Goal: Task Accomplishment & Management: Manage account settings

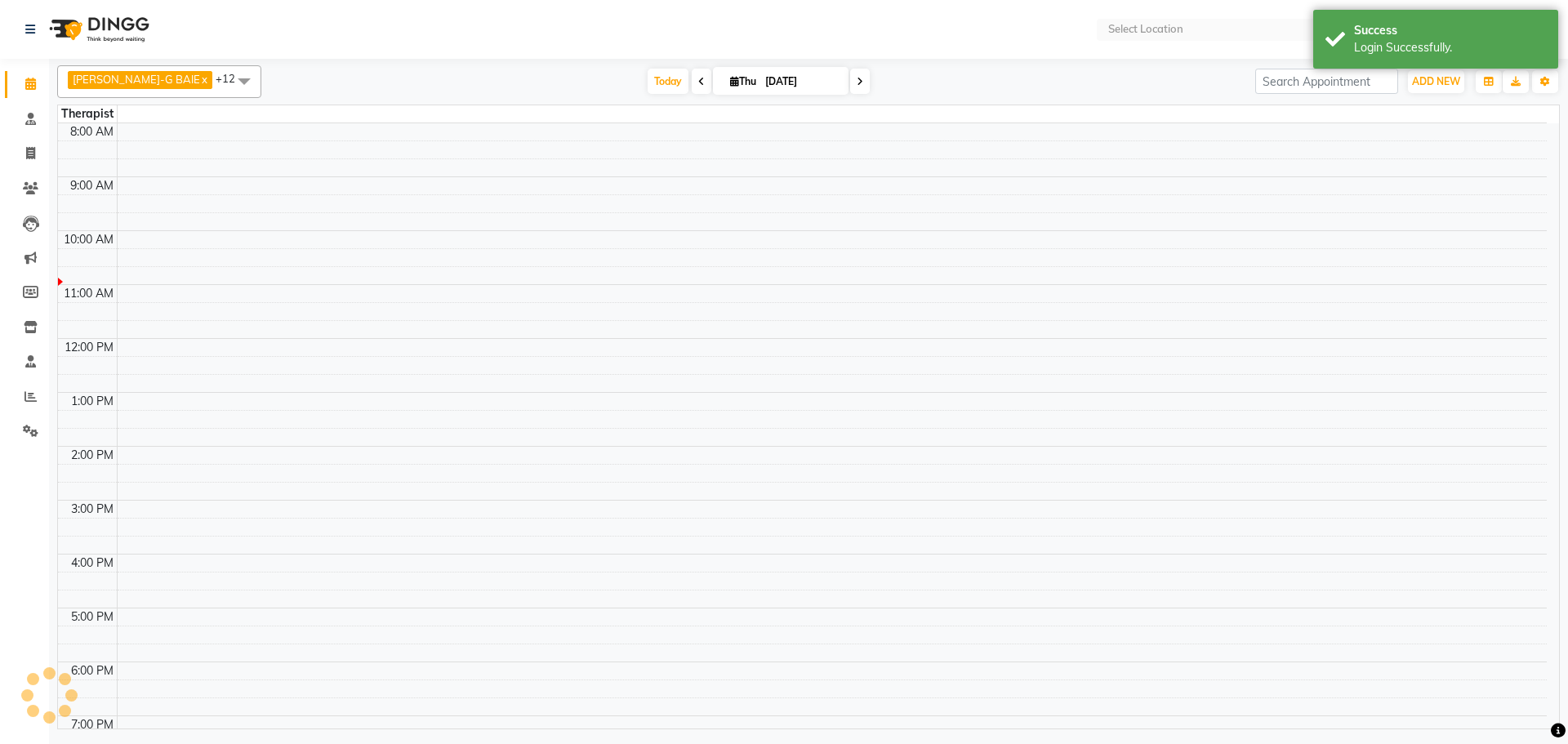
select select "en"
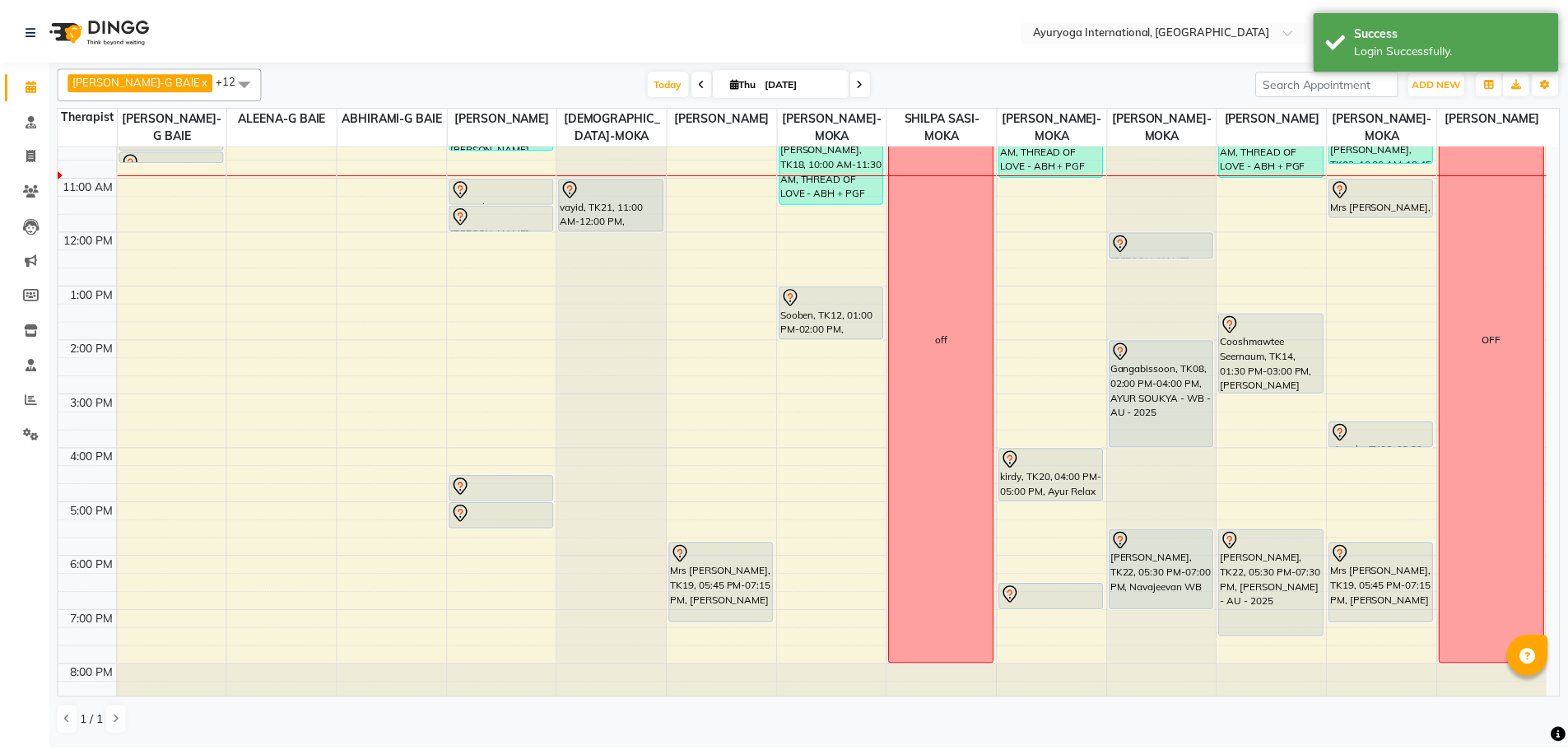
scroll to position [224, 0]
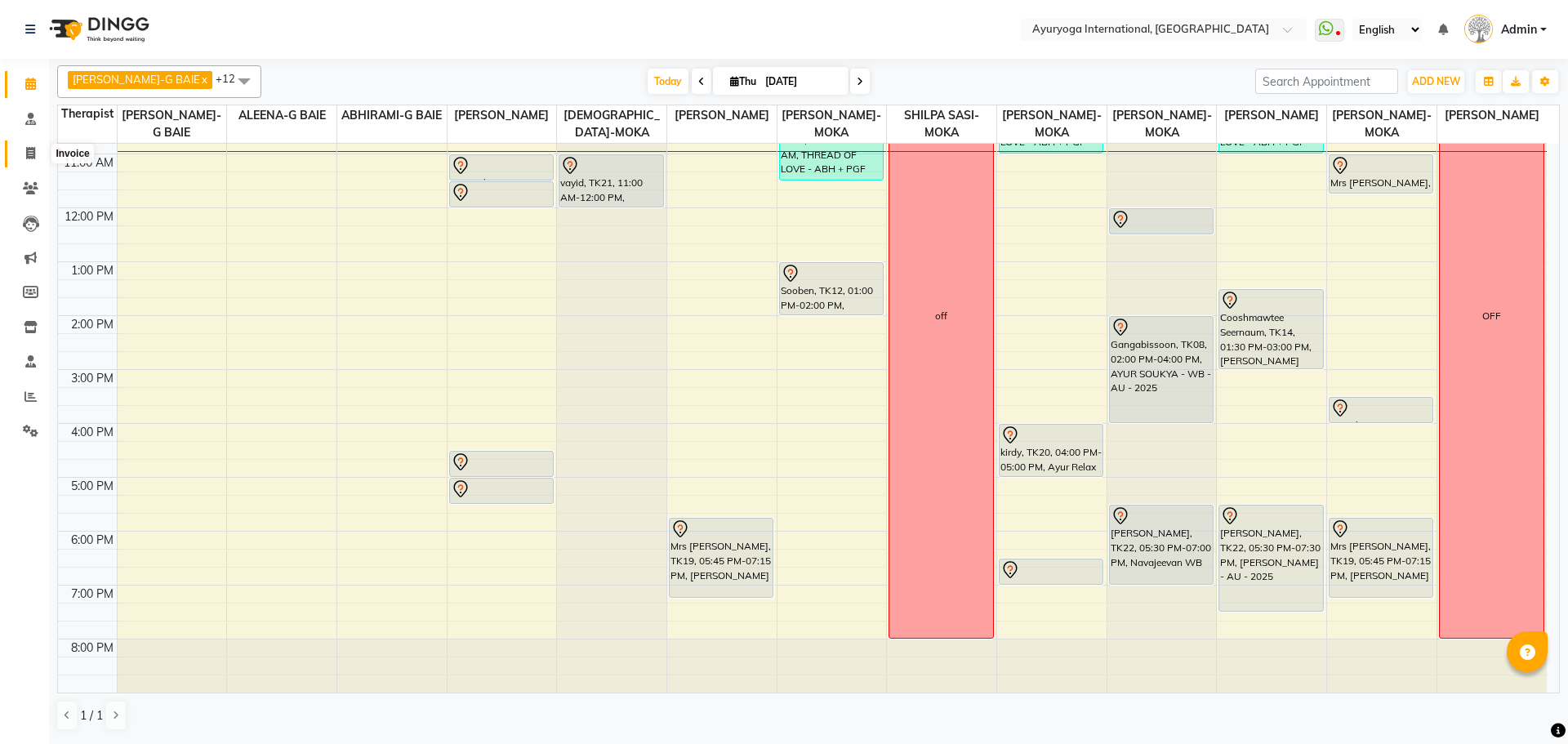
click at [27, 153] on icon at bounding box center [30, 153] width 9 height 12
select select "service"
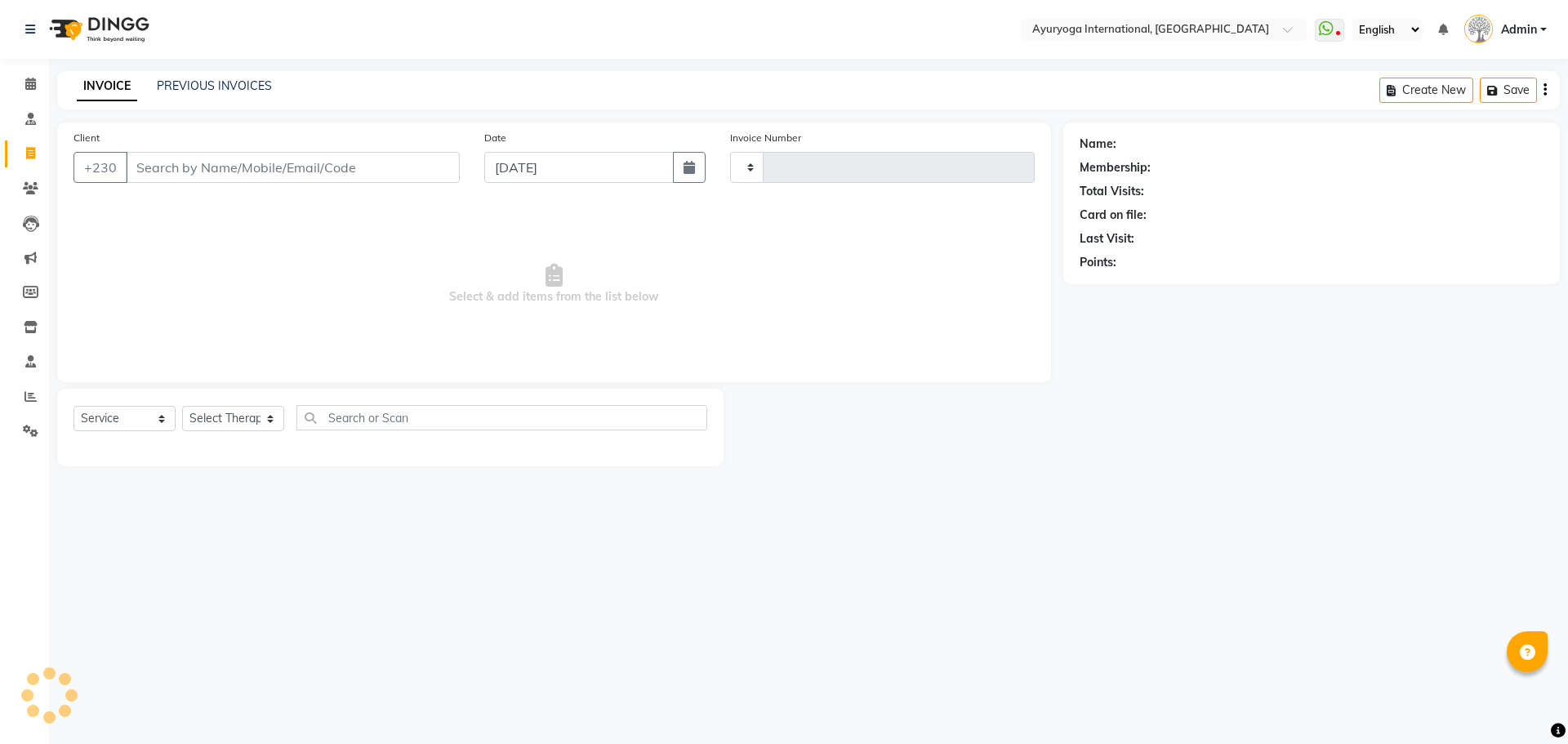
type input "5184"
select select "730"
click at [190, 162] on input "Client" at bounding box center [292, 167] width 334 height 31
click at [32, 425] on icon at bounding box center [30, 431] width 16 height 12
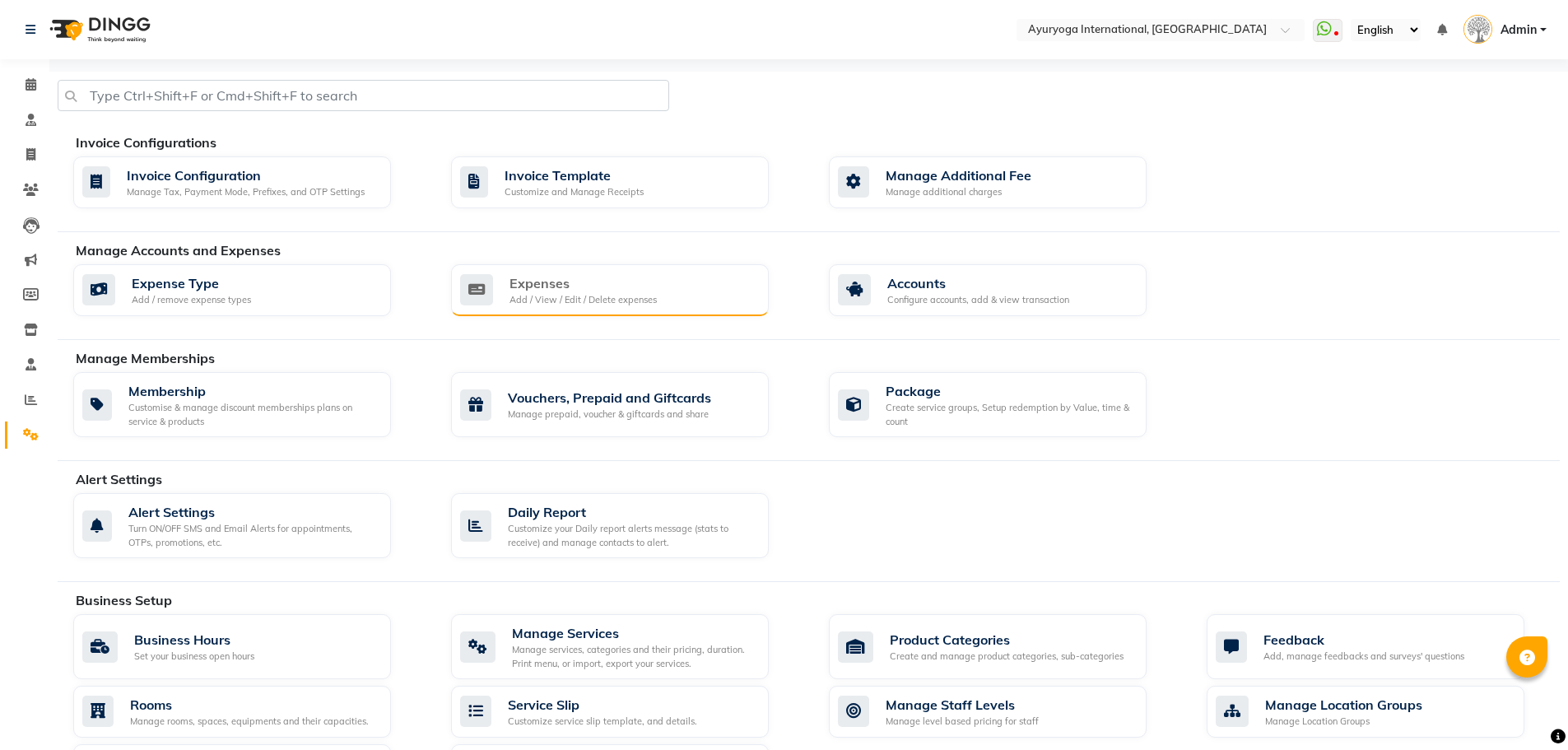
click at [533, 293] on div "Add / View / Edit / Delete expenses" at bounding box center [583, 300] width 147 height 14
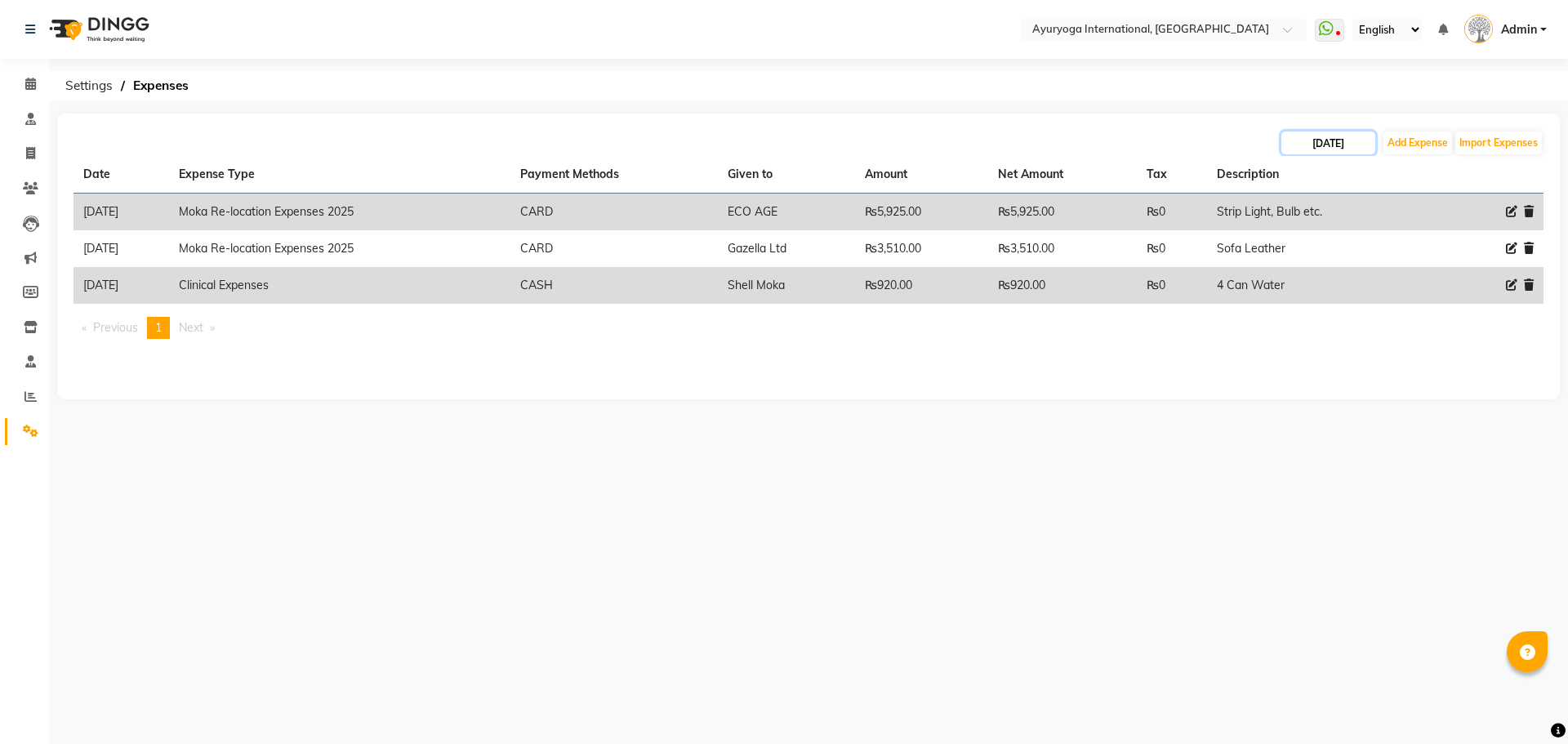
click at [1328, 146] on input "[DATE]" at bounding box center [1328, 143] width 94 height 23
select select "9"
select select "2025"
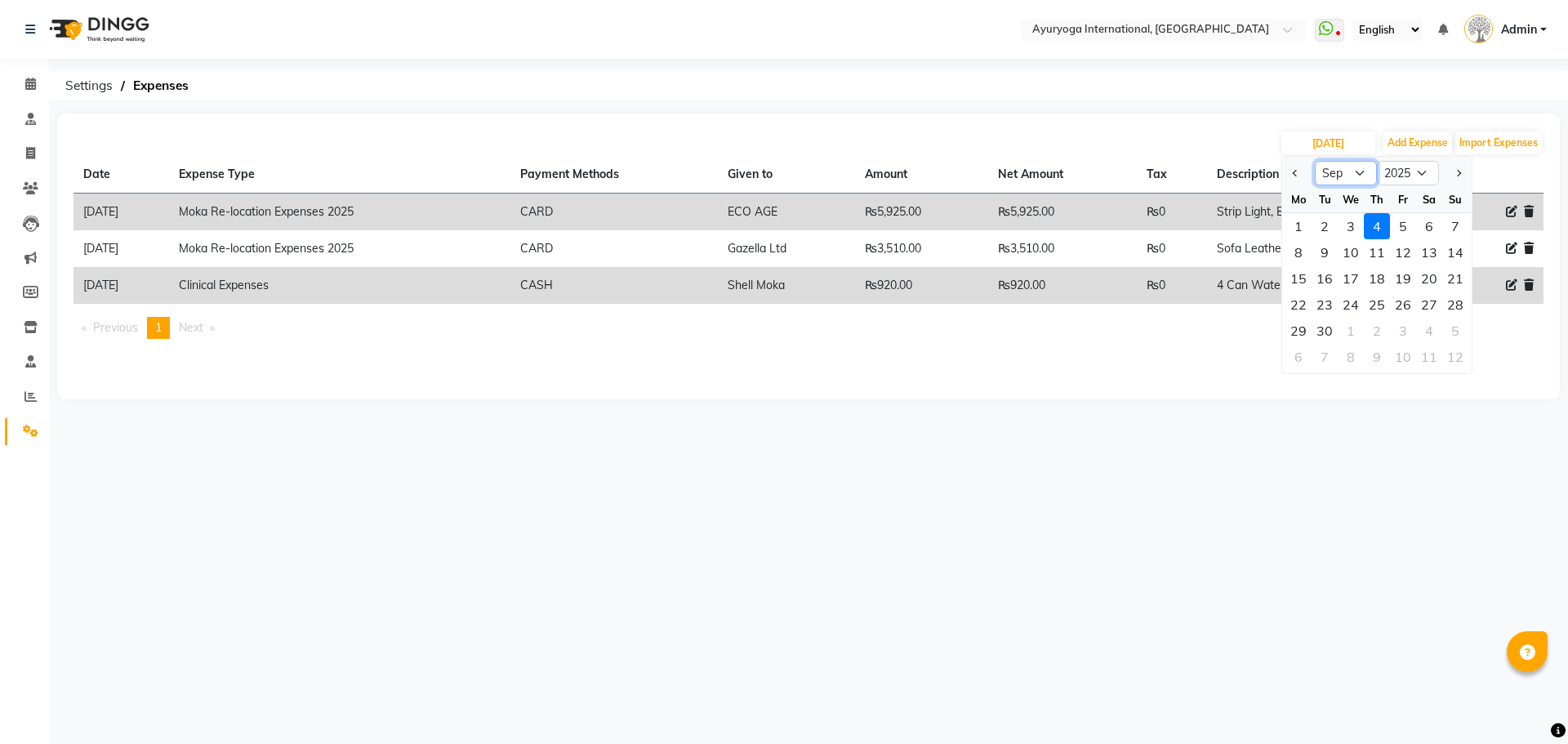
click at [1358, 172] on select "Jan Feb Mar Apr May Jun Jul Aug Sep Oct Nov Dec" at bounding box center [1346, 173] width 62 height 24
select select "7"
click at [1315, 161] on select "Jan Feb Mar Apr May Jun Jul Aug Sep Oct Nov Dec" at bounding box center [1346, 173] width 62 height 24
click at [1409, 304] on div "25" at bounding box center [1403, 305] width 26 height 26
type input "25-07-2025"
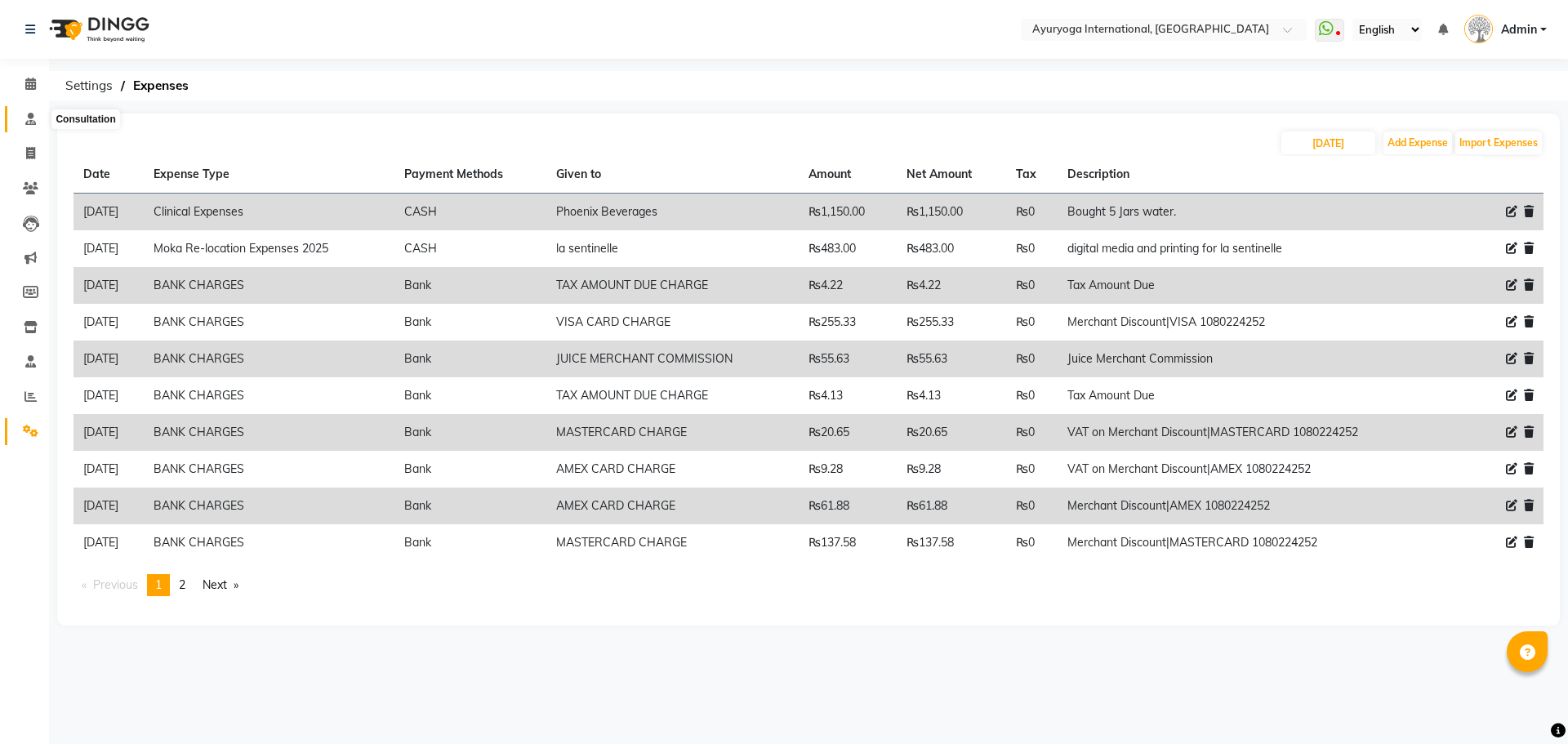
click at [35, 120] on icon at bounding box center [30, 118] width 10 height 12
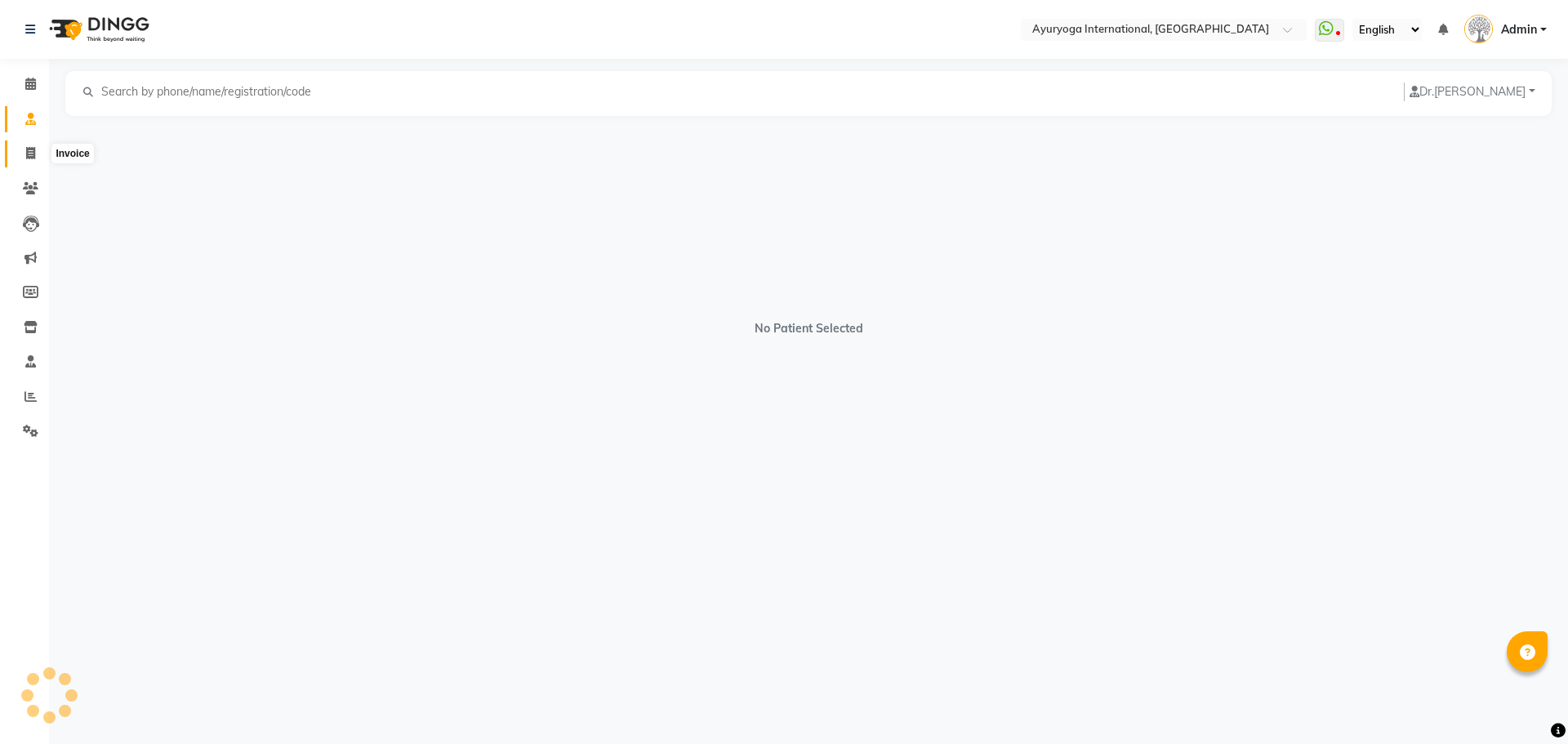
click at [33, 146] on span at bounding box center [30, 154] width 29 height 19
select select "service"
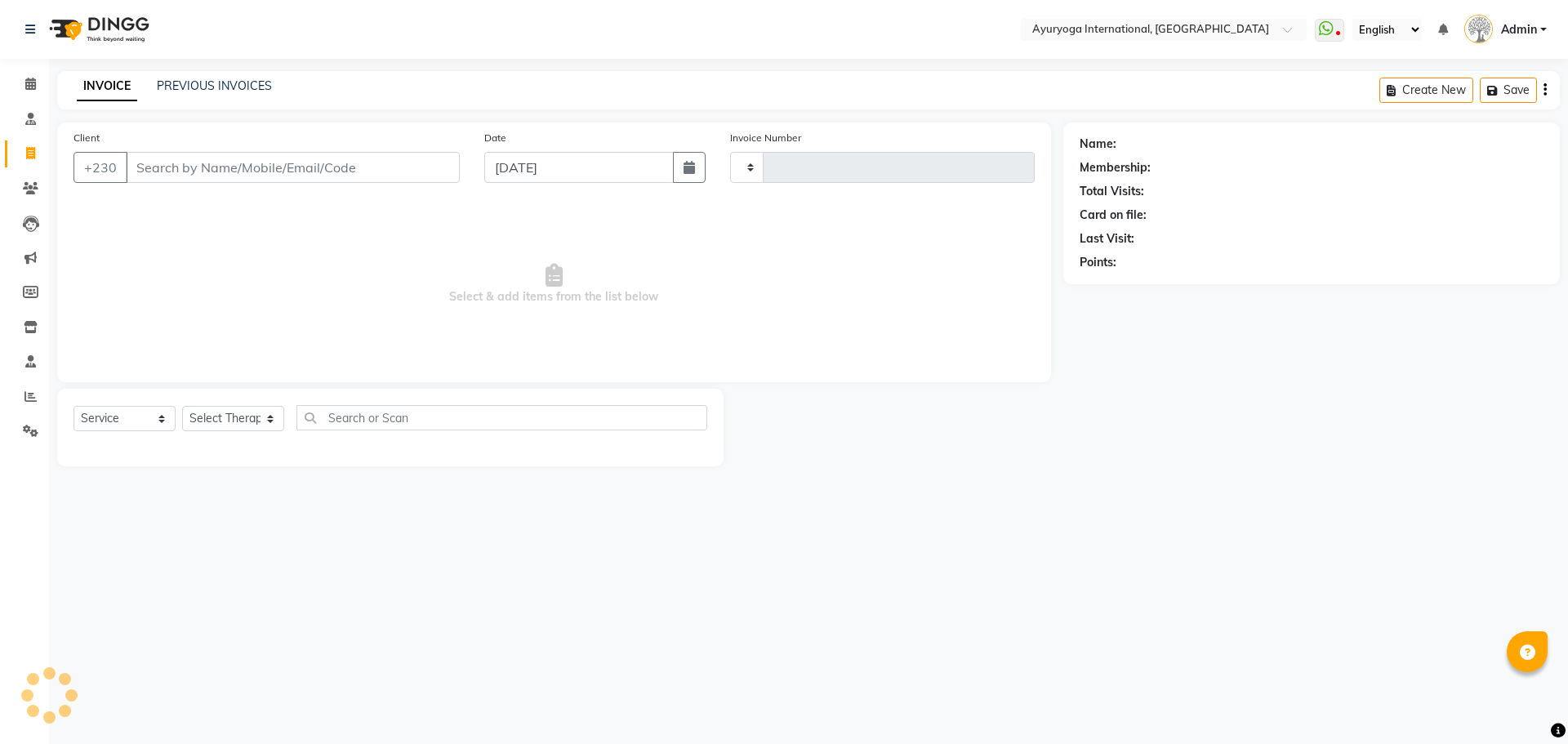
type input "5185"
select select "730"
click at [215, 87] on link "PREVIOUS INVOICES" at bounding box center [214, 85] width 115 height 15
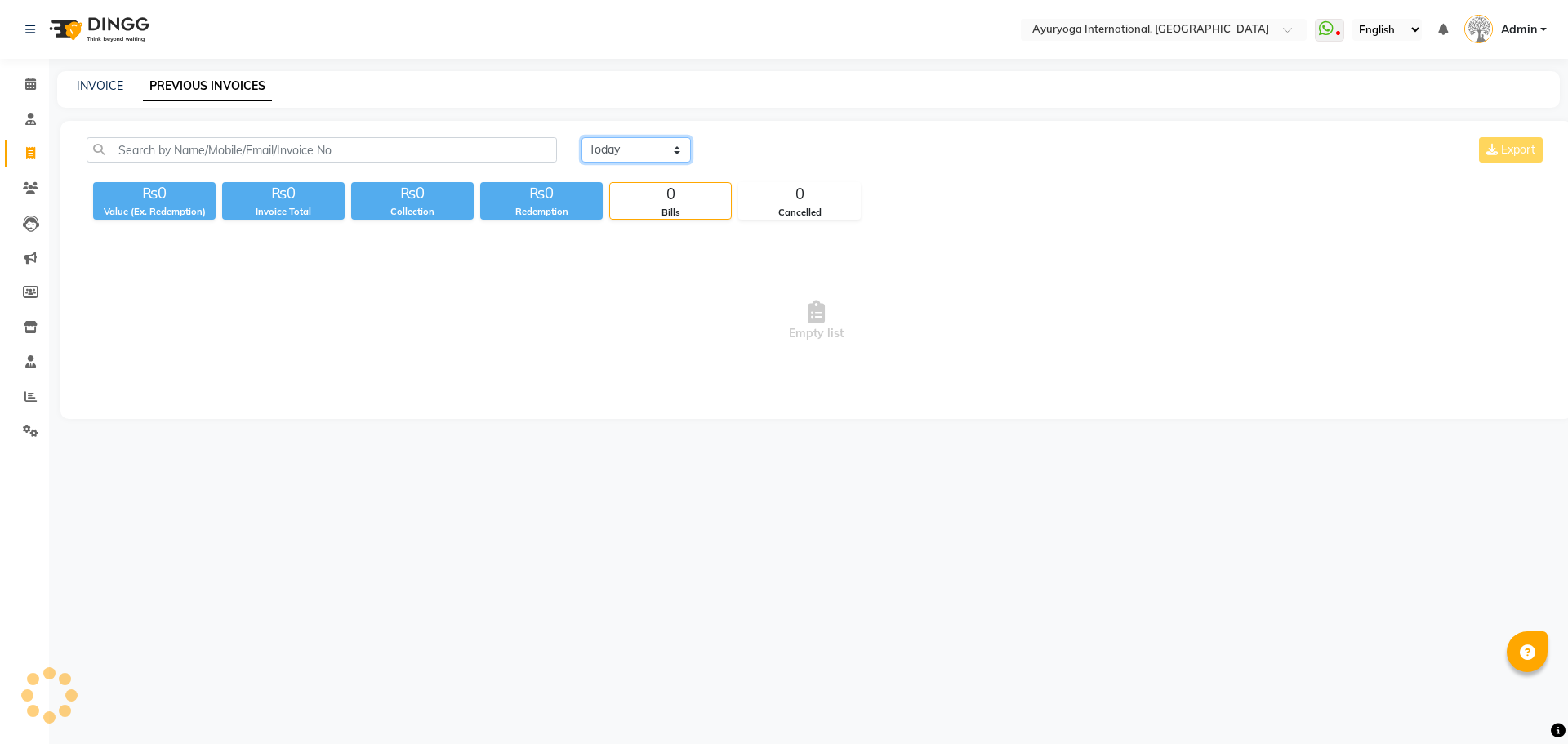
click at [627, 152] on select "Today Yesterday Custom Range" at bounding box center [637, 150] width 110 height 25
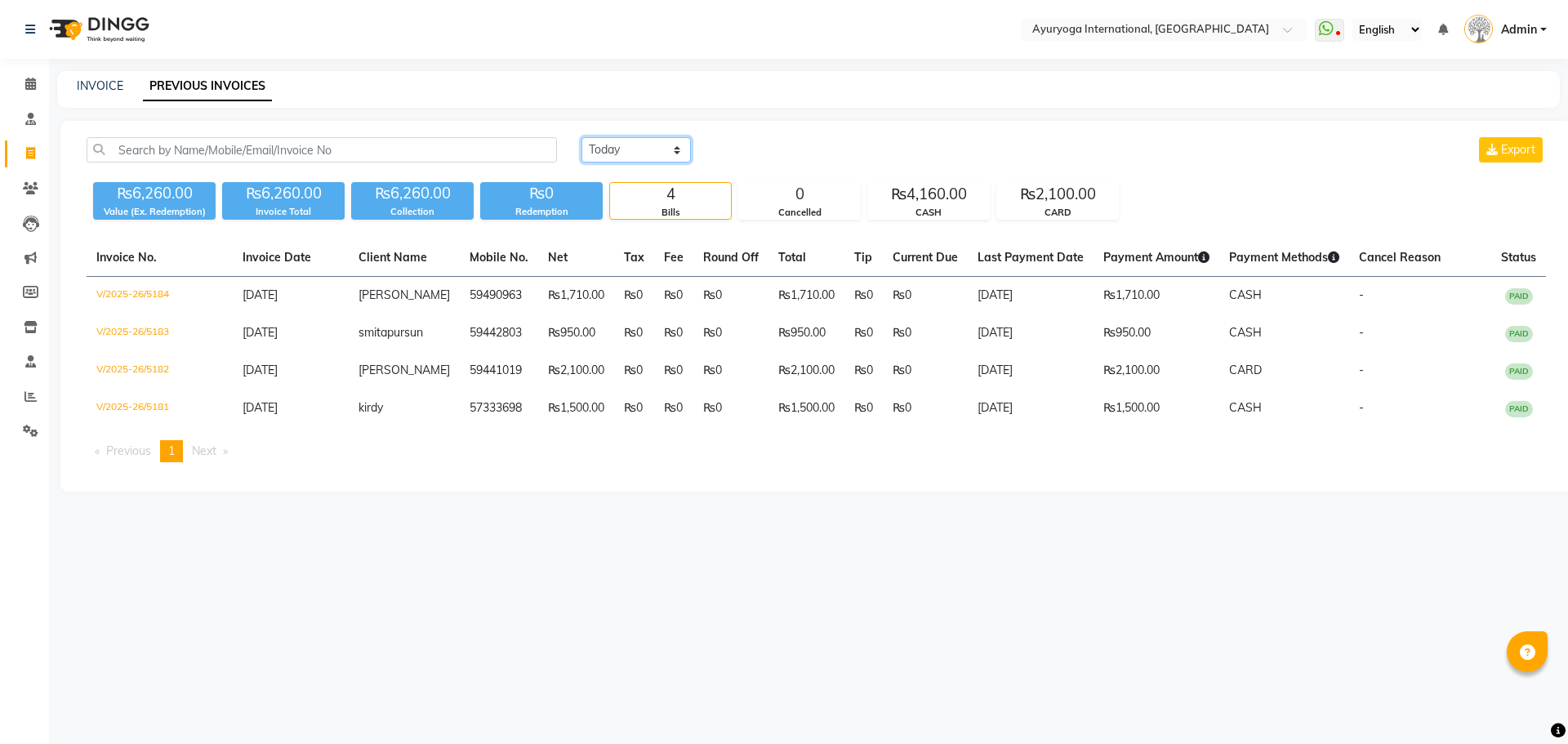
select select "range"
click at [582, 138] on select "Today Yesterday Custom Range" at bounding box center [637, 150] width 110 height 25
click at [772, 150] on input "[DATE]" at bounding box center [769, 150] width 114 height 23
select select "9"
select select "2025"
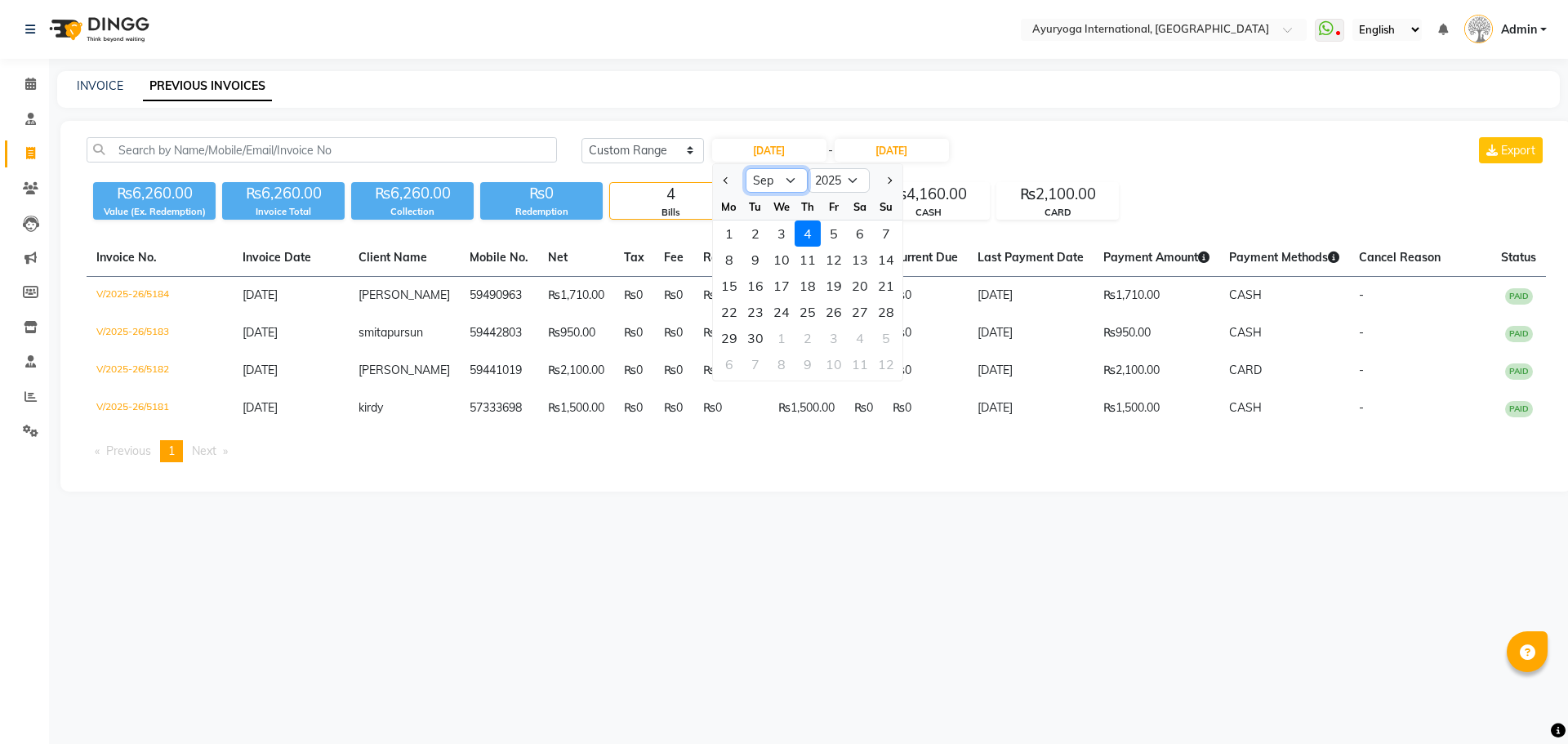
click at [783, 180] on select "Jan Feb Mar Apr May Jun Jul Aug Sep Oct Nov Dec" at bounding box center [776, 180] width 62 height 24
select select "8"
click at [746, 168] on select "Jan Feb Mar Apr May Jun Jul Aug Sep Oct Nov Dec" at bounding box center [776, 180] width 62 height 24
click at [876, 284] on div "17" at bounding box center [886, 286] width 26 height 26
type input "17-08-2025"
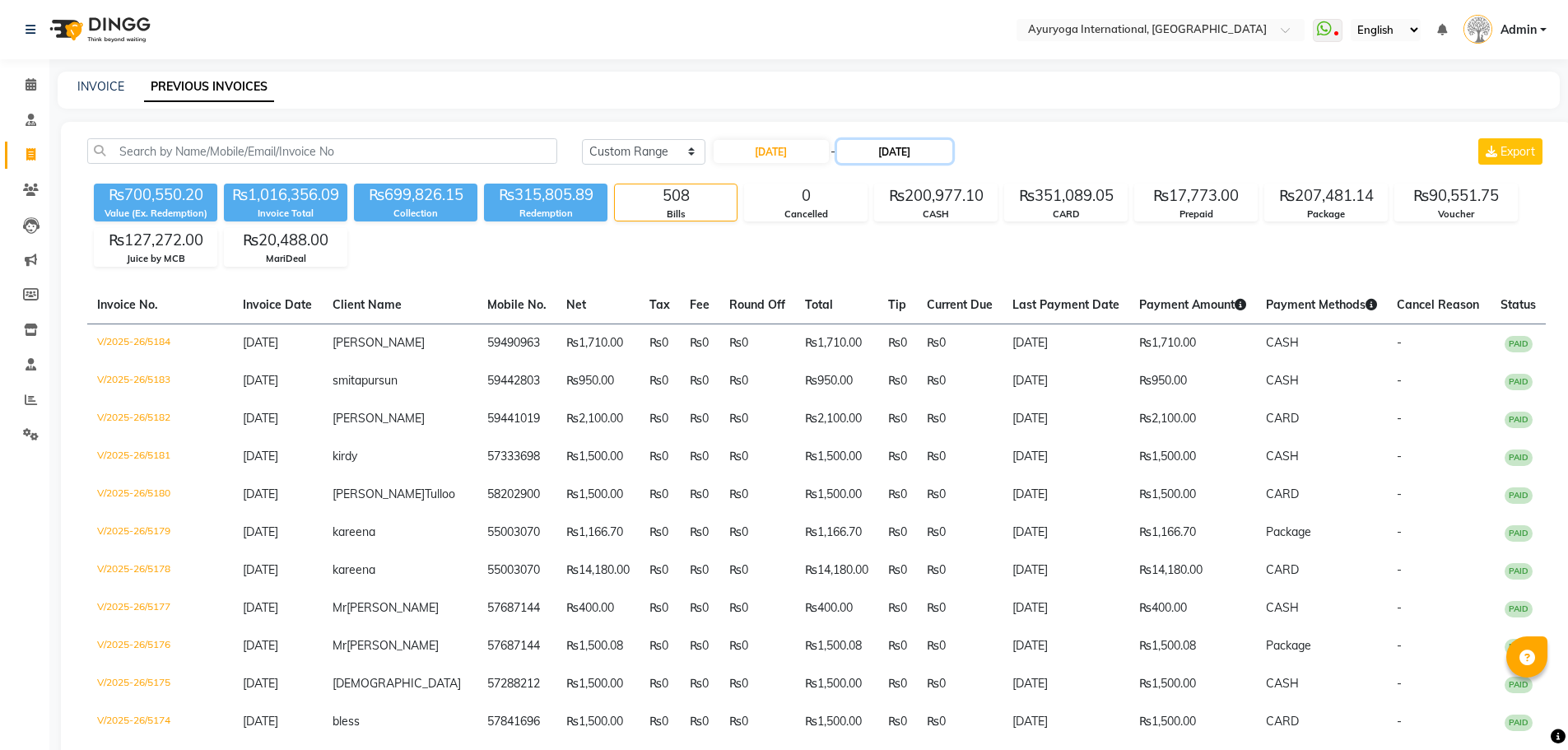
click at [884, 148] on input "[DATE]" at bounding box center [895, 151] width 115 height 23
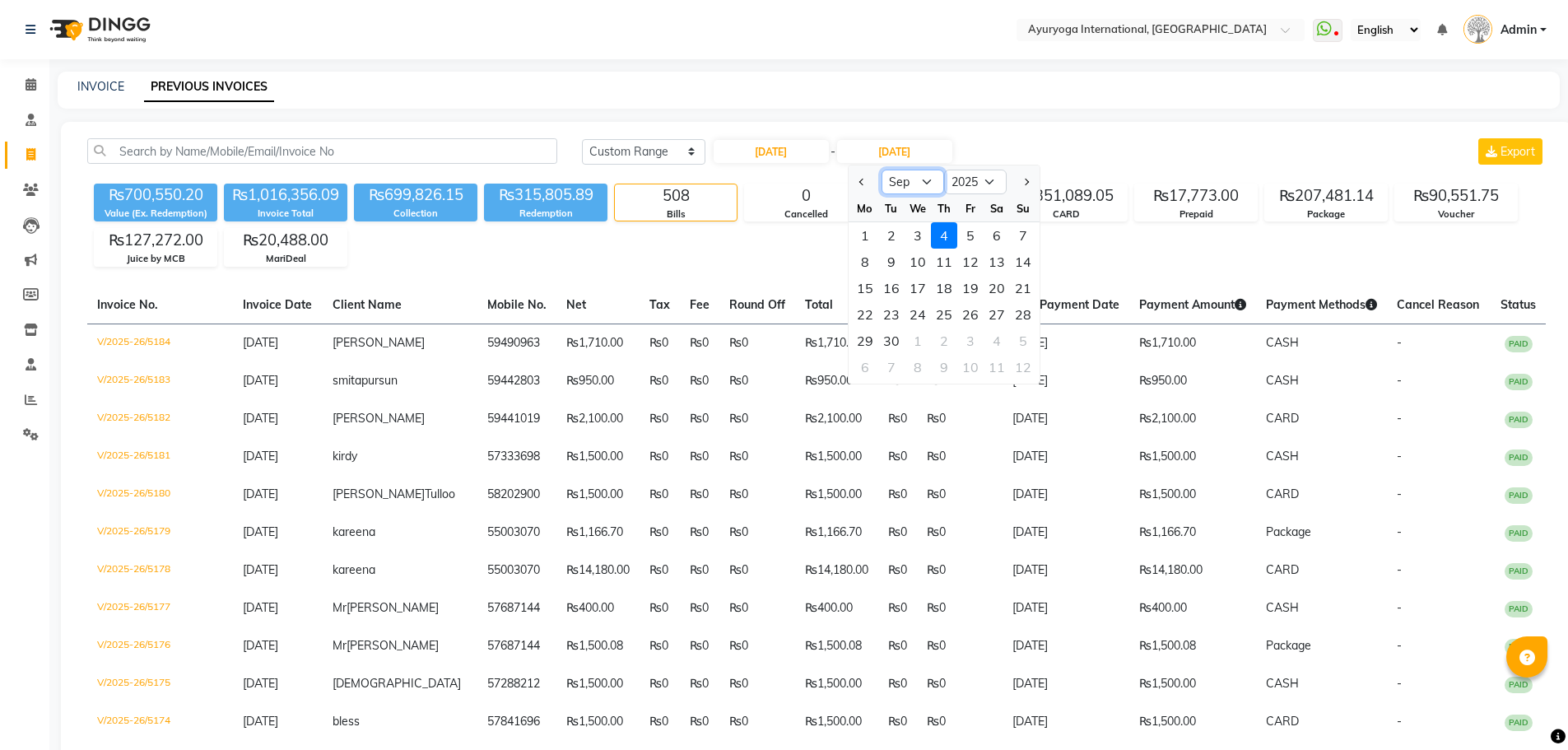
click at [924, 182] on select "Aug Sep Oct Nov Dec" at bounding box center [912, 182] width 62 height 25
select select "8"
click at [881, 169] on select "Aug Sep Oct Nov Dec" at bounding box center [912, 182] width 62 height 25
click at [1026, 284] on div "17" at bounding box center [1023, 288] width 26 height 26
type input "17-08-2025"
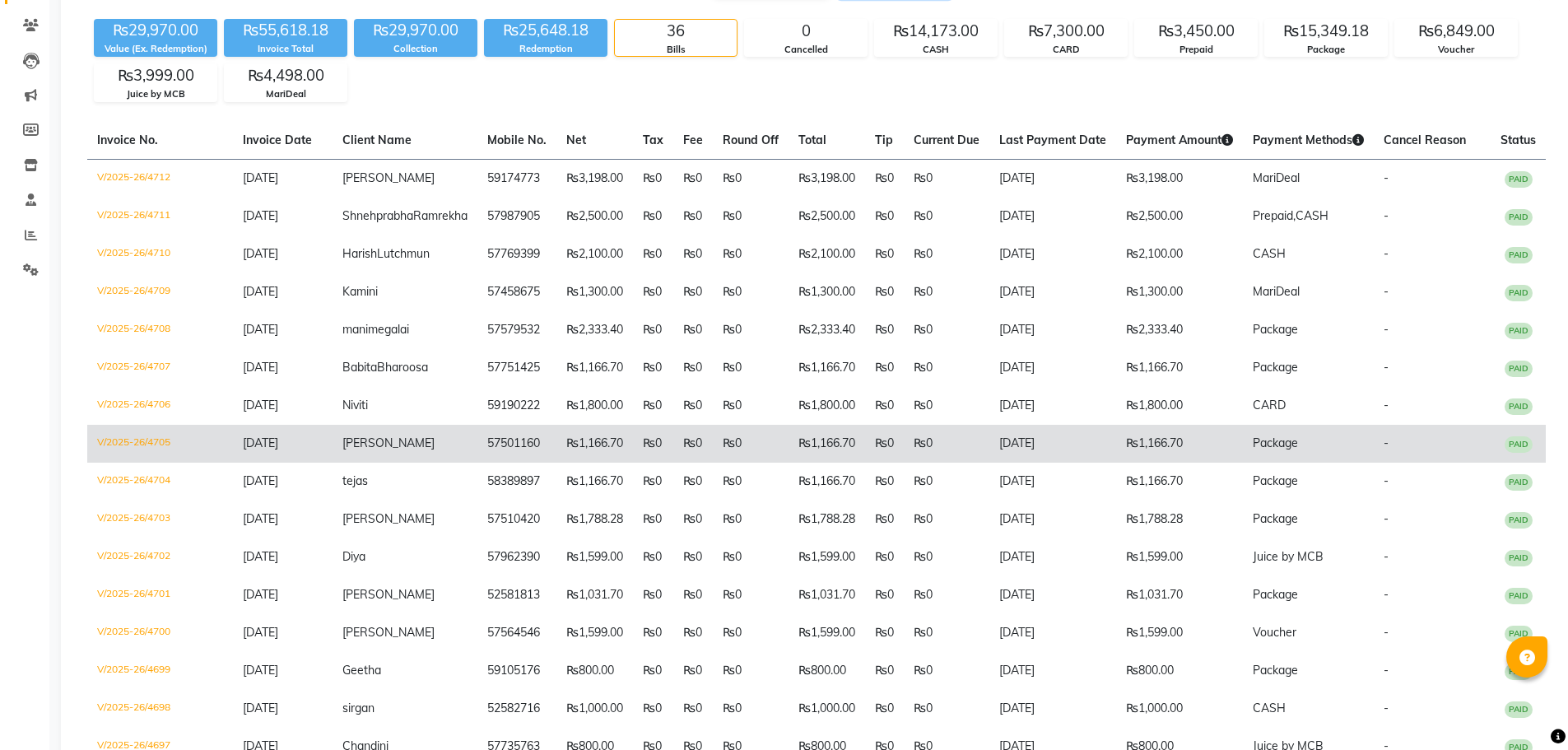
scroll to position [412, 0]
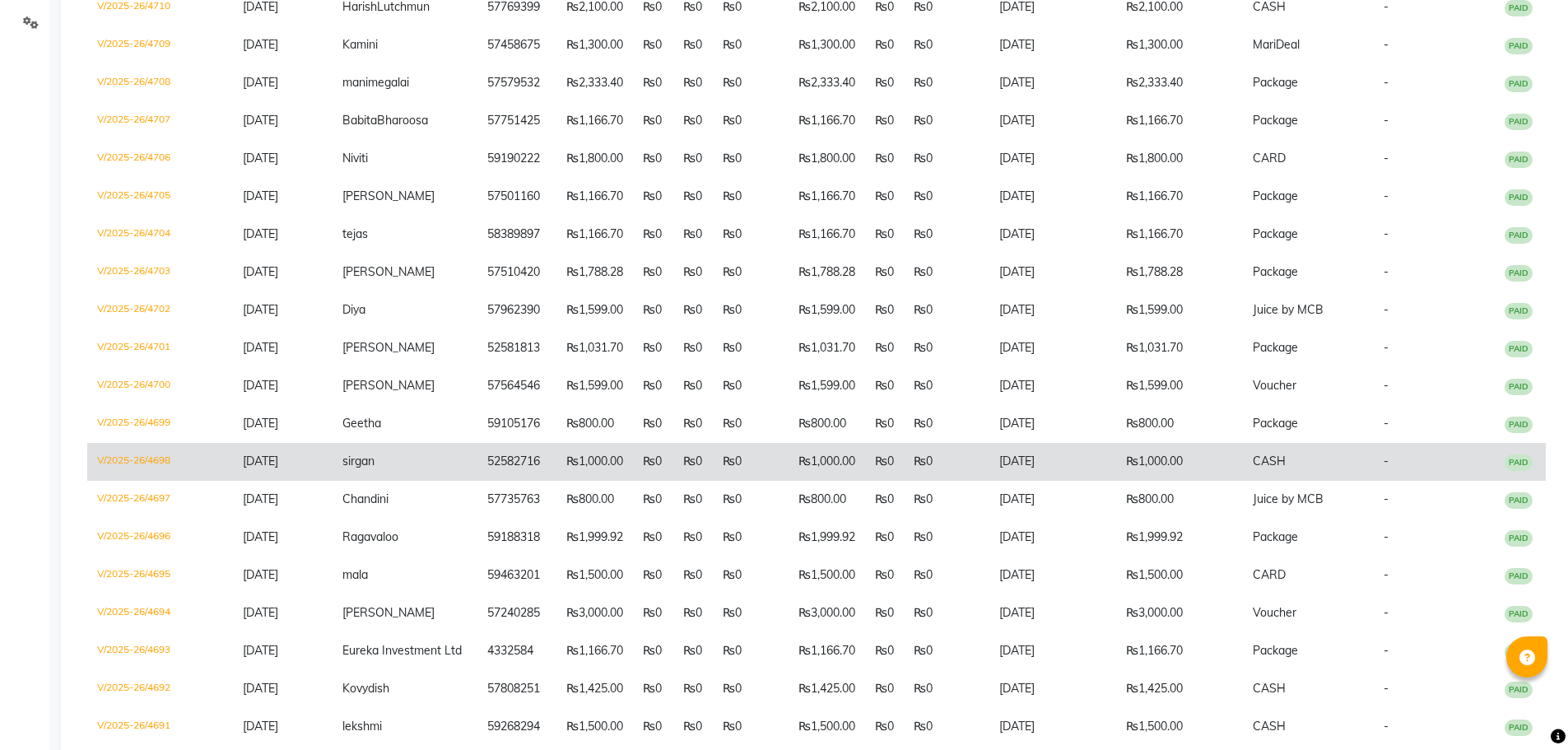
click at [416, 481] on td "sirgan" at bounding box center [405, 461] width 145 height 38
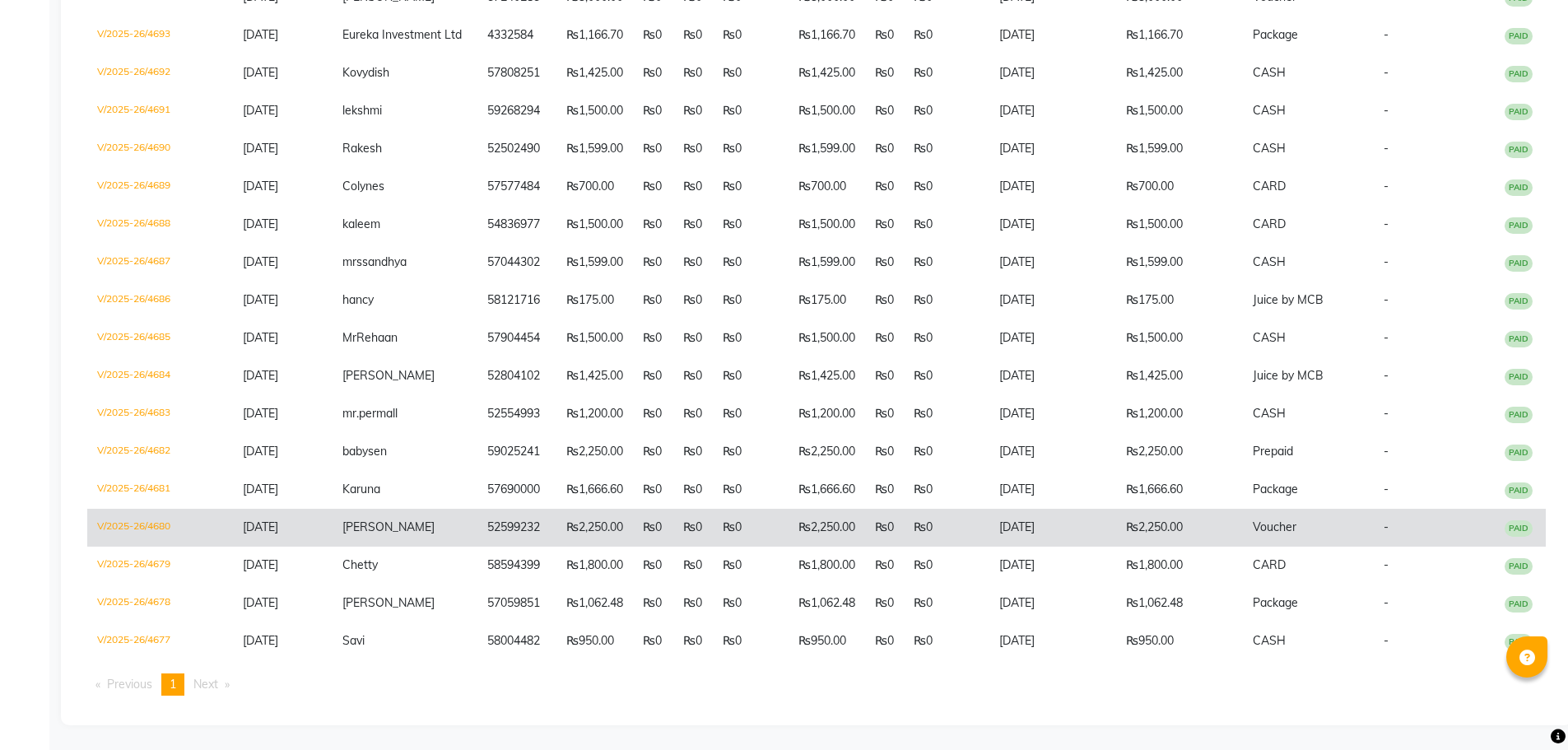
scroll to position [1143, 0]
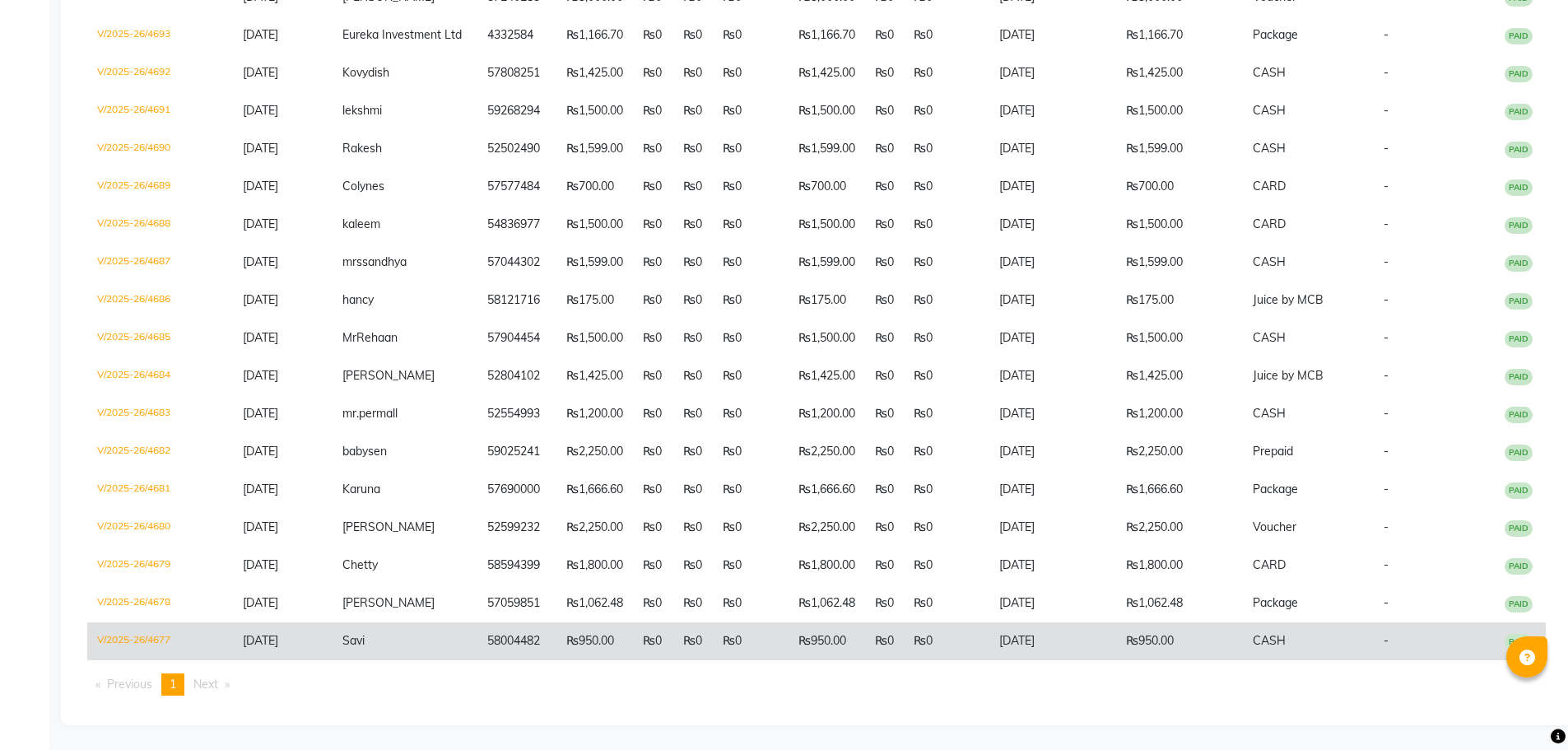
click at [371, 648] on td "Savi" at bounding box center [405, 641] width 145 height 38
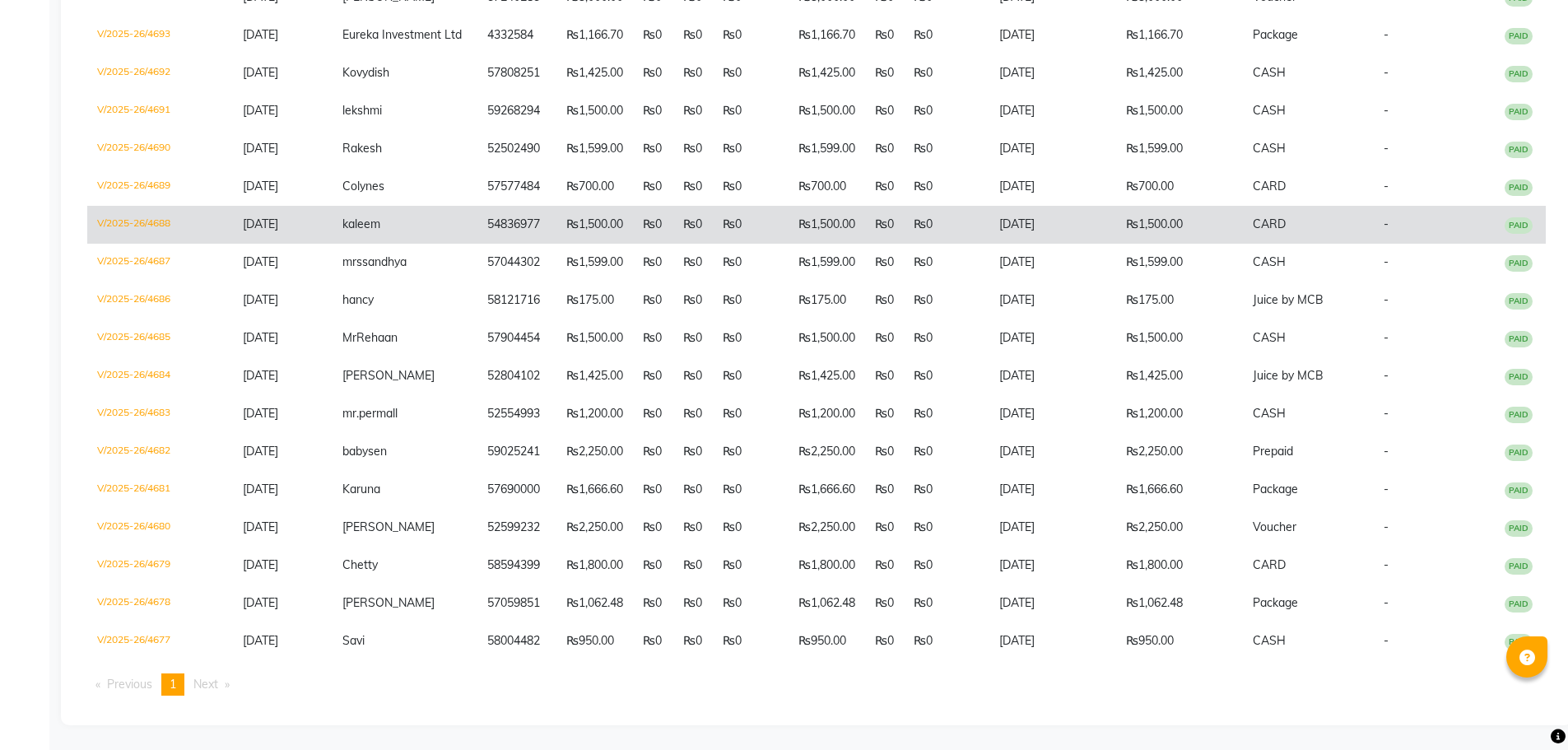
scroll to position [1062, 0]
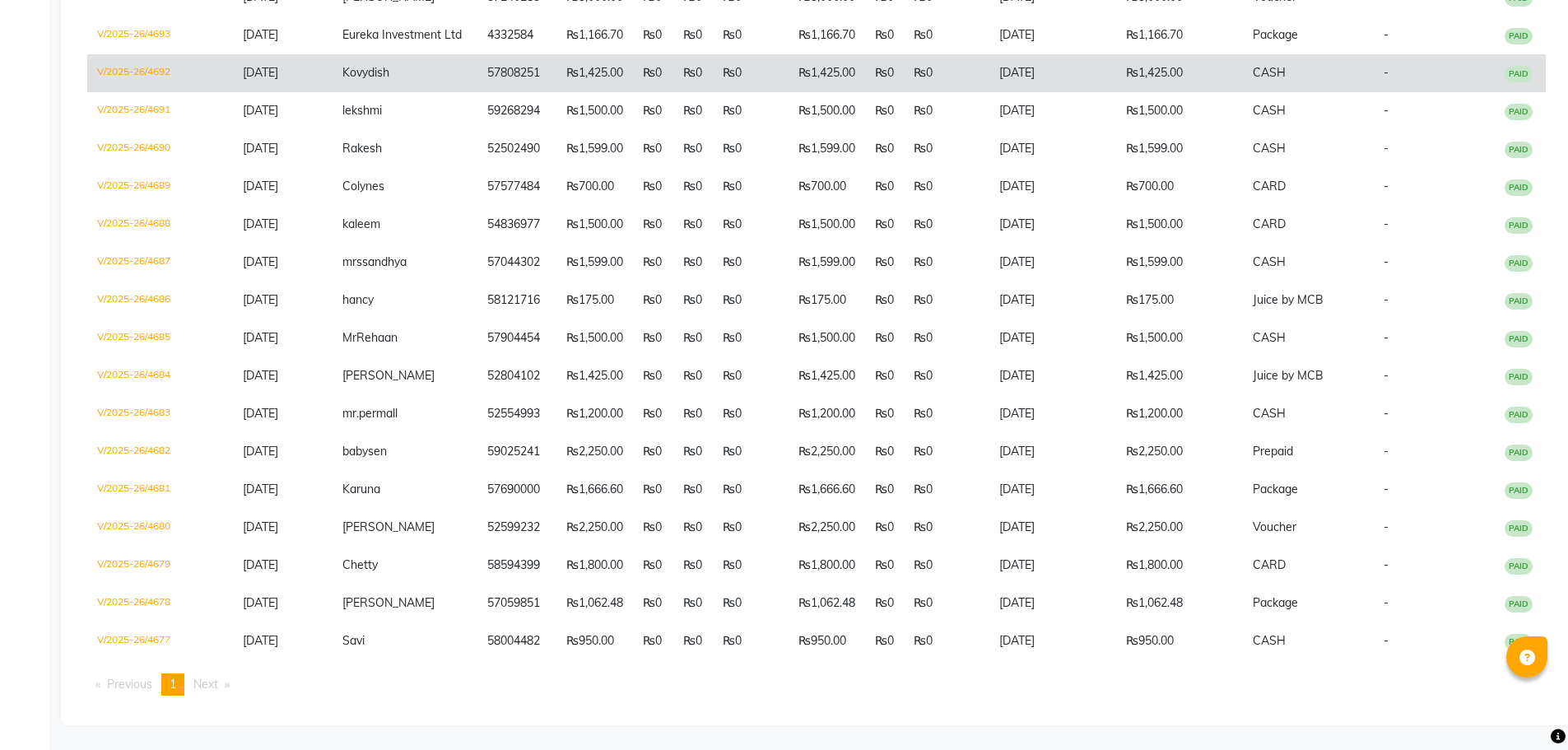
click at [389, 80] on span "Kovydish" at bounding box center [365, 72] width 47 height 15
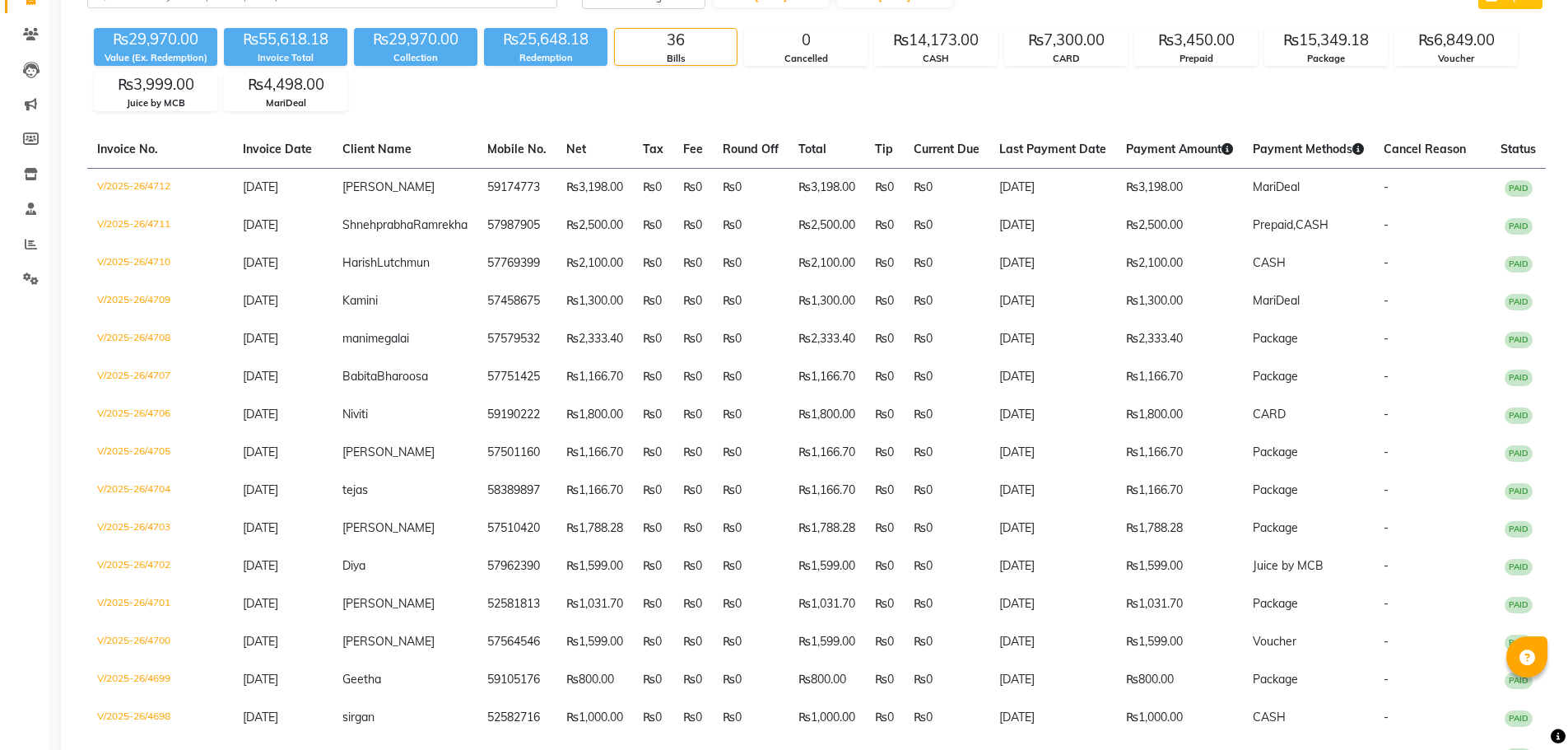
scroll to position [0, 0]
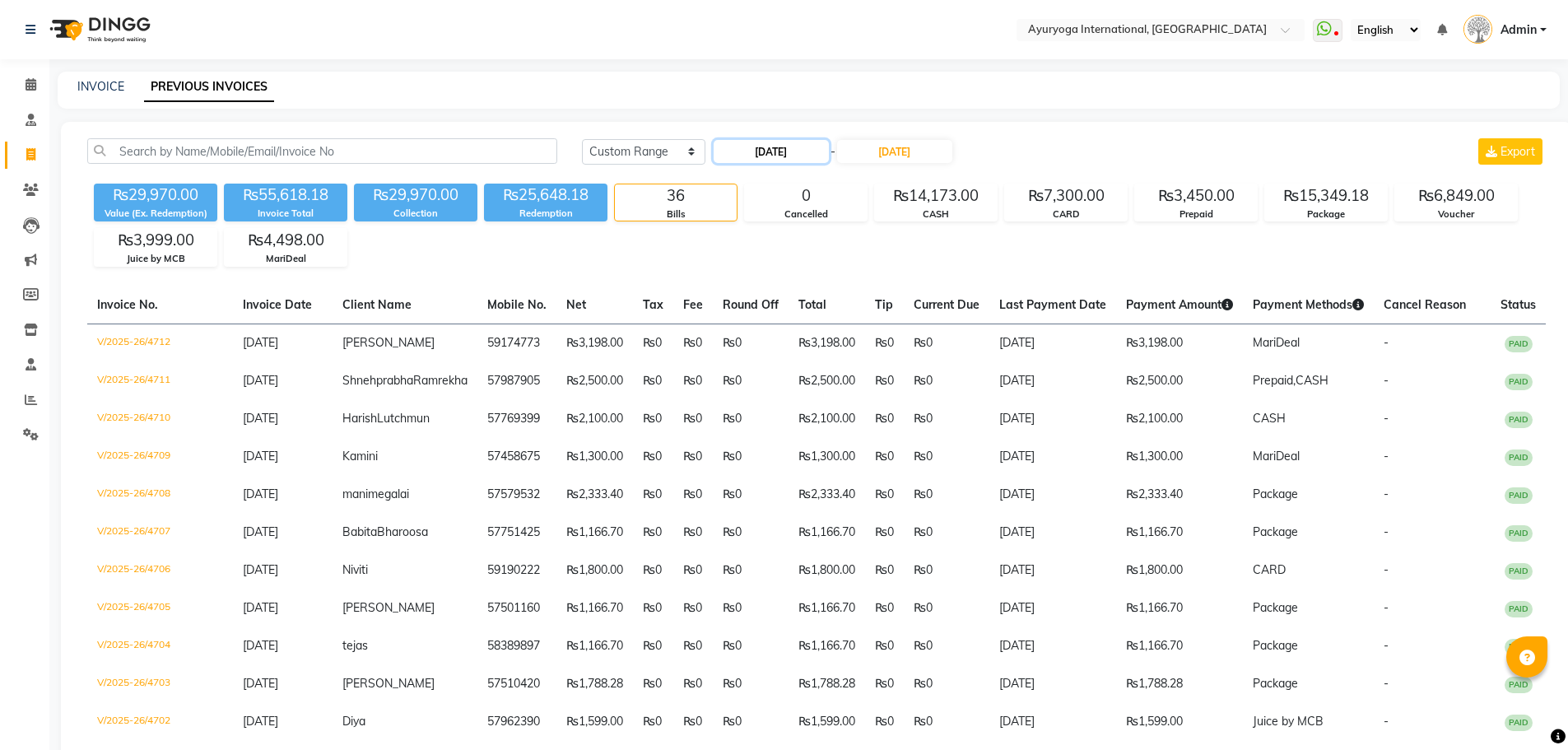
click at [803, 150] on input "17-08-2025" at bounding box center [771, 151] width 115 height 23
select select "8"
select select "2025"
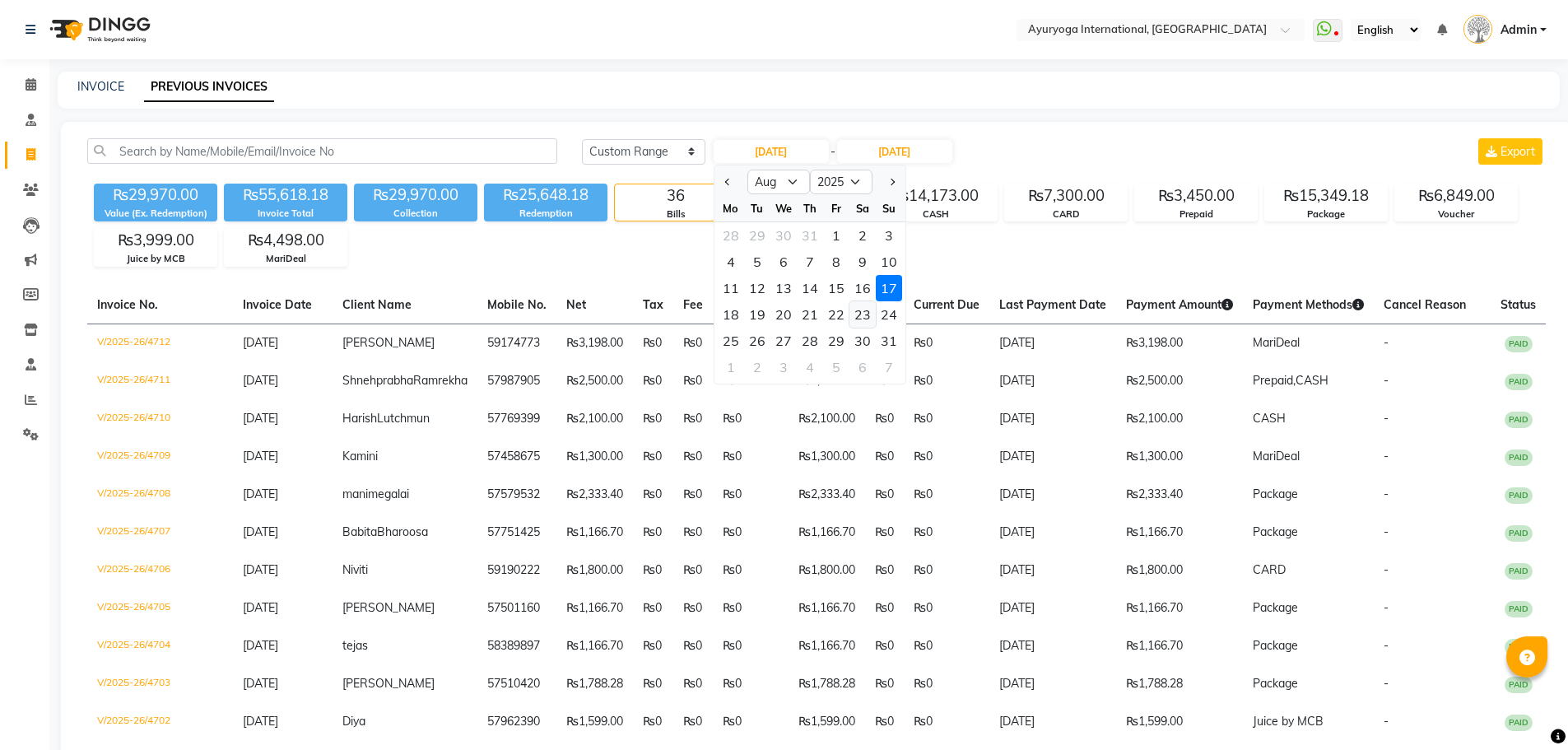
click at [860, 309] on div "23" at bounding box center [863, 314] width 26 height 26
type input "[DATE]"
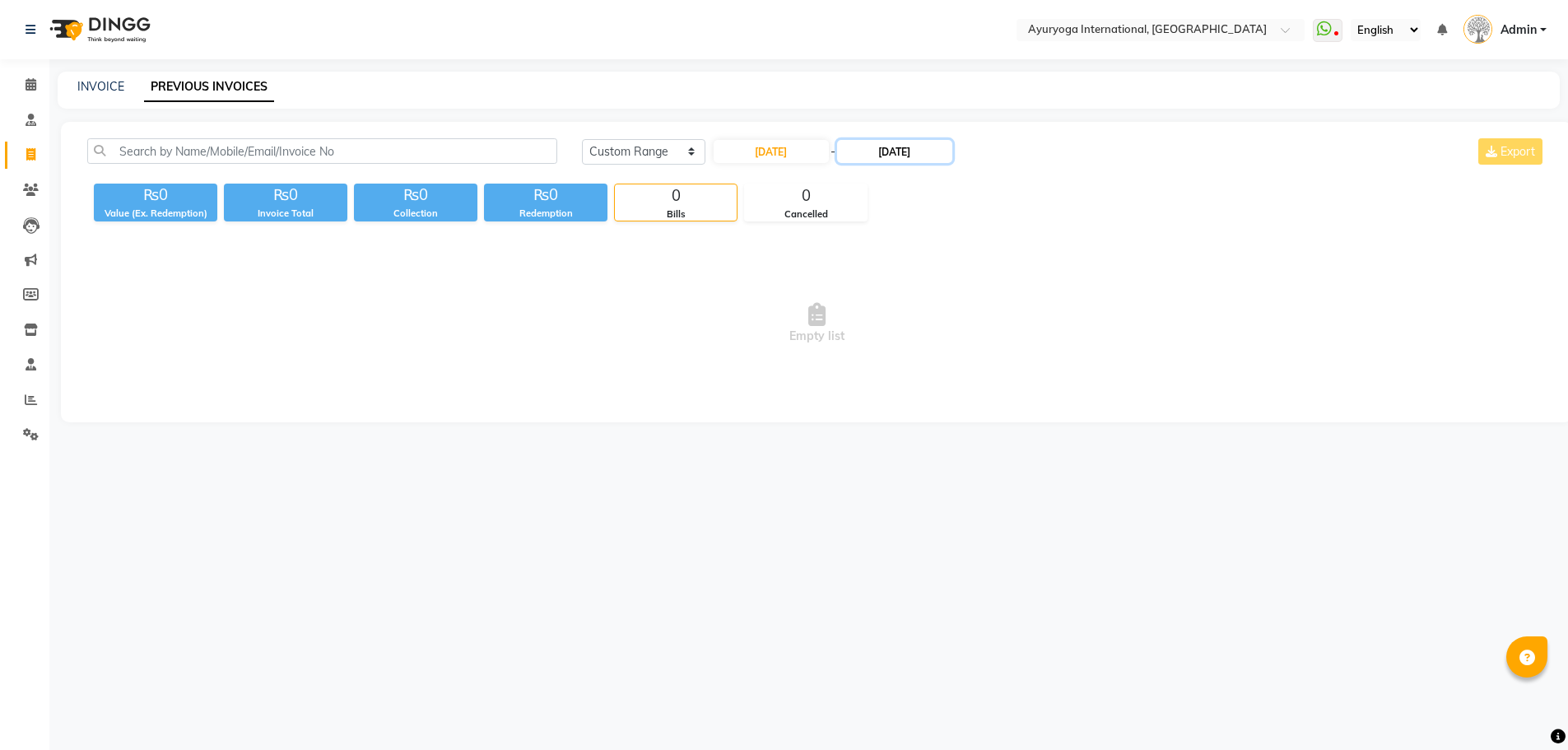
click at [932, 152] on input "17-08-2025" at bounding box center [895, 151] width 115 height 23
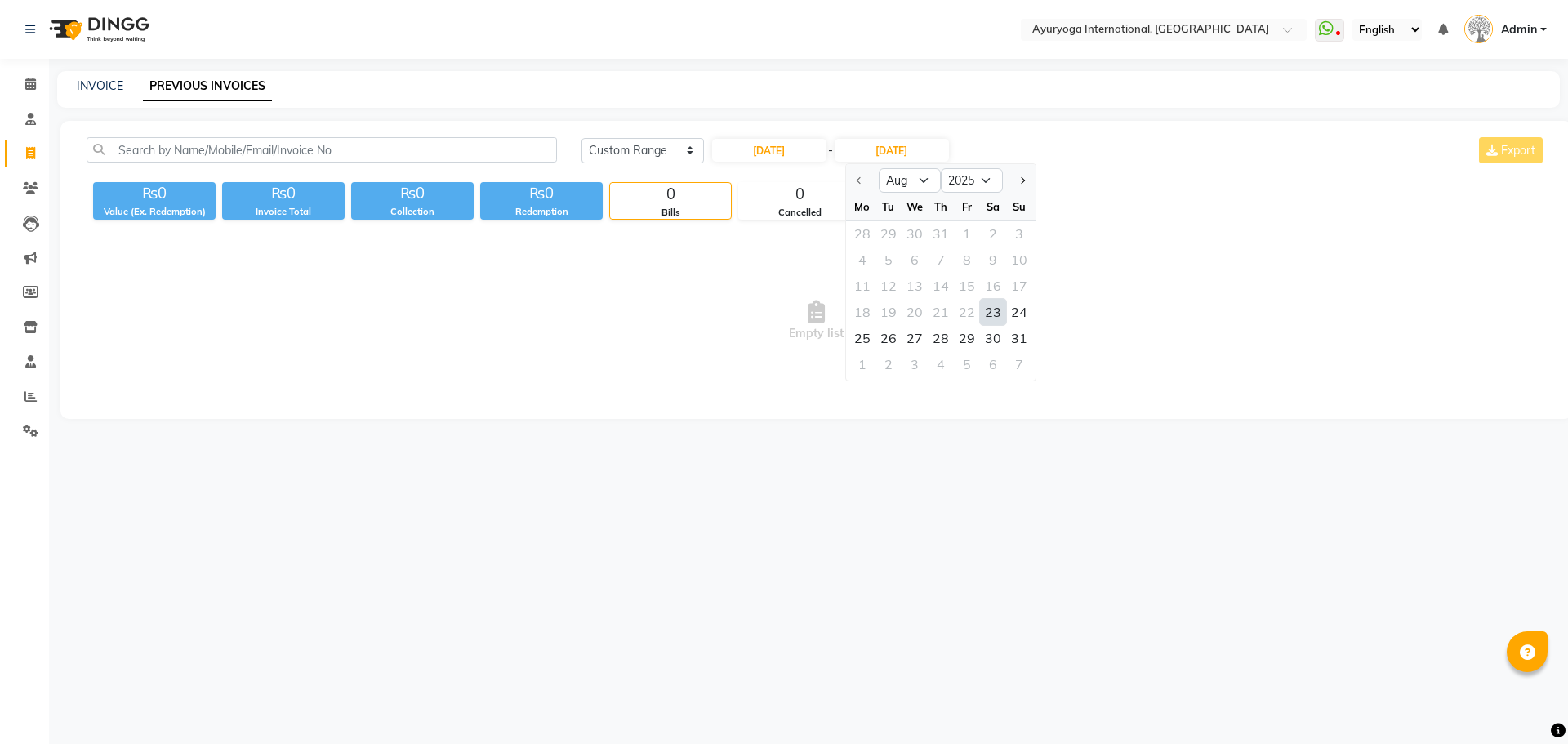
click at [995, 311] on div "23" at bounding box center [993, 312] width 26 height 26
type input "[DATE]"
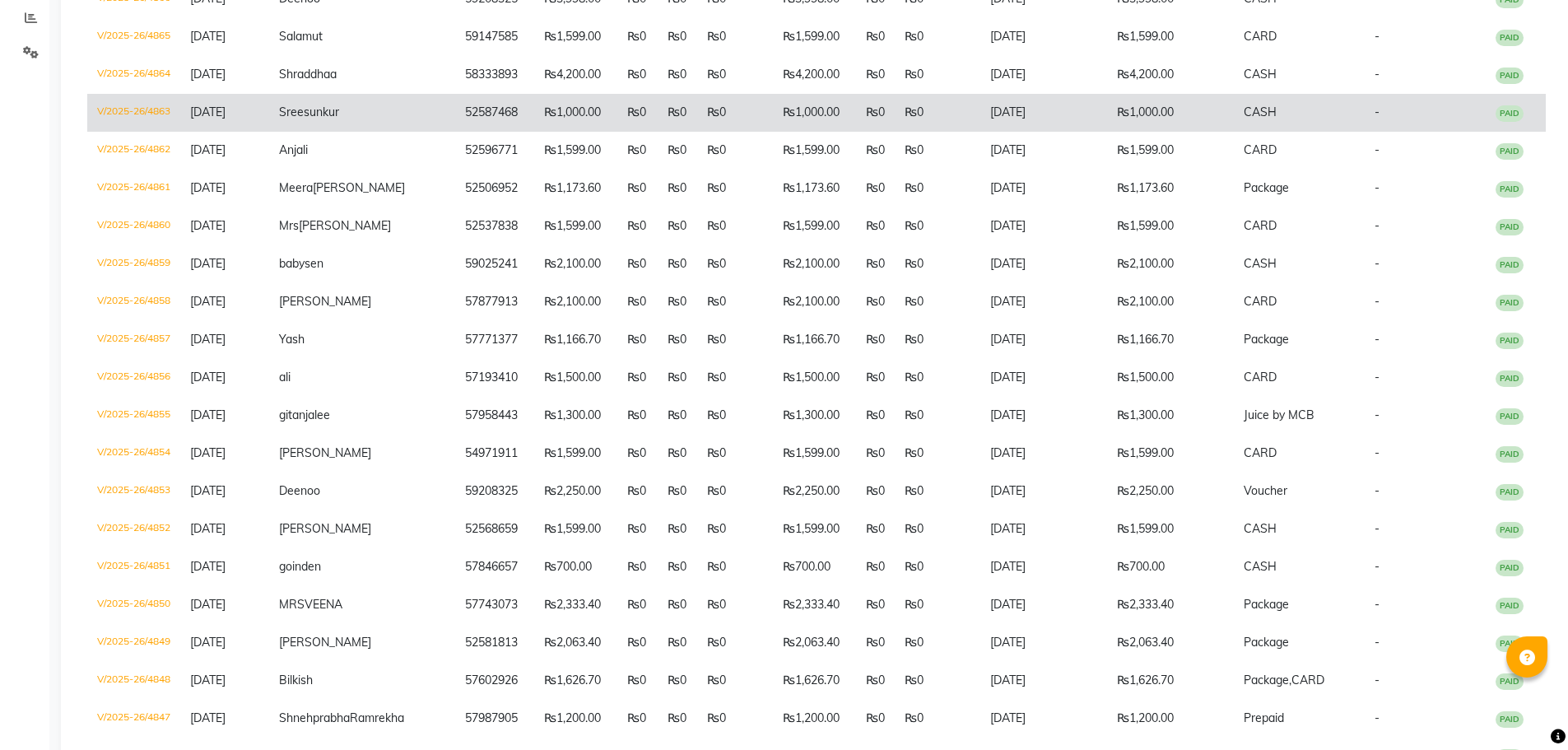
scroll to position [329, 0]
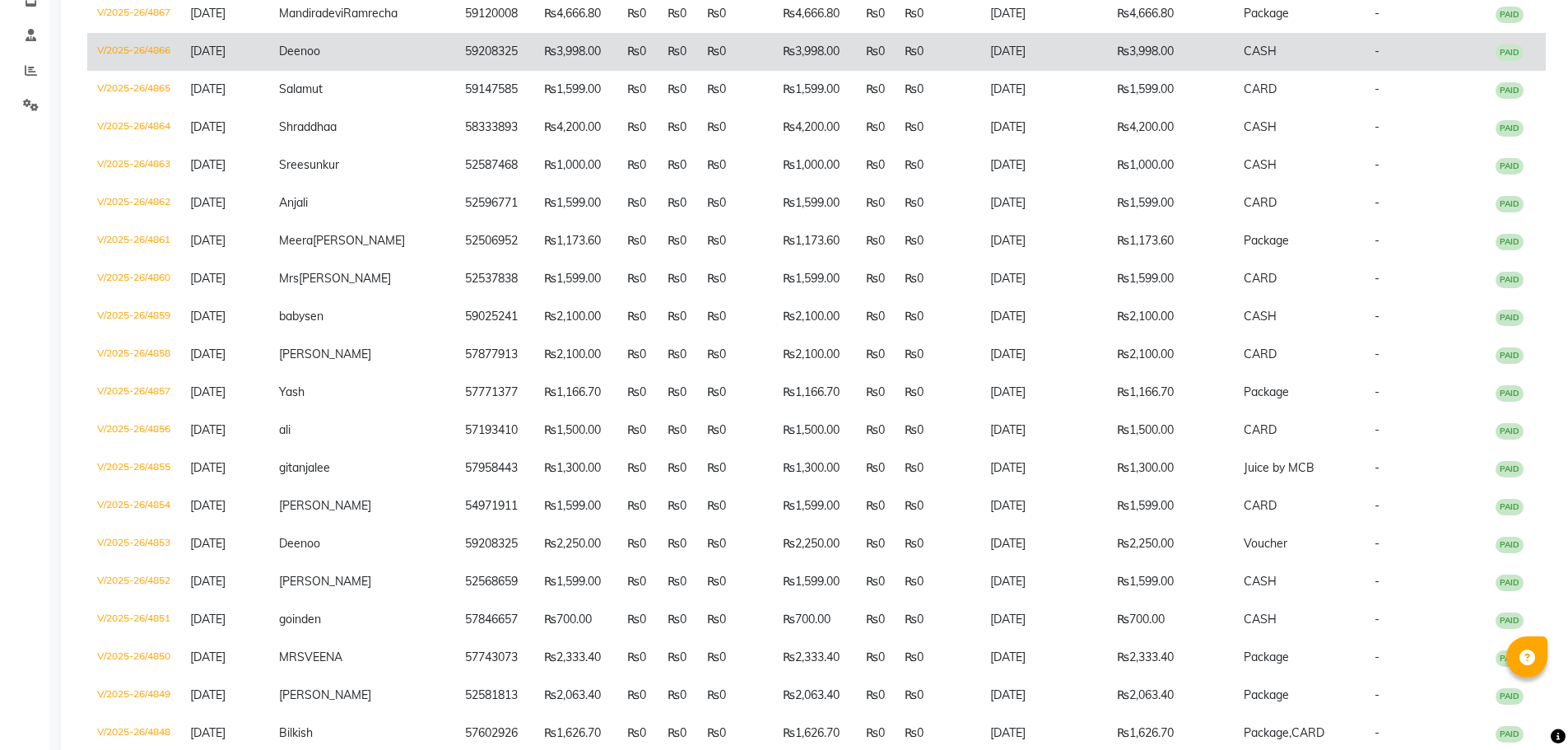
click at [918, 69] on td "₨0" at bounding box center [938, 52] width 86 height 38
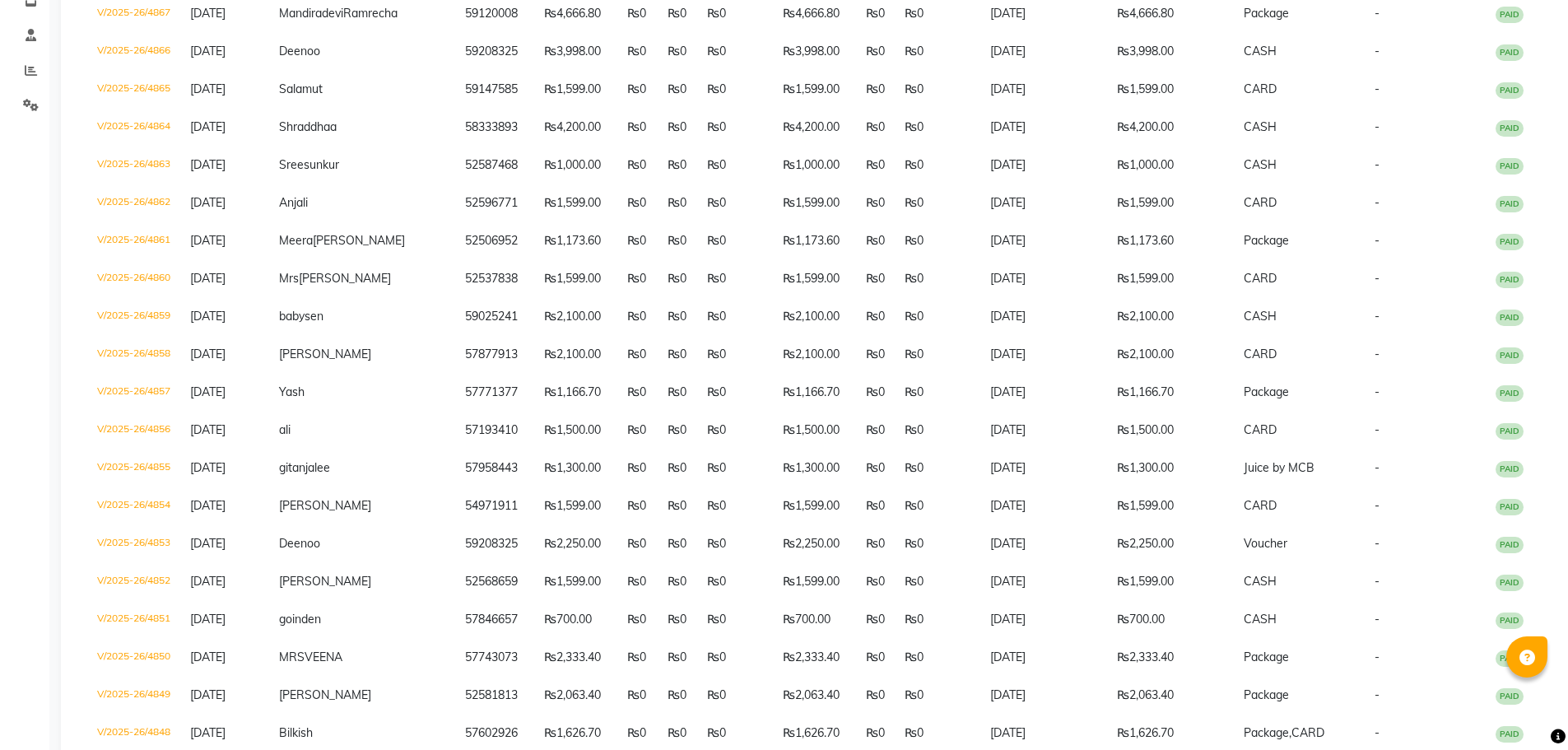
scroll to position [0, 0]
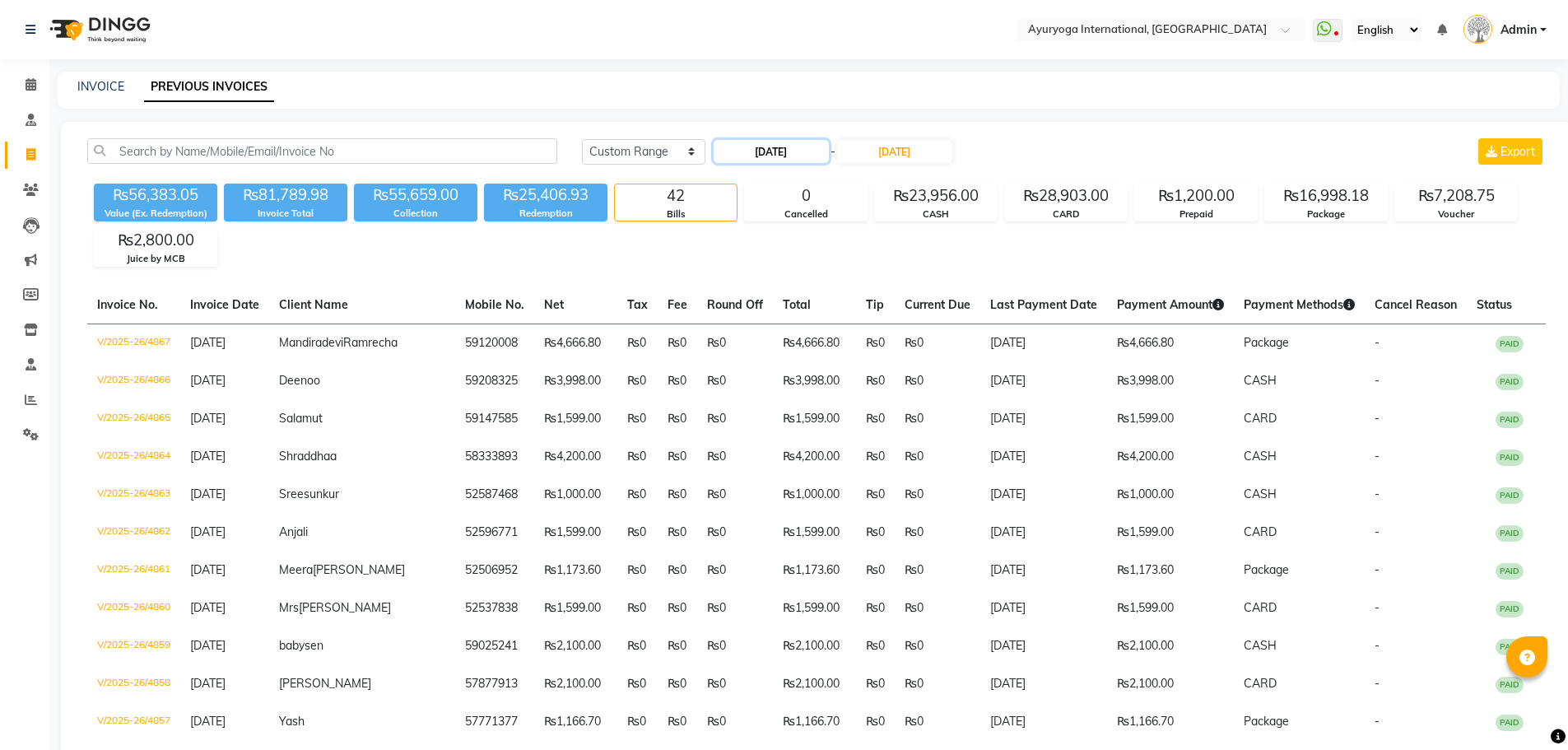
click at [769, 153] on input "[DATE]" at bounding box center [771, 151] width 115 height 23
select select "8"
select select "2025"
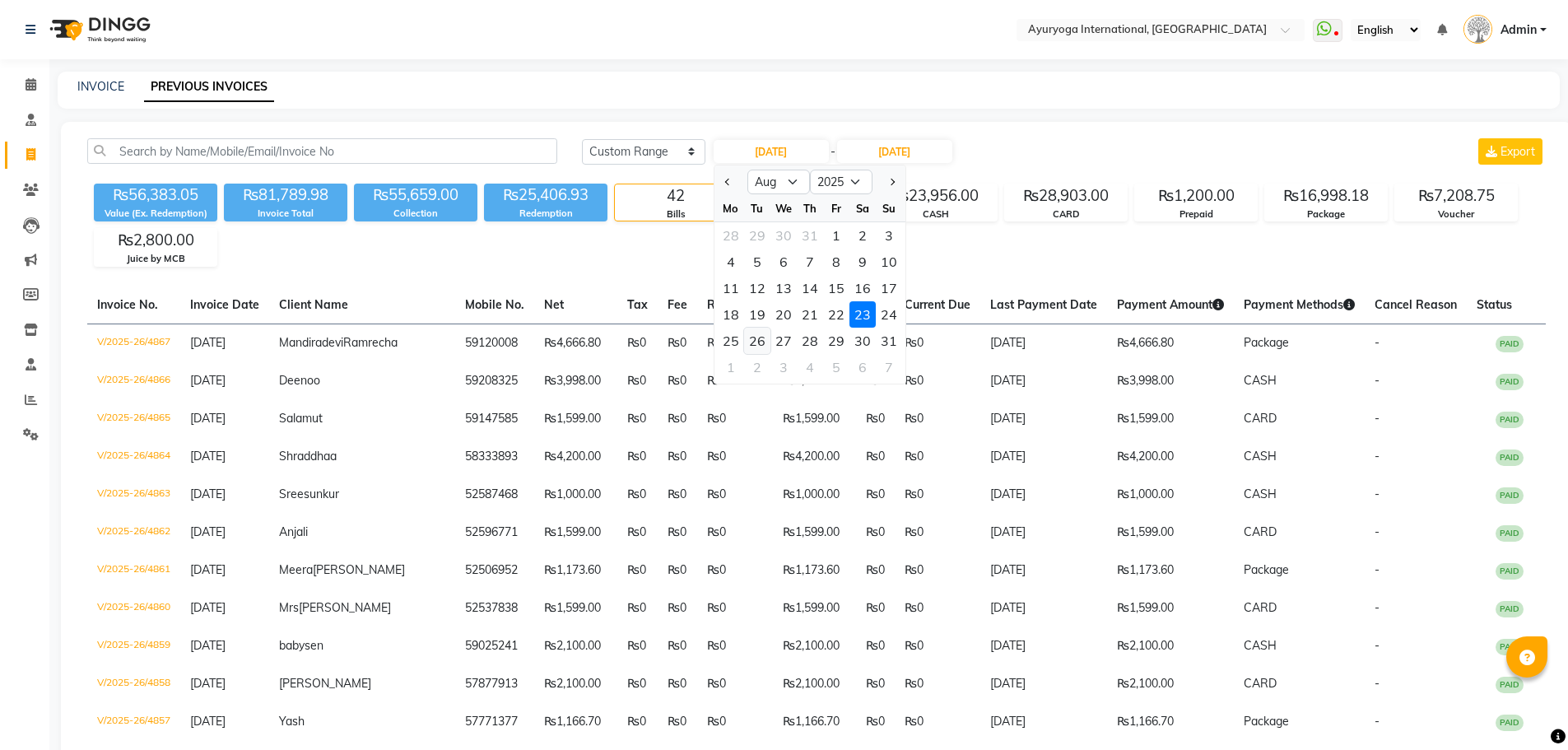
click at [749, 341] on div "26" at bounding box center [758, 341] width 26 height 26
type input "26-08-2025"
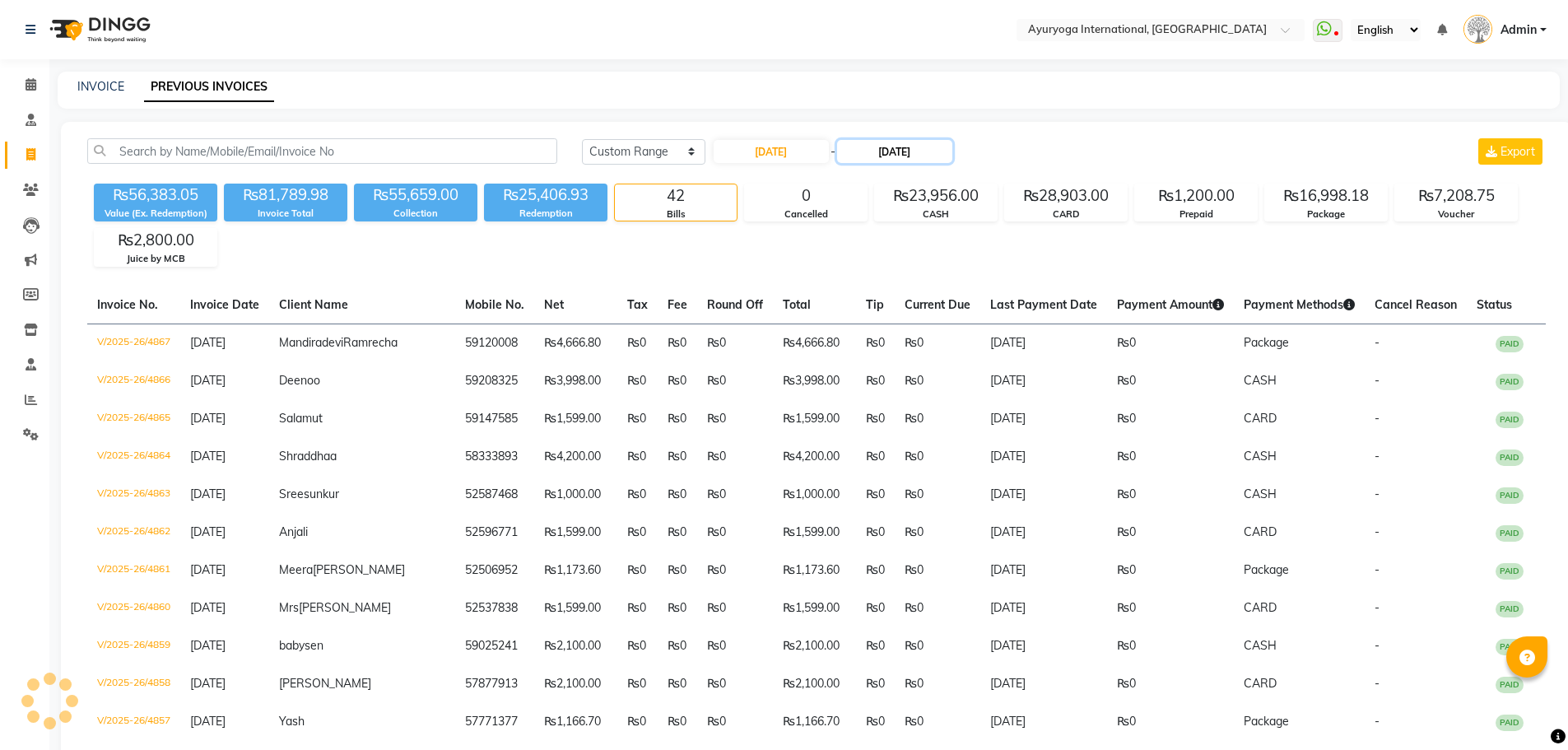
click at [897, 156] on input "[DATE]" at bounding box center [895, 151] width 115 height 23
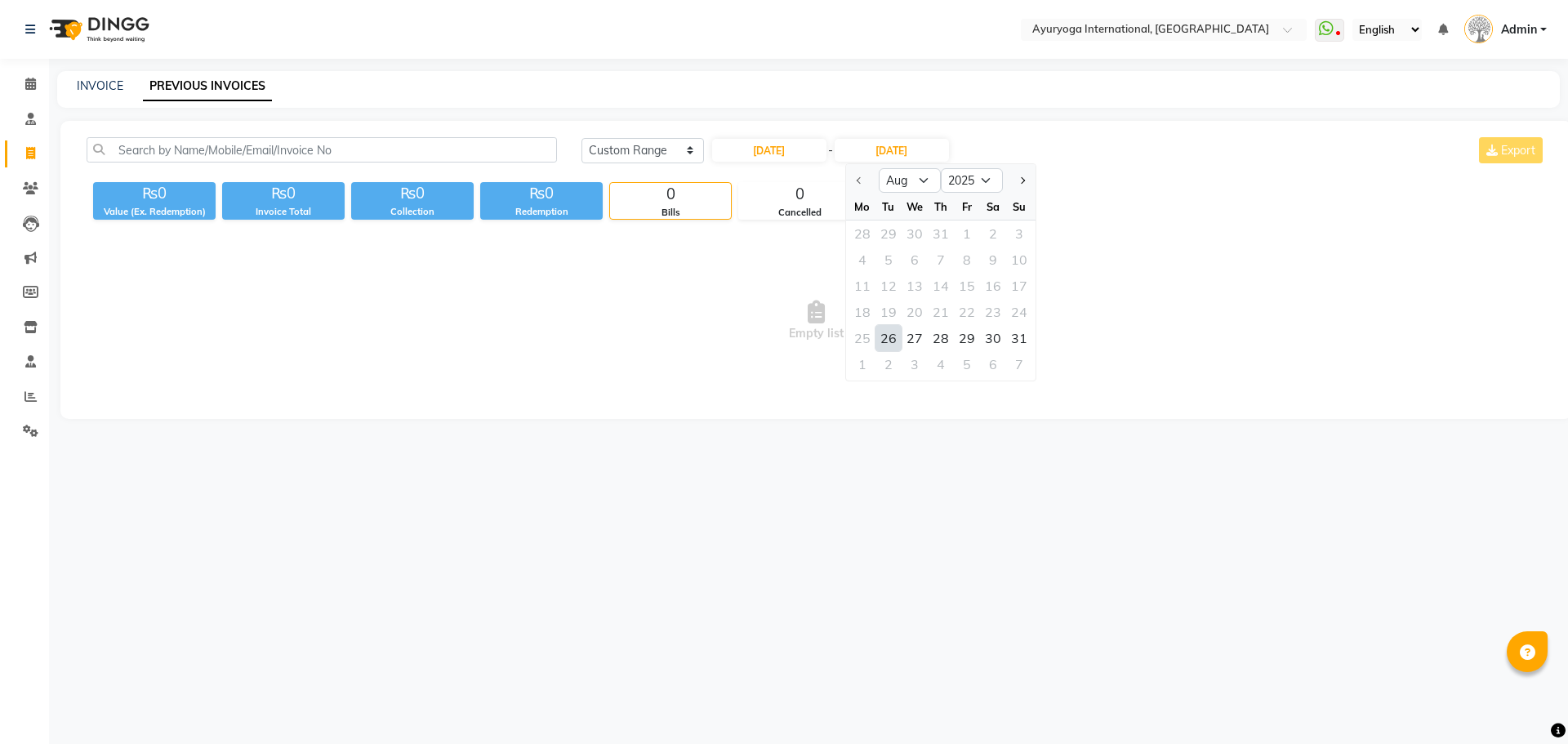
click at [887, 337] on div "26" at bounding box center [889, 338] width 26 height 26
type input "26-08-2025"
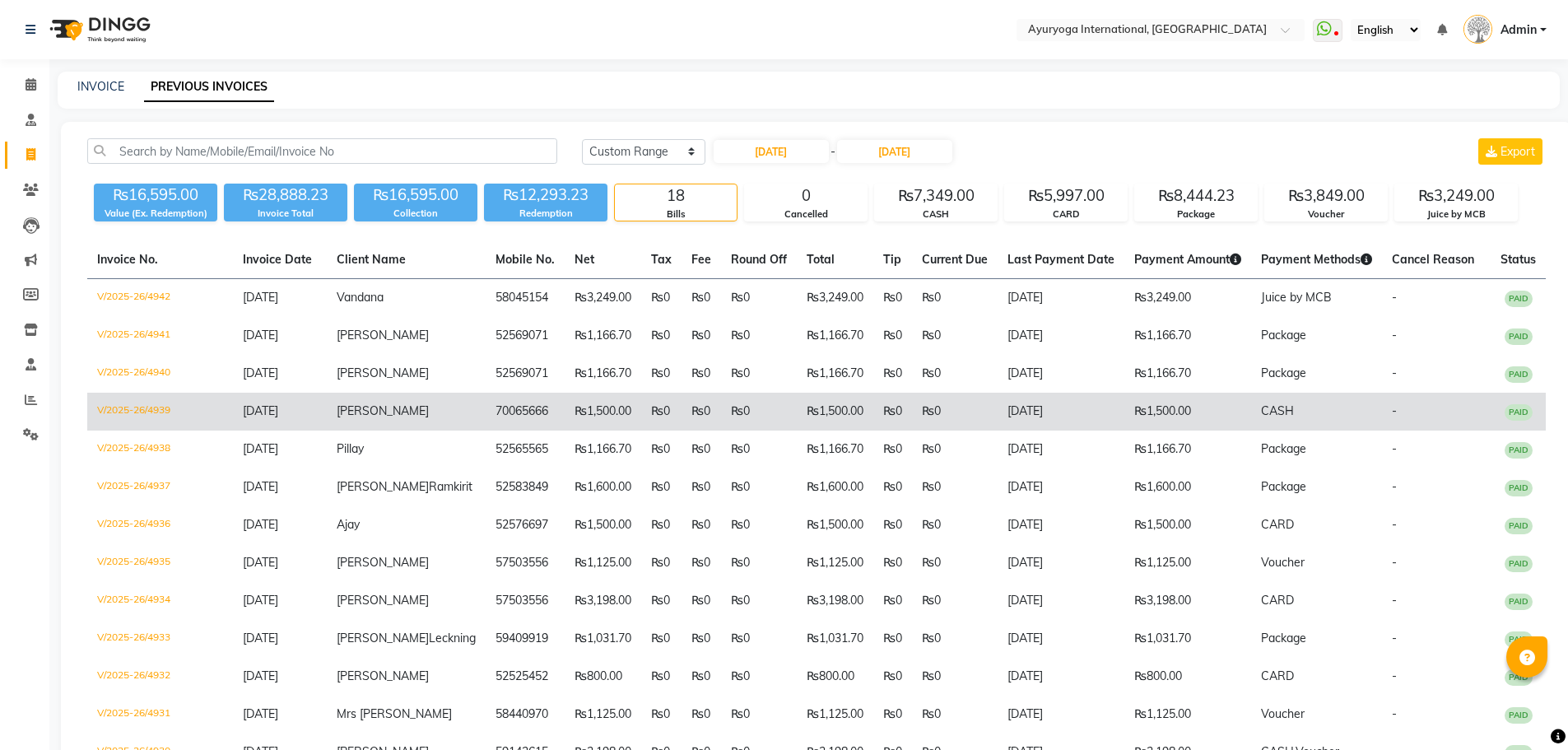
click at [386, 430] on td "harriet" at bounding box center [406, 411] width 159 height 38
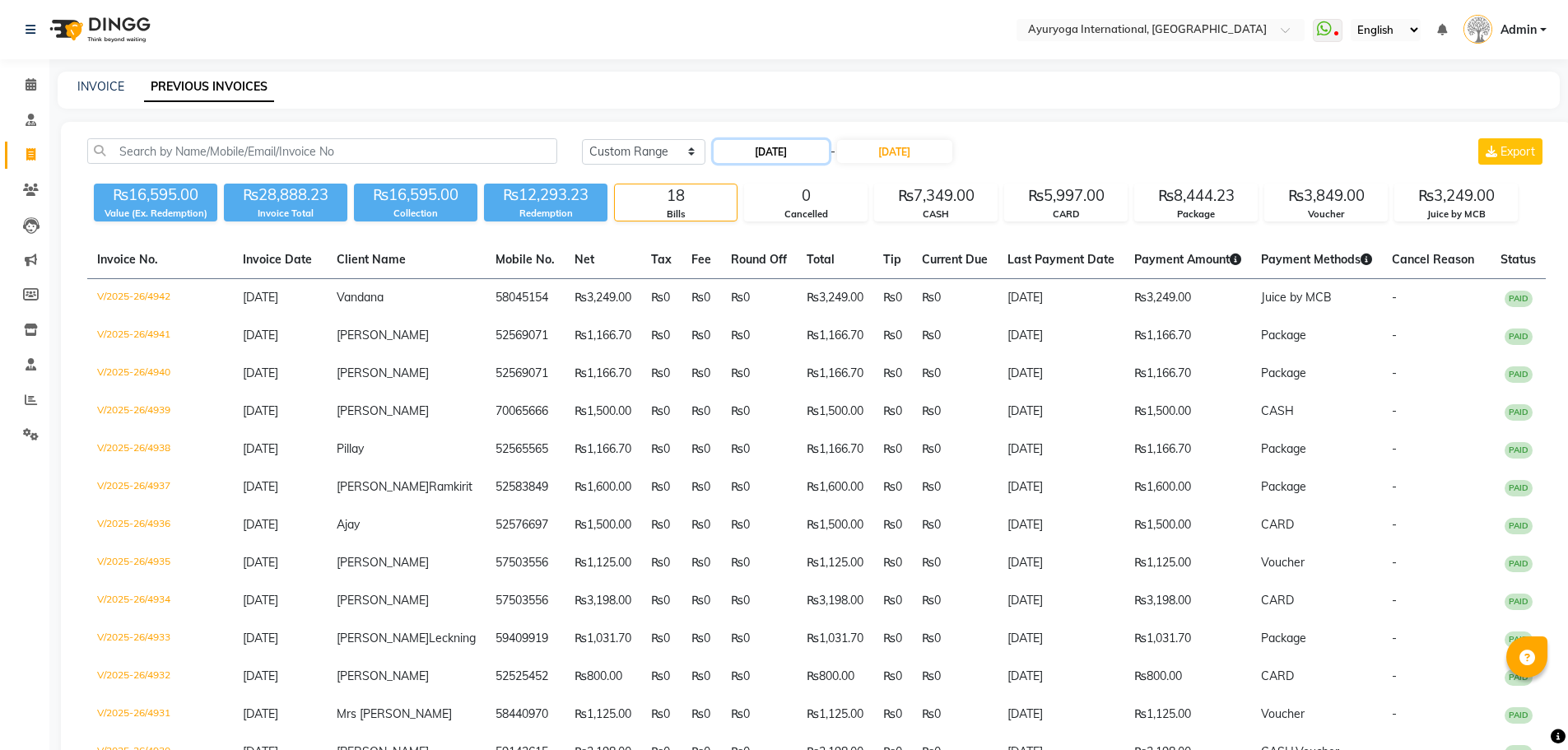
click at [775, 152] on input "[DATE]" at bounding box center [771, 151] width 115 height 23
select select "8"
select select "2025"
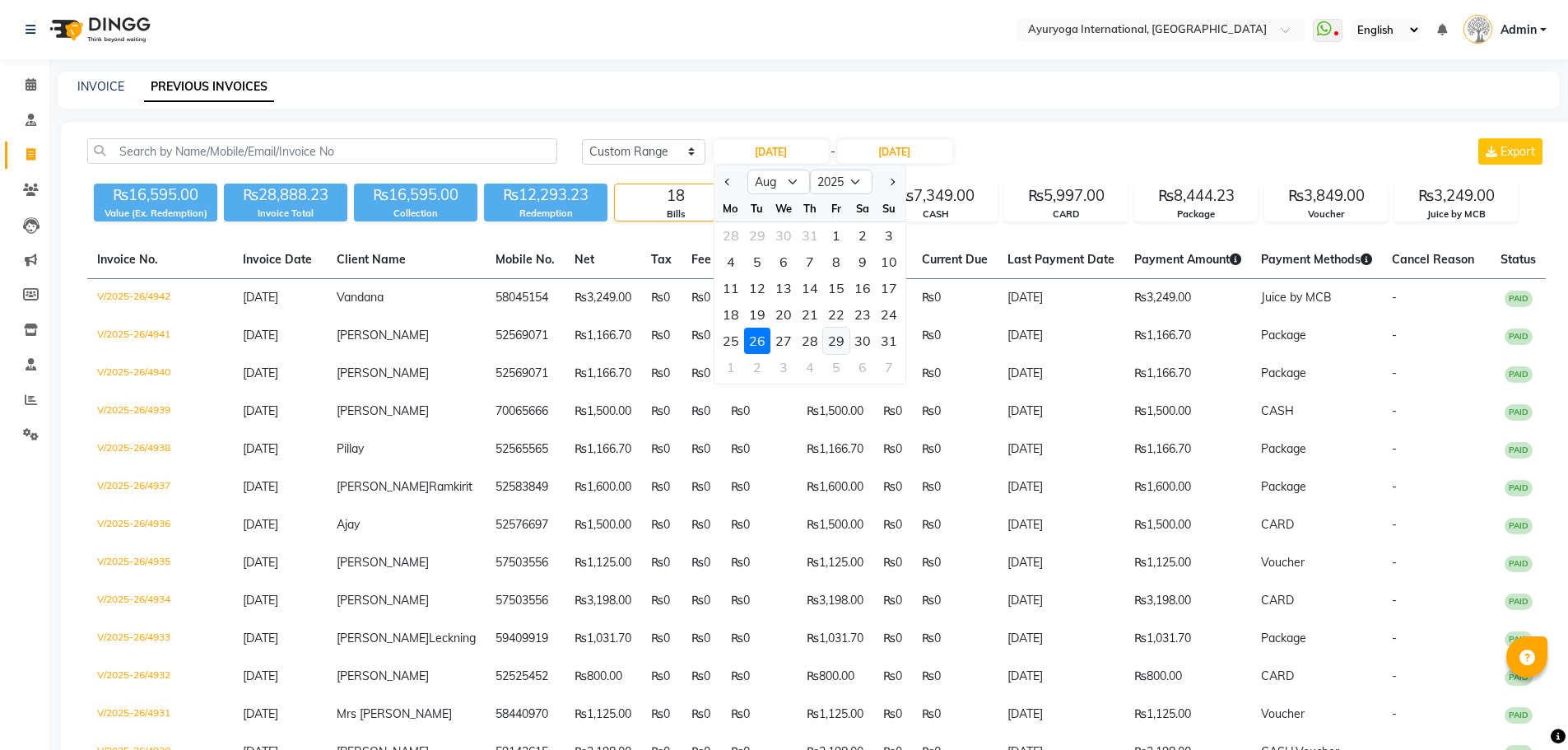
click at [839, 339] on div "29" at bounding box center [837, 341] width 26 height 26
type input "29-08-2025"
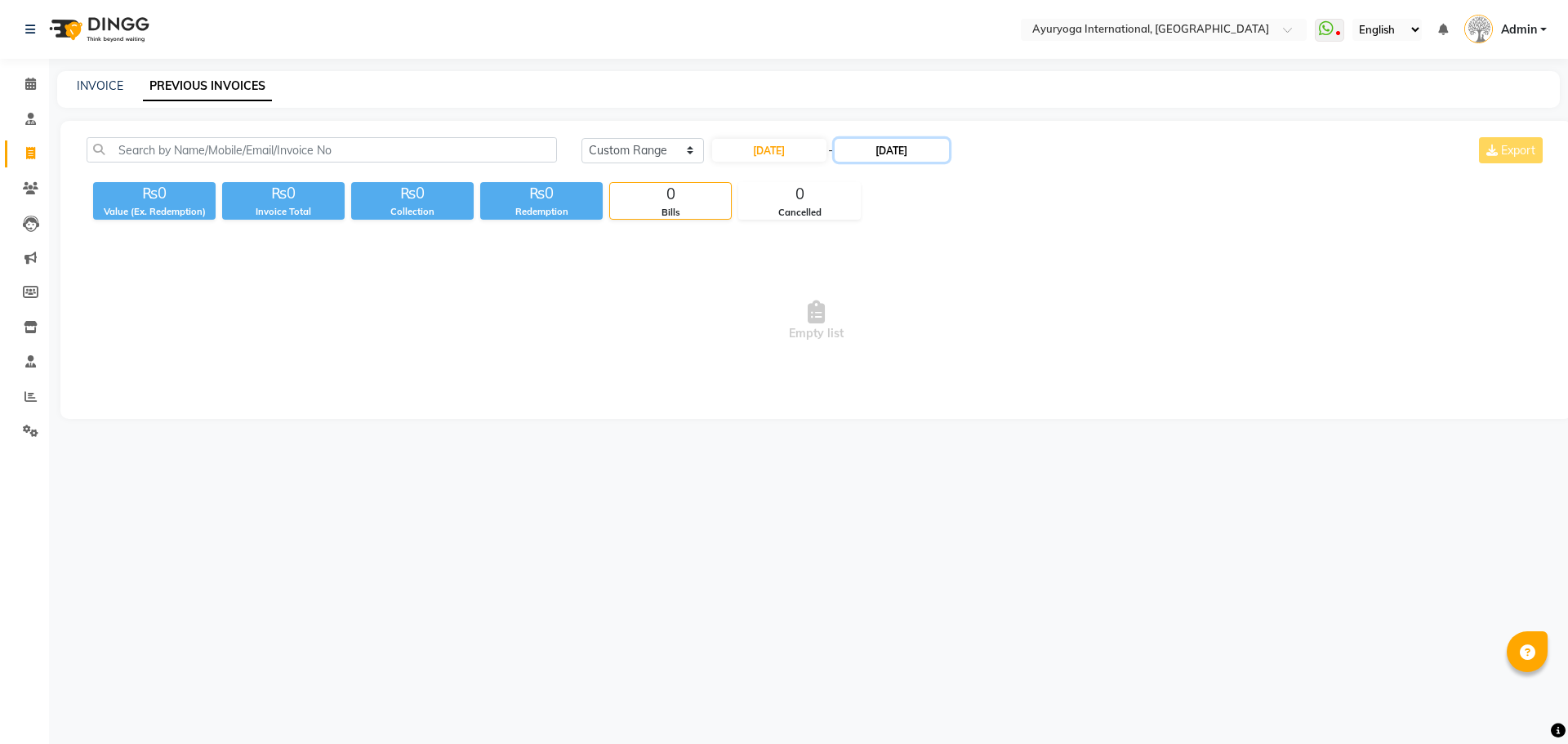
click at [891, 152] on input "[DATE]" at bounding box center [891, 150] width 114 height 23
click at [971, 342] on div "29" at bounding box center [967, 338] width 26 height 26
type input "29-08-2025"
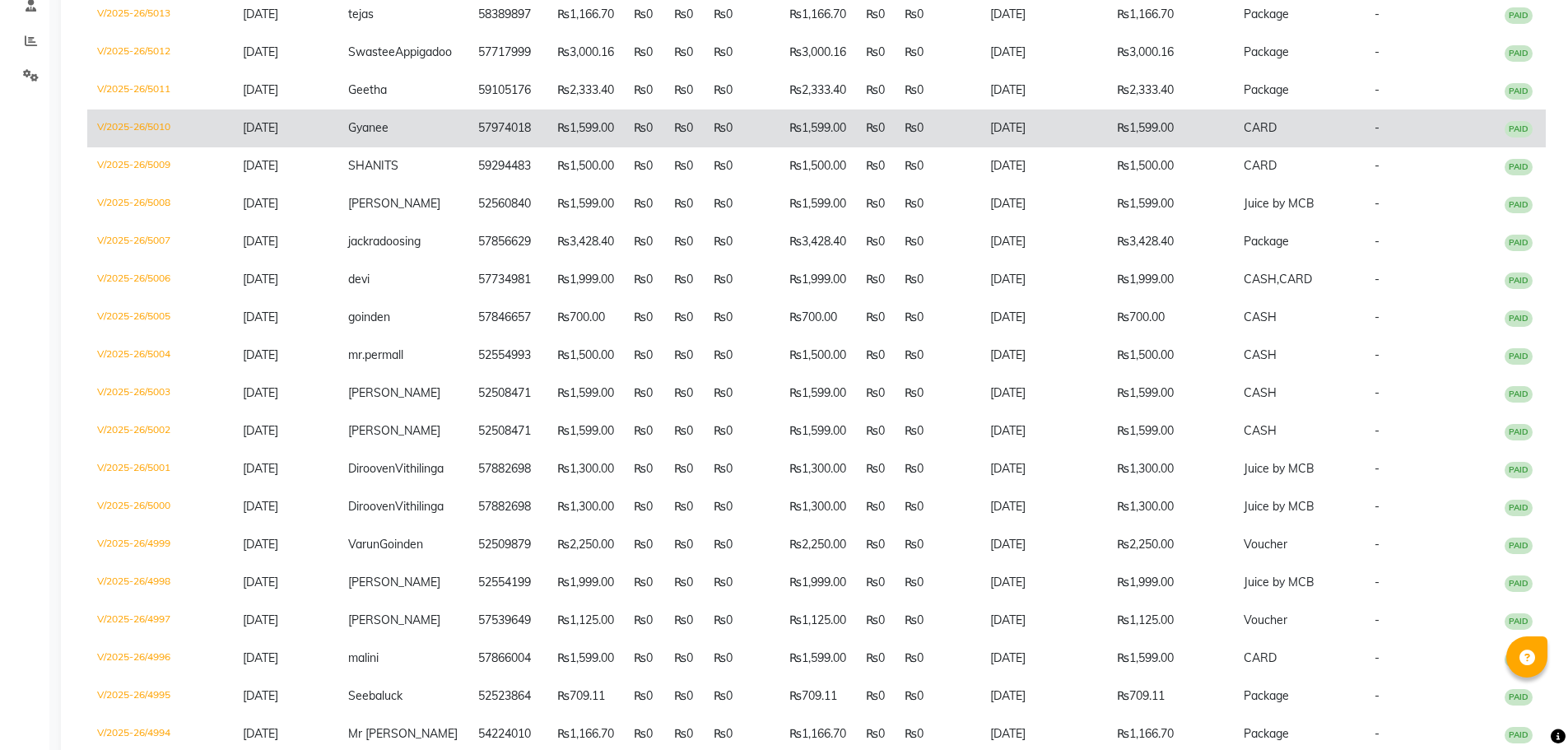
scroll to position [412, 0]
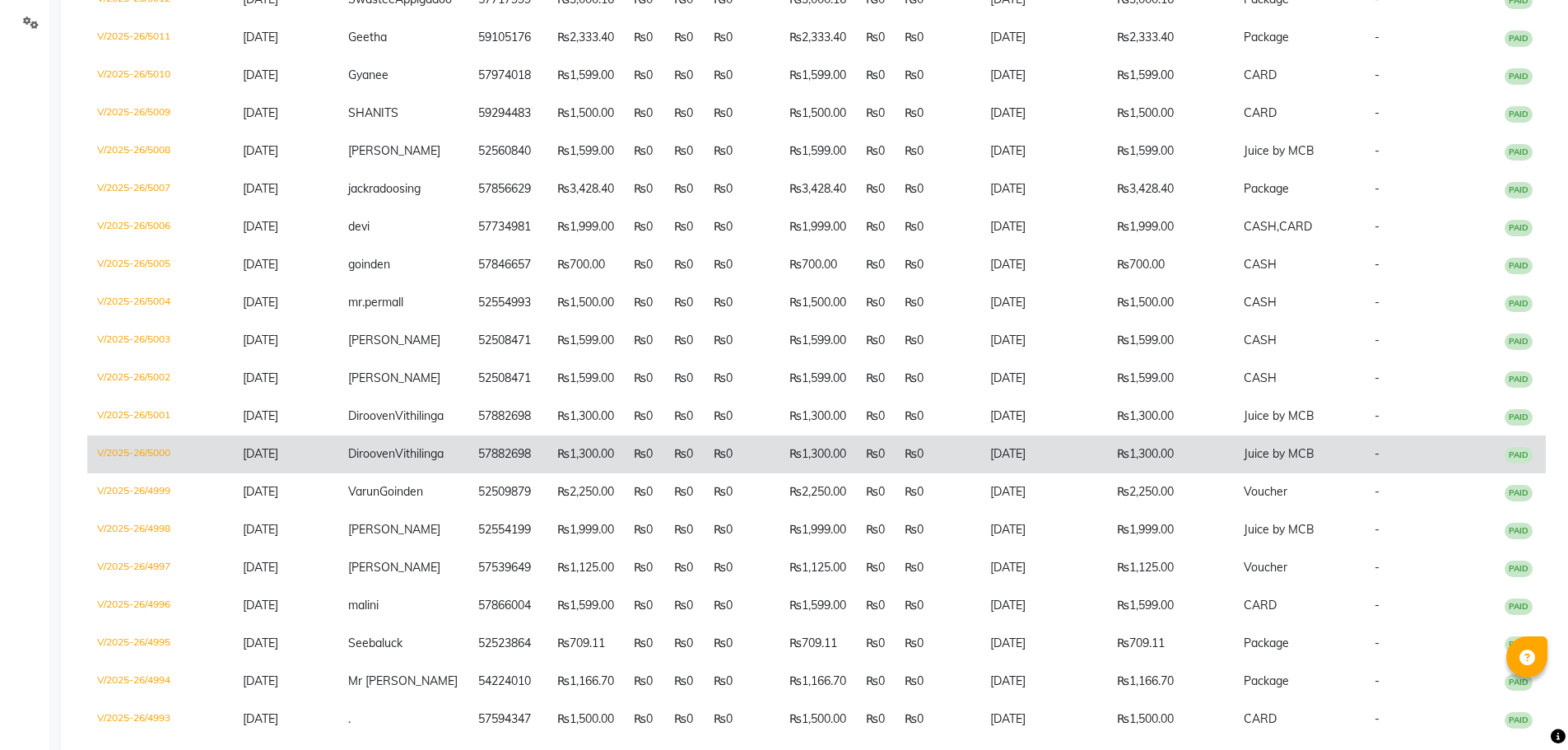
drag, startPoint x: 96, startPoint y: 533, endPoint x: 174, endPoint y: 532, distance: 78.0
click at [174, 473] on td "V/2025-26/5000" at bounding box center [160, 454] width 146 height 38
copy td "V/2025-26/5000"
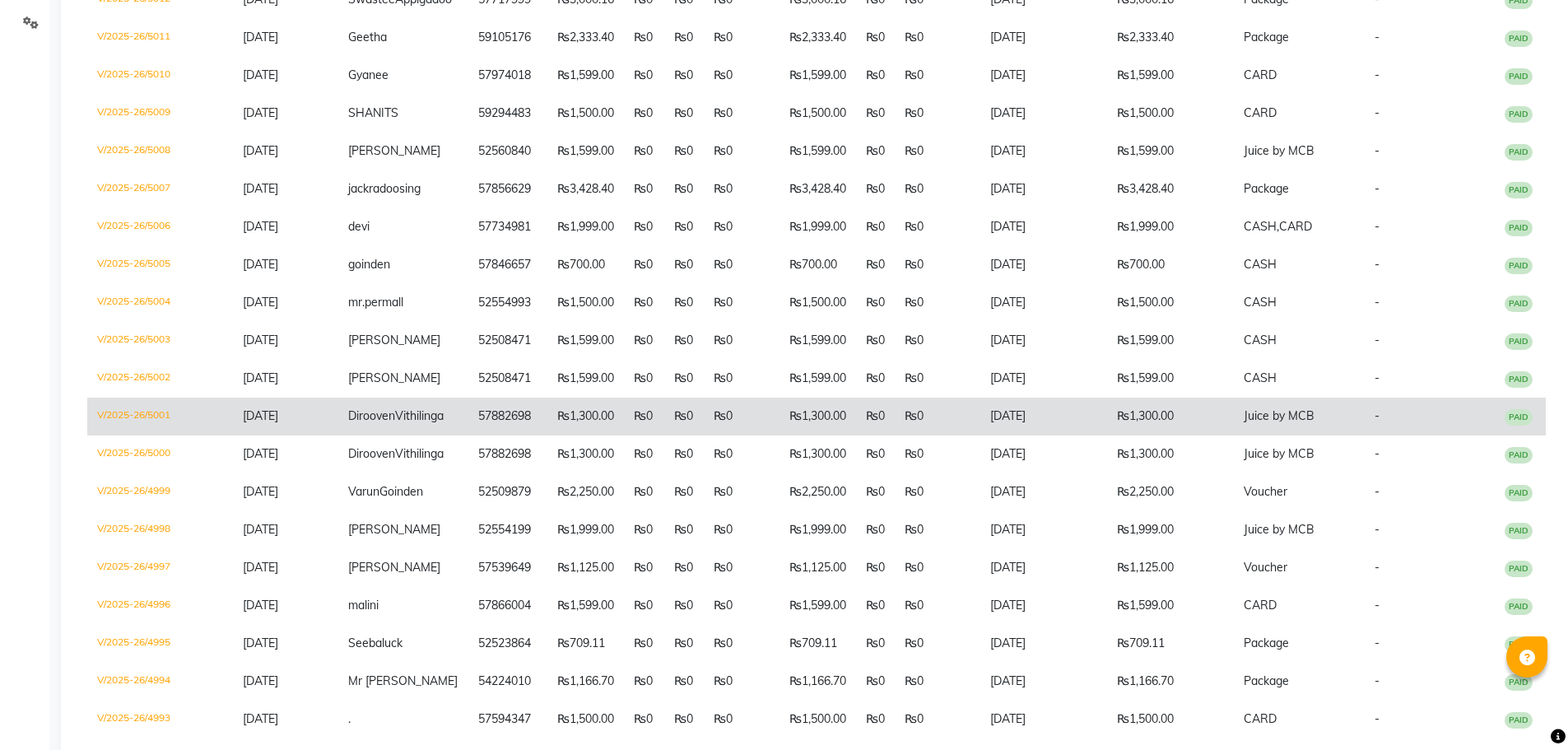
click at [395, 423] on span "Dirooven" at bounding box center [371, 415] width 47 height 15
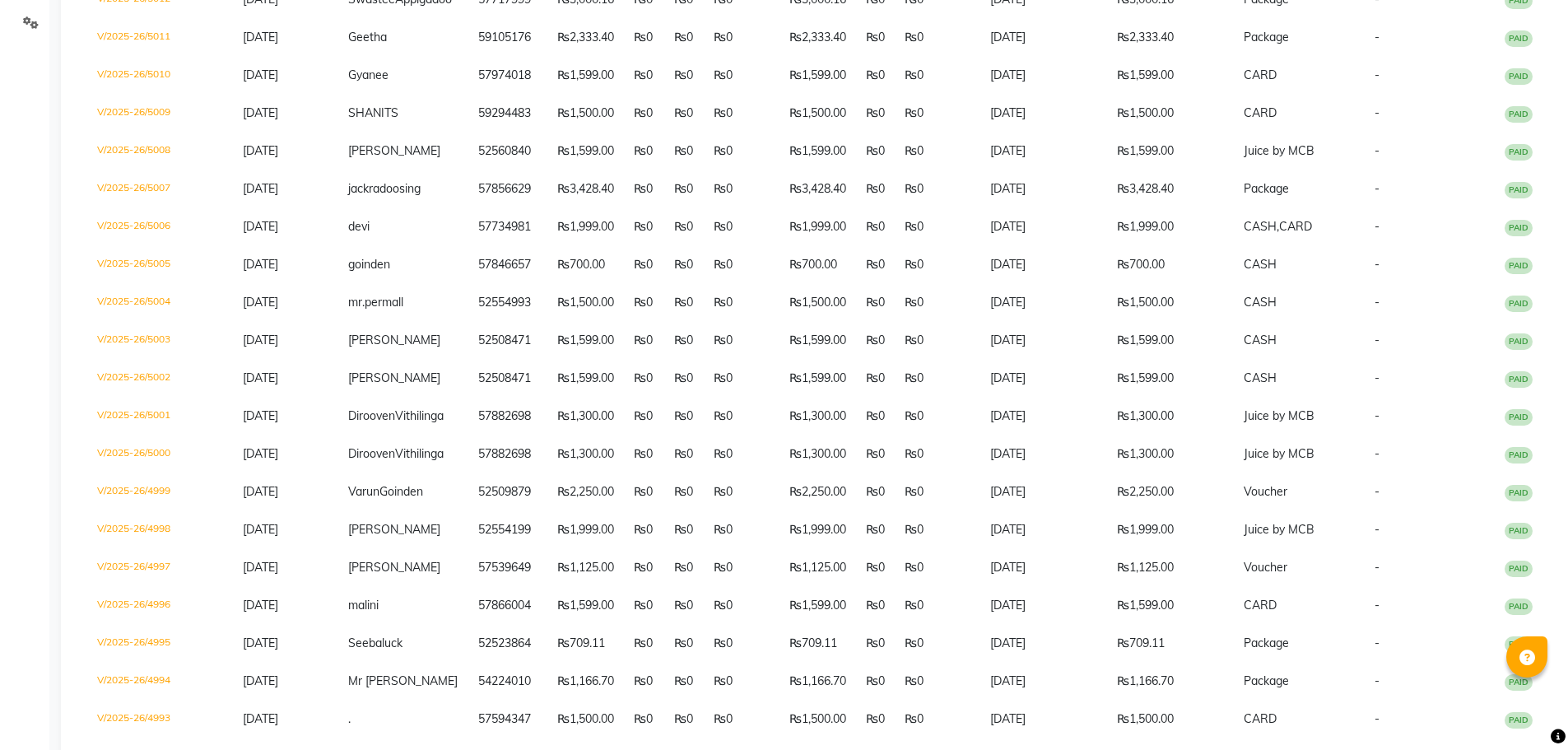
scroll to position [0, 0]
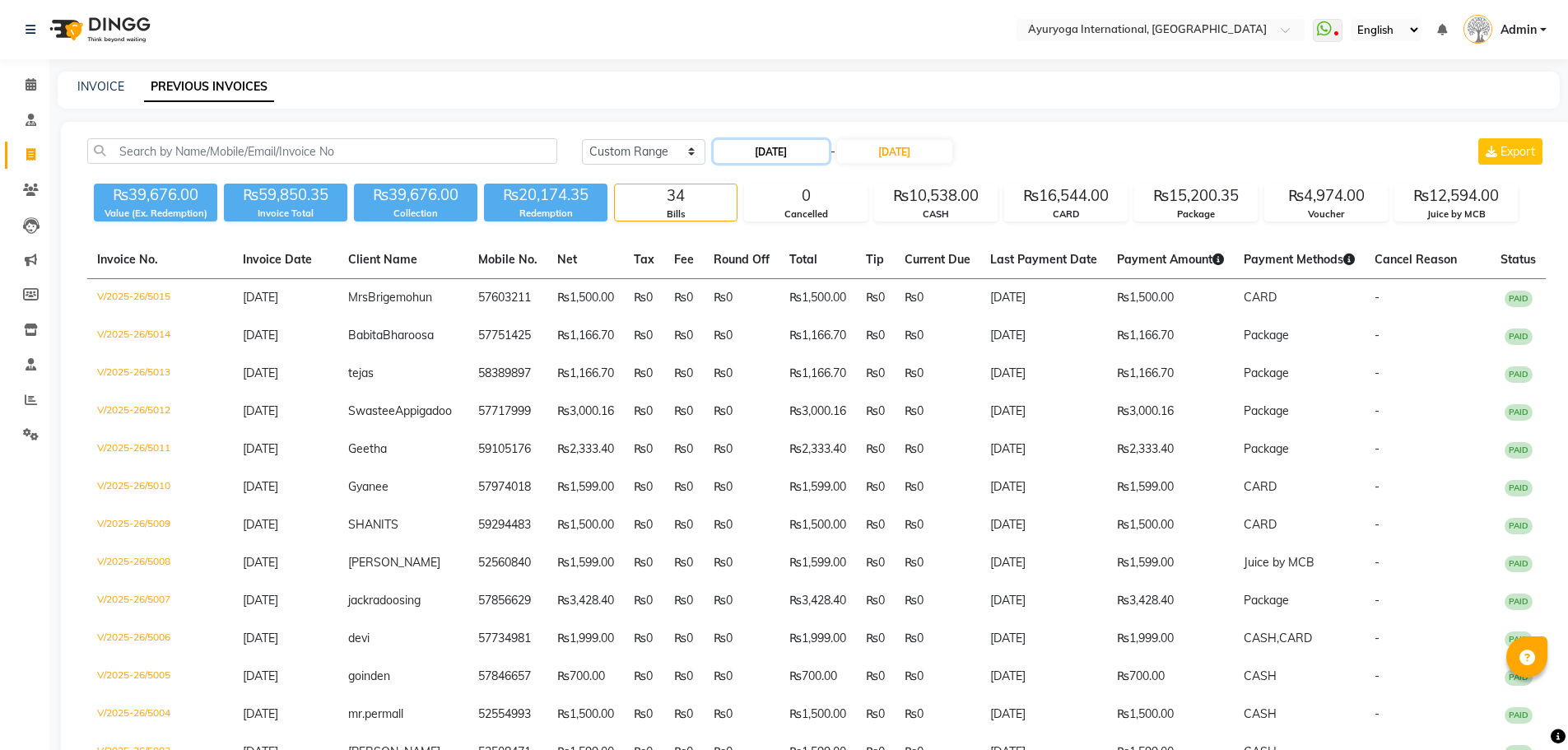
click at [776, 151] on input "29-08-2025" at bounding box center [771, 151] width 115 height 23
select select "8"
select select "2025"
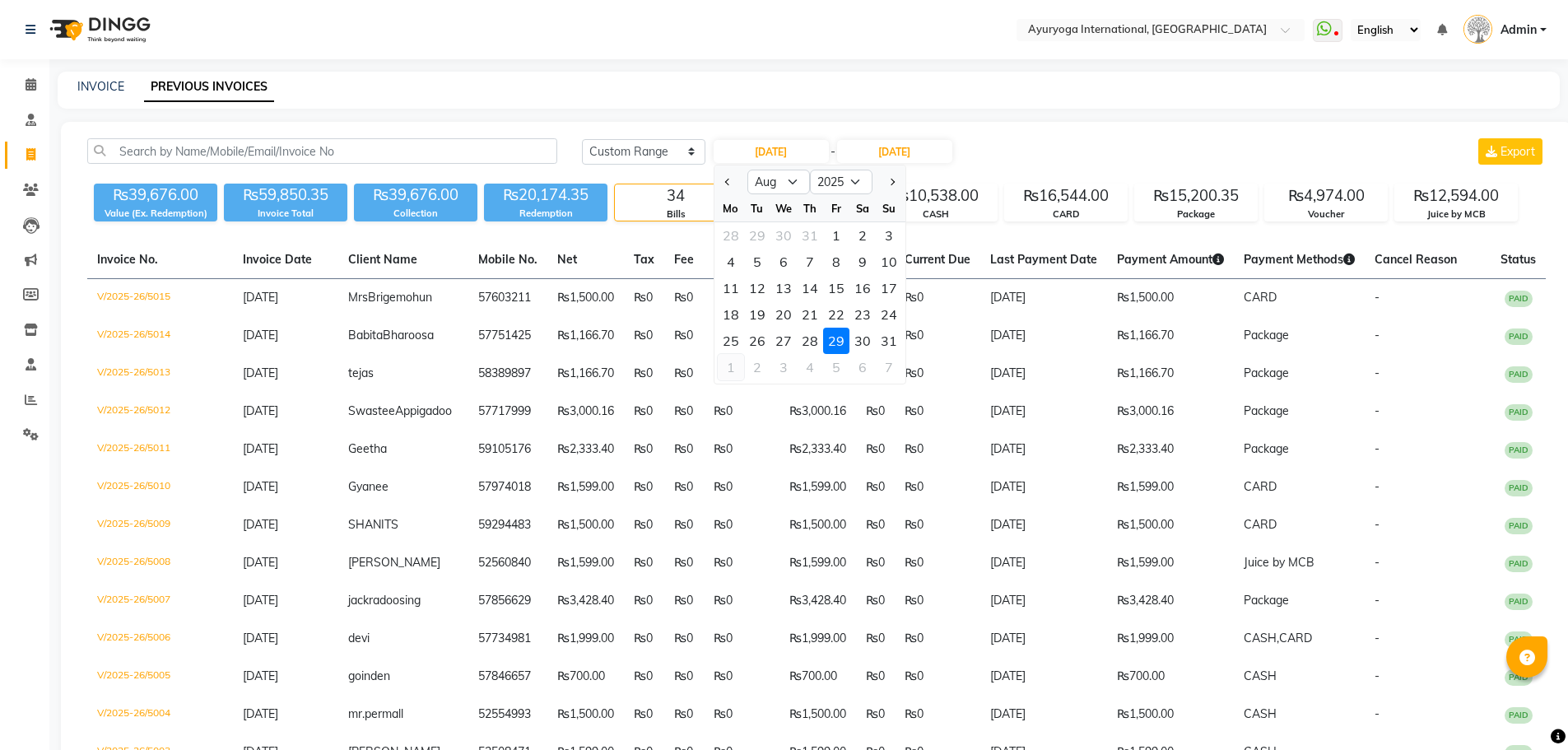
click at [736, 364] on div "1" at bounding box center [731, 367] width 26 height 26
type input "[DATE]"
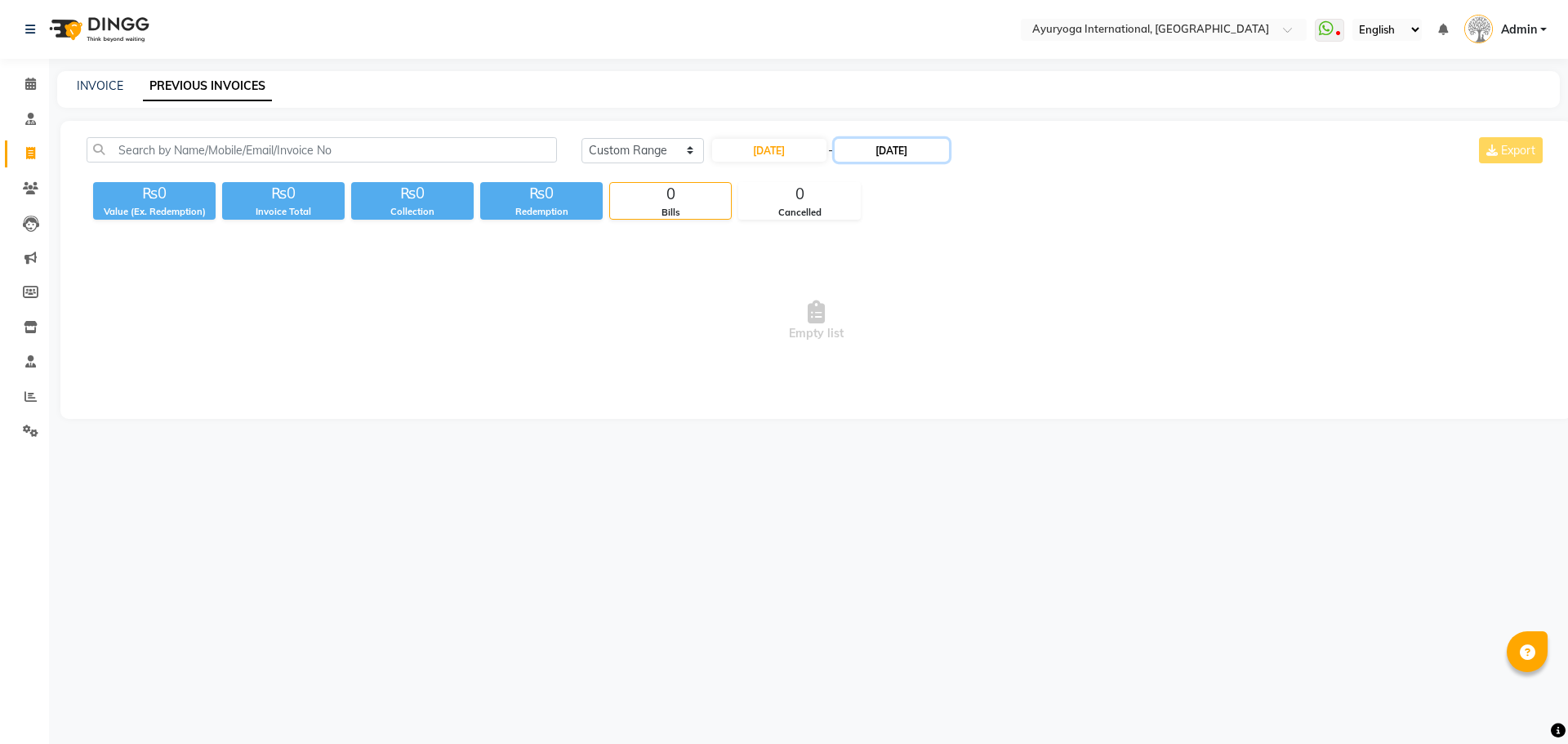
click at [882, 151] on input "29-08-2025" at bounding box center [891, 150] width 114 height 23
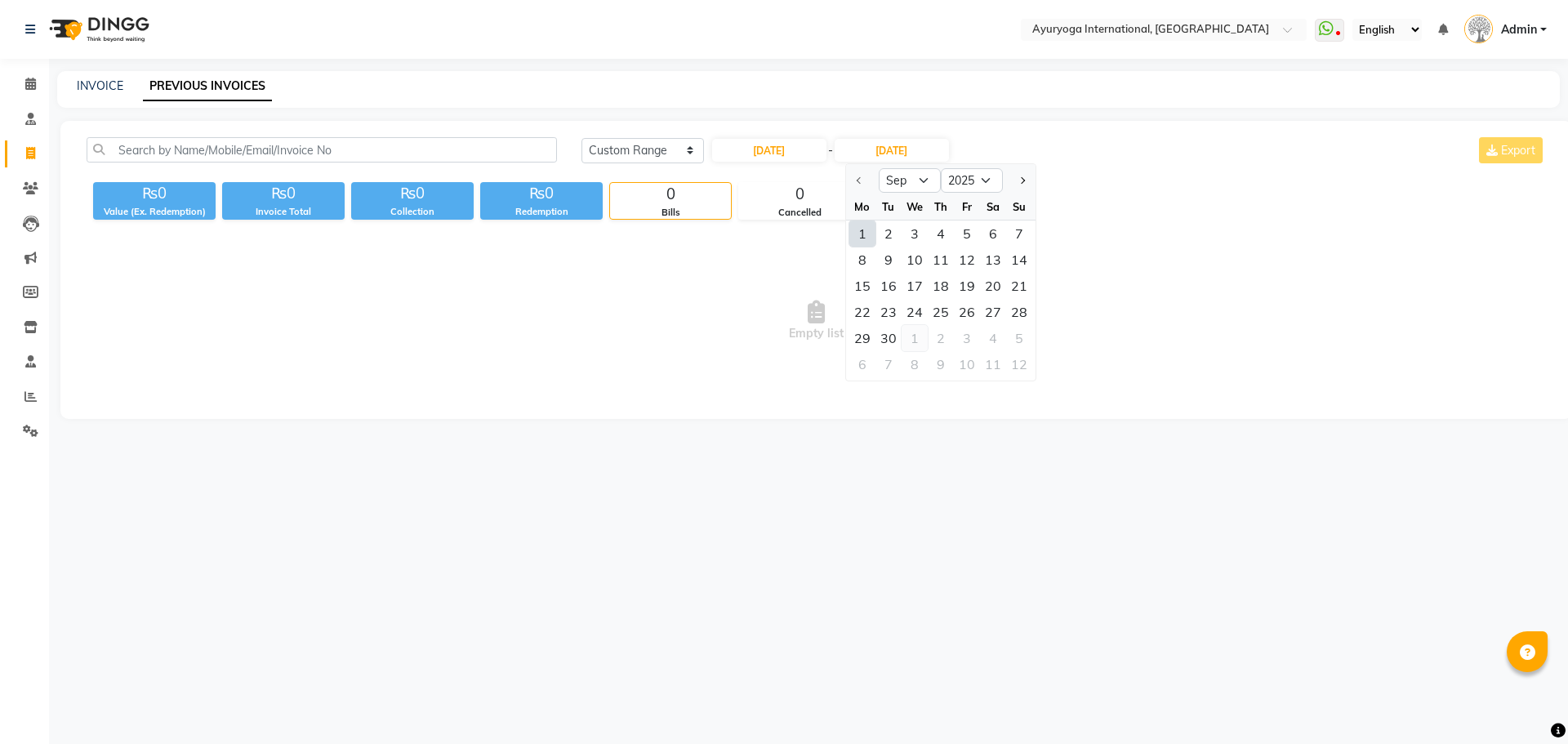
click at [915, 332] on div "1" at bounding box center [915, 338] width 26 height 26
type input "01-10-2025"
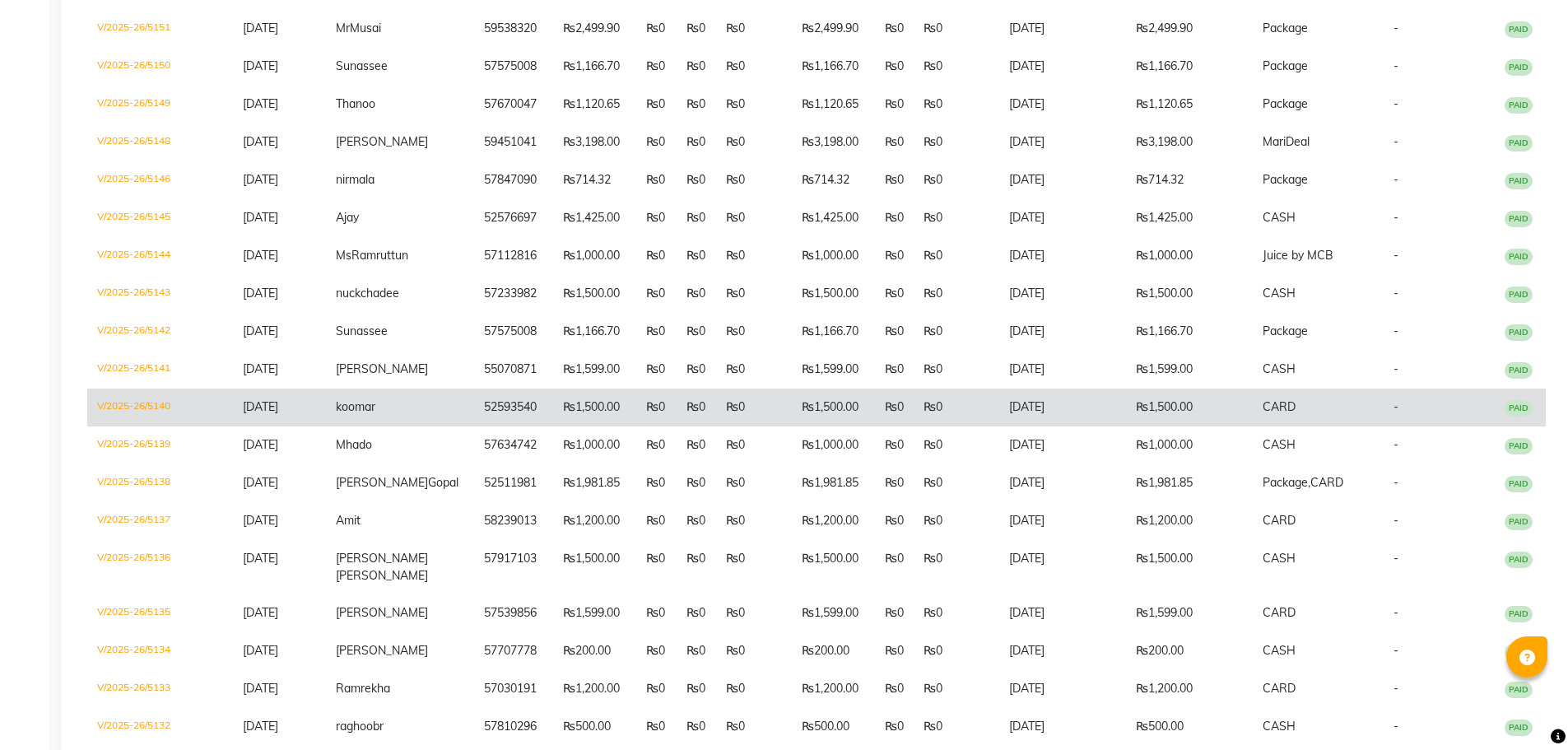
scroll to position [2059, 0]
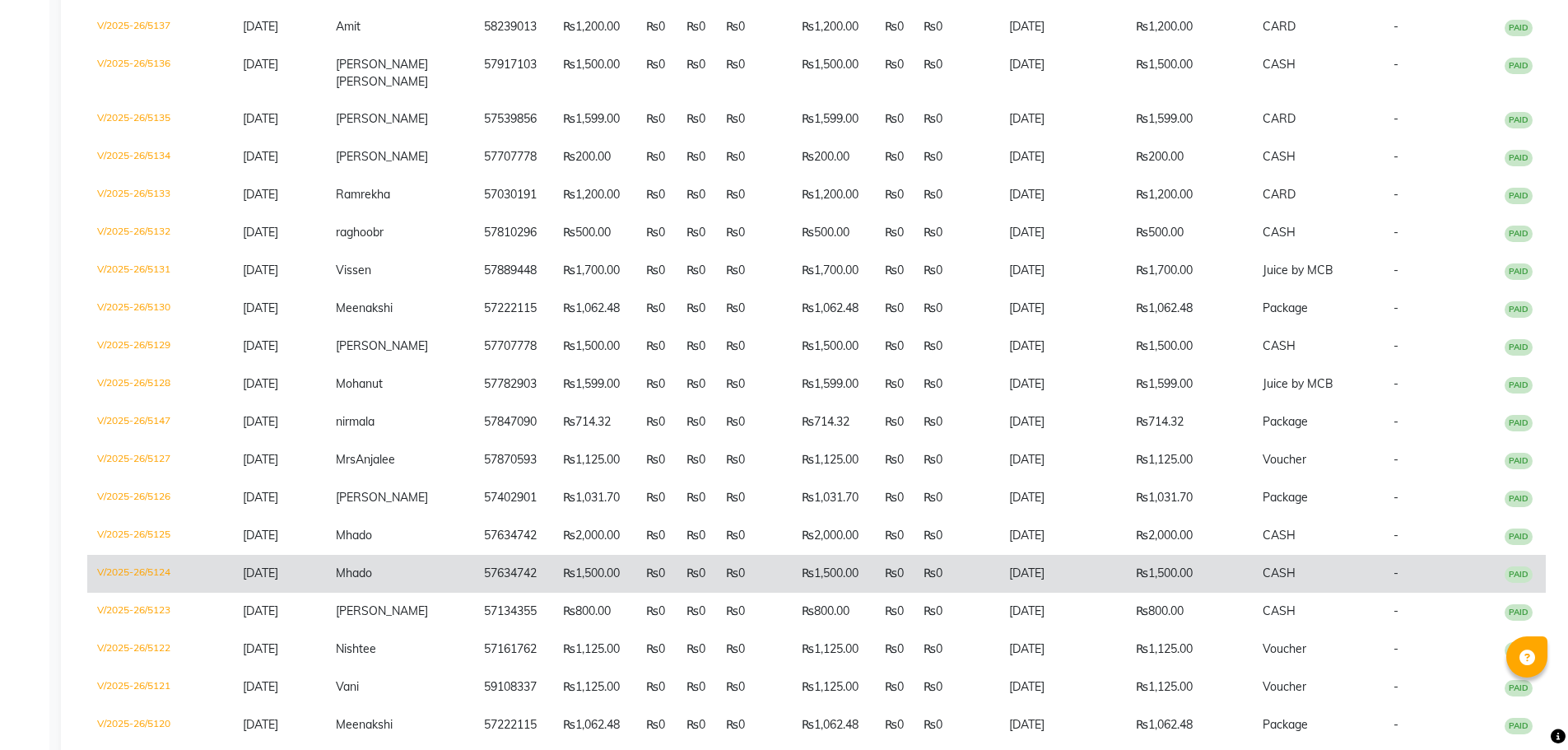
click at [325, 593] on td "[DATE]" at bounding box center [278, 573] width 92 height 38
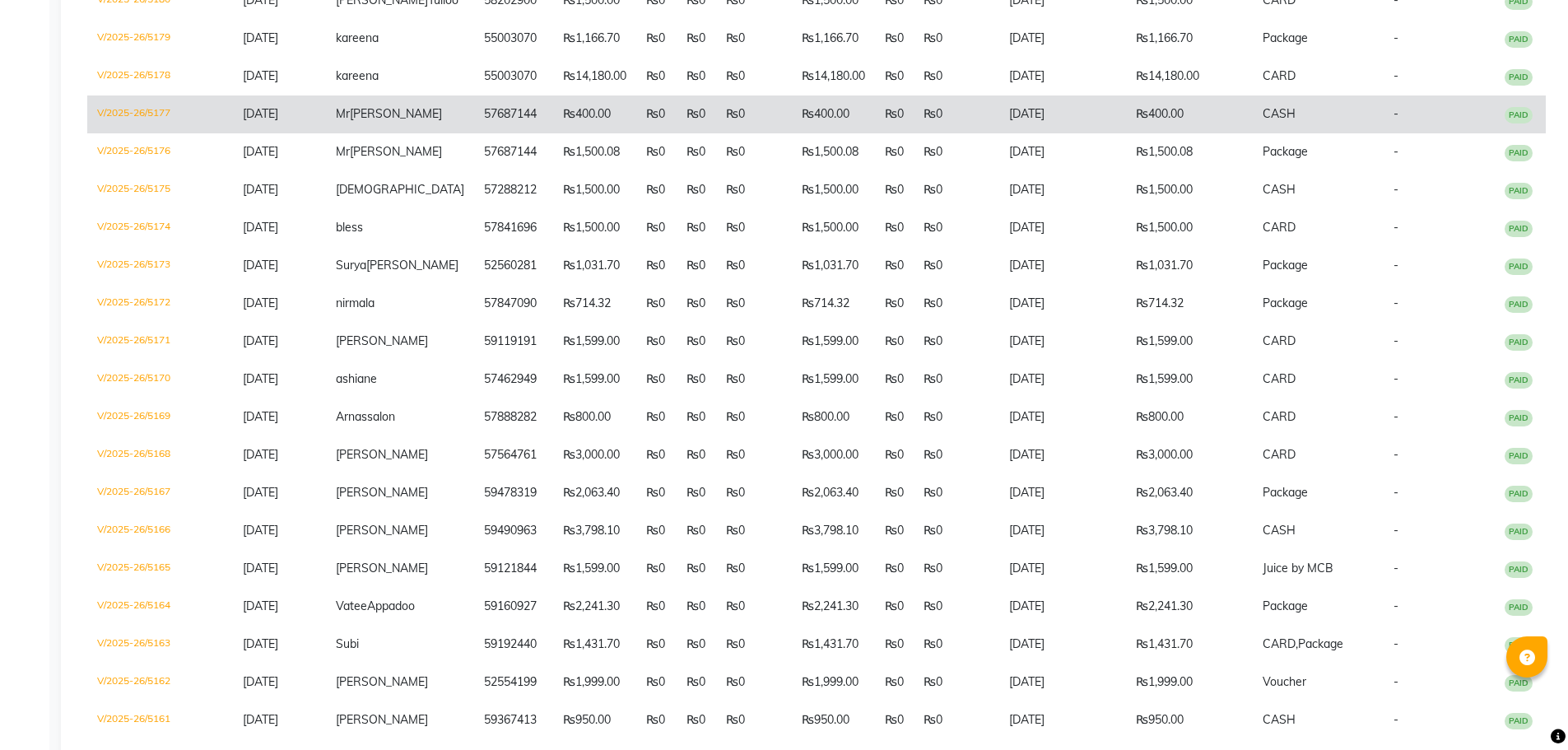
scroll to position [0, 0]
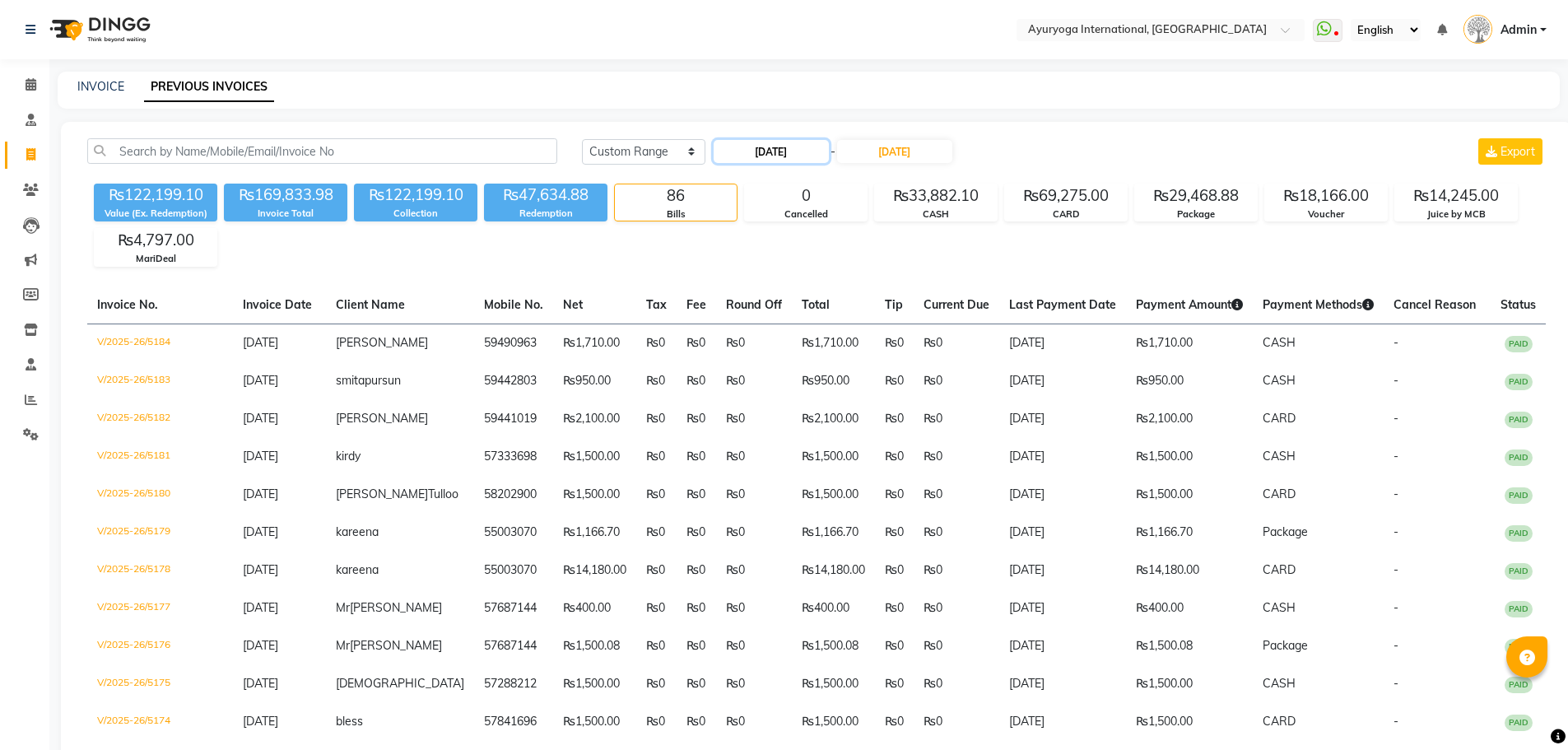
click at [798, 154] on input "[DATE]" at bounding box center [771, 151] width 115 height 23
select select "9"
select select "2025"
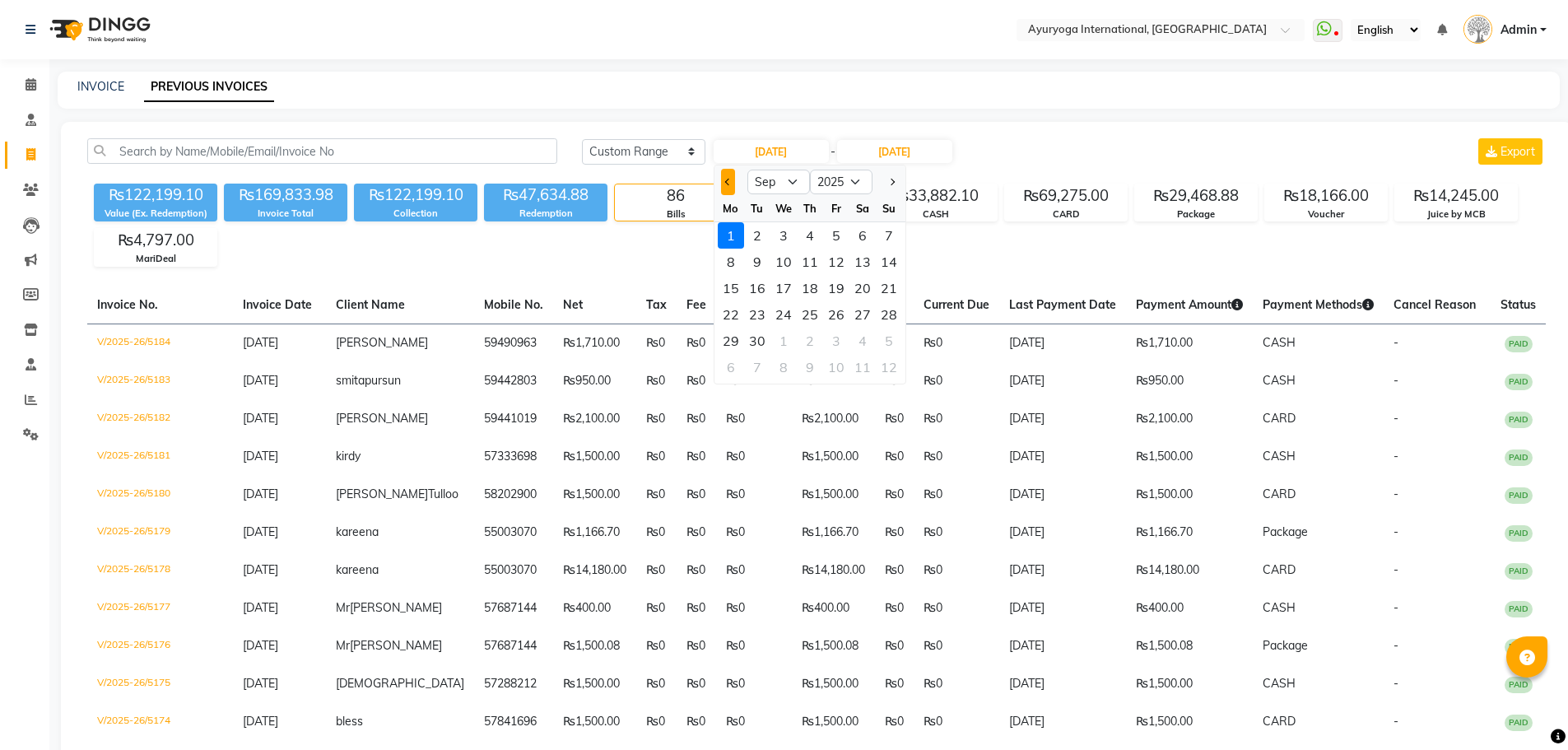
click at [732, 186] on button "Previous month" at bounding box center [728, 182] width 14 height 26
select select "8"
click at [869, 314] on div "23" at bounding box center [863, 314] width 26 height 26
type input "[DATE]"
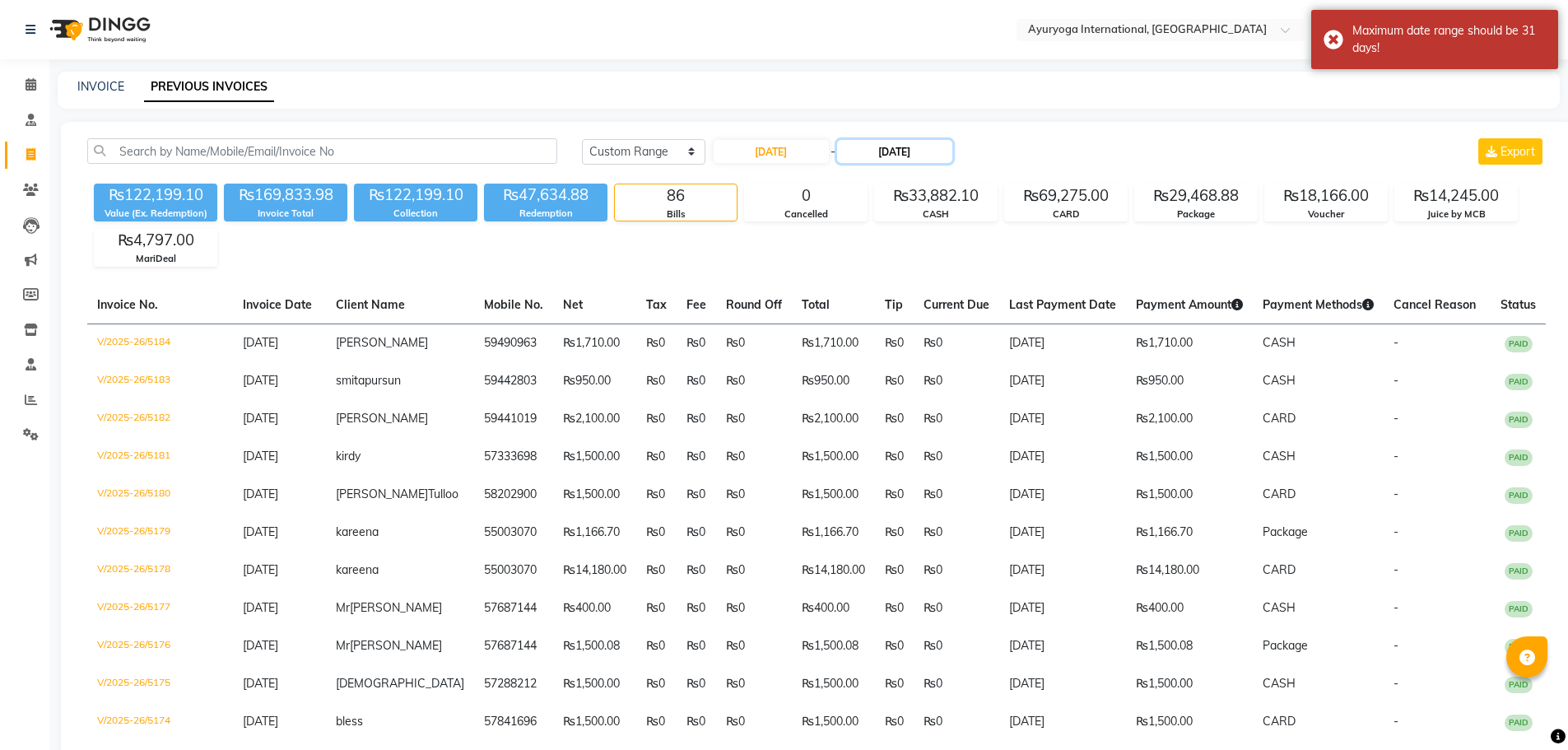
click at [907, 150] on input "01-10-2025" at bounding box center [895, 151] width 115 height 23
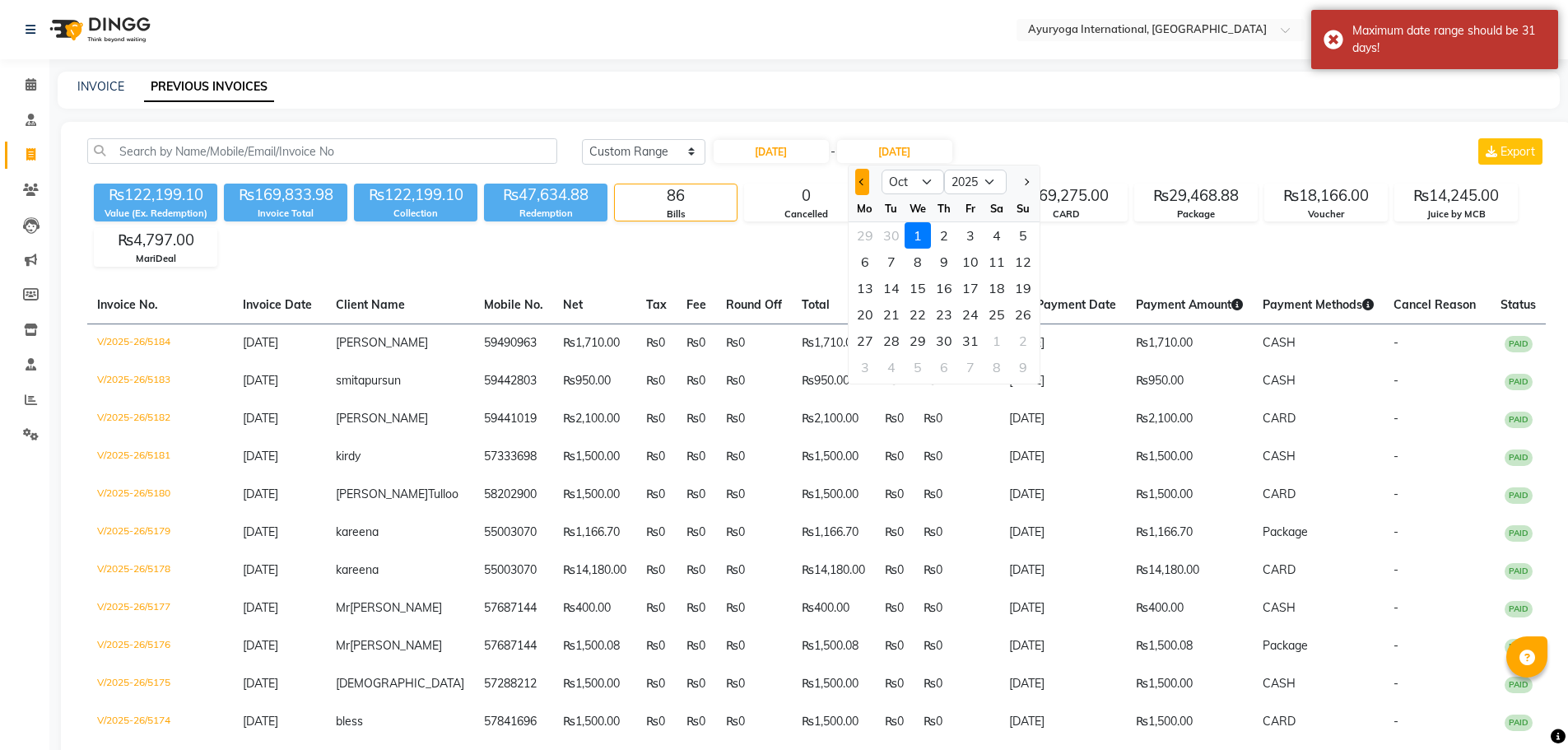
click at [862, 184] on span "Previous month" at bounding box center [862, 182] width 7 height 7
click at [865, 184] on button "Previous month" at bounding box center [862, 182] width 14 height 26
select select "8"
click at [996, 314] on div "23" at bounding box center [996, 314] width 26 height 26
type input "[DATE]"
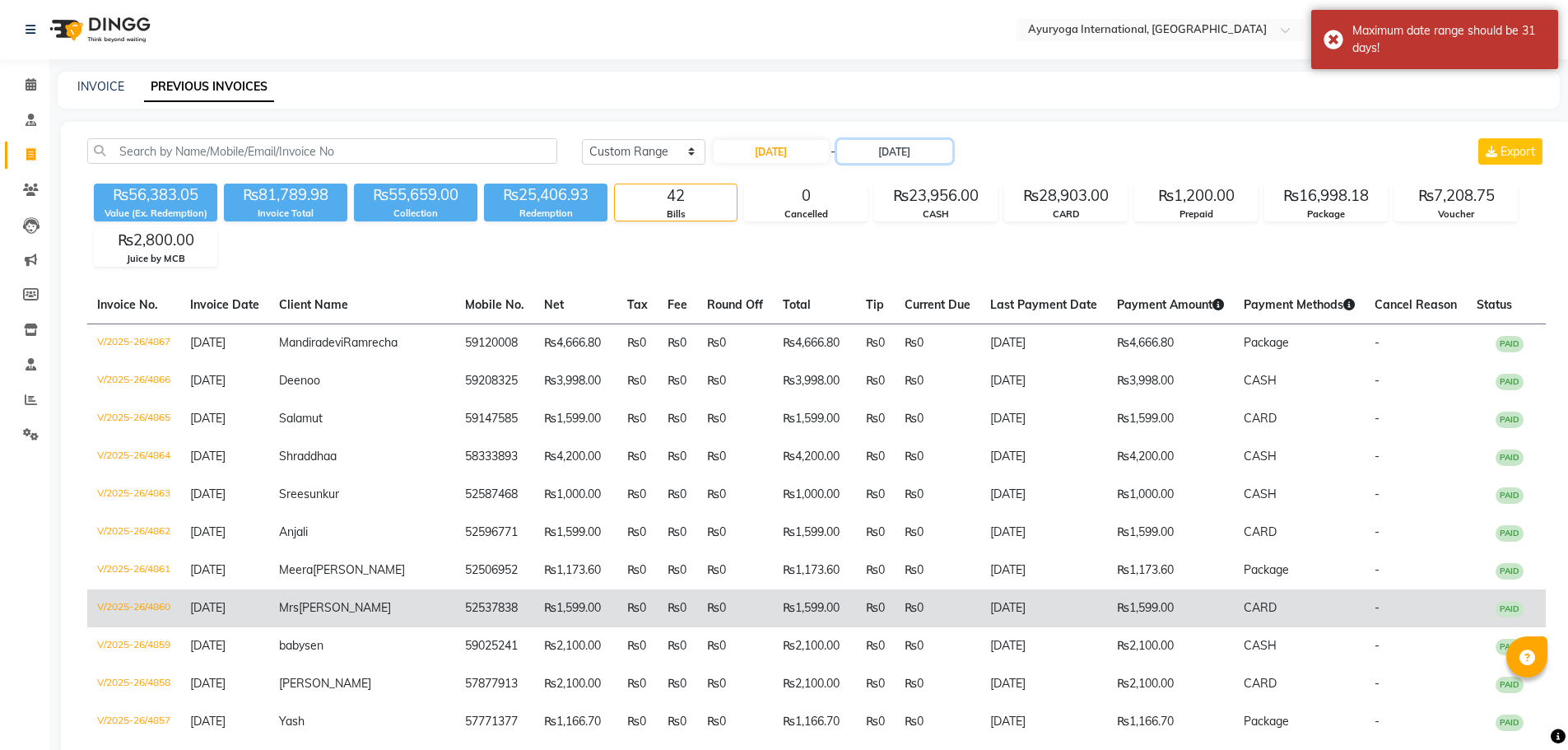
scroll to position [165, 0]
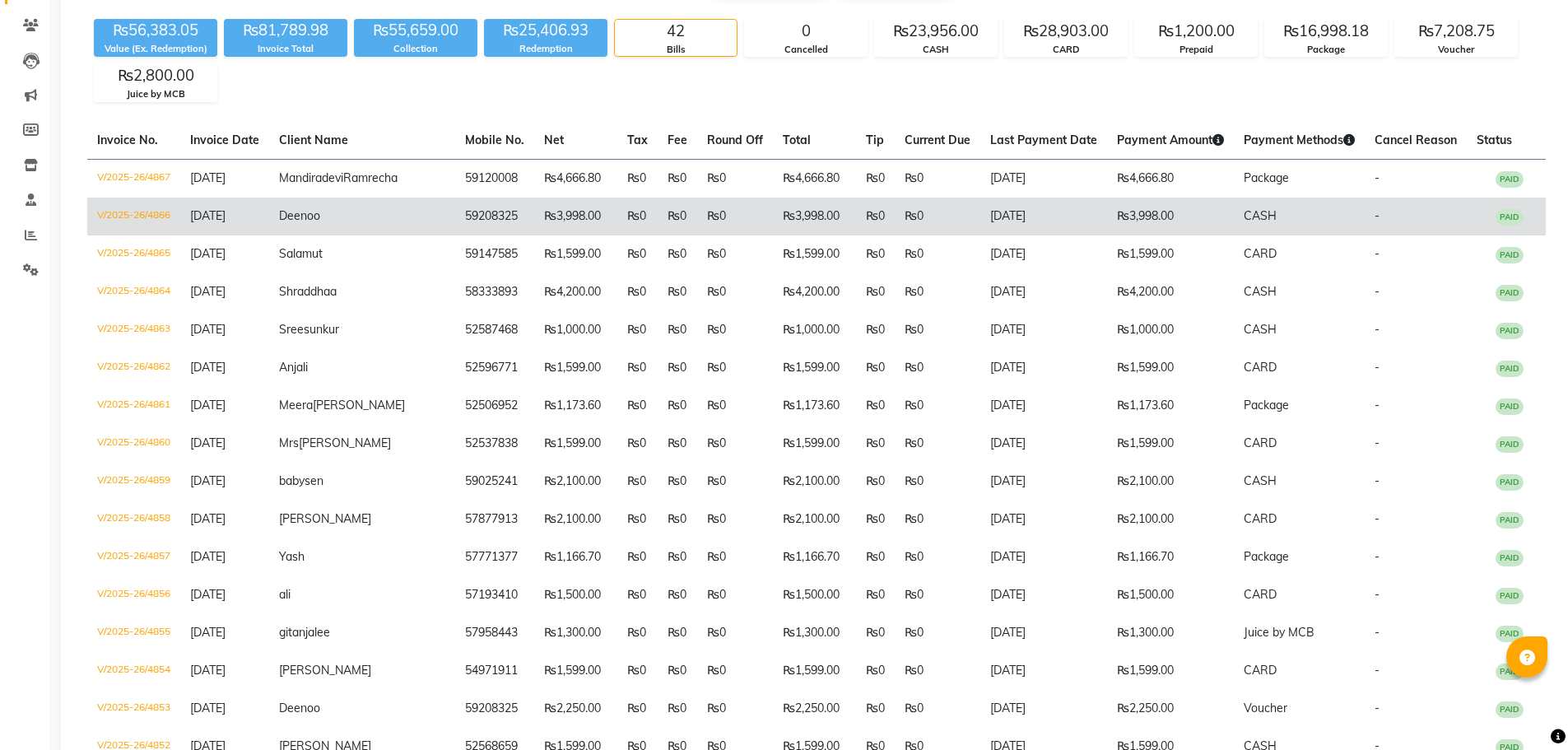
click at [320, 223] on span "Deenoo" at bounding box center [299, 215] width 41 height 15
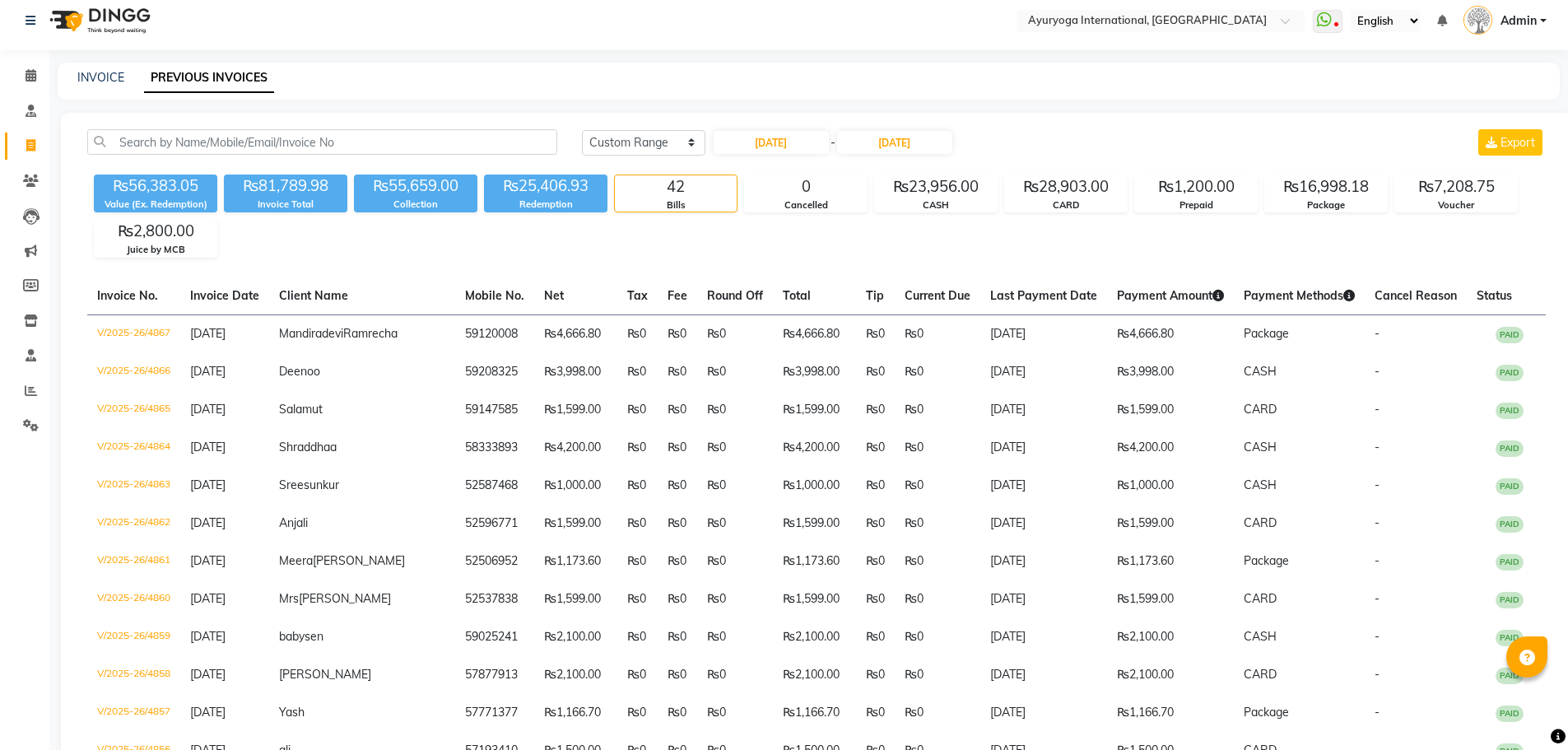
scroll to position [0, 0]
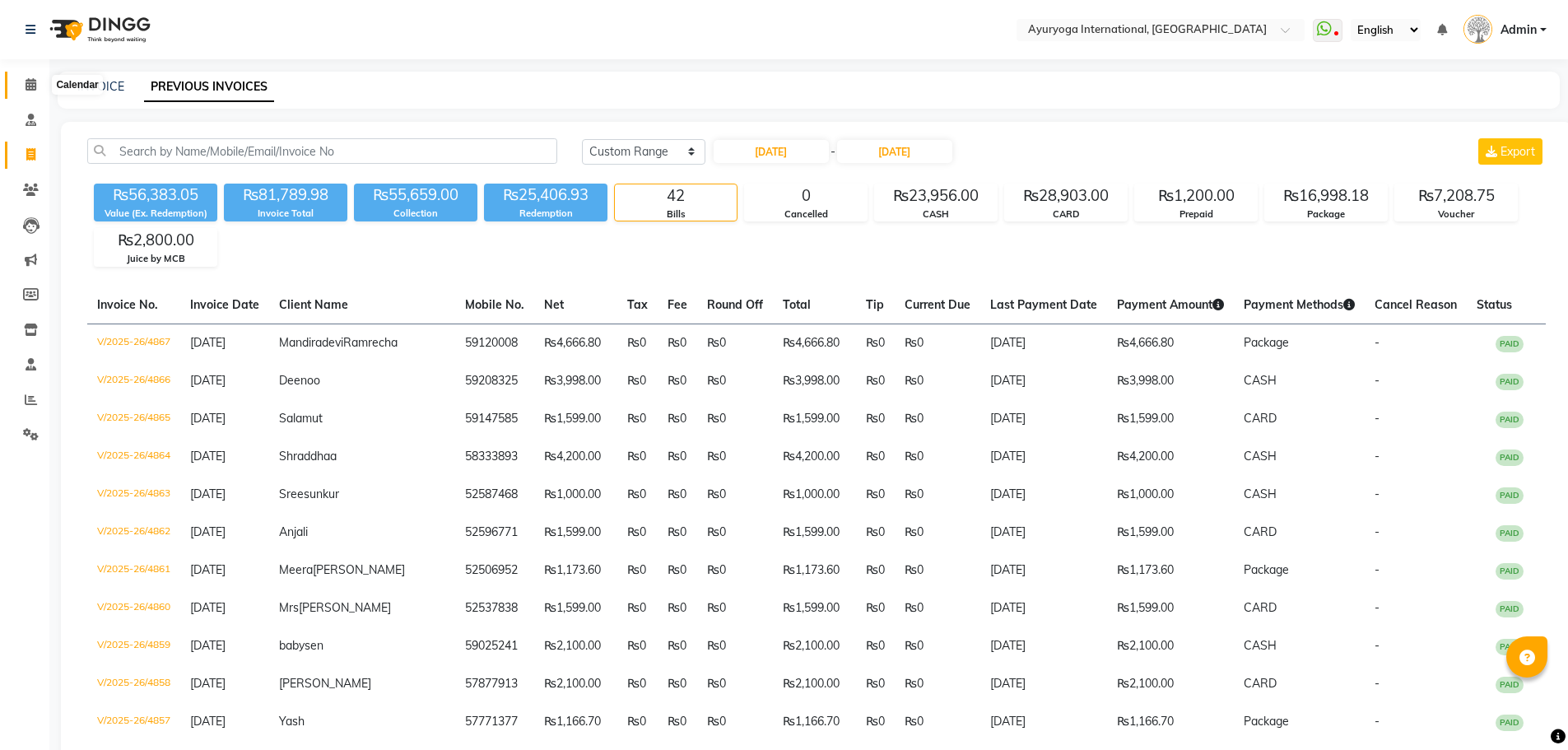
click at [29, 86] on icon at bounding box center [31, 84] width 11 height 12
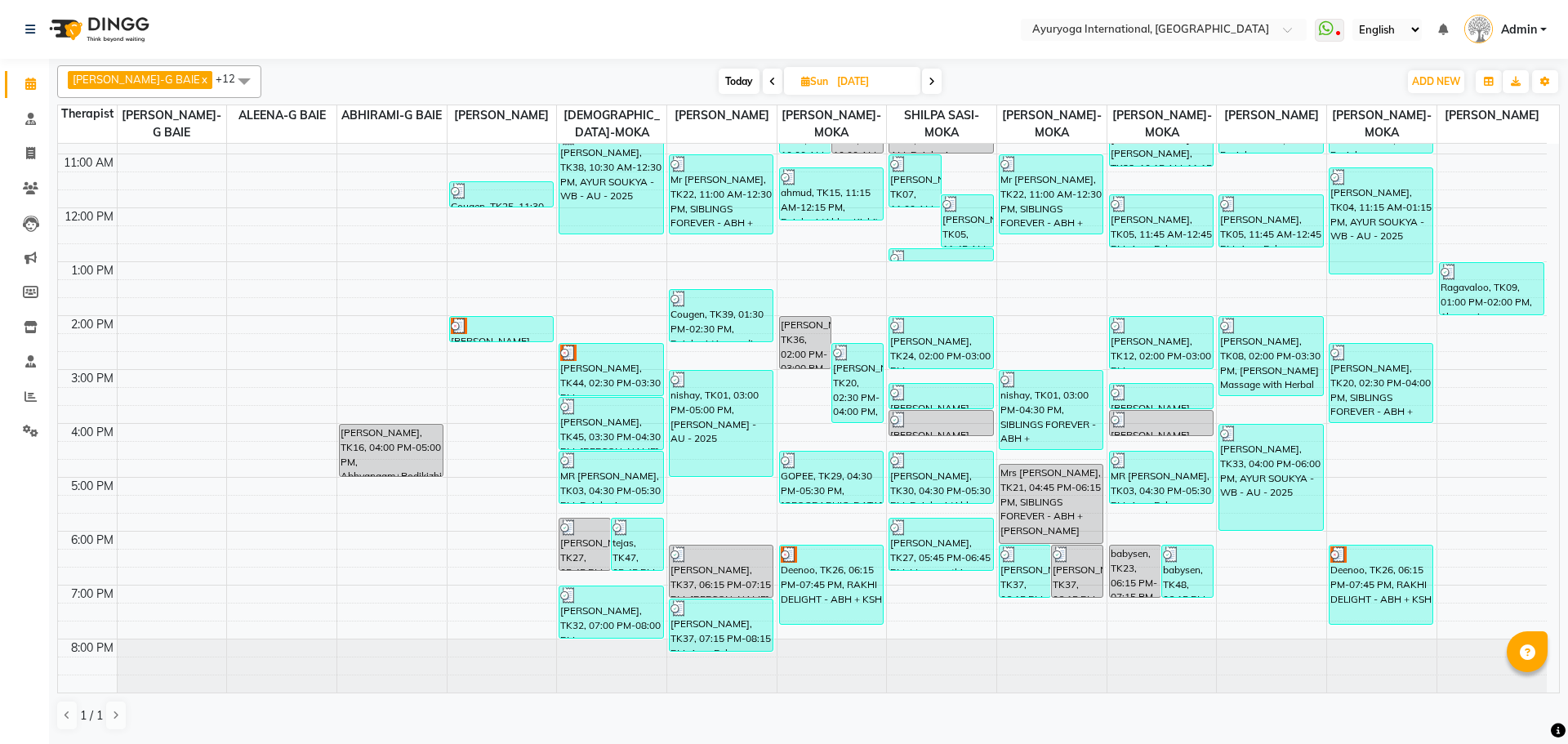
scroll to position [222, 0]
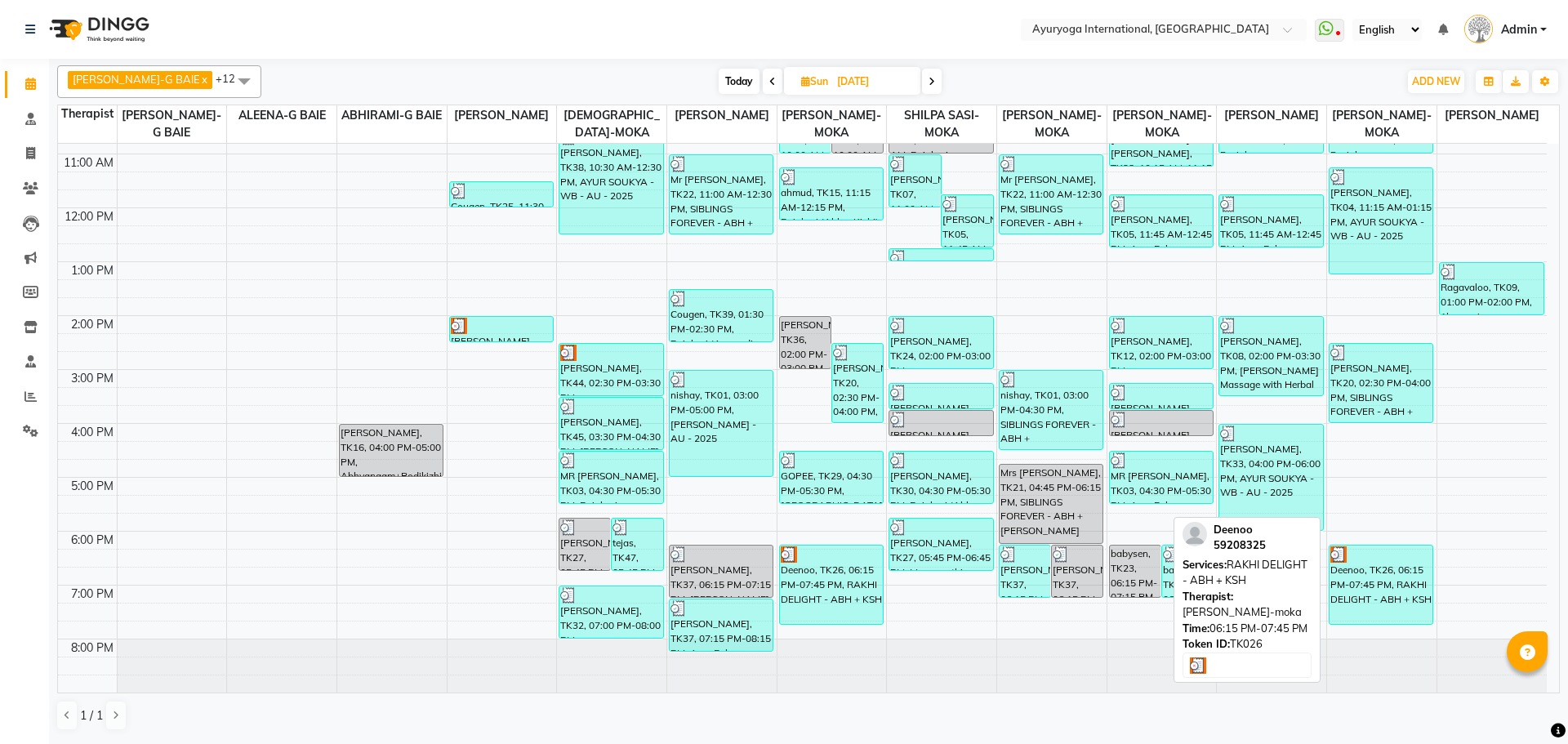
click at [1342, 555] on img at bounding box center [1338, 554] width 17 height 17
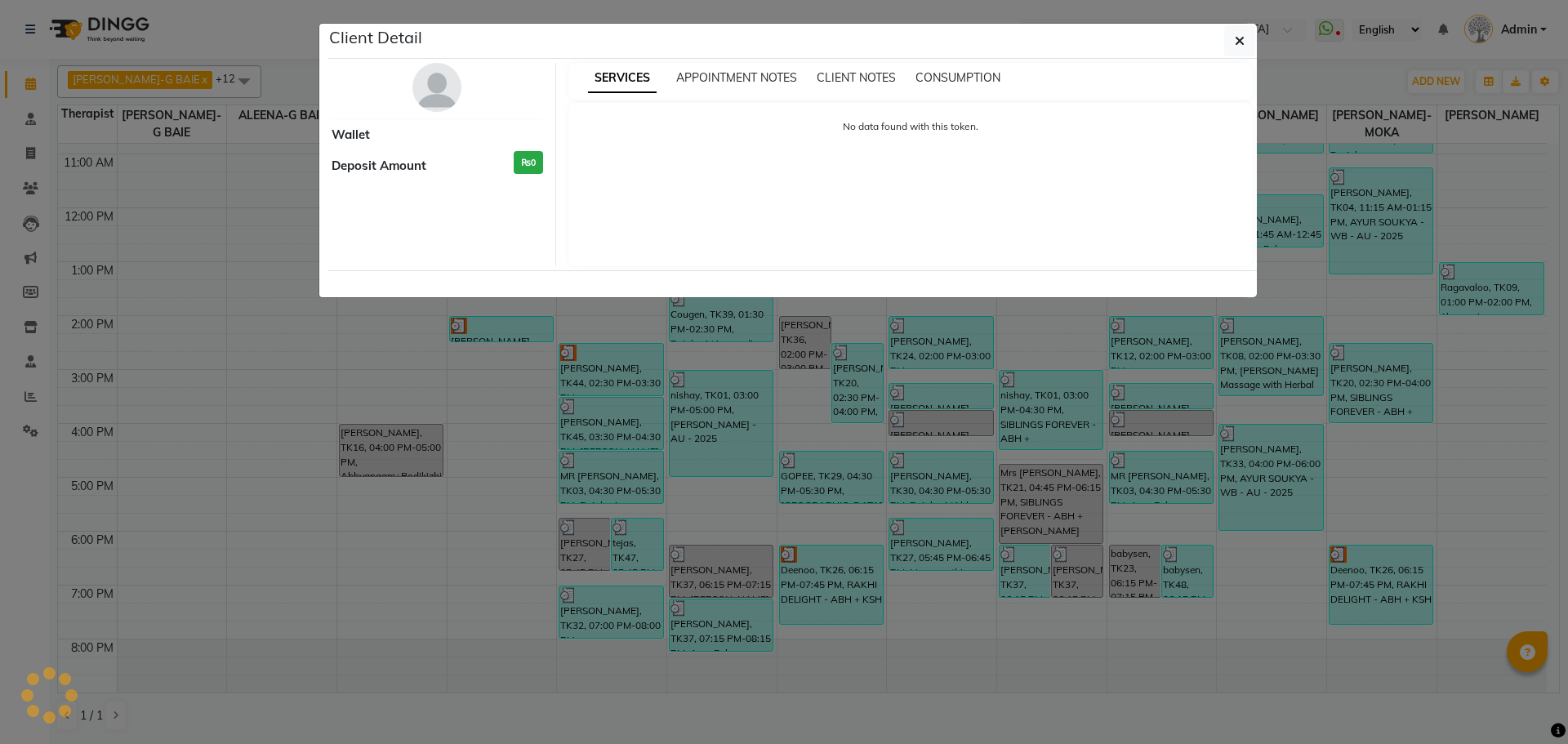
select select "3"
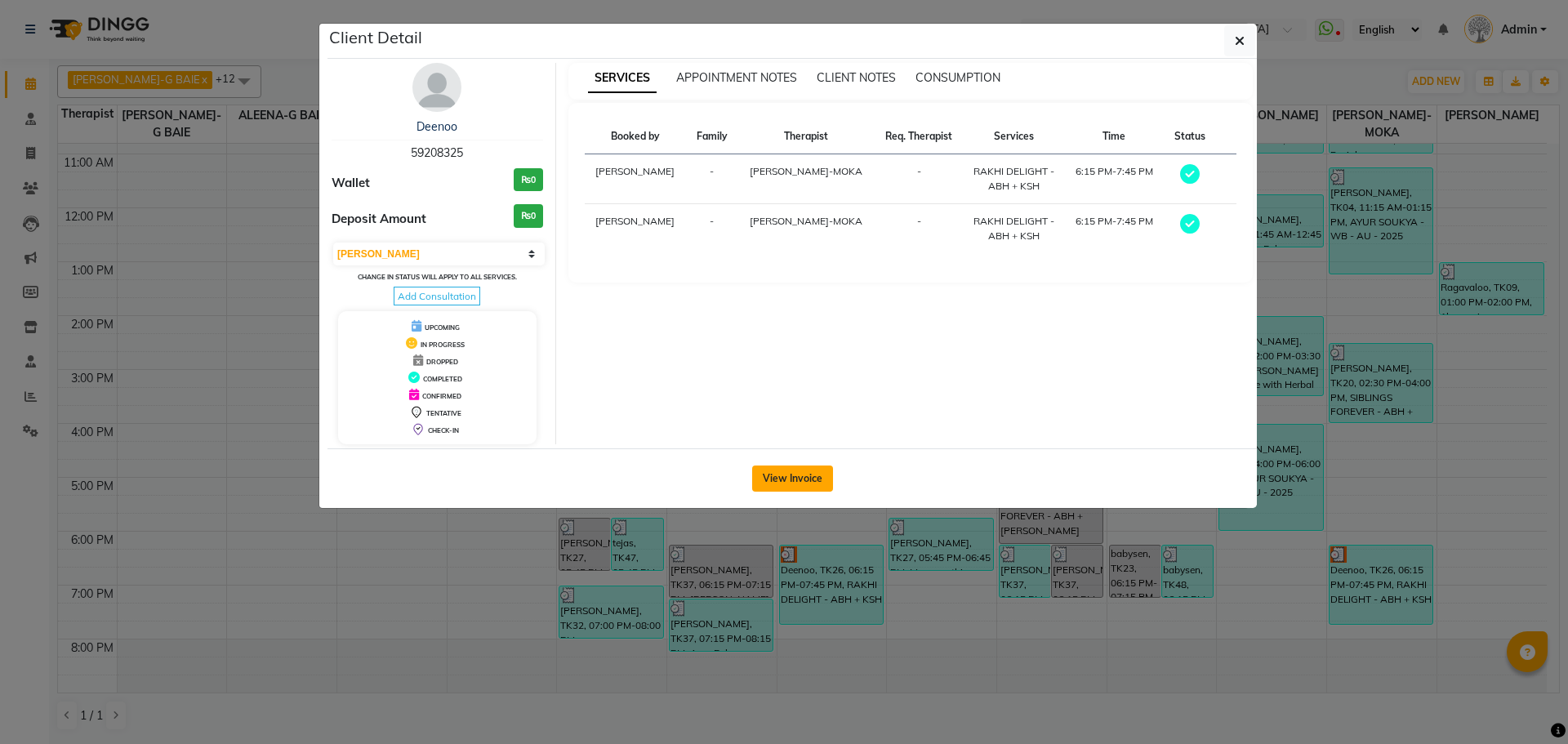
click at [788, 479] on button "View Invoice" at bounding box center [793, 478] width 81 height 26
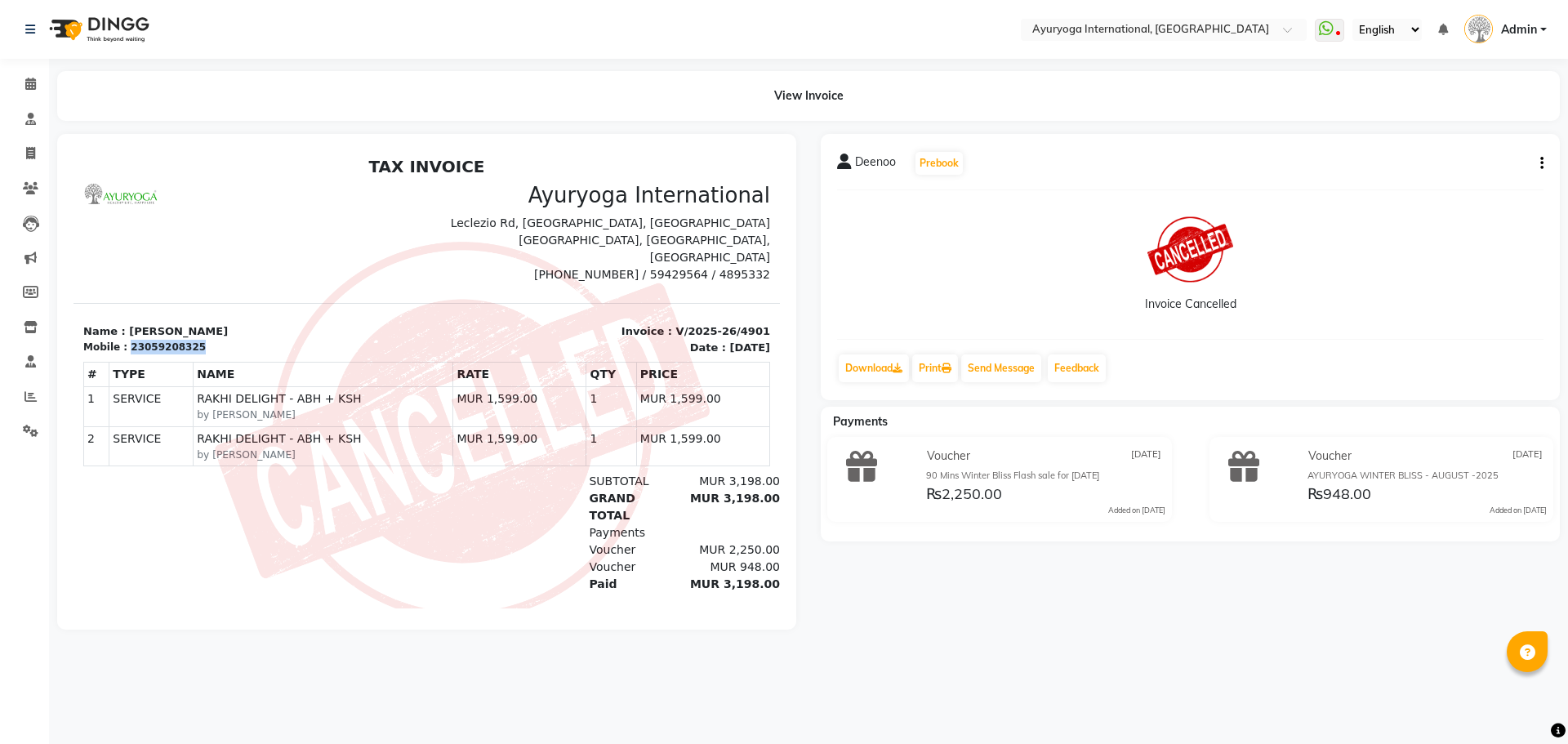
drag, startPoint x: 125, startPoint y: 334, endPoint x: 193, endPoint y: 332, distance: 68.0
click at [193, 340] on div "Mobile : 23059208325" at bounding box center [250, 347] width 334 height 15
copy div "23059208325"
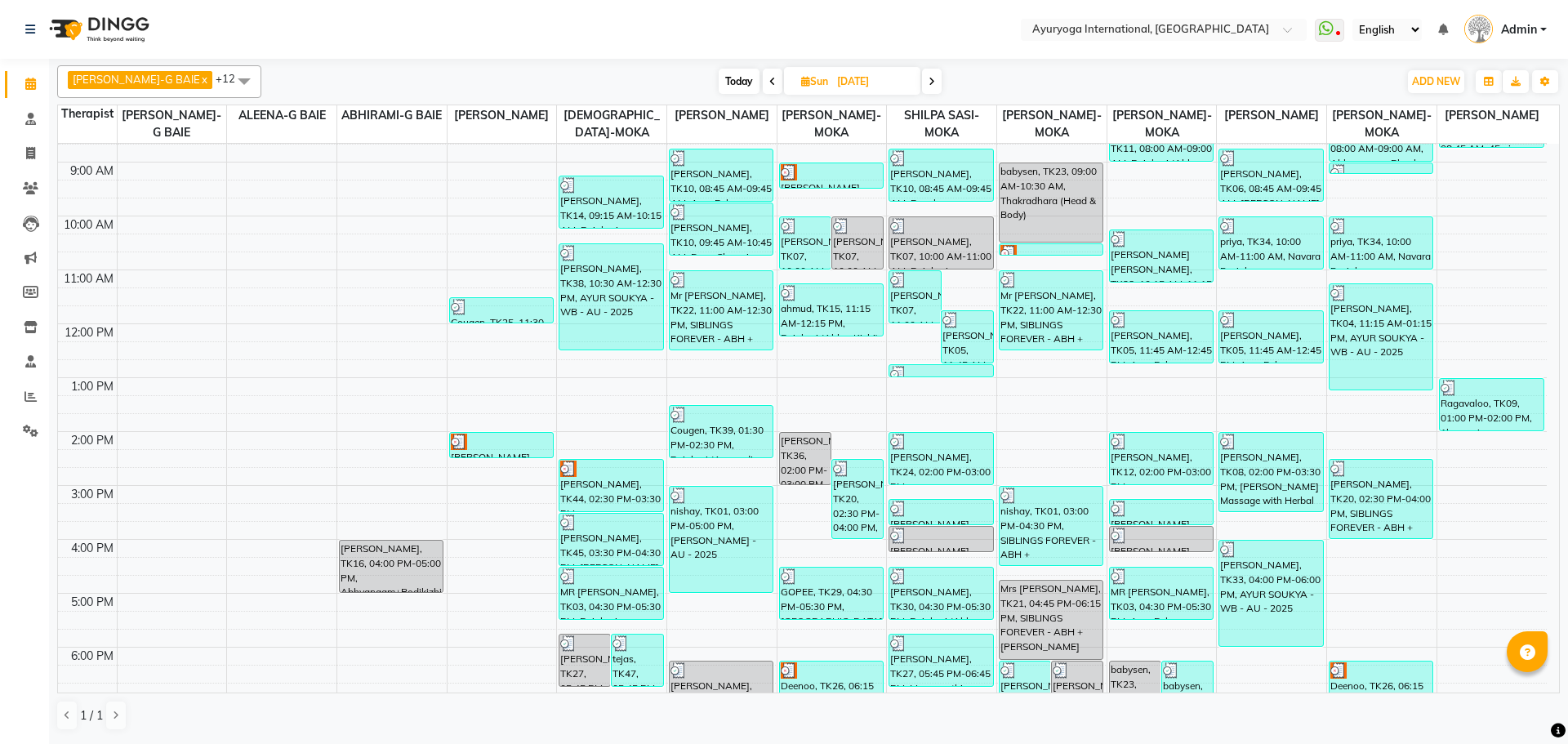
scroll to position [222, 0]
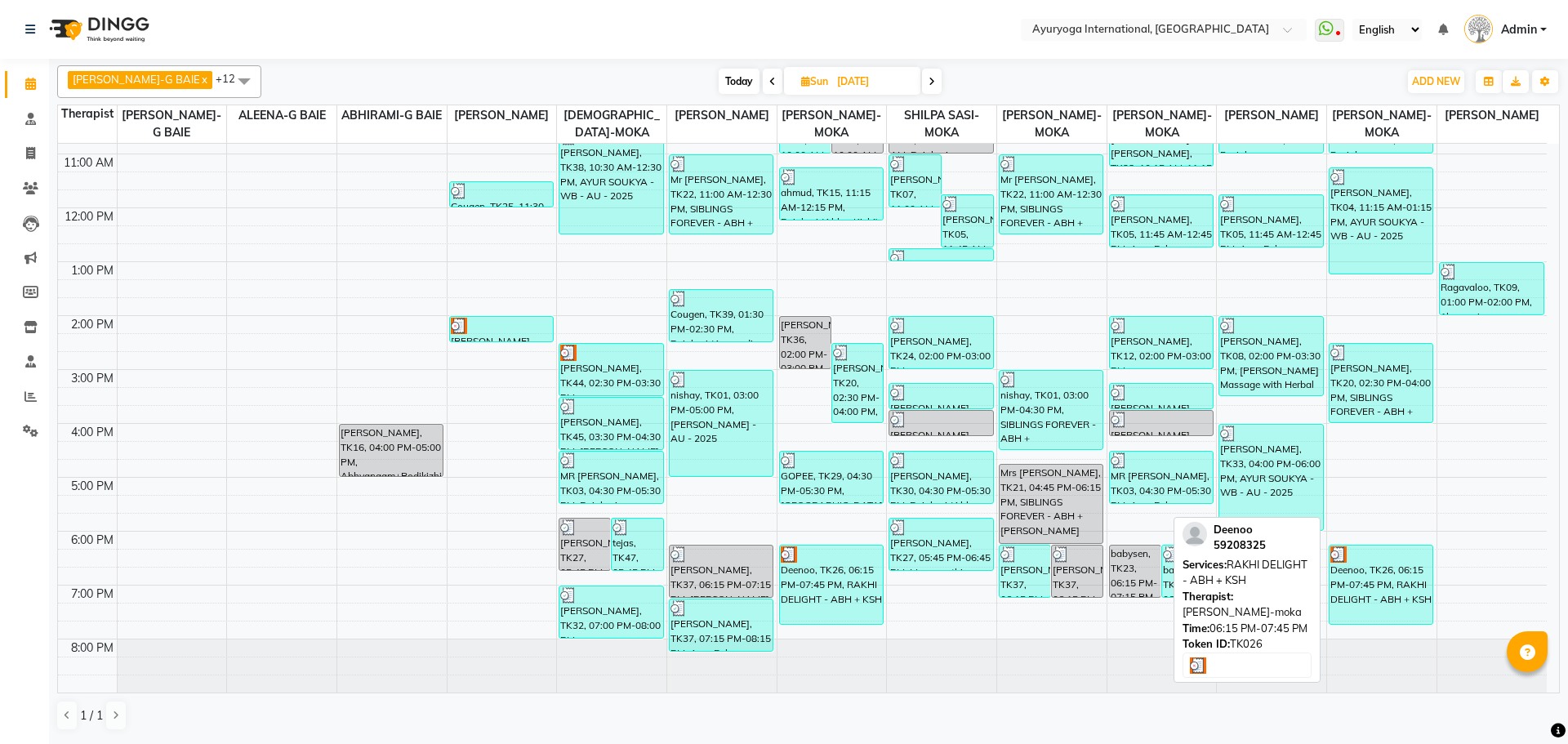
click at [1361, 572] on div "Deenoo, TK26, 06:15 PM-07:45 PM, RAKHI DELIGHT - ABH + KSH" at bounding box center [1381, 585] width 103 height 78
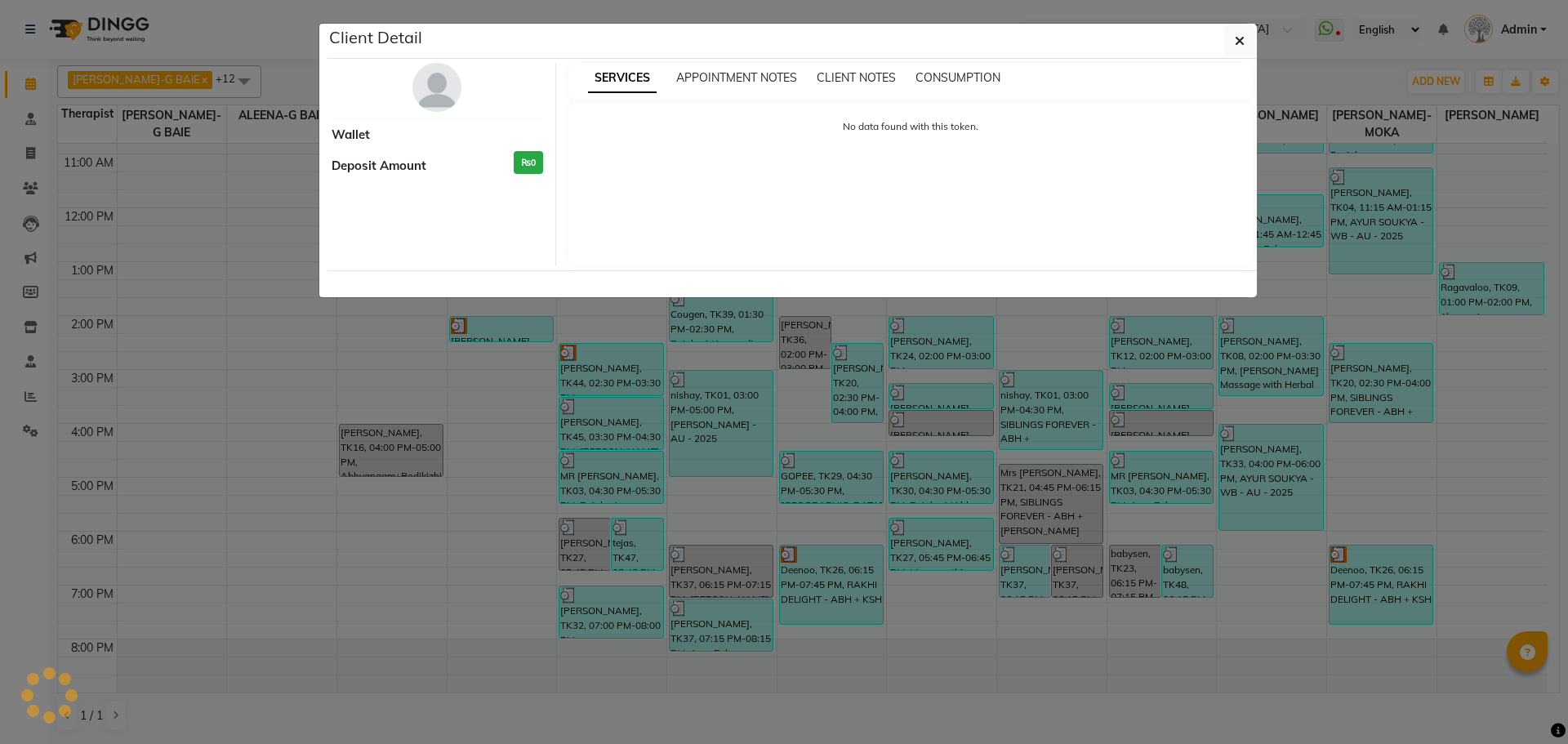
select select "3"
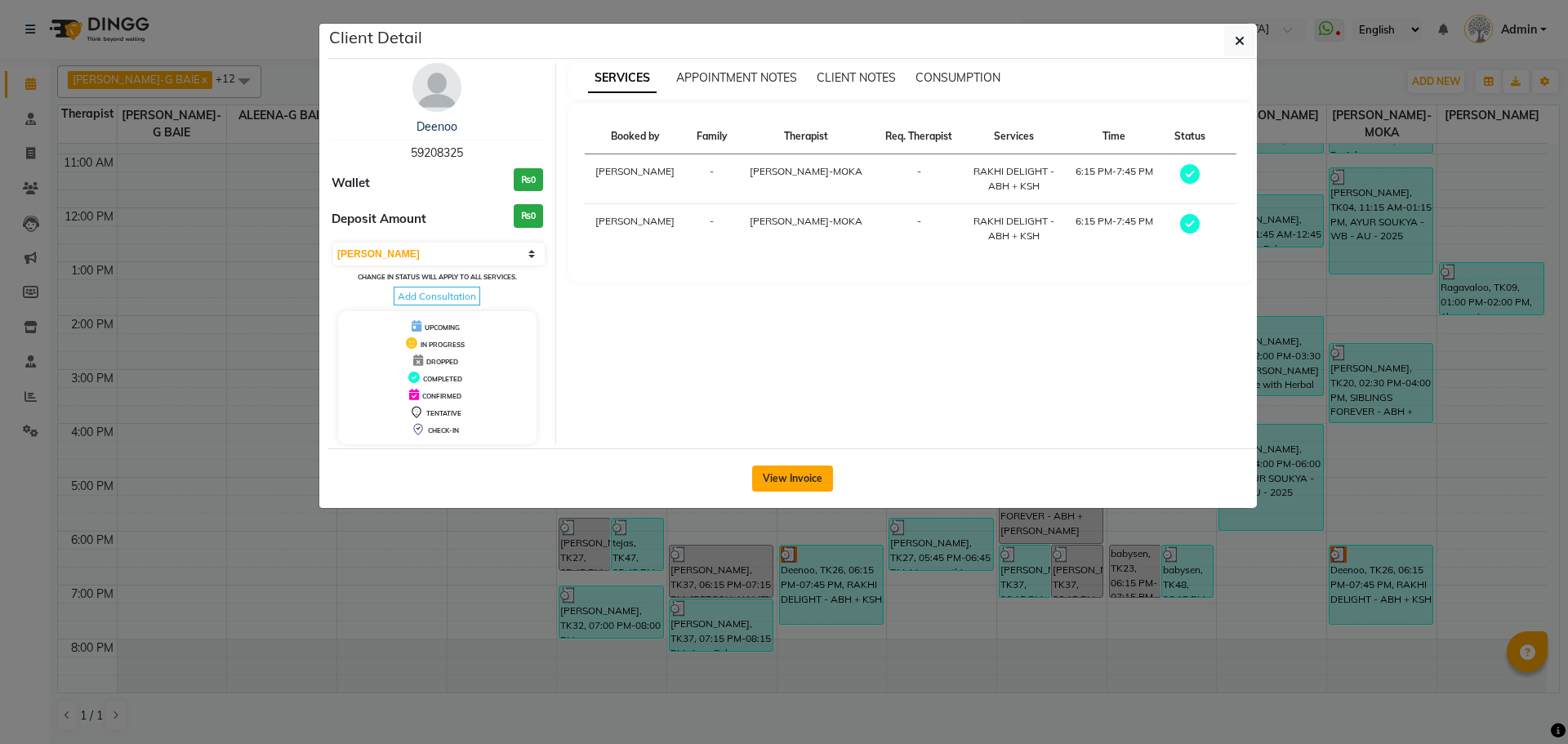
click at [799, 484] on button "View Invoice" at bounding box center [793, 478] width 81 height 26
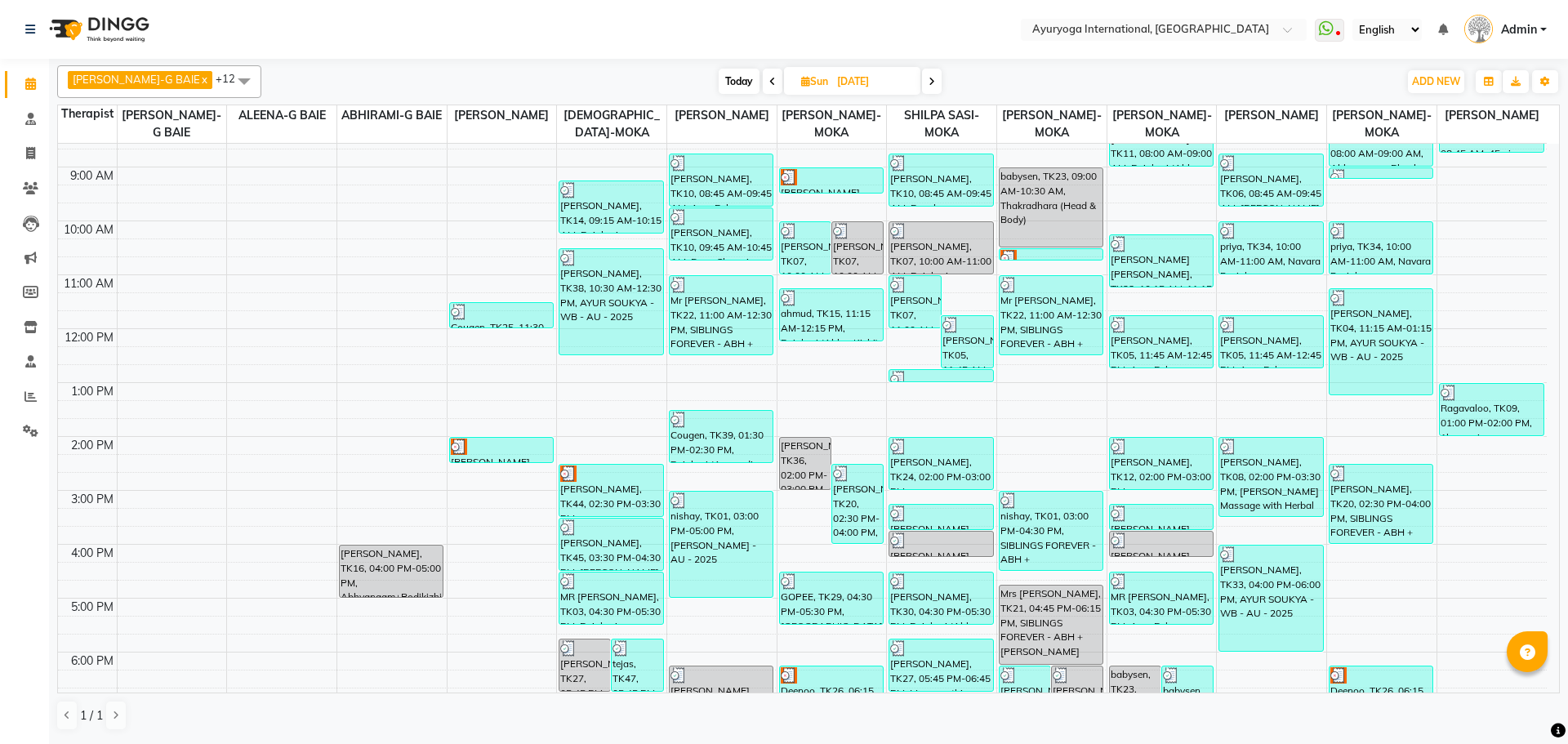
scroll to position [222, 0]
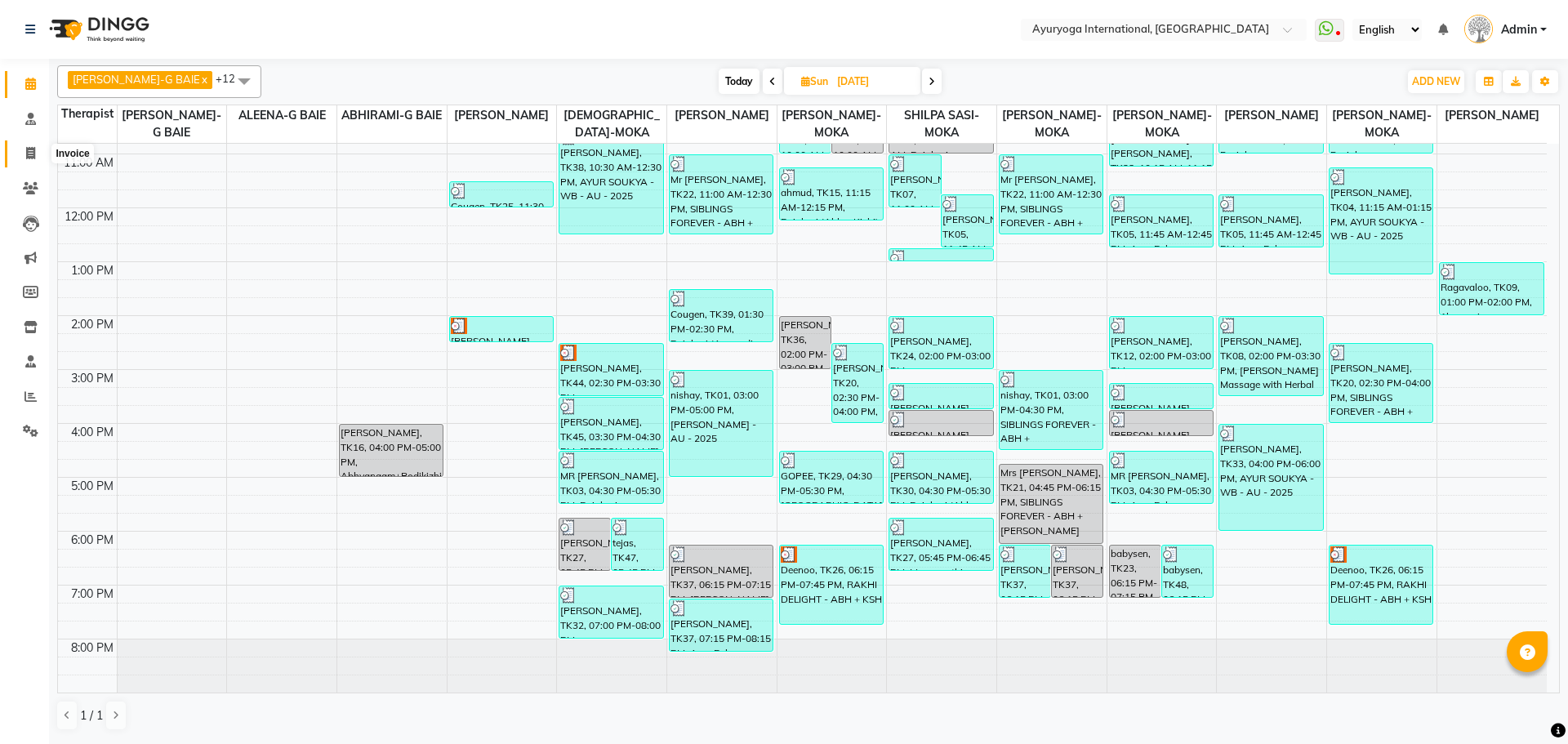
click at [29, 151] on icon at bounding box center [30, 153] width 9 height 12
select select "service"
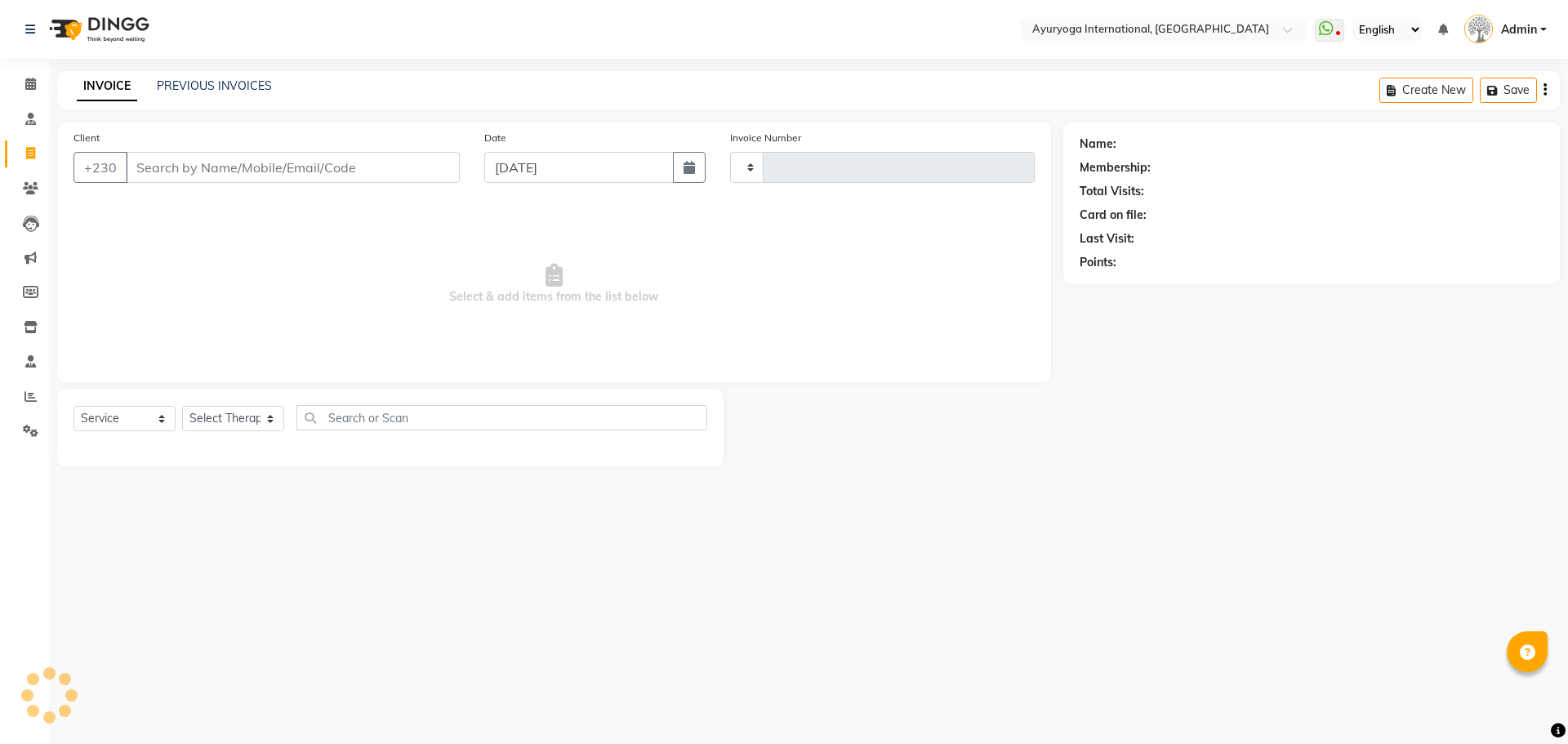
type input "5186"
select select "730"
click at [213, 88] on link "PREVIOUS INVOICES" at bounding box center [214, 85] width 115 height 15
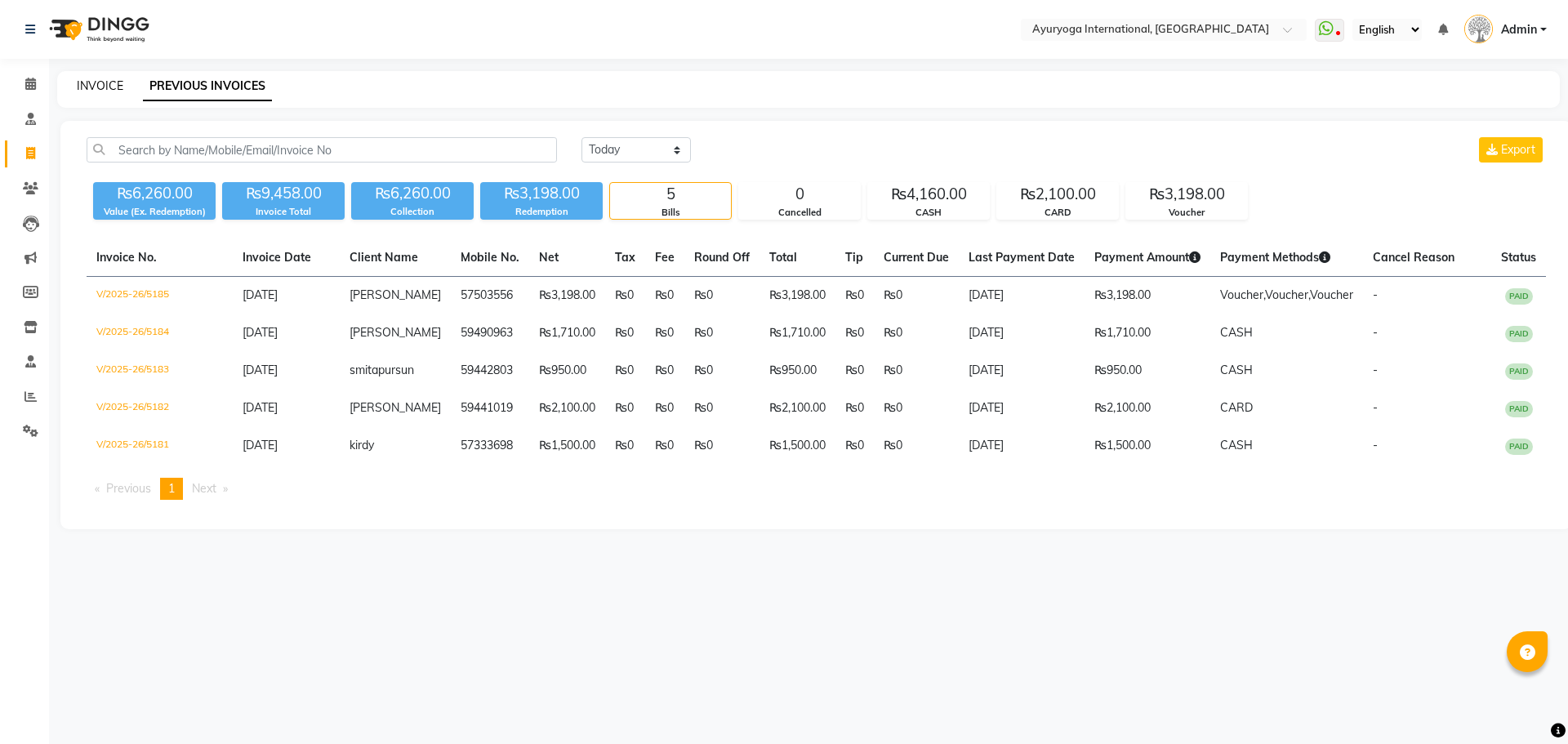
click at [115, 82] on link "INVOICE" at bounding box center [99, 85] width 46 height 15
select select "service"
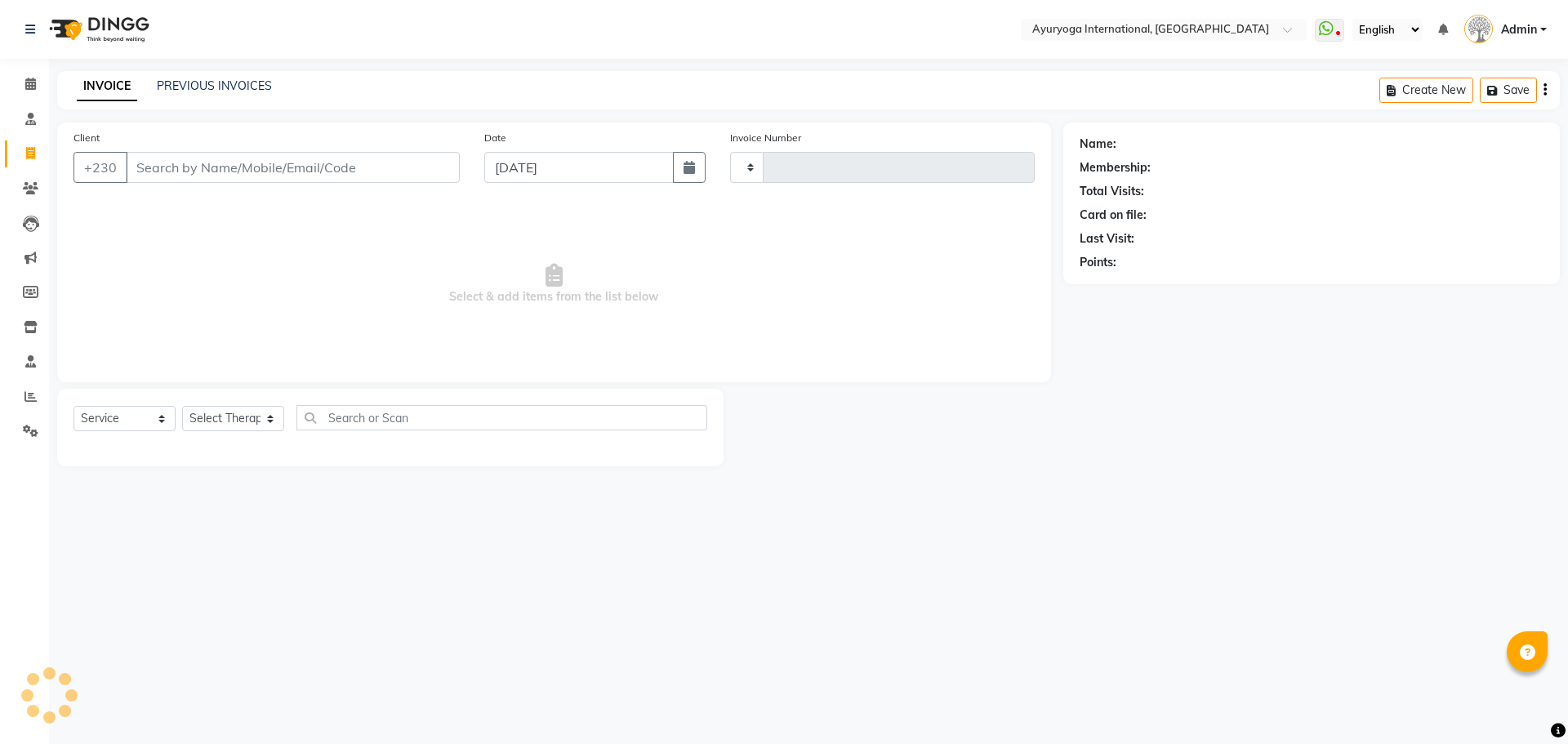
type input "5186"
select select "730"
click at [287, 164] on input "Client" at bounding box center [292, 167] width 334 height 31
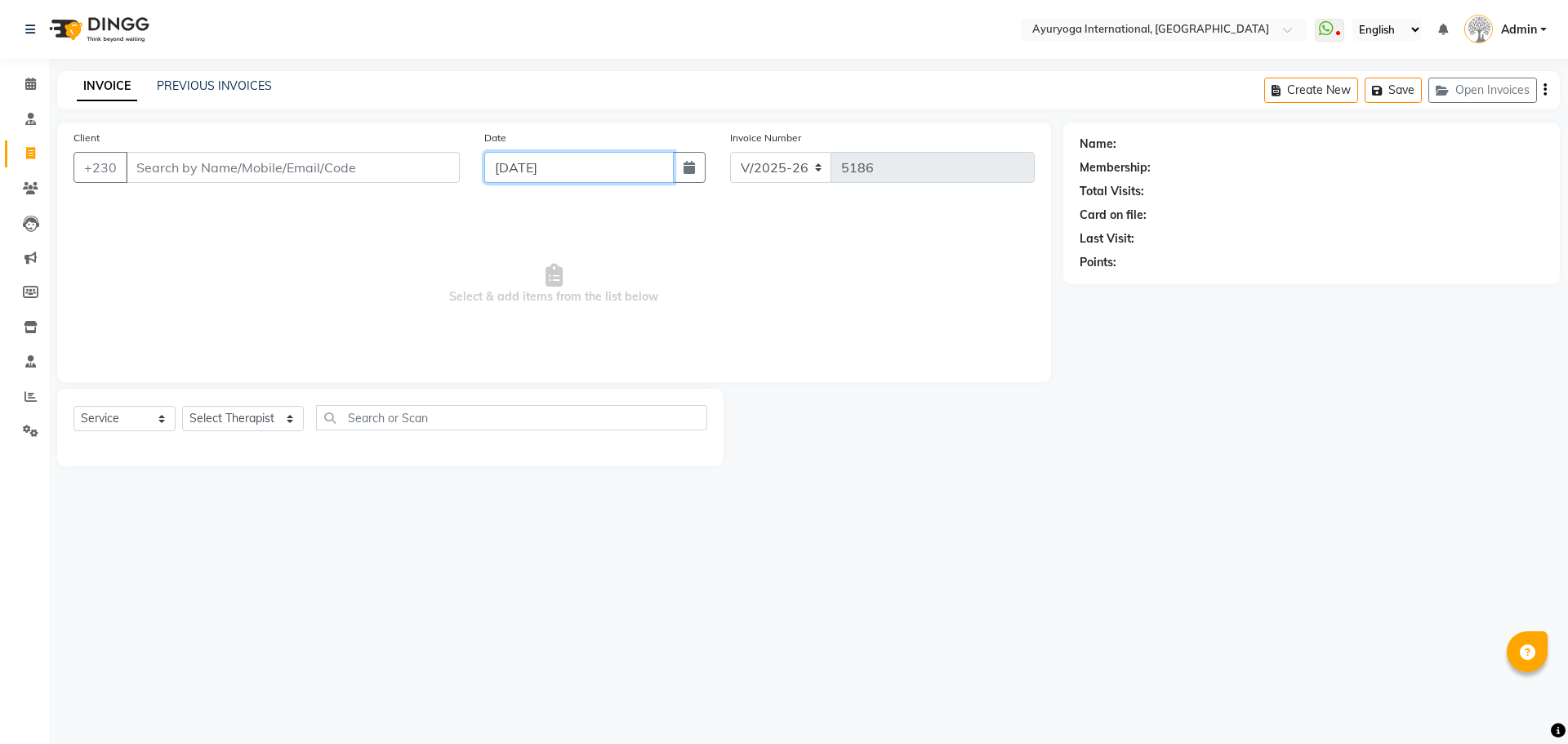
drag, startPoint x: 287, startPoint y: 164, endPoint x: 544, endPoint y: 159, distance: 257.0
click at [544, 159] on input "04-09-2025" at bounding box center [579, 167] width 190 height 31
select select "9"
select select "2025"
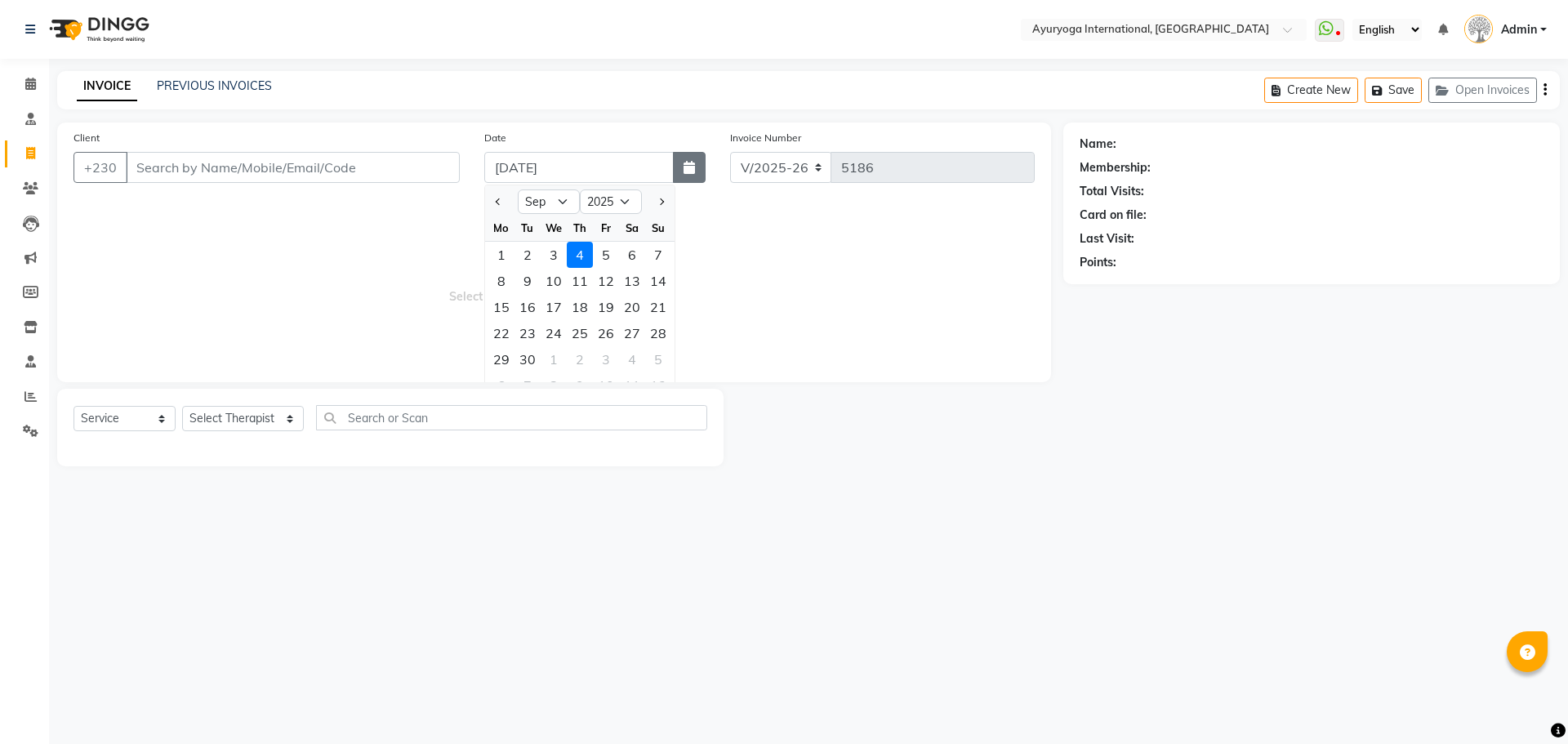
click at [694, 164] on icon "button" at bounding box center [689, 167] width 11 height 13
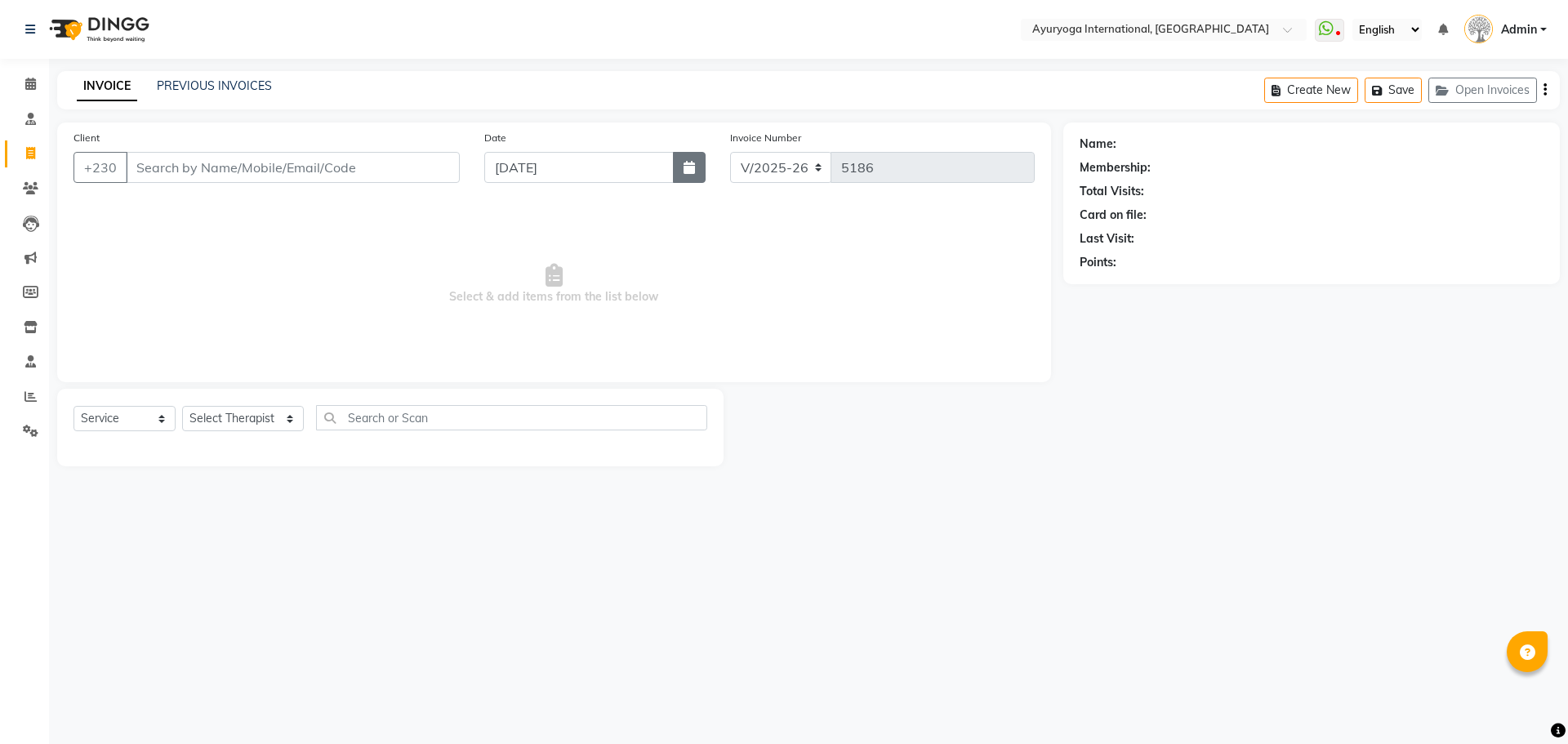
click at [694, 166] on icon "button" at bounding box center [689, 167] width 11 height 13
select select "9"
select select "2025"
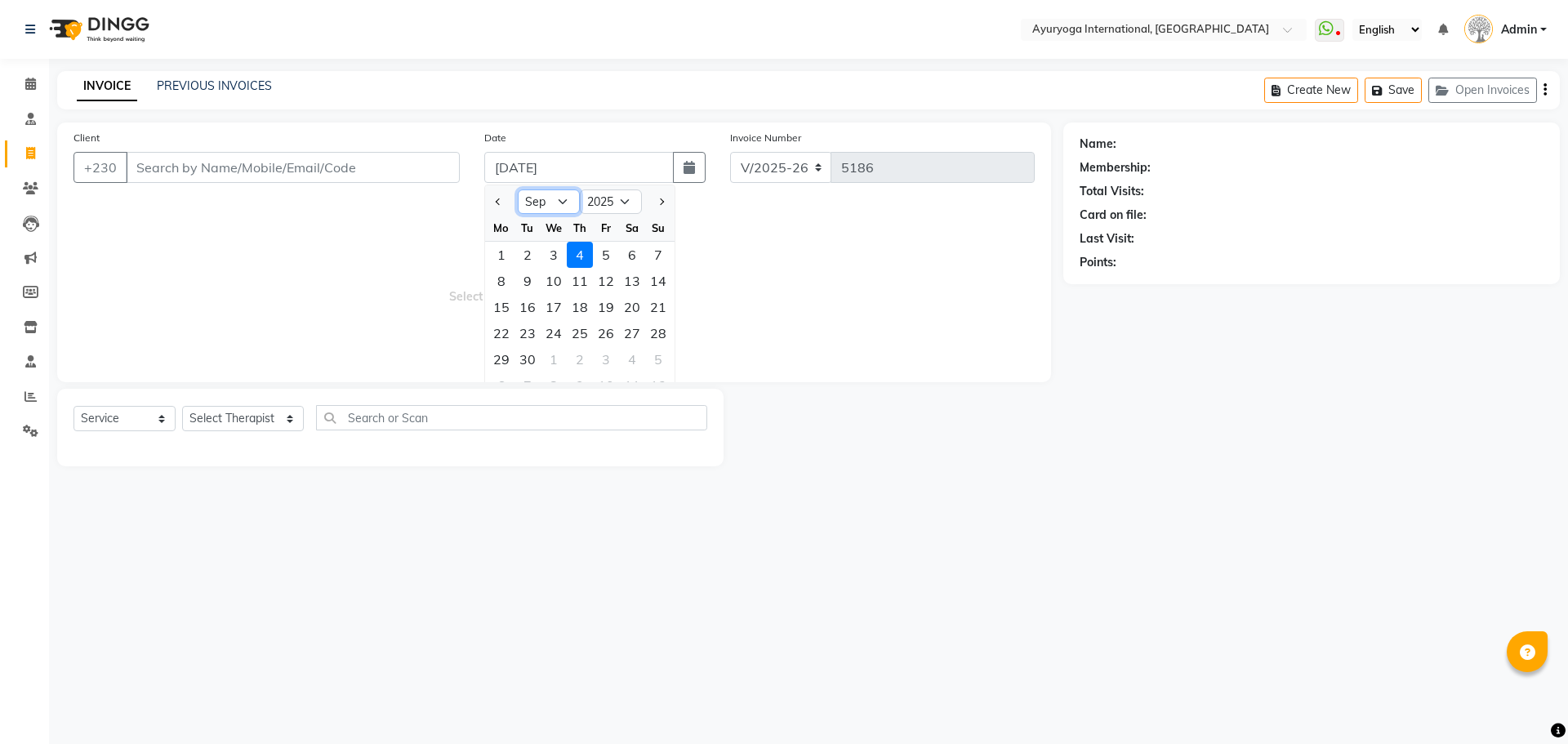
click at [560, 196] on select "Jan Feb Mar Apr May Jun Jul Aug Sep Oct Nov Dec" at bounding box center [548, 202] width 62 height 24
select select "8"
click at [517, 190] on select "Jan Feb Mar Apr May Jun Jul Aug Sep Oct Nov Dec" at bounding box center [548, 202] width 62 height 24
click at [666, 333] on div "24" at bounding box center [659, 334] width 26 height 26
type input "[DATE]"
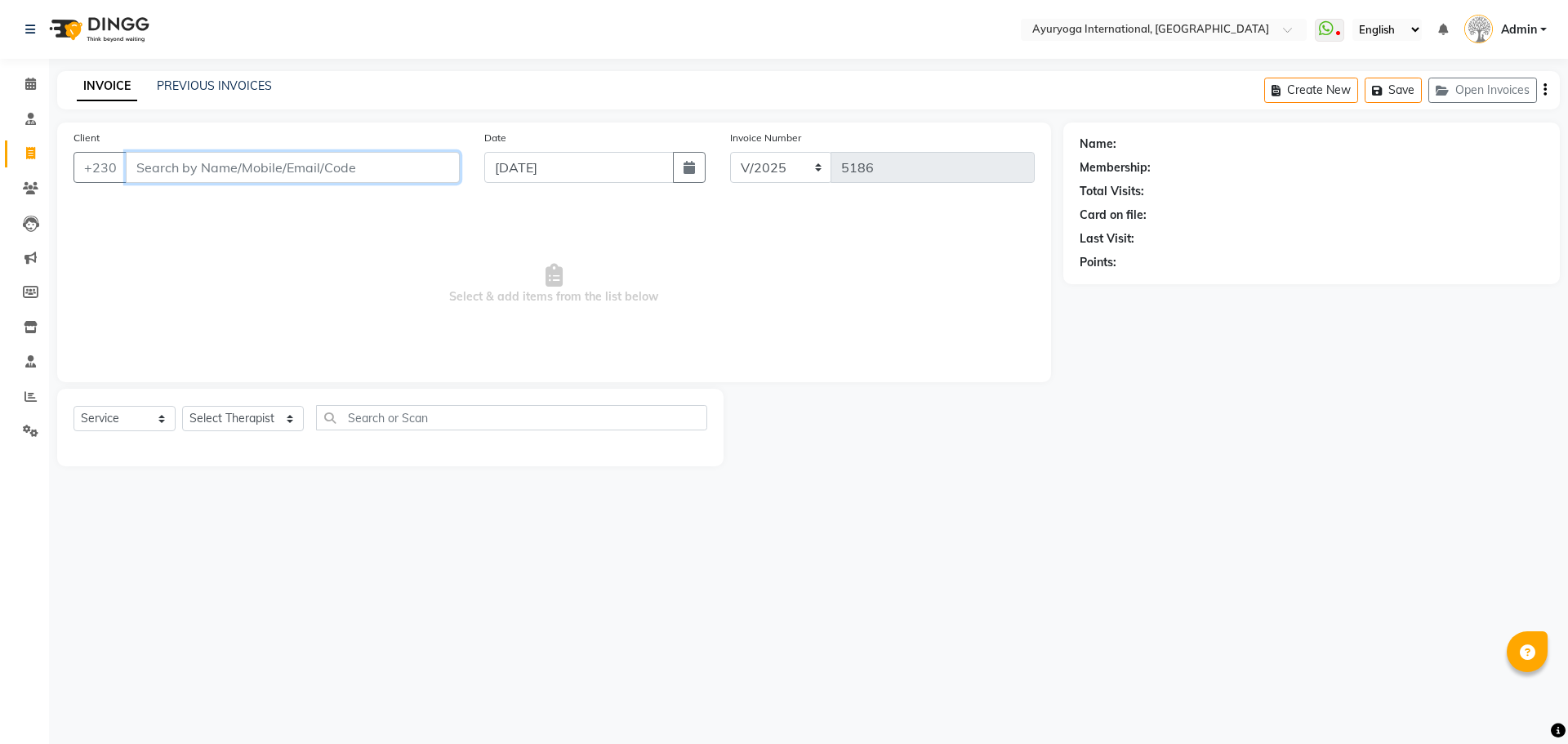
paste input "23059208325"
type input "23059208325"
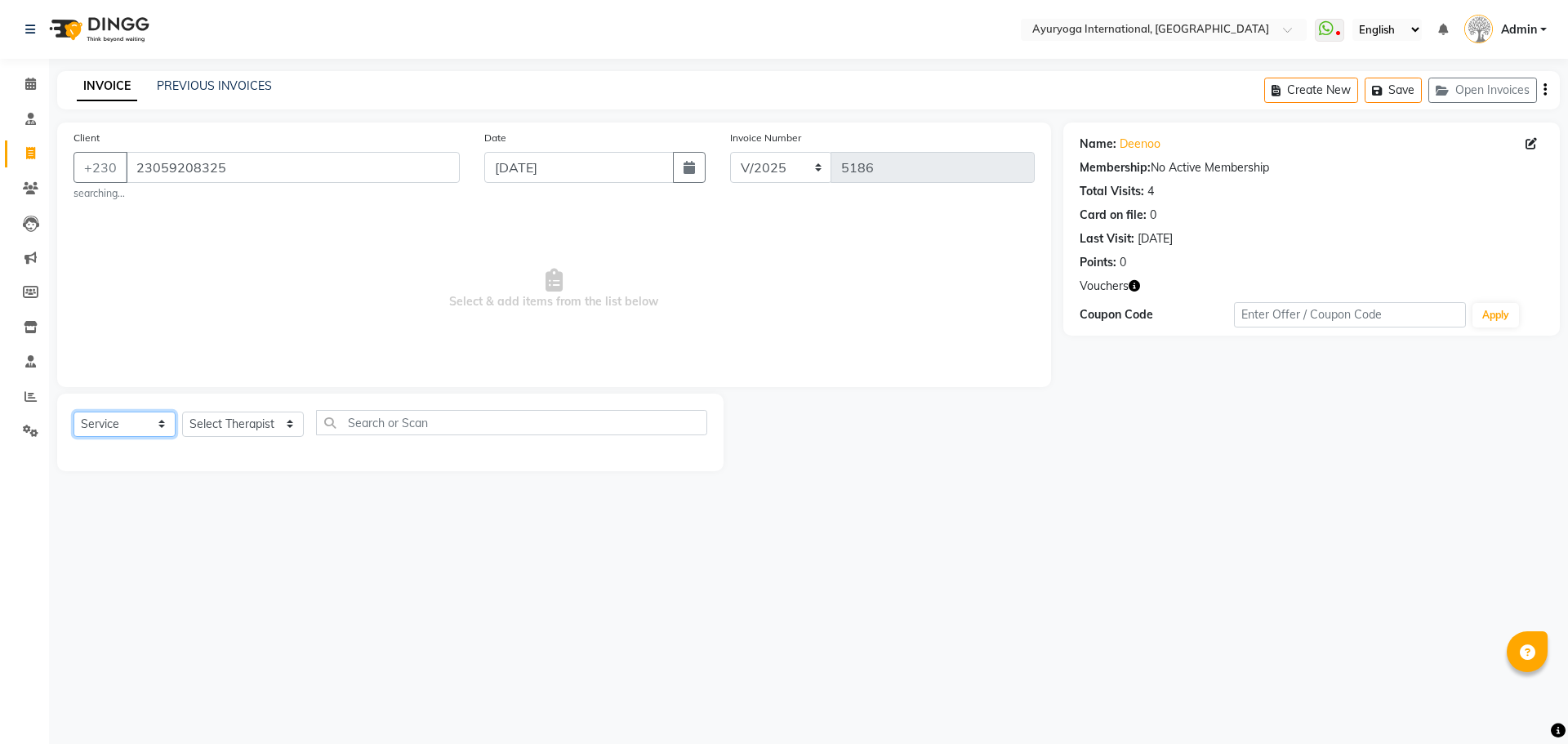
click at [160, 423] on select "Select Service Product Membership Package Voucher Prepaid Gift Card" at bounding box center [124, 424] width 102 height 25
click at [73, 412] on select "Select Service Product Membership Package Voucher Prepaid Gift Card" at bounding box center [124, 424] width 102 height 25
click at [294, 424] on select "Select Therapist ABHIRAMI-G BAIE ABHIRAM-MOKA ADHITHYA-MOKA ALEENA-G BAIE ANAGH…" at bounding box center [243, 424] width 122 height 25
select select "60458"
click at [182, 412] on select "Select Therapist ABHIRAMI-G BAIE ABHIRAM-MOKA ADHITHYA-MOKA ALEENA-G BAIE ANAGH…" at bounding box center [243, 424] width 122 height 25
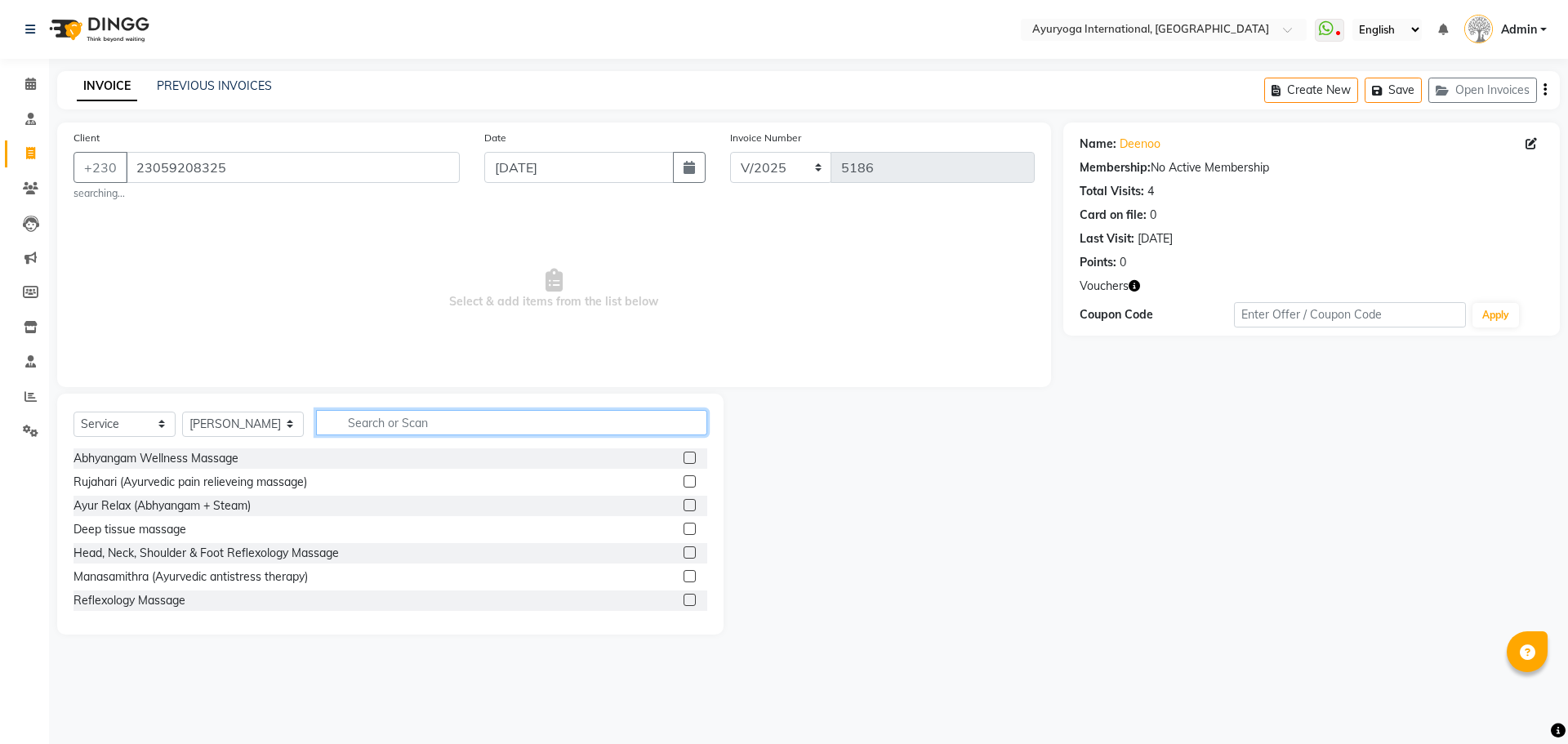
click at [401, 421] on input "text" at bounding box center [511, 423] width 391 height 25
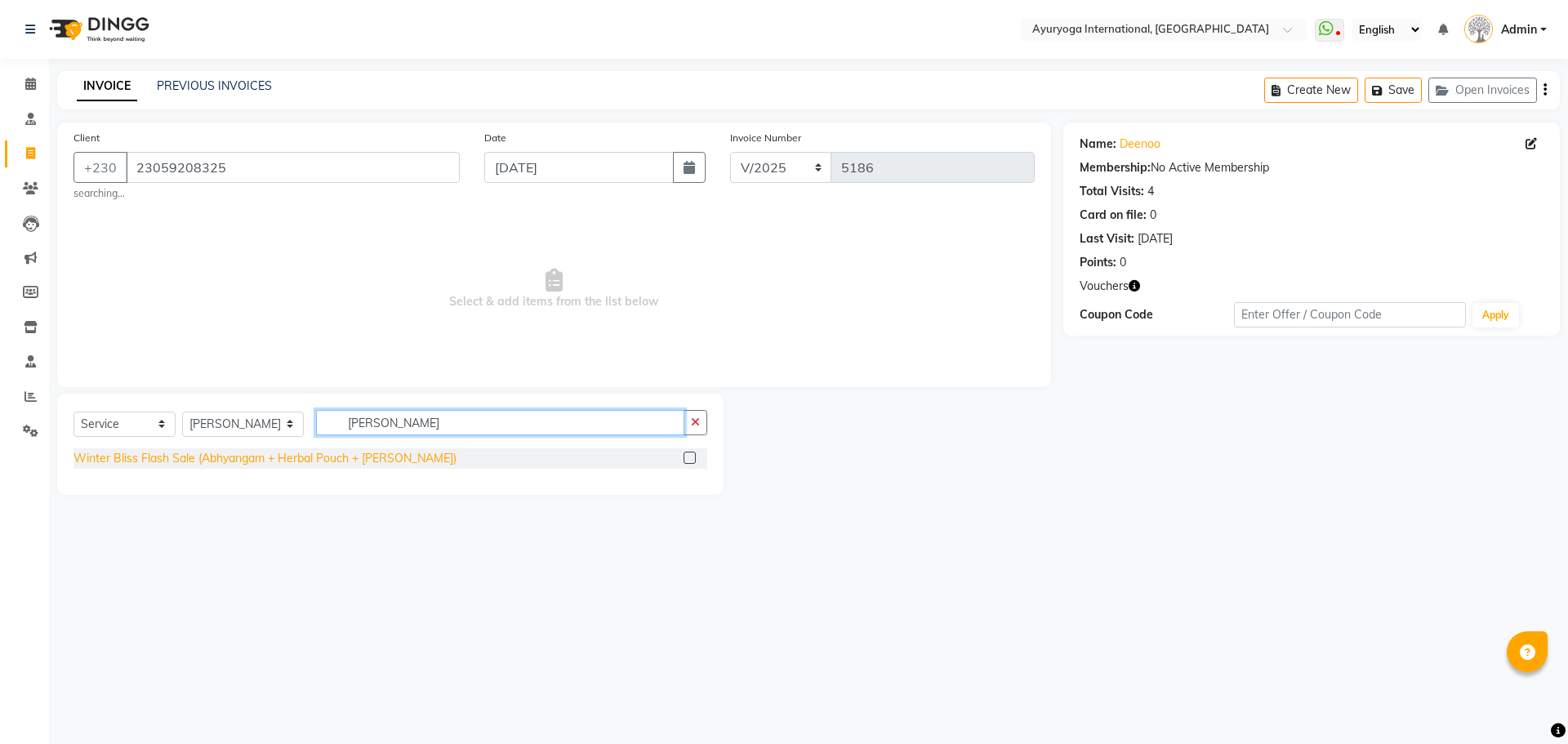
type input "wint"
click at [328, 456] on div "Winter Bliss Flash Sale (Abhyangam + Herbal Pouch + Ksheeradhara)" at bounding box center [265, 459] width 383 height 17
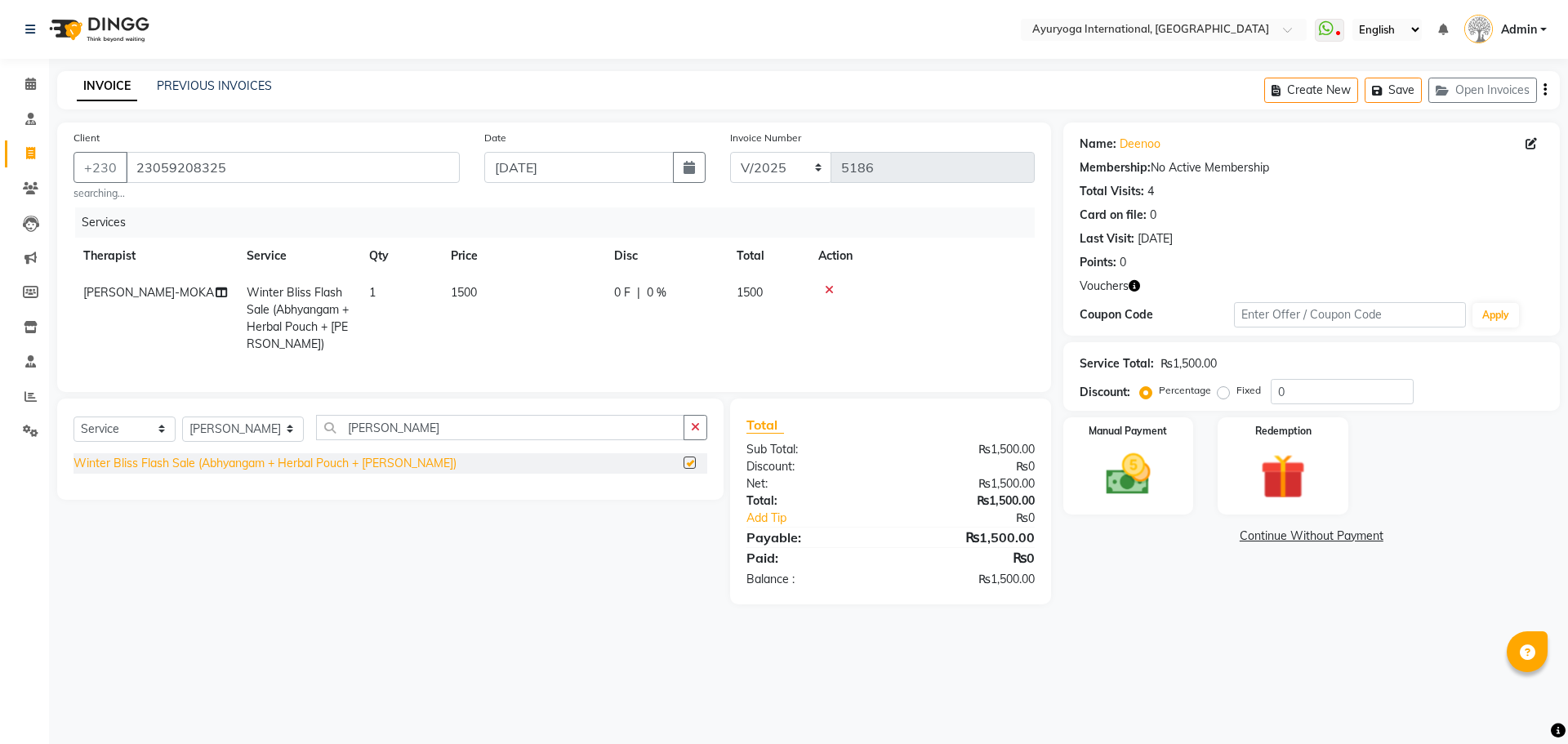
checkbox input "false"
click at [160, 442] on select "Select Service Product Membership Package Voucher Prepaid Gift Card" at bounding box center [124, 429] width 102 height 25
click at [73, 428] on select "Select Service Product Membership Package Voucher Prepaid Gift Card" at bounding box center [124, 429] width 102 height 25
click at [294, 439] on select "Select Therapist ABHIRAMI-G BAIE ABHIRAM-MOKA ADHITHYA-MOKA ALEENA-G BAIE ANAGH…" at bounding box center [243, 429] width 122 height 25
select select "77771"
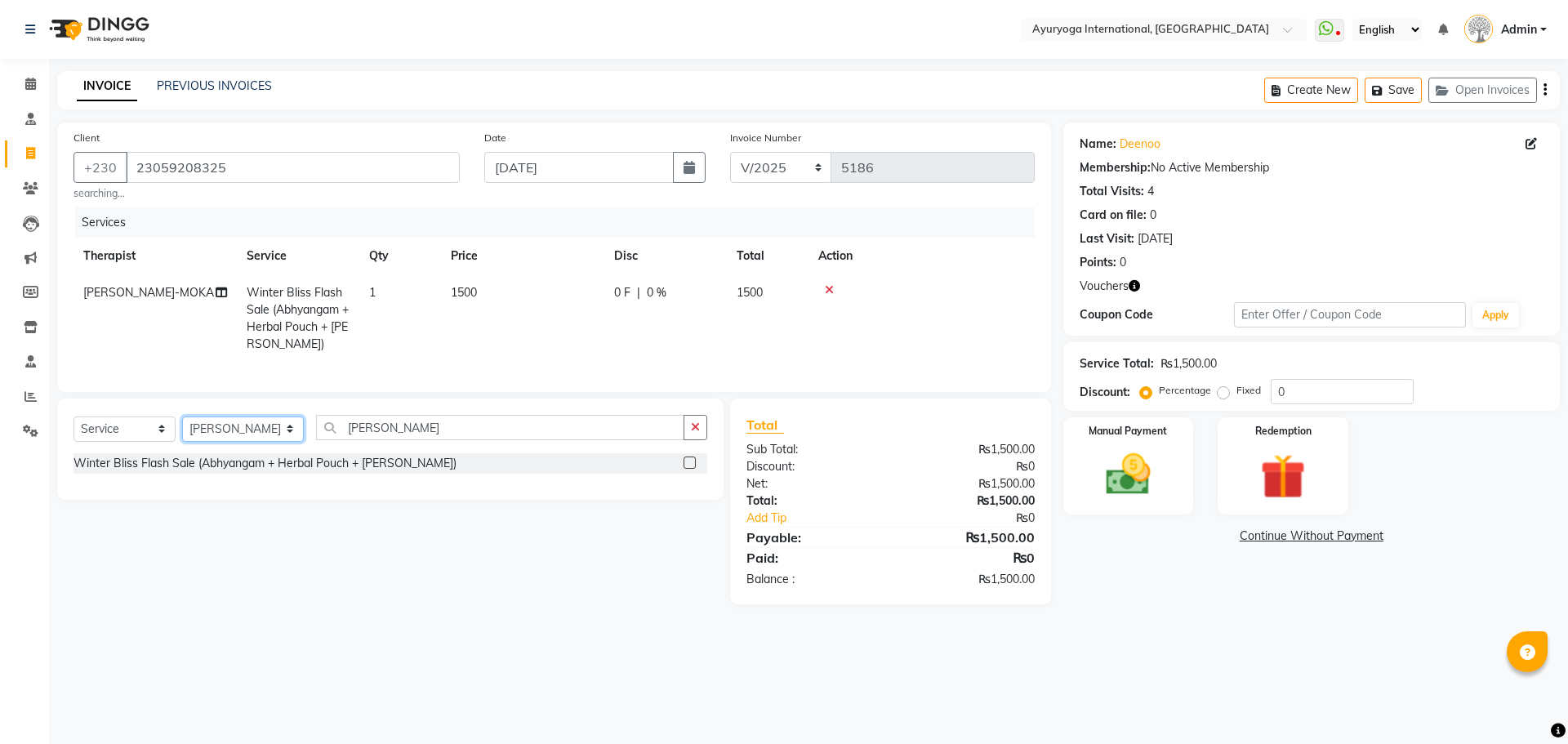
click at [182, 428] on select "Select Therapist ABHIRAMI-G BAIE ABHIRAM-MOKA ADHITHYA-MOKA ALEENA-G BAIE ANAGH…" at bounding box center [243, 429] width 122 height 25
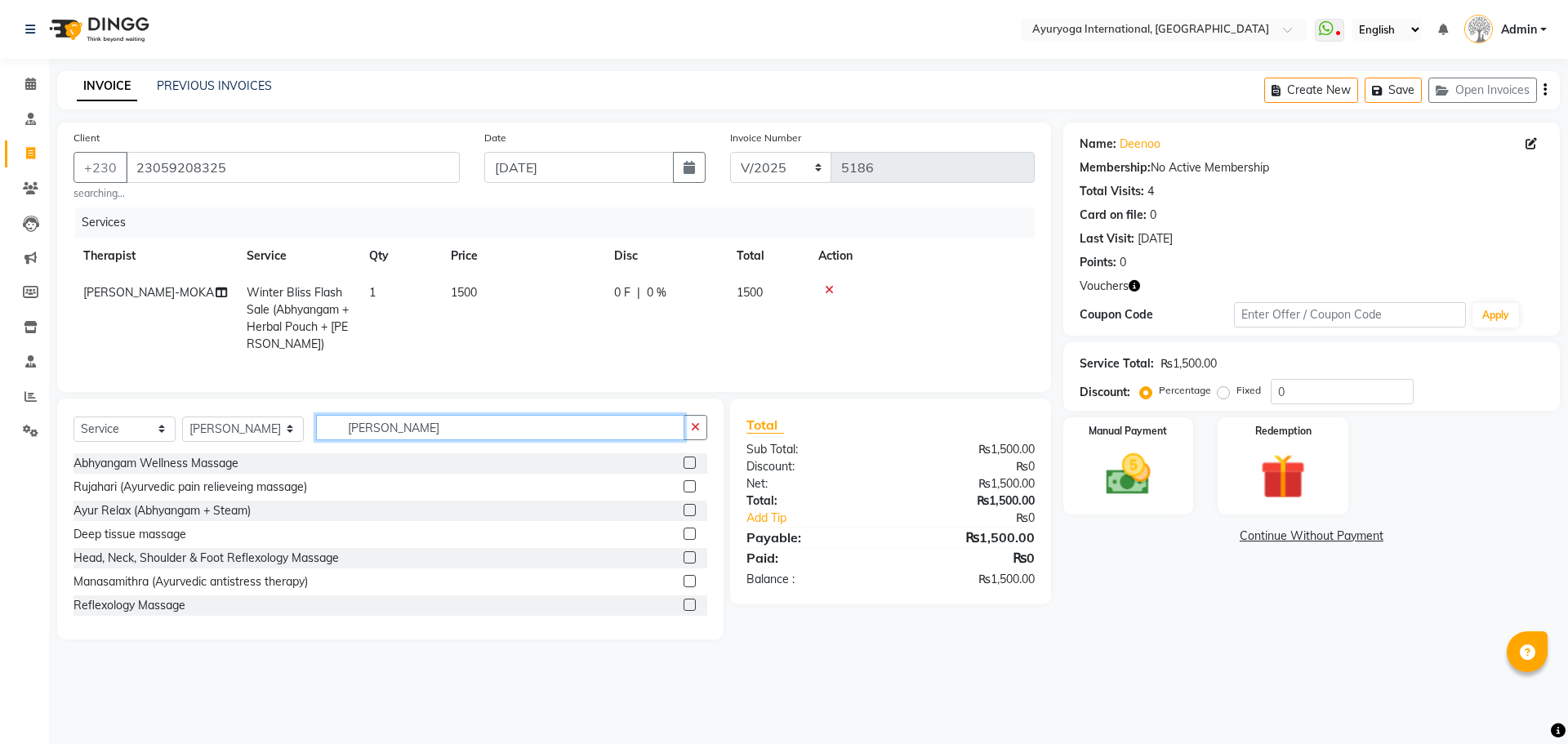
click at [382, 439] on input "wint" at bounding box center [500, 427] width 368 height 25
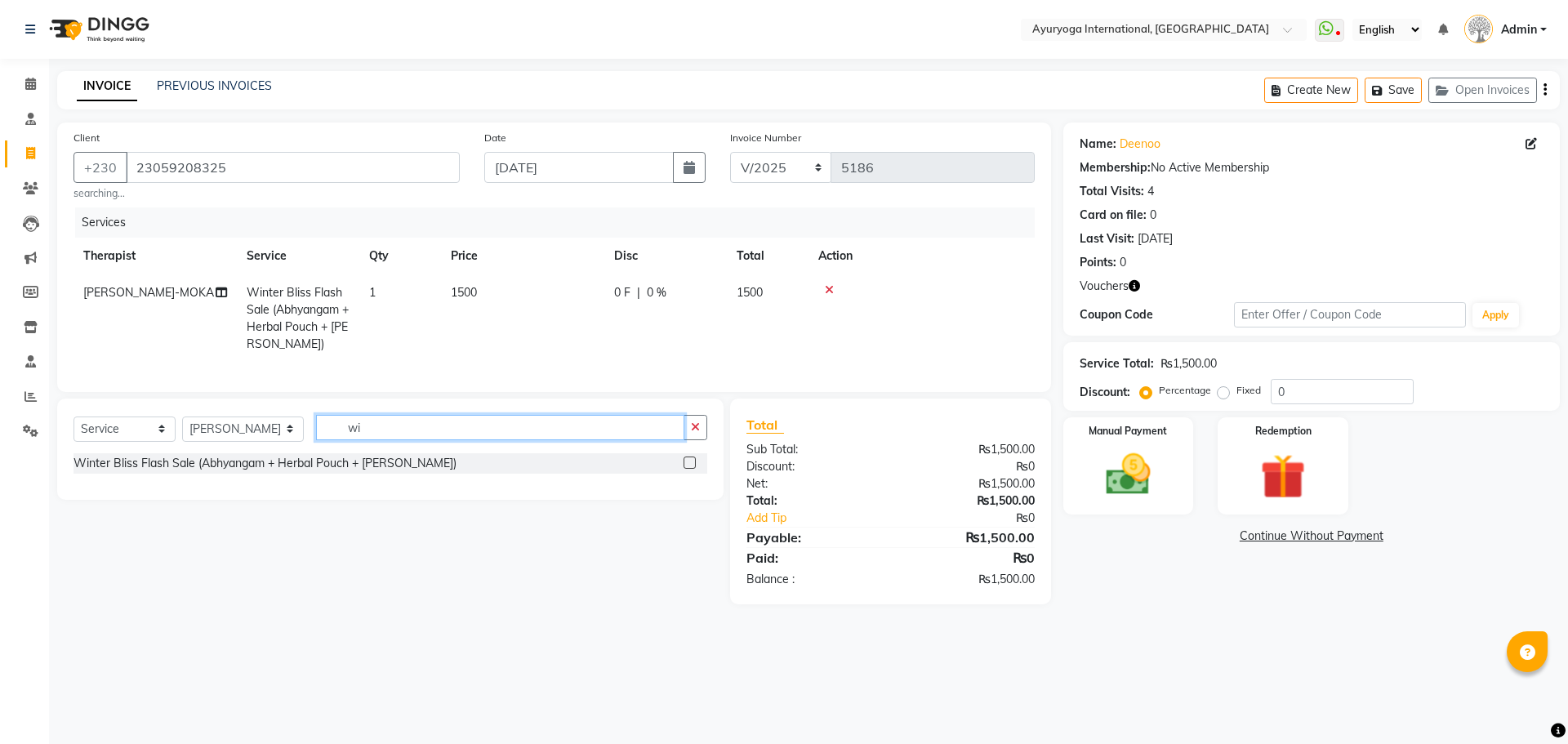
type input "w"
type input "win"
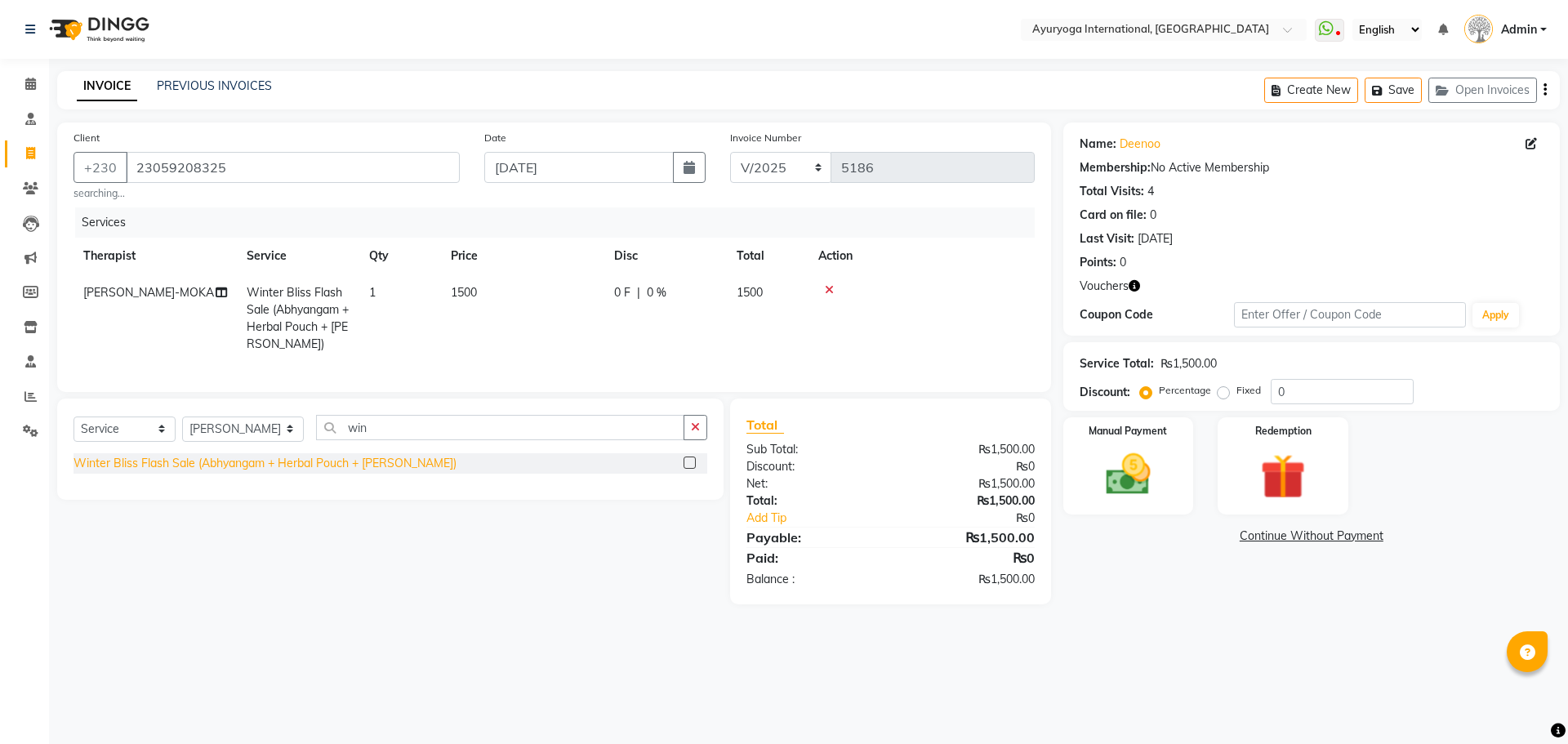
click at [391, 472] on div "Winter Bliss Flash Sale (Abhyangam + Herbal Pouch + Ksheeradhara)" at bounding box center [265, 463] width 383 height 17
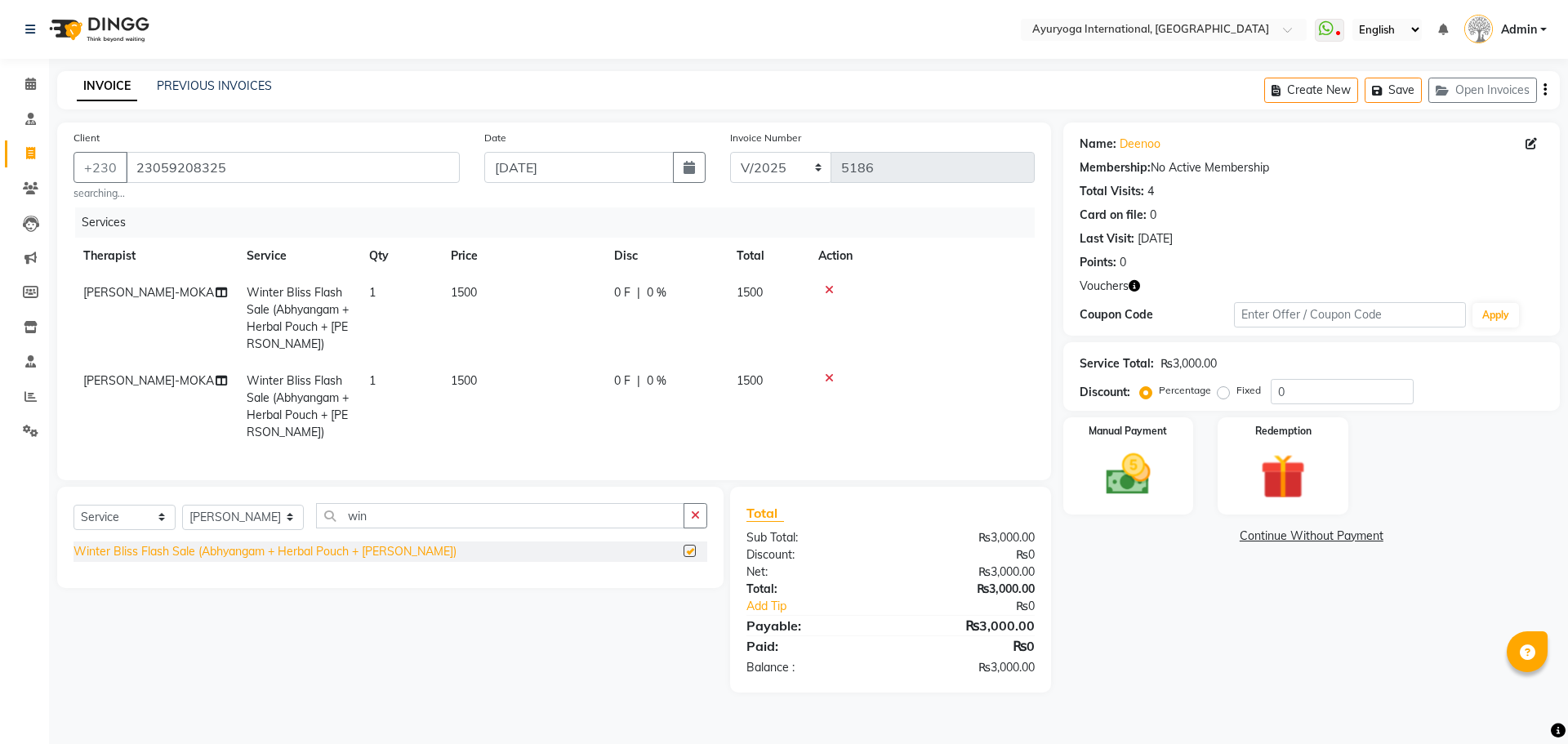
checkbox input "false"
click at [835, 287] on div at bounding box center [921, 289] width 206 height 11
click at [830, 287] on icon at bounding box center [829, 289] width 9 height 11
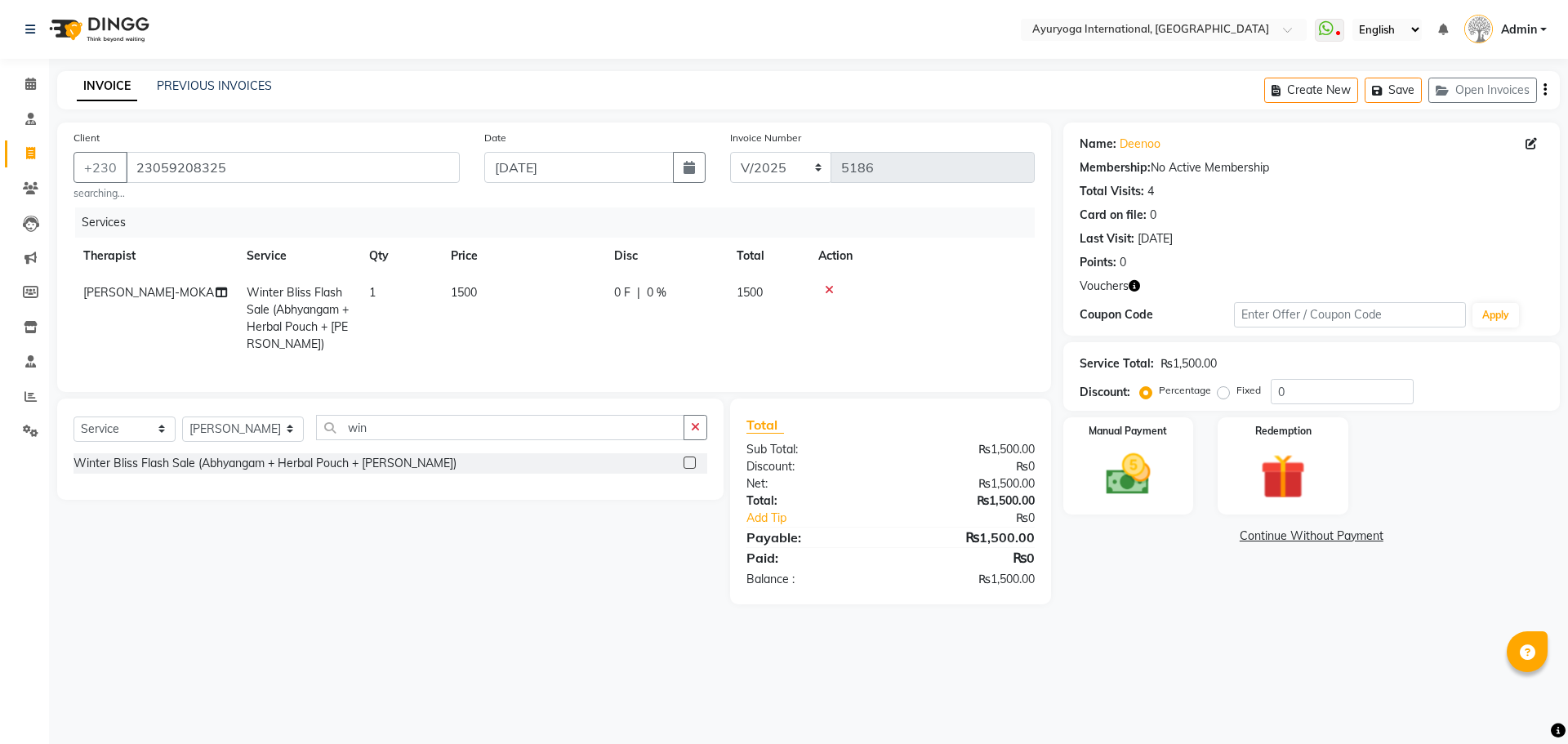
click at [832, 289] on icon at bounding box center [829, 289] width 9 height 11
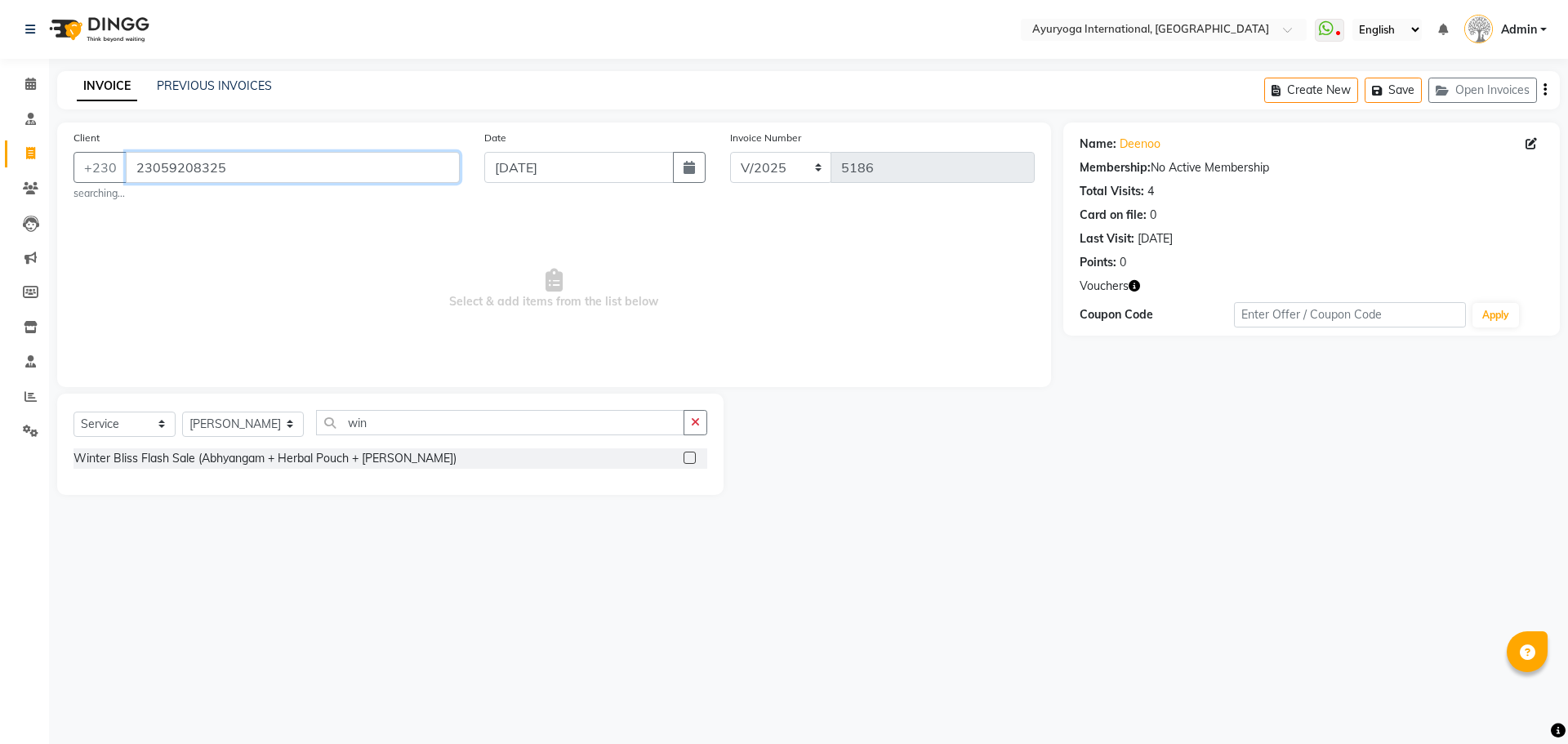
click at [324, 171] on input "23059208325" at bounding box center [292, 167] width 334 height 31
click at [164, 425] on select "Select Service Product Membership Package Voucher Prepaid Gift Card" at bounding box center [124, 424] width 102 height 25
click at [73, 412] on select "Select Service Product Membership Package Voucher Prepaid Gift Card" at bounding box center [124, 424] width 102 height 25
click at [376, 424] on input "win" at bounding box center [500, 423] width 368 height 25
type input "w"
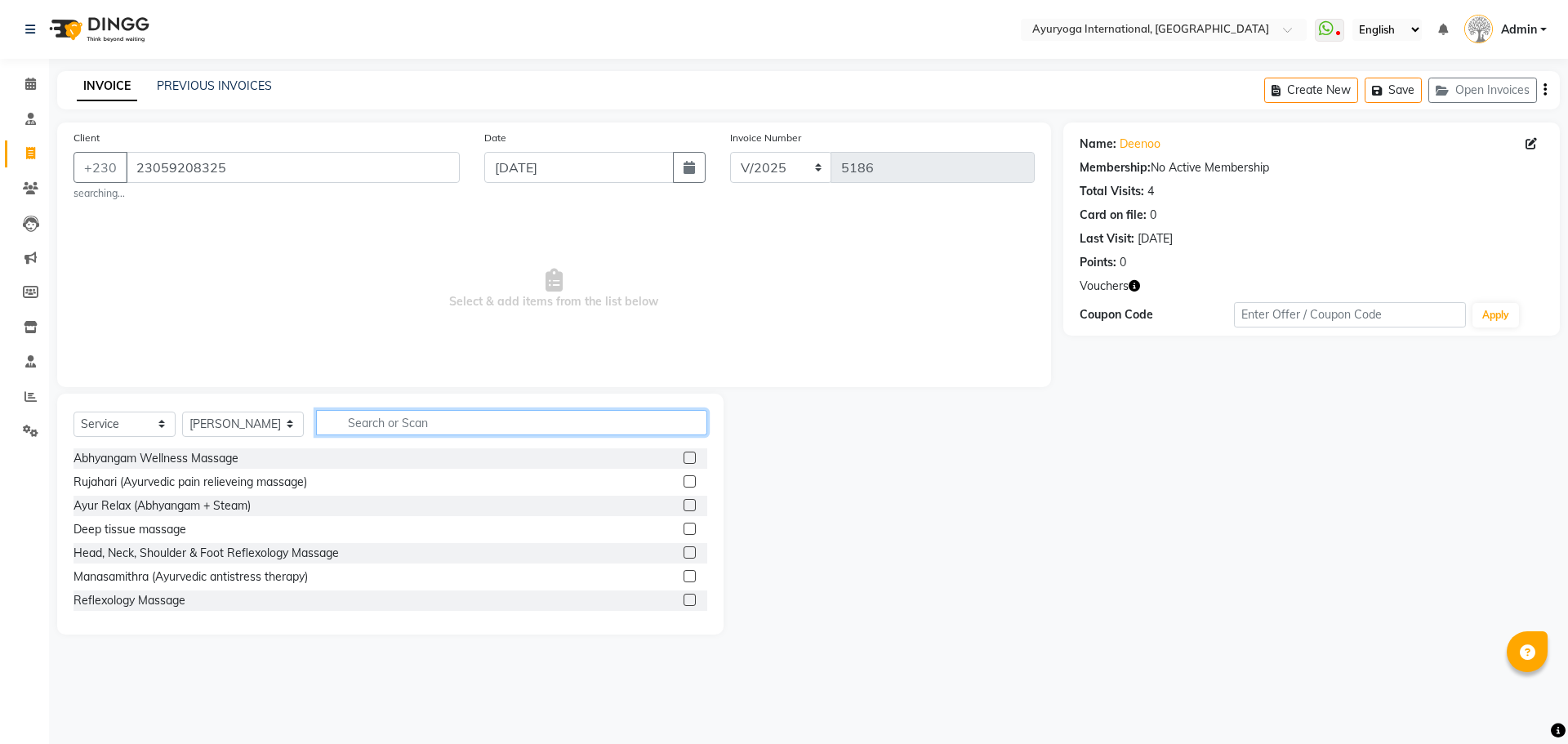
click at [371, 427] on input "text" at bounding box center [511, 423] width 391 height 25
paste input "AYURYOGA WINTER BLISS - AUGUST -2025"
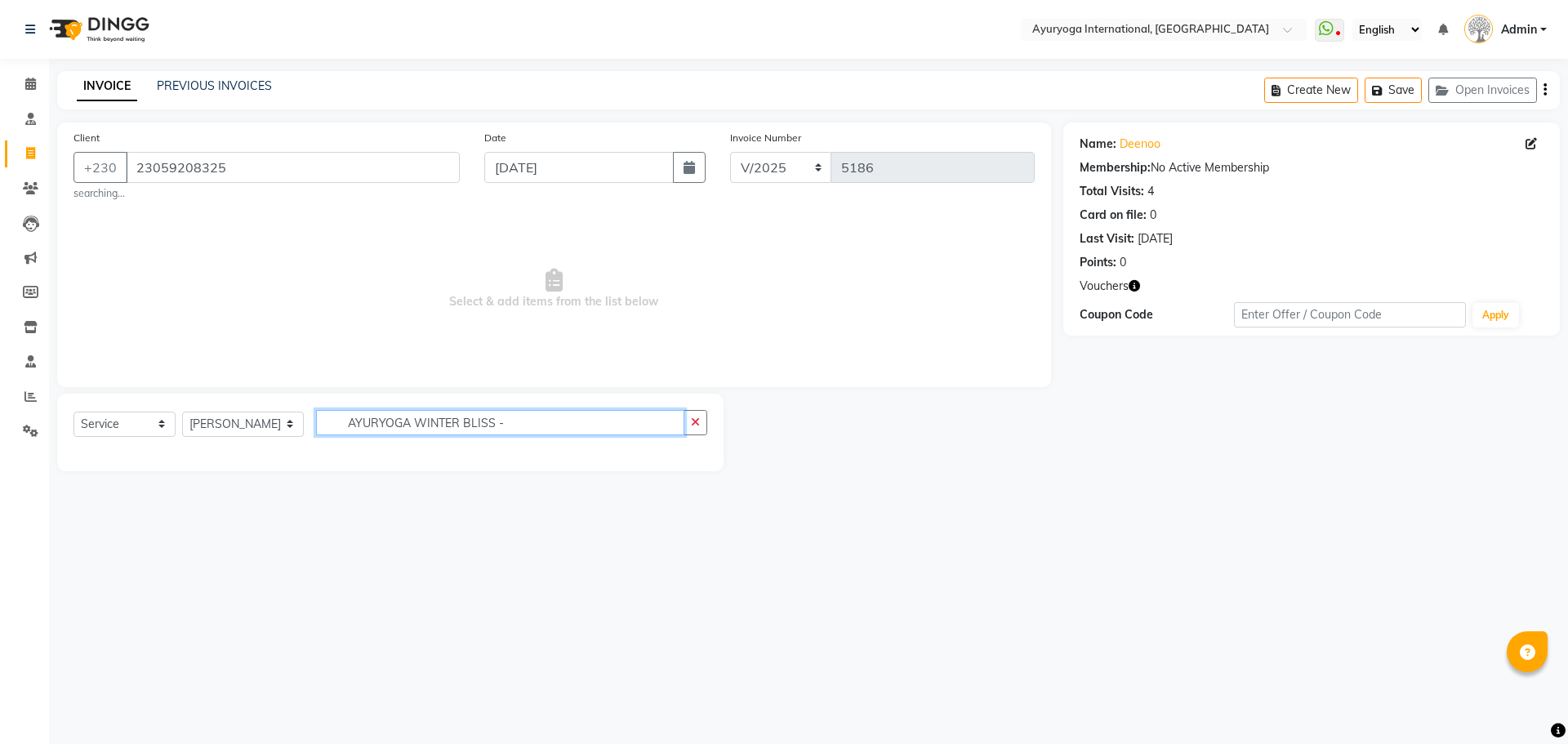
type input "AYURYOGA WINTER BLISS"
drag, startPoint x: 531, startPoint y: 422, endPoint x: 354, endPoint y: 416, distance: 177.1
click at [354, 416] on input "AYURYOGA WINTER BLISS" at bounding box center [500, 423] width 368 height 25
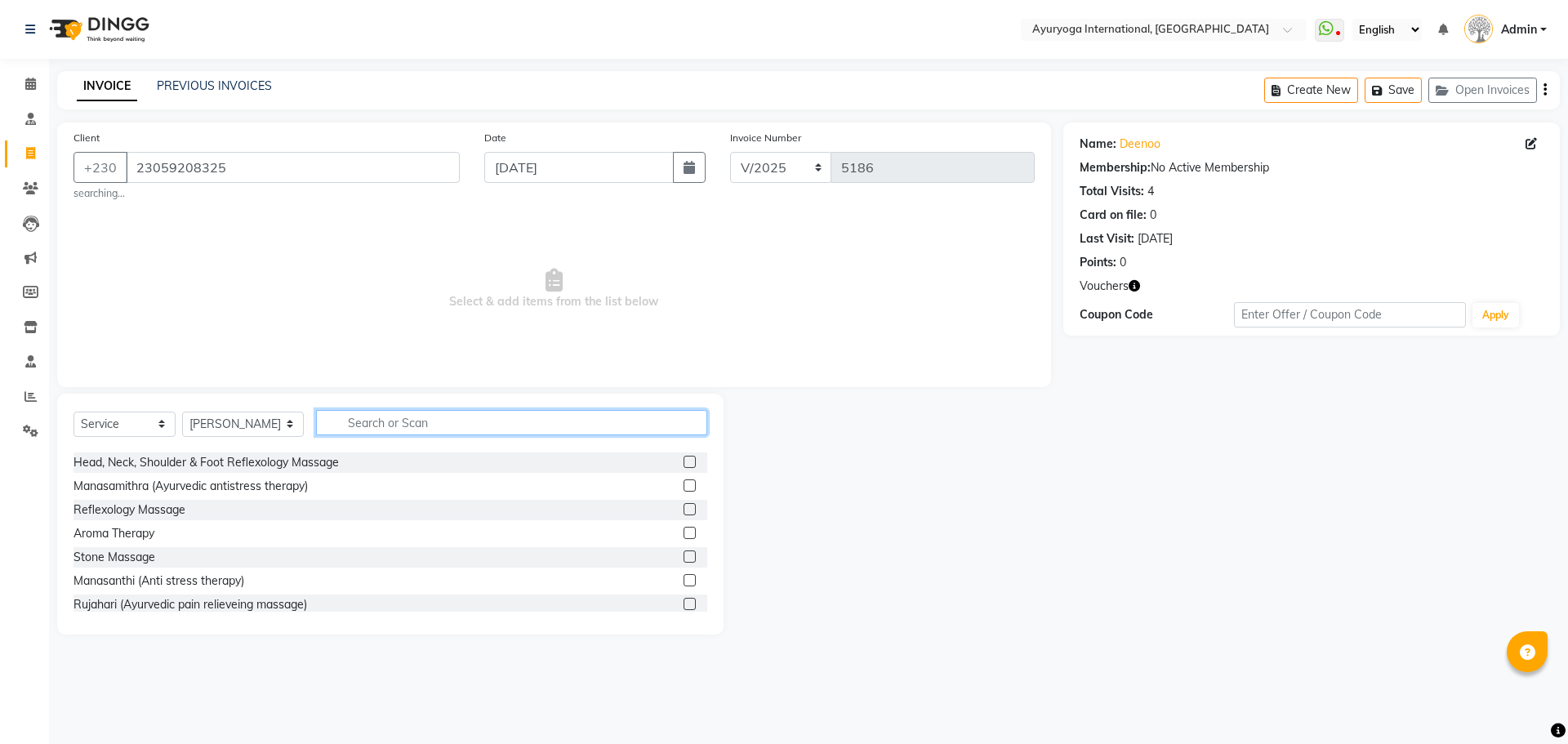
scroll to position [82, 0]
drag, startPoint x: 441, startPoint y: 422, endPoint x: 366, endPoint y: 428, distance: 75.2
click at [366, 428] on input "text" at bounding box center [511, 423] width 391 height 25
click at [438, 424] on input "text" at bounding box center [511, 423] width 391 height 25
click at [367, 422] on input "text" at bounding box center [511, 423] width 391 height 25
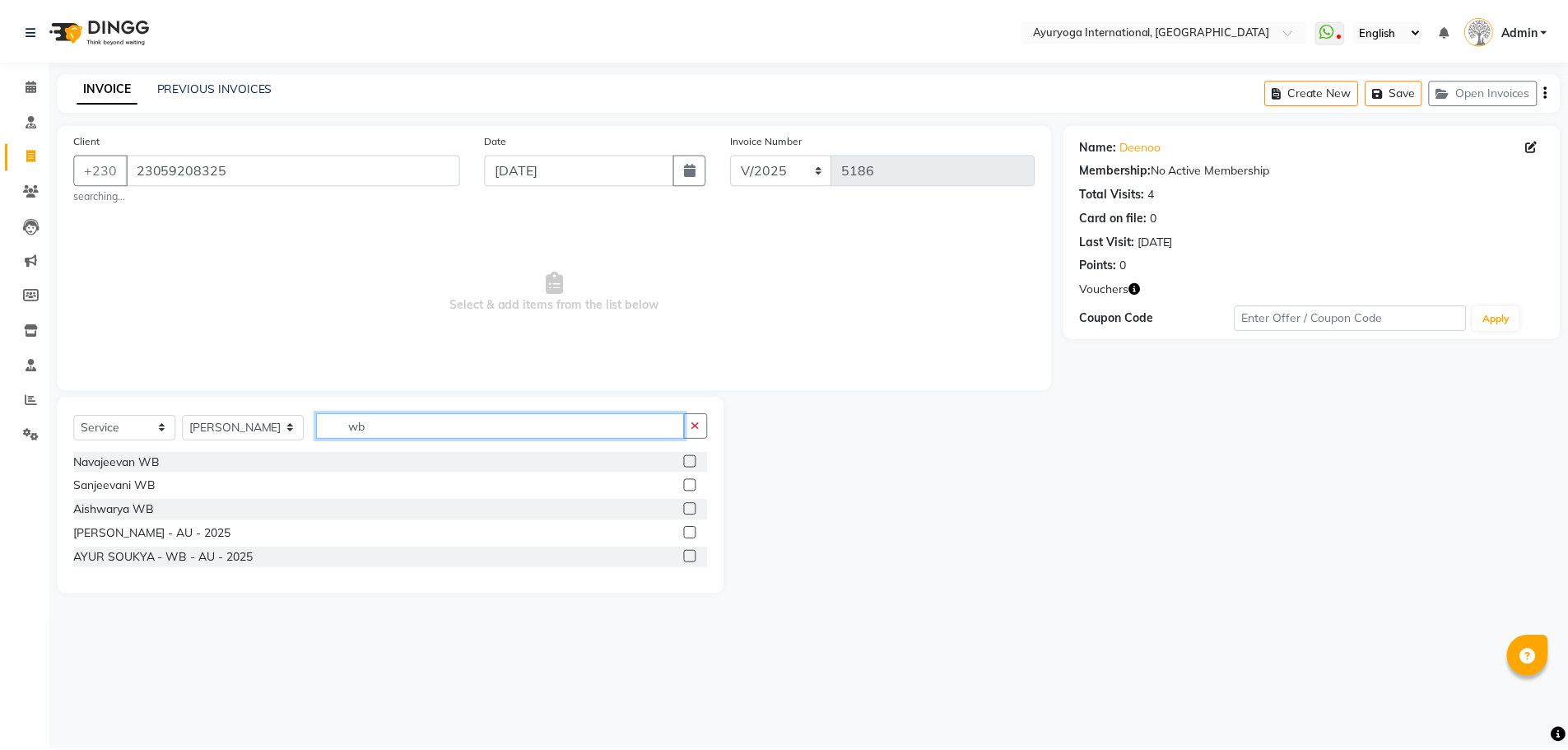
scroll to position [0, 0]
type input "w"
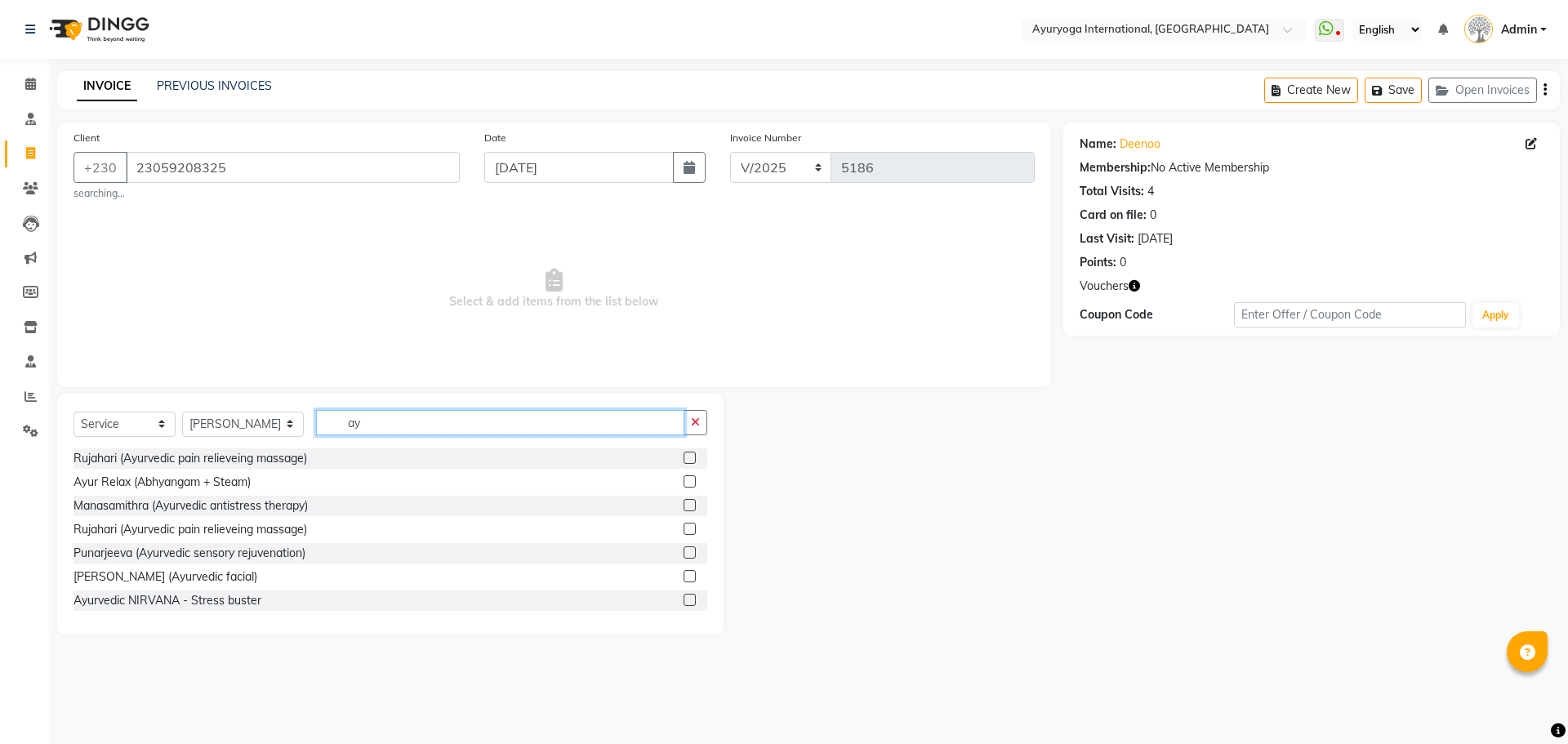
type input "a"
click at [425, 421] on input "text" at bounding box center [511, 423] width 391 height 25
paste input "RAKHI DELIGHT - ABH + KSH"
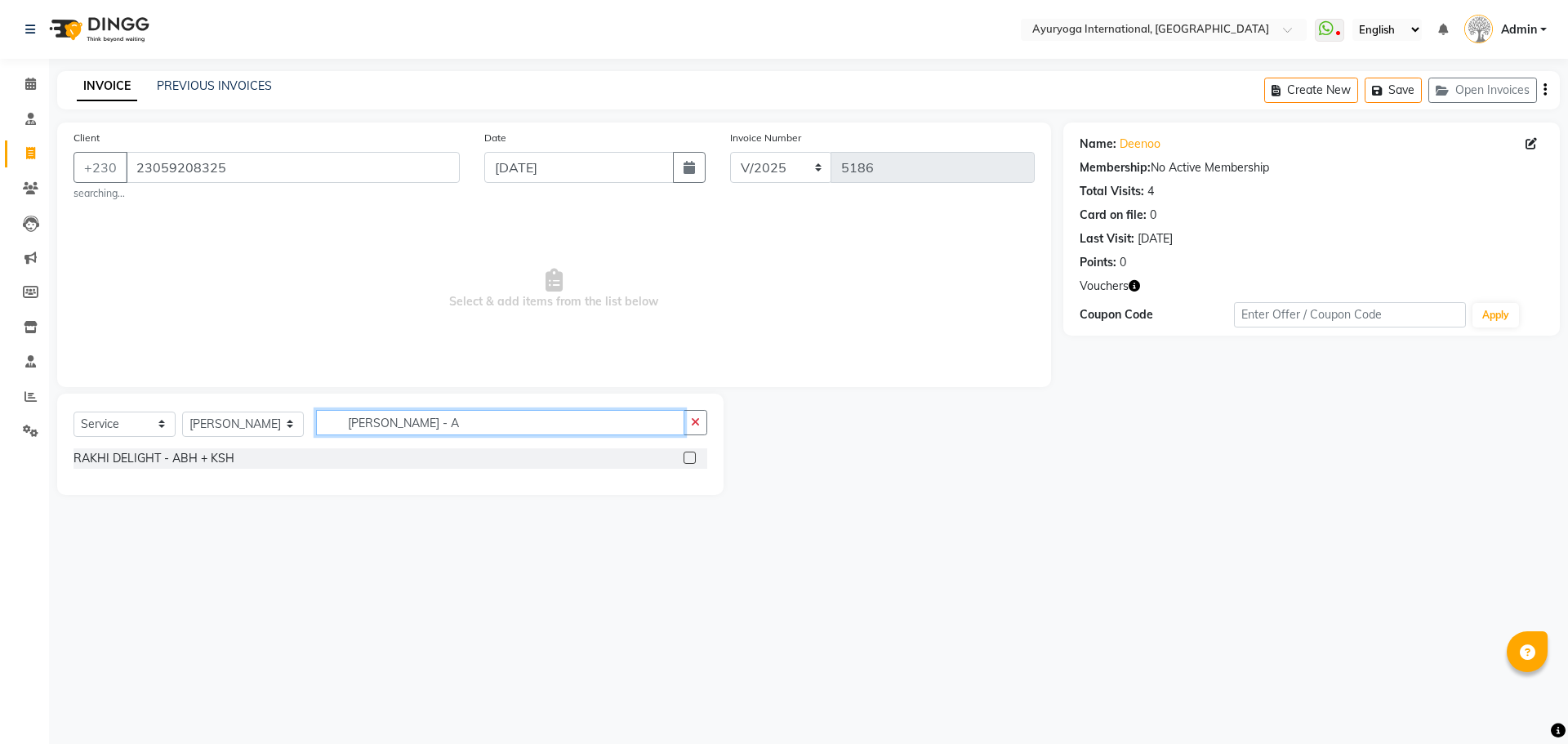
type input "RAKHI DELIGHT - A"
click at [694, 463] on label at bounding box center [690, 457] width 12 height 12
click at [694, 463] on input "checkbox" at bounding box center [689, 458] width 10 height 10
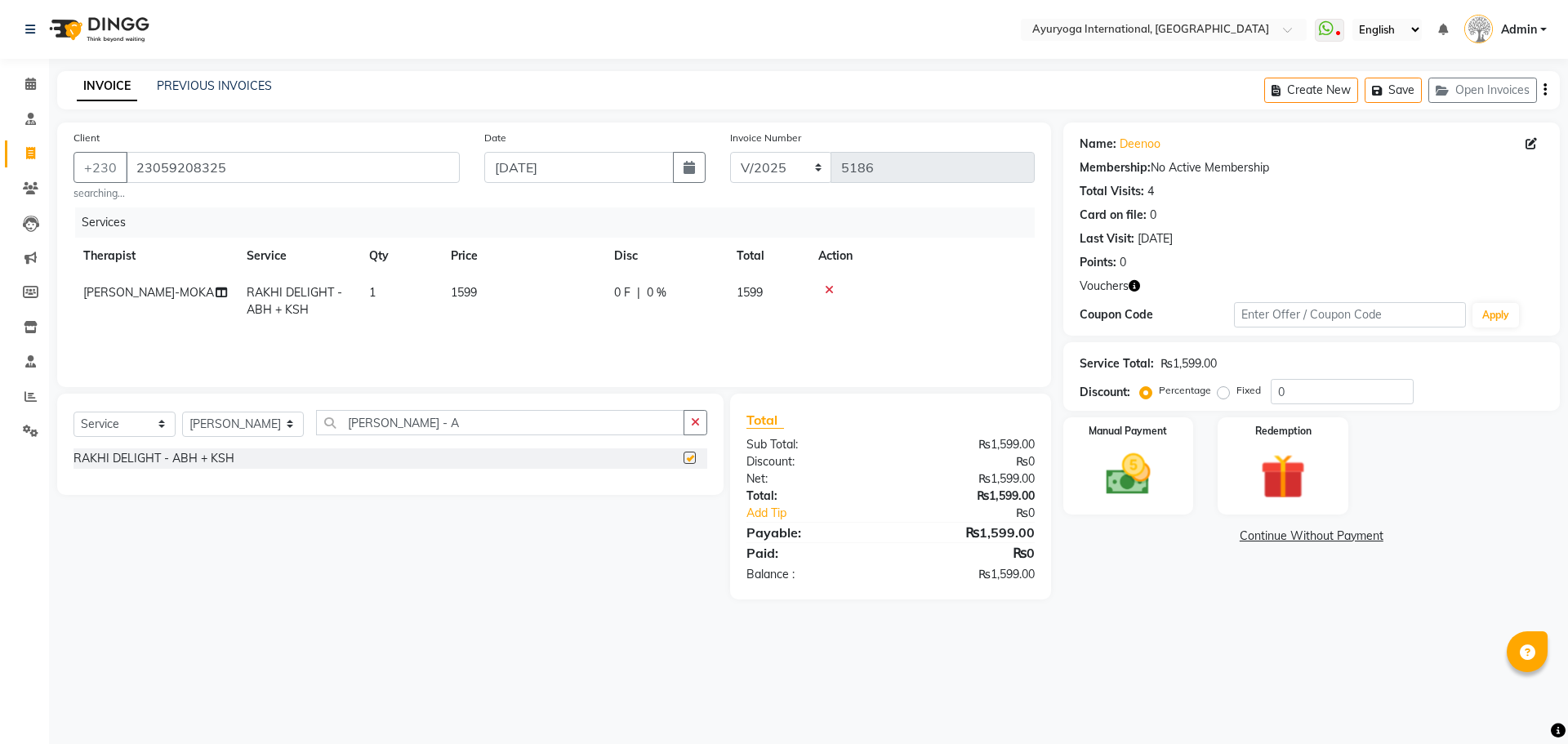
checkbox input "false"
click at [295, 425] on select "Select Therapist ABHIRAMI-G BAIE ABHIRAM-MOKA ADHITHYA-MOKA ALEENA-G BAIE ANAGH…" at bounding box center [243, 424] width 122 height 25
select select "60458"
click at [182, 412] on select "Select Therapist ABHIRAMI-G BAIE ABHIRAM-MOKA ADHITHYA-MOKA ALEENA-G BAIE ANAGH…" at bounding box center [243, 424] width 122 height 25
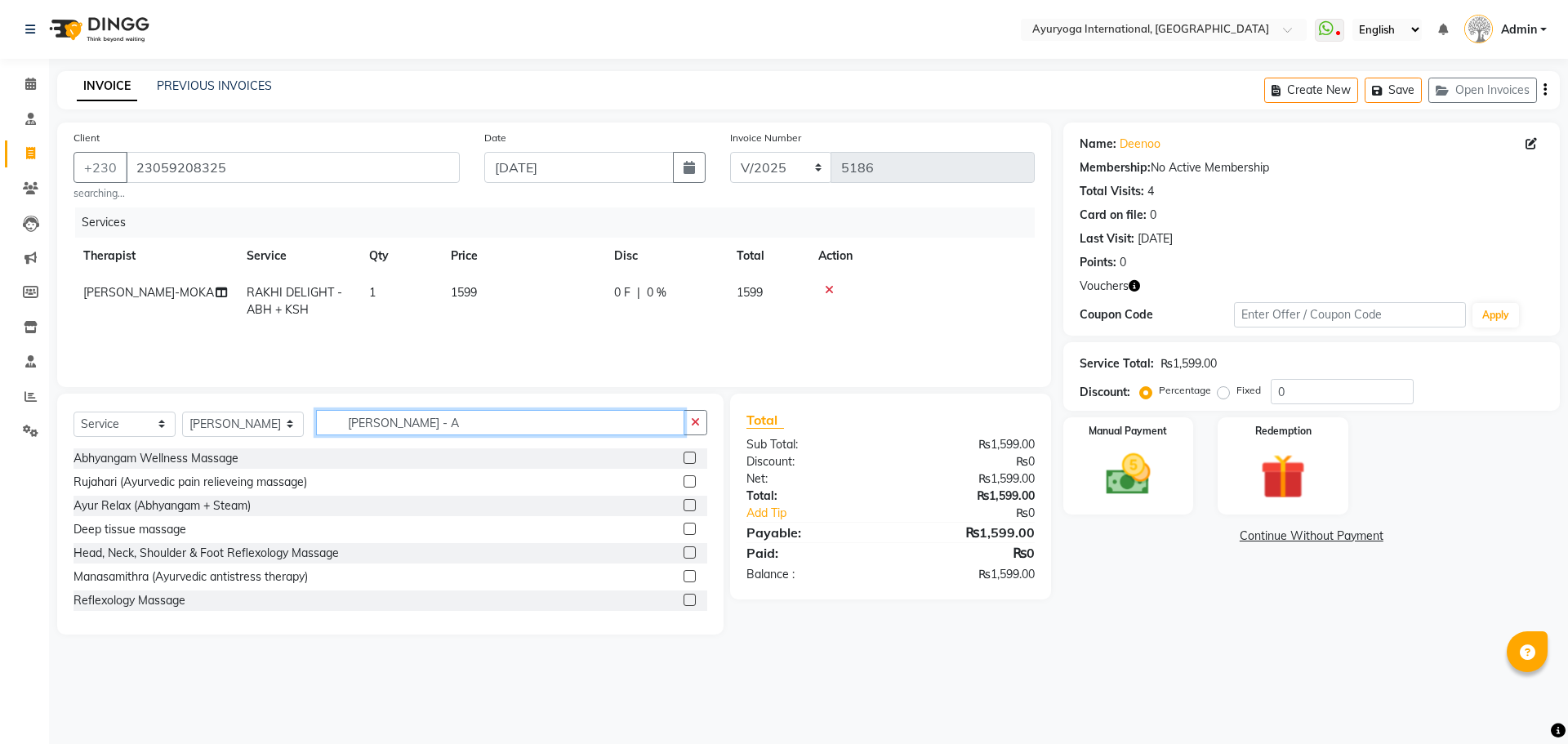
click at [486, 425] on input "RAKHI DELIGHT - A" at bounding box center [500, 423] width 368 height 25
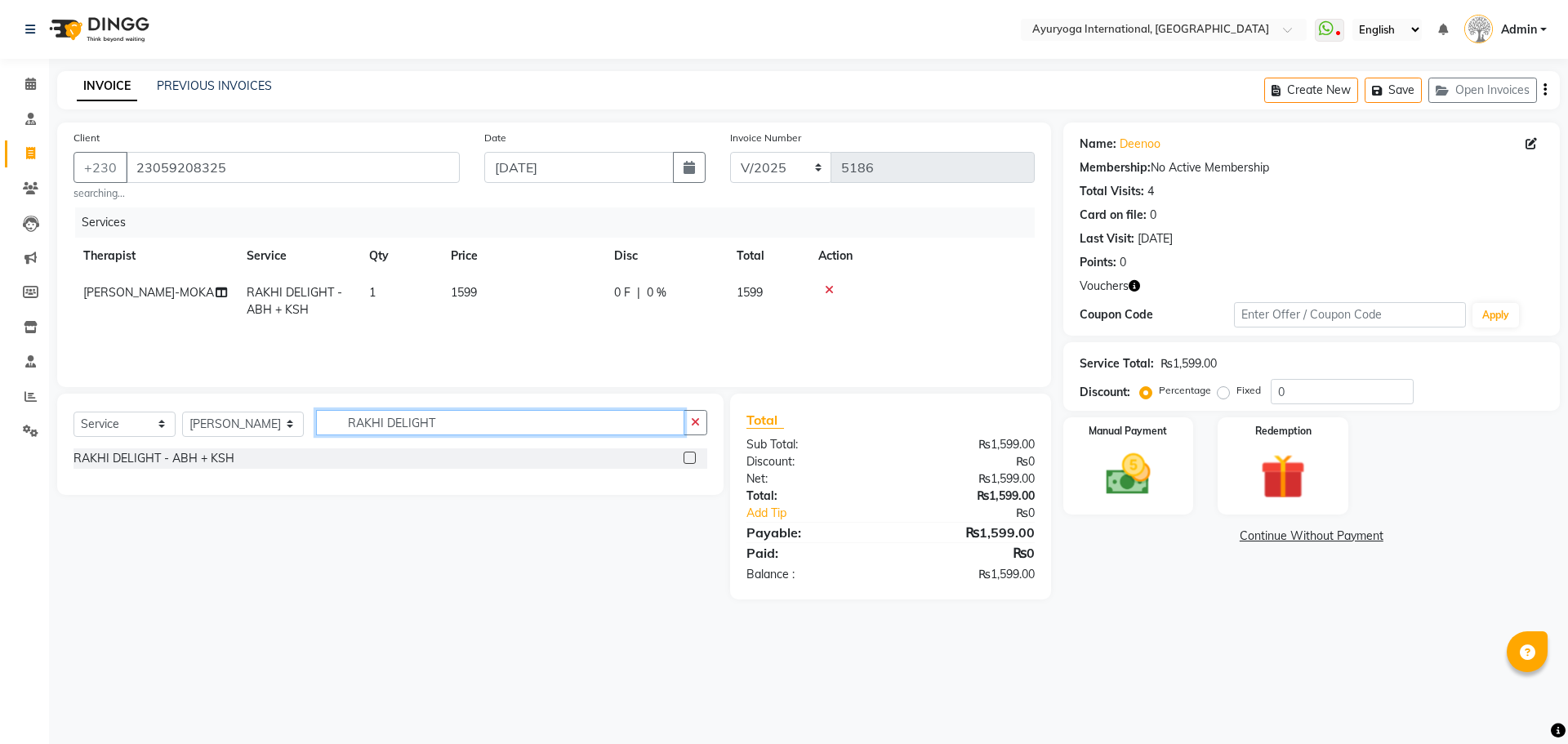
type input "RAKHI DELIGHT"
click at [693, 457] on label at bounding box center [690, 457] width 12 height 12
click at [693, 457] on input "checkbox" at bounding box center [689, 458] width 10 height 10
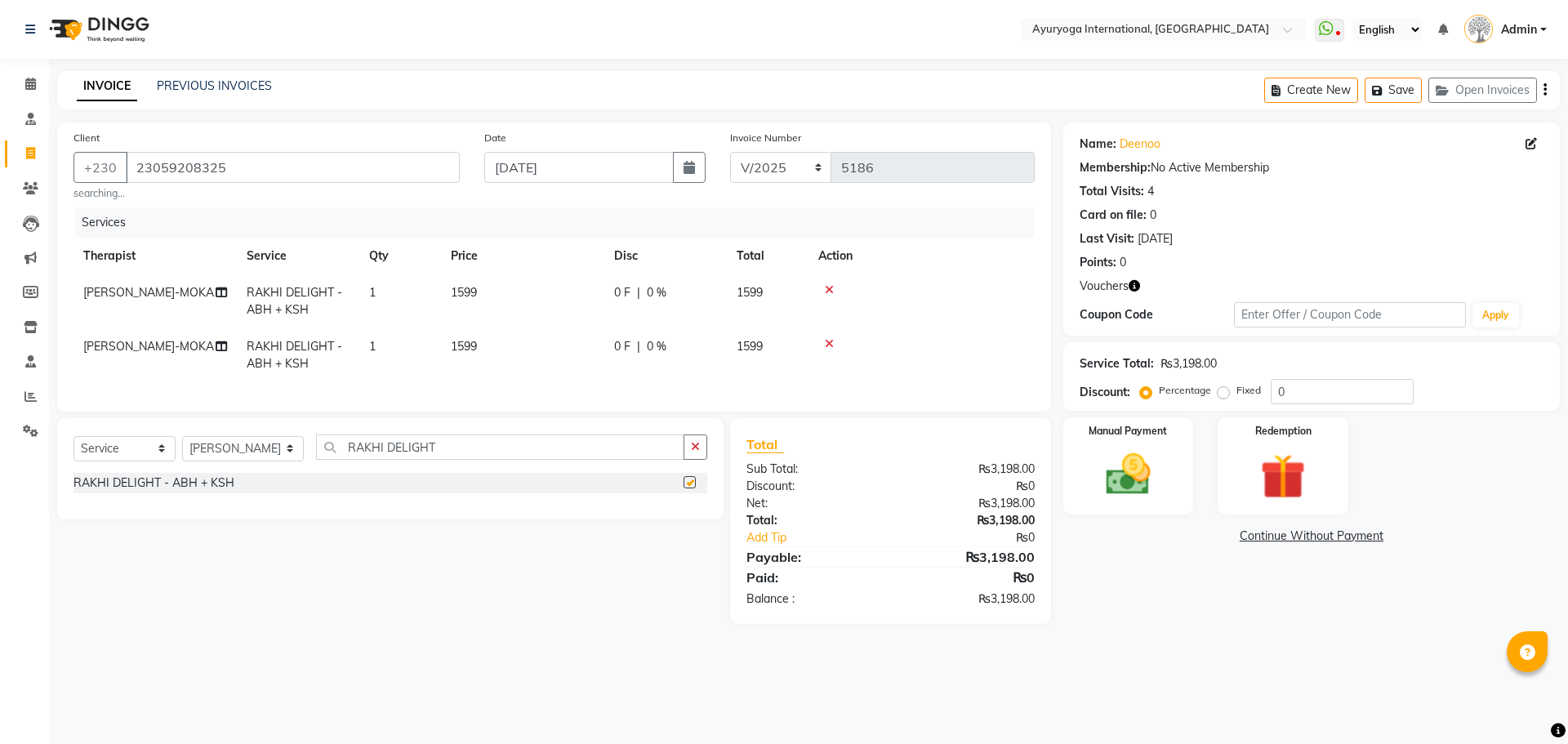
checkbox input "false"
click at [674, 592] on div "Select Service Product Membership Package Voucher Prepaid Gift Card Select Ther…" at bounding box center [384, 521] width 679 height 206
click at [1279, 486] on img at bounding box center [1282, 477] width 76 height 58
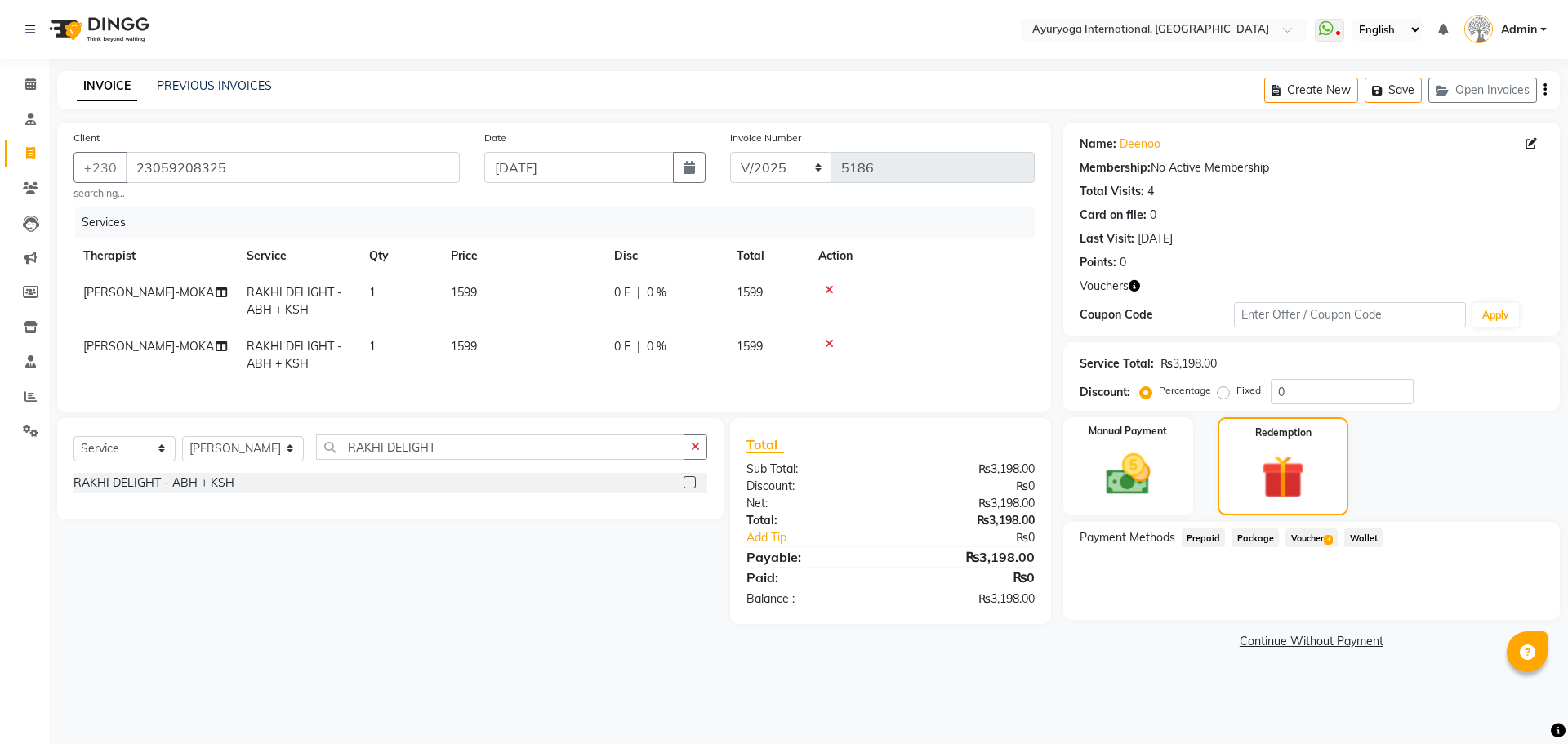
click at [1297, 538] on span "Voucher 3" at bounding box center [1312, 538] width 52 height 19
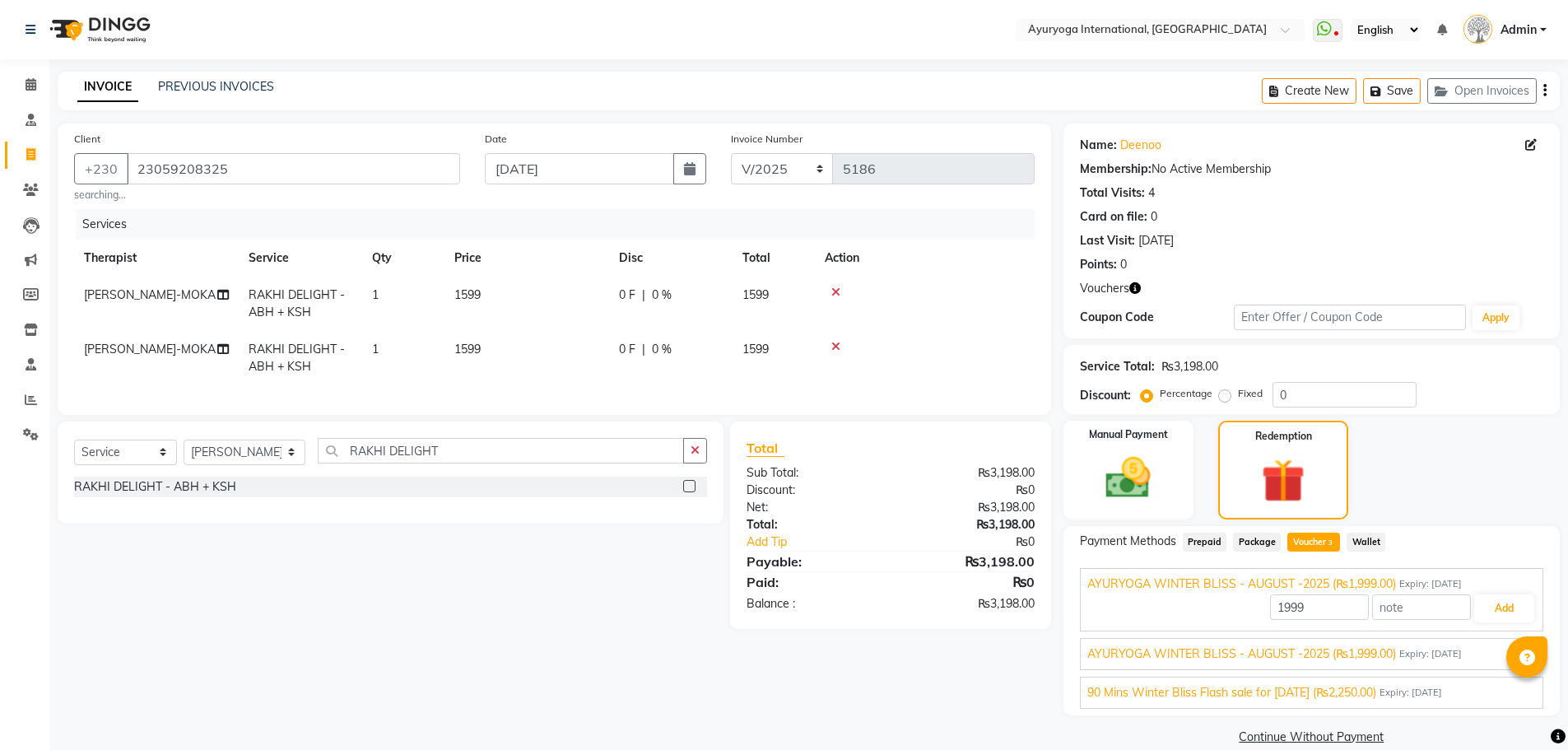
scroll to position [24, 0]
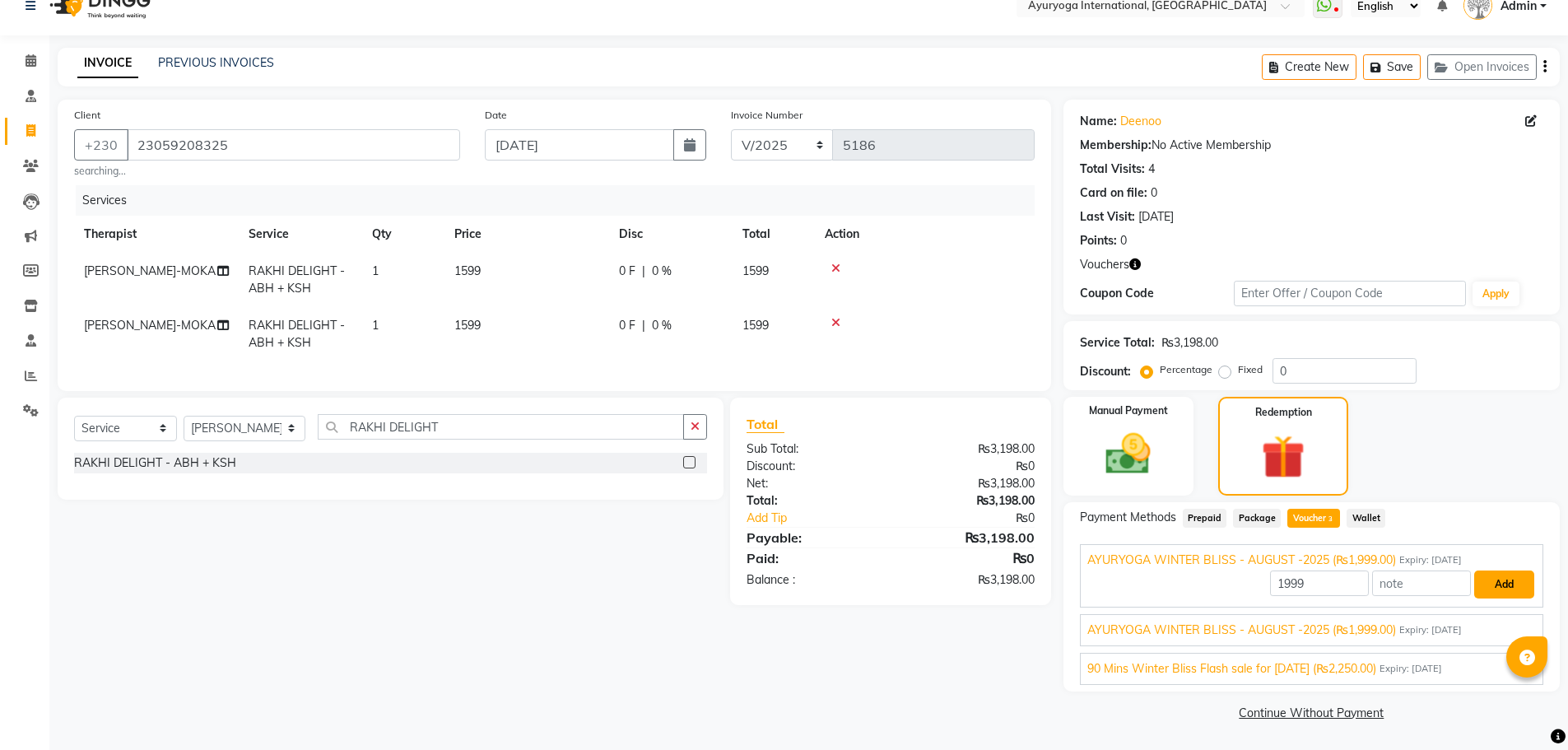
click at [1508, 584] on button "Add" at bounding box center [1504, 585] width 60 height 28
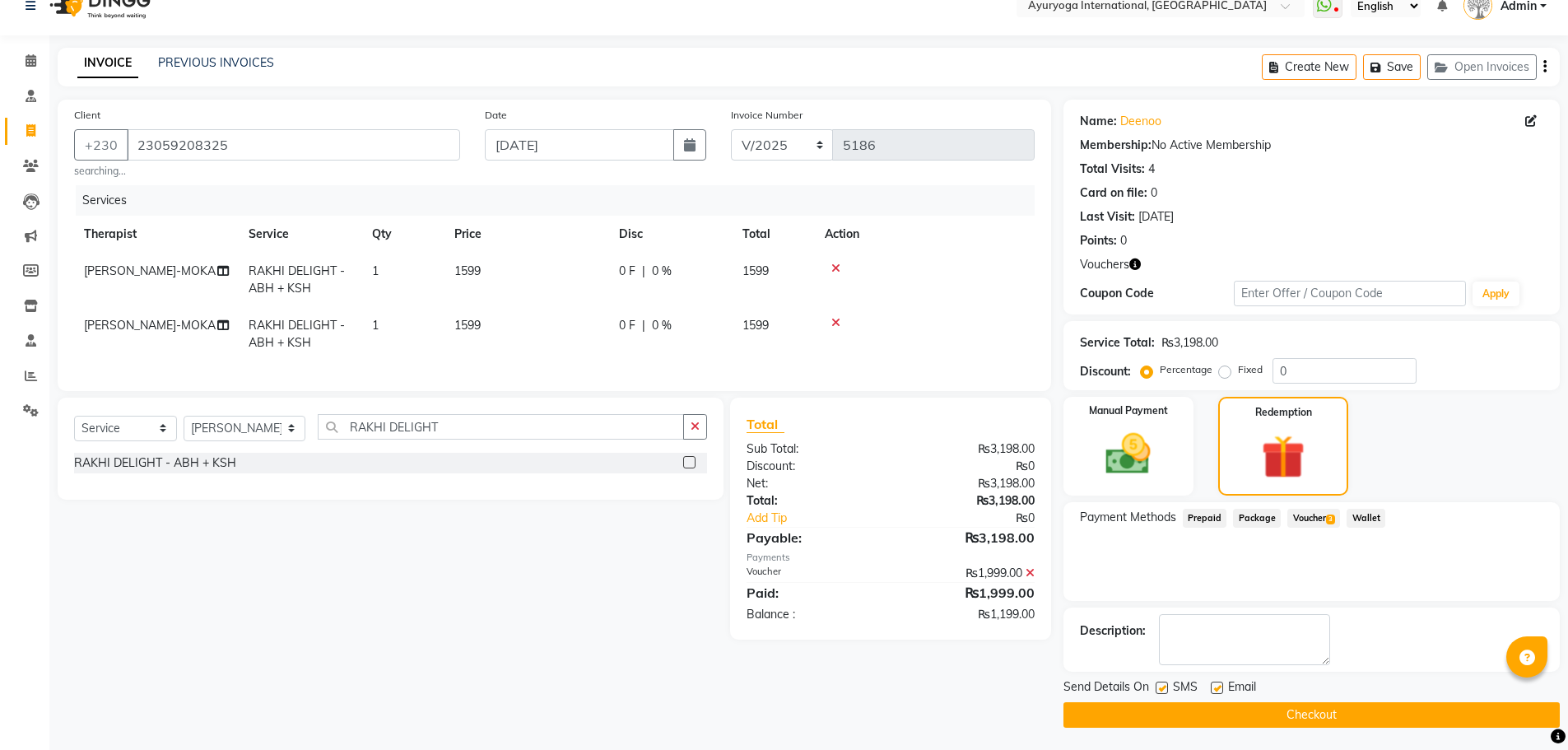
scroll to position [26, 0]
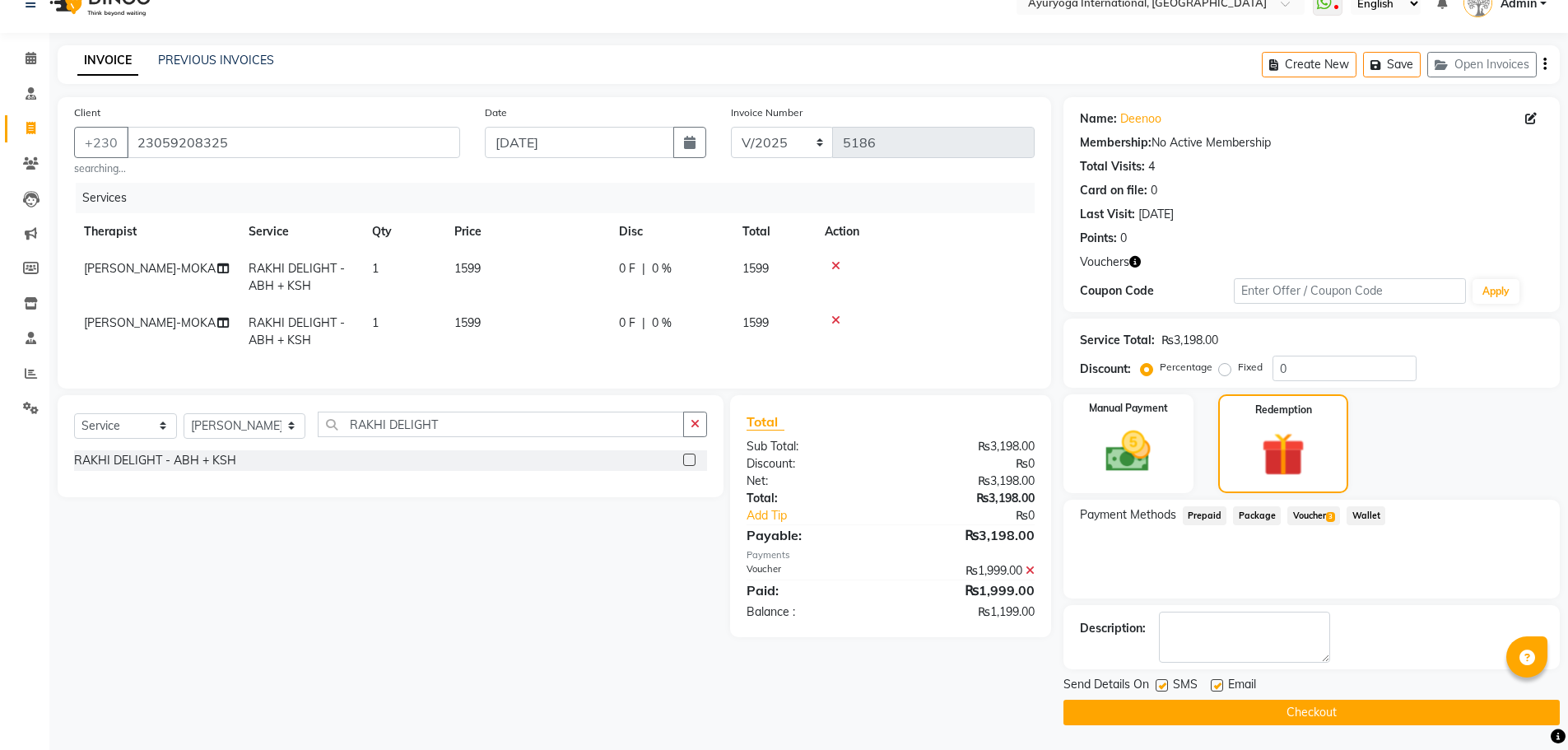
click at [1315, 516] on span "Voucher 3" at bounding box center [1313, 516] width 53 height 19
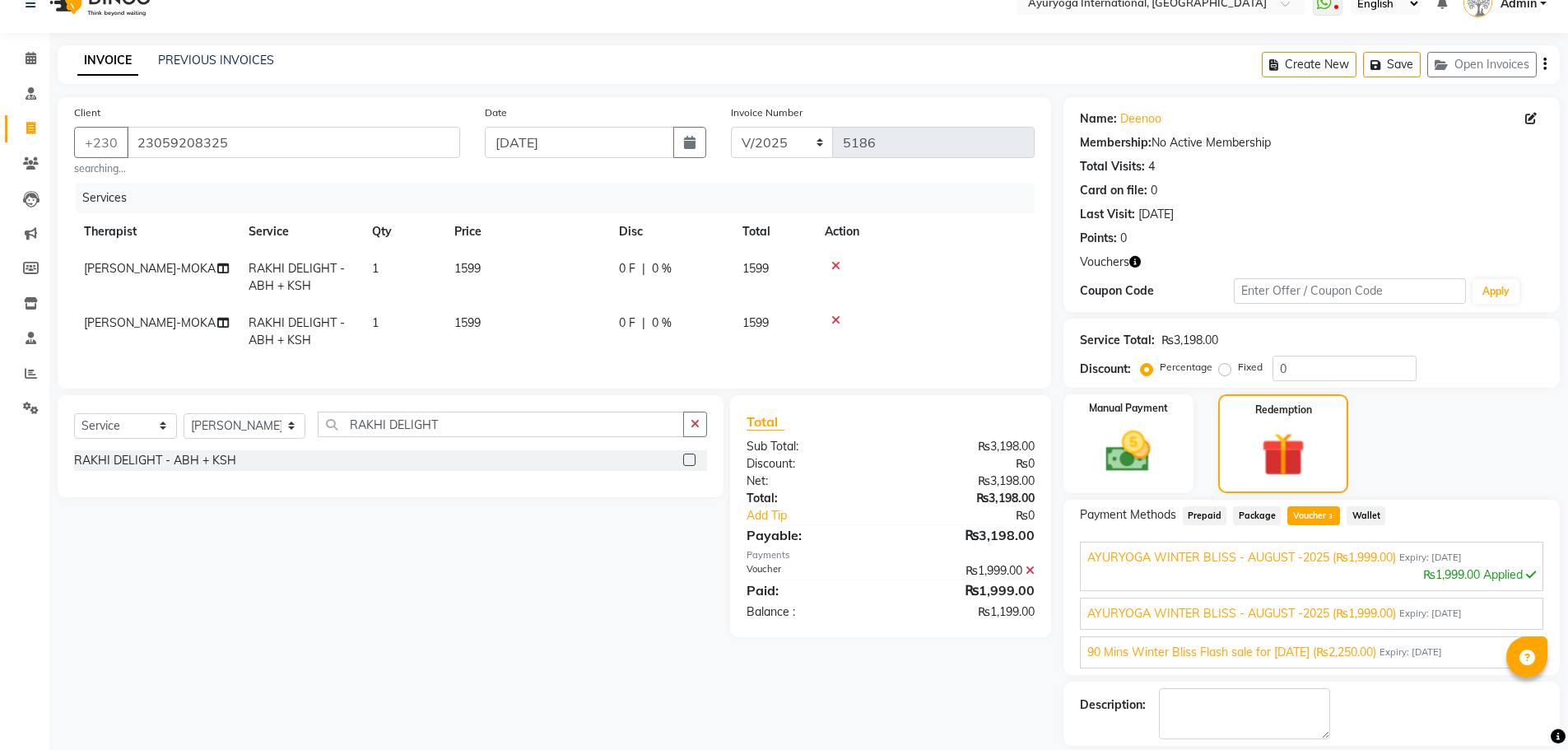
click at [1222, 618] on span "AYURYOGA WINTER BLISS - AUGUST -2025 (₨1,999.00)" at bounding box center [1242, 614] width 309 height 18
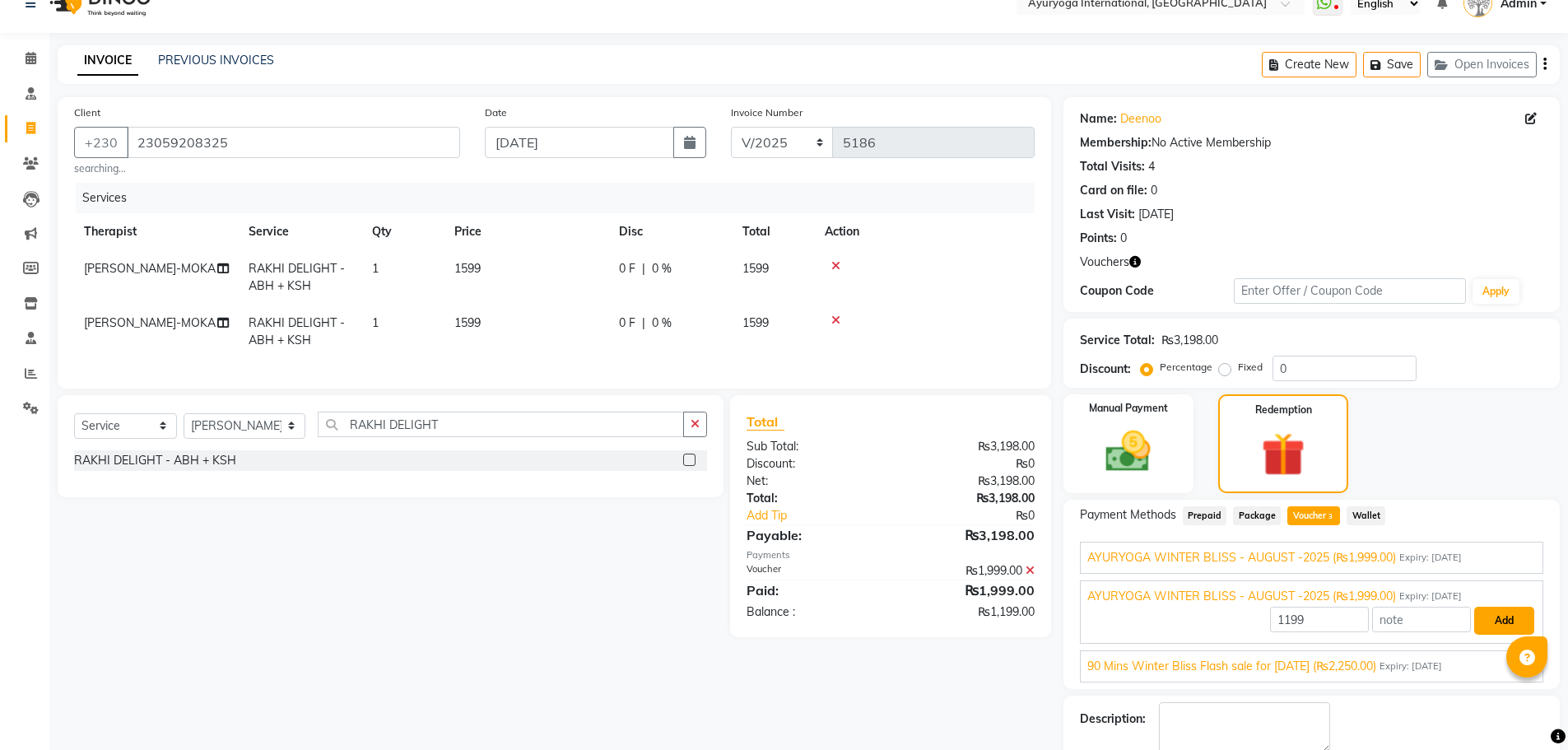
click at [1498, 622] on button "Add" at bounding box center [1504, 621] width 60 height 28
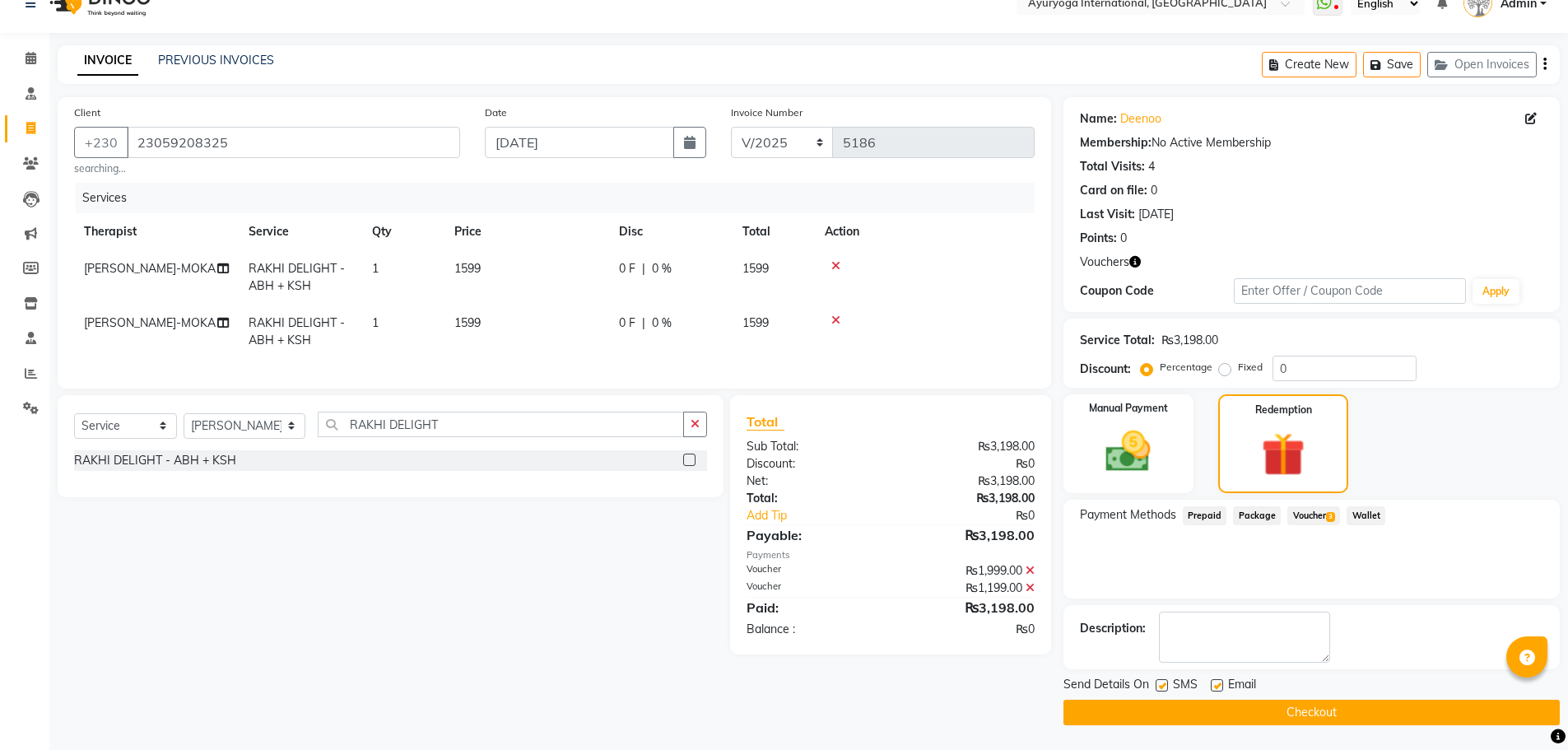
click at [1343, 710] on button "Checkout" at bounding box center [1311, 712] width 496 height 25
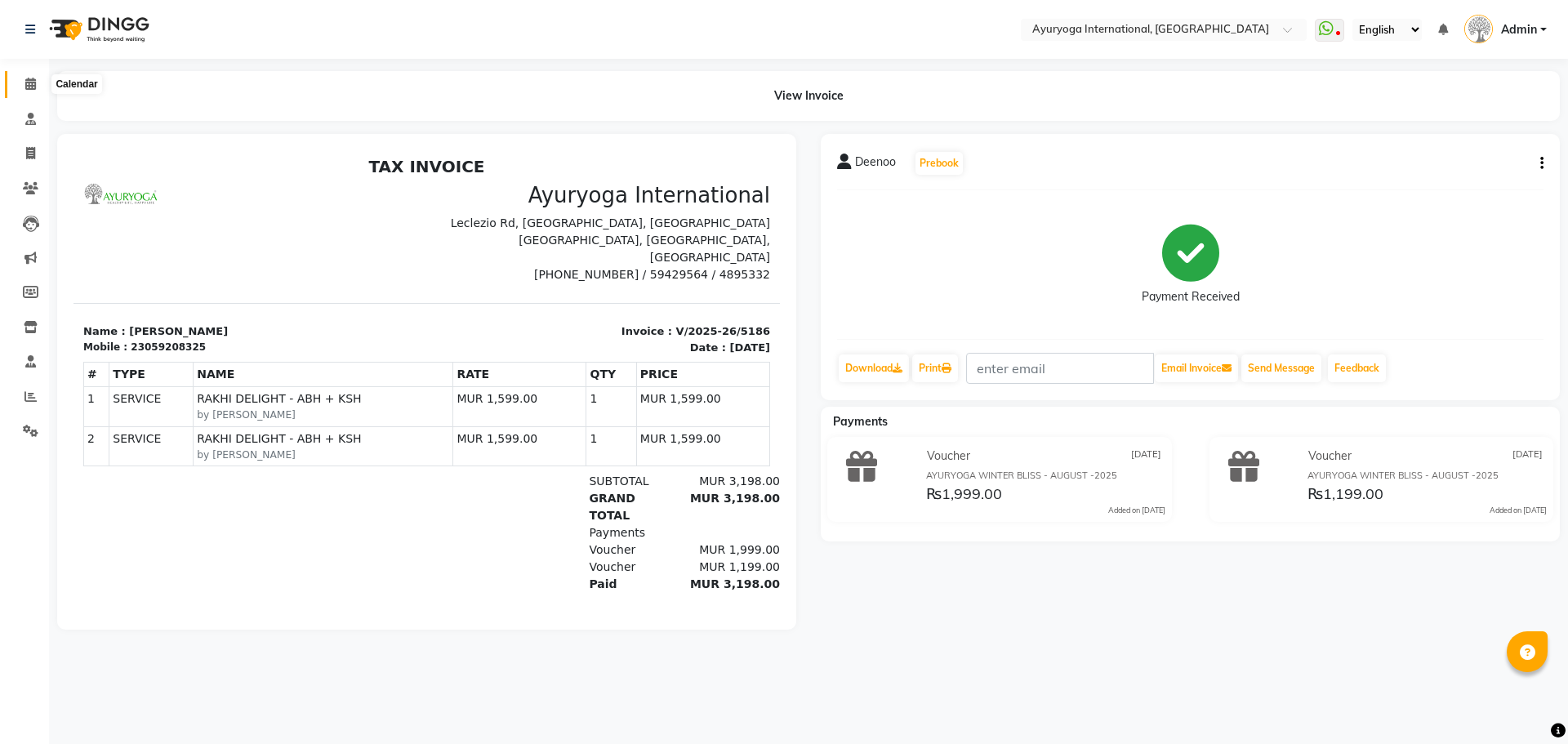
click at [33, 78] on icon at bounding box center [30, 84] width 10 height 12
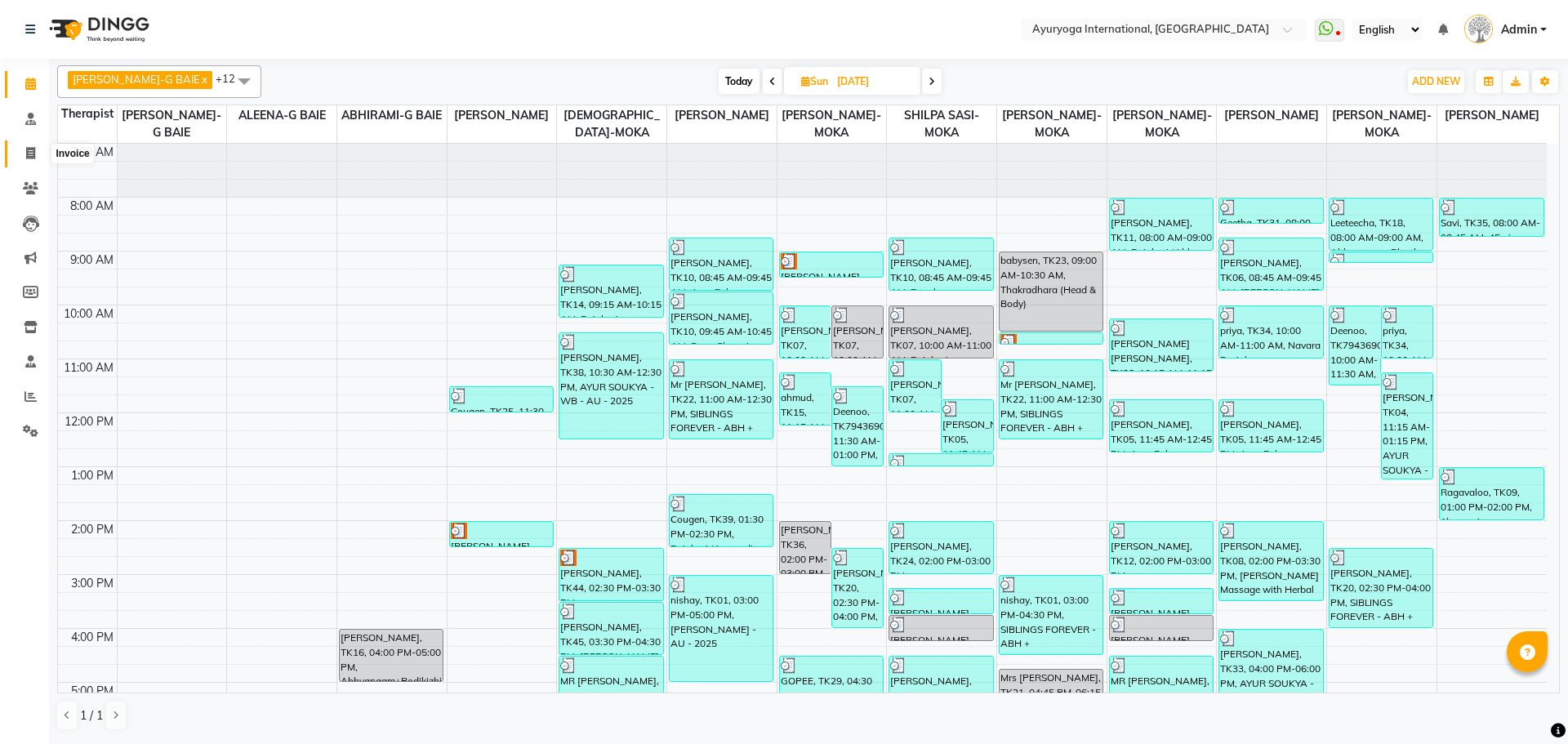
click at [34, 159] on span at bounding box center [30, 154] width 29 height 19
select select "service"
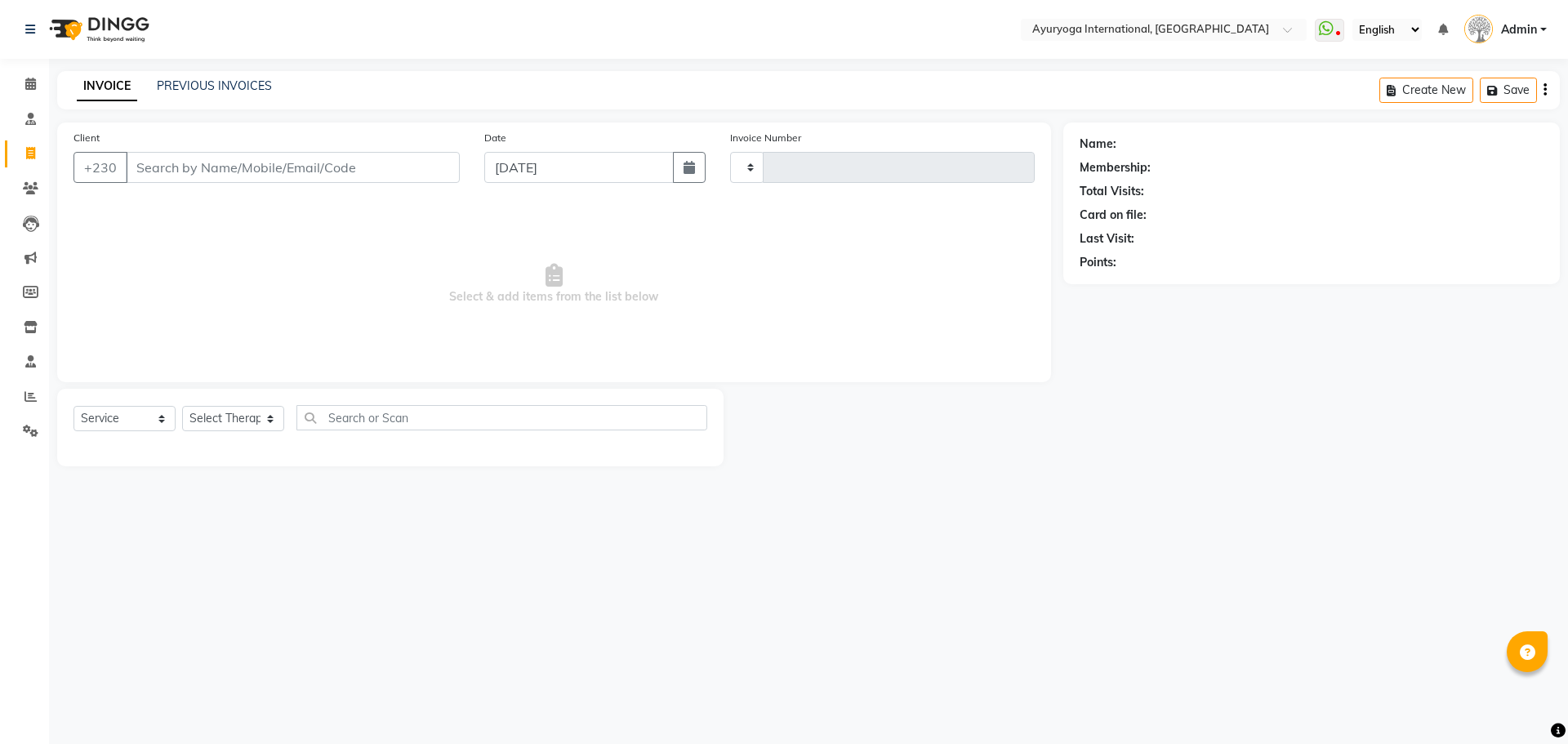
type input "5187"
select select "730"
click at [236, 87] on link "PREVIOUS INVOICES" at bounding box center [214, 85] width 115 height 15
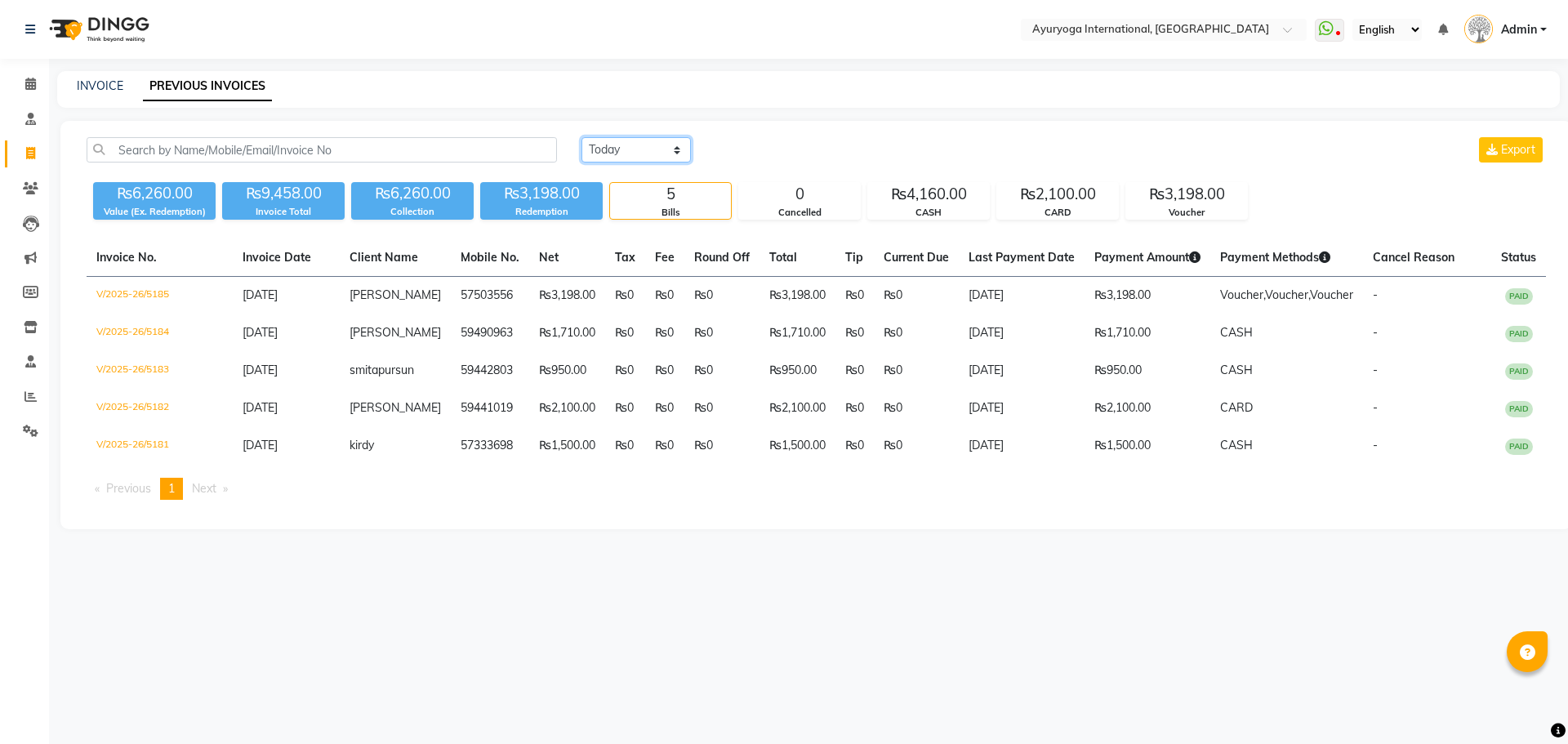
click at [672, 151] on select "Today Yesterday Custom Range" at bounding box center [637, 150] width 110 height 25
select select "range"
click at [582, 138] on select "Today Yesterday Custom Range" at bounding box center [637, 150] width 110 height 25
click at [806, 147] on input "04-09-2025" at bounding box center [769, 150] width 114 height 23
select select "9"
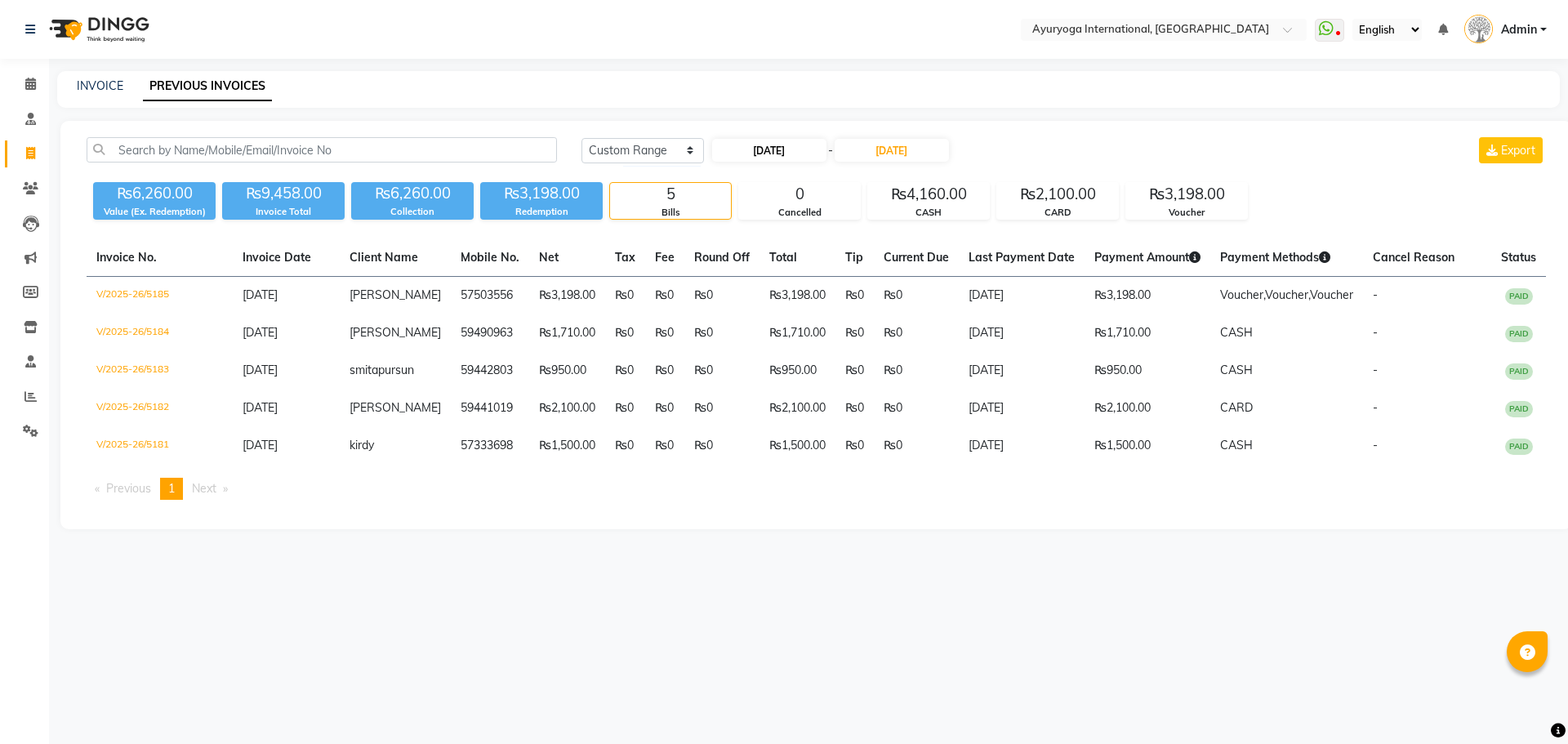
select select "2025"
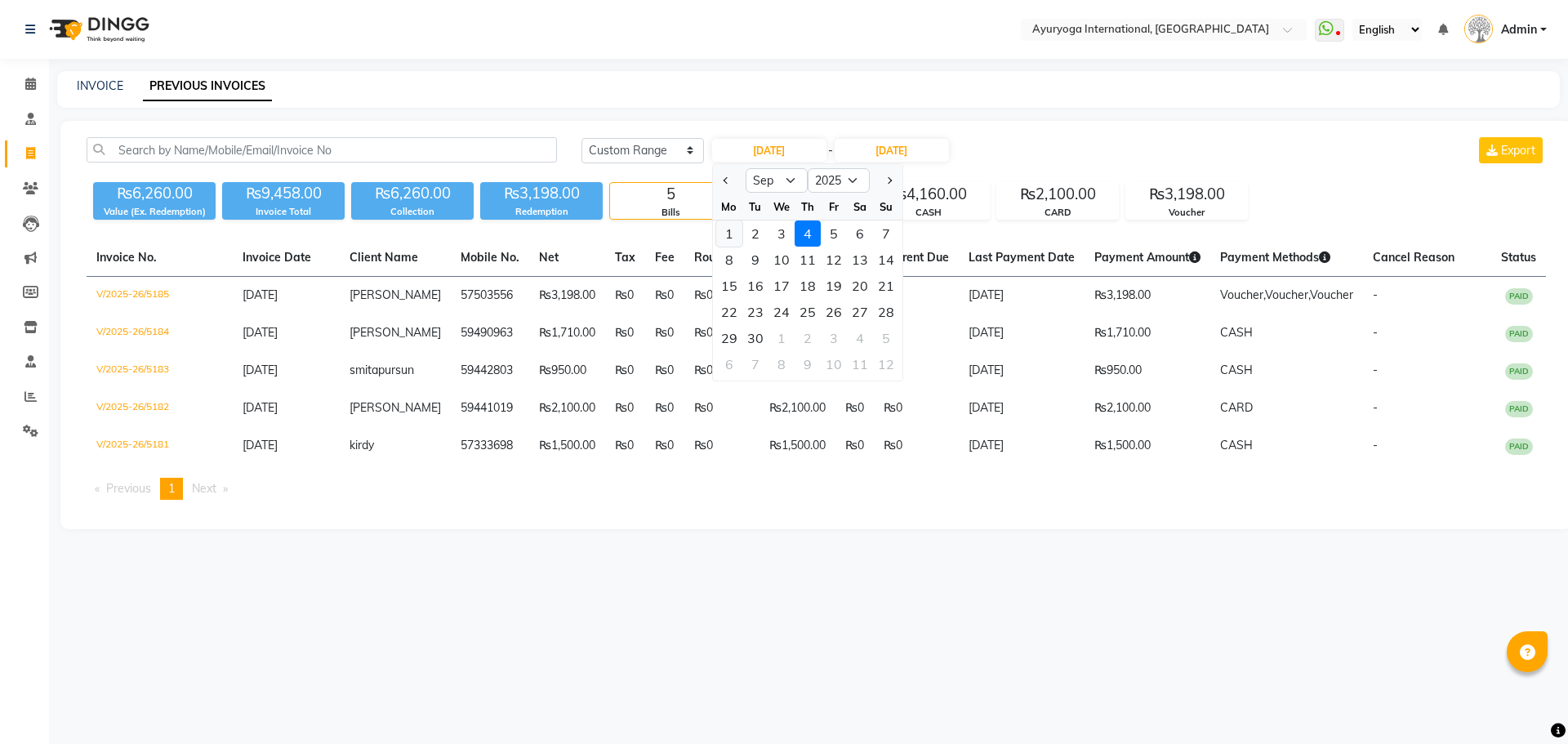
click at [731, 231] on div "1" at bounding box center [729, 233] width 26 height 26
type input "[DATE]"
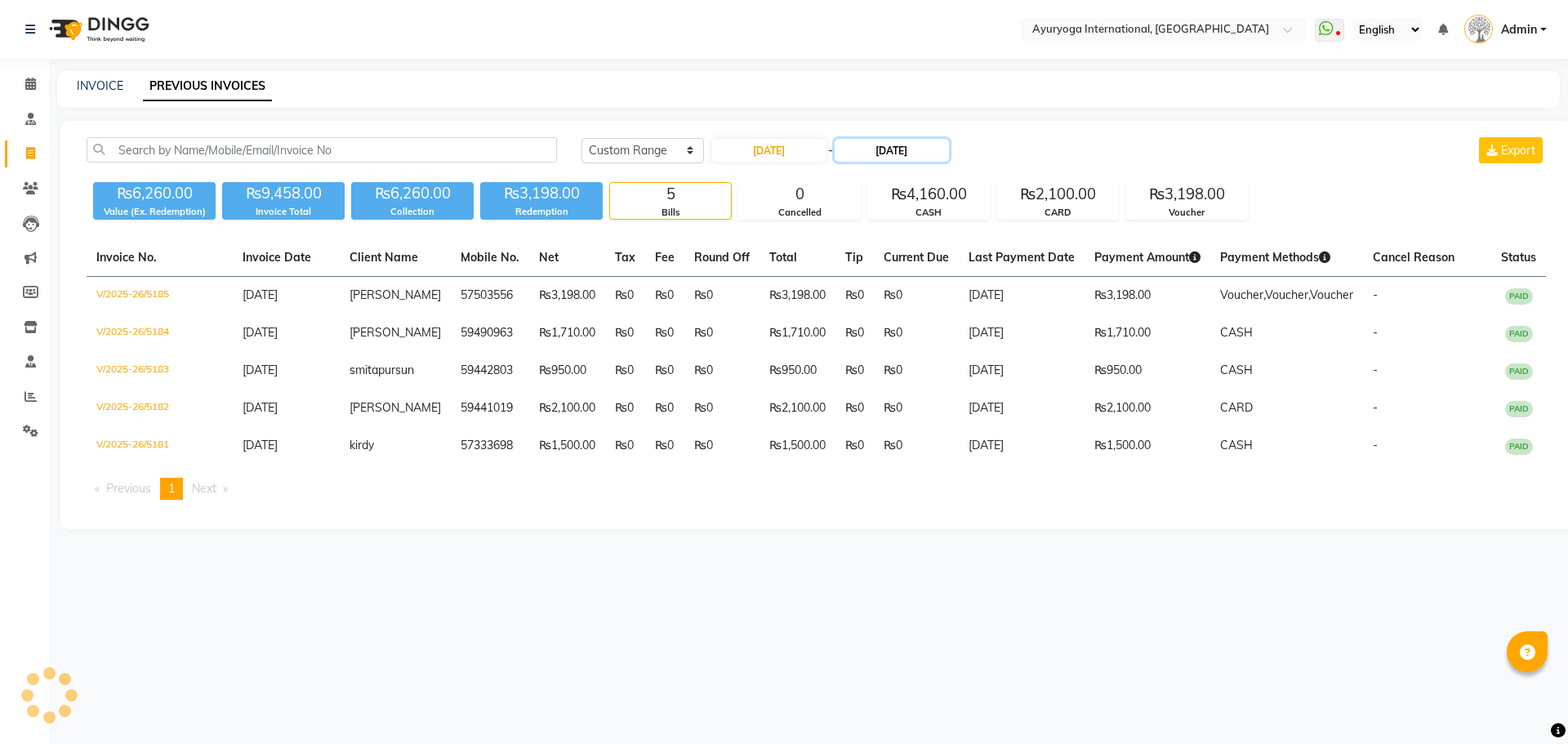
click at [896, 147] on input "04-09-2025" at bounding box center [891, 150] width 114 height 23
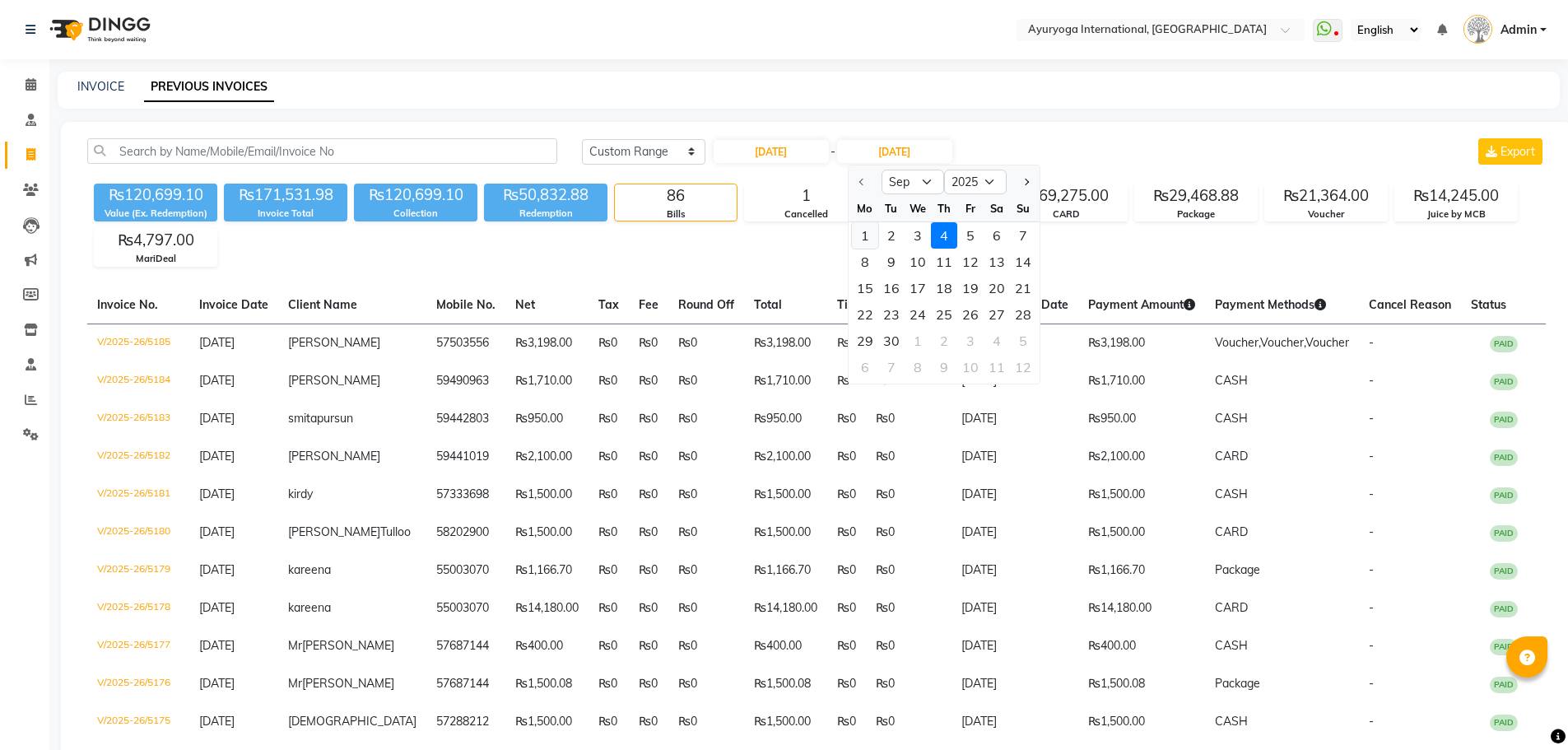
click at [864, 233] on div "1" at bounding box center [865, 235] width 26 height 26
type input "[DATE]"
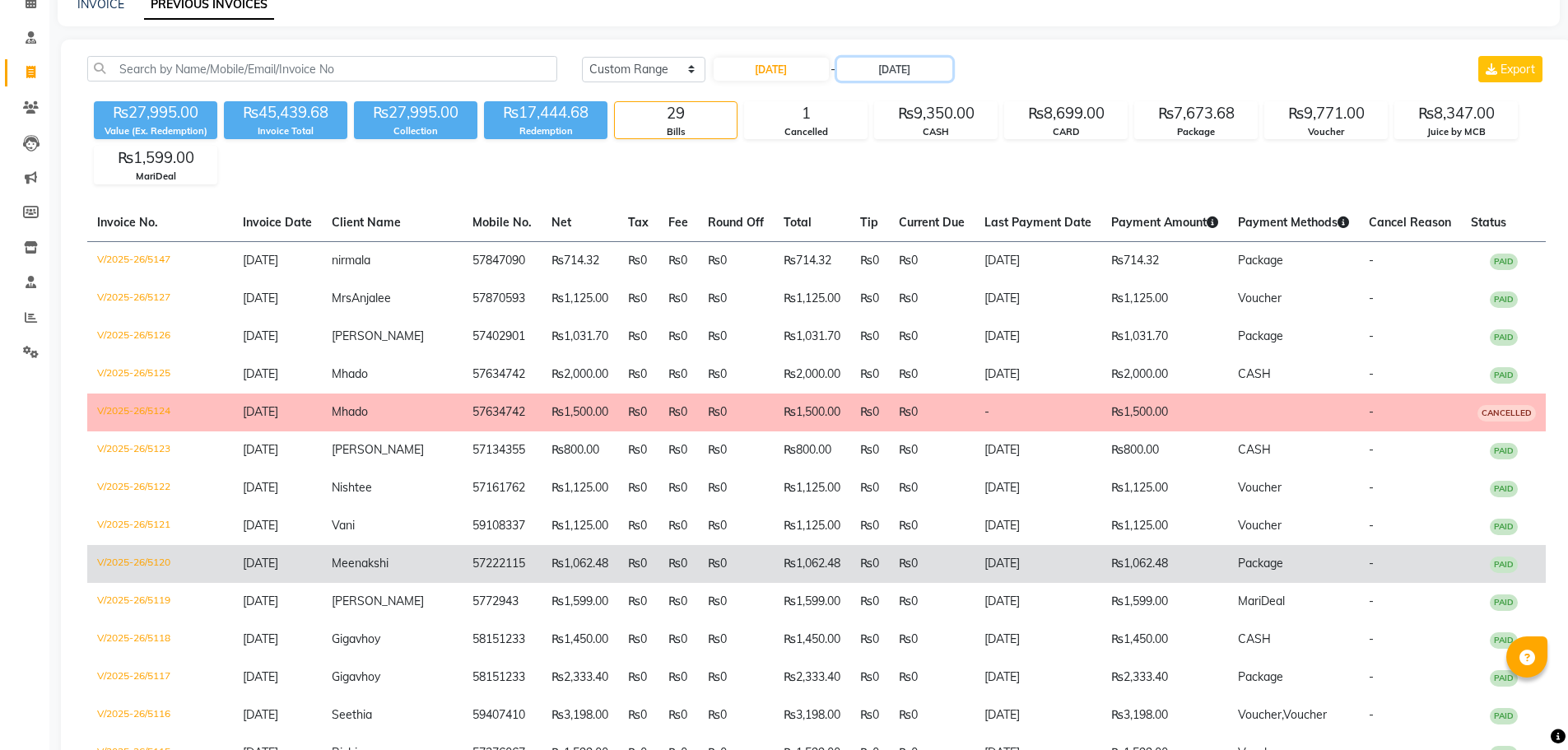
scroll to position [329, 0]
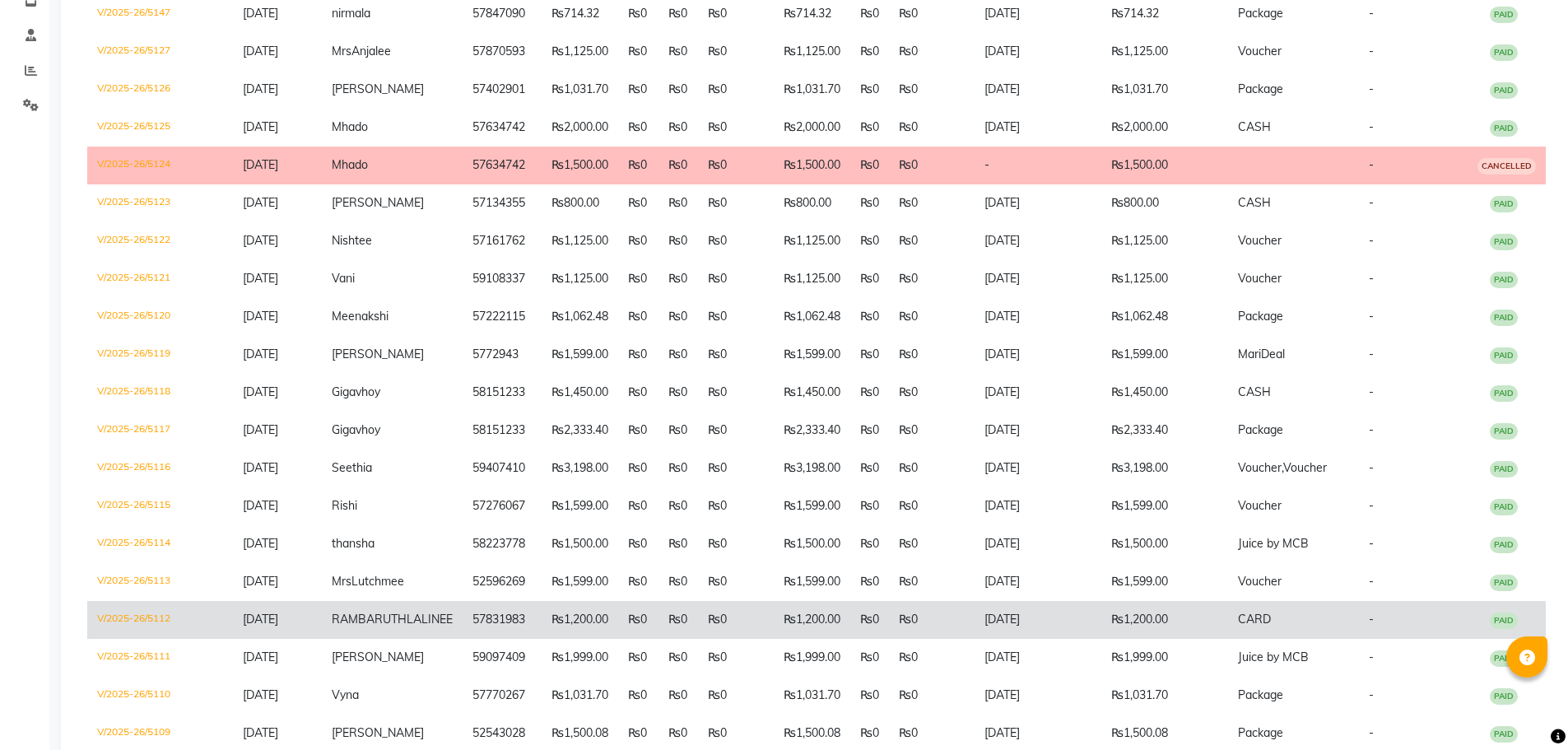
click at [429, 630] on td "RAMBARUTH LALINEE" at bounding box center [392, 619] width 140 height 38
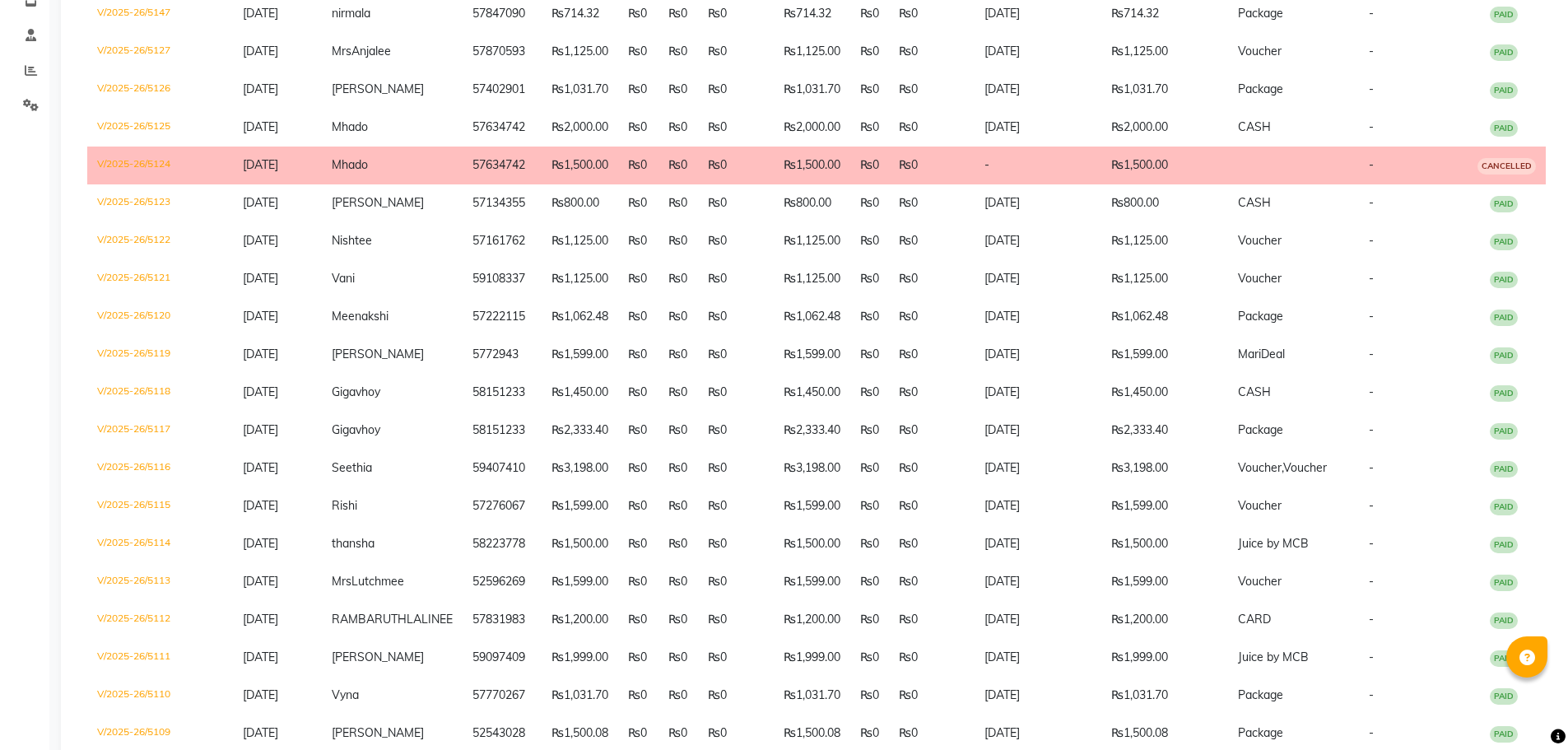
scroll to position [0, 0]
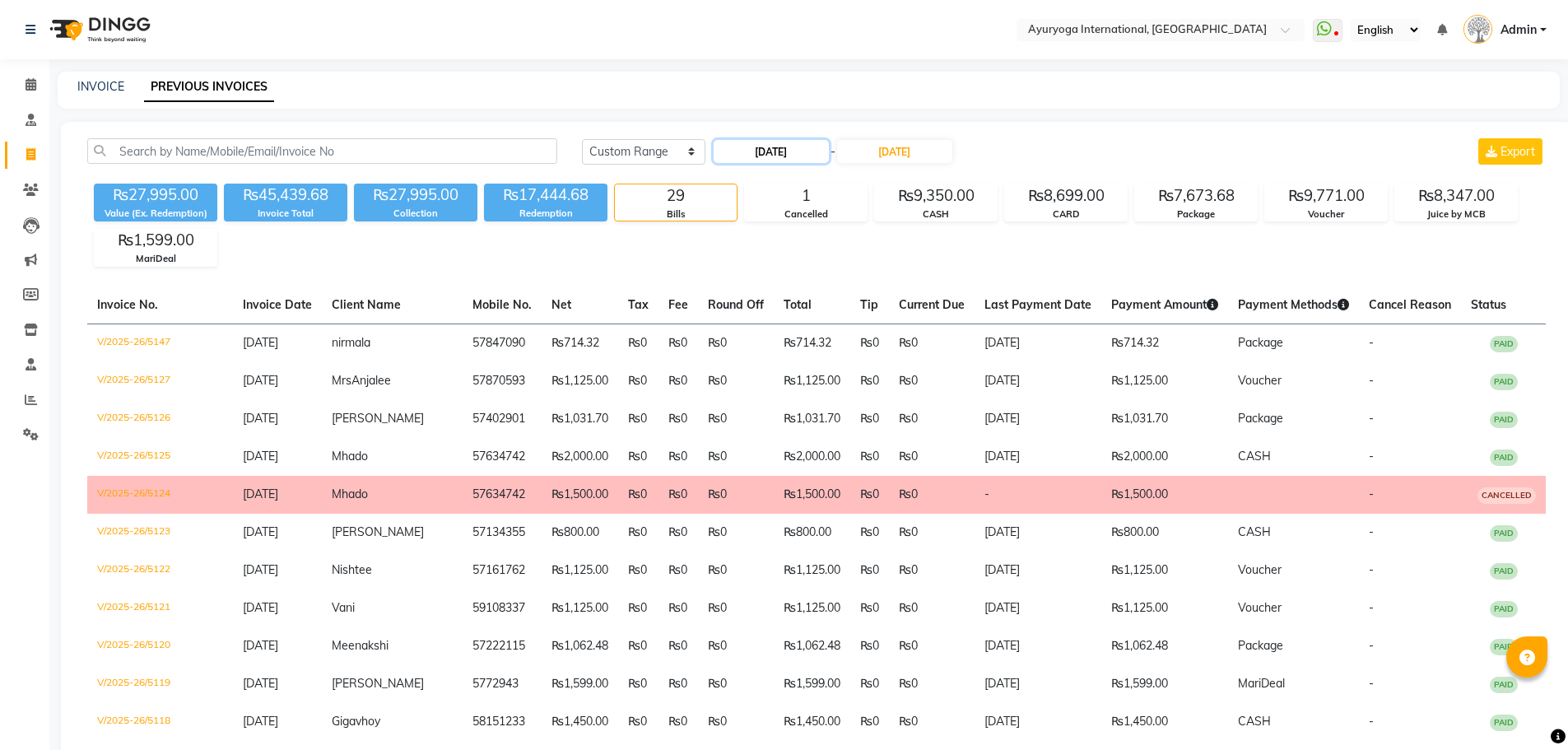
click at [799, 152] on input "[DATE]" at bounding box center [771, 151] width 115 height 23
select select "9"
select select "2025"
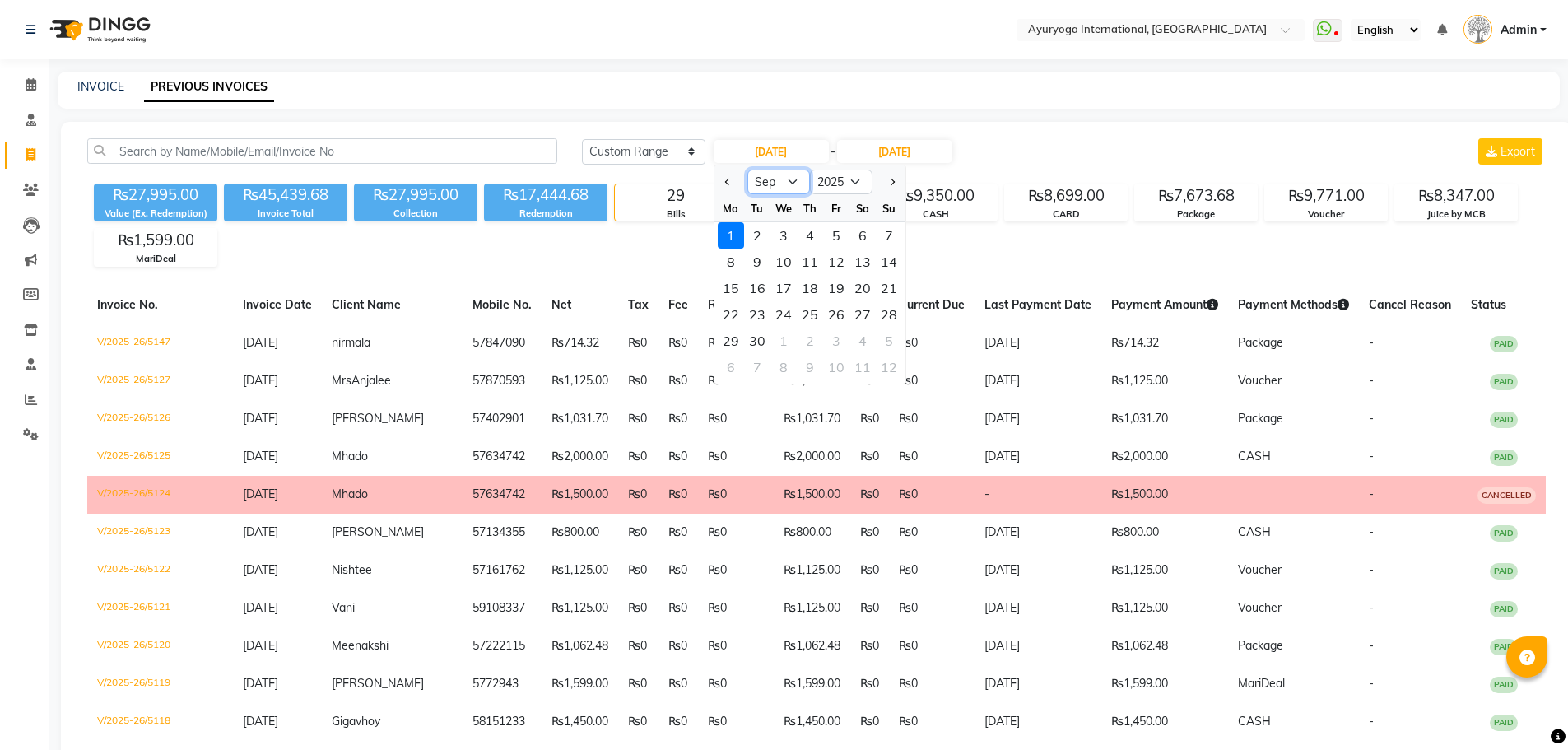
click at [798, 184] on select "Jan Feb Mar Apr May Jun Jul Aug Sep Oct Nov Dec" at bounding box center [778, 182] width 62 height 25
select select "7"
click at [747, 169] on select "Jan Feb Mar Apr May Jun Jul Aug Sep Oct Nov Dec" at bounding box center [778, 182] width 62 height 25
click at [900, 152] on input "[DATE]" at bounding box center [895, 151] width 115 height 23
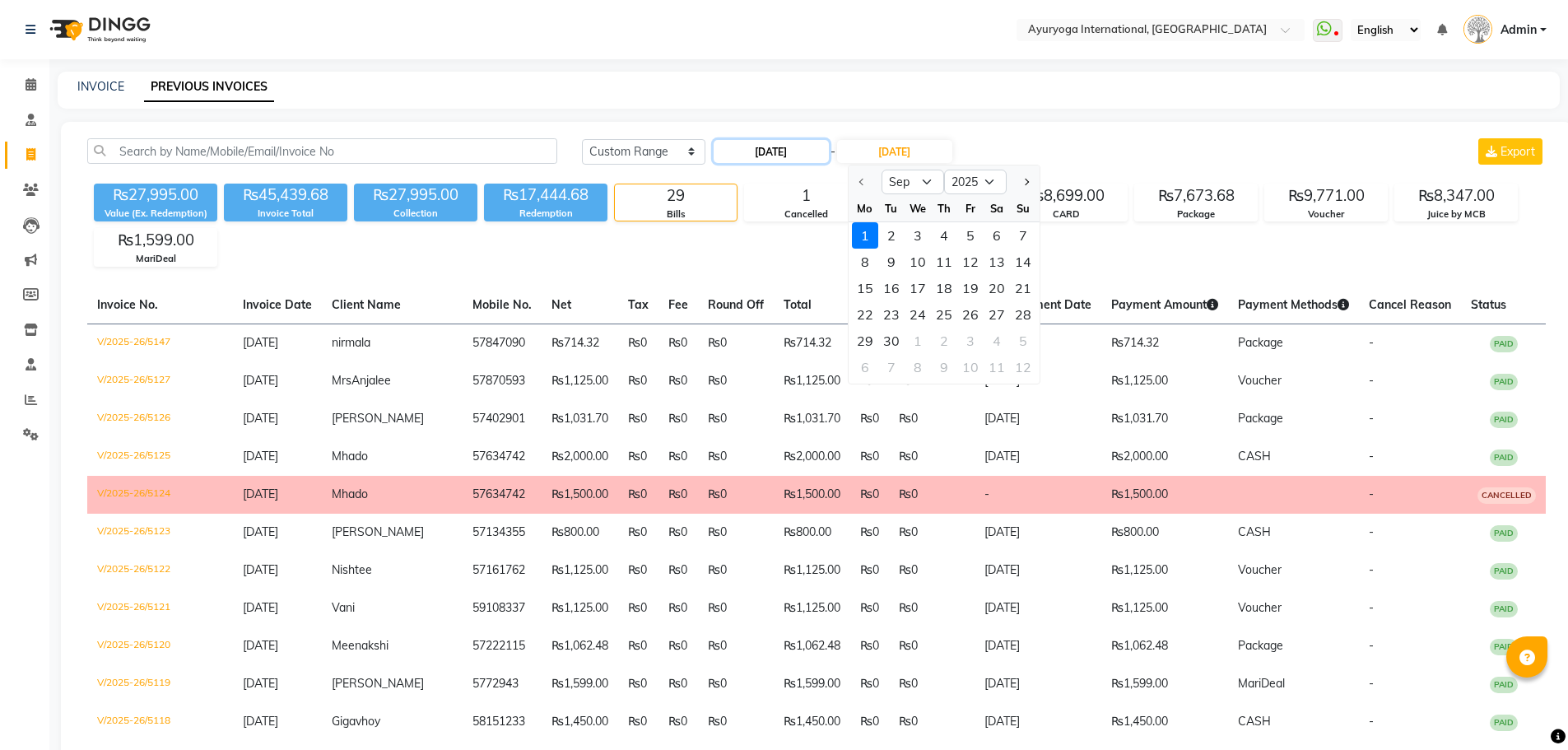
click at [796, 157] on input "[DATE]" at bounding box center [771, 151] width 115 height 23
select select "9"
select select "2025"
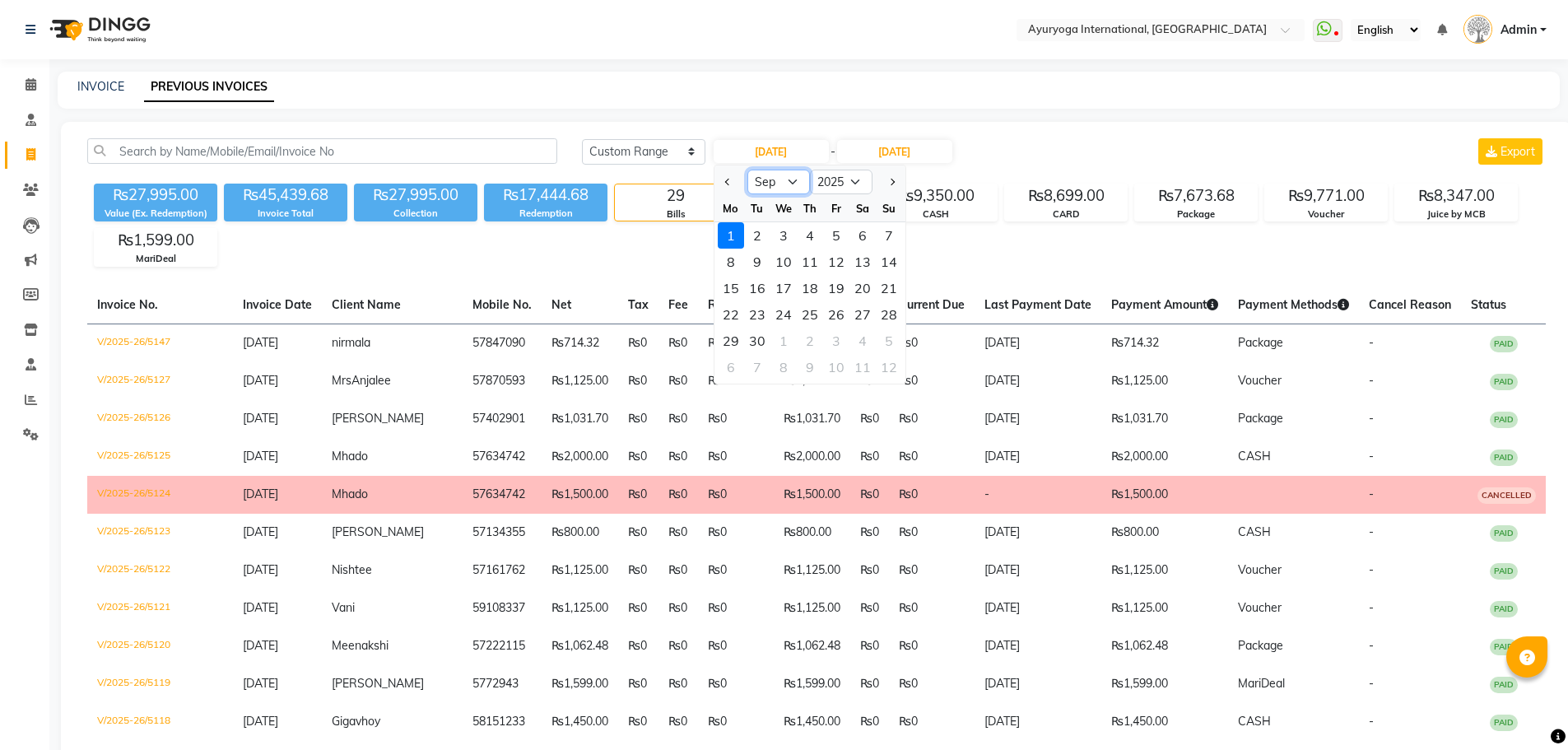
click at [795, 184] on select "Jan Feb Mar Apr May Jun Jul Aug Sep Oct Nov Dec" at bounding box center [778, 182] width 62 height 25
select select "7"
click at [747, 169] on select "Jan Feb Mar Apr May Jun Jul Aug Sep Oct Nov Dec" at bounding box center [778, 182] width 62 height 25
click at [784, 290] on div "16" at bounding box center [784, 288] width 26 height 26
type input "[DATE]"
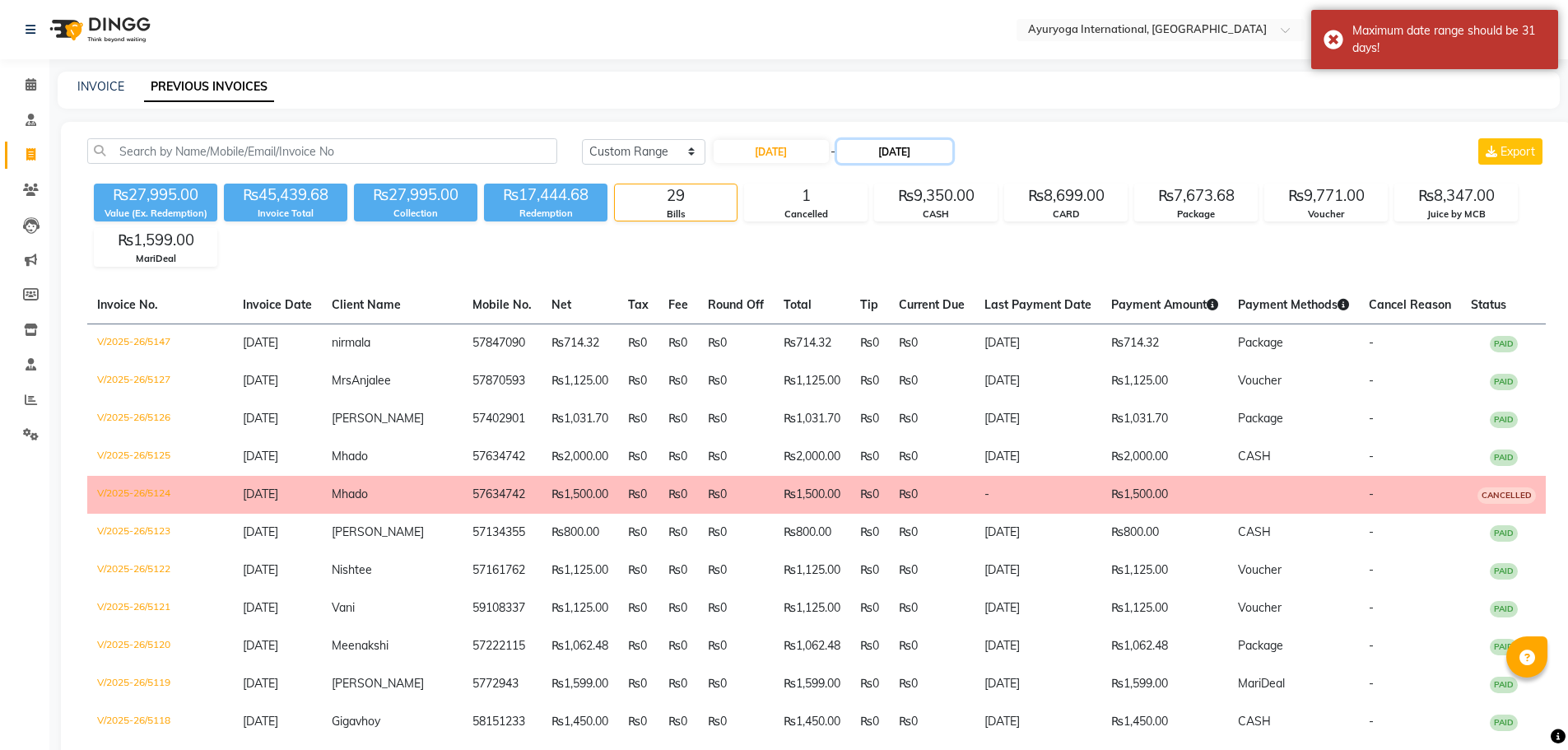
click at [935, 156] on input "[DATE]" at bounding box center [895, 151] width 115 height 23
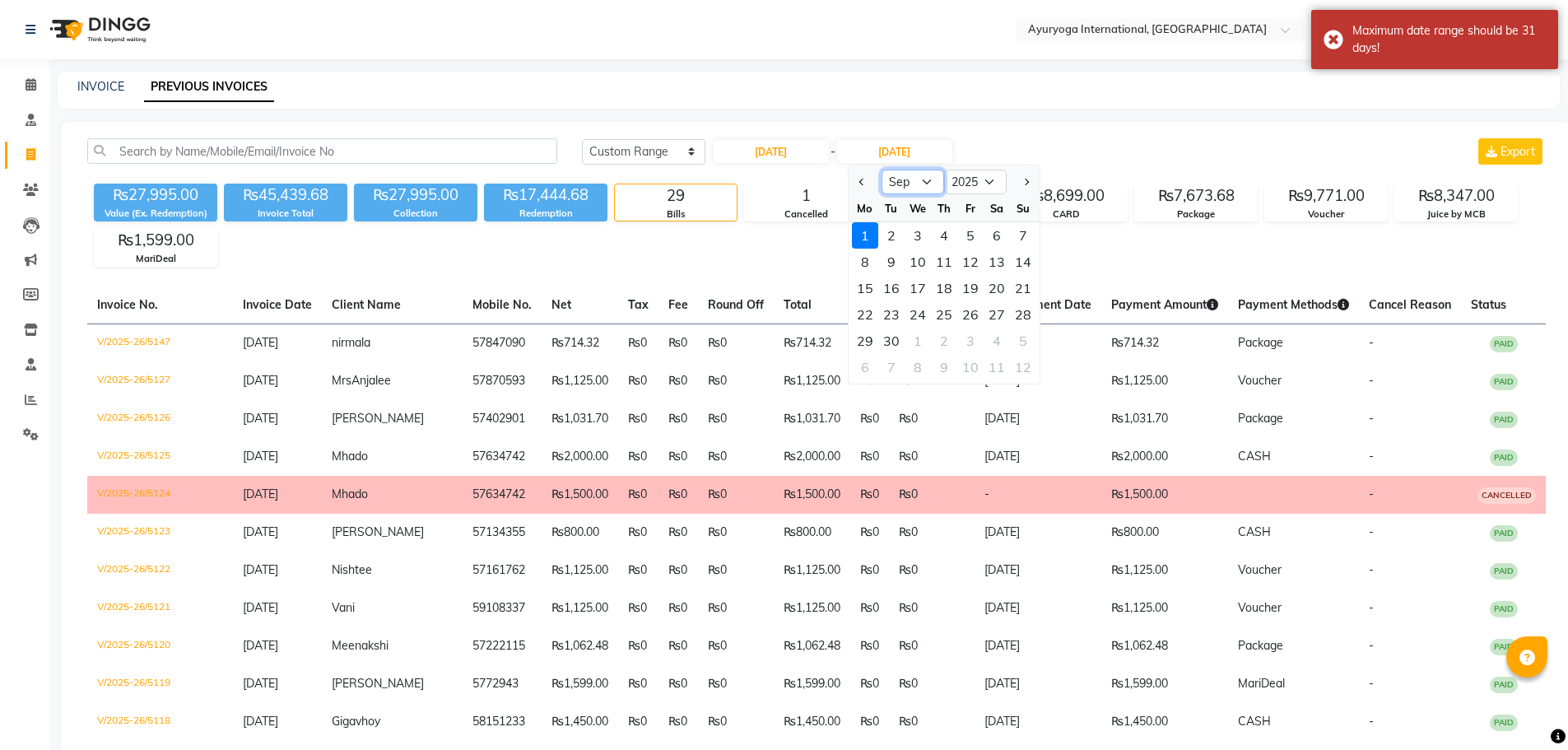
click at [925, 184] on select "Jul Aug Sep Oct Nov Dec" at bounding box center [912, 182] width 62 height 25
select select "7"
click at [881, 169] on select "Jul Aug Sep Oct Nov Dec" at bounding box center [912, 182] width 62 height 25
click at [916, 289] on div "16" at bounding box center [917, 288] width 26 height 26
type input "[DATE]"
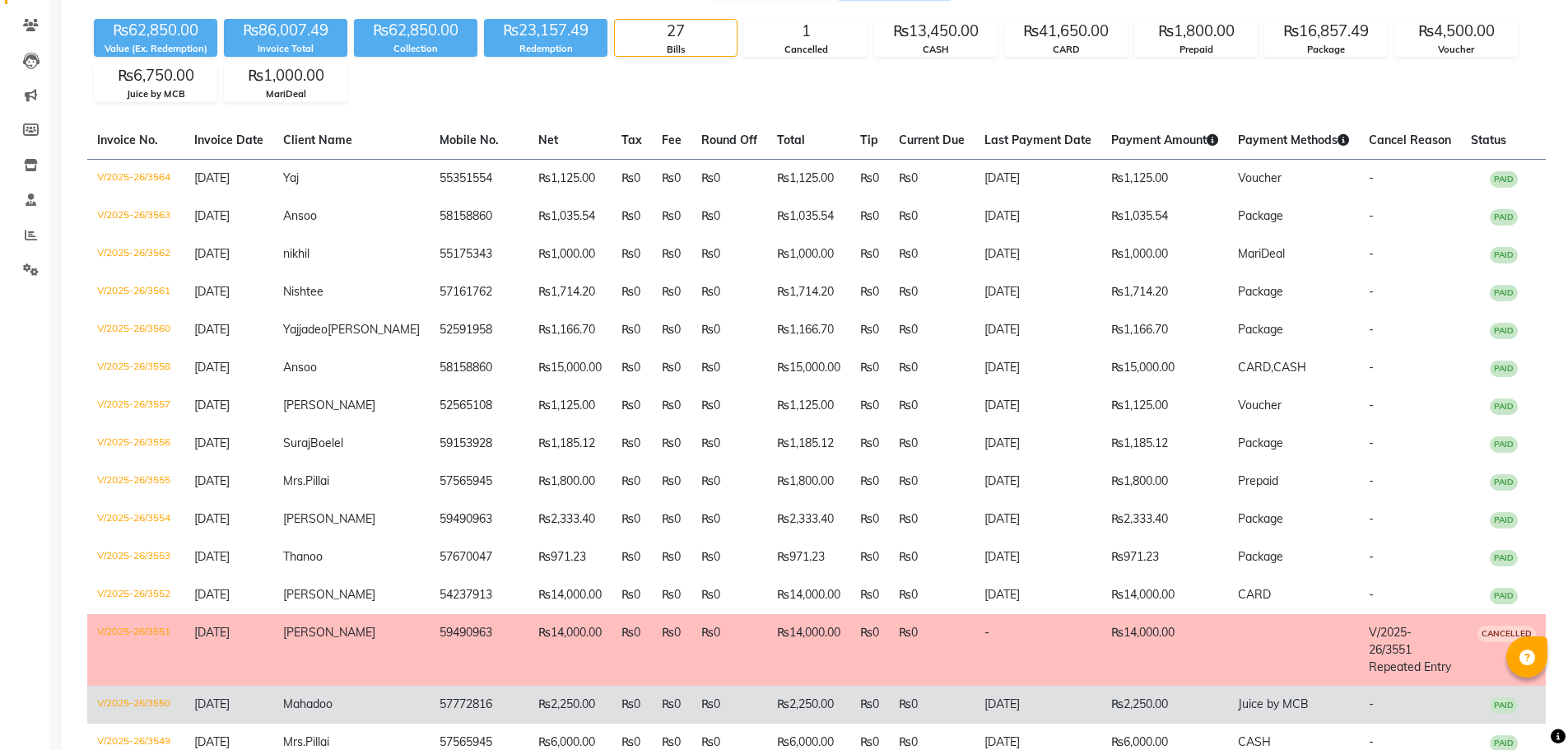
scroll to position [329, 0]
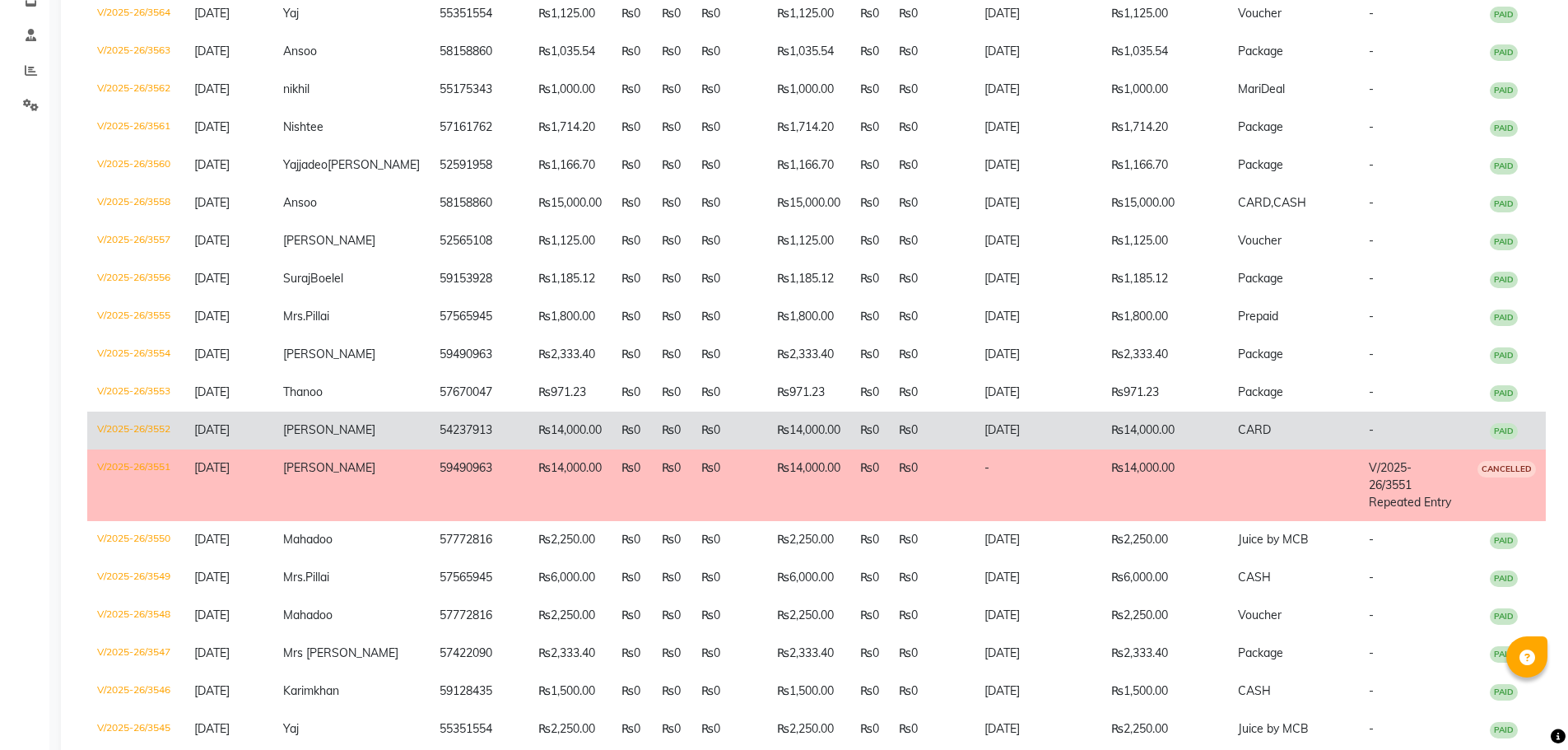
click at [376, 437] on span "[PERSON_NAME]" at bounding box center [329, 429] width 92 height 15
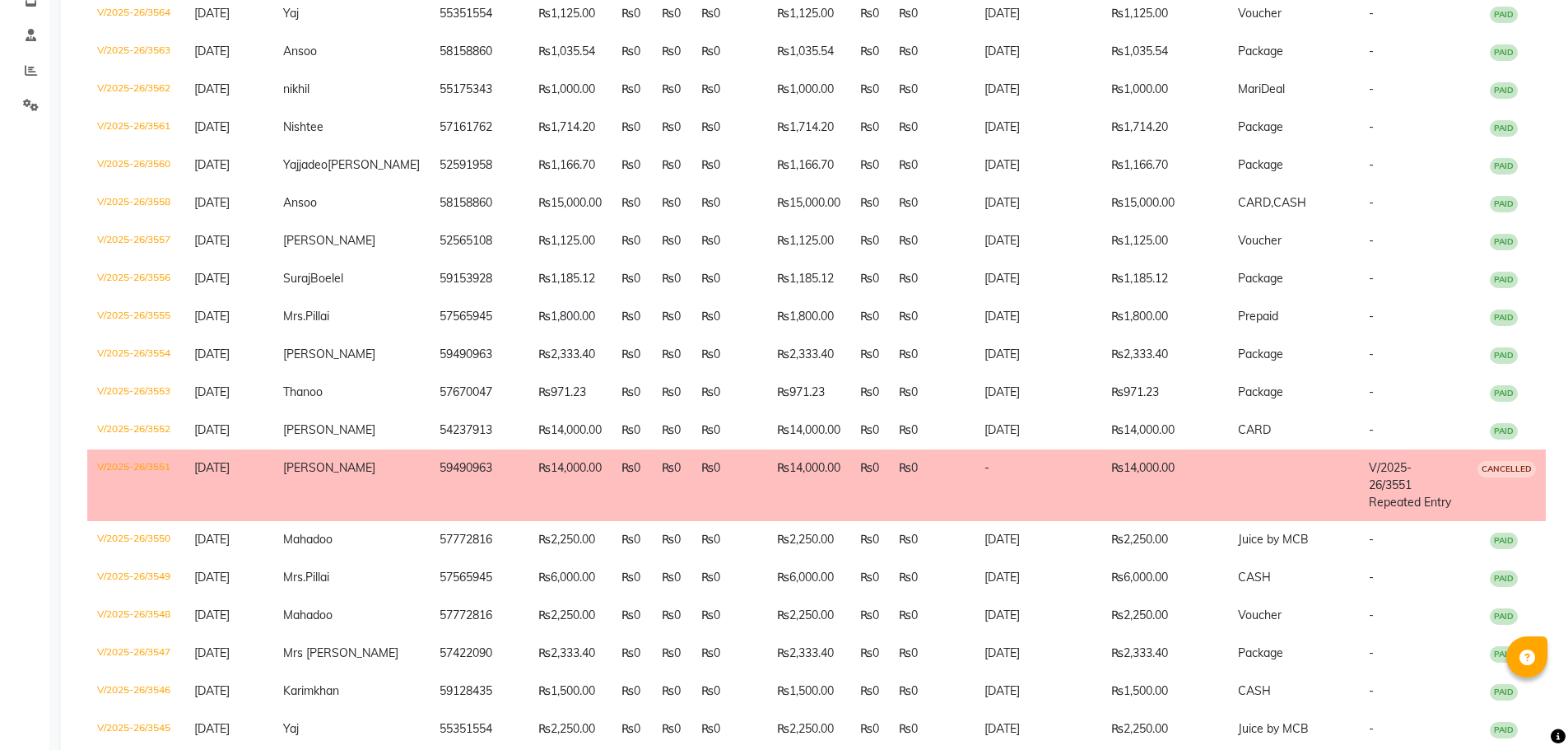
scroll to position [0, 0]
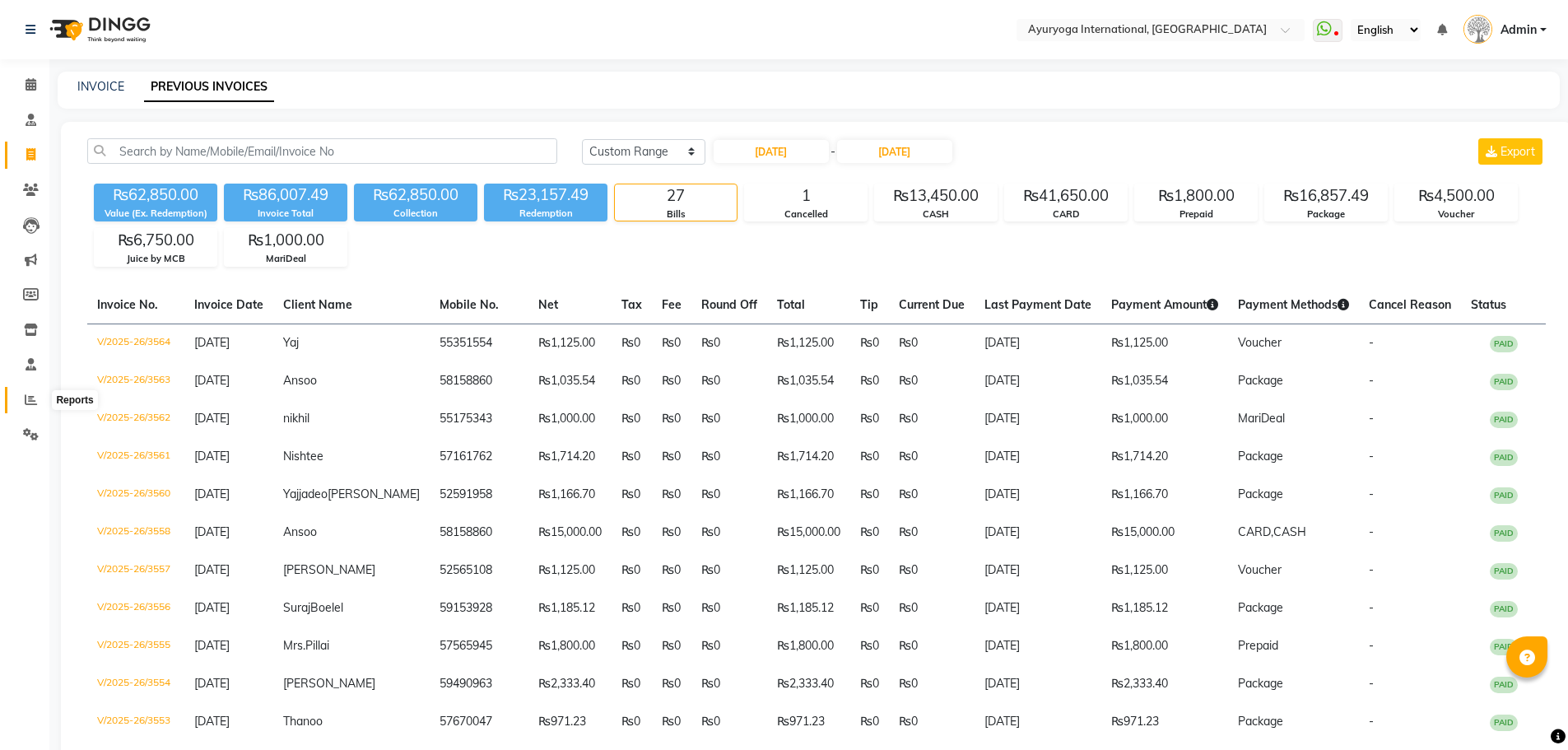
click at [41, 399] on span at bounding box center [31, 400] width 29 height 19
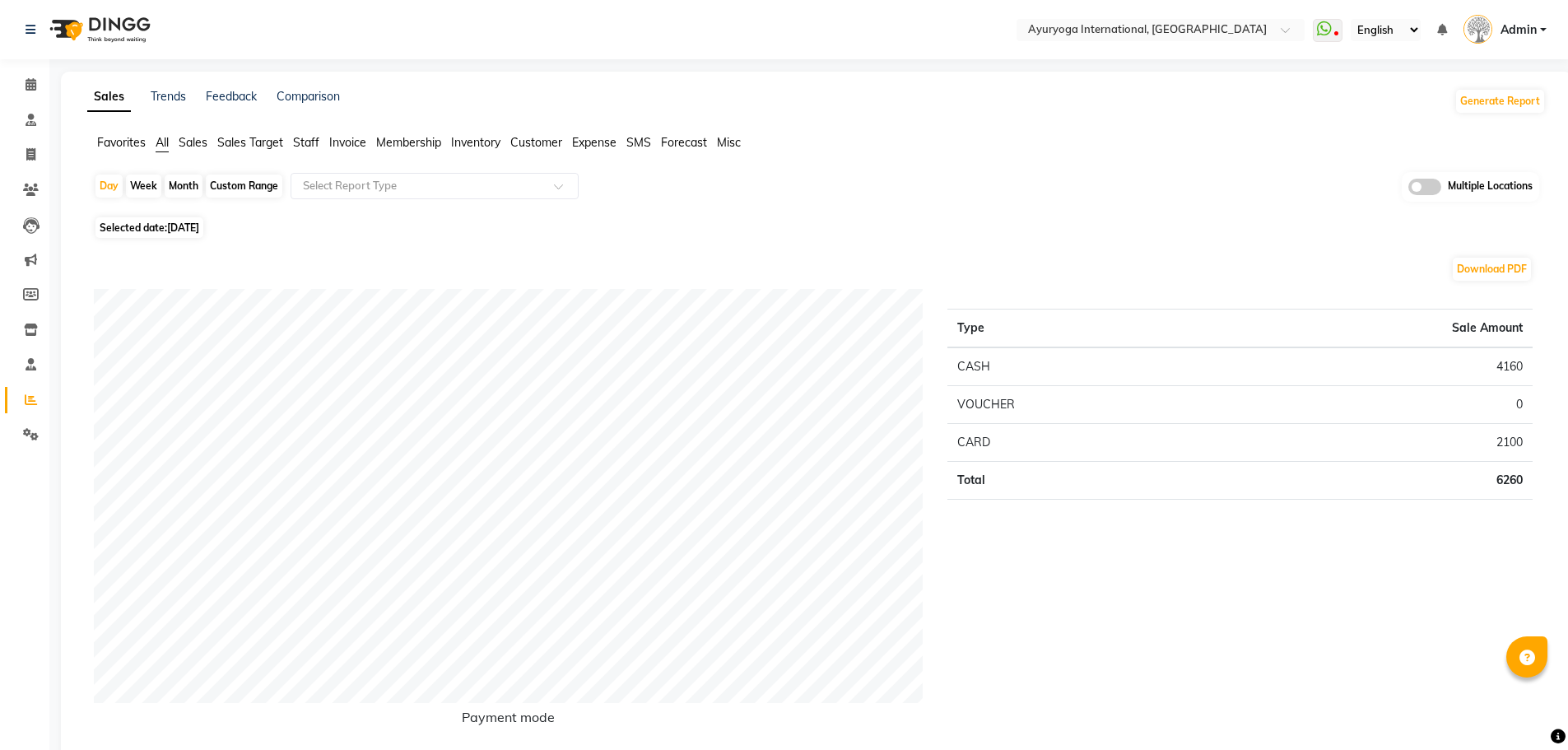
click at [248, 185] on div "Custom Range" at bounding box center [243, 186] width 76 height 23
select select "9"
select select "2025"
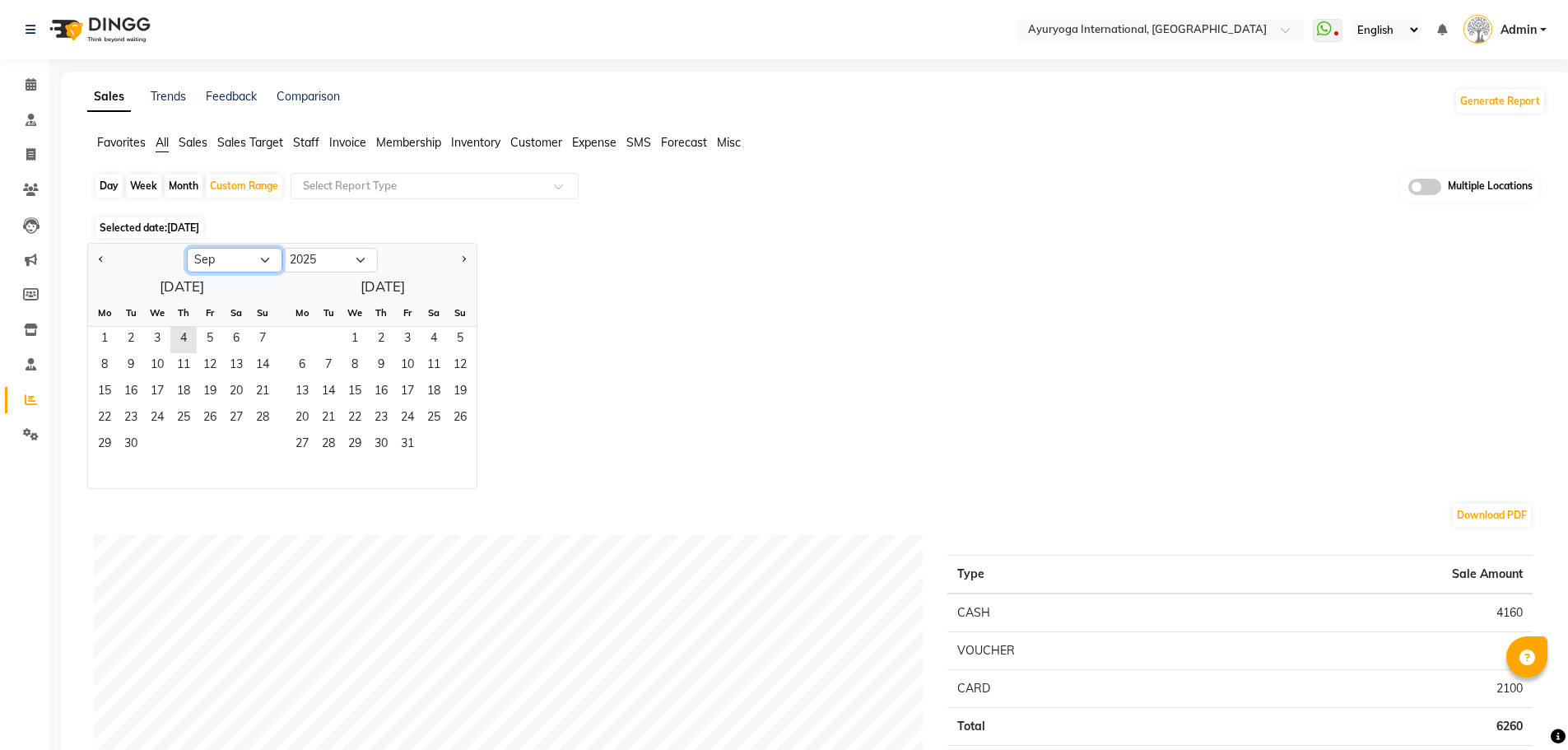
click at [263, 261] on select "Jan Feb Mar Apr May Jun Jul Aug Sep Oct Nov Dec" at bounding box center [234, 260] width 96 height 25
select select "8"
click at [187, 248] on select "Jan Feb Mar Apr May Jun Jul Aug Sep Oct Nov Dec" at bounding box center [234, 260] width 96 height 25
click at [138, 396] on span "12" at bounding box center [131, 393] width 26 height 26
click at [352, 332] on span "3" at bounding box center [355, 340] width 26 height 26
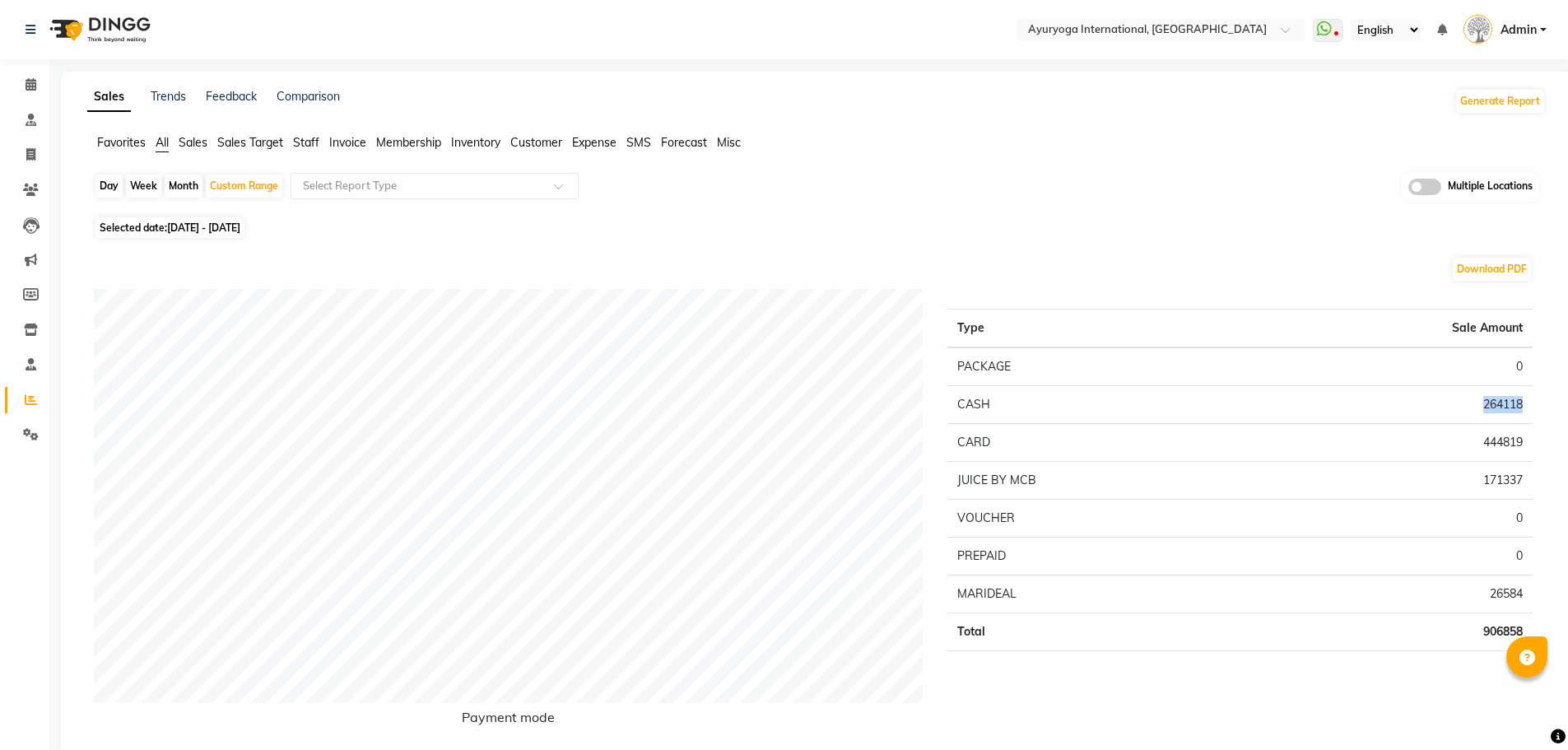
drag, startPoint x: 1483, startPoint y: 400, endPoint x: 1526, endPoint y: 405, distance: 43.3
click at [1526, 405] on td "264118" at bounding box center [1392, 404] width 280 height 38
copy td "264118"
click at [601, 143] on span "Expense" at bounding box center [594, 142] width 45 height 15
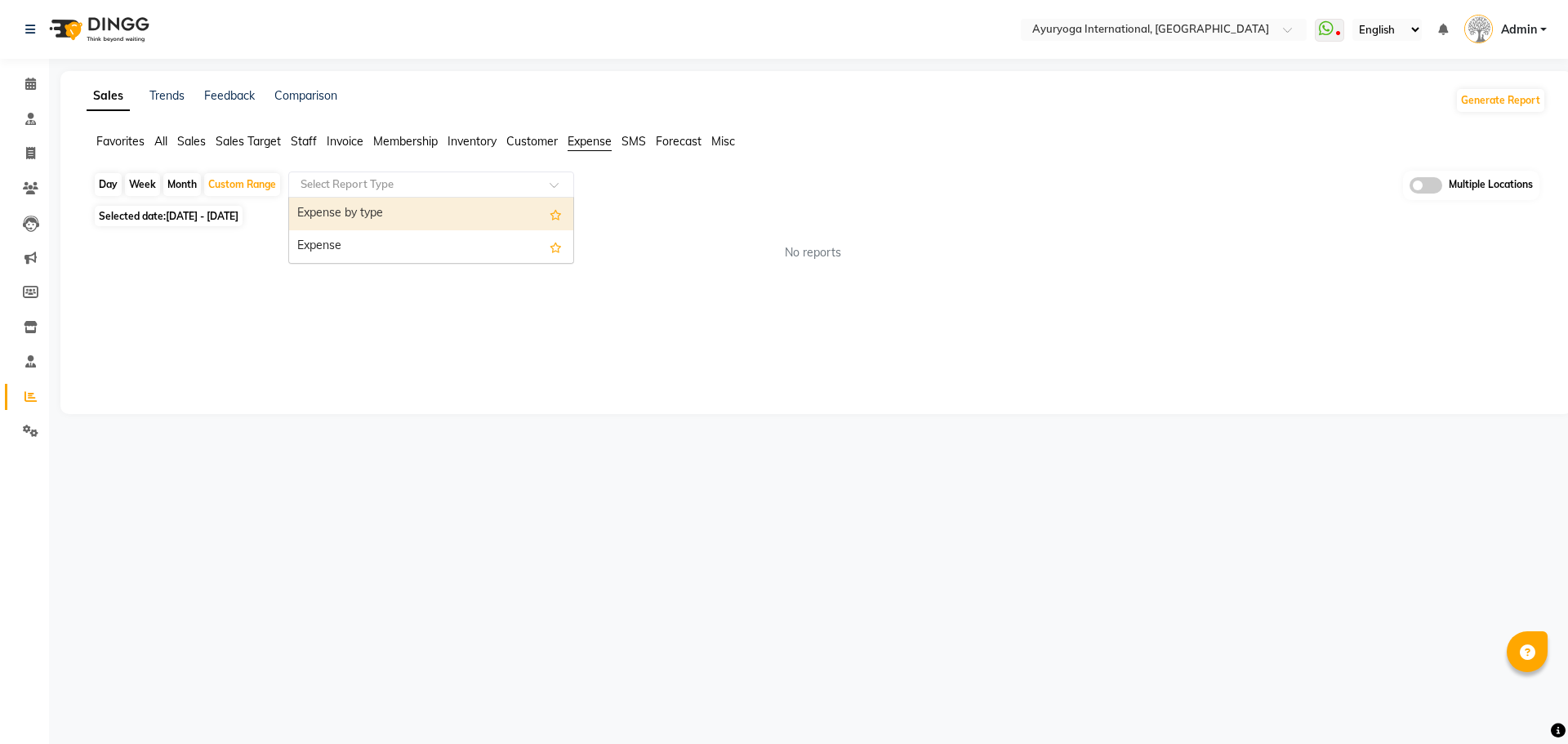
click at [395, 189] on input "text" at bounding box center [415, 185] width 235 height 17
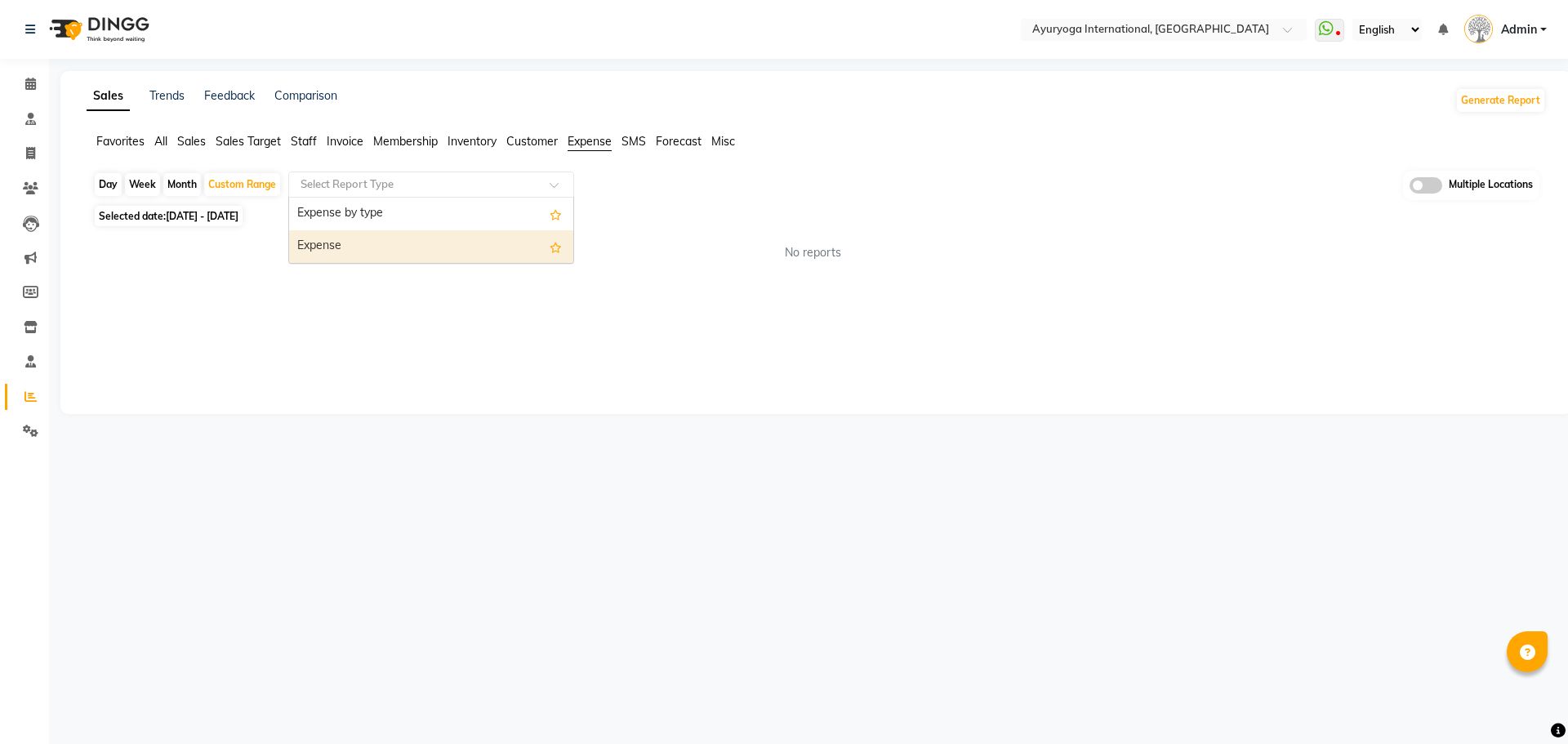
click at [347, 247] on div "Expense" at bounding box center [431, 247] width 284 height 33
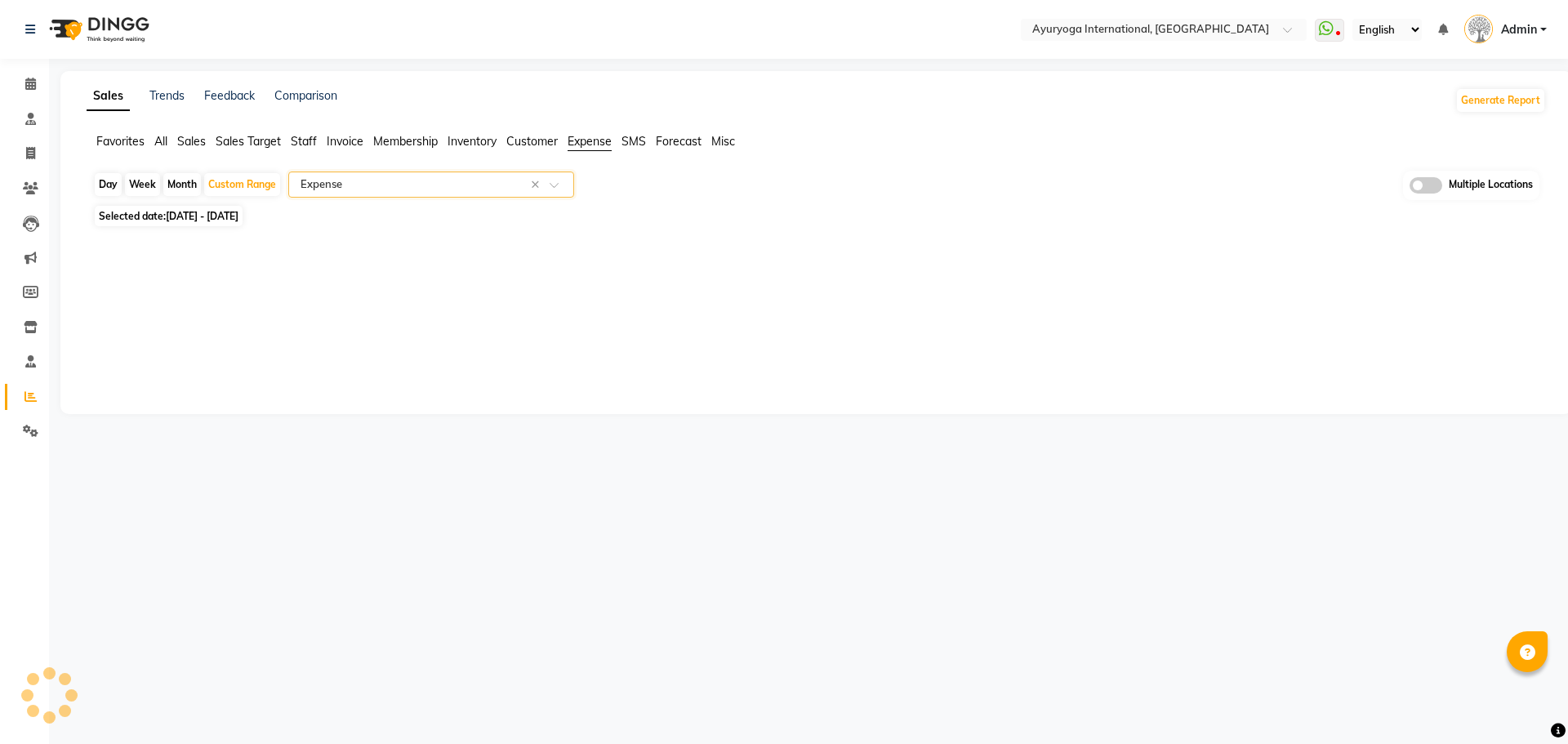
select select "full_report"
select select "csv"
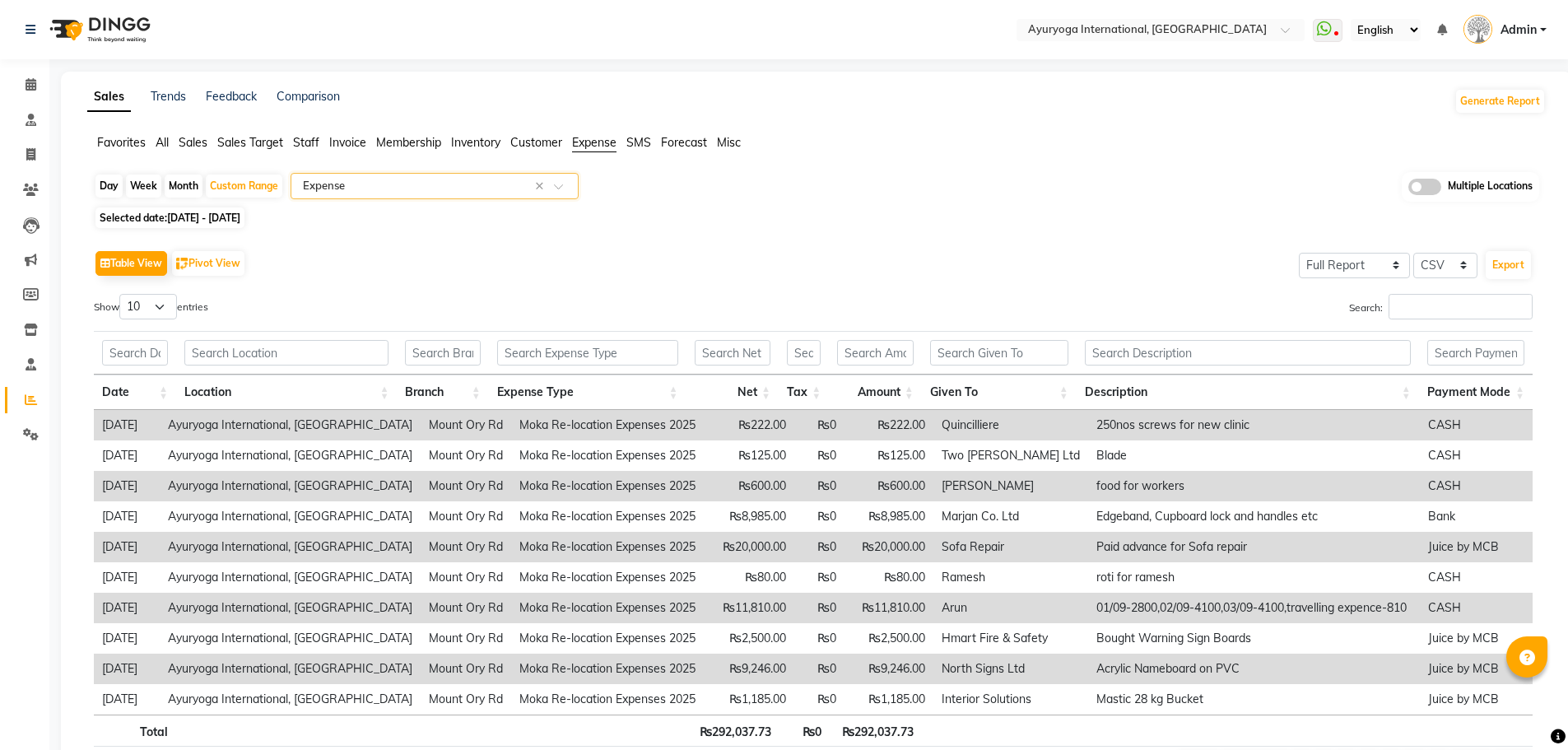
scroll to position [101, 0]
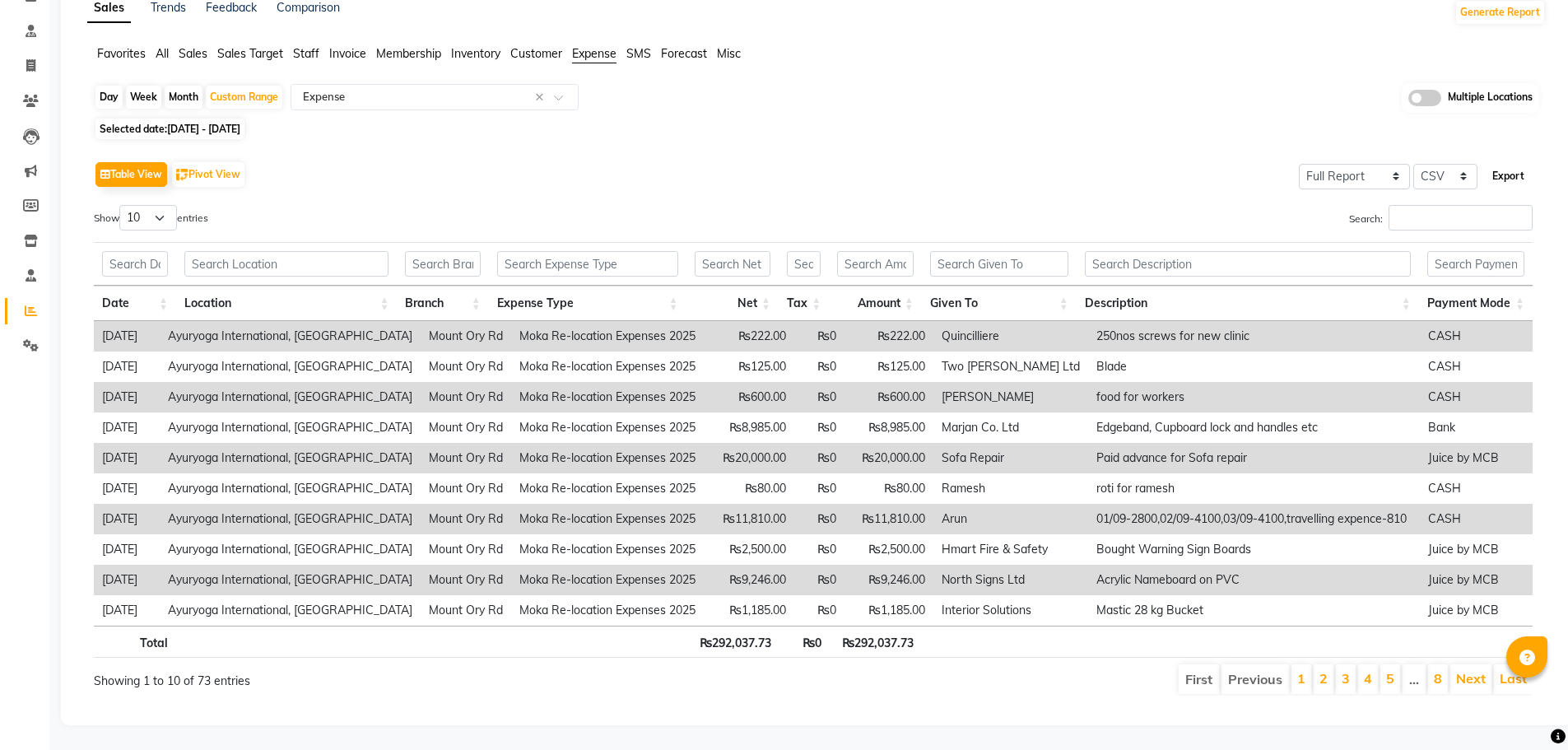
click at [1516, 164] on button "Export" at bounding box center [1508, 177] width 46 height 28
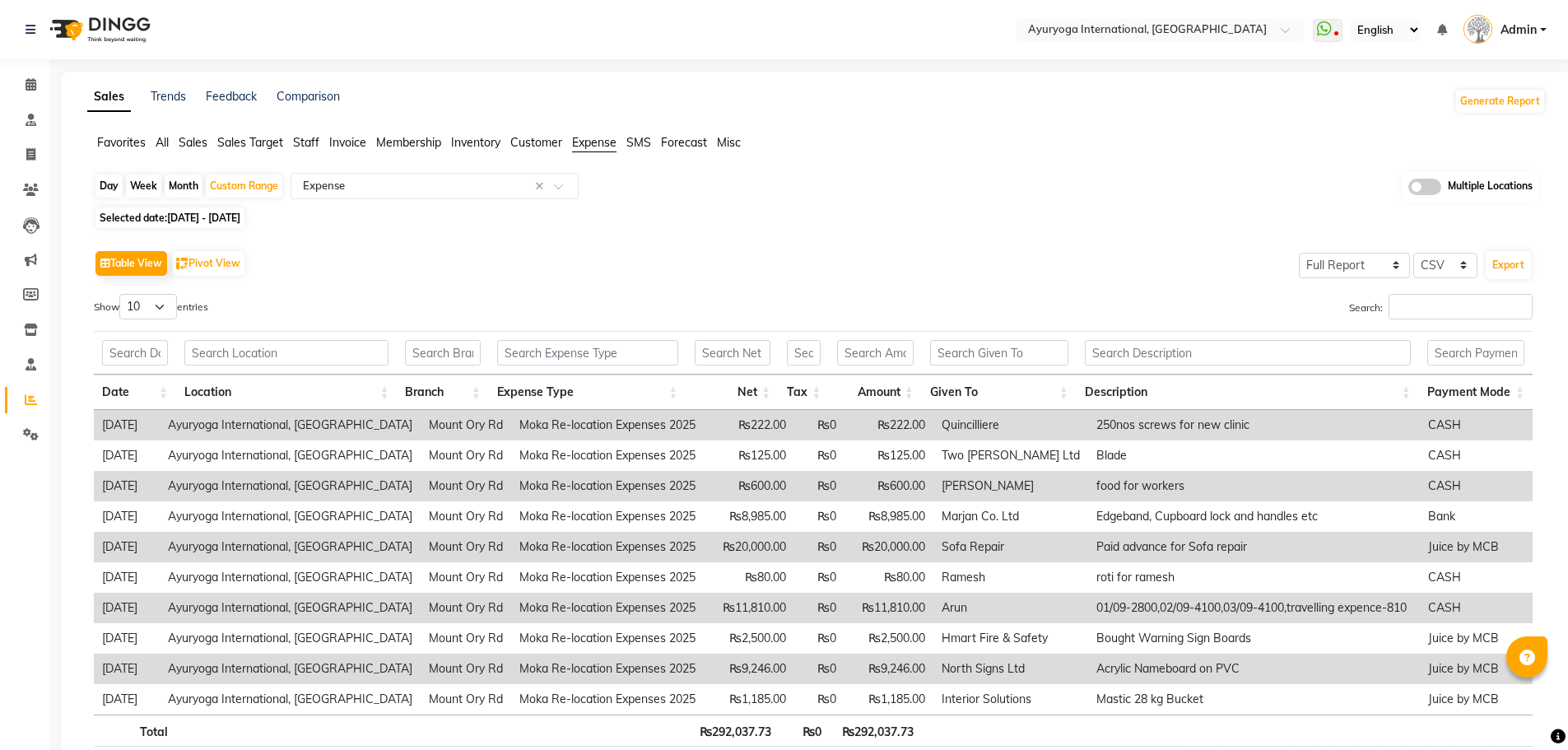
click at [165, 144] on span "All" at bounding box center [162, 142] width 13 height 15
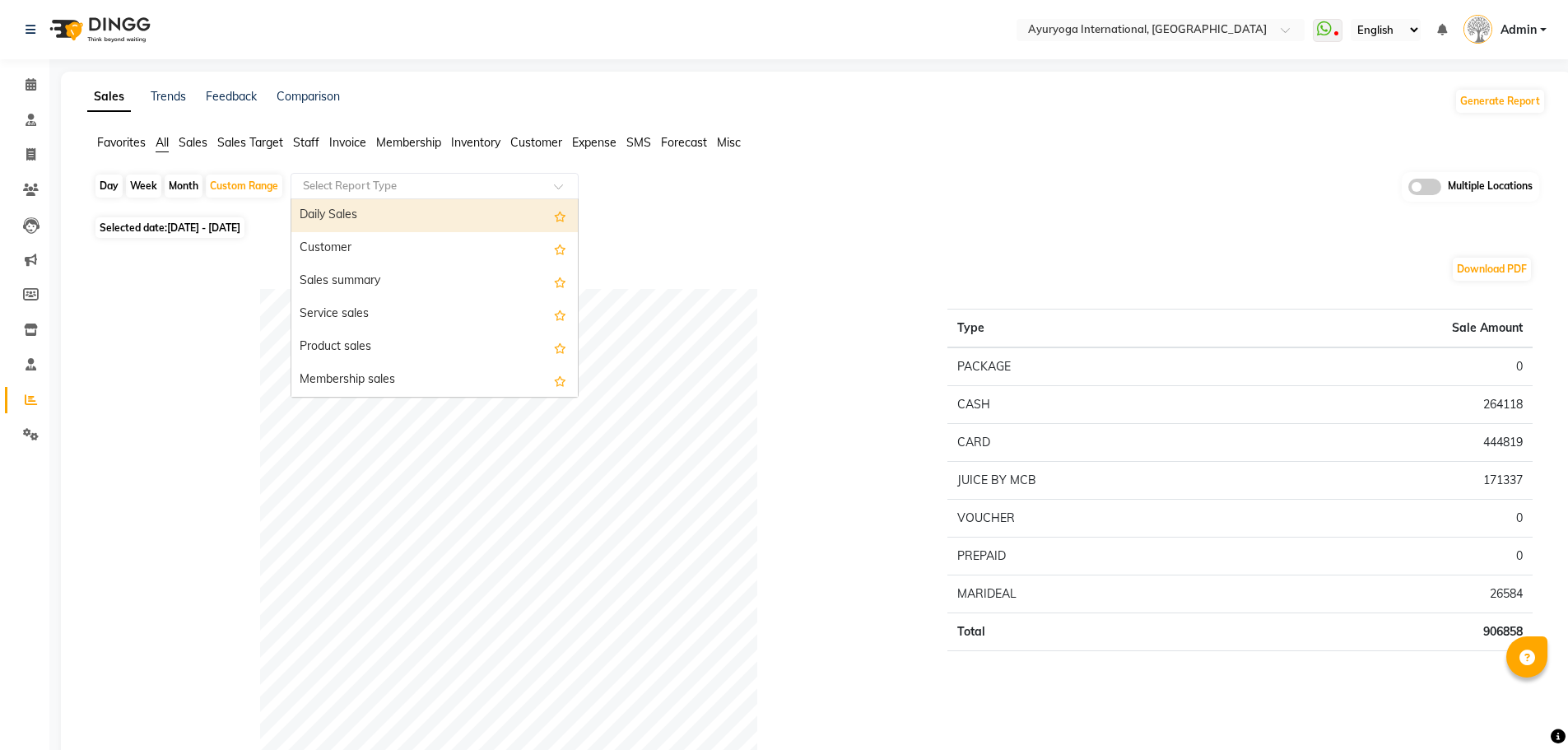
click at [400, 184] on input "text" at bounding box center [418, 186] width 237 height 17
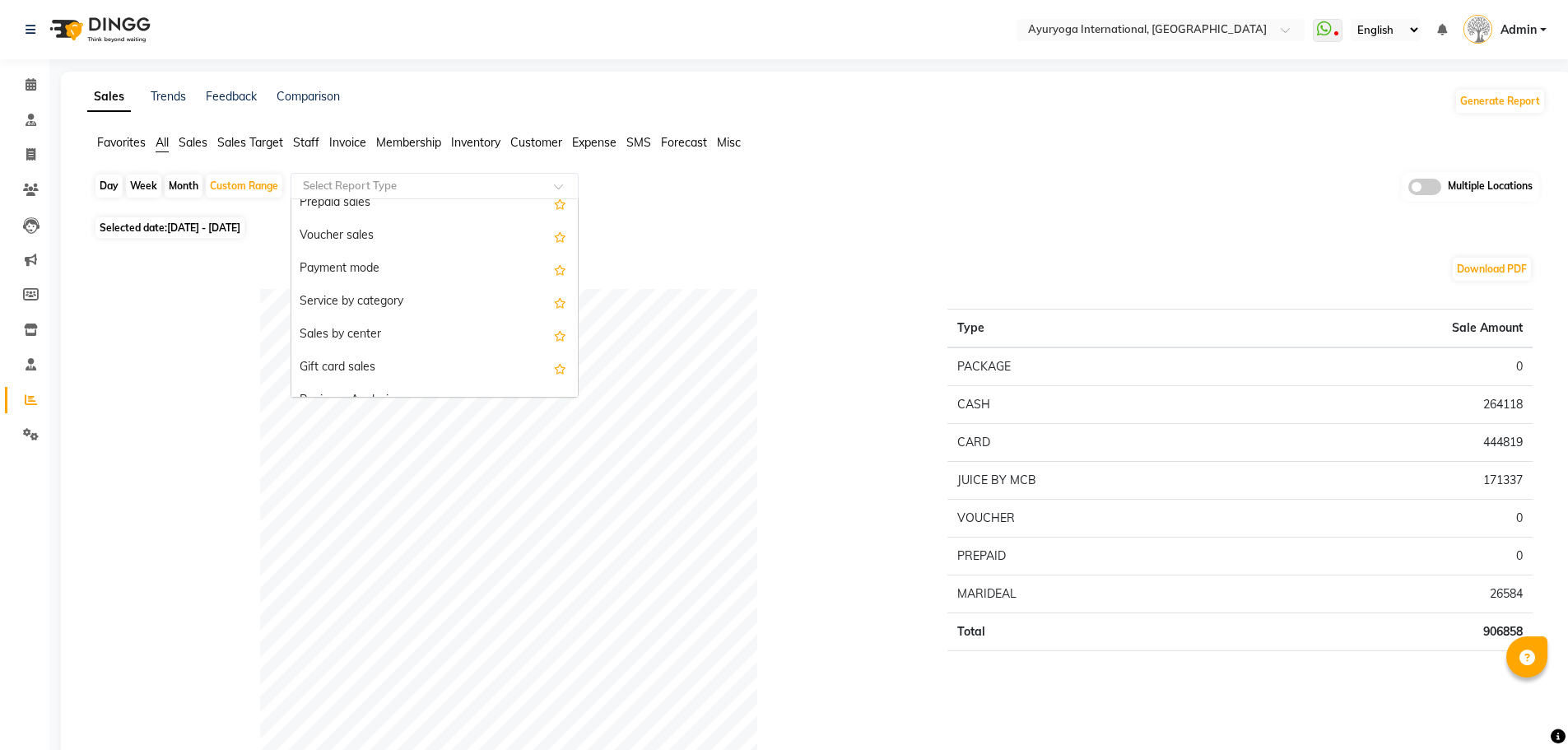
scroll to position [247, 0]
click at [352, 263] on div "Payment mode" at bounding box center [435, 265] width 286 height 33
select select "full_report"
select select "csv"
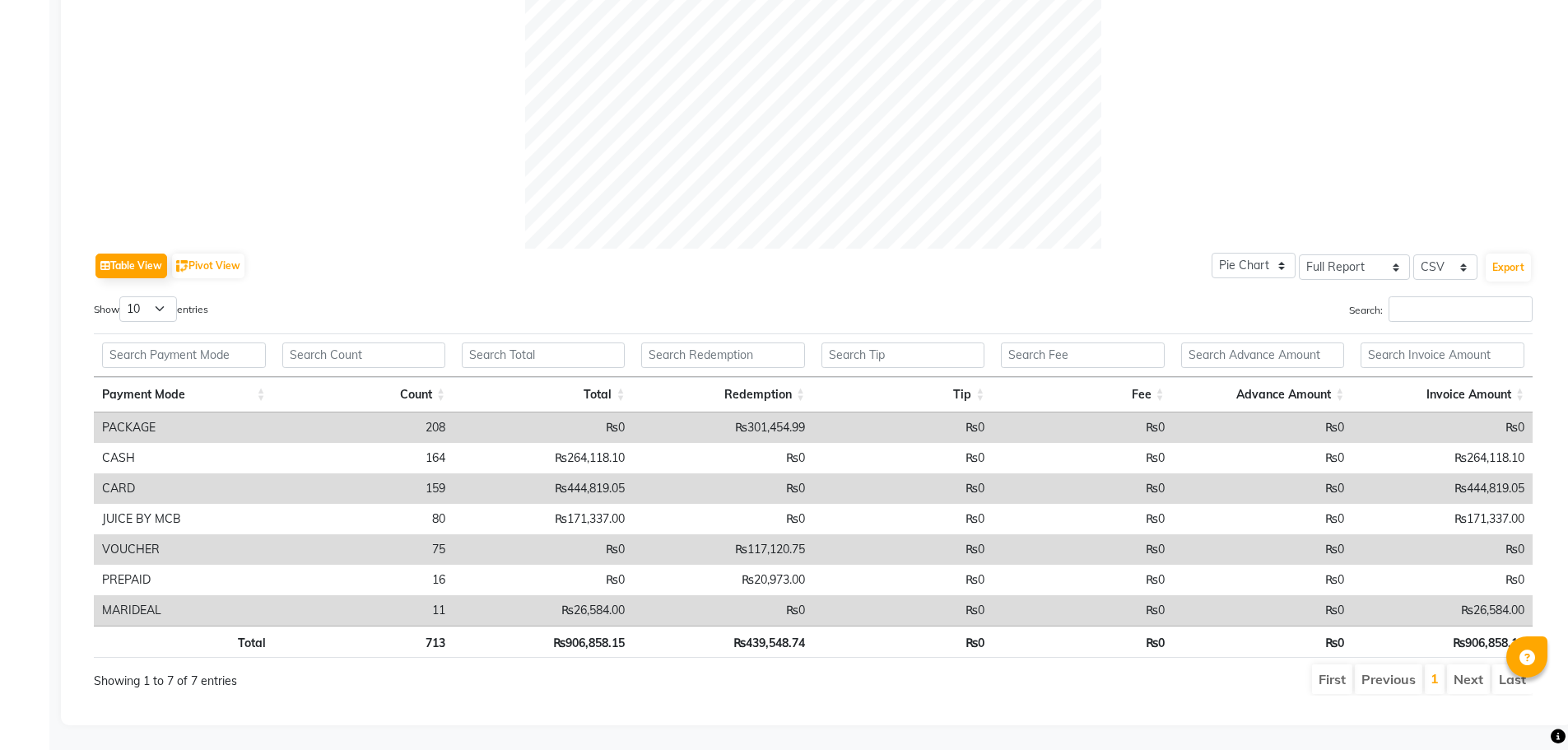
scroll to position [616, 0]
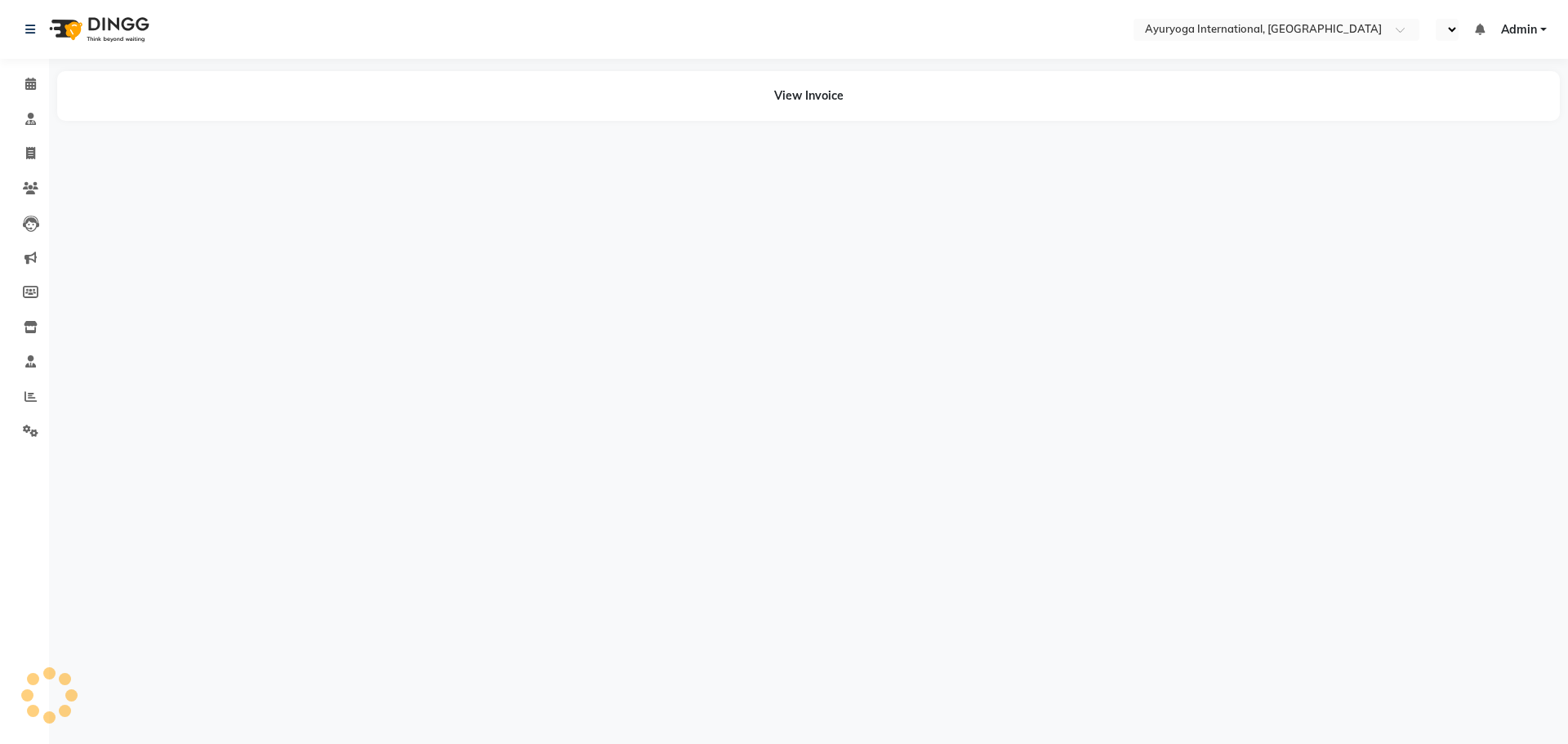
select select "en"
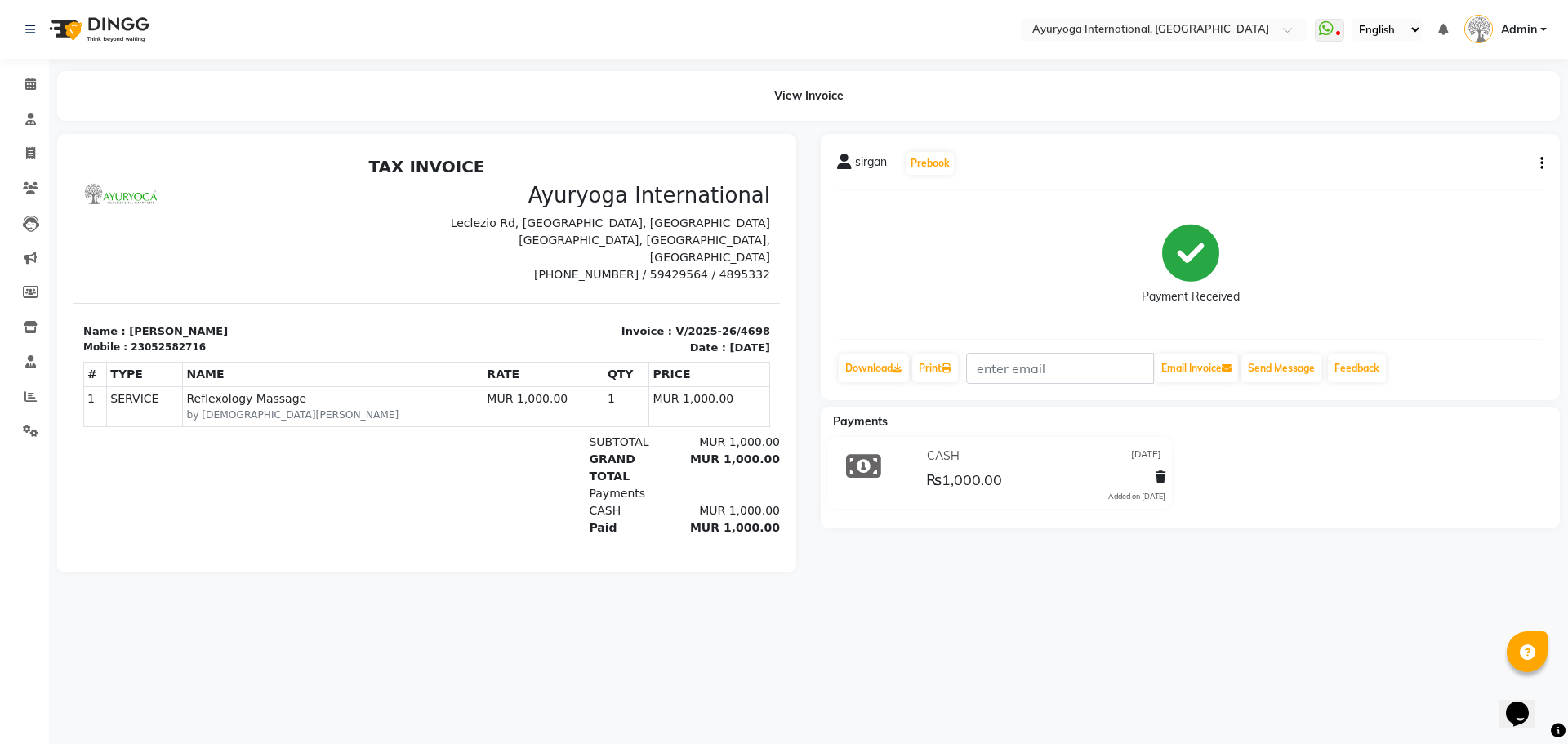
click at [1538, 160] on button "button" at bounding box center [1538, 164] width 10 height 17
click at [1450, 164] on div "Edit Item Staff" at bounding box center [1461, 163] width 112 height 20
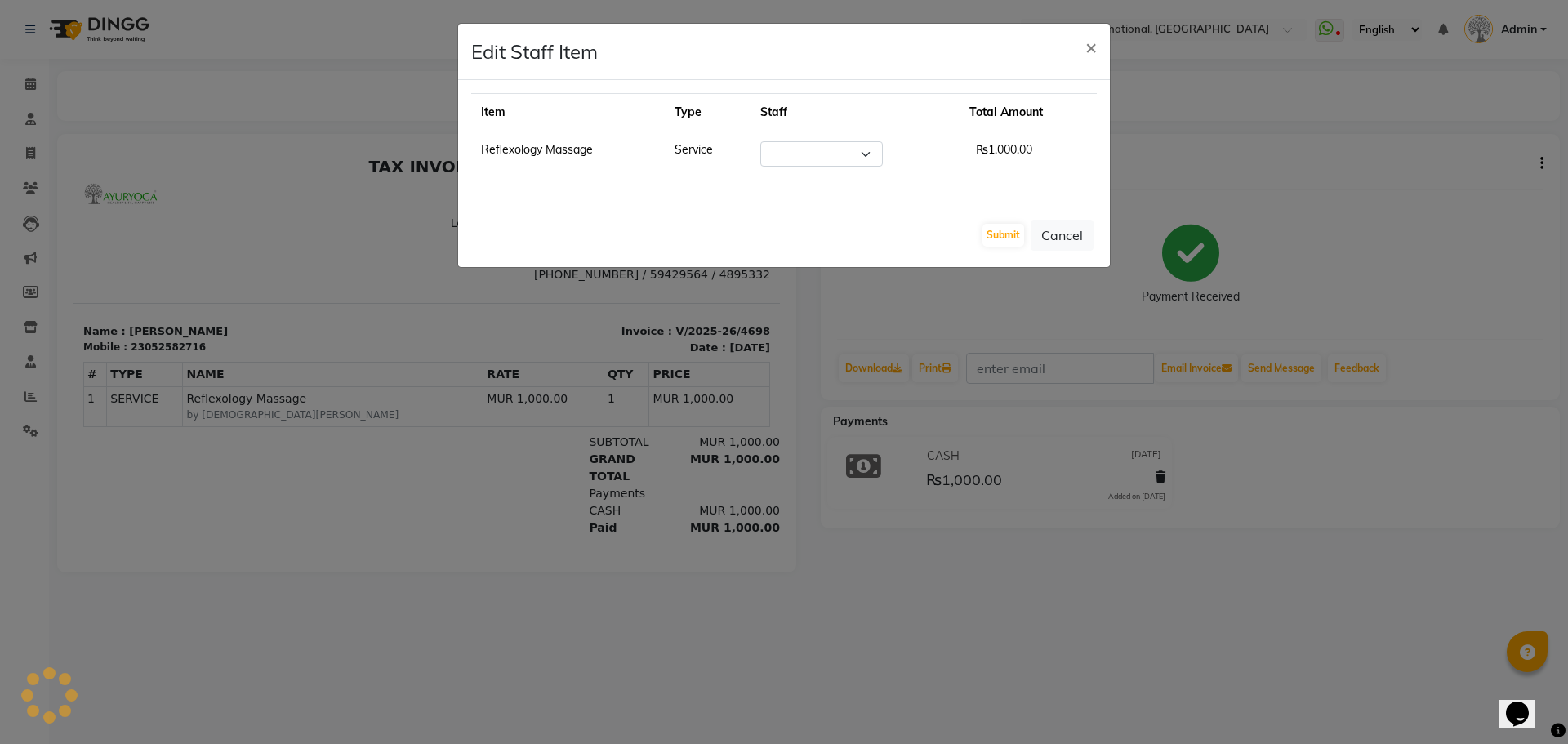
select select "36053"
click at [1092, 46] on span "×" at bounding box center [1091, 46] width 11 height 24
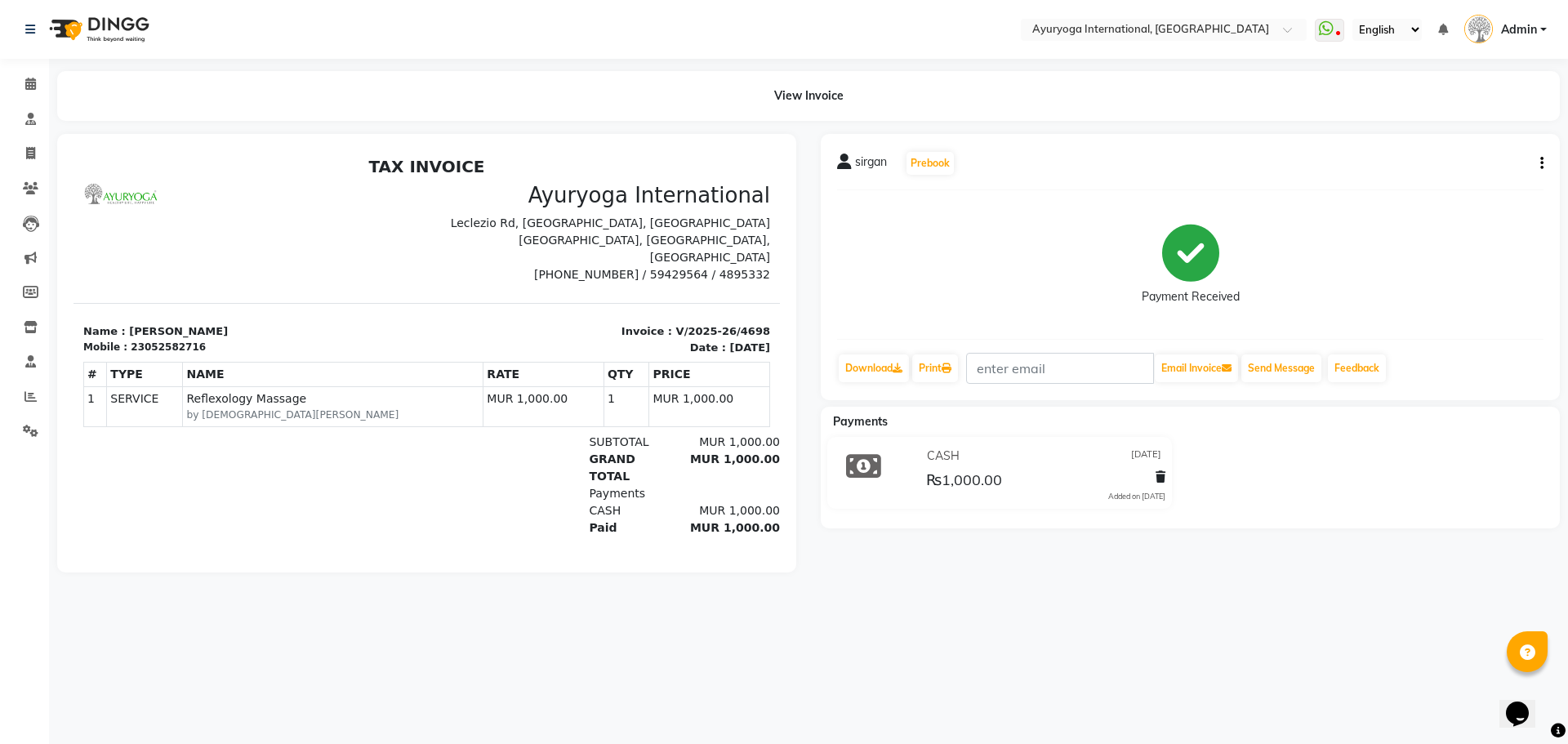
click at [1539, 164] on button "button" at bounding box center [1538, 164] width 10 height 17
click at [1436, 189] on div "Edit Invoice" at bounding box center [1461, 184] width 112 height 20
select select "service"
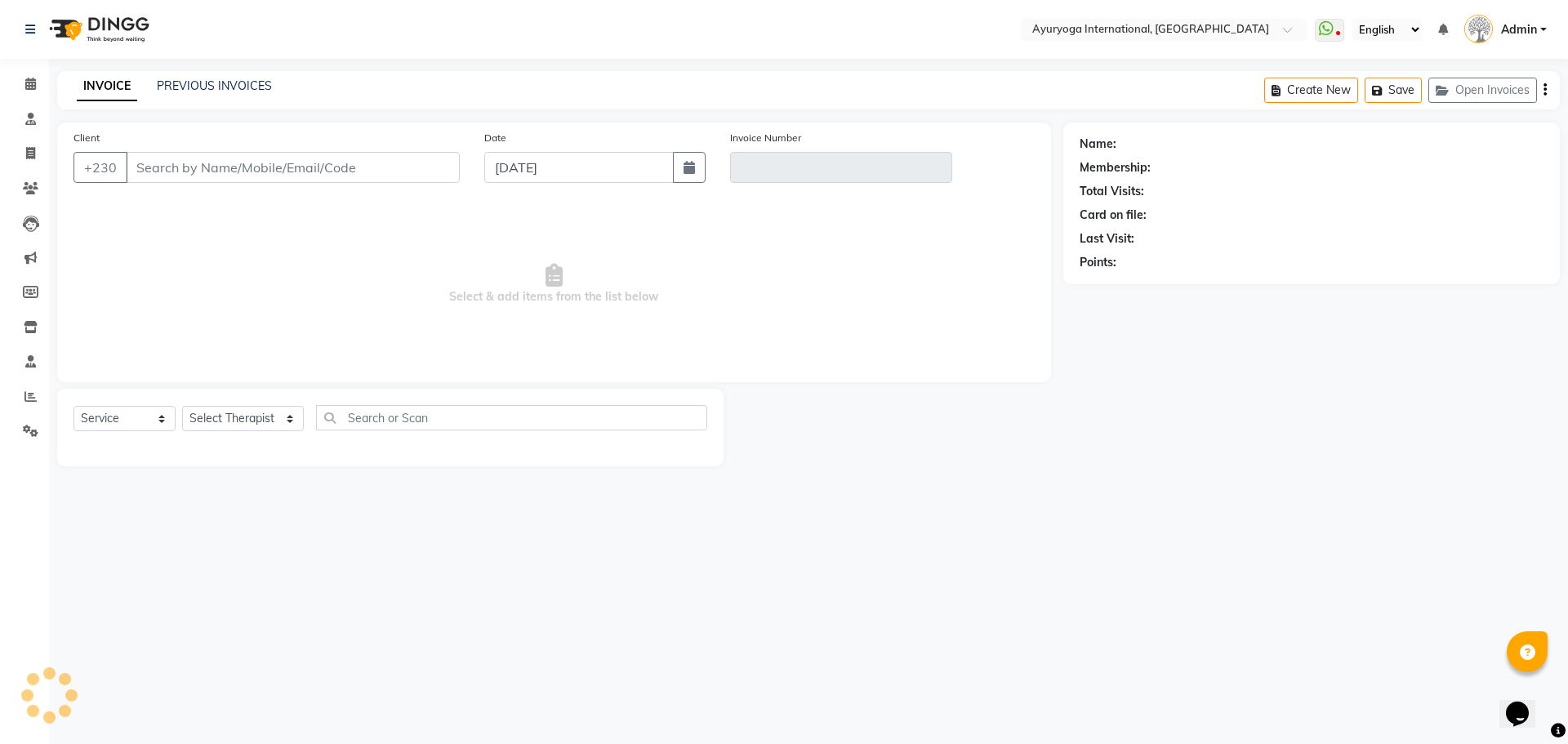
type input "52582716"
type input "V/2025-26/4698"
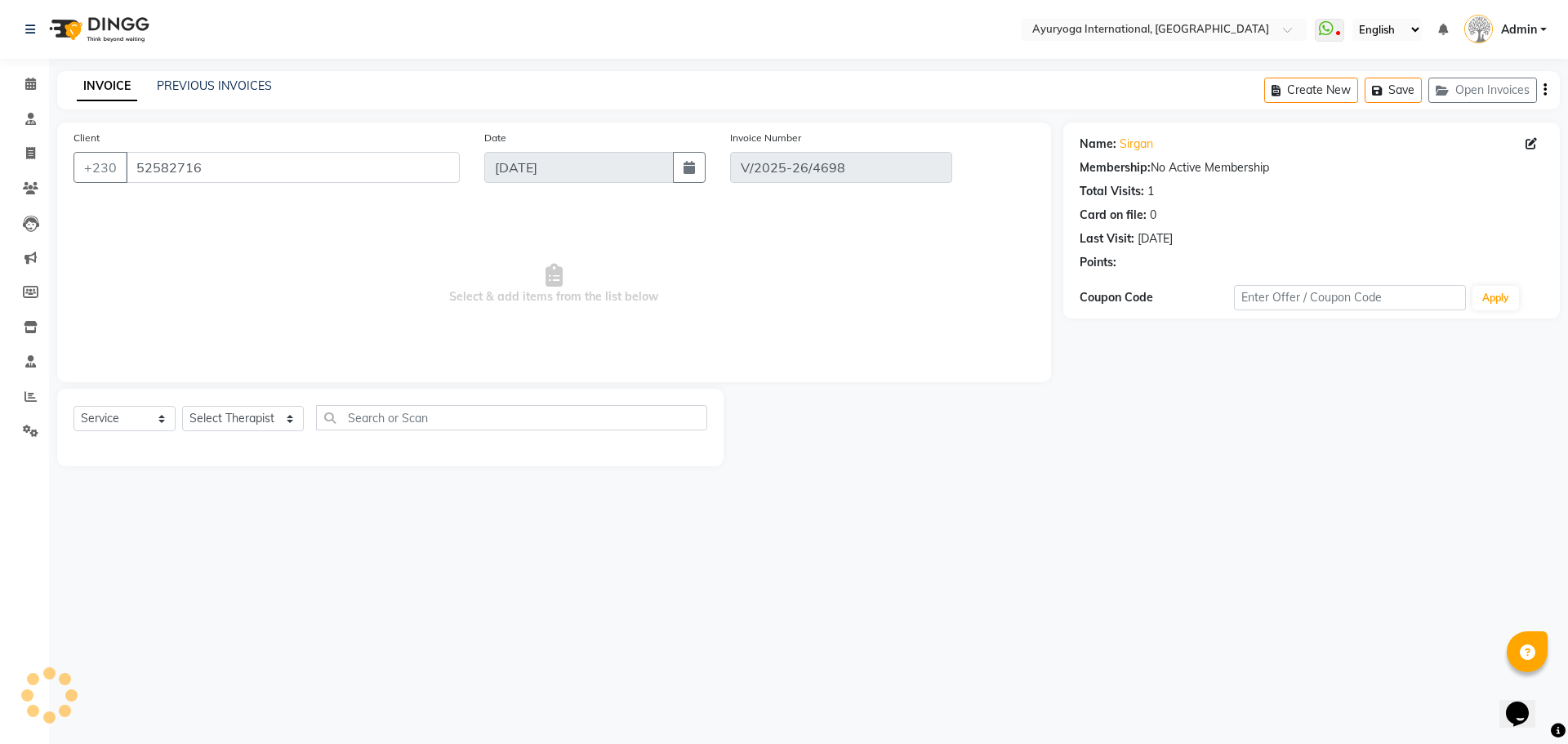
type input "17-08-2025"
select select "select"
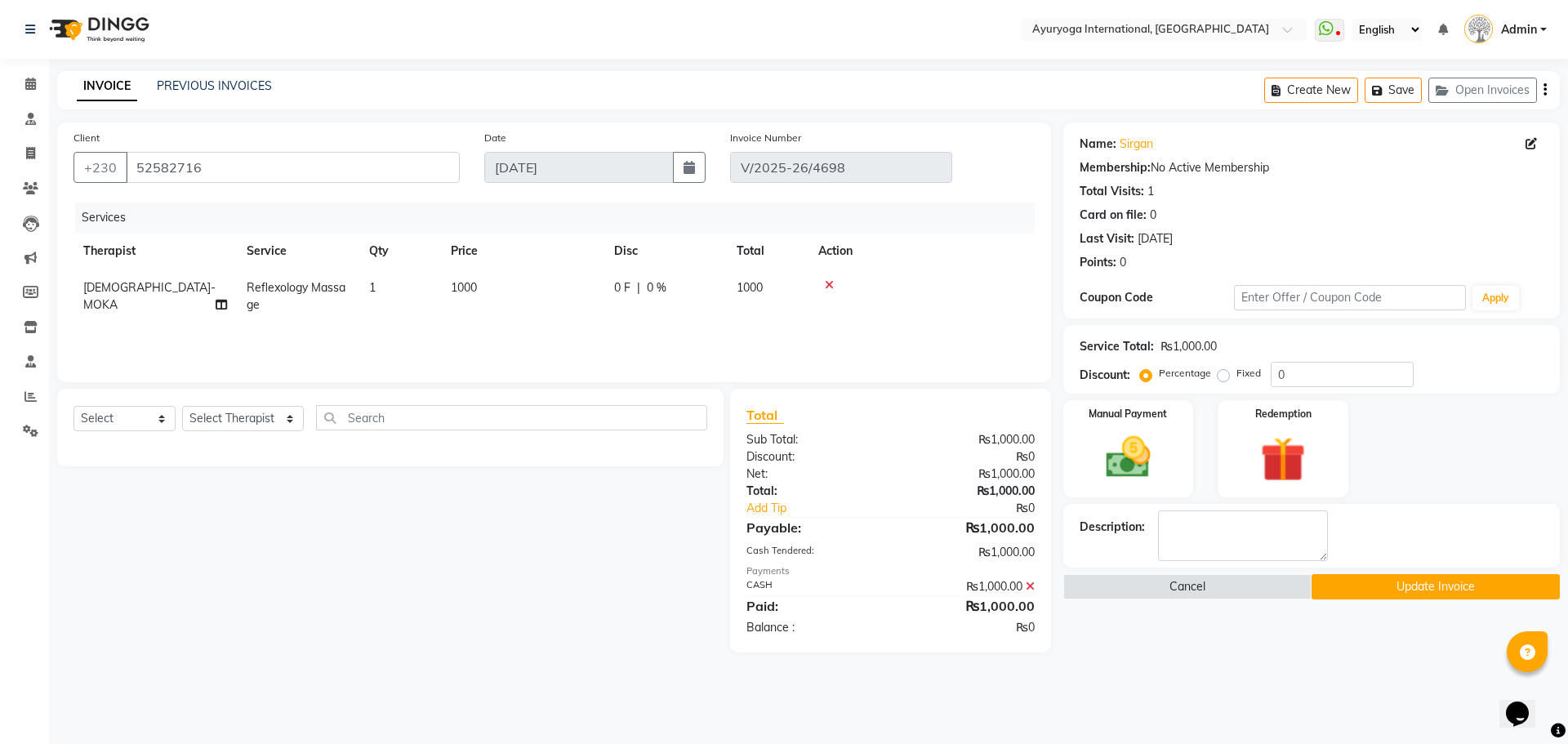
click at [1029, 584] on icon at bounding box center [1031, 586] width 9 height 11
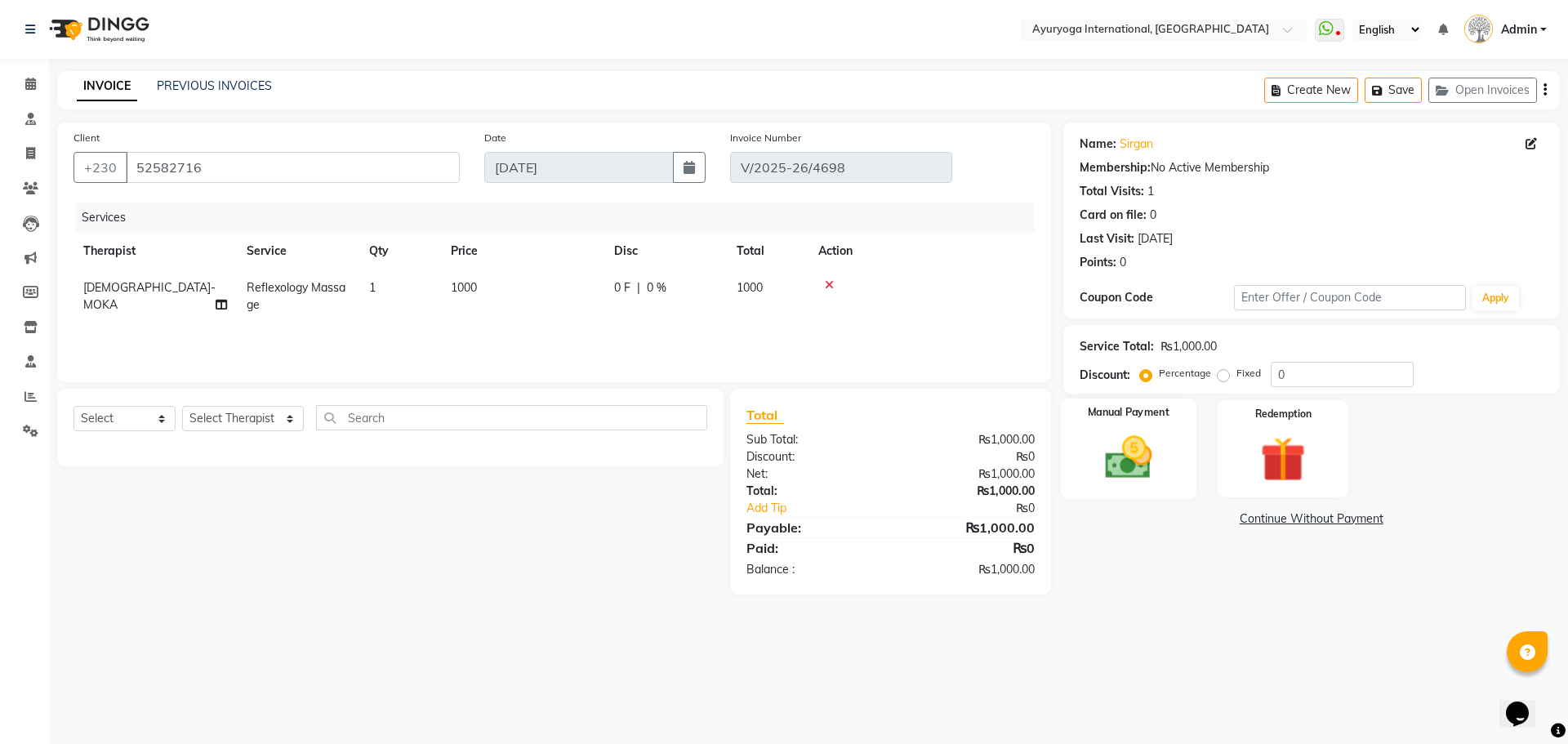
click at [1142, 461] on img at bounding box center [1128, 457] width 76 height 54
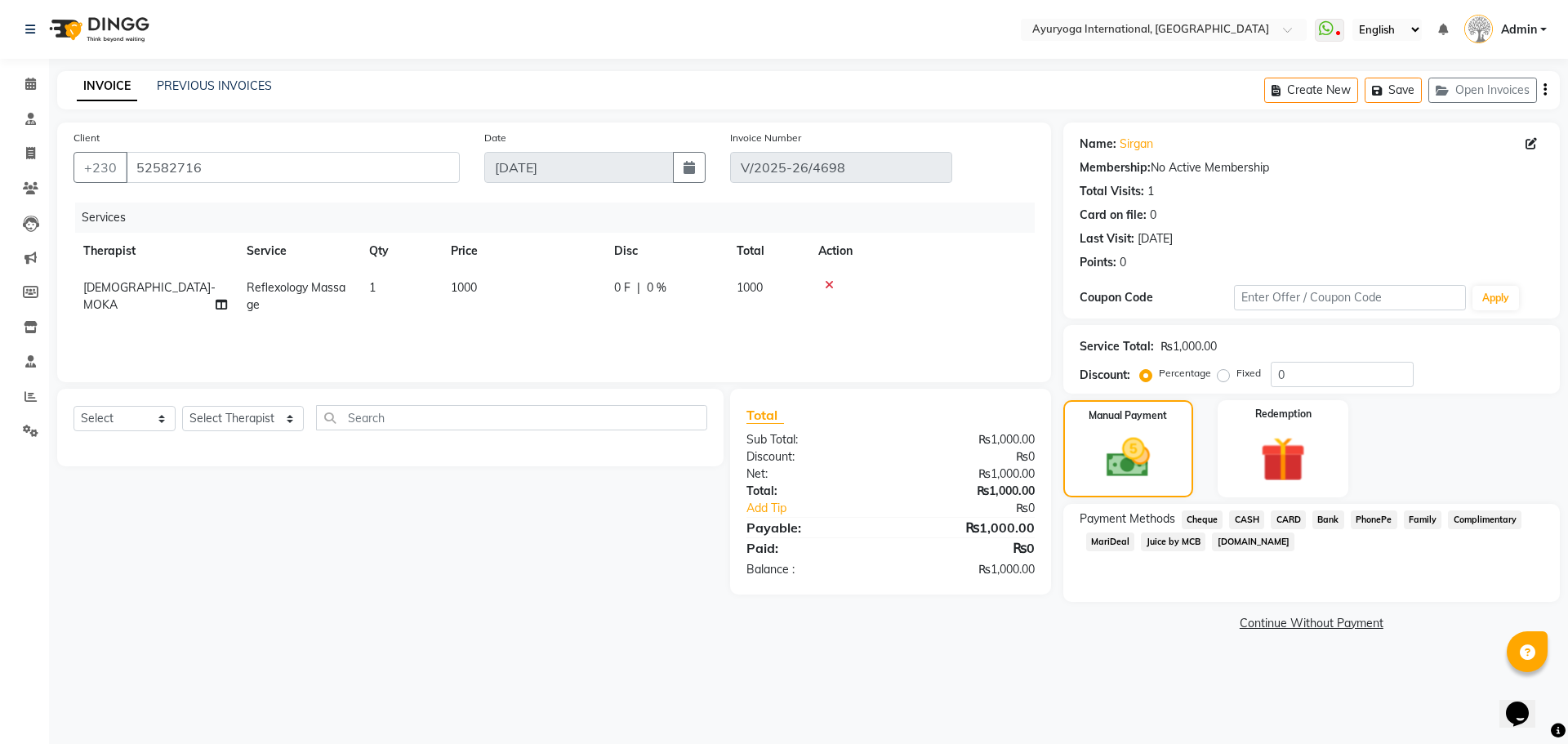
click at [1290, 517] on span "CARD" at bounding box center [1288, 520] width 35 height 19
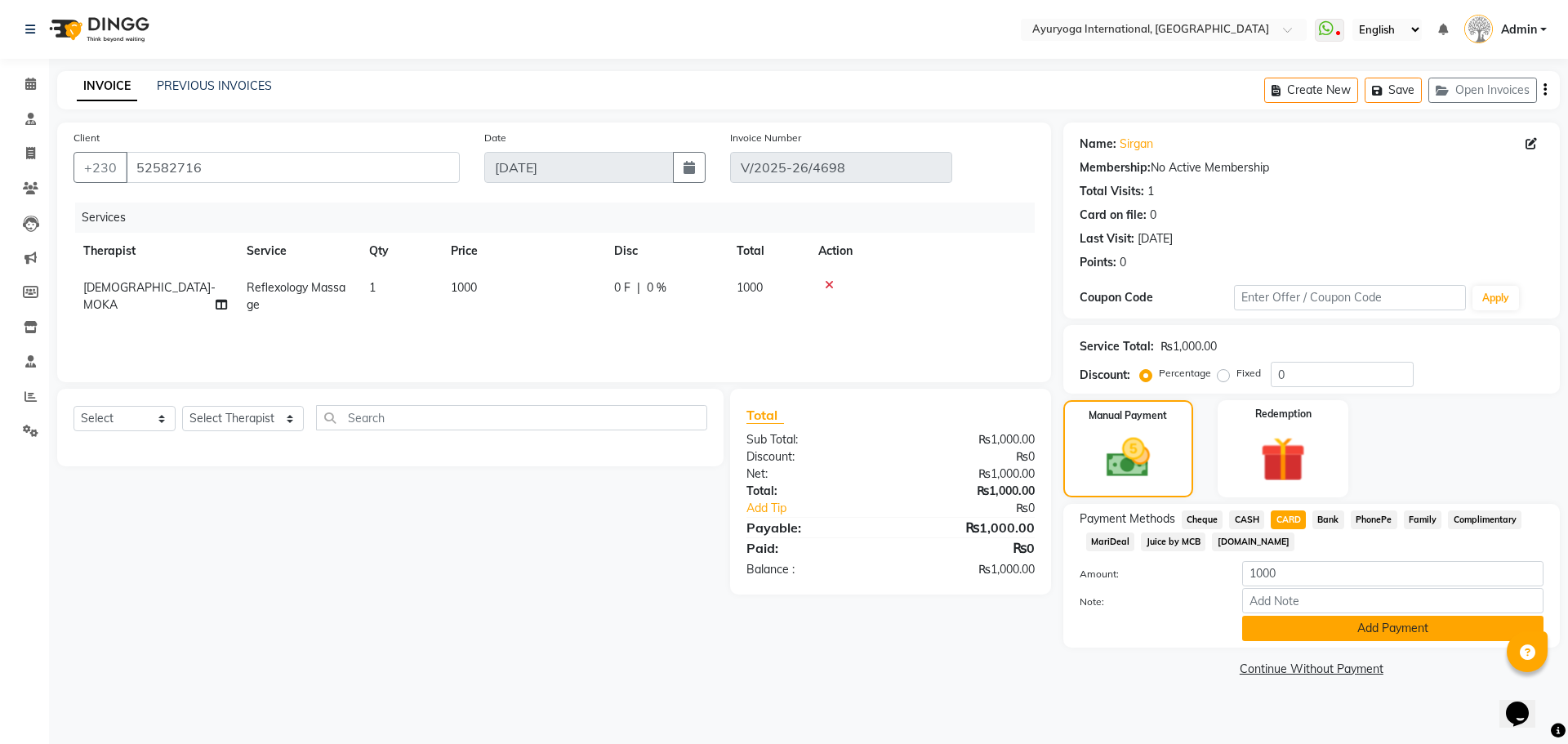
click at [1318, 629] on button "Add Payment" at bounding box center [1393, 628] width 301 height 25
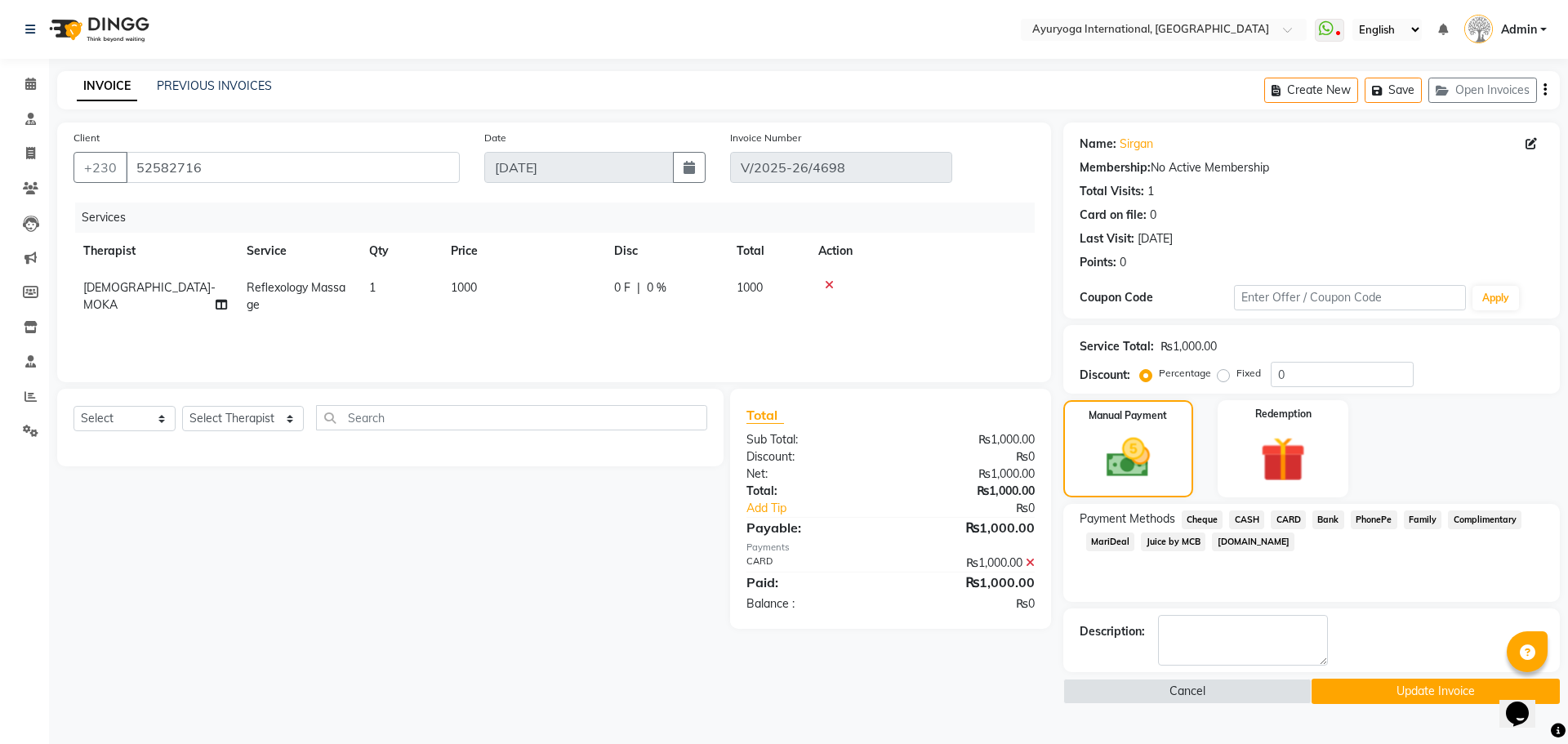
click at [1398, 693] on button "Update Invoice" at bounding box center [1436, 691] width 248 height 25
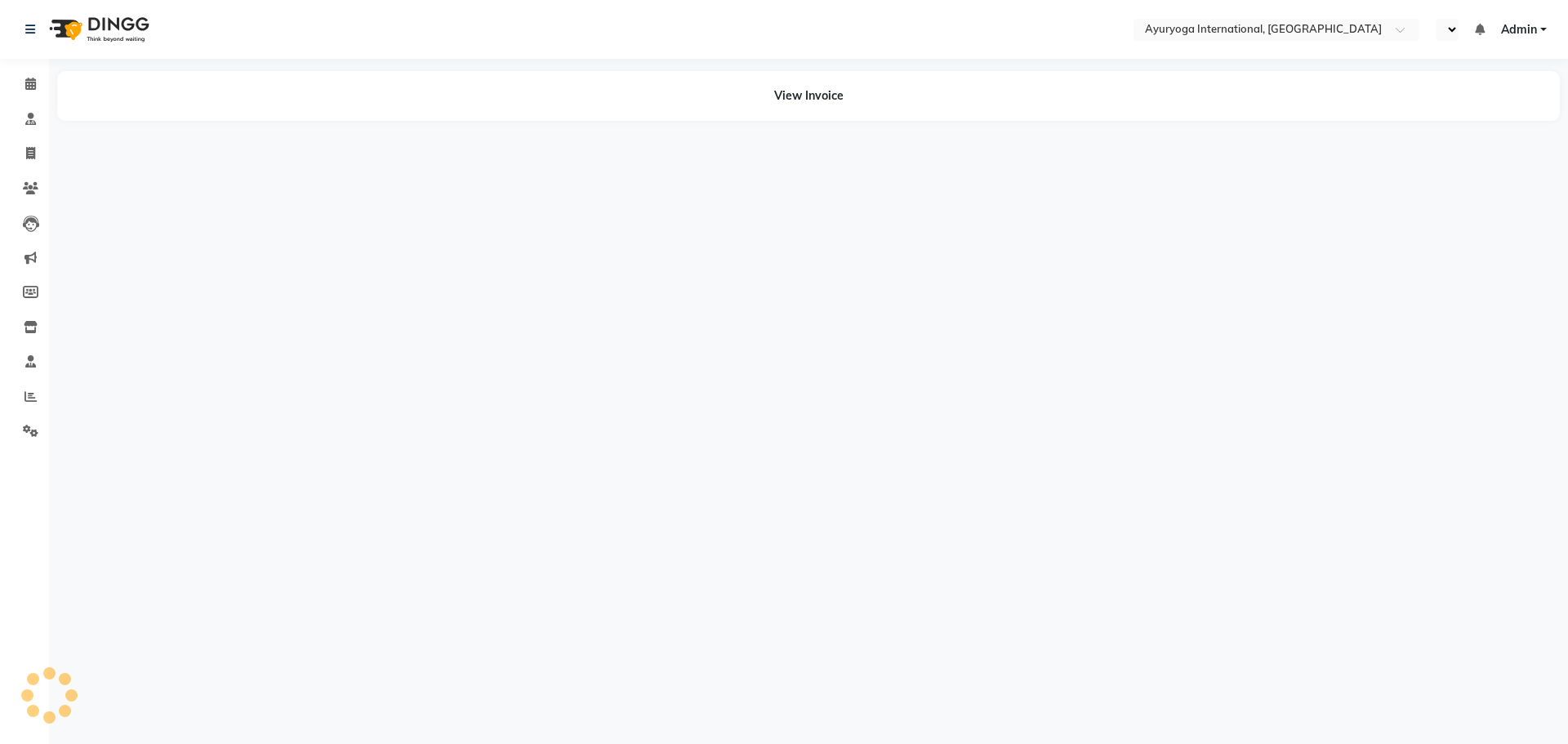
select select "en"
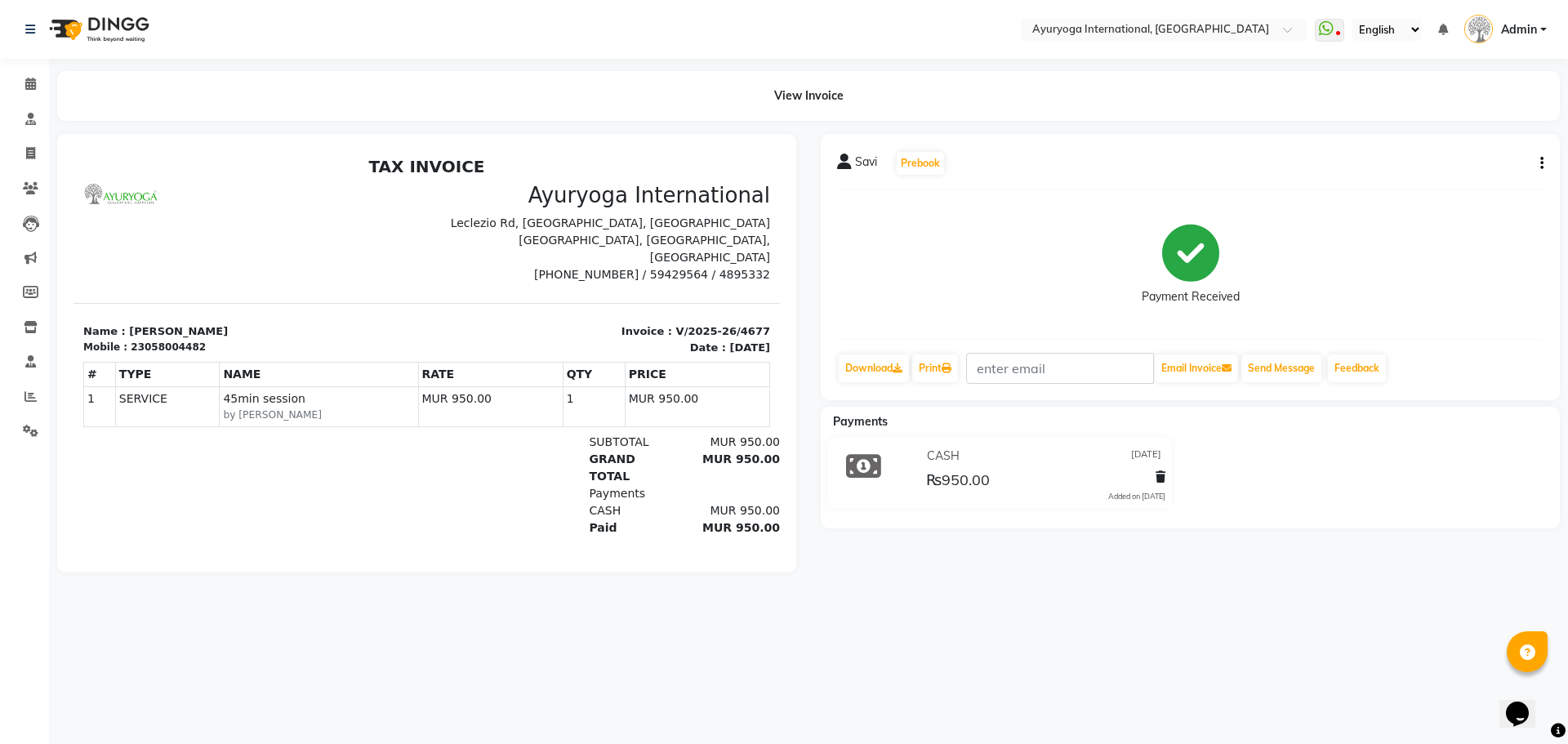
click at [1541, 164] on icon "button" at bounding box center [1542, 164] width 3 height 1
click at [1431, 187] on div "Edit Invoice" at bounding box center [1461, 184] width 112 height 20
select select "service"
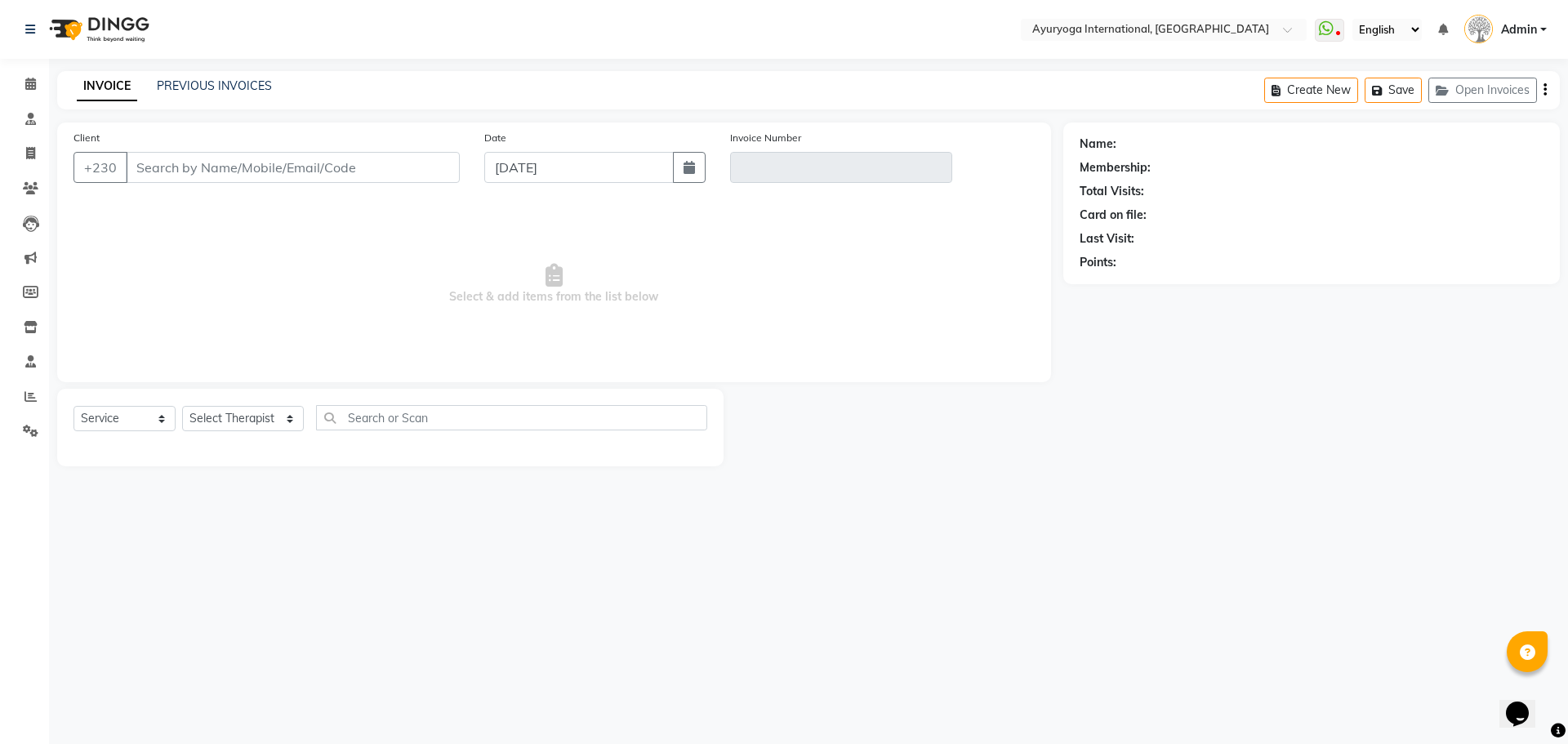
type input "58004482"
type input "V/2025-26/4677"
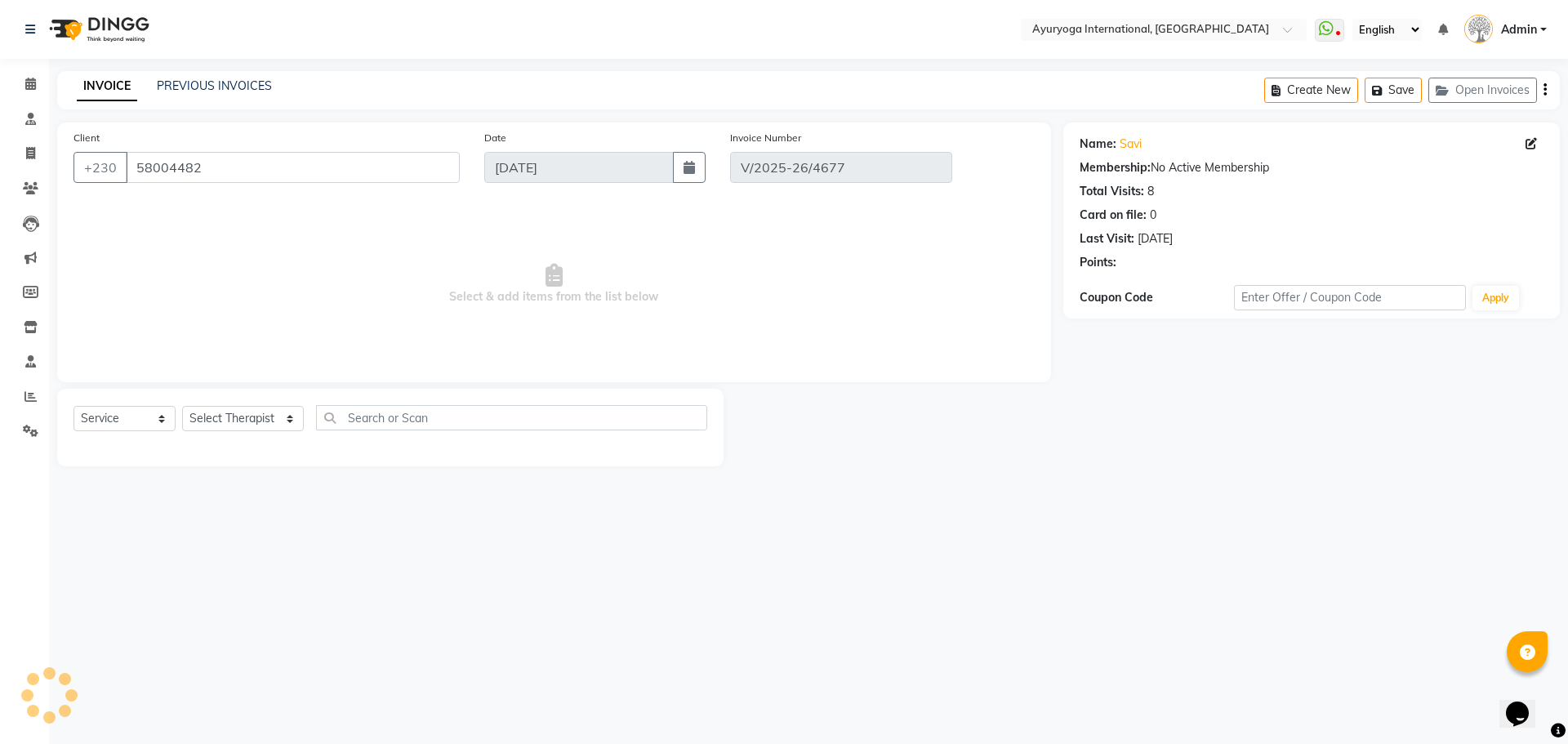
type input "17-08-2025"
select select "select"
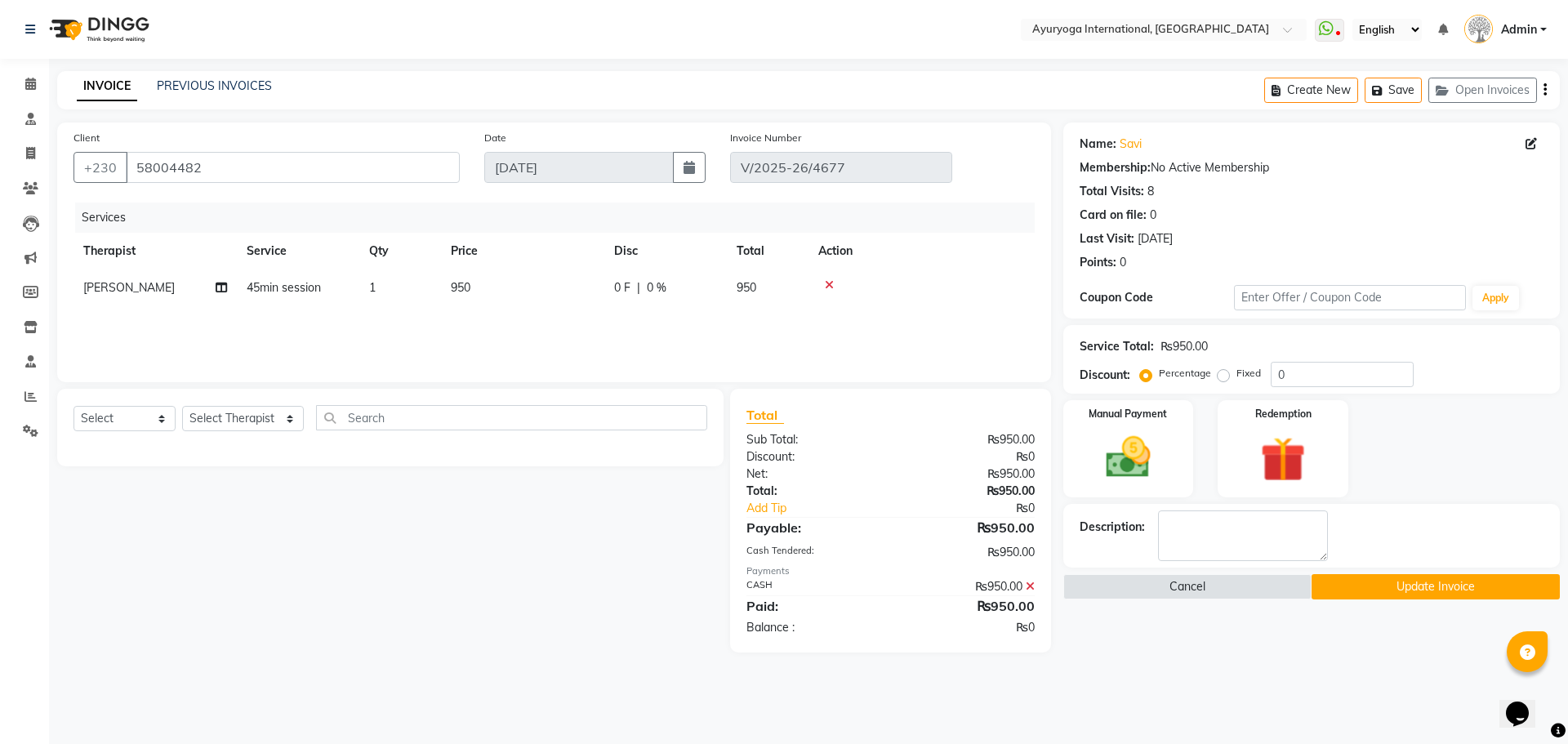
click at [1029, 584] on icon at bounding box center [1031, 586] width 9 height 11
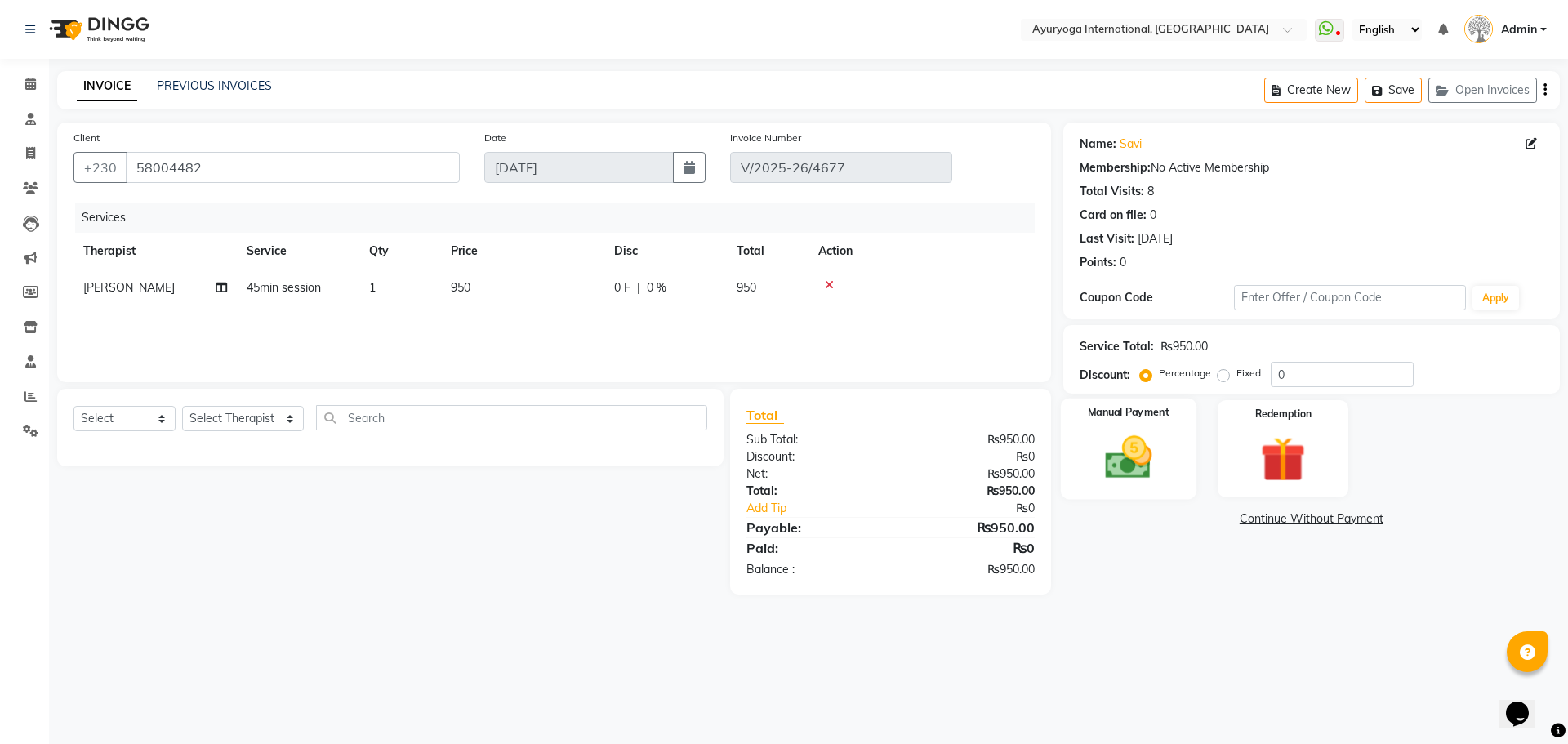
click at [1150, 473] on img at bounding box center [1128, 457] width 76 height 54
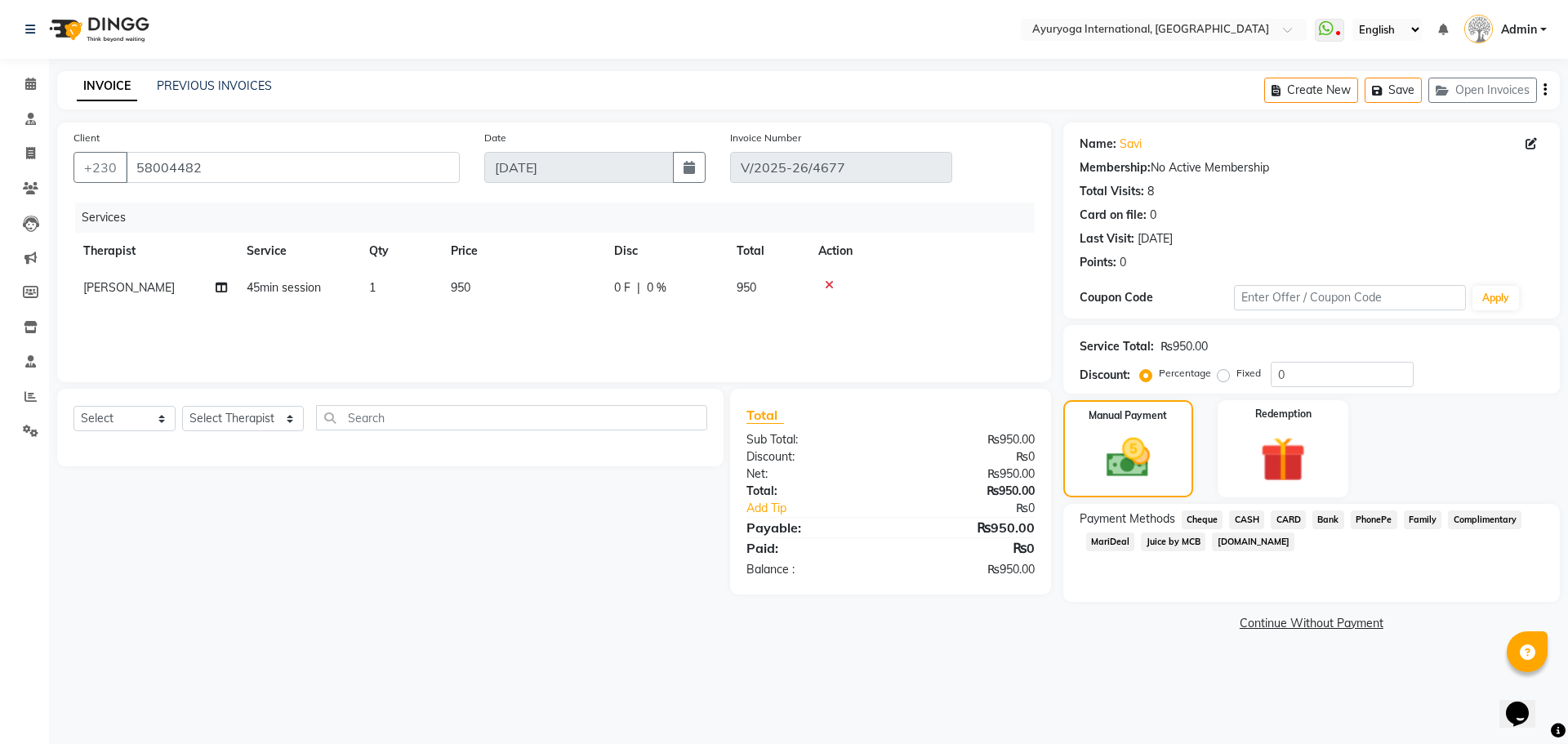
click at [1281, 517] on span "CARD" at bounding box center [1288, 520] width 35 height 19
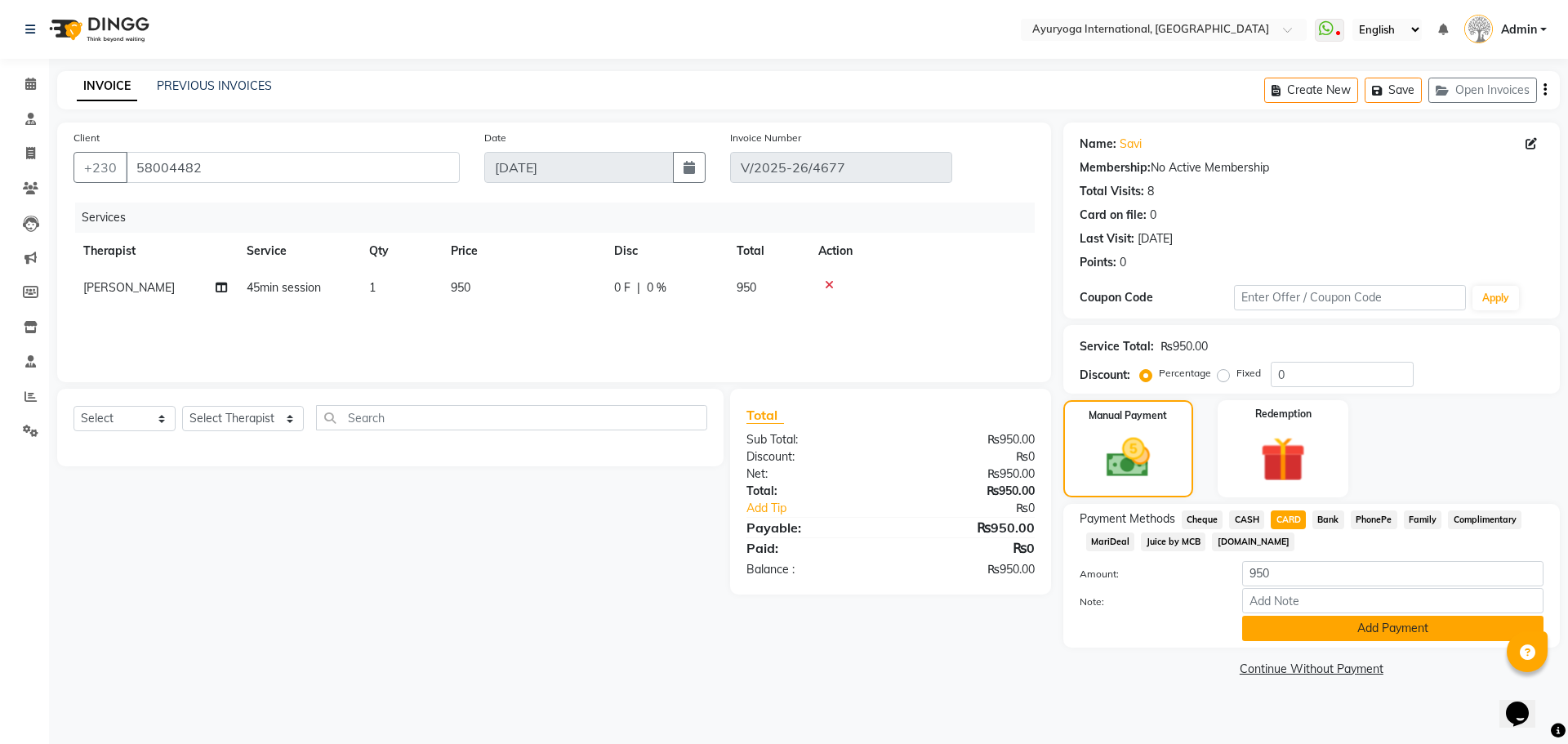
click at [1298, 632] on button "Add Payment" at bounding box center [1393, 628] width 301 height 25
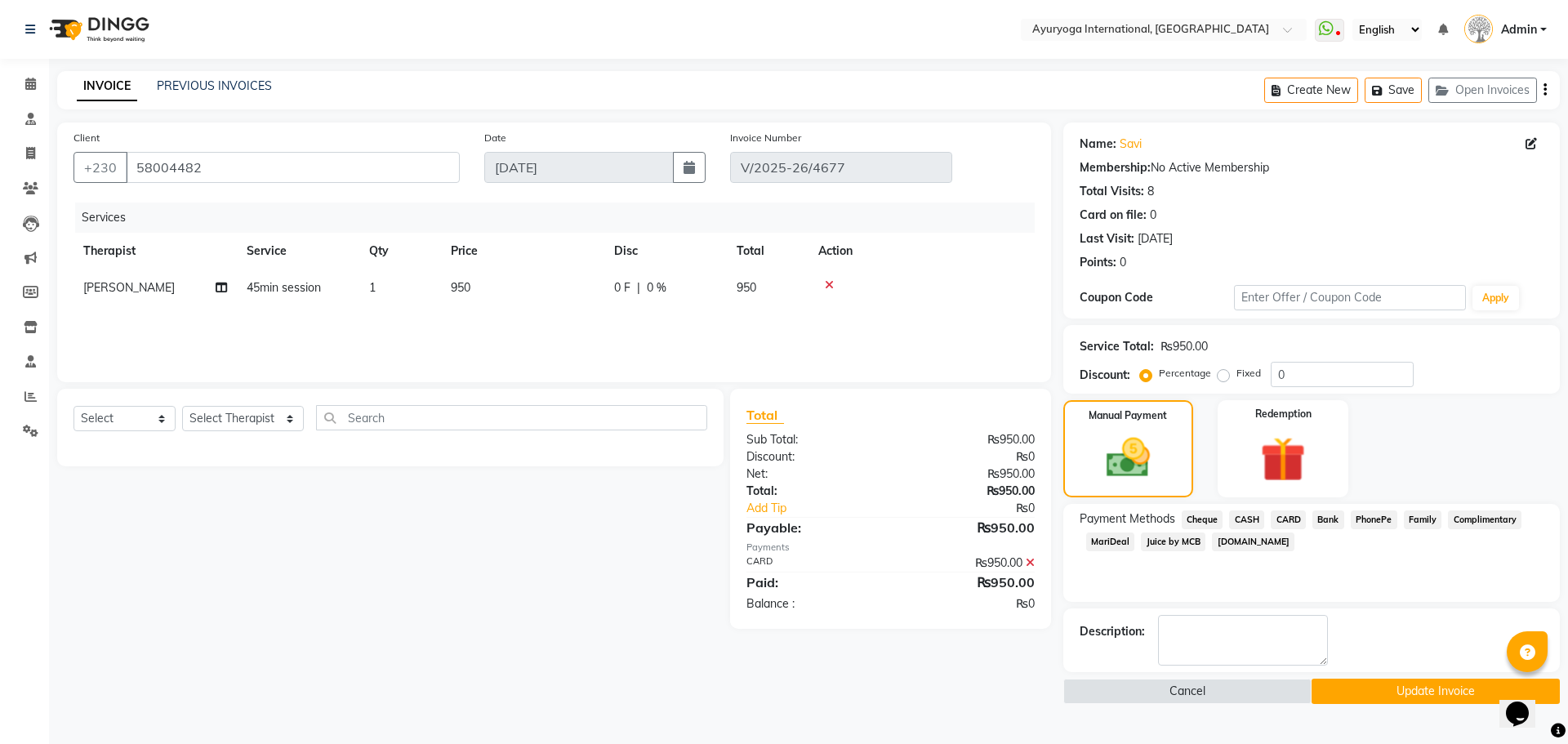
click at [1401, 694] on button "Update Invoice" at bounding box center [1436, 691] width 248 height 25
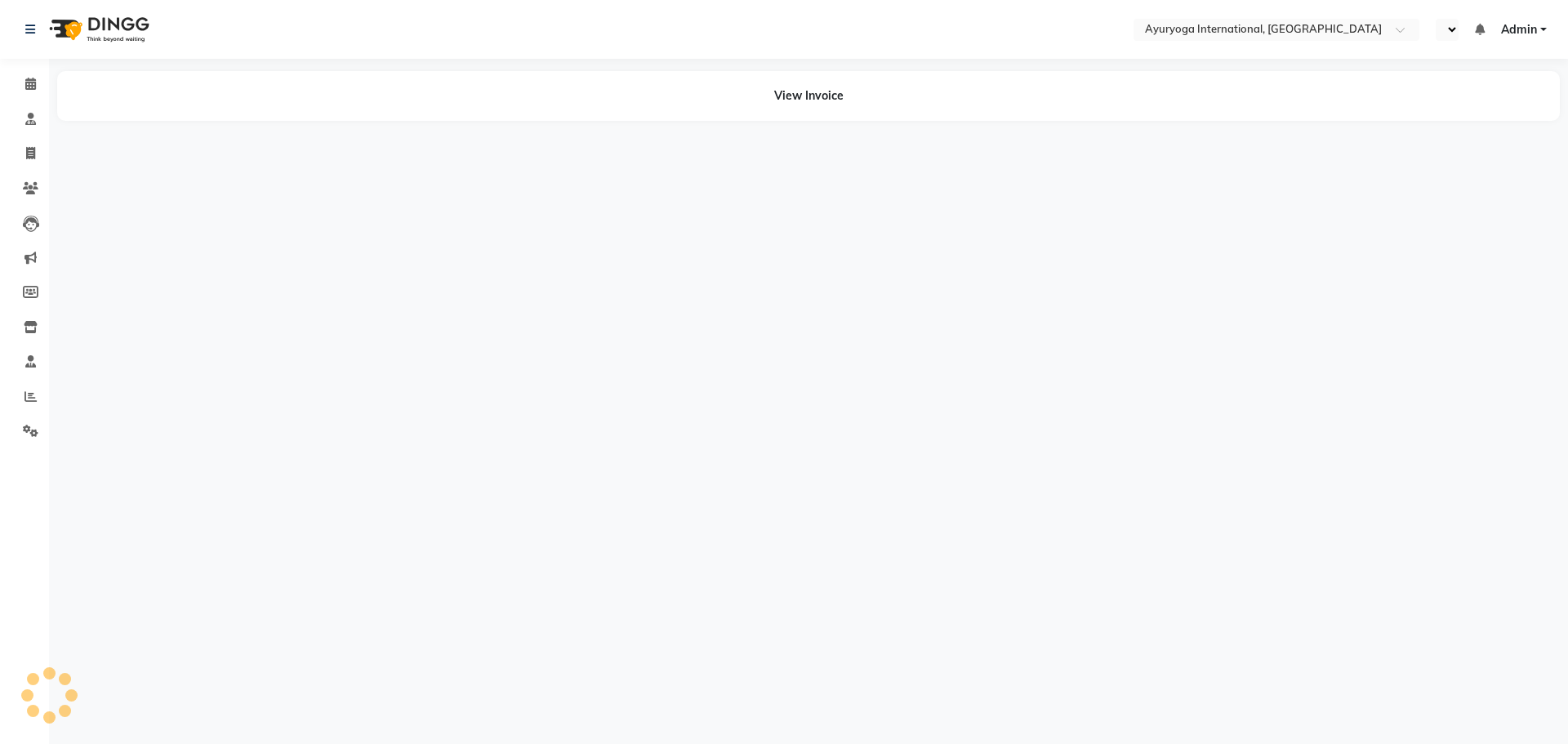
select select "en"
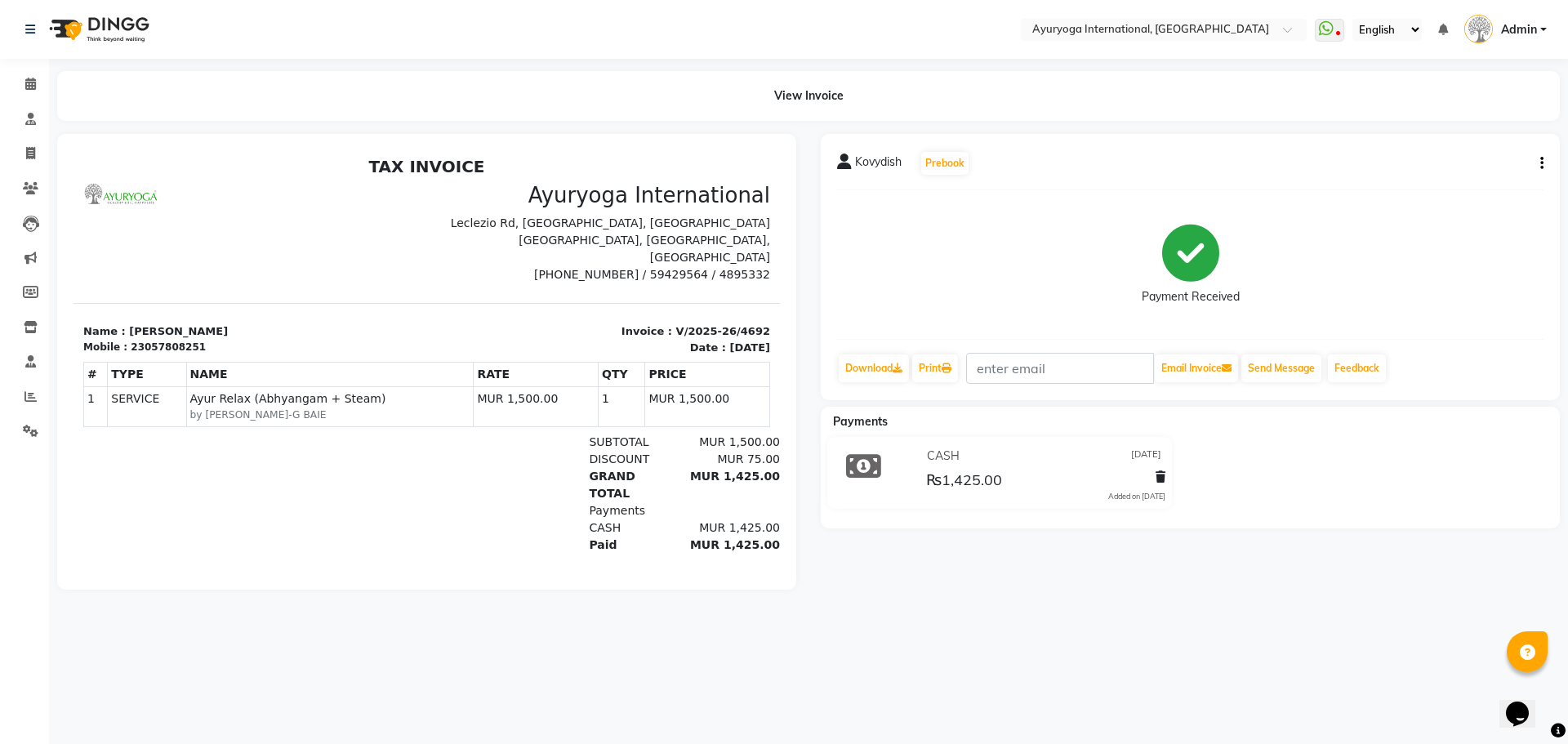
click at [1541, 164] on icon "button" at bounding box center [1542, 164] width 3 height 1
click at [1456, 185] on div "Edit Invoice" at bounding box center [1461, 184] width 112 height 20
select select "service"
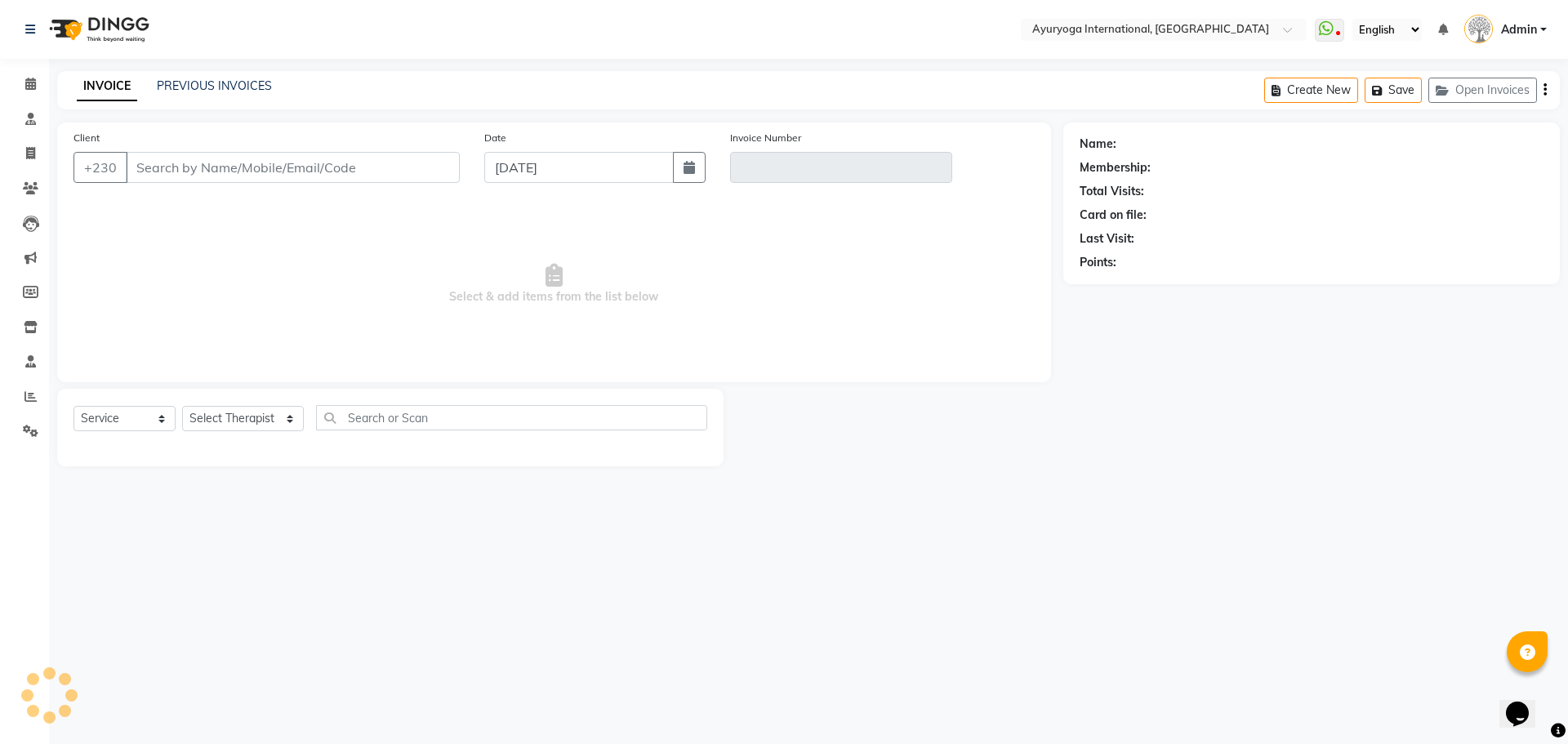
type input "57808251"
type input "V/2025-26/4692"
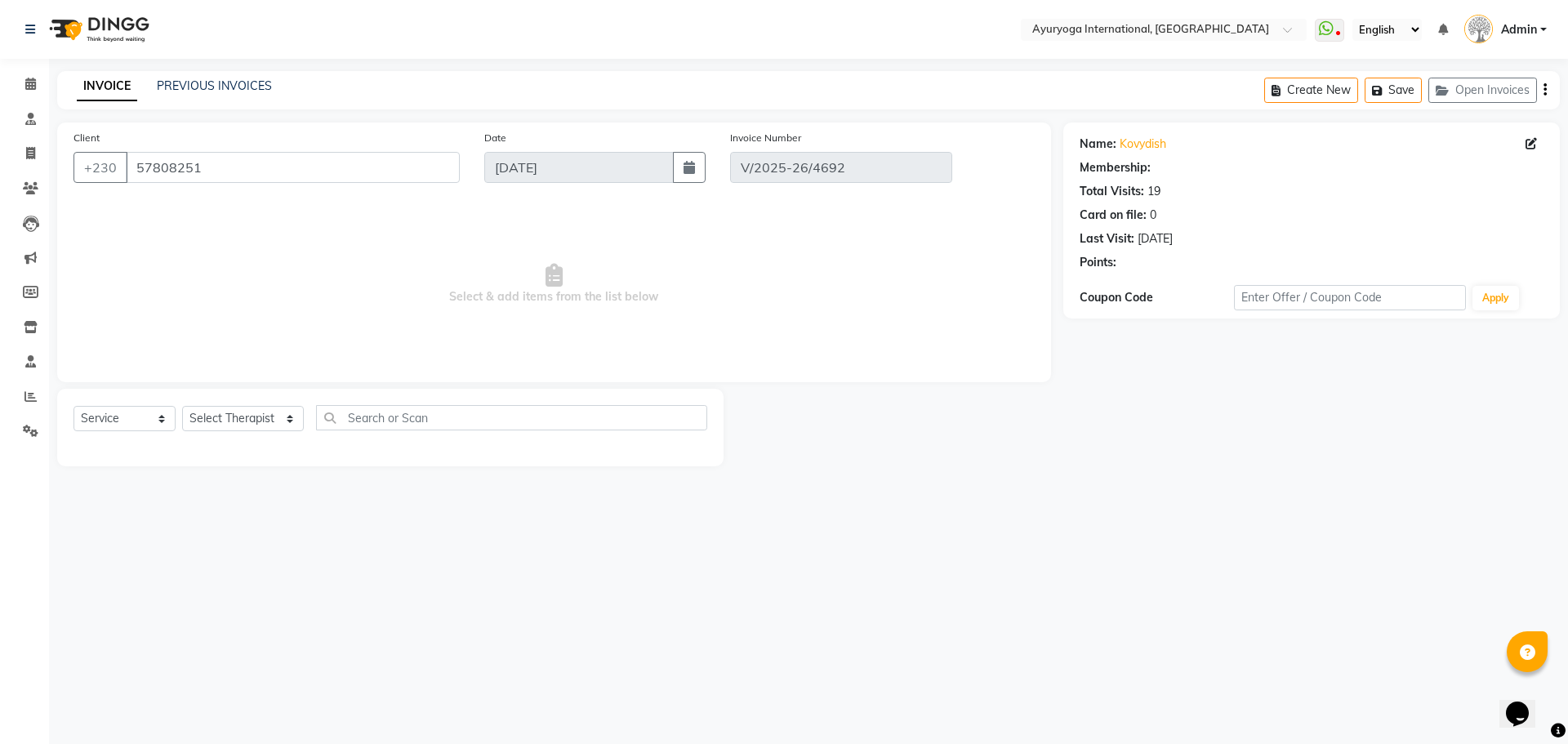
select select "1: Object"
type input "[DATE]"
select select "select"
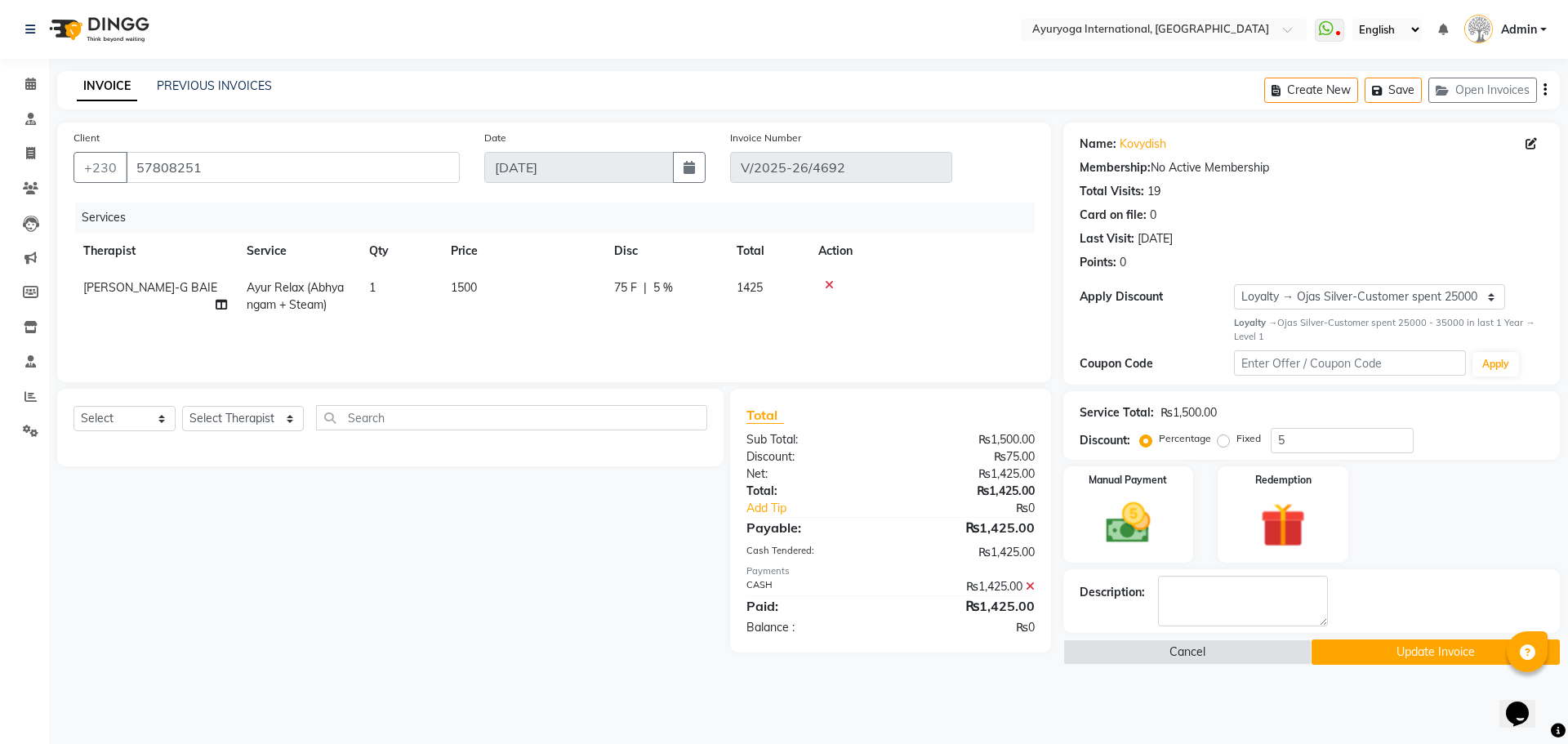
click at [1033, 588] on icon at bounding box center [1031, 586] width 9 height 11
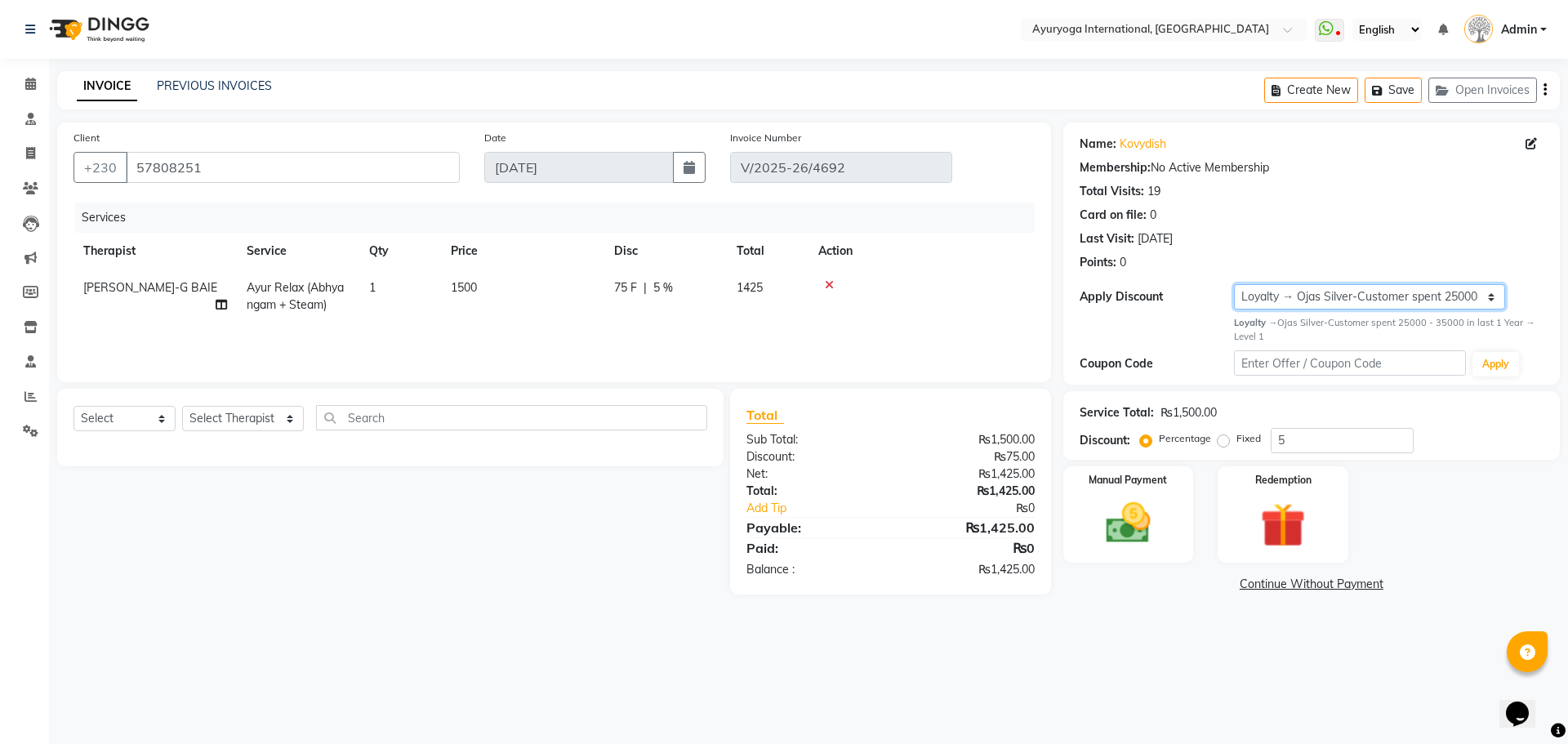
click at [1490, 295] on select "Select Loyalty → Ojas Silver-Customer spent 25000 - 35000 in last 1 Year → Leve…" at bounding box center [1369, 296] width 271 height 25
select select "0:"
click at [1234, 284] on select "Select Loyalty → Ojas Silver-Customer spent 25000 - 35000 in last 1 Year → Leve…" at bounding box center [1369, 296] width 271 height 25
type input "0"
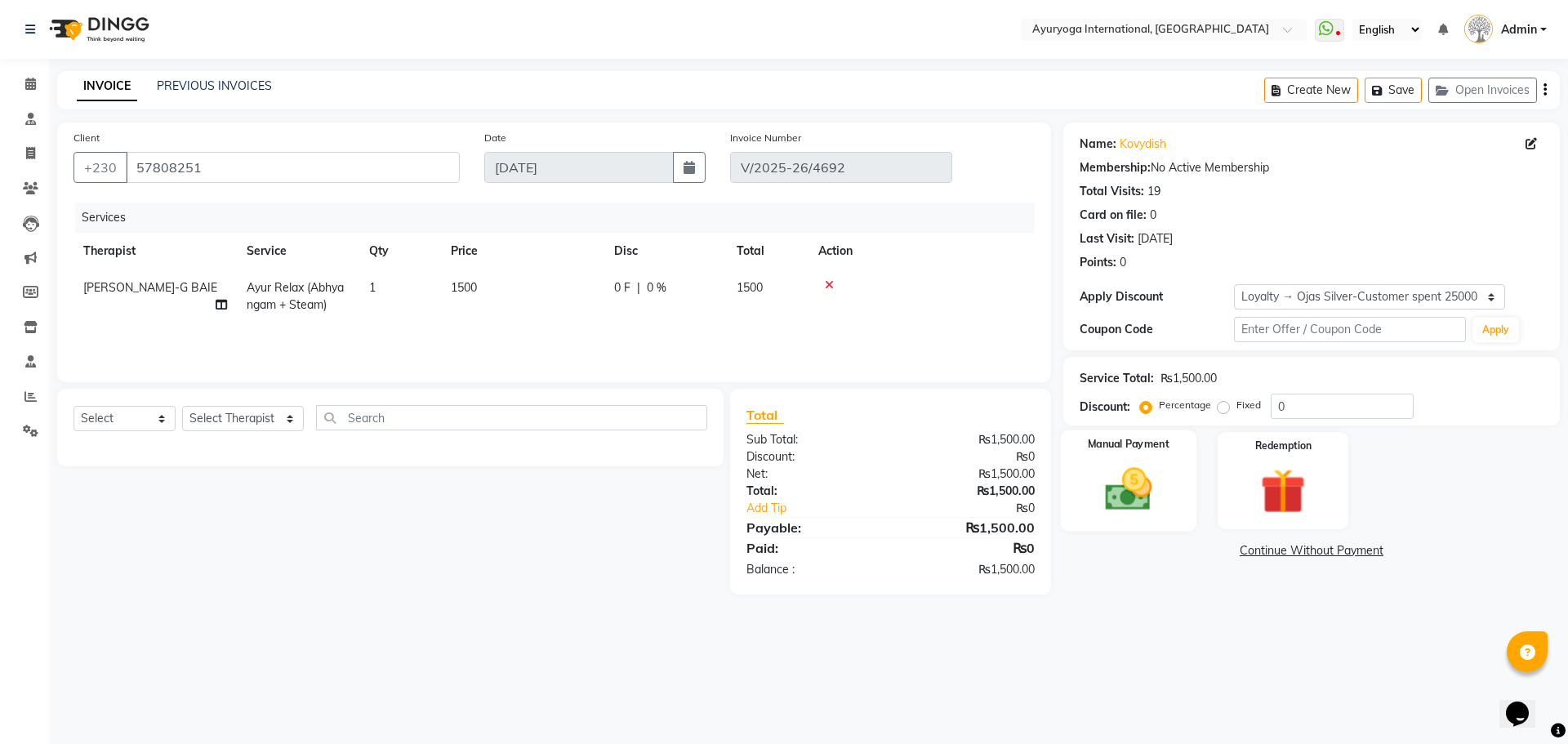
click at [1146, 482] on img at bounding box center [1128, 490] width 76 height 54
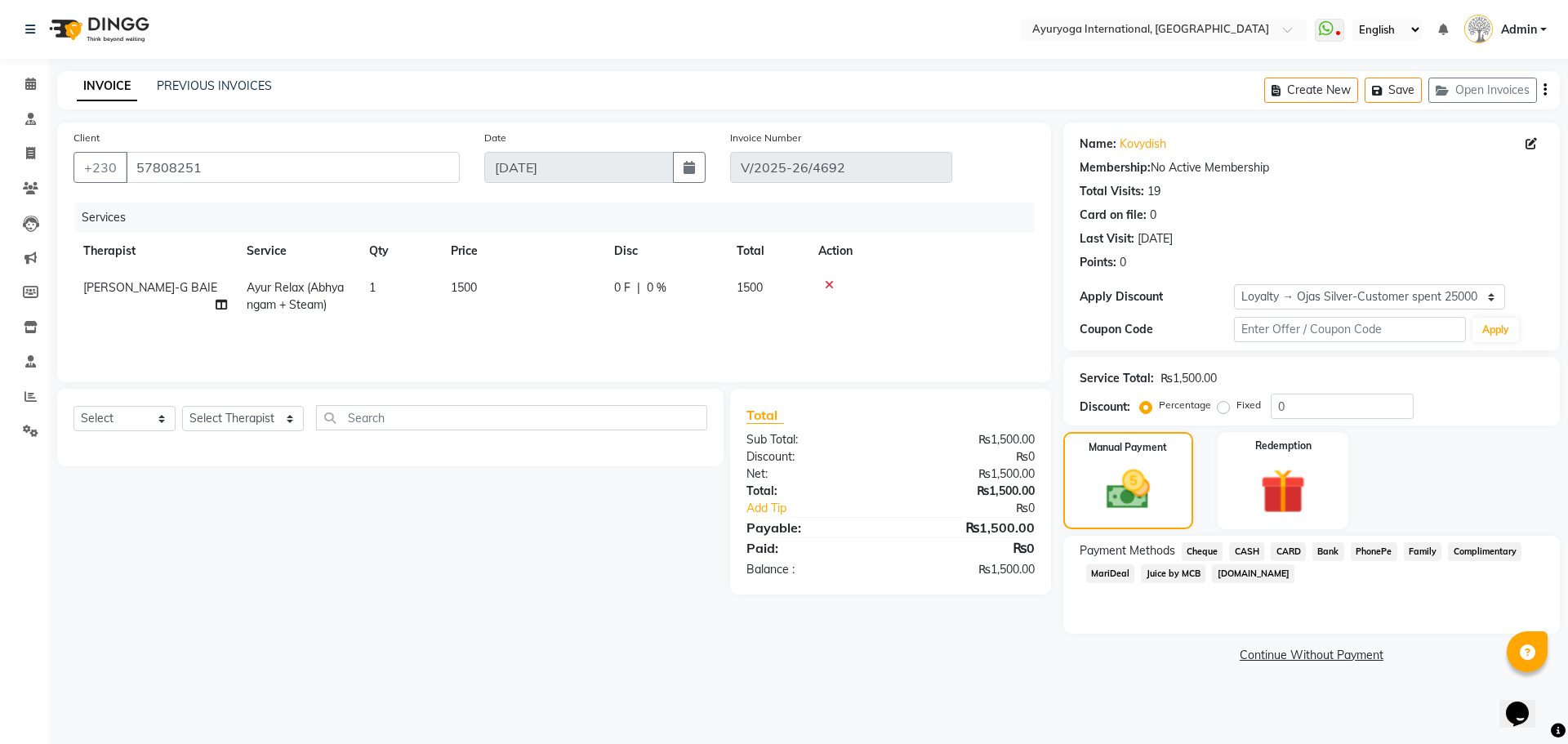
click at [1254, 554] on span "CASH" at bounding box center [1247, 552] width 35 height 19
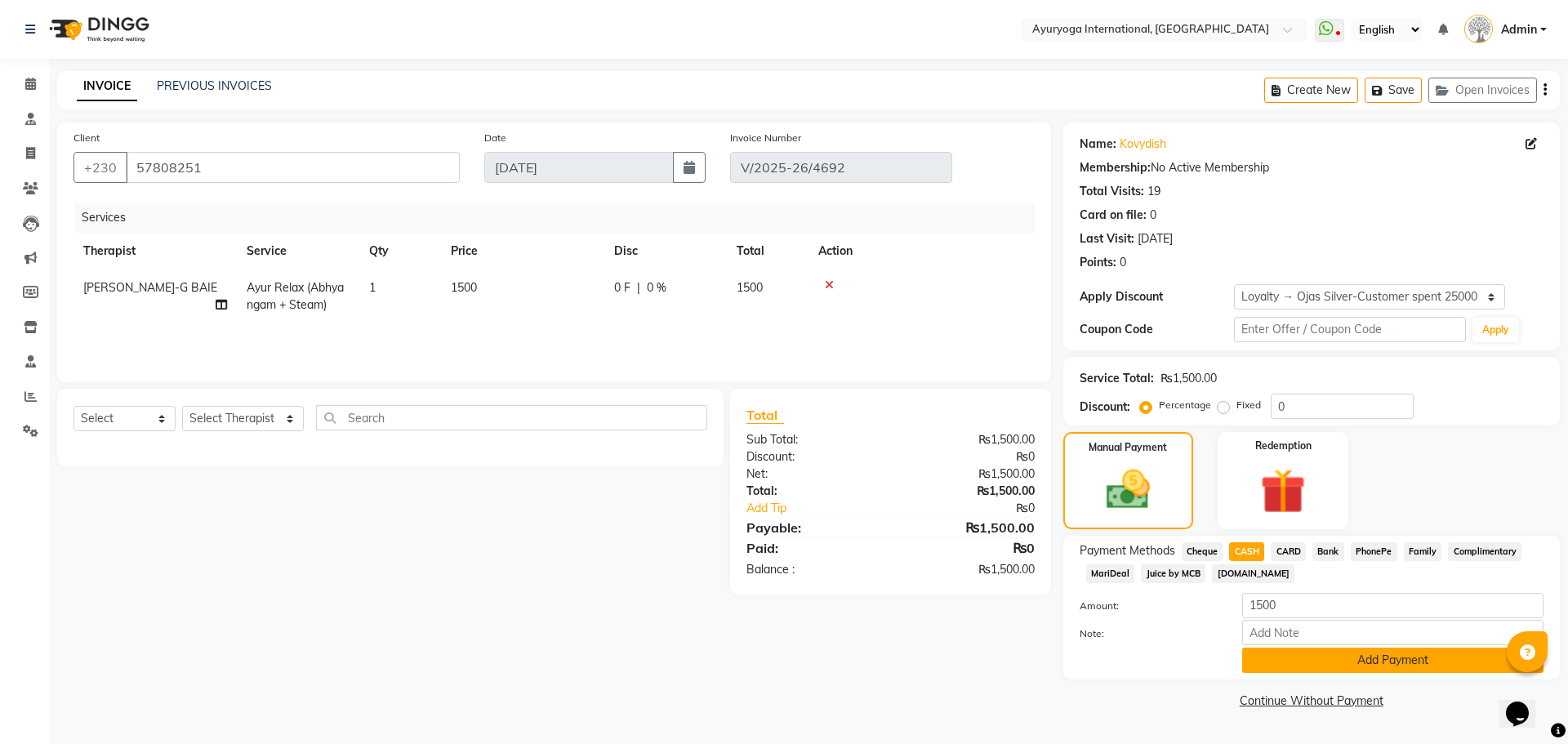
click at [1325, 659] on button "Add Payment" at bounding box center [1393, 660] width 301 height 25
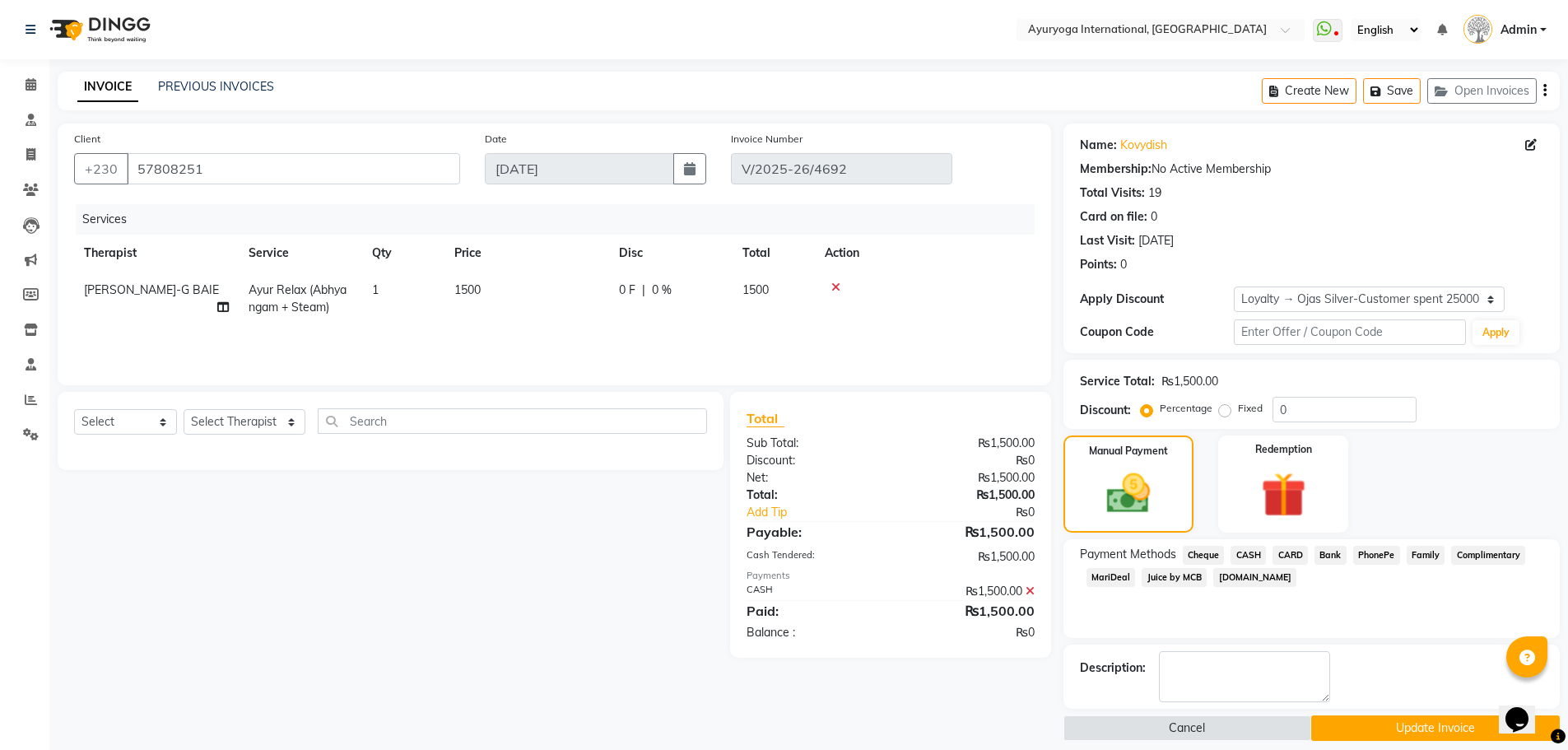
click at [1400, 732] on button "Update Invoice" at bounding box center [1435, 728] width 248 height 25
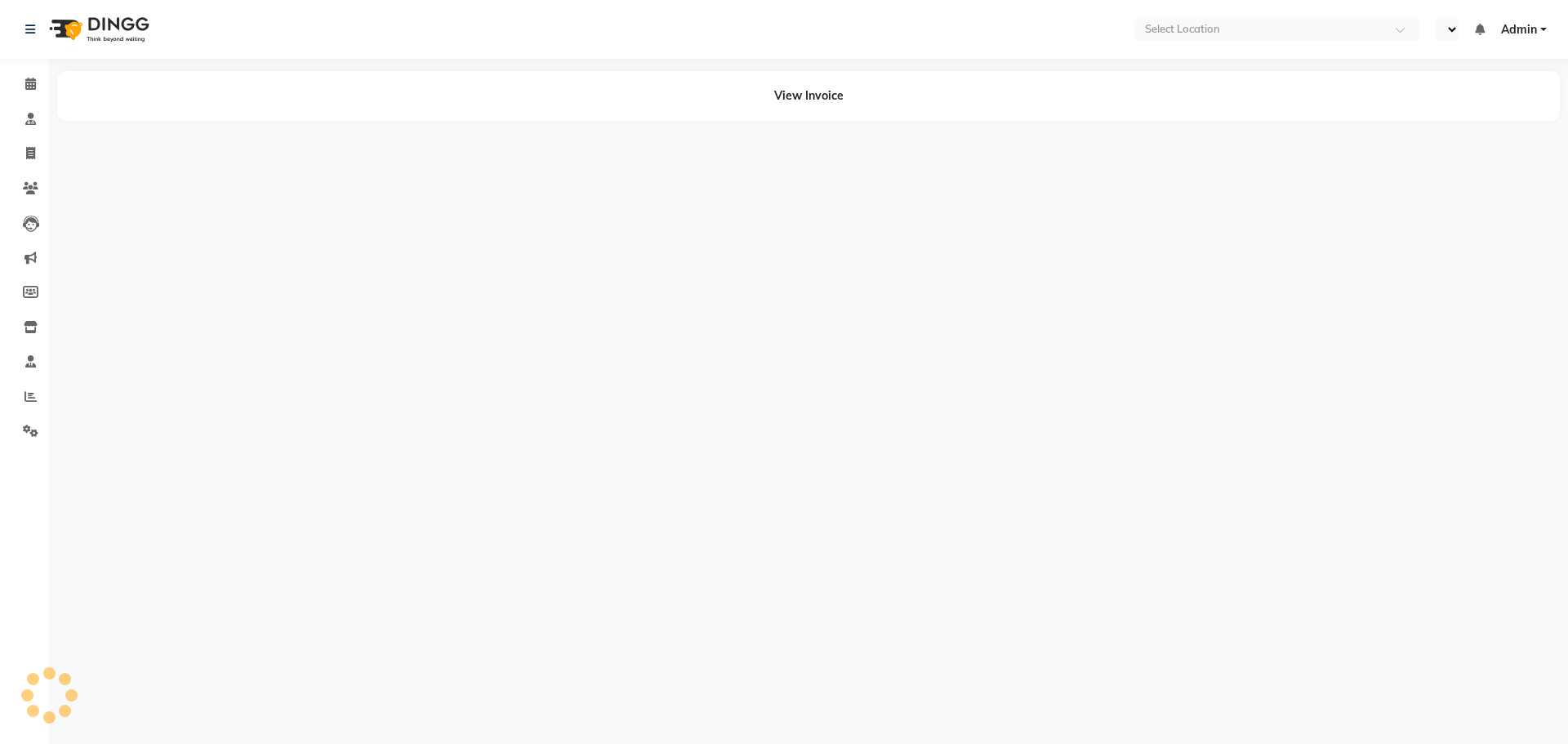
select select "en"
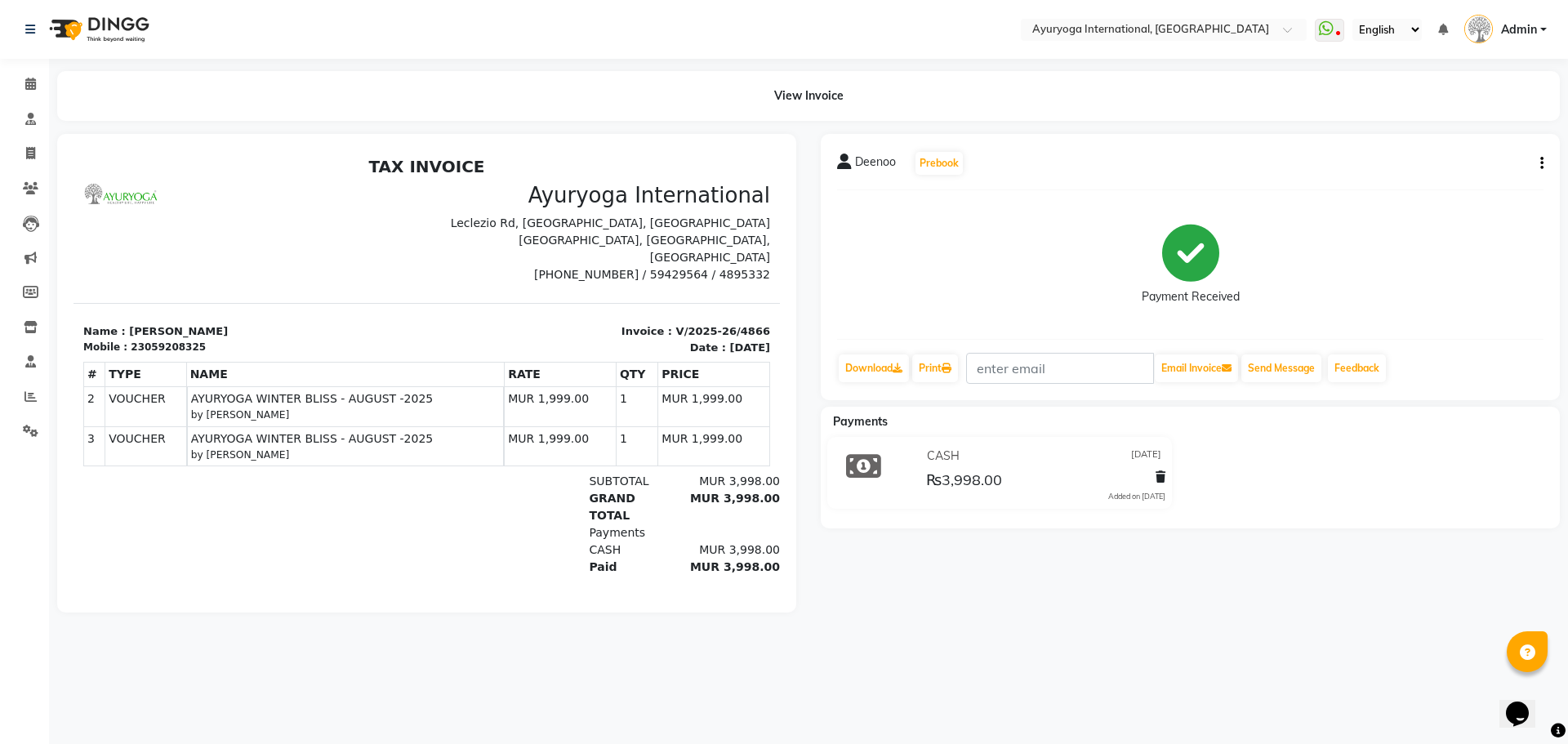
click at [1542, 164] on icon "button" at bounding box center [1542, 164] width 3 height 1
click at [1473, 174] on div "Edit Invoice" at bounding box center [1476, 173] width 82 height 20
select select "service"
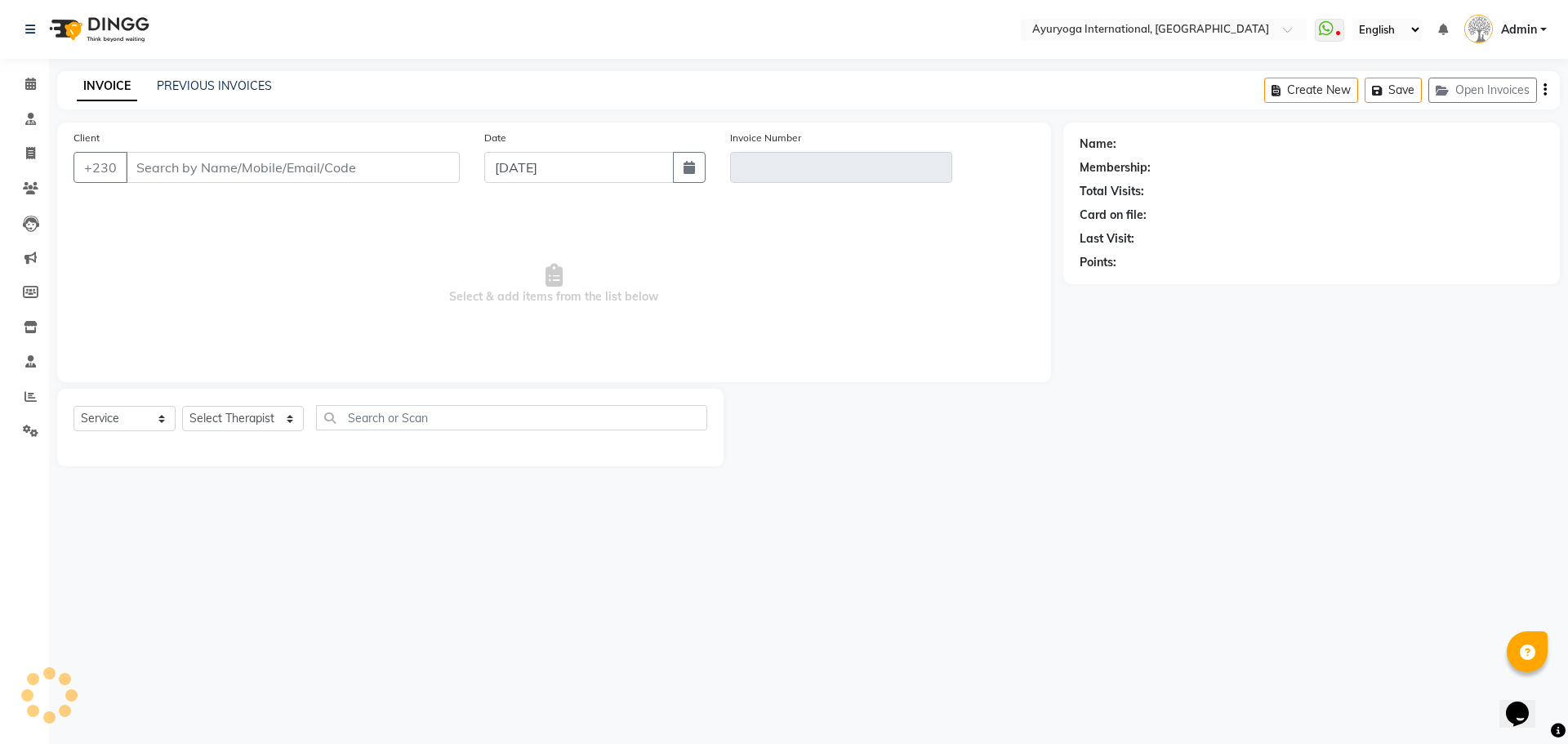
type input "59208325"
type input "V/2025-26/4866"
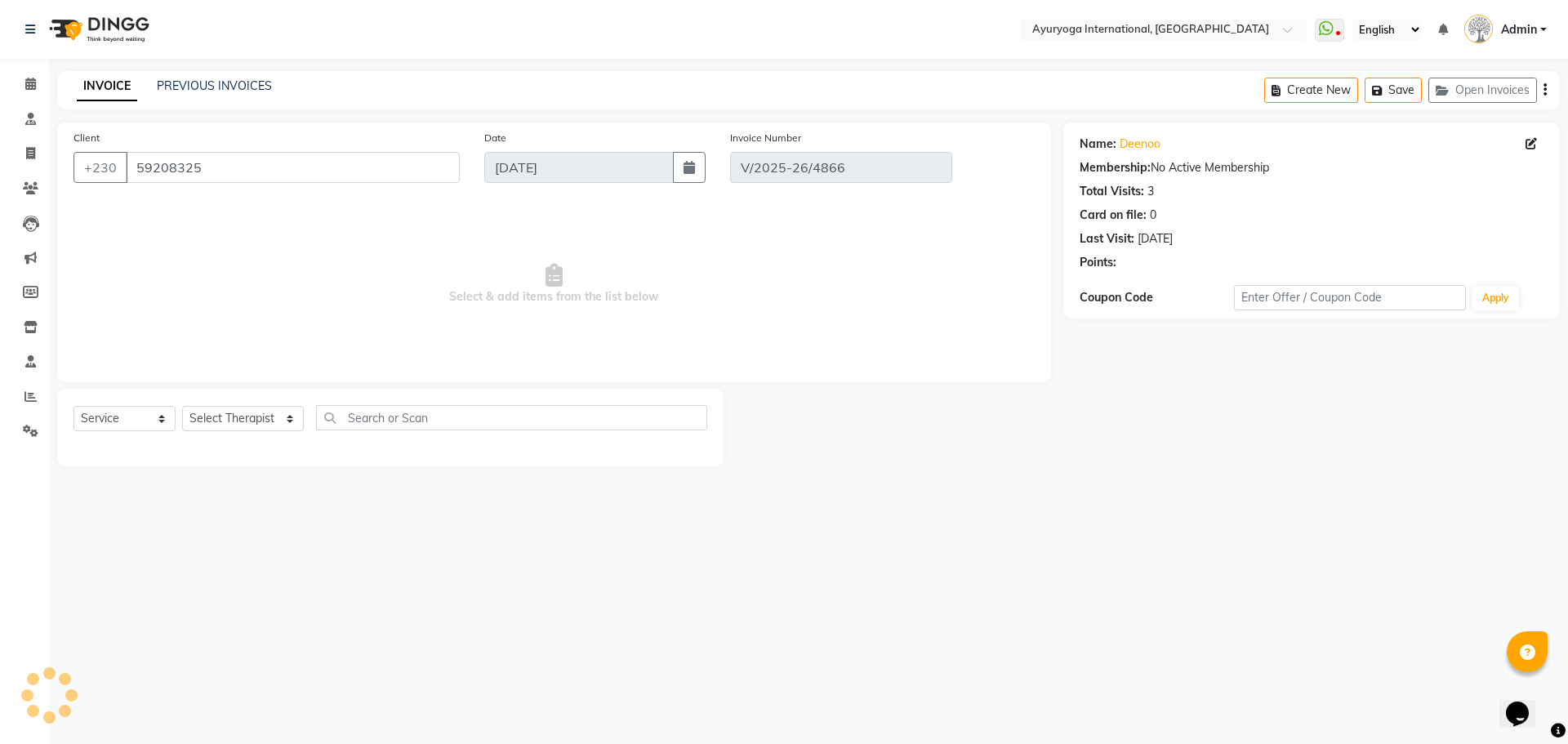
type input "[DATE]"
select select "select"
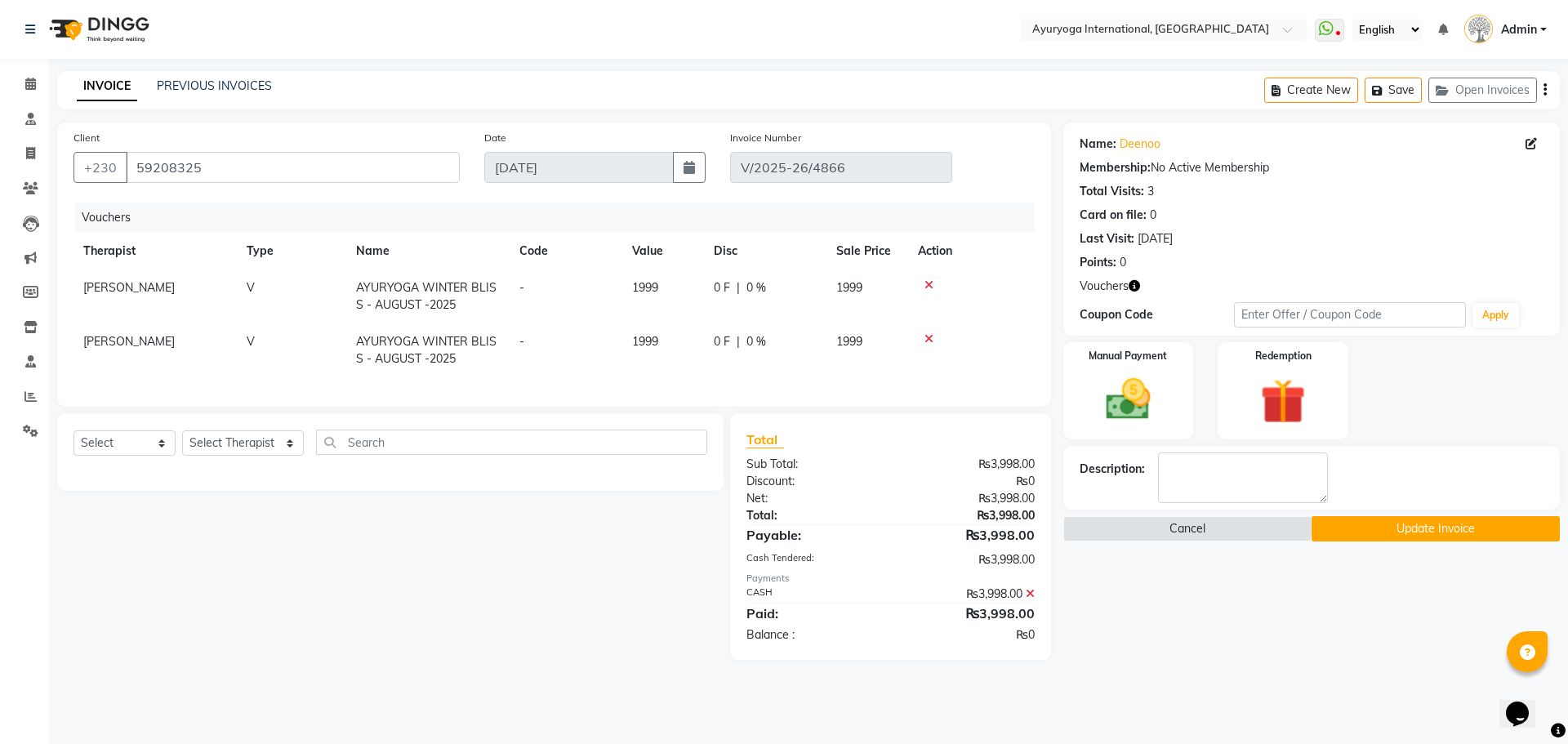
click at [1030, 599] on icon at bounding box center [1031, 593] width 9 height 11
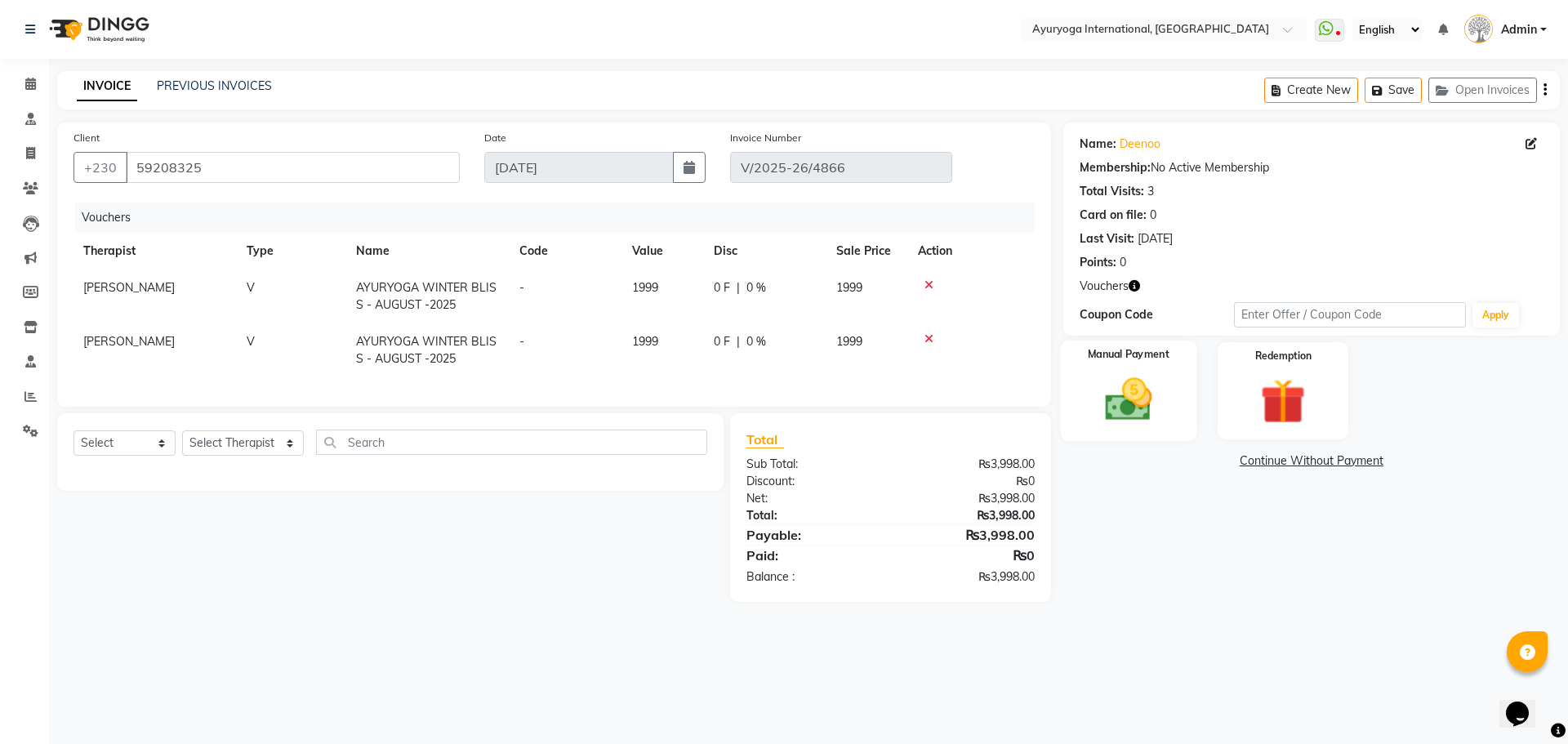
click at [1124, 402] on img at bounding box center [1128, 400] width 76 height 54
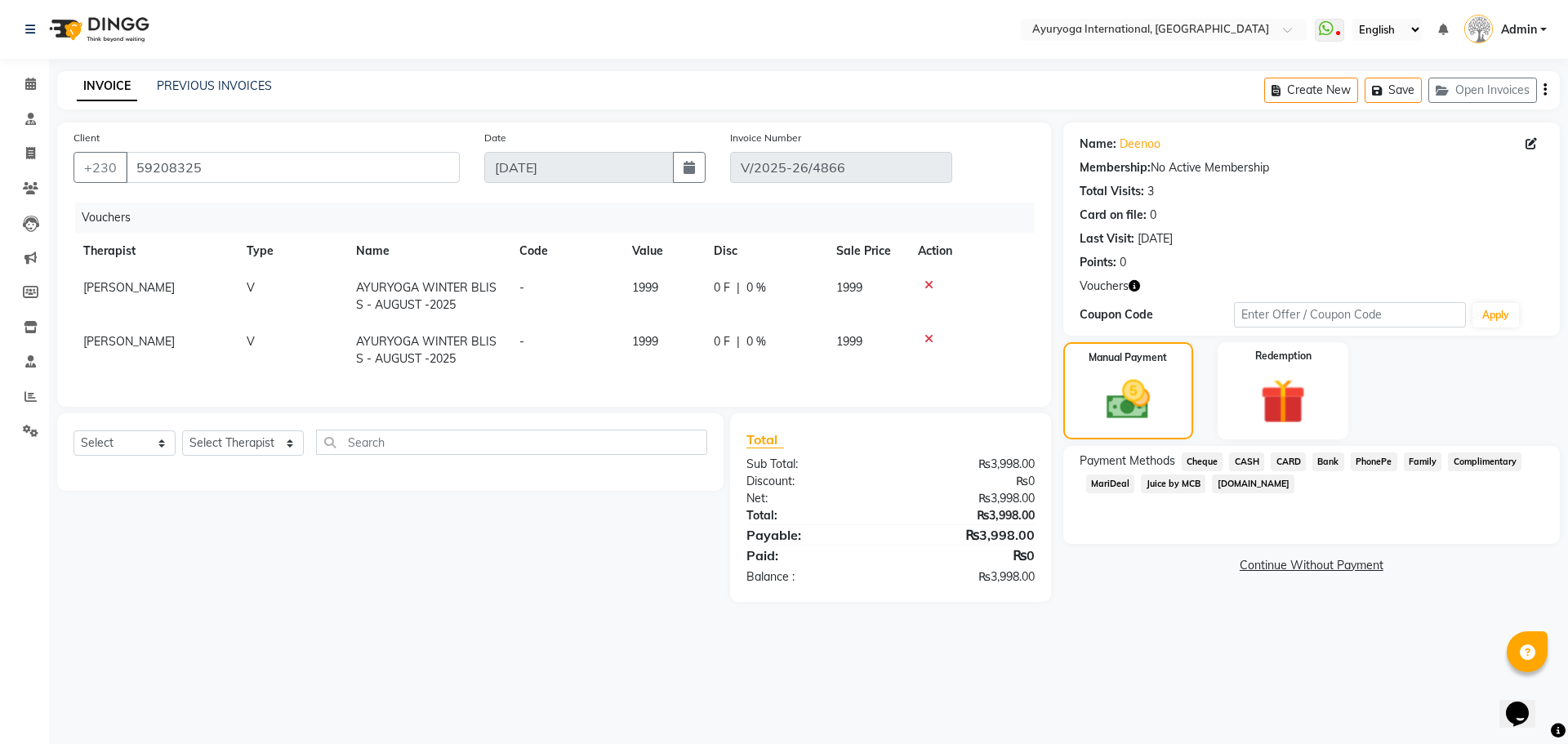
click at [1251, 467] on span "CASH" at bounding box center [1247, 462] width 35 height 19
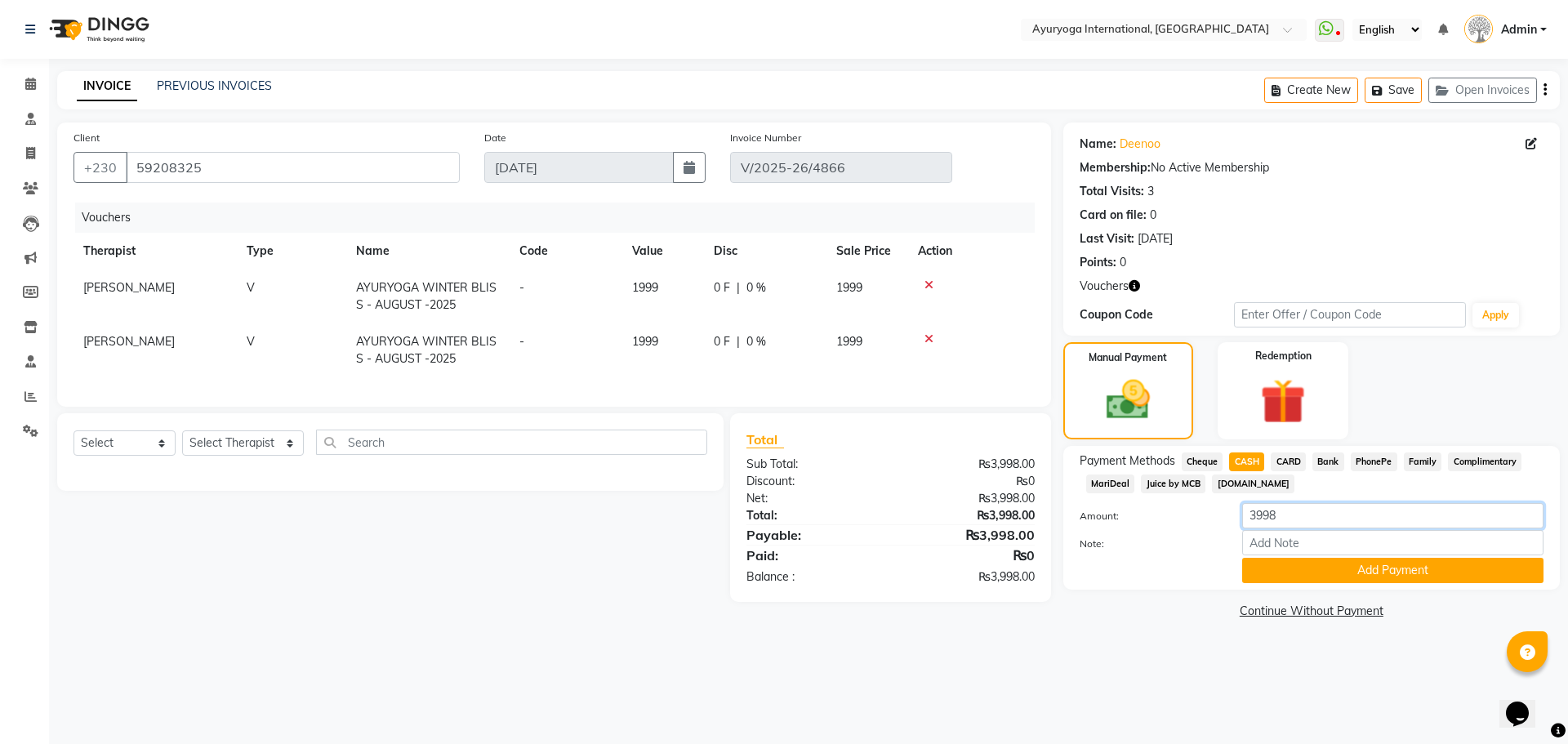
drag, startPoint x: 1289, startPoint y: 512, endPoint x: 1241, endPoint y: 512, distance: 48.0
click at [1241, 512] on div "3998" at bounding box center [1393, 516] width 326 height 25
type input "2000"
click at [1327, 578] on button "Add Payment" at bounding box center [1393, 570] width 301 height 25
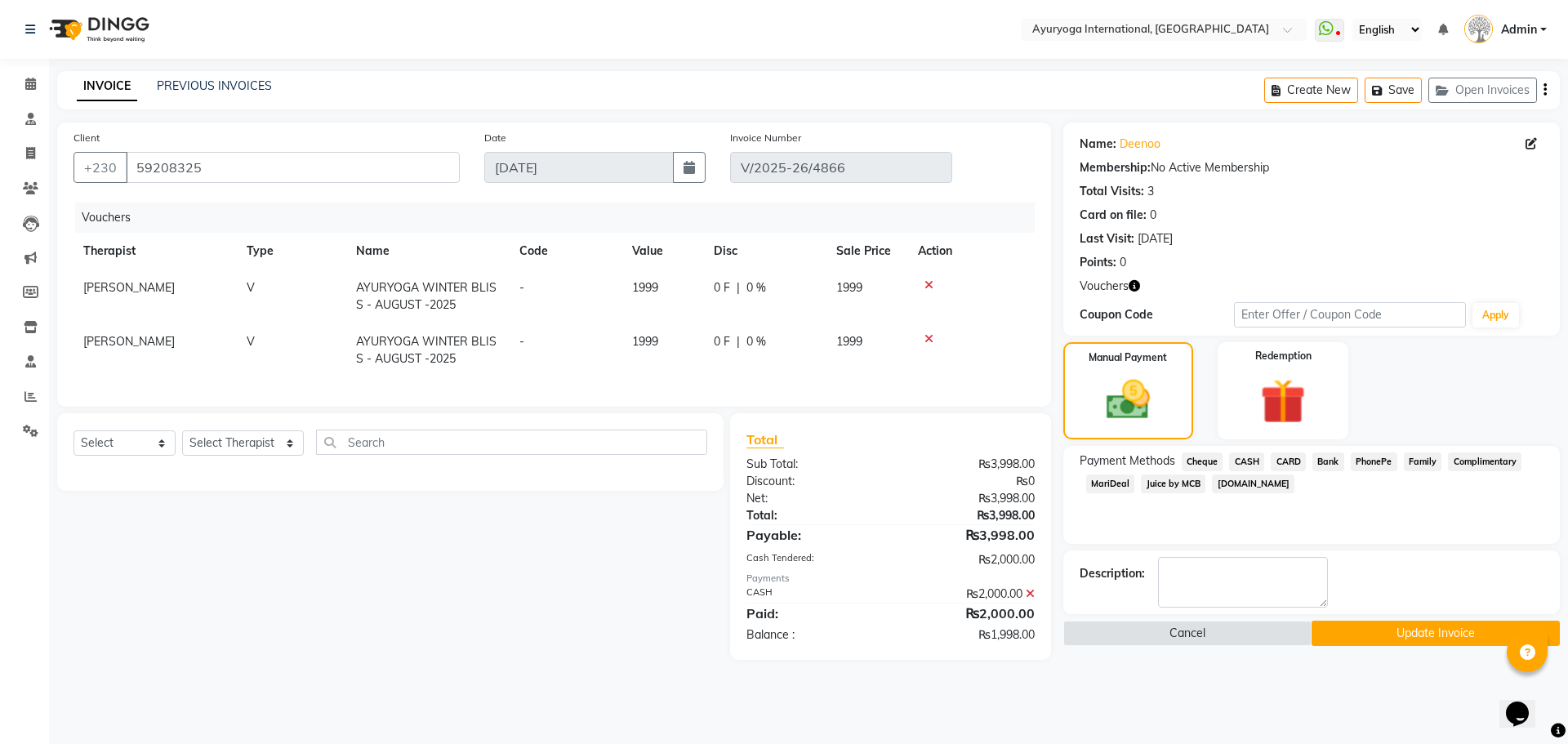
click at [1295, 464] on span "CARD" at bounding box center [1288, 462] width 35 height 19
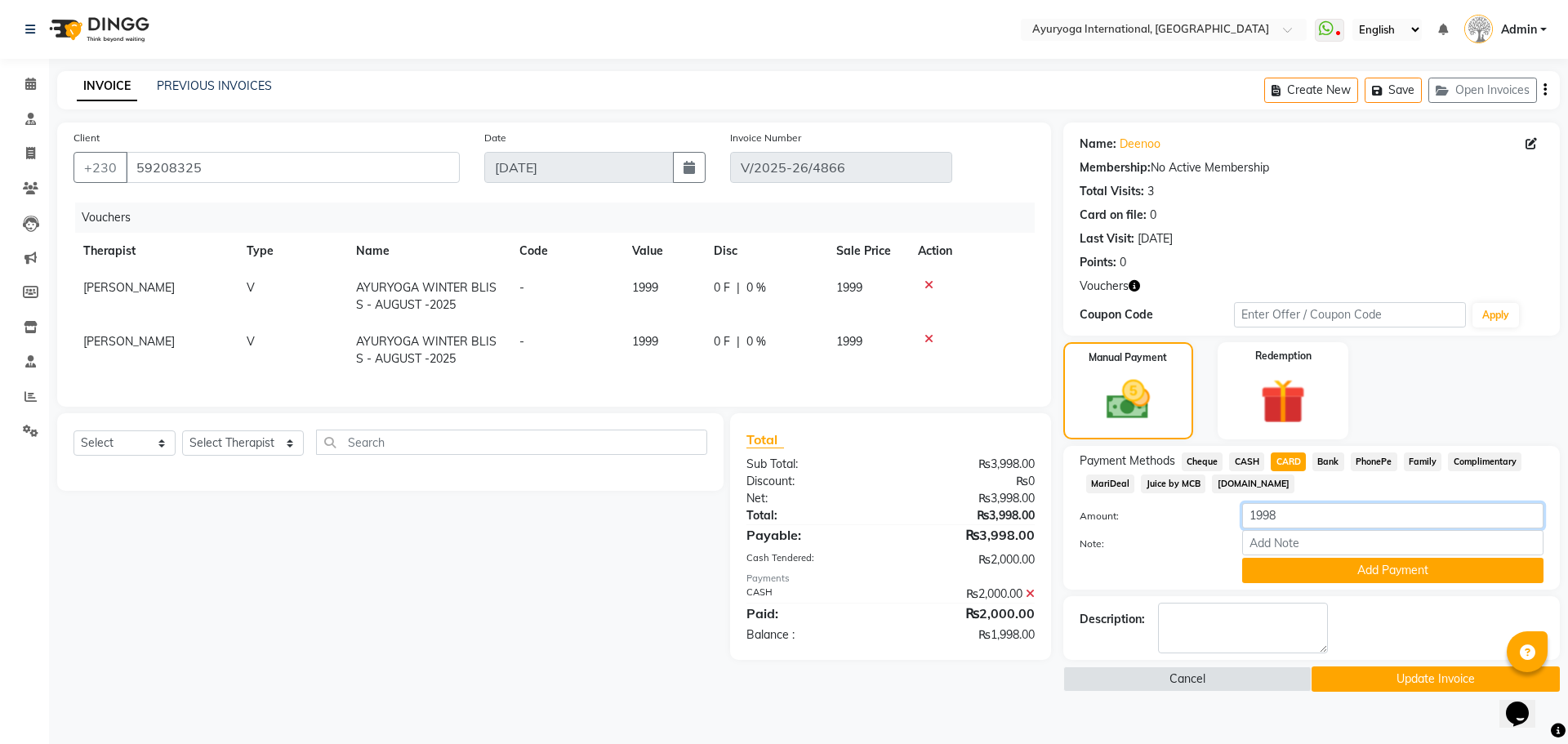
click at [1288, 515] on input "1998" at bounding box center [1393, 516] width 301 height 25
click at [1390, 572] on button "Add Payment" at bounding box center [1393, 570] width 301 height 25
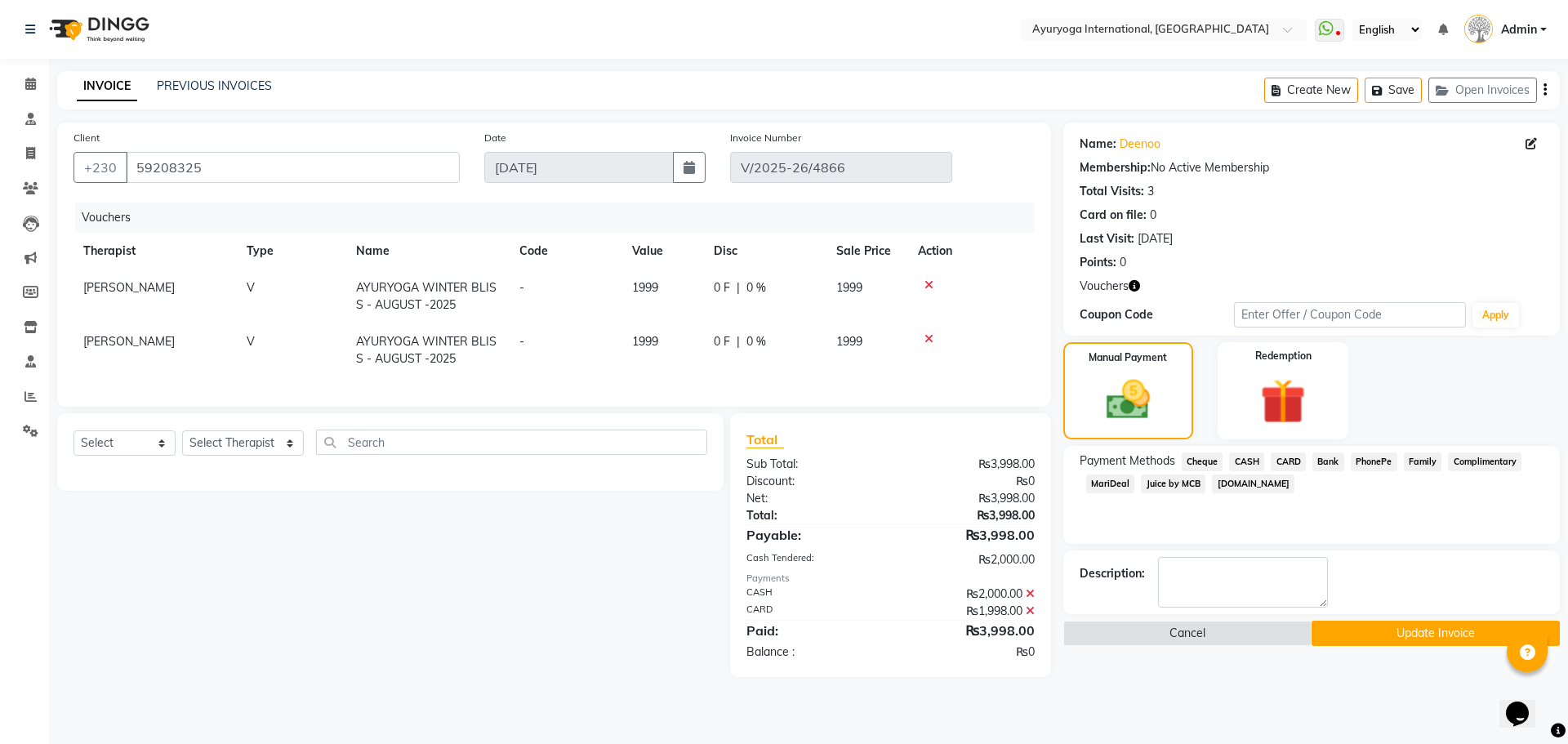
click at [1382, 632] on button "Update Invoice" at bounding box center [1436, 633] width 248 height 25
click at [1424, 635] on button "Update Invoice" at bounding box center [1436, 633] width 248 height 25
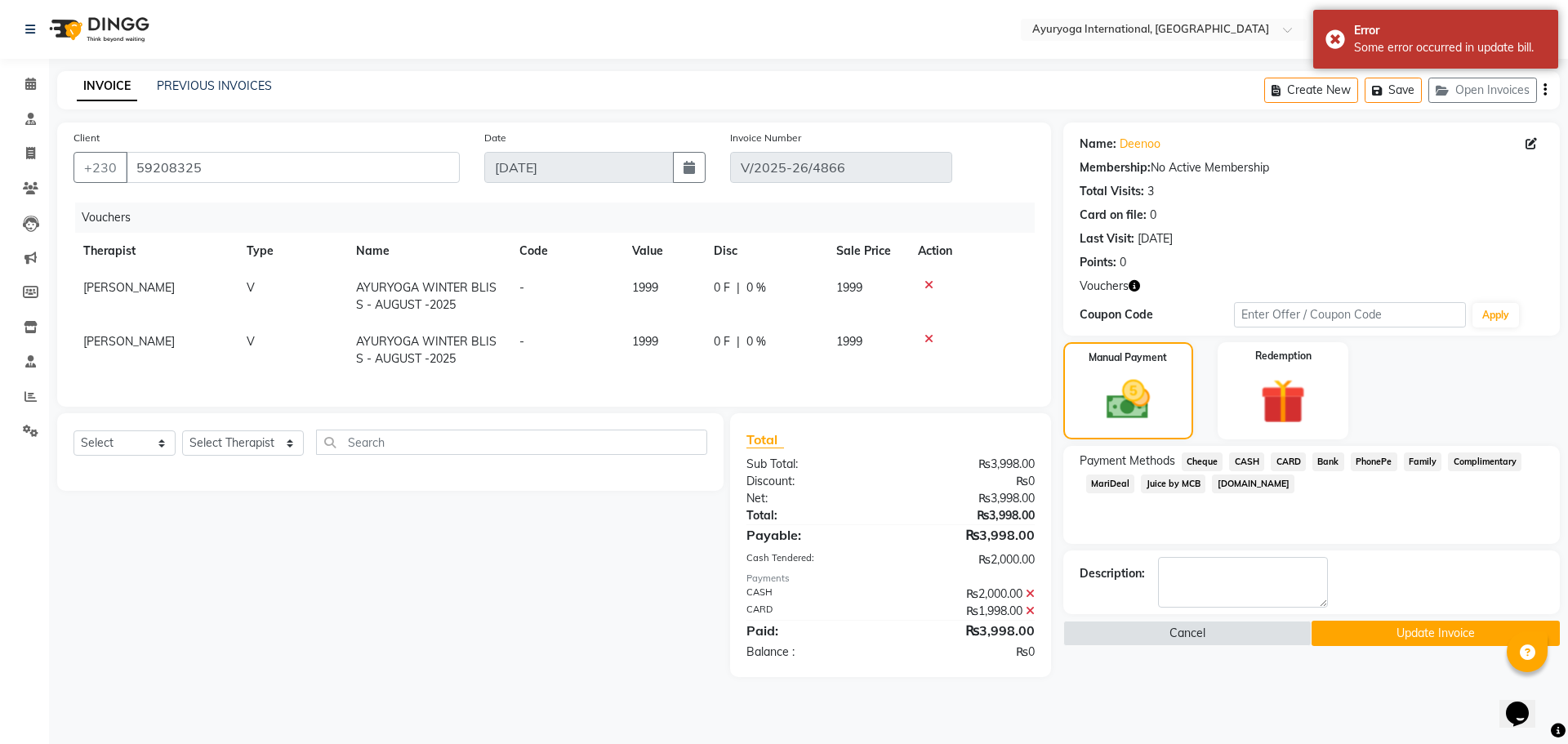
click at [1391, 195] on div "Total Visits: 3" at bounding box center [1311, 192] width 464 height 17
click at [1027, 617] on icon at bounding box center [1031, 611] width 9 height 11
click at [1027, 599] on icon at bounding box center [1031, 593] width 9 height 11
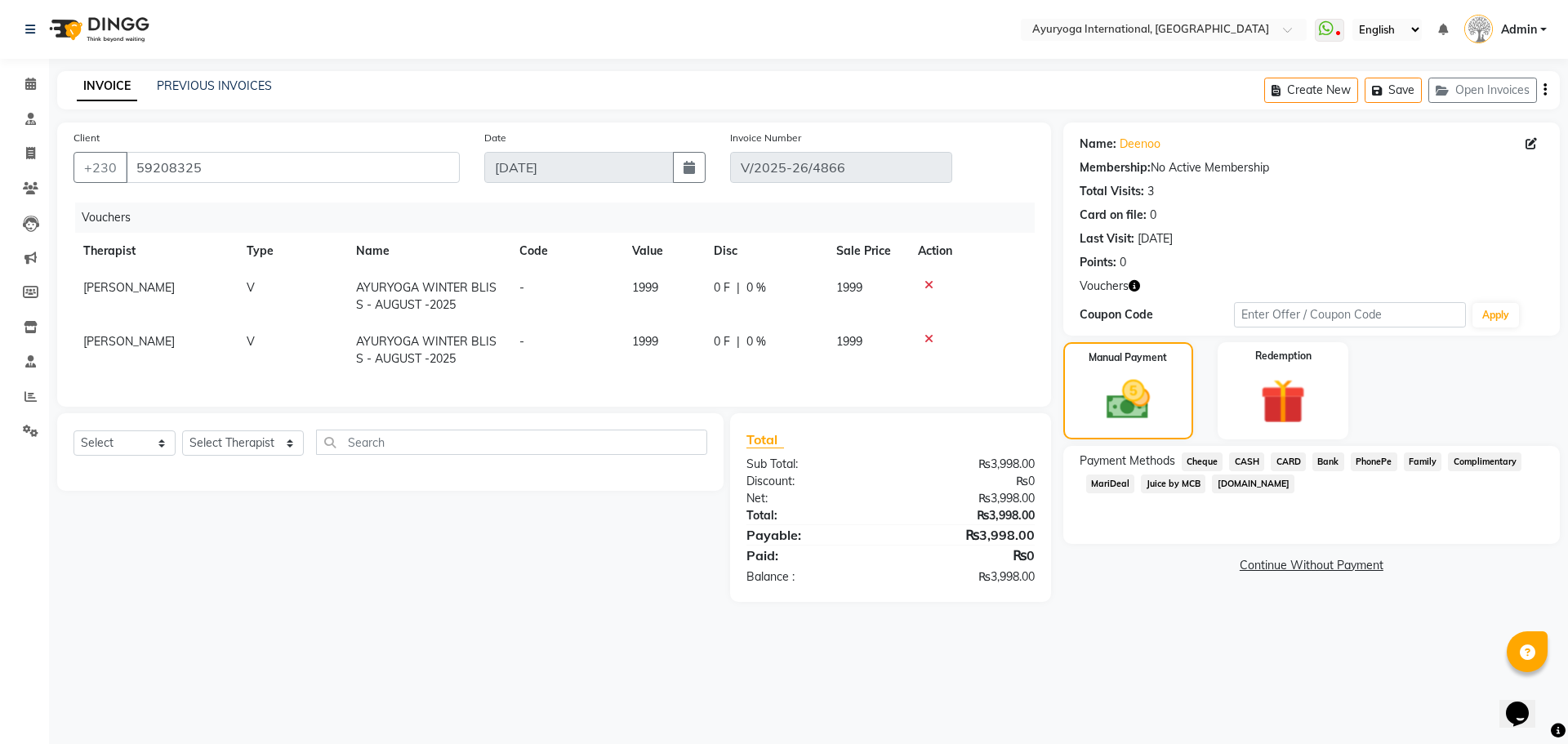
click at [1250, 463] on span "CASH" at bounding box center [1247, 462] width 35 height 19
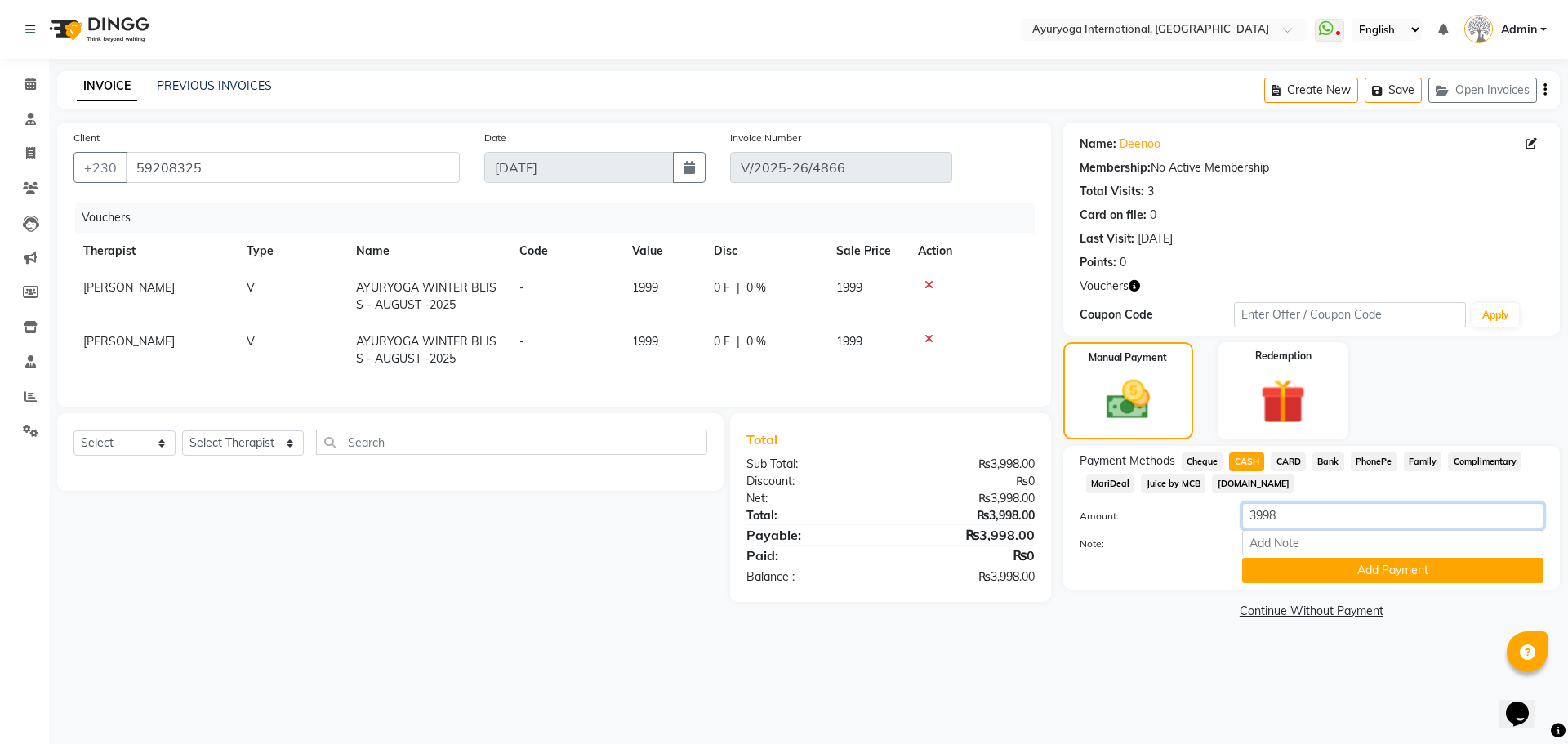
drag, startPoint x: 1289, startPoint y: 515, endPoint x: 1227, endPoint y: 515, distance: 62.0
click at [1227, 515] on div "Amount: 3998" at bounding box center [1311, 517] width 489 height 28
type input "2000"
click at [1342, 568] on button "Add Payment" at bounding box center [1393, 570] width 301 height 25
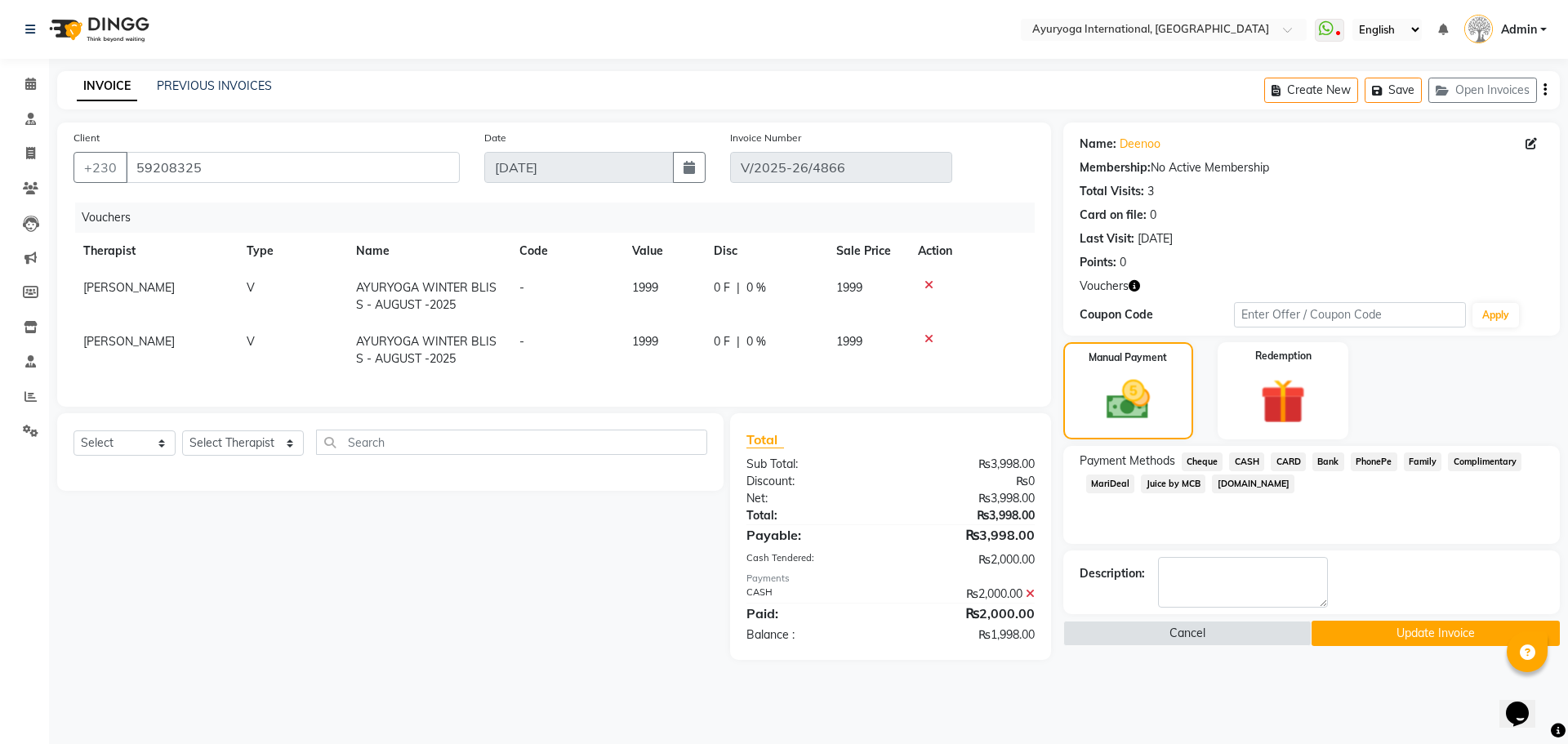
click at [1293, 461] on span "CARD" at bounding box center [1288, 462] width 35 height 19
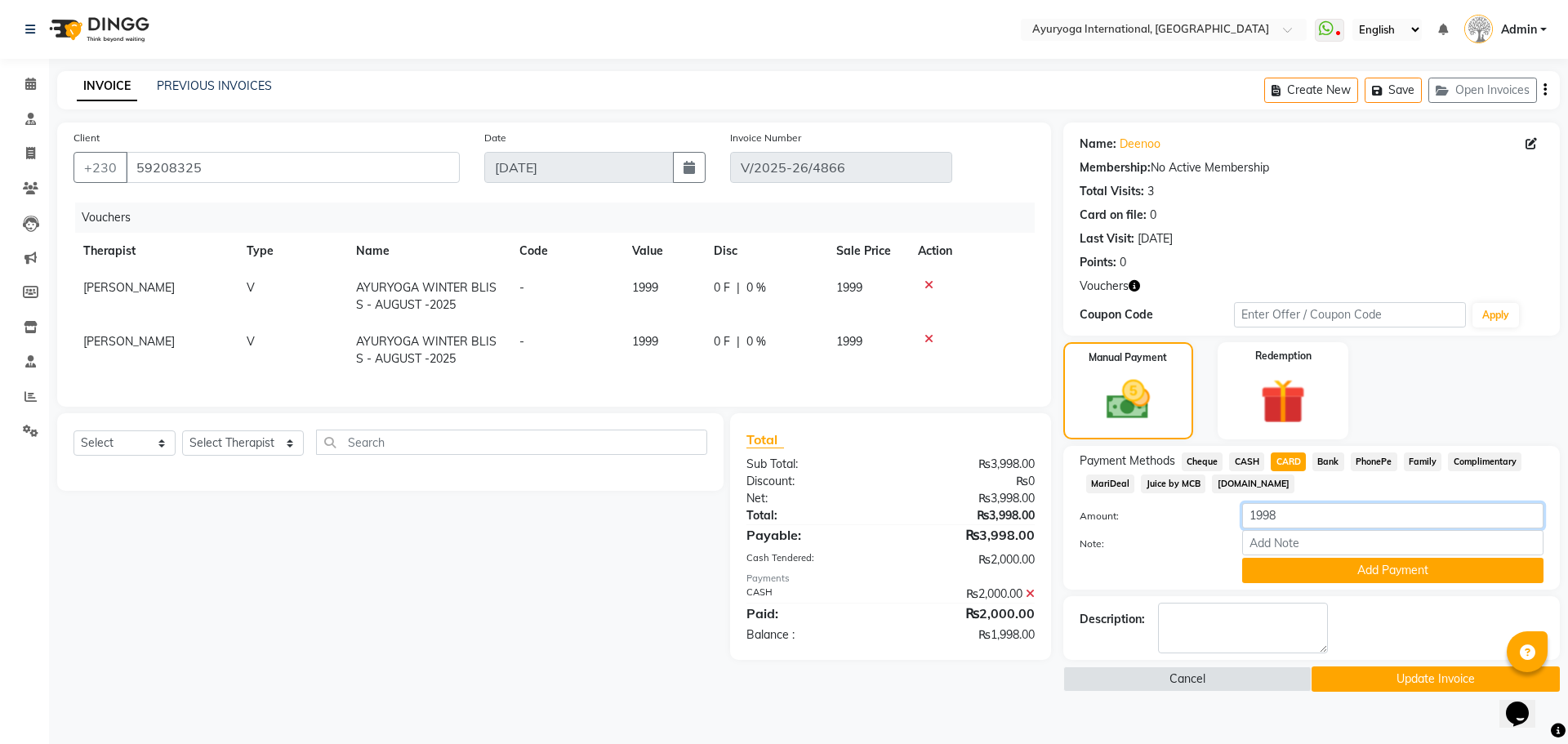
drag, startPoint x: 1295, startPoint y: 517, endPoint x: 1240, endPoint y: 517, distance: 55.0
click at [1240, 517] on div "1998" at bounding box center [1393, 516] width 326 height 25
type input "1998"
click at [1421, 565] on button "Add Payment" at bounding box center [1393, 570] width 301 height 25
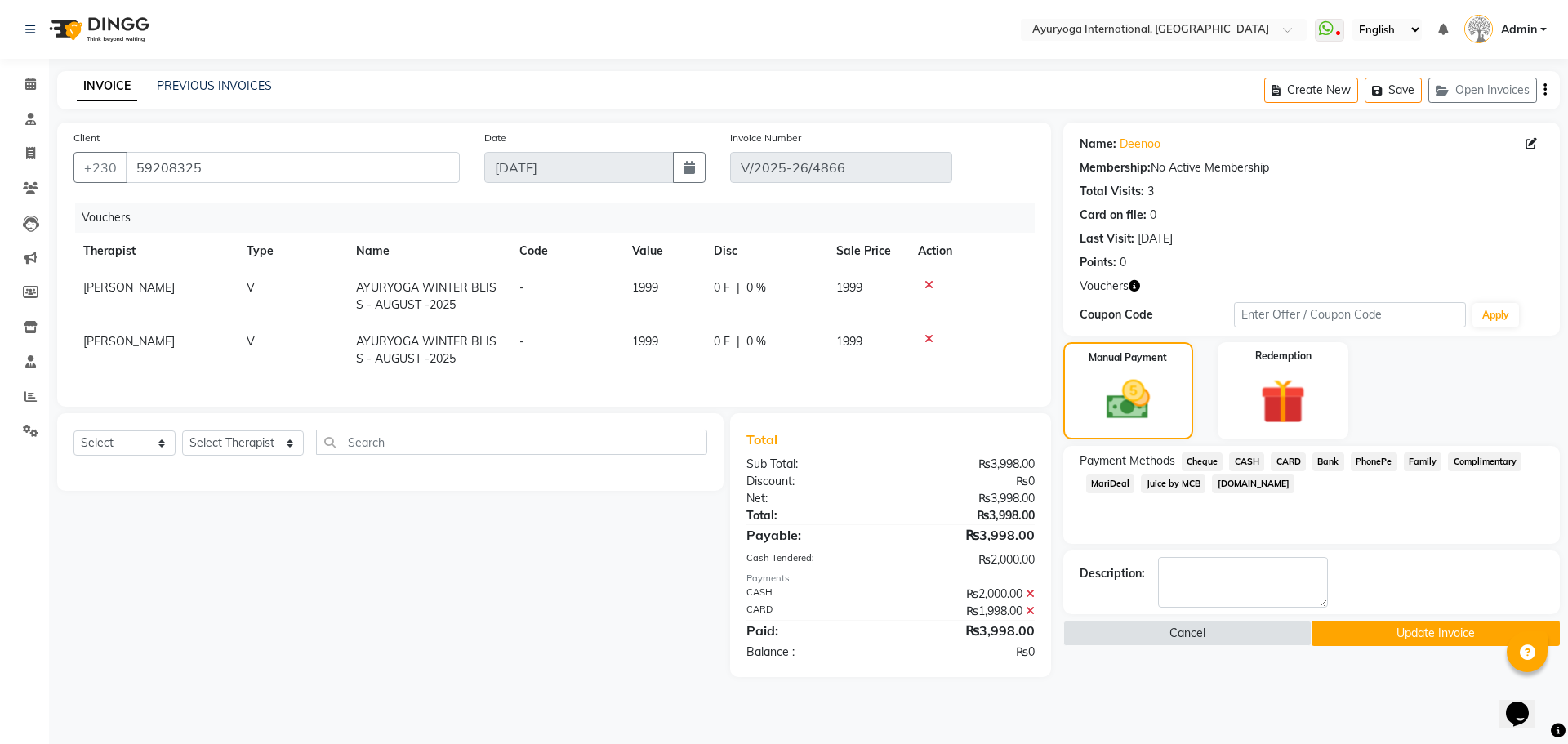
click at [1383, 639] on button "Update Invoice" at bounding box center [1436, 633] width 248 height 25
drag, startPoint x: 203, startPoint y: 171, endPoint x: 125, endPoint y: 166, distance: 78.2
click at [125, 166] on input "59208325" at bounding box center [292, 167] width 334 height 31
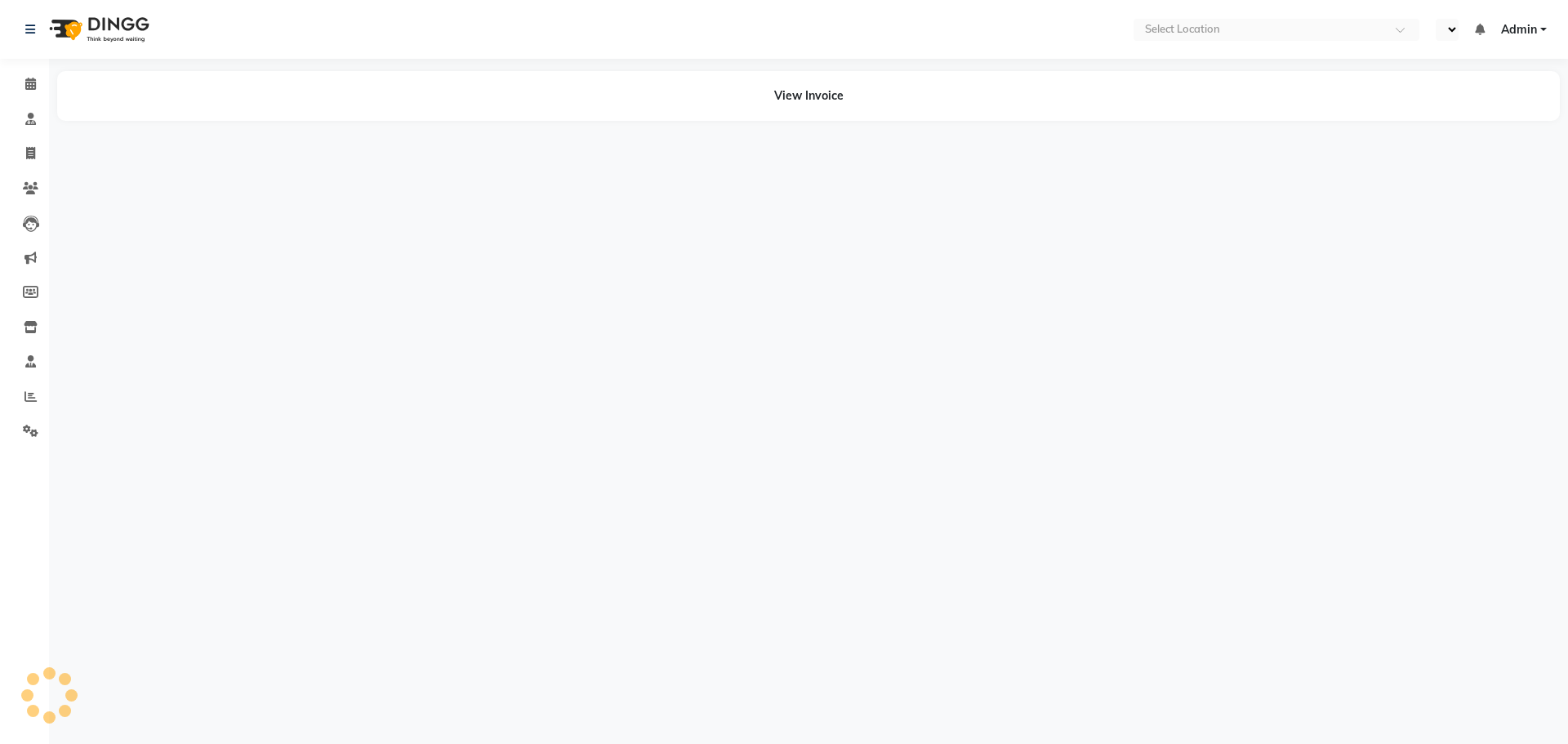
select select "en"
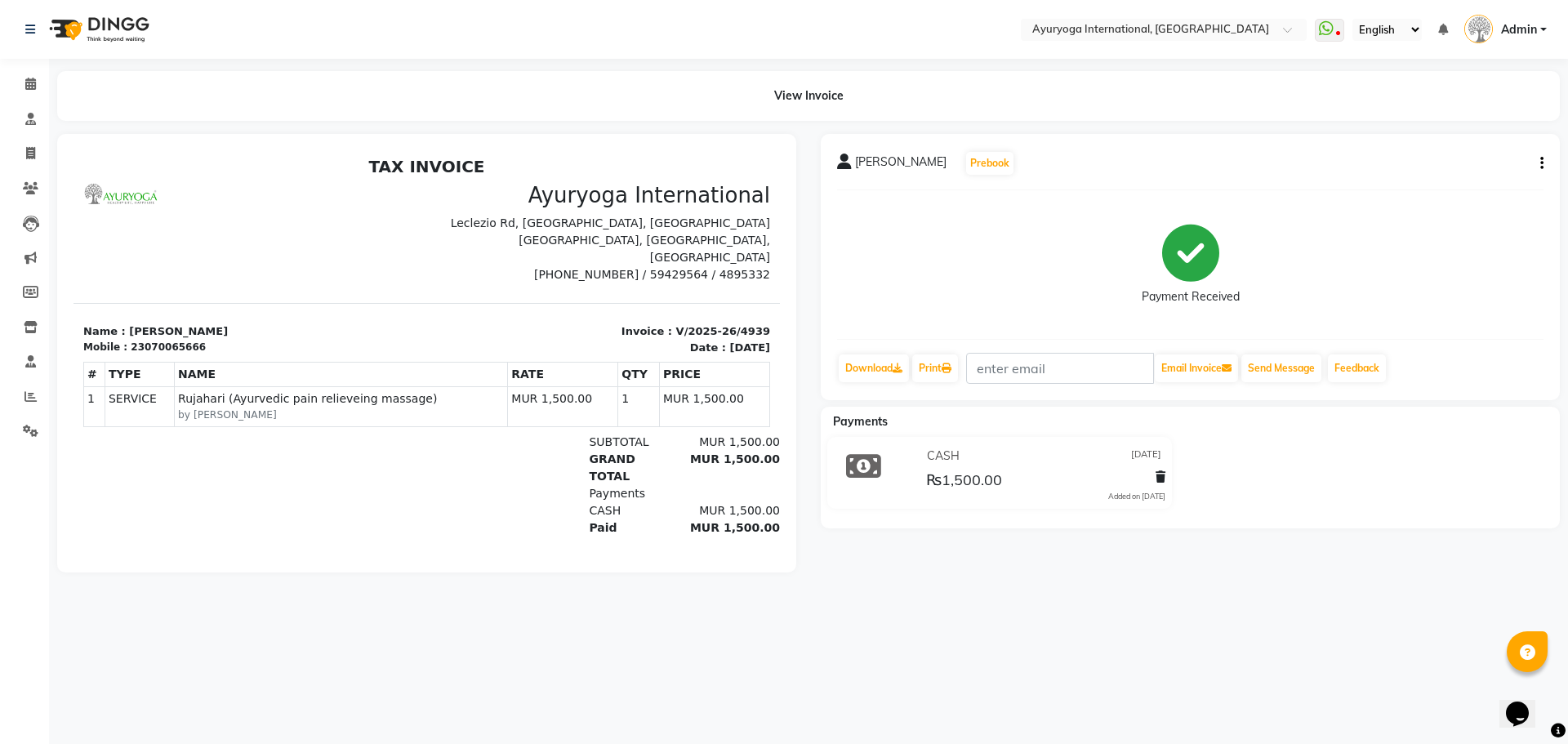
click at [1542, 164] on icon "button" at bounding box center [1542, 164] width 3 height 1
click at [1470, 190] on div "Edit Invoice" at bounding box center [1461, 184] width 112 height 20
select select "service"
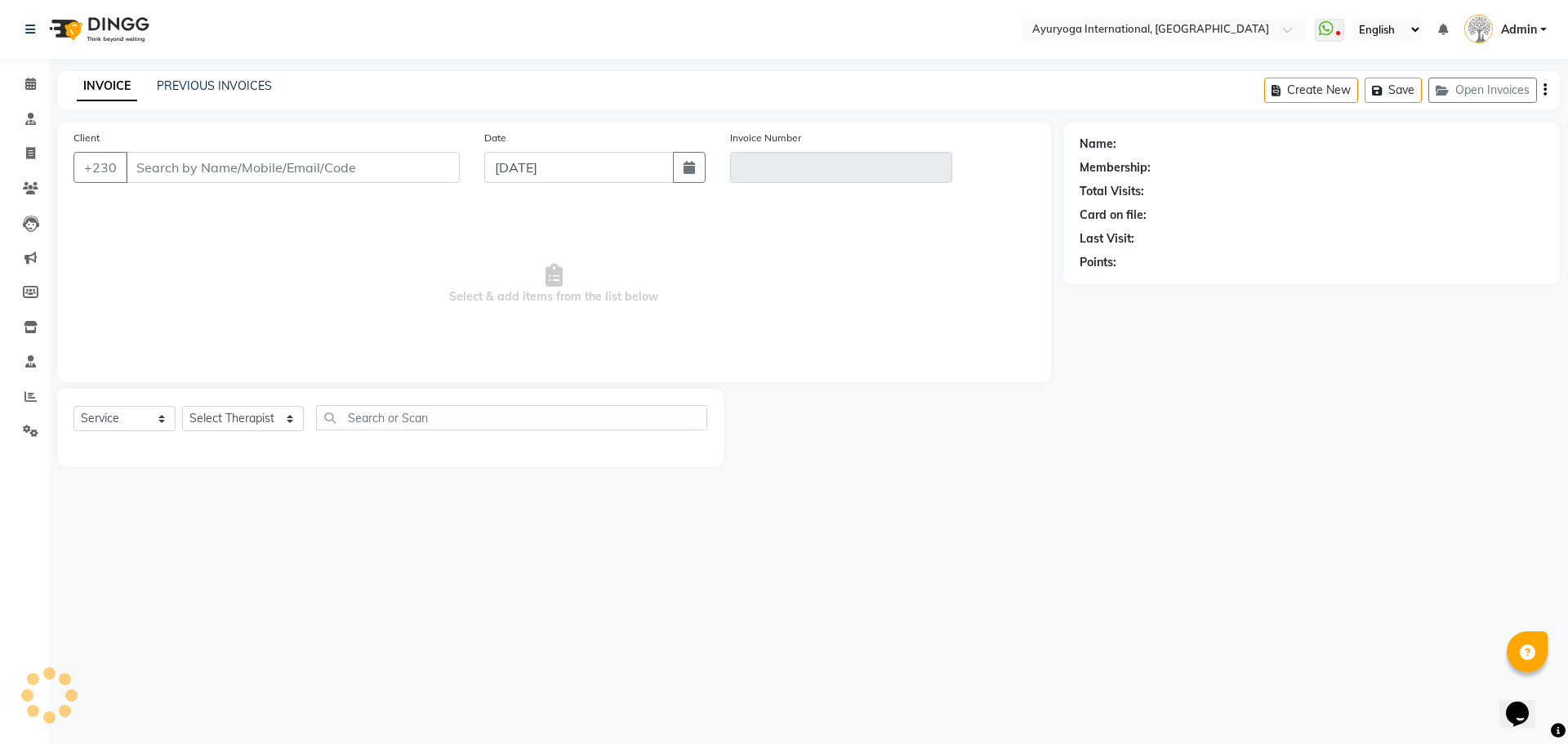
type input "70065666"
type input "V/2025-26/4939"
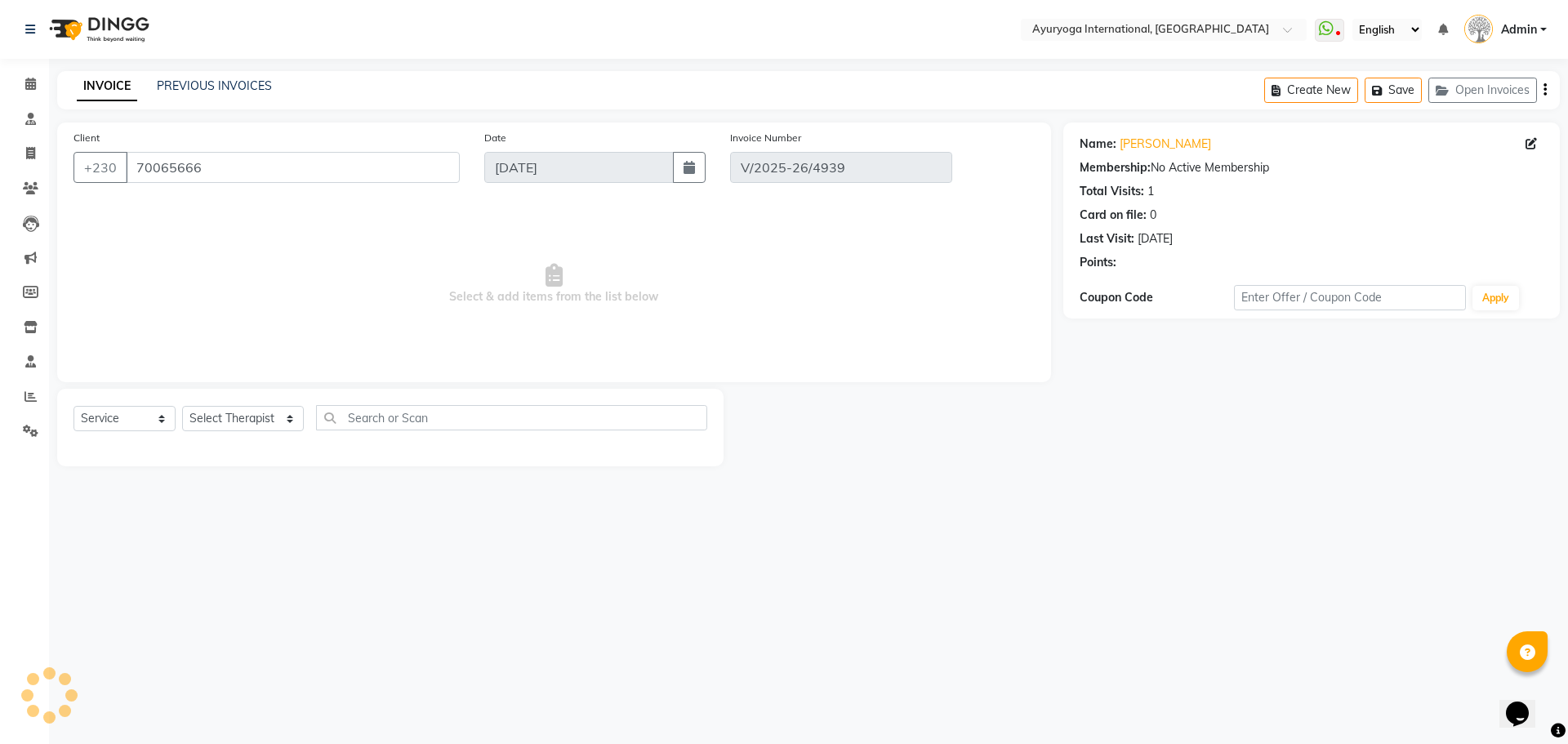
type input "[DATE]"
select select "select"
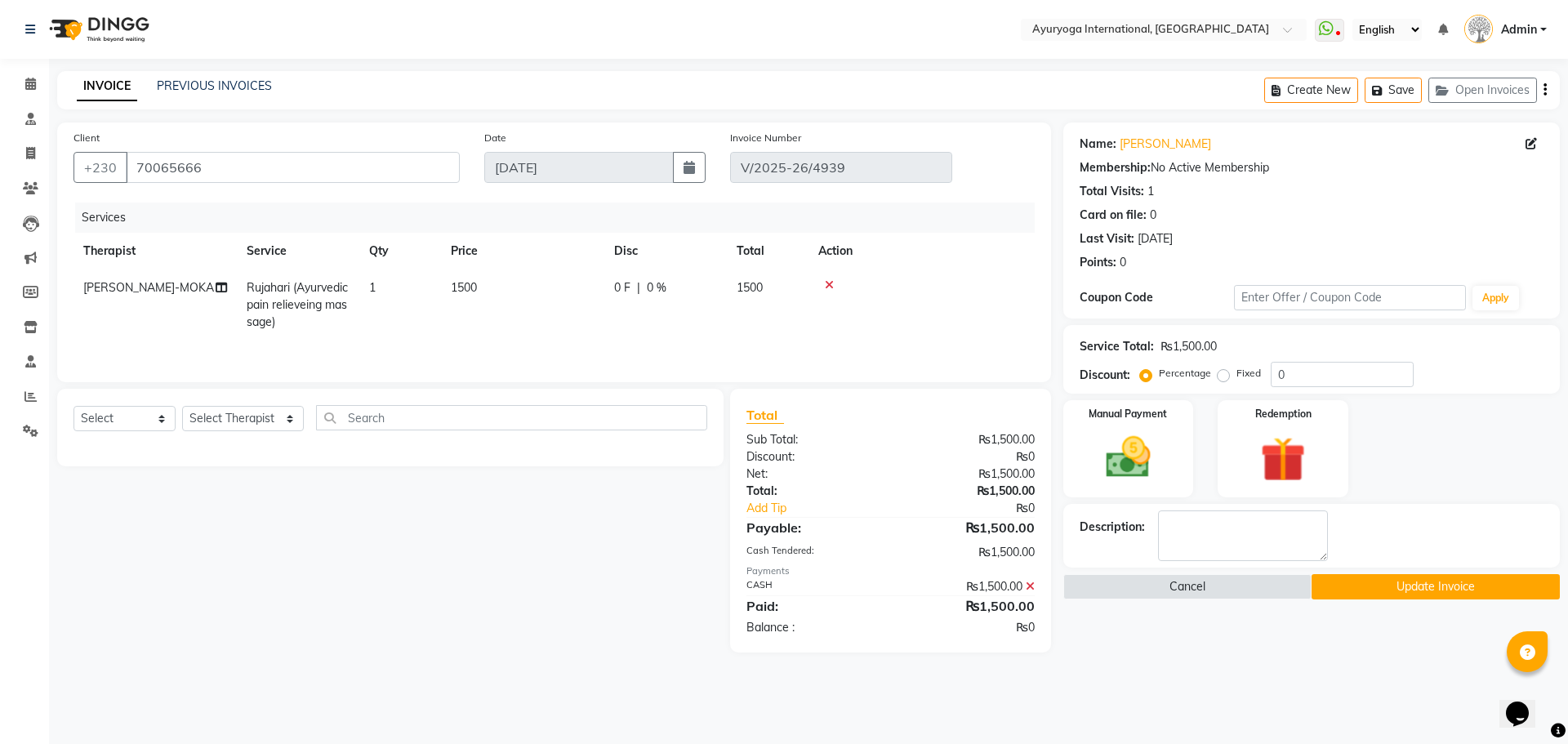
click at [1032, 584] on icon at bounding box center [1031, 586] width 9 height 11
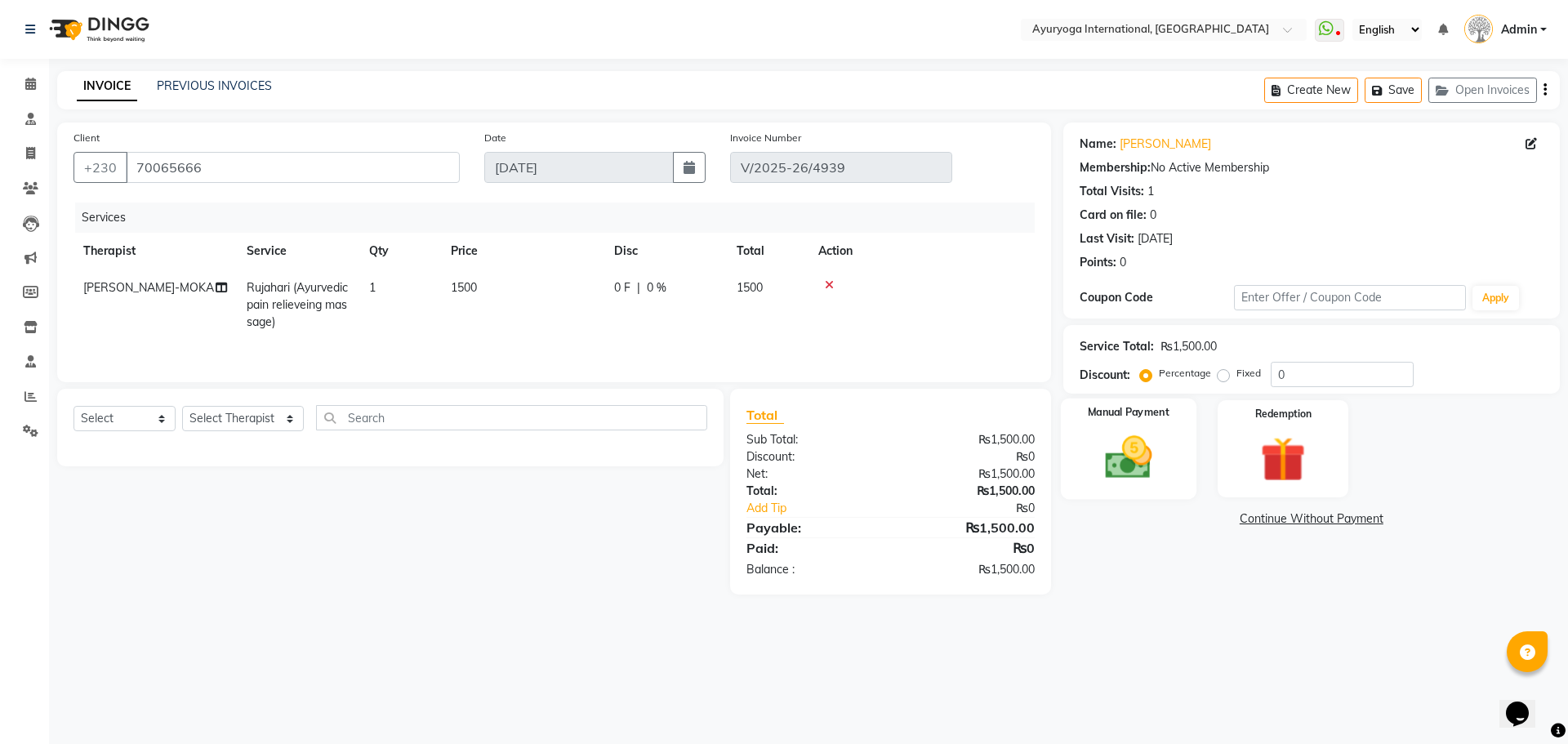
click at [1159, 446] on img at bounding box center [1128, 457] width 76 height 54
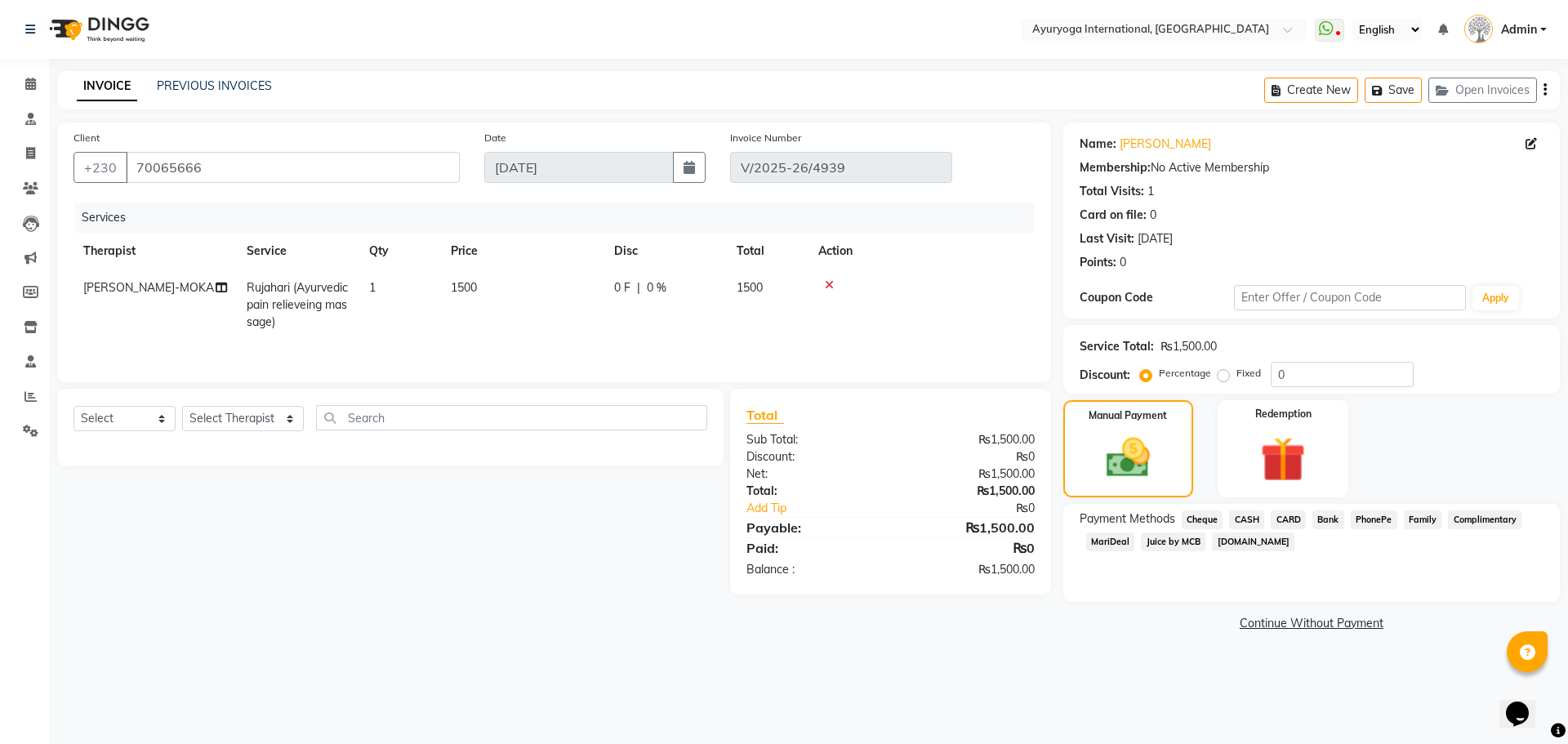
click at [1286, 522] on span "CARD" at bounding box center [1288, 520] width 35 height 19
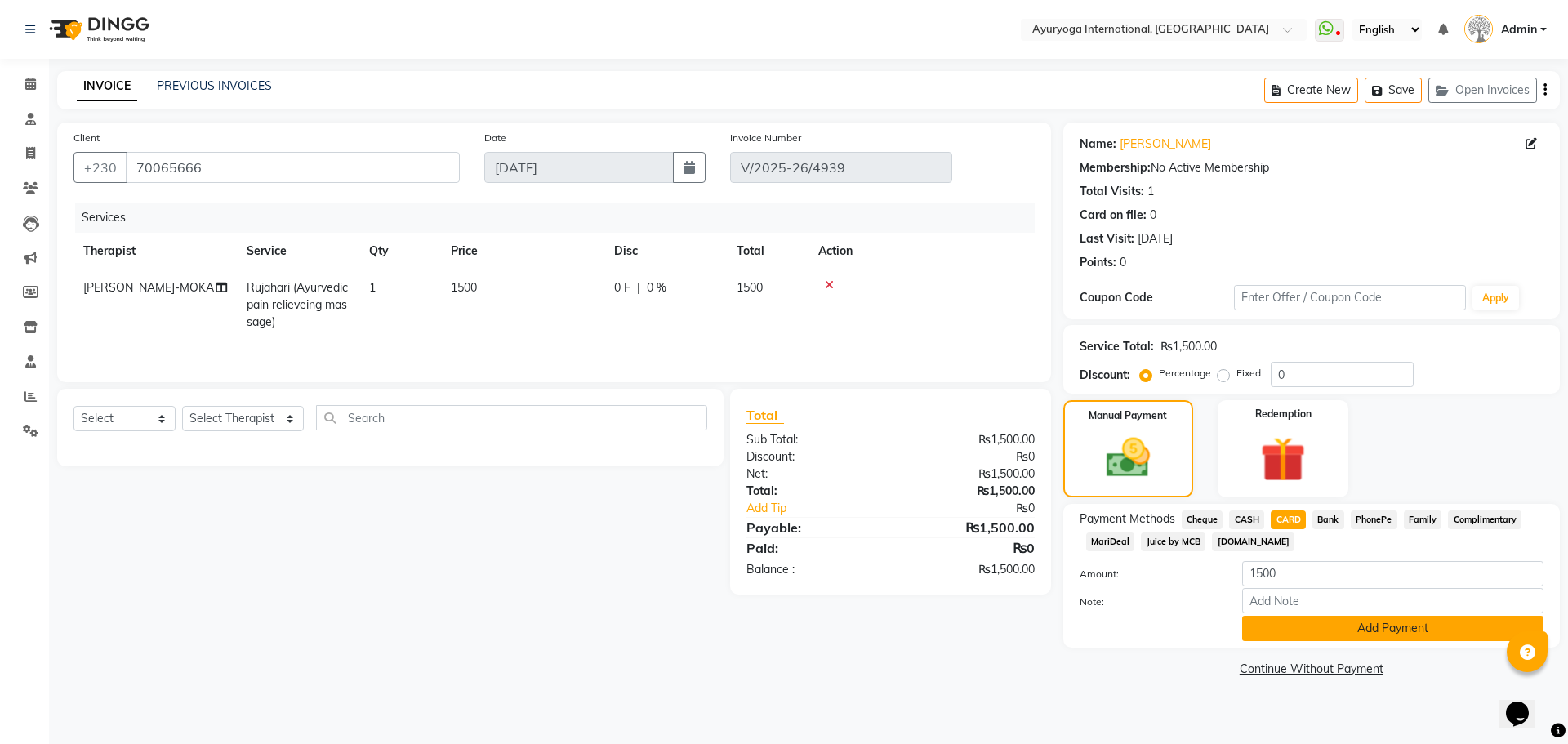
click at [1315, 628] on button "Add Payment" at bounding box center [1393, 628] width 301 height 25
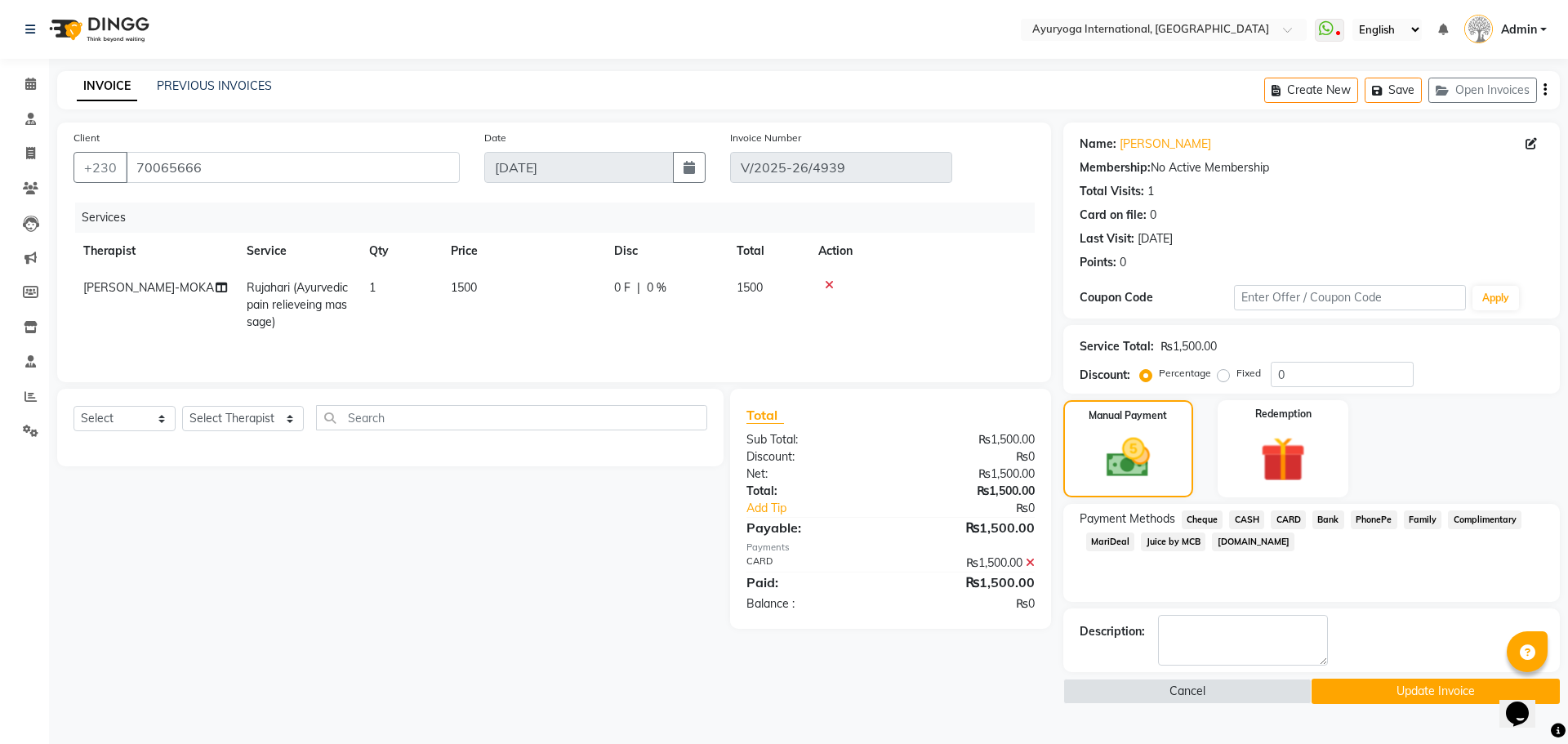
click at [1438, 691] on button "Update Invoice" at bounding box center [1436, 691] width 248 height 25
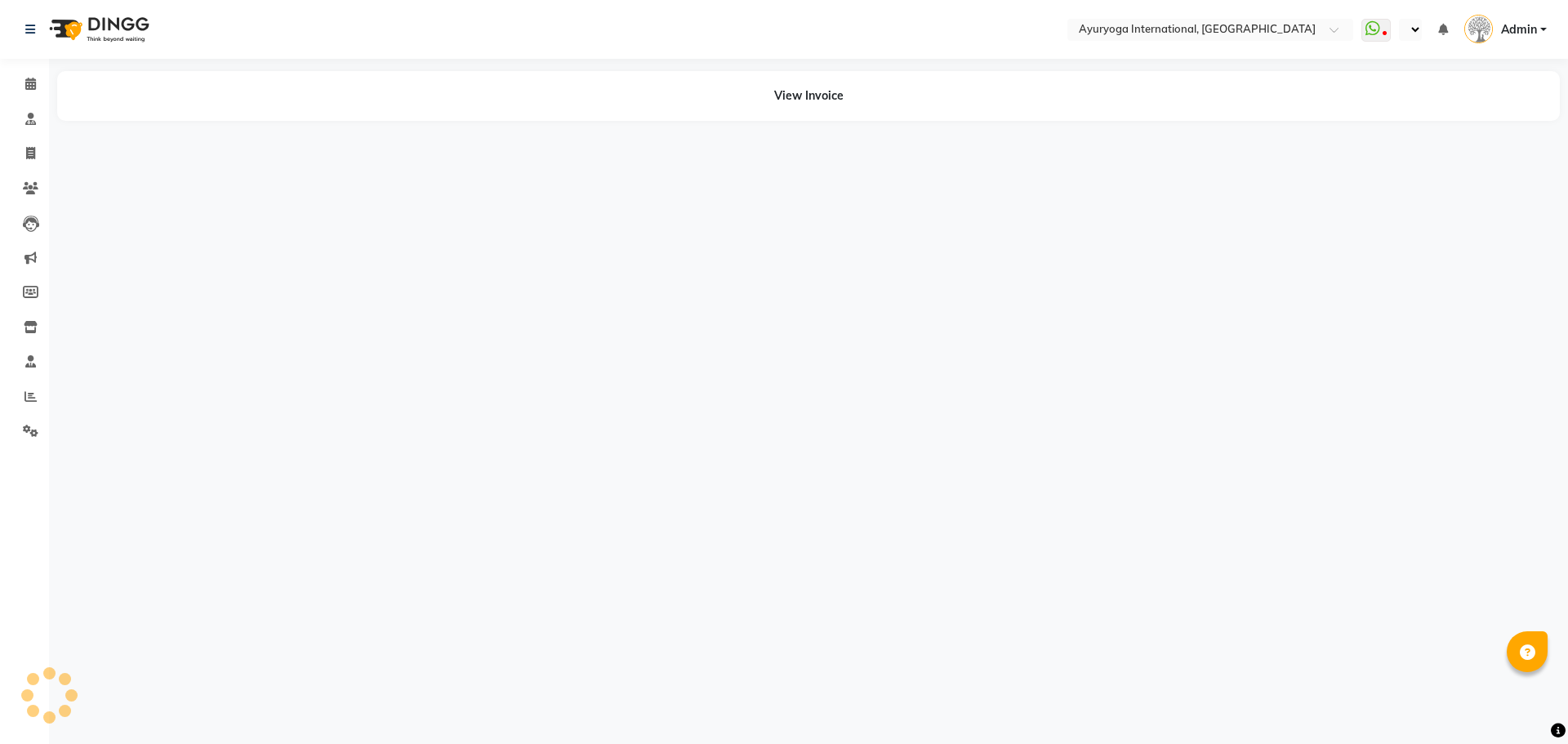
select select "en"
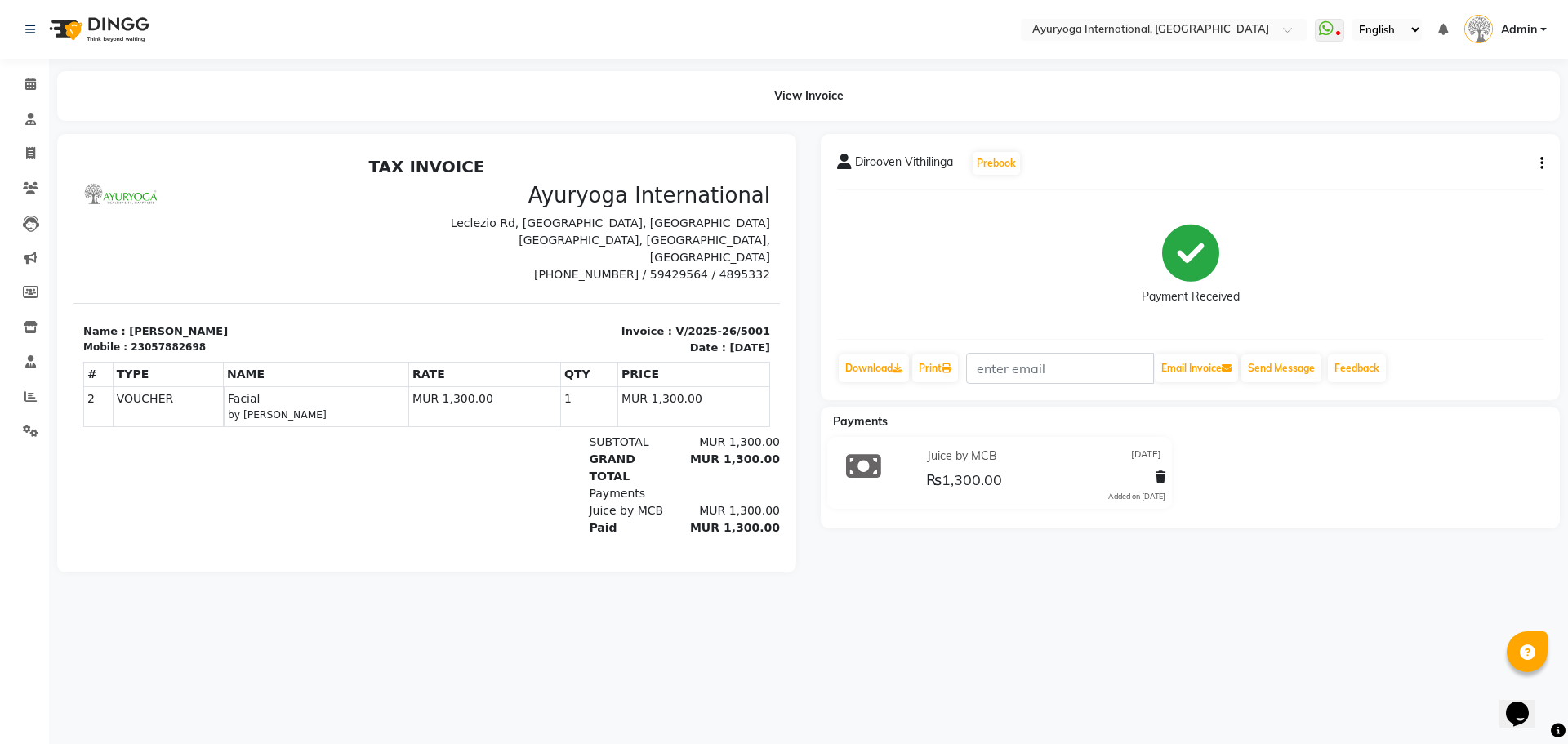
click at [1540, 164] on icon "button" at bounding box center [1542, 164] width 3 height 1
click at [1470, 133] on div "Cancel Invoice" at bounding box center [1476, 132] width 82 height 20
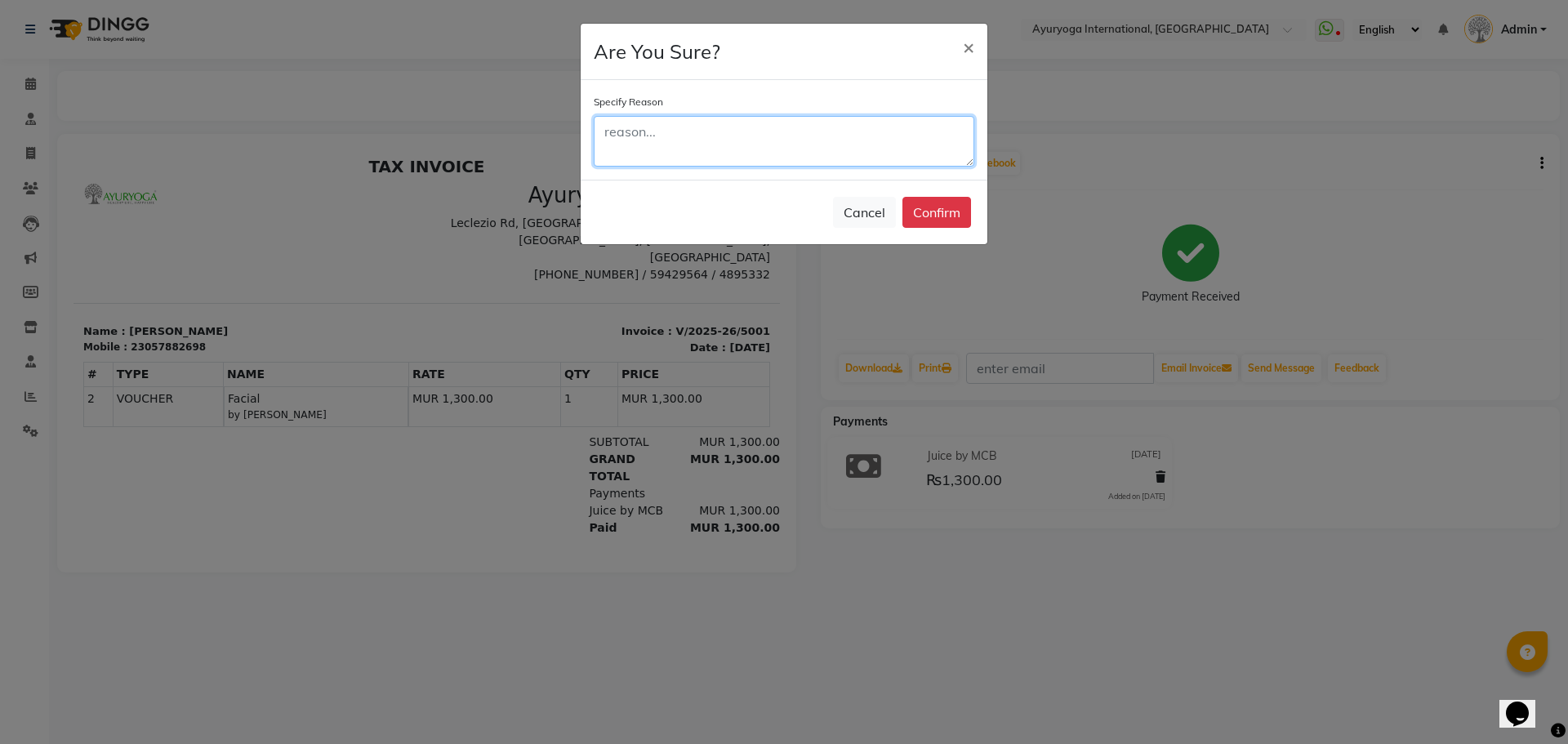
click at [828, 145] on textarea at bounding box center [784, 141] width 381 height 51
paste textarea "$2b$10$NfQ3jXR9EZXD9mutognJouXteaPPMNQZ4hVa1OZNhWKPYIxLsnmSO"
drag, startPoint x: 721, startPoint y: 153, endPoint x: 554, endPoint y: 122, distance: 169.9
click at [554, 122] on ngb-modal-window "Are You Sure? × Specify Reason $2b$10$NfQ3jXR9EZXD9mutognJouXteaPPMNQZ4hVa1OZNh…" at bounding box center [784, 372] width 1568 height 744
type textarea "Duplicate Entry"
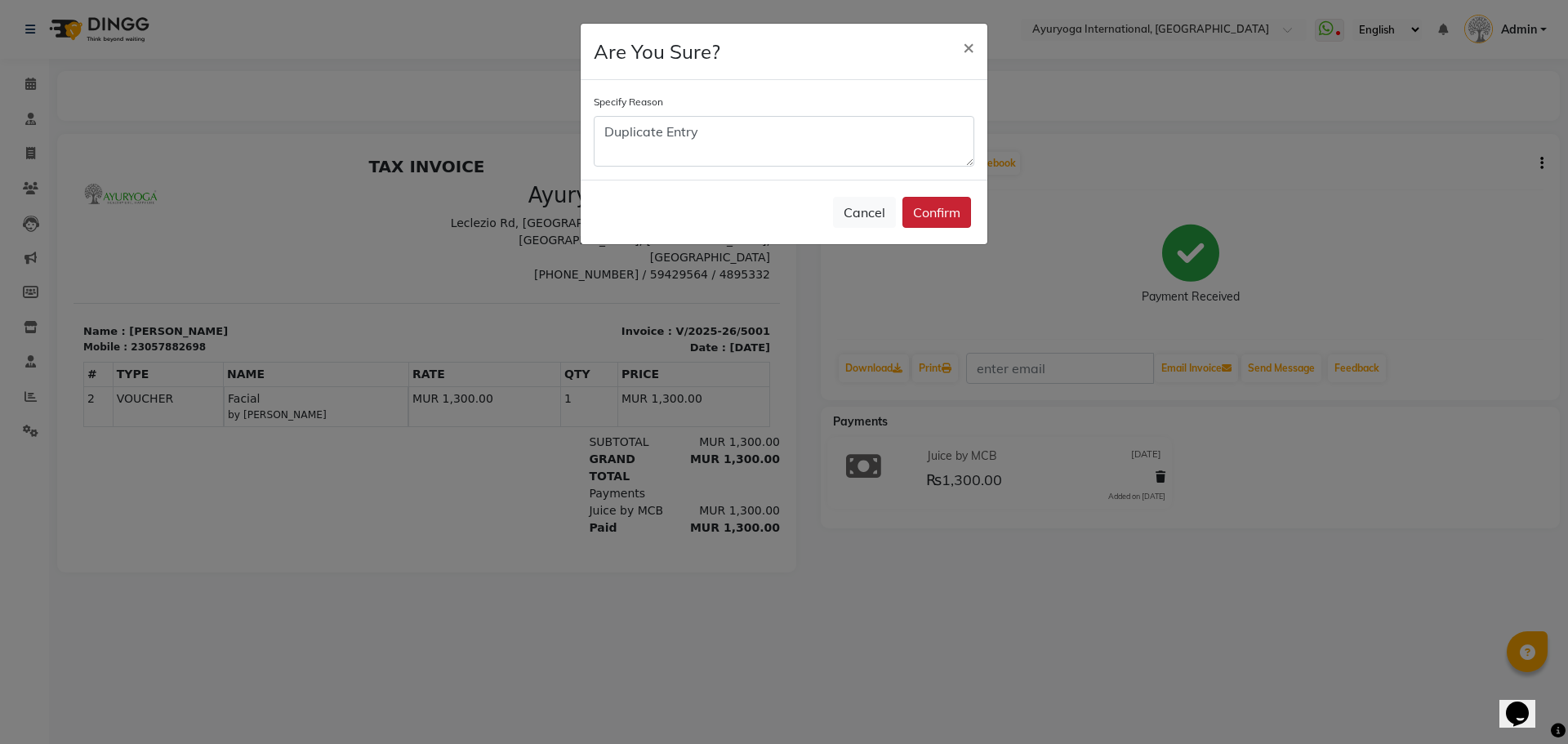
click at [940, 220] on button "Confirm" at bounding box center [936, 213] width 69 height 31
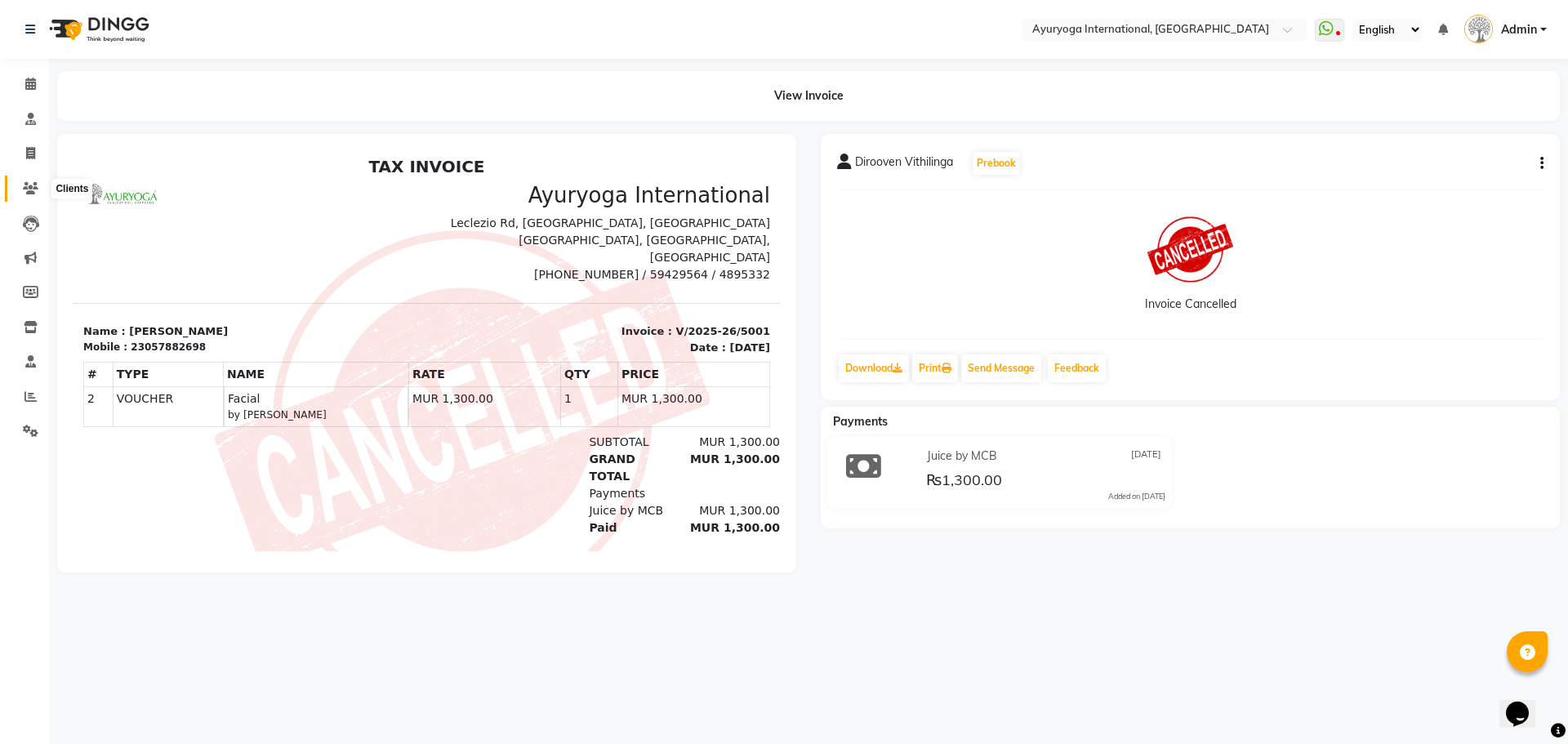
click at [30, 186] on icon at bounding box center [30, 188] width 16 height 12
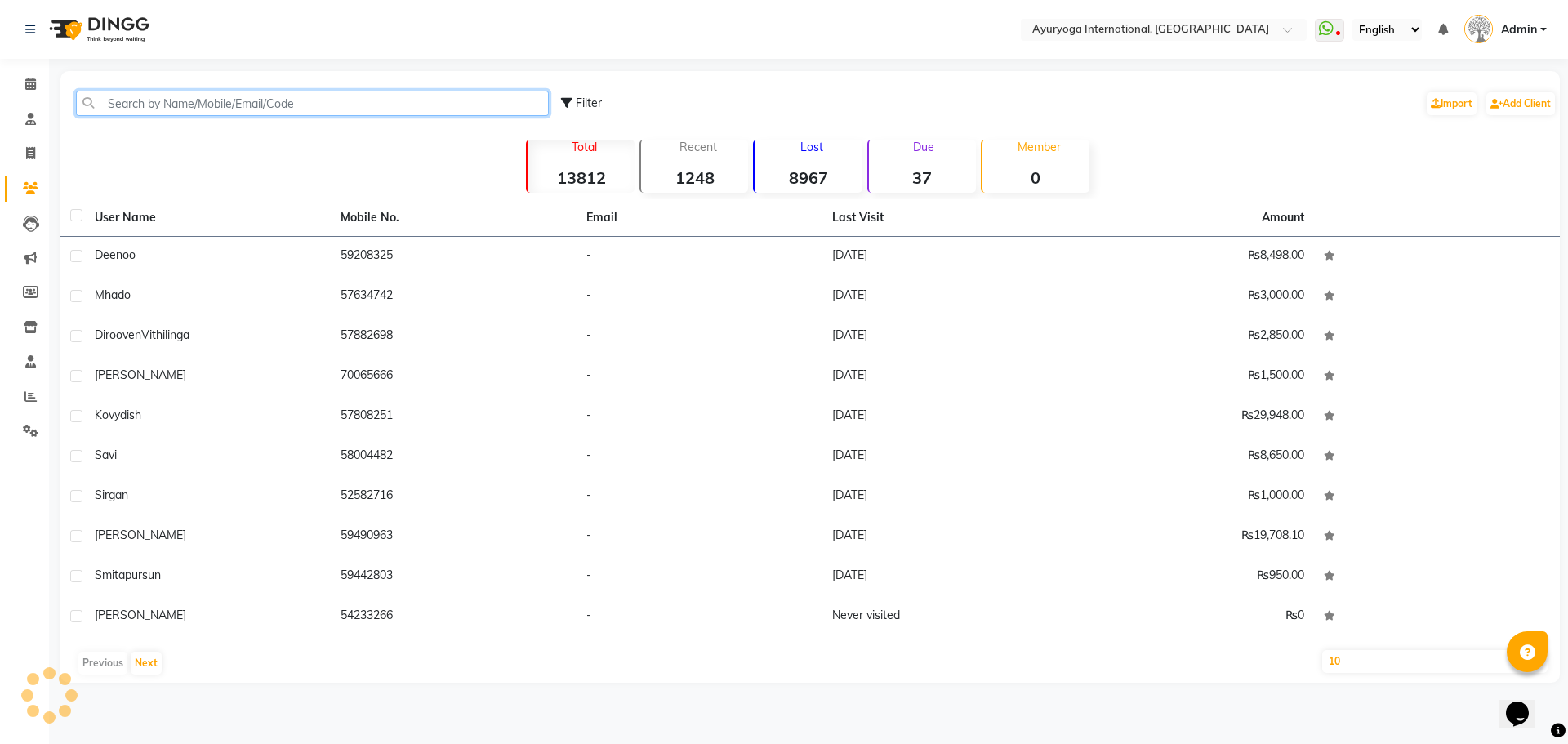
click at [232, 99] on input "text" at bounding box center [312, 103] width 473 height 25
paste input "59208325"
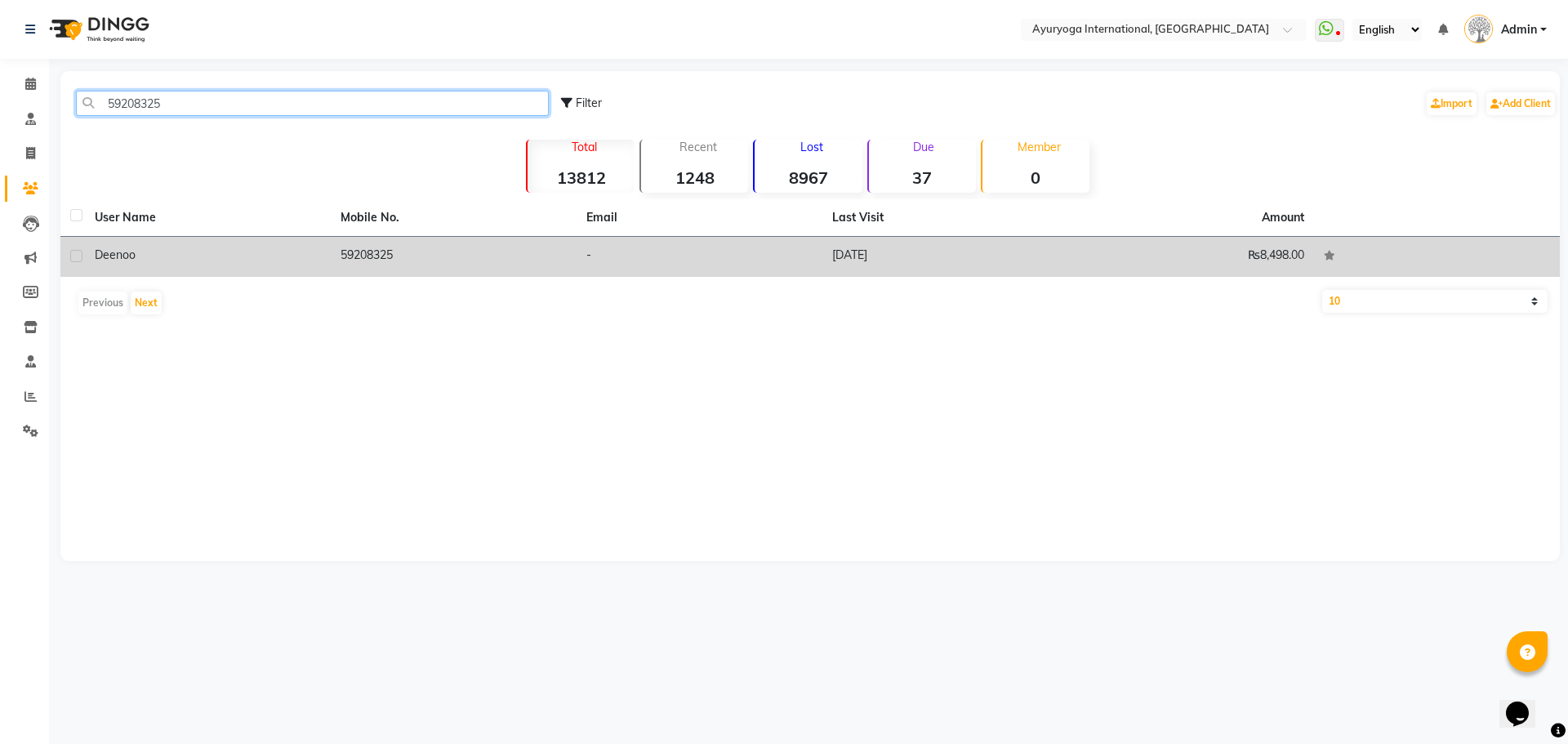
type input "59208325"
click at [820, 262] on td "-" at bounding box center [700, 257] width 246 height 40
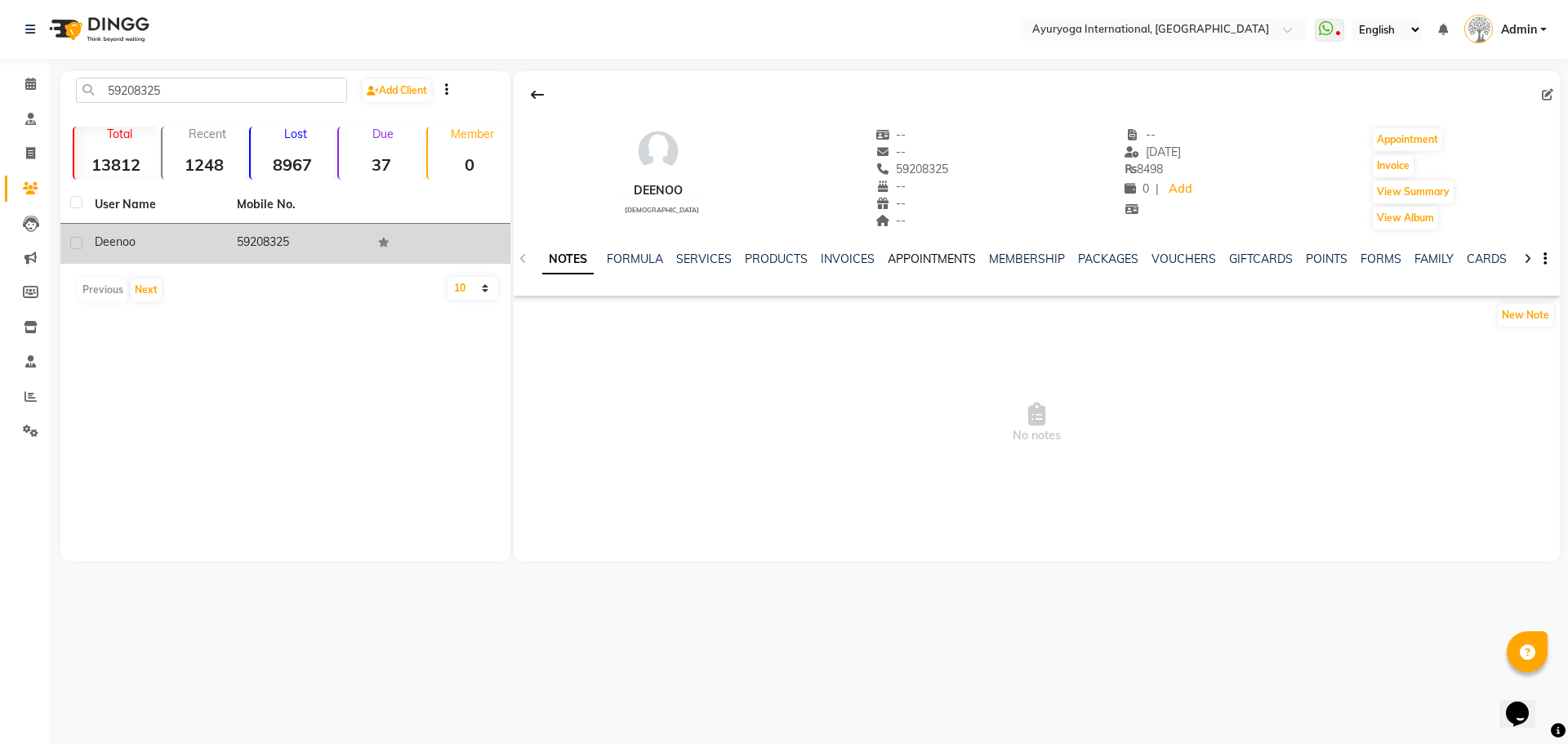
click at [923, 259] on link "APPOINTMENTS" at bounding box center [931, 259] width 88 height 15
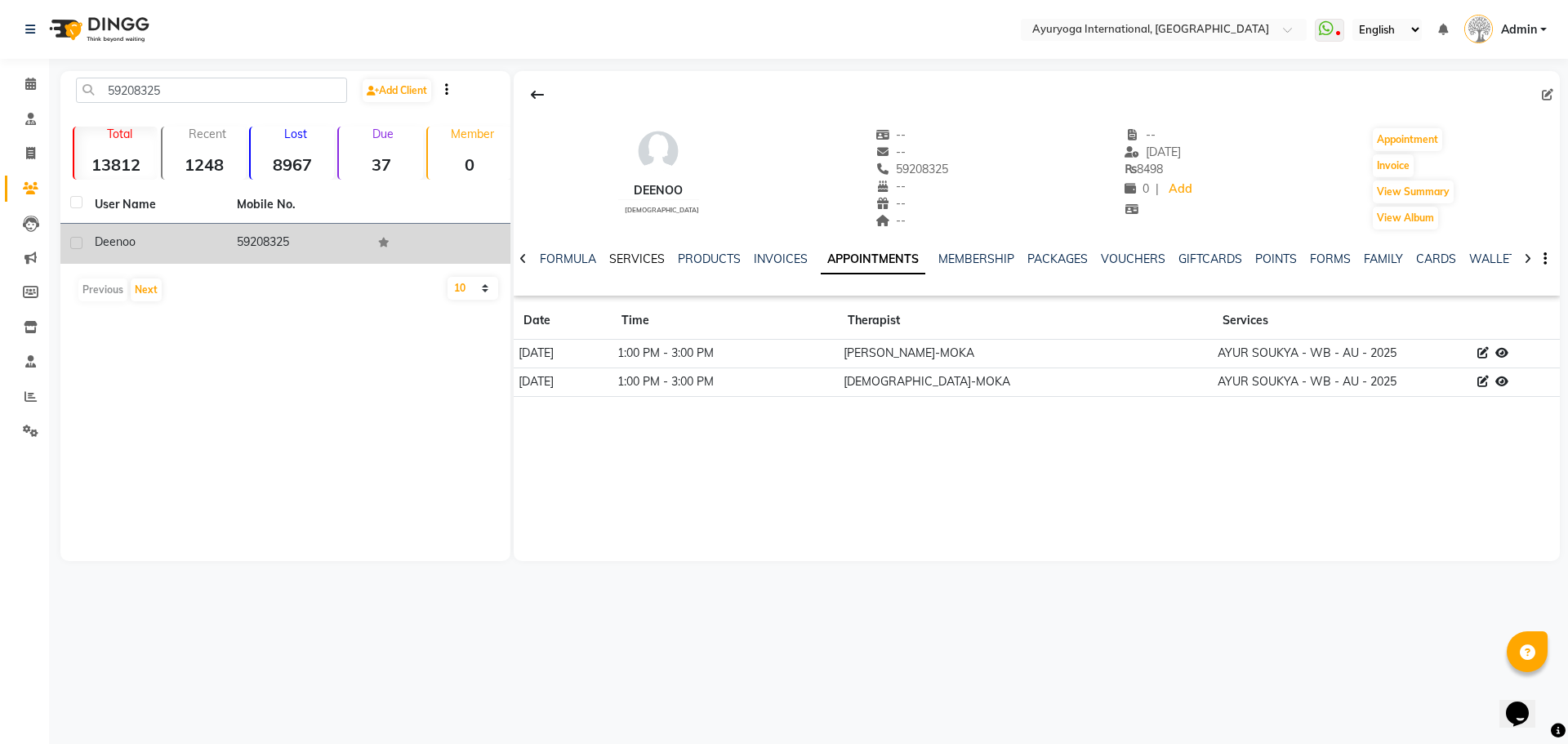
click at [634, 258] on link "SERVICES" at bounding box center [637, 259] width 56 height 15
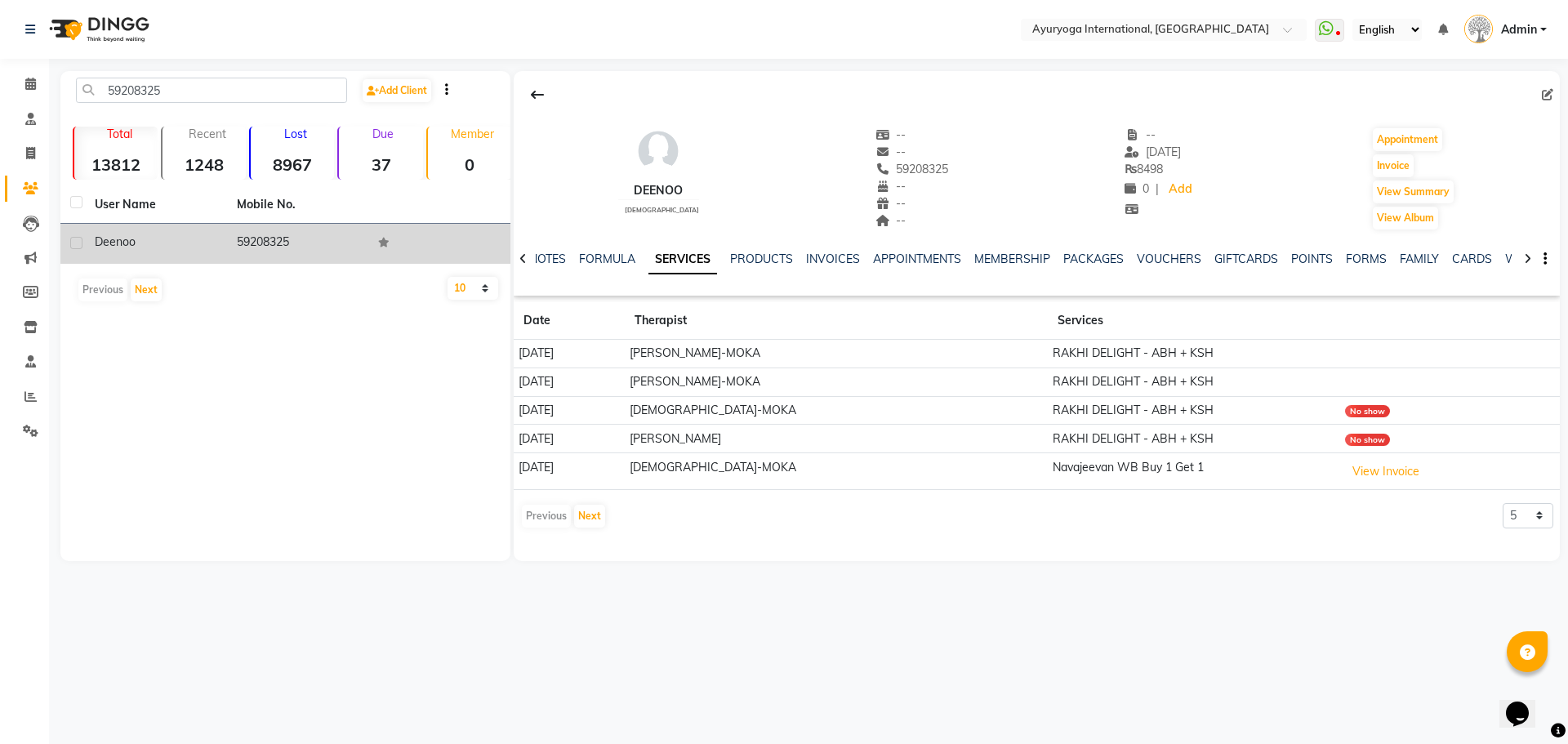
click at [625, 383] on td "24-08-2025" at bounding box center [570, 382] width 112 height 29
click at [593, 517] on button "Next" at bounding box center [590, 516] width 31 height 23
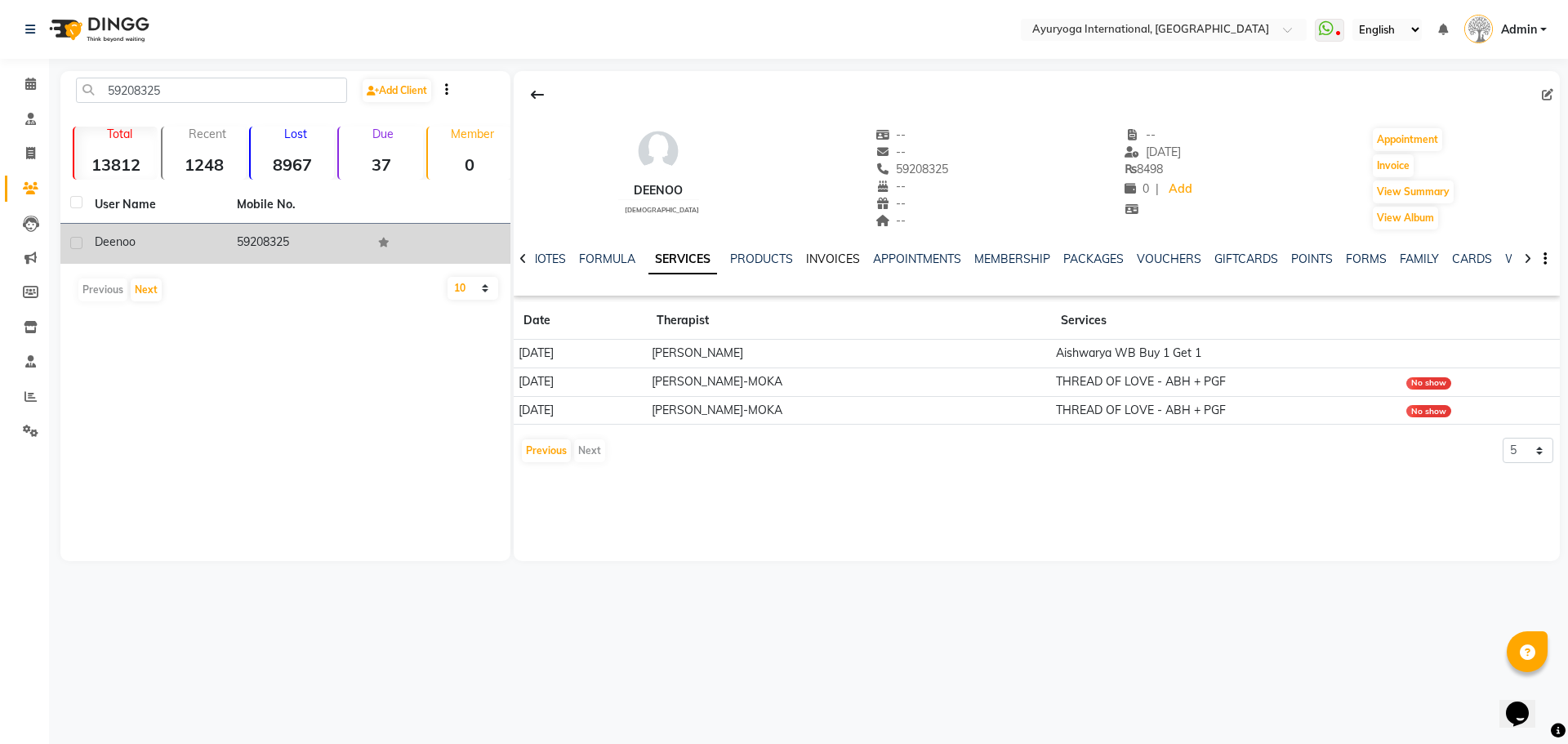
click at [827, 257] on link "INVOICES" at bounding box center [833, 259] width 54 height 15
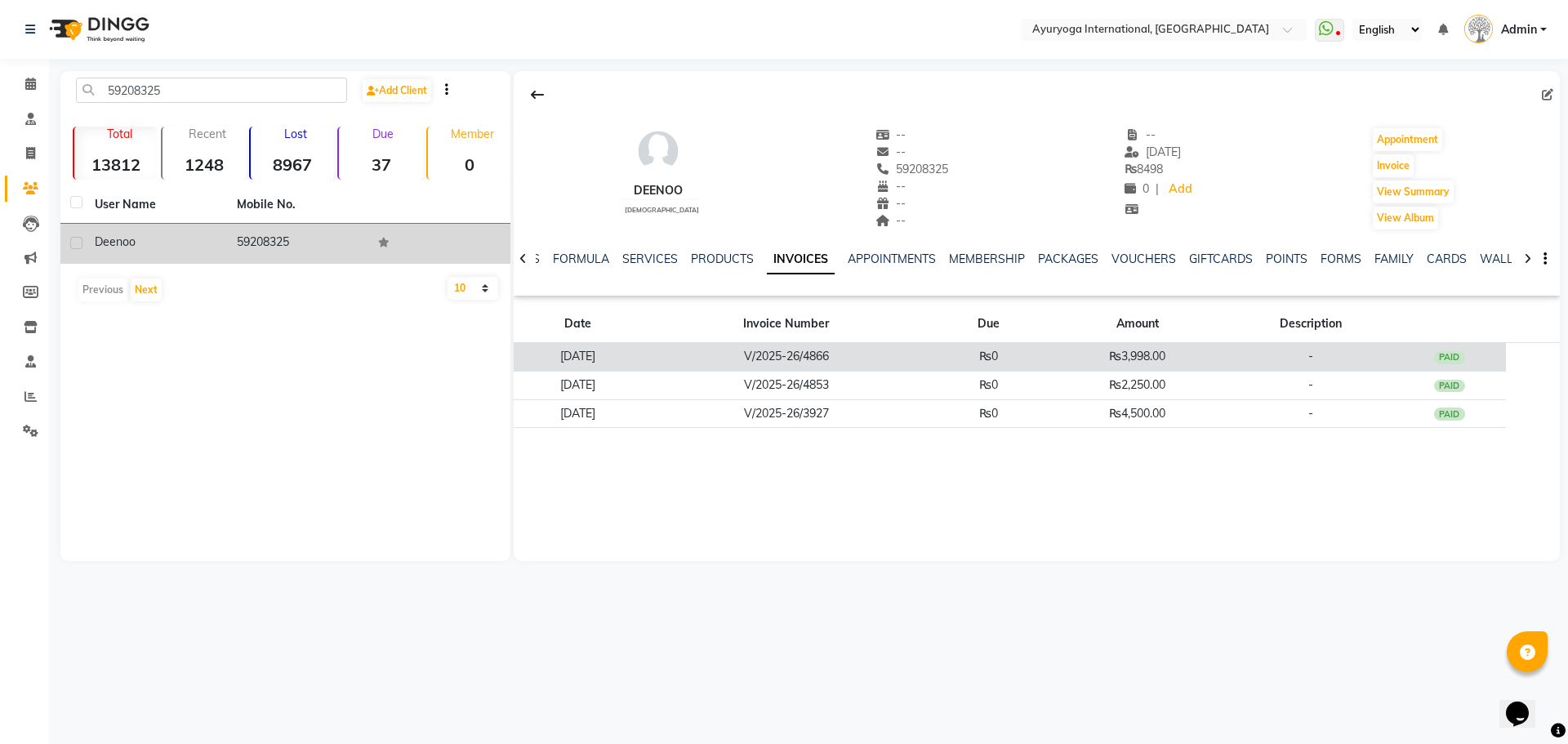
click at [850, 358] on td "V/2025-26/4866" at bounding box center [787, 357] width 290 height 29
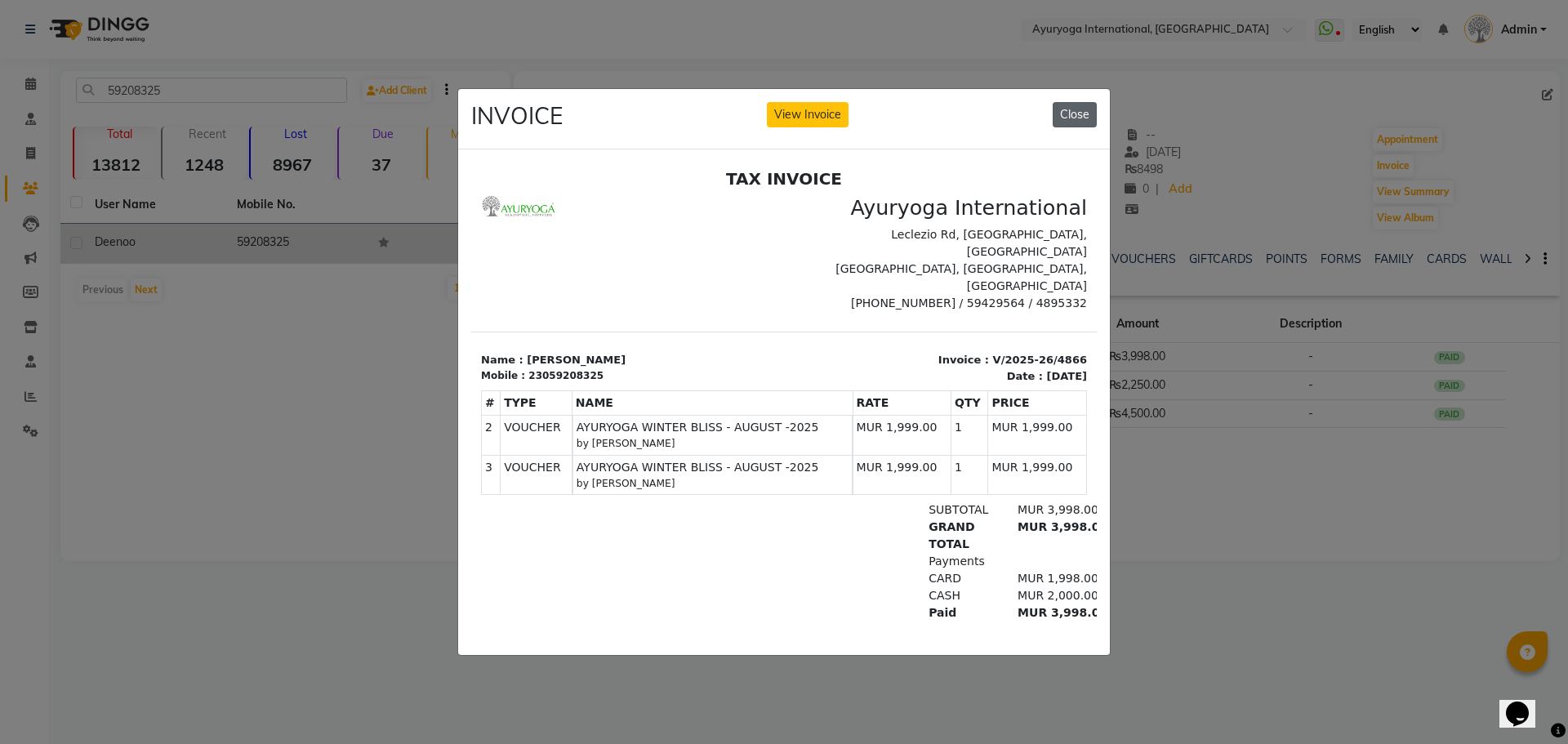
click at [1079, 114] on button "Close" at bounding box center [1075, 114] width 44 height 25
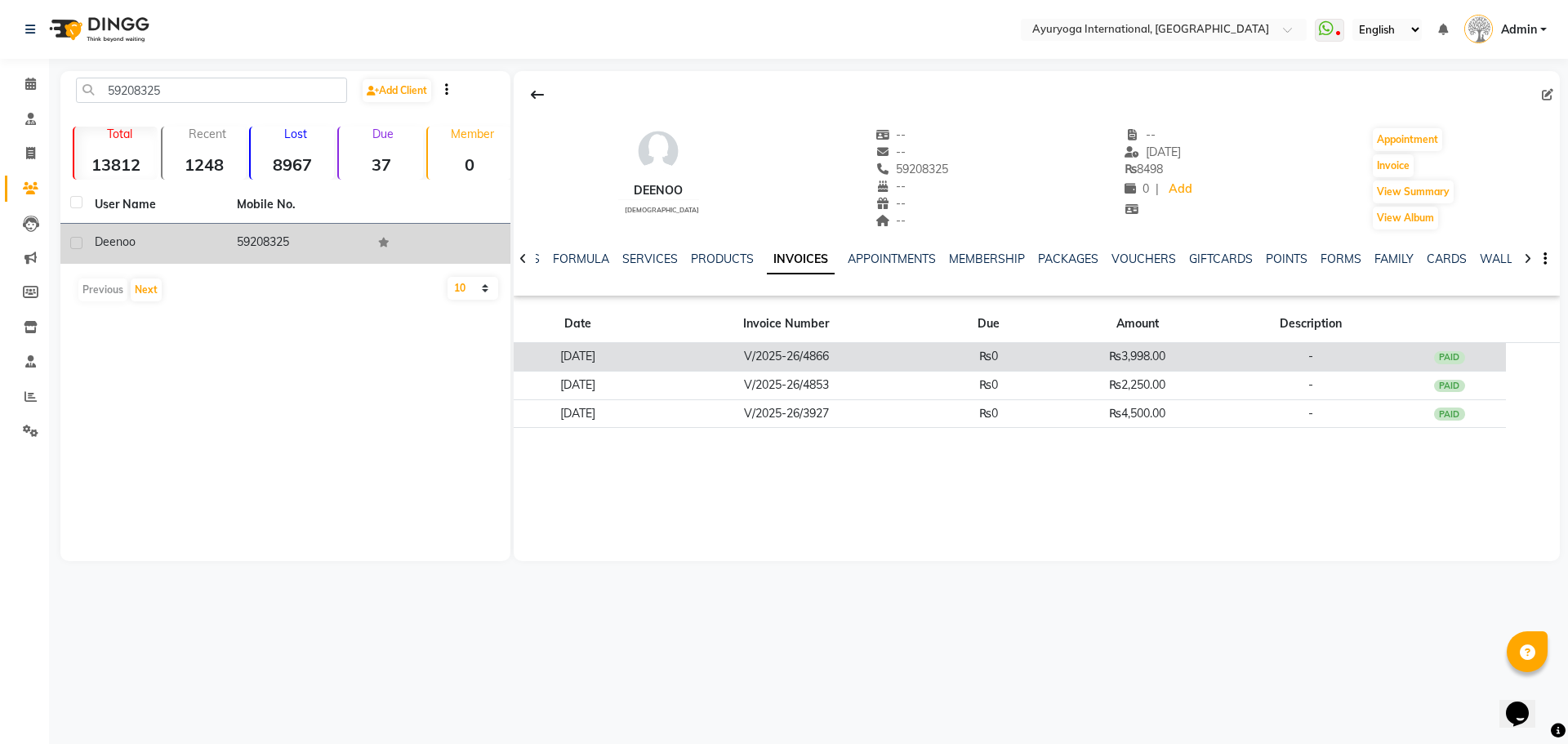
click at [1159, 357] on td "₨3,998.00" at bounding box center [1138, 357] width 184 height 29
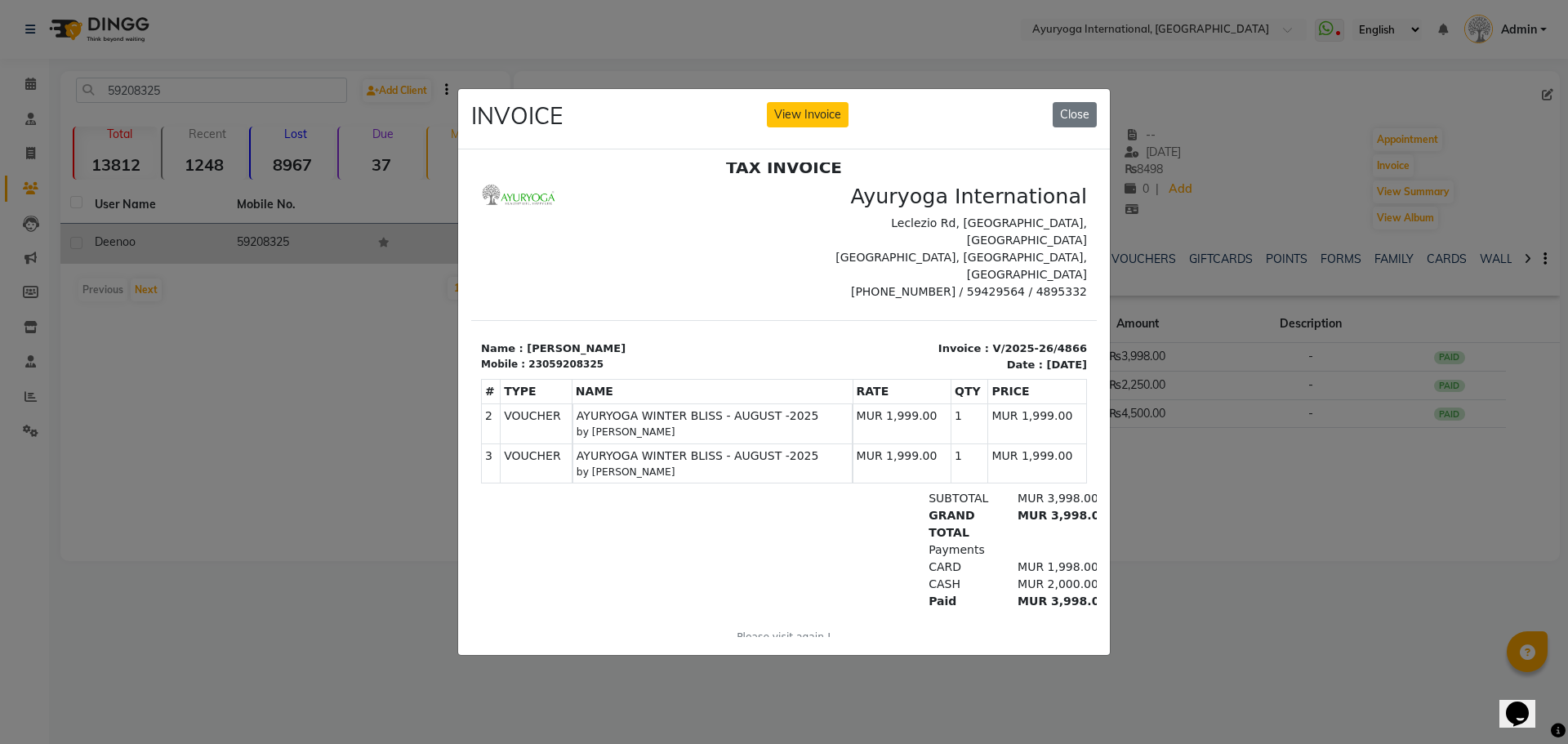
scroll to position [13, 0]
click at [375, 450] on ngb-modal-window "INVOICE View Invoice Close" at bounding box center [784, 372] width 1568 height 744
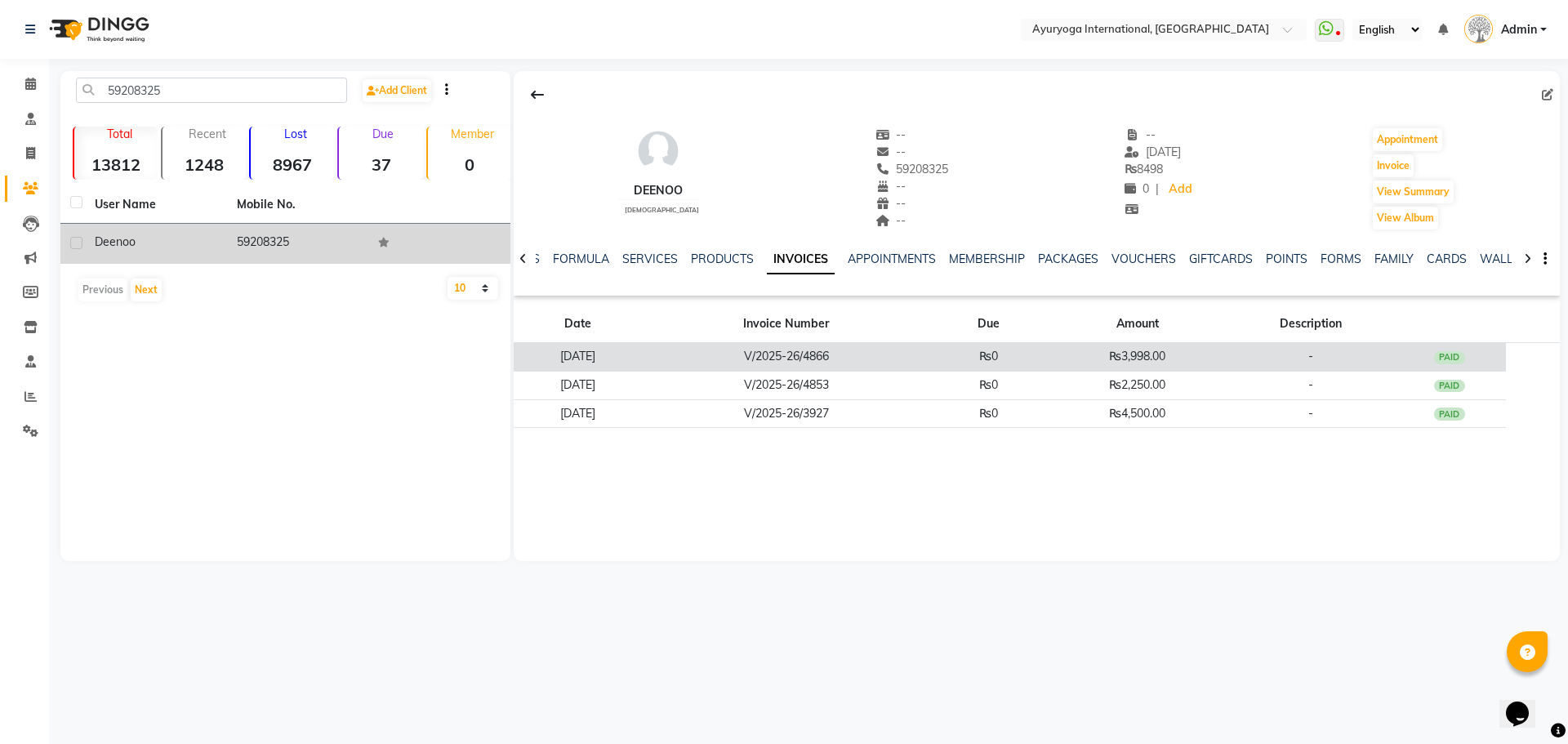
click at [828, 358] on td "V/2025-26/4866" at bounding box center [787, 357] width 290 height 29
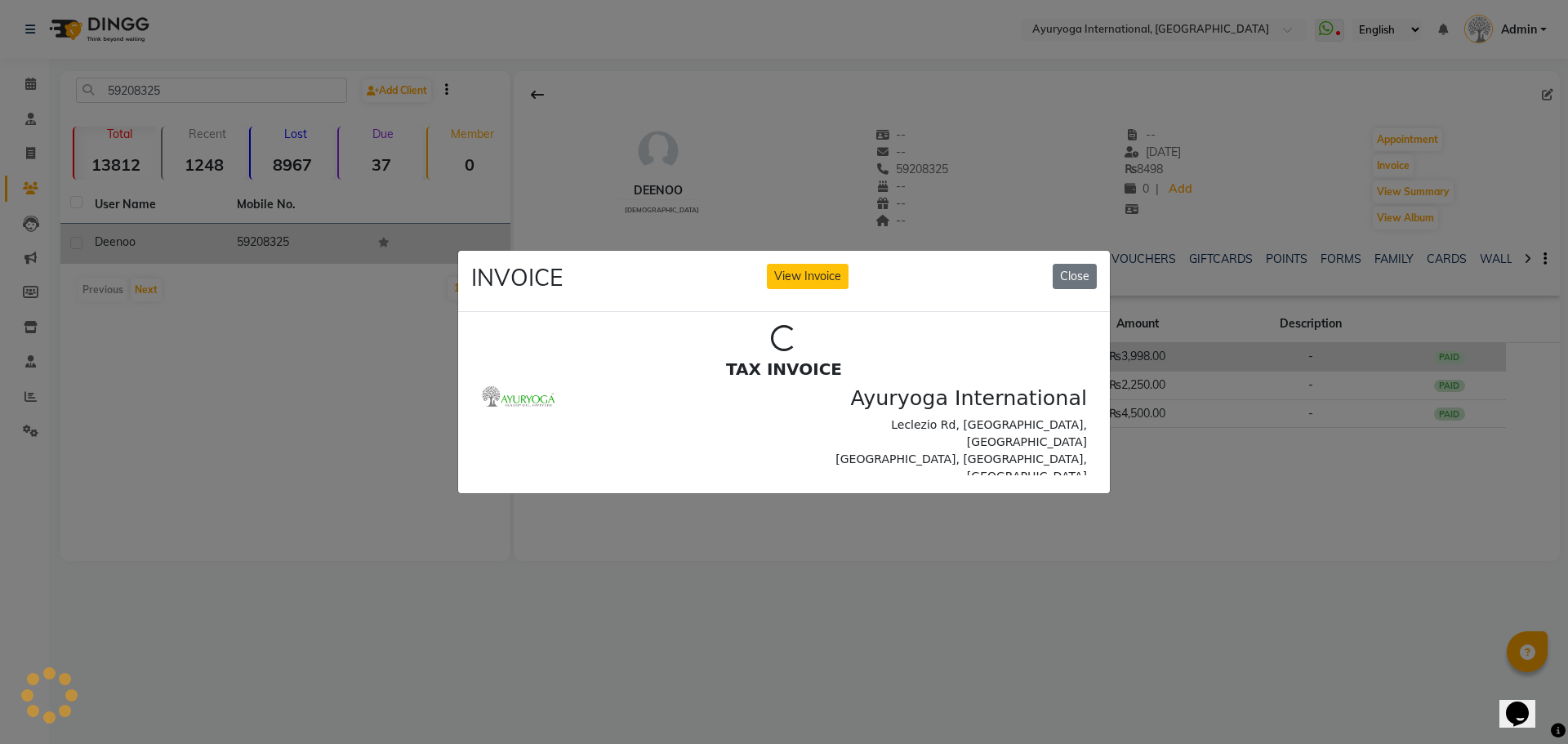
scroll to position [0, 0]
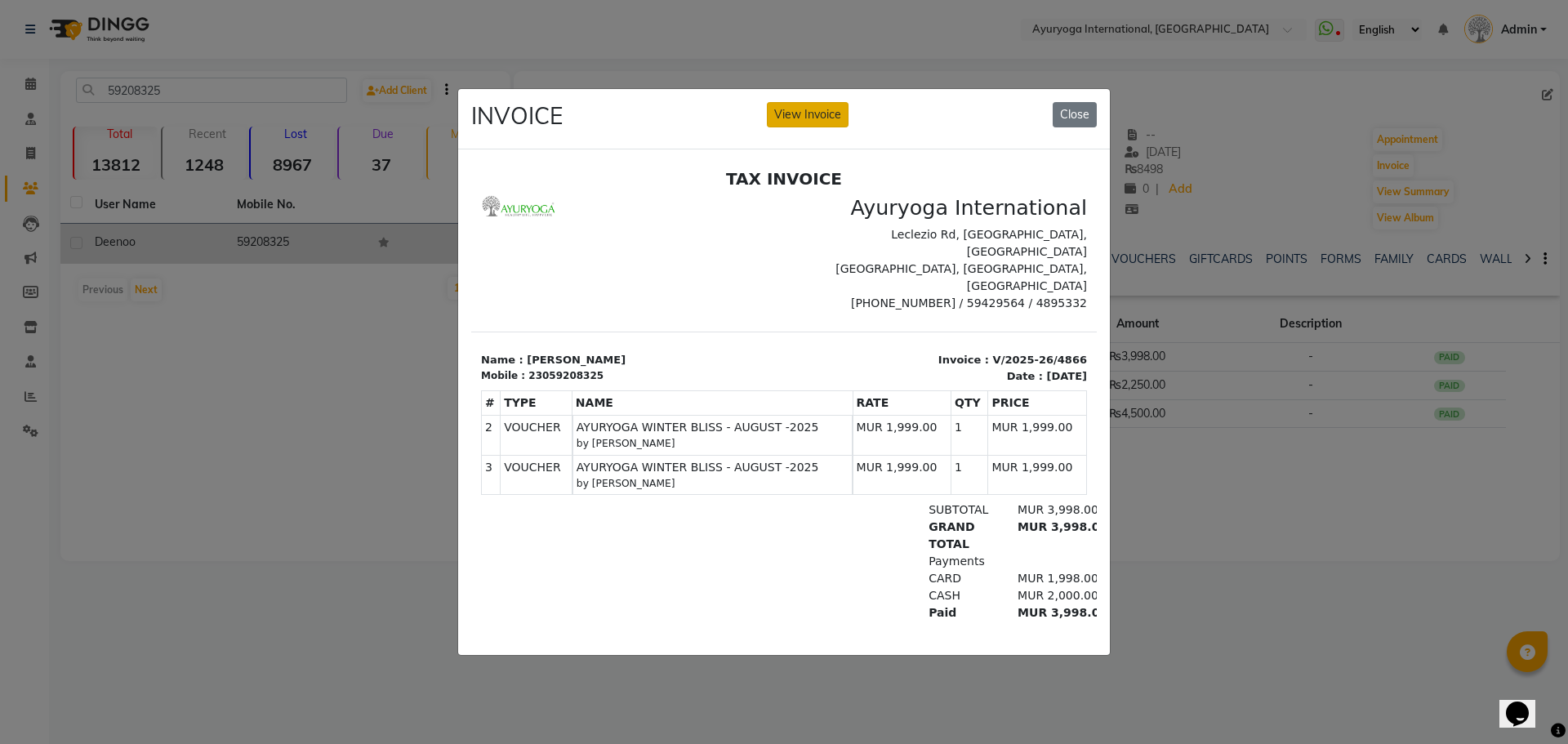
click at [811, 107] on button "View Invoice" at bounding box center [808, 114] width 82 height 25
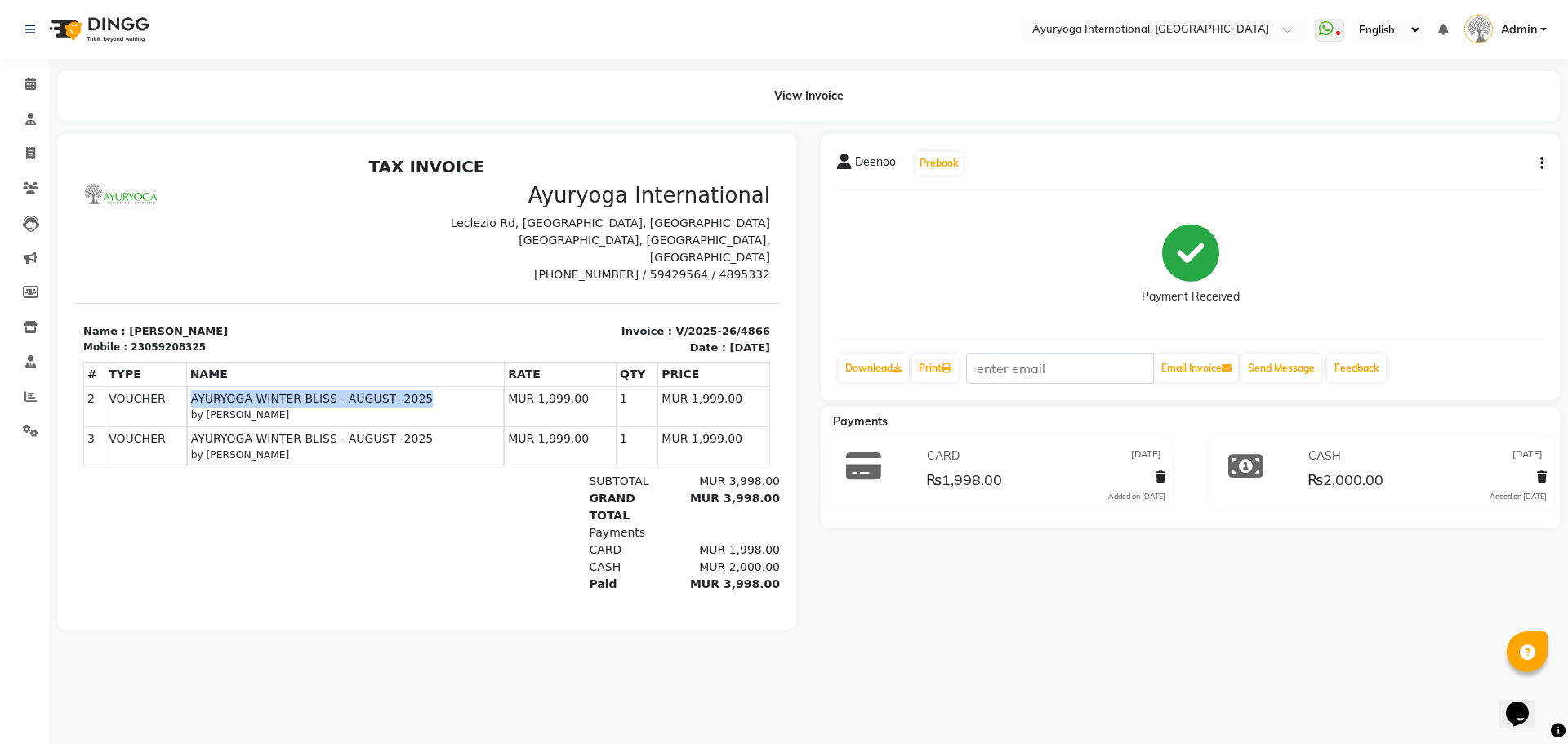
drag, startPoint x: 416, startPoint y: 382, endPoint x: 190, endPoint y: 378, distance: 226.0
click at [191, 390] on span "AYURYOGA WINTER BLISS - AUGUST -2025" at bounding box center [345, 399] width 309 height 17
copy span "AYURYOGA WINTER BLISS - AUGUST -2025"
click at [406, 390] on span "AYURYOGA WINTER BLISS - AUGUST -2025" at bounding box center [345, 399] width 309 height 17
drag, startPoint x: 249, startPoint y: 386, endPoint x: 318, endPoint y: 382, distance: 69.1
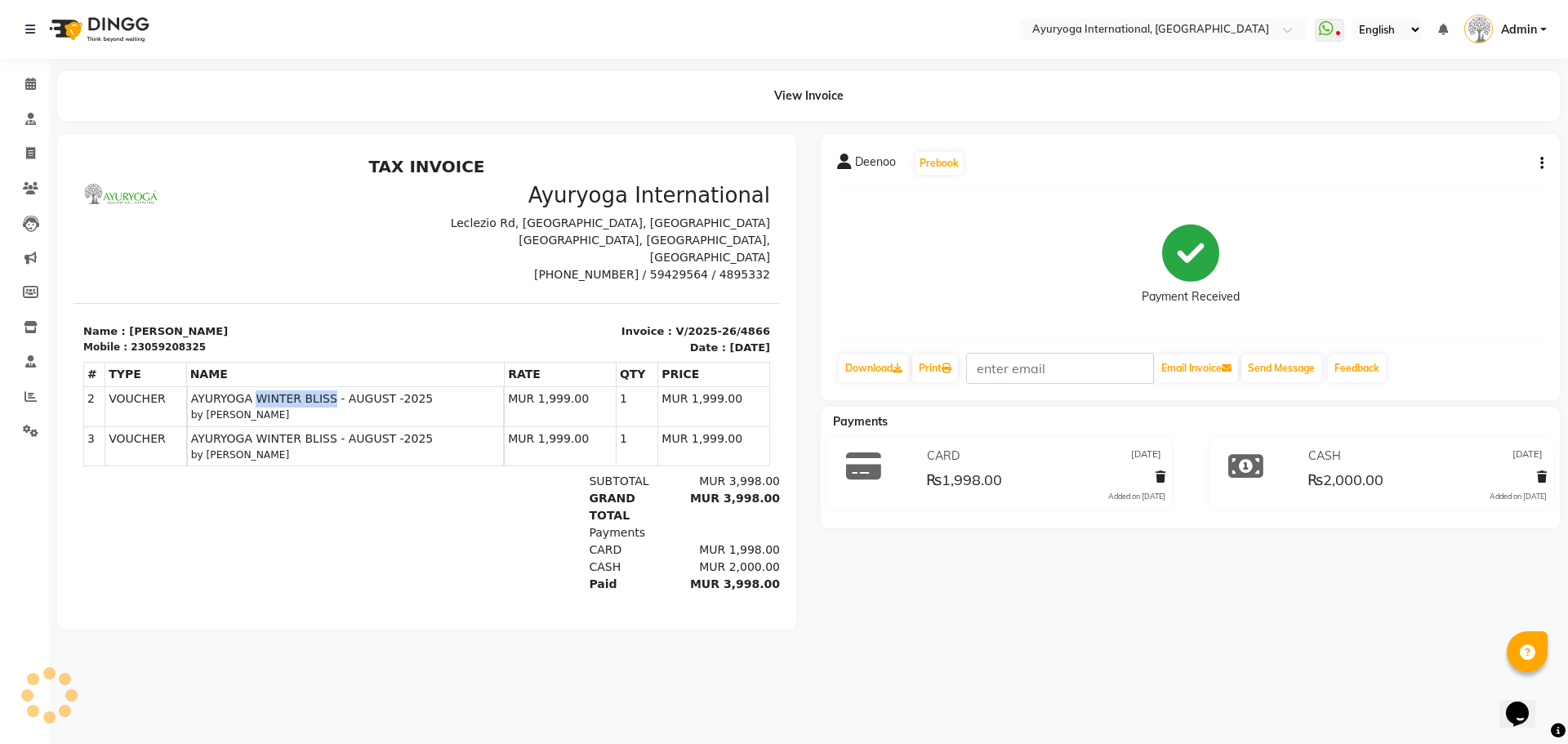
click at [318, 390] on span "AYURYOGA WINTER BLISS - AUGUST -2025" at bounding box center [345, 399] width 309 height 17
copy span "WINTER BLISS"
click at [392, 542] on div "CARD MUR 1,998.00" at bounding box center [541, 551] width 477 height 17
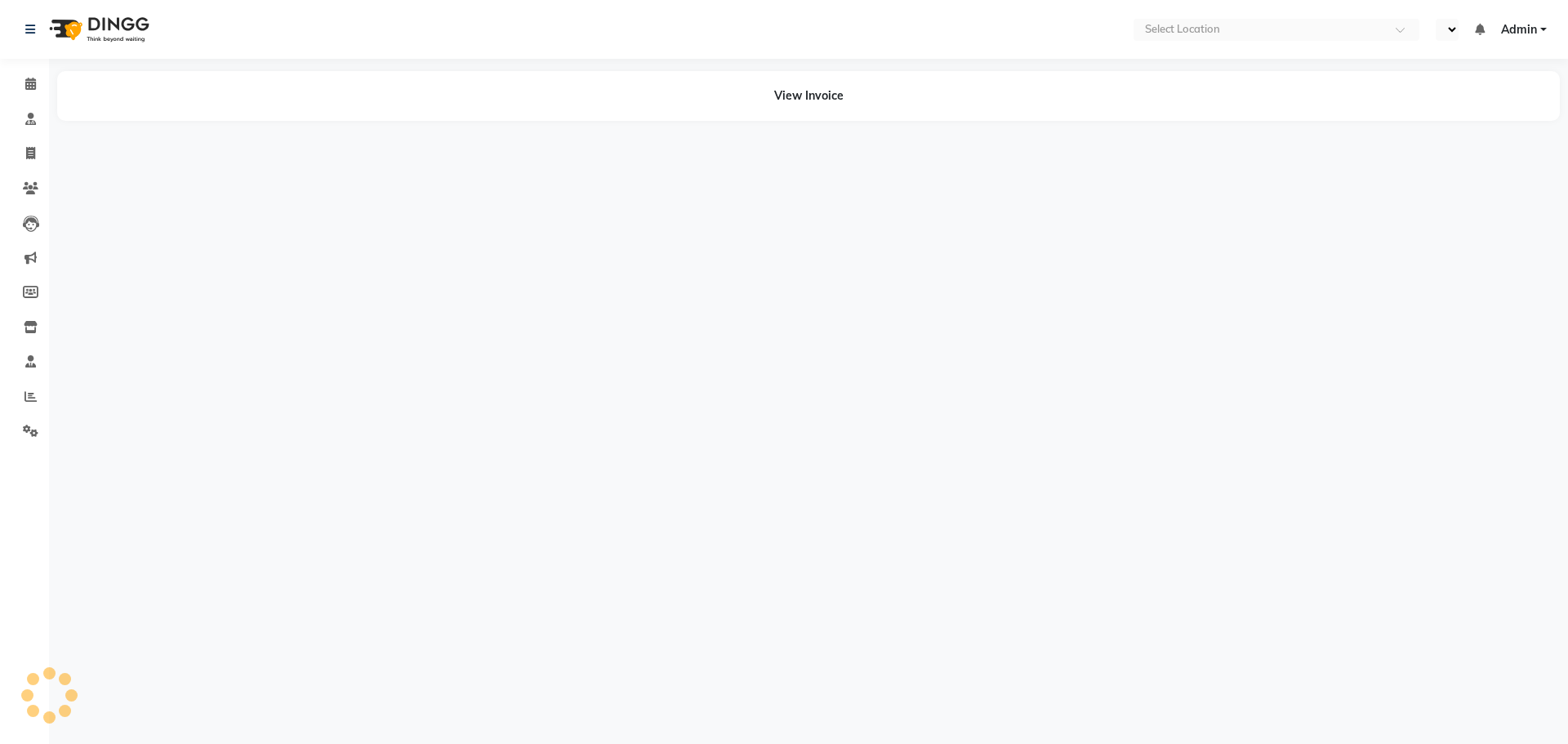
select select "en"
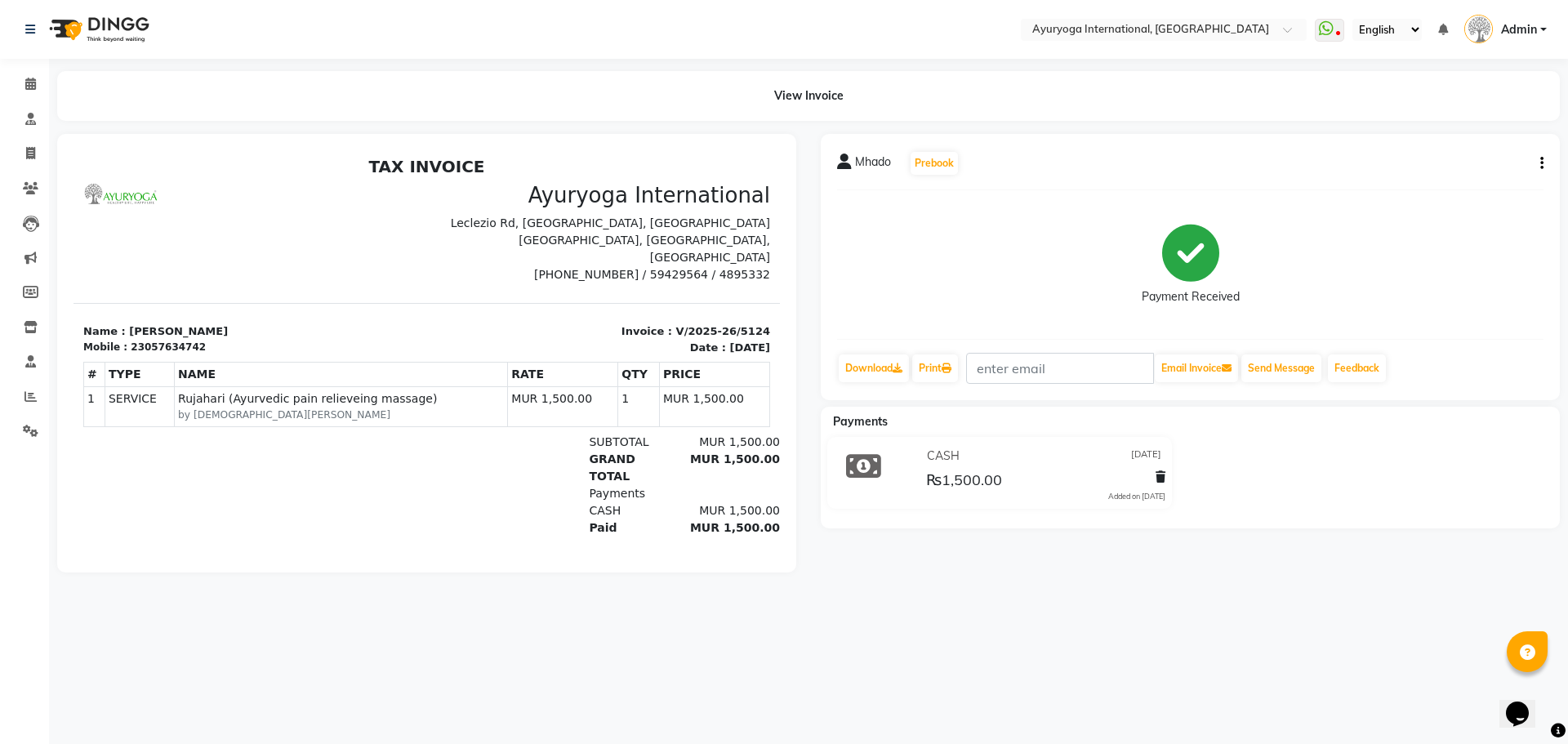
click at [1542, 164] on icon "button" at bounding box center [1542, 164] width 3 height 1
click at [1446, 124] on div "Cancel Invoice" at bounding box center [1461, 122] width 112 height 20
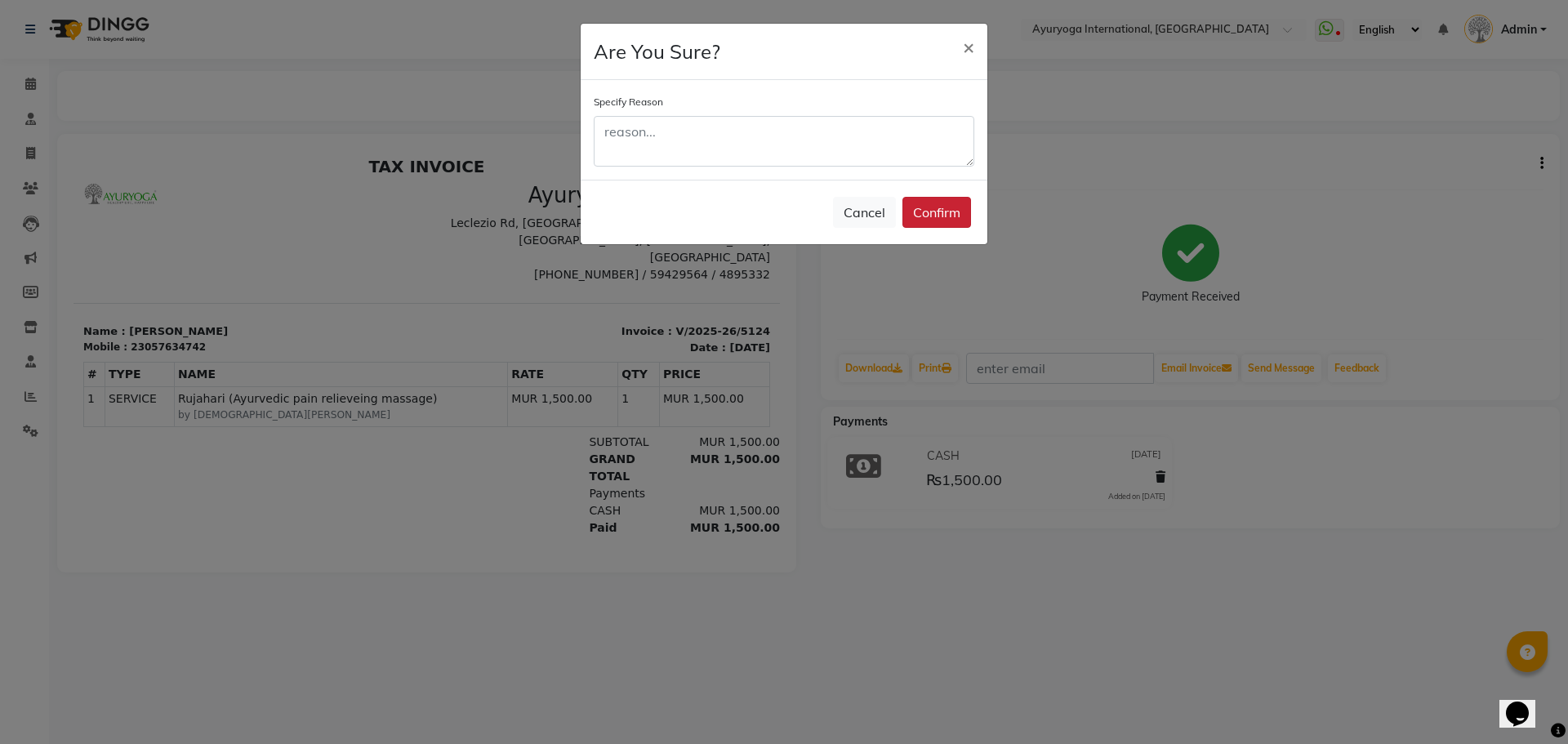
click at [936, 214] on button "Confirm" at bounding box center [936, 213] width 69 height 31
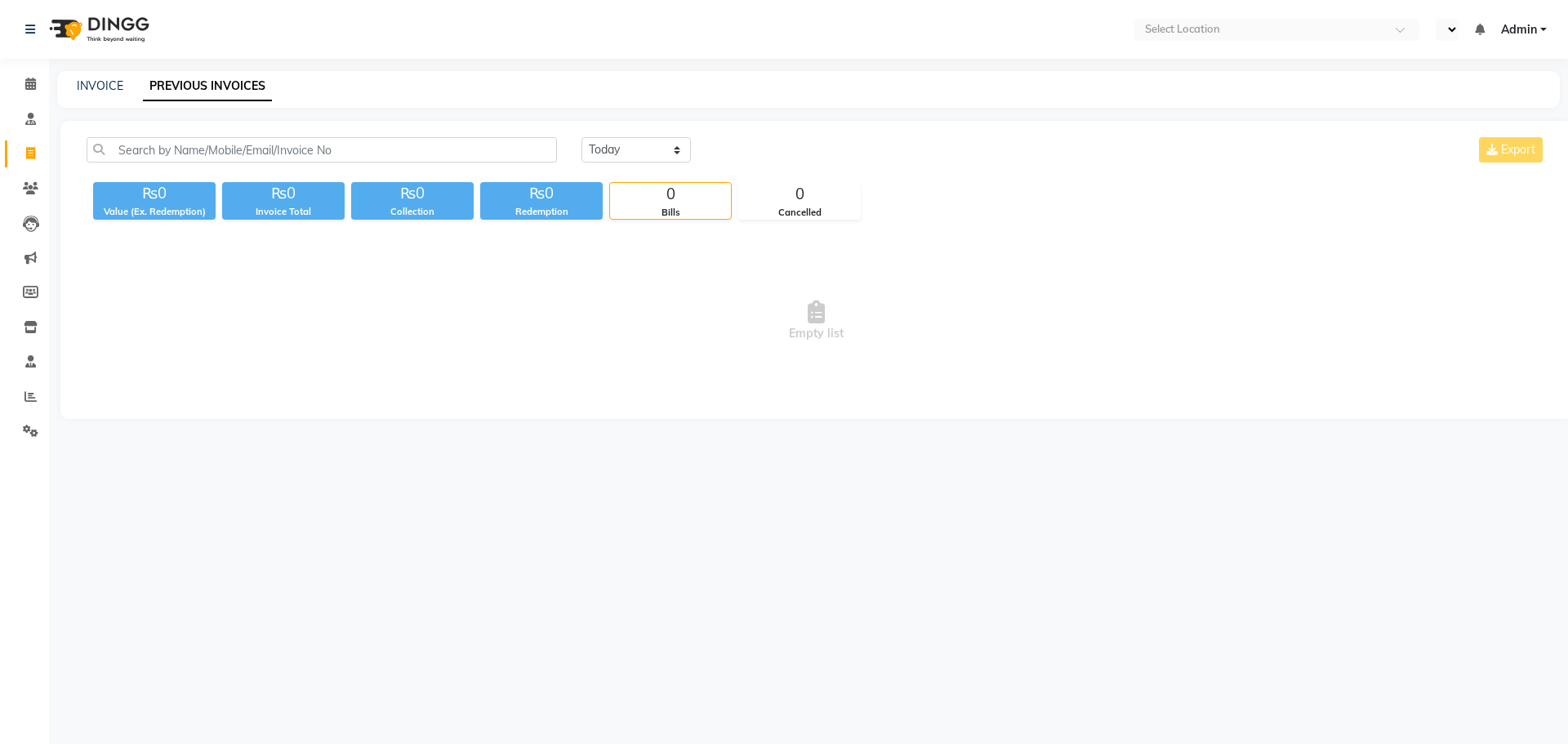
select select "en"
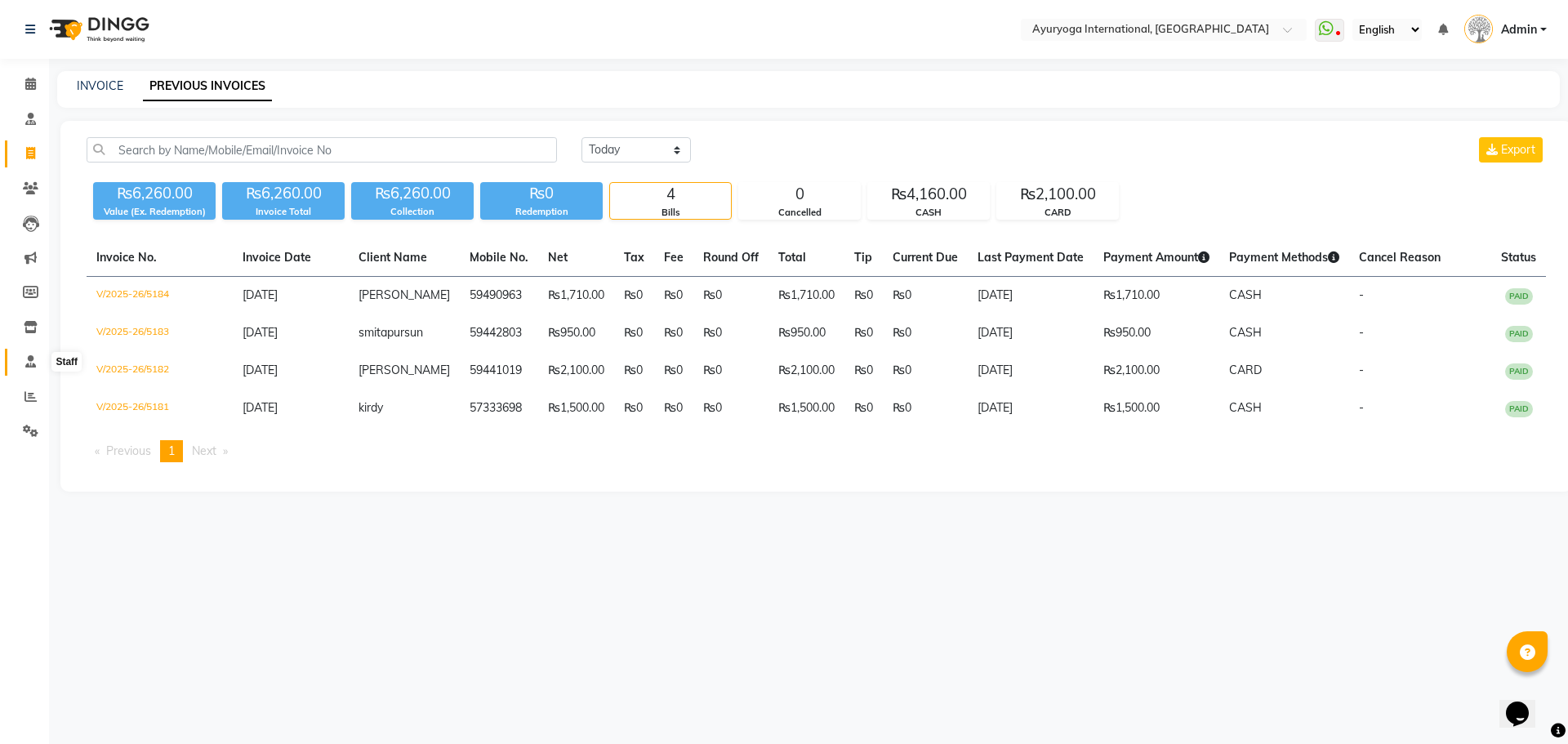
click at [33, 367] on icon at bounding box center [30, 362] width 10 height 12
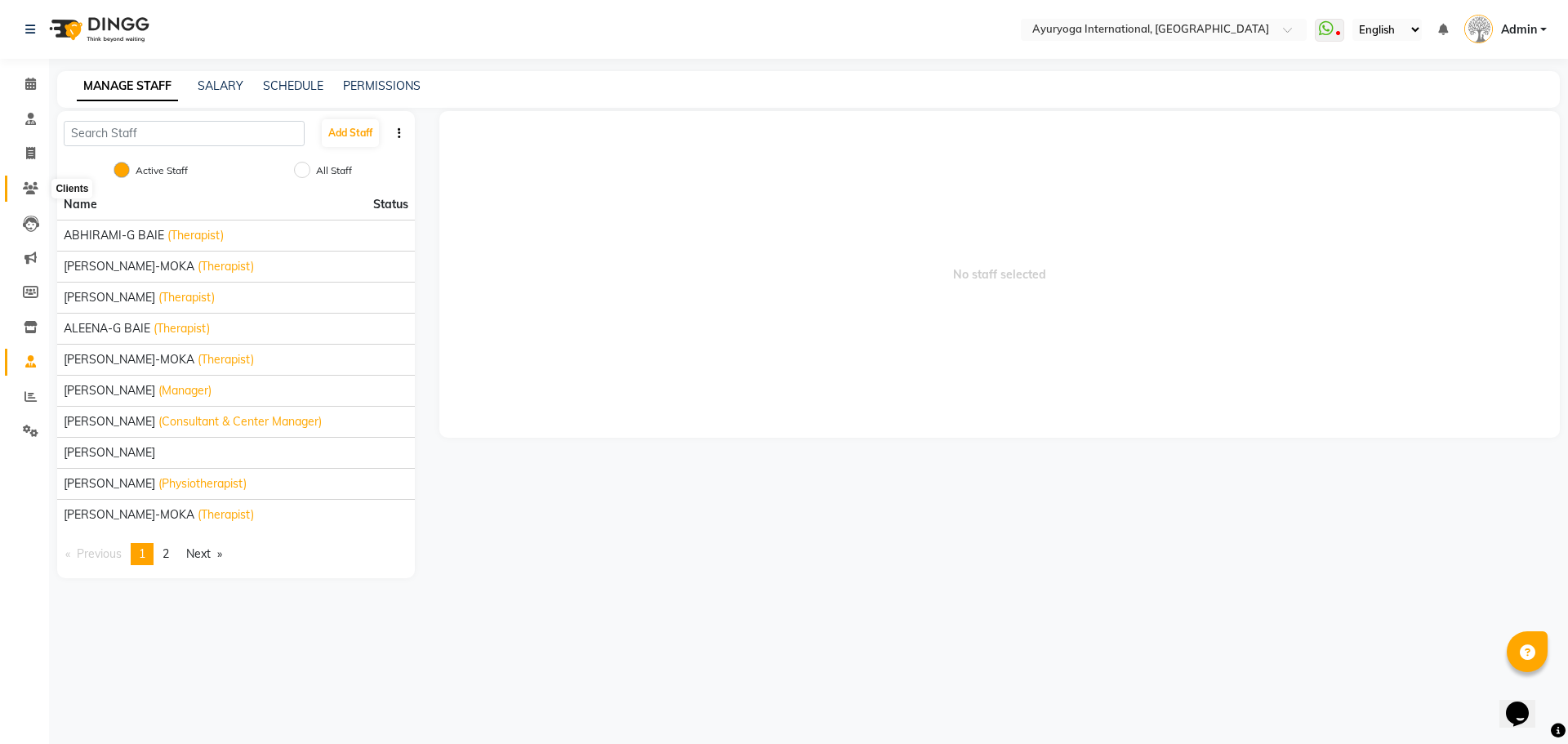
click at [30, 185] on icon at bounding box center [30, 188] width 16 height 12
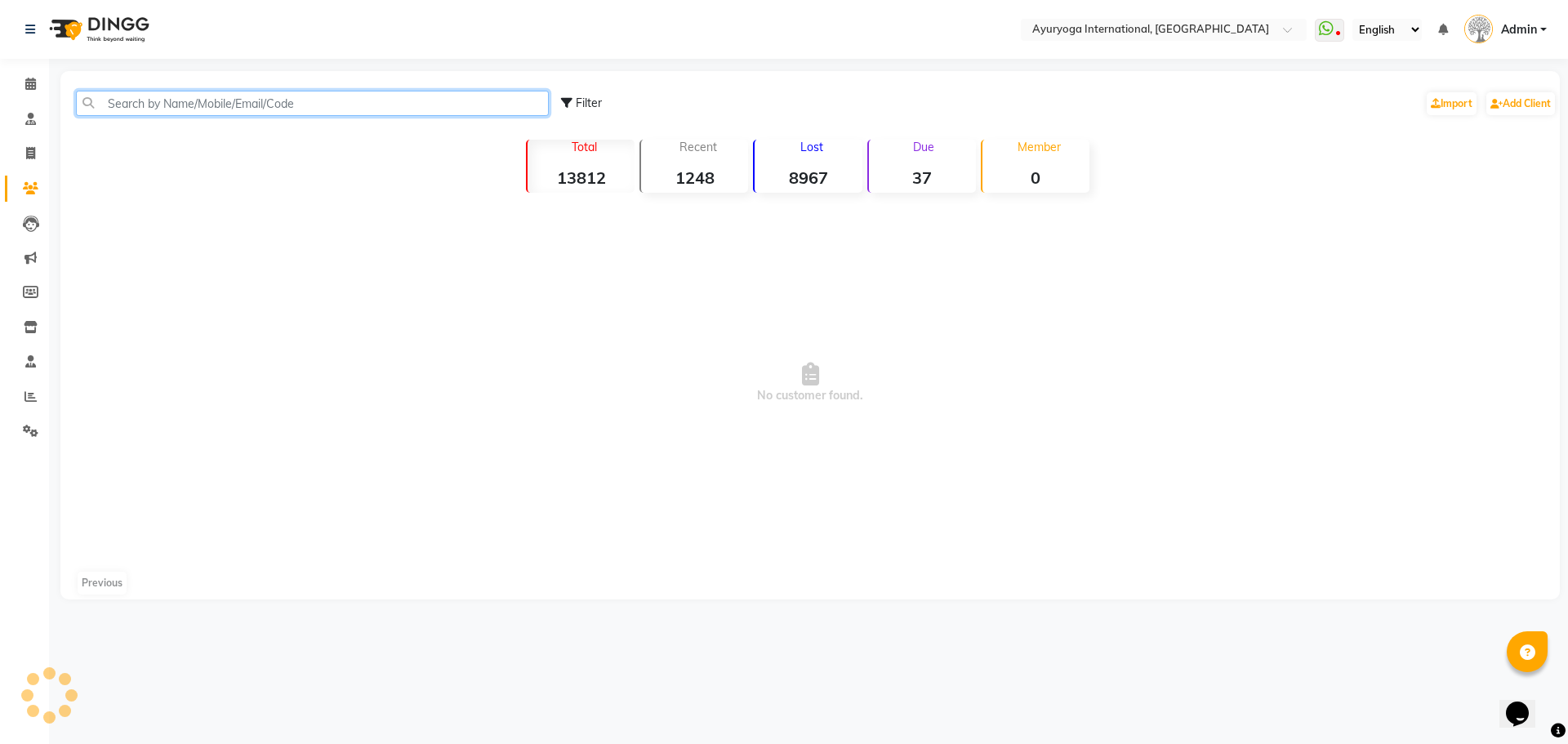
click at [258, 98] on input "text" at bounding box center [312, 103] width 473 height 25
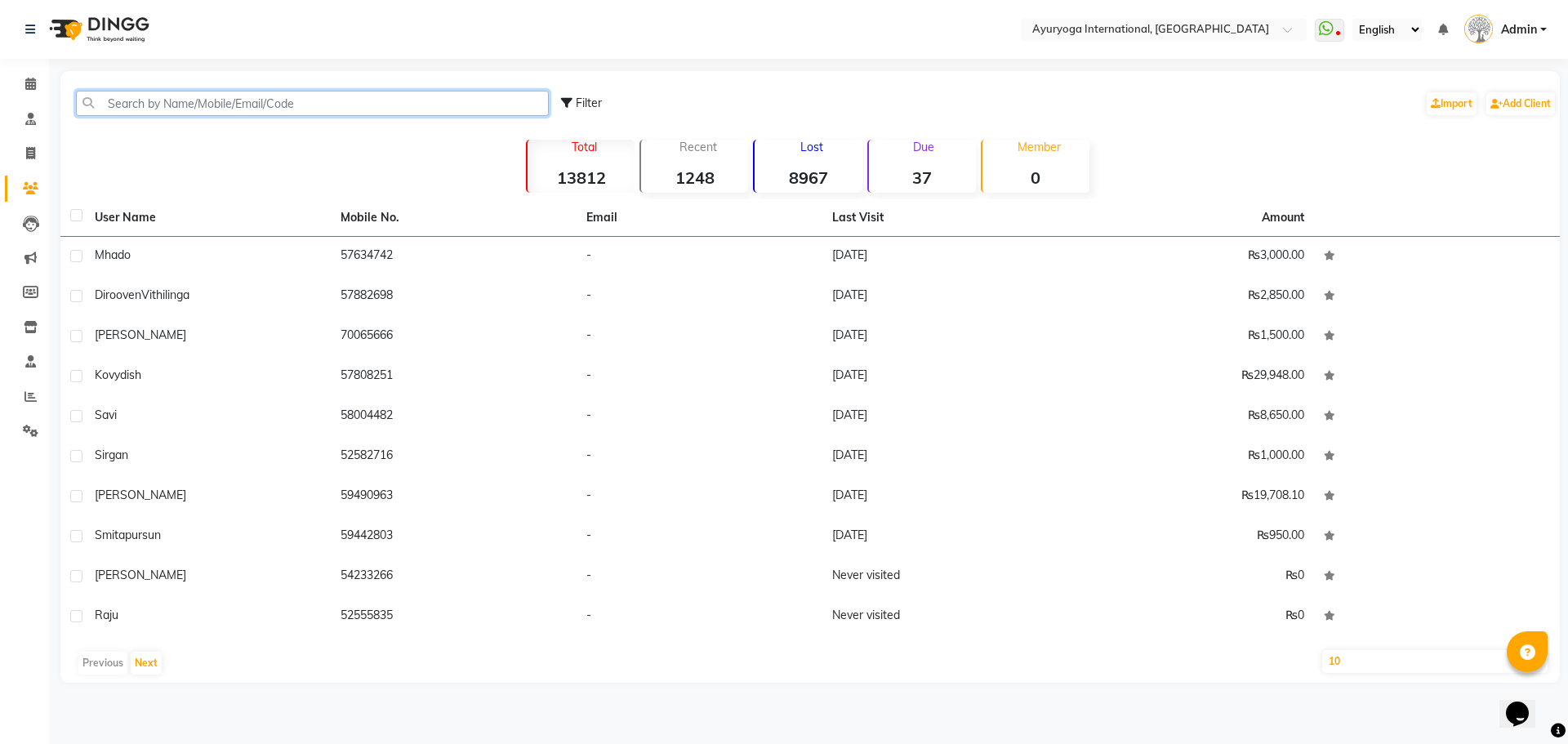
paste input "59208325"
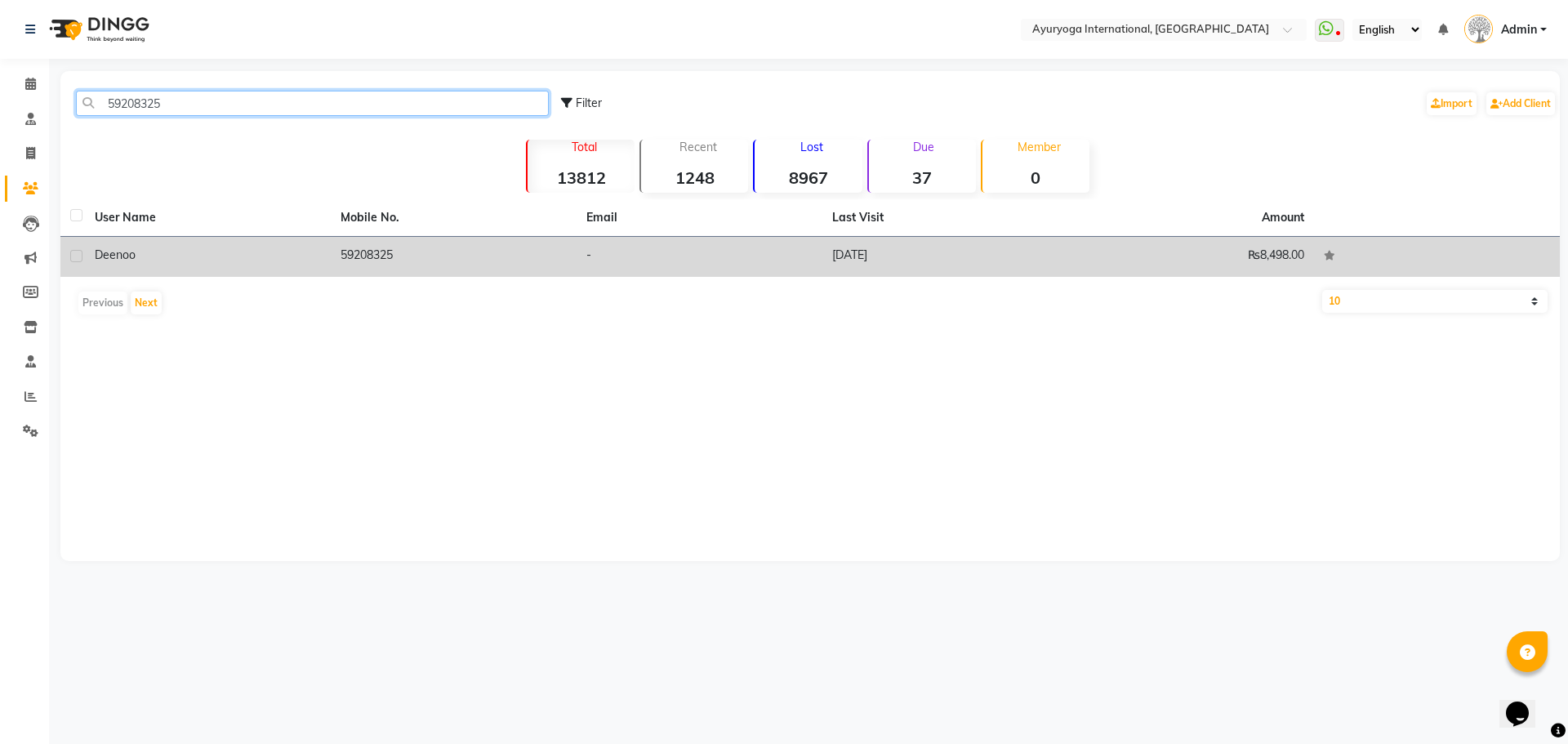
type input "59208325"
click at [363, 259] on td "59208325" at bounding box center [454, 257] width 246 height 40
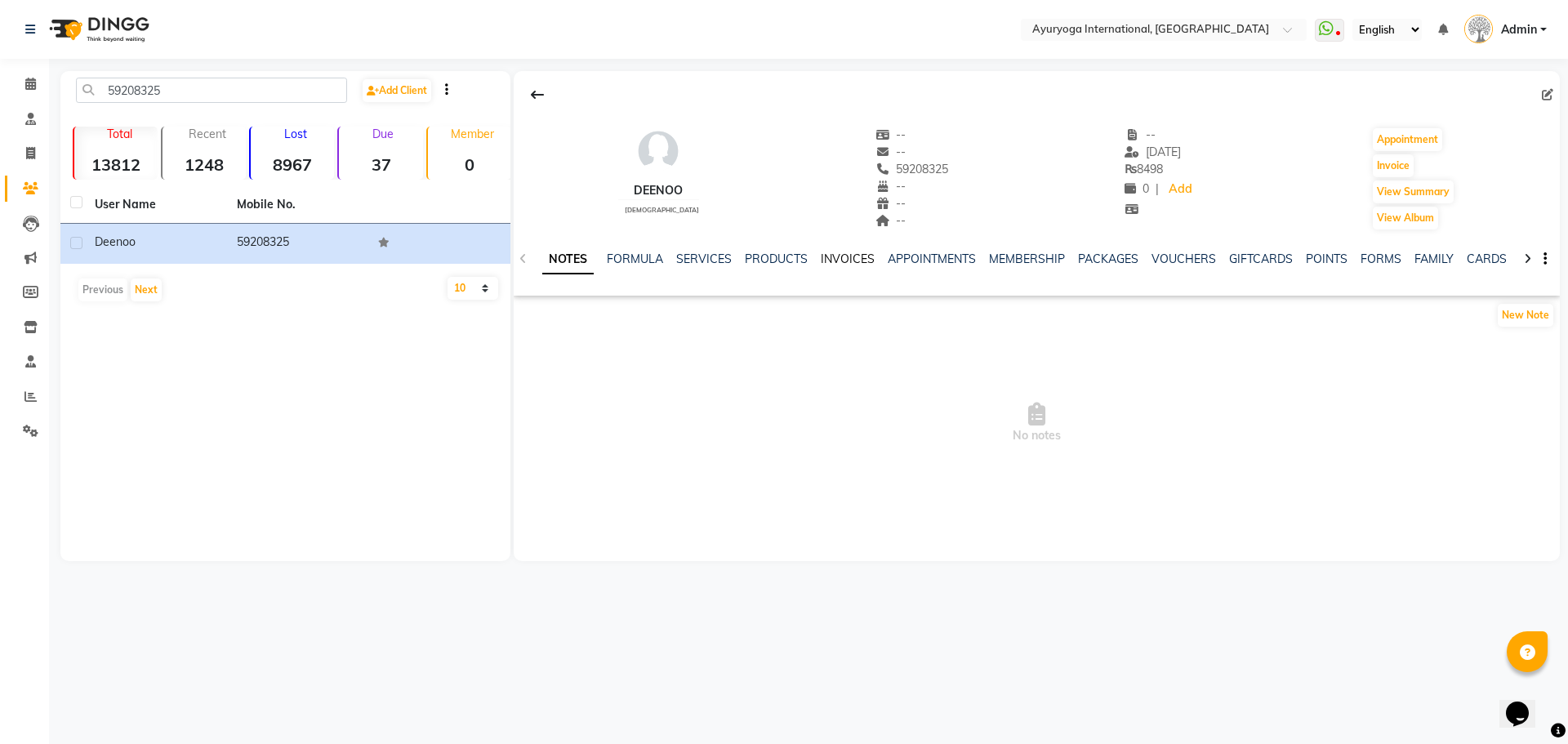
click at [857, 261] on link "INVOICES" at bounding box center [848, 259] width 54 height 15
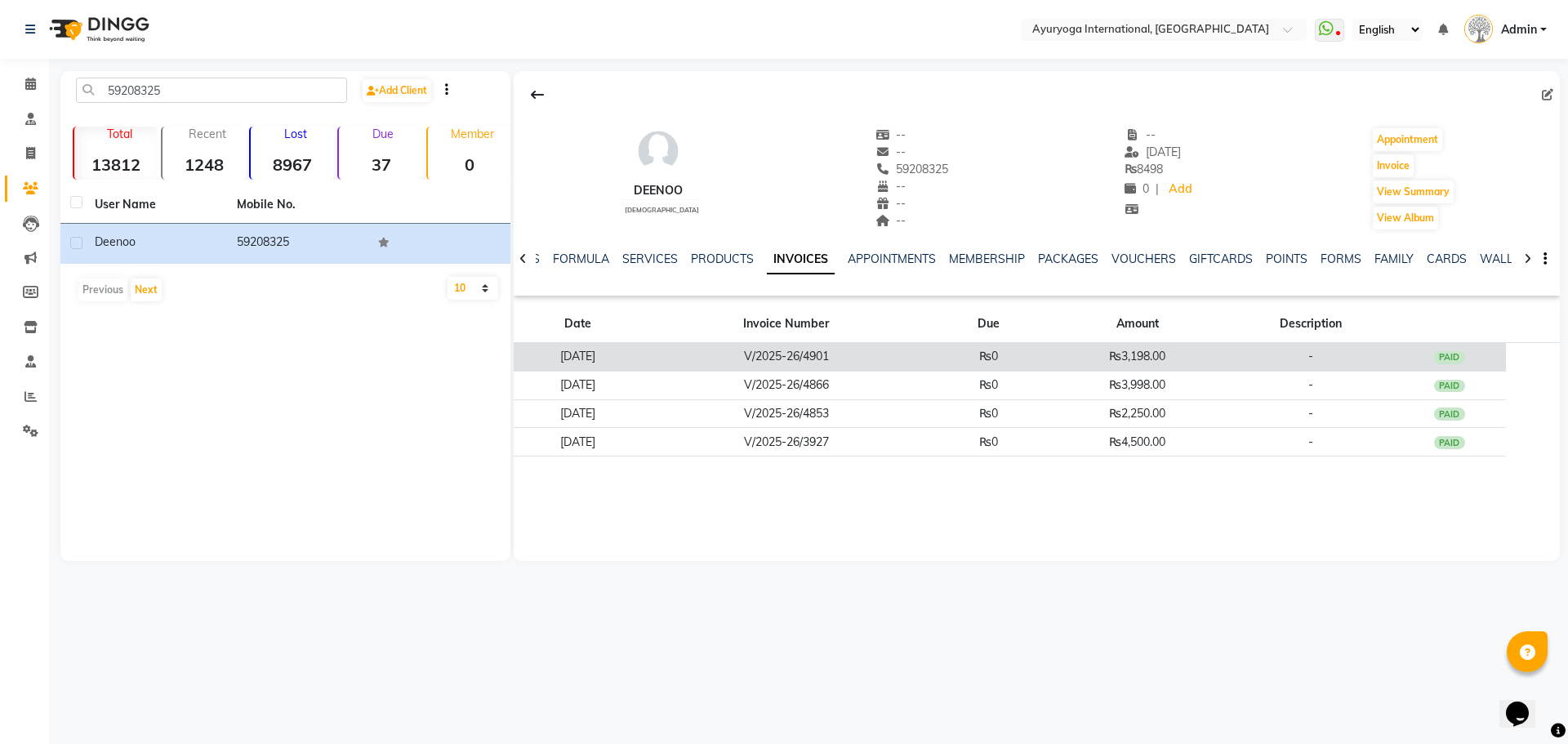
click at [635, 360] on td "[DATE]" at bounding box center [578, 357] width 128 height 29
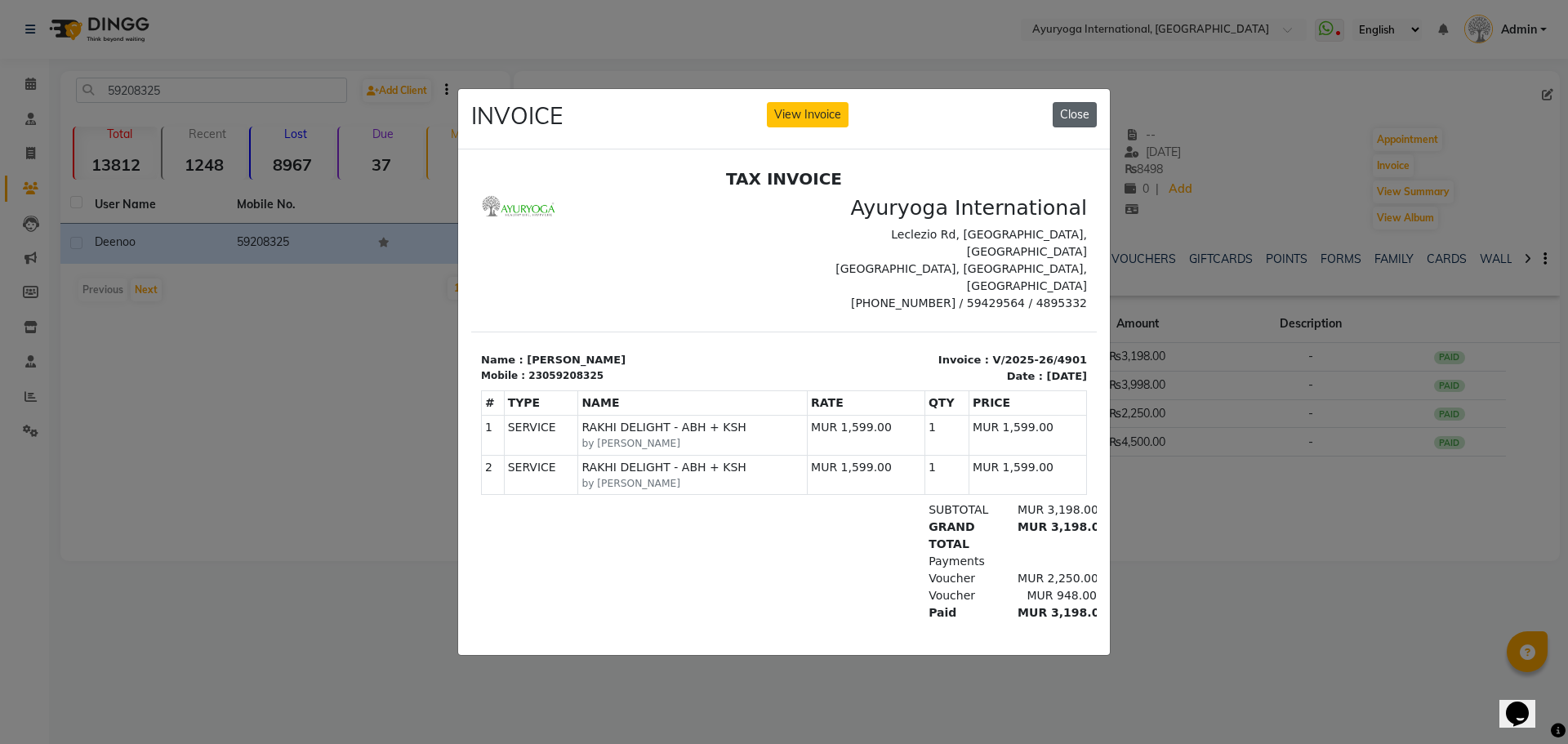
click at [1084, 107] on button "Close" at bounding box center [1075, 114] width 44 height 25
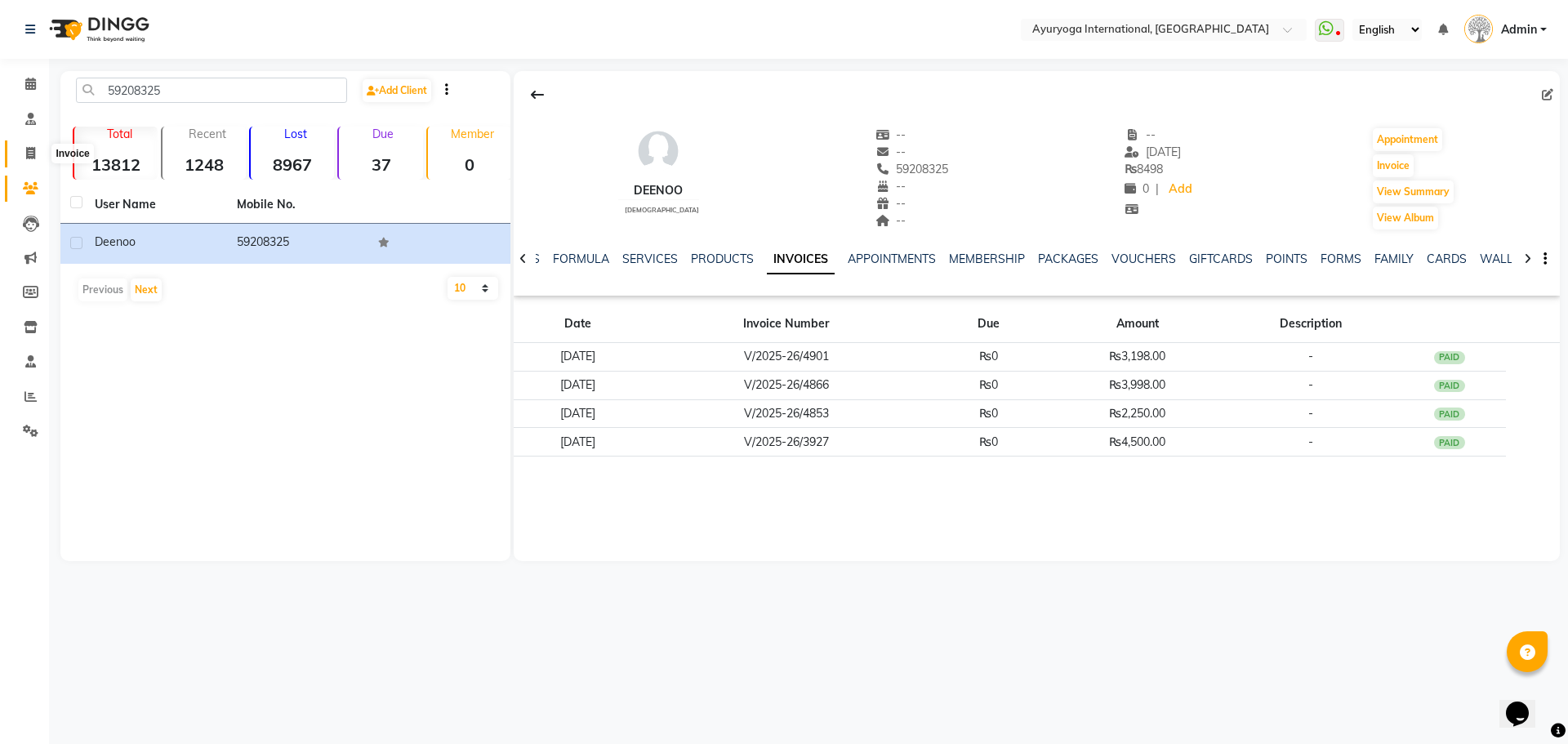
click at [28, 147] on icon at bounding box center [30, 153] width 9 height 12
select select "service"
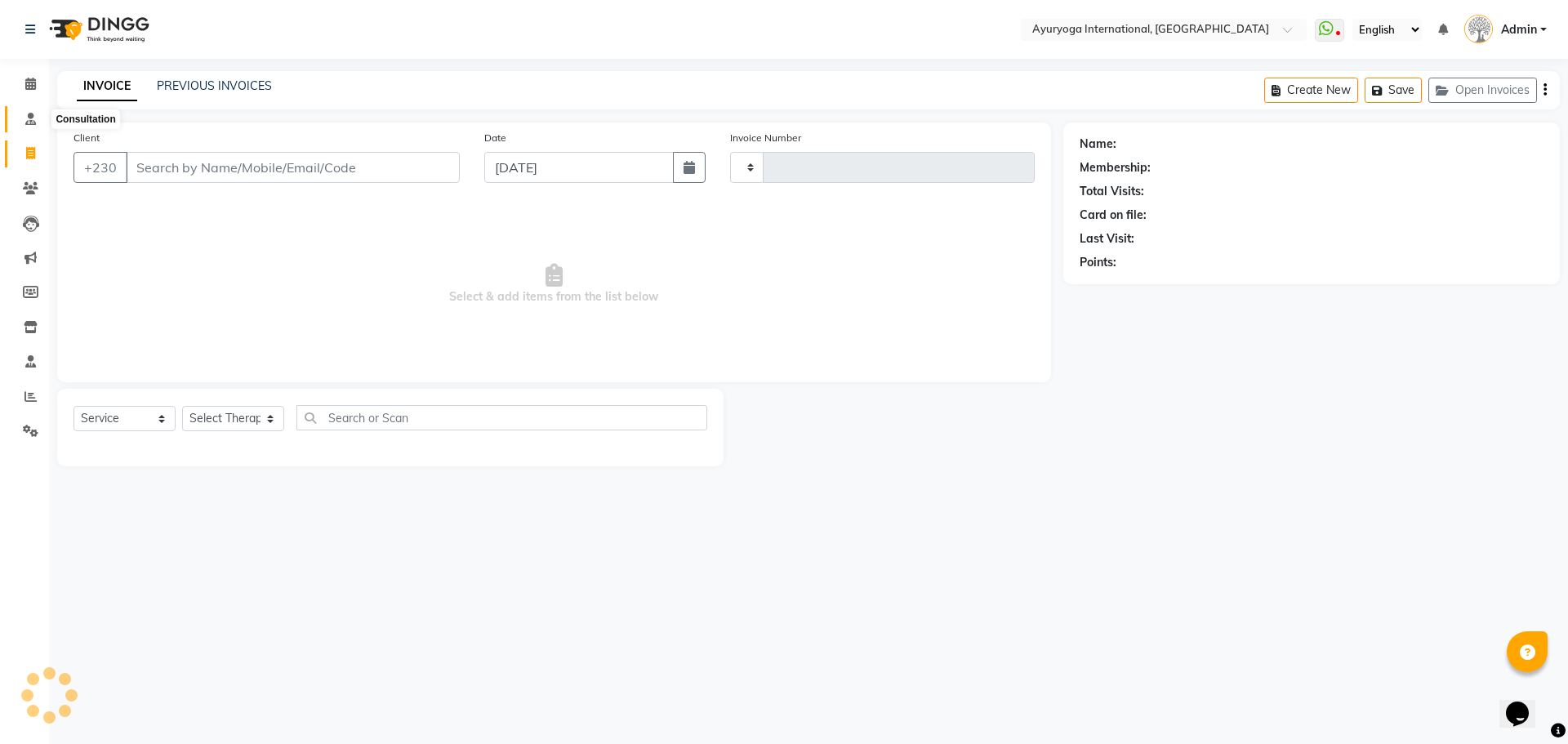
type input "5185"
select select "730"
click at [194, 86] on link "PREVIOUS INVOICES" at bounding box center [214, 85] width 115 height 15
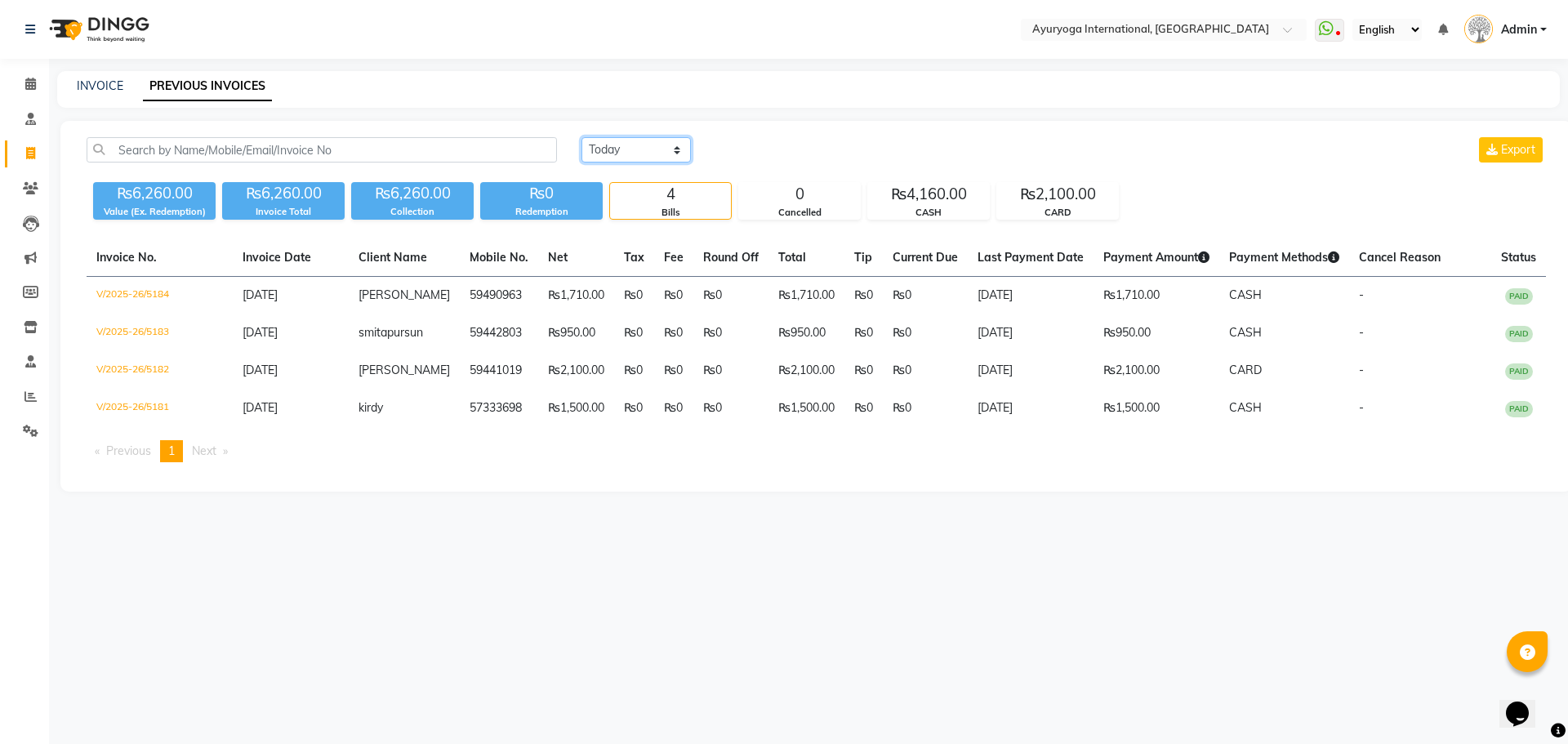
click at [672, 152] on select "[DATE] [DATE] Custom Range" at bounding box center [637, 150] width 110 height 25
select select "range"
click at [582, 138] on select "[DATE] [DATE] Custom Range" at bounding box center [637, 150] width 110 height 25
click at [801, 150] on input "[DATE]" at bounding box center [769, 150] width 114 height 23
select select "9"
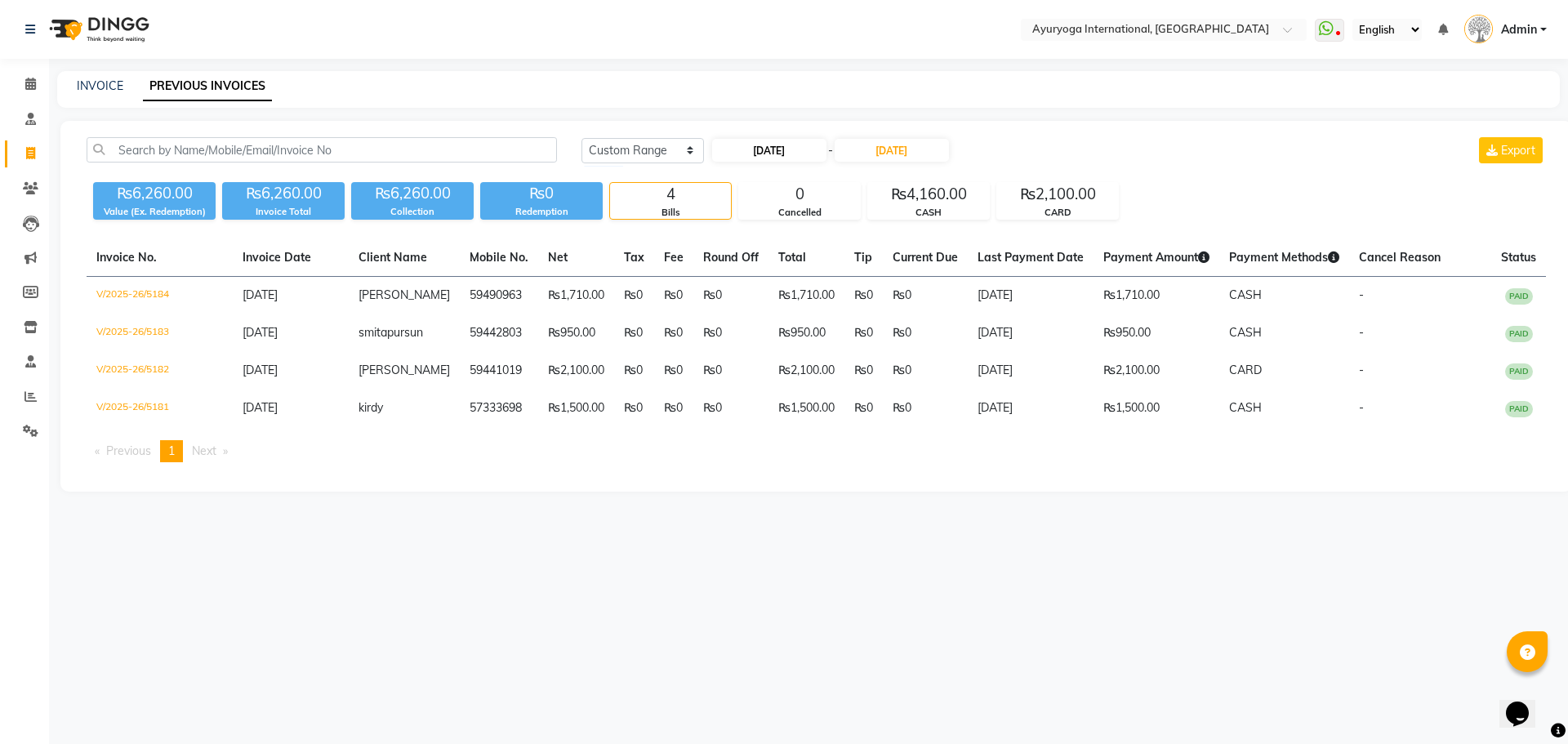
select select "2025"
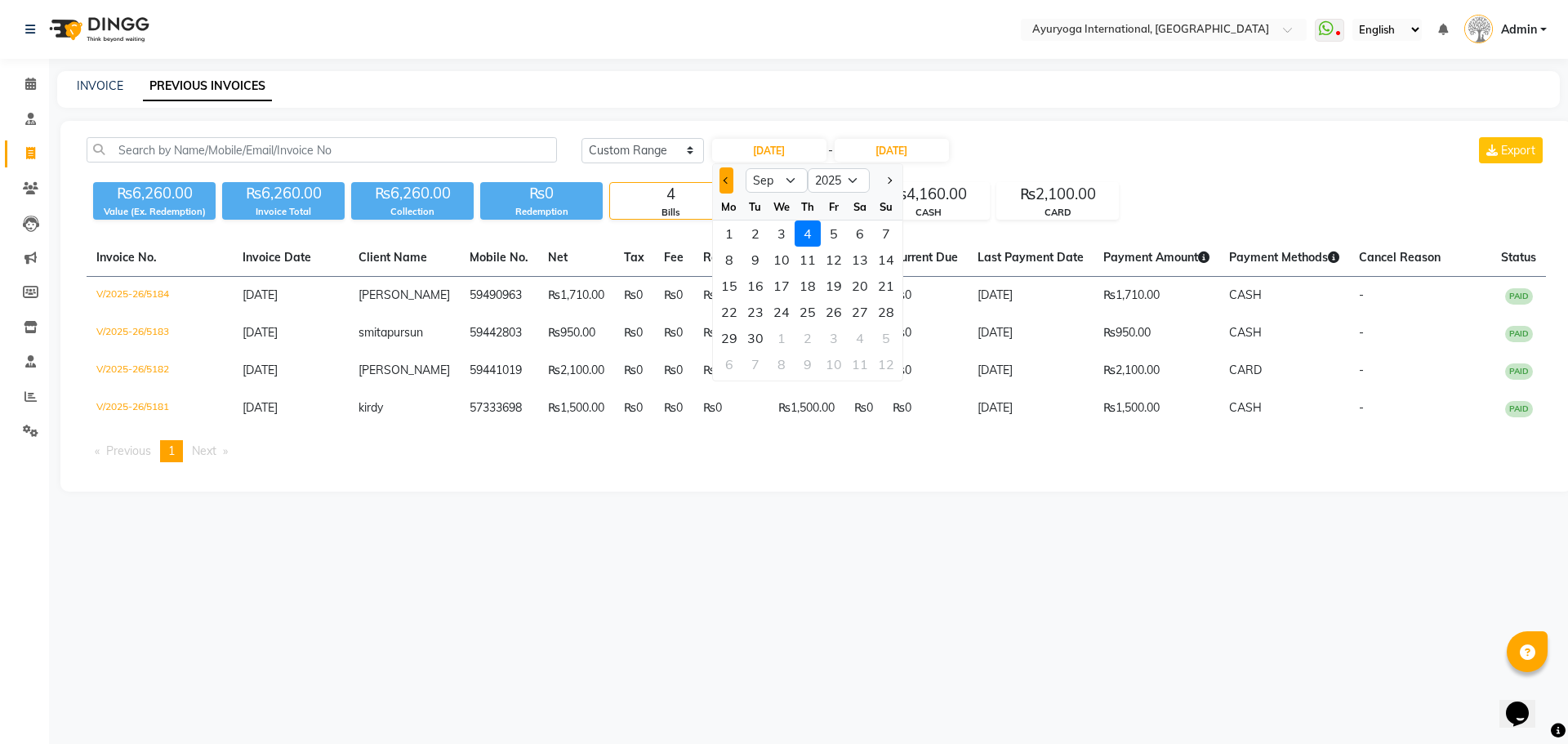
click at [726, 180] on span "Previous month" at bounding box center [727, 180] width 7 height 7
select select "8"
click at [891, 315] on div "24" at bounding box center [886, 312] width 26 height 26
type input "[DATE]"
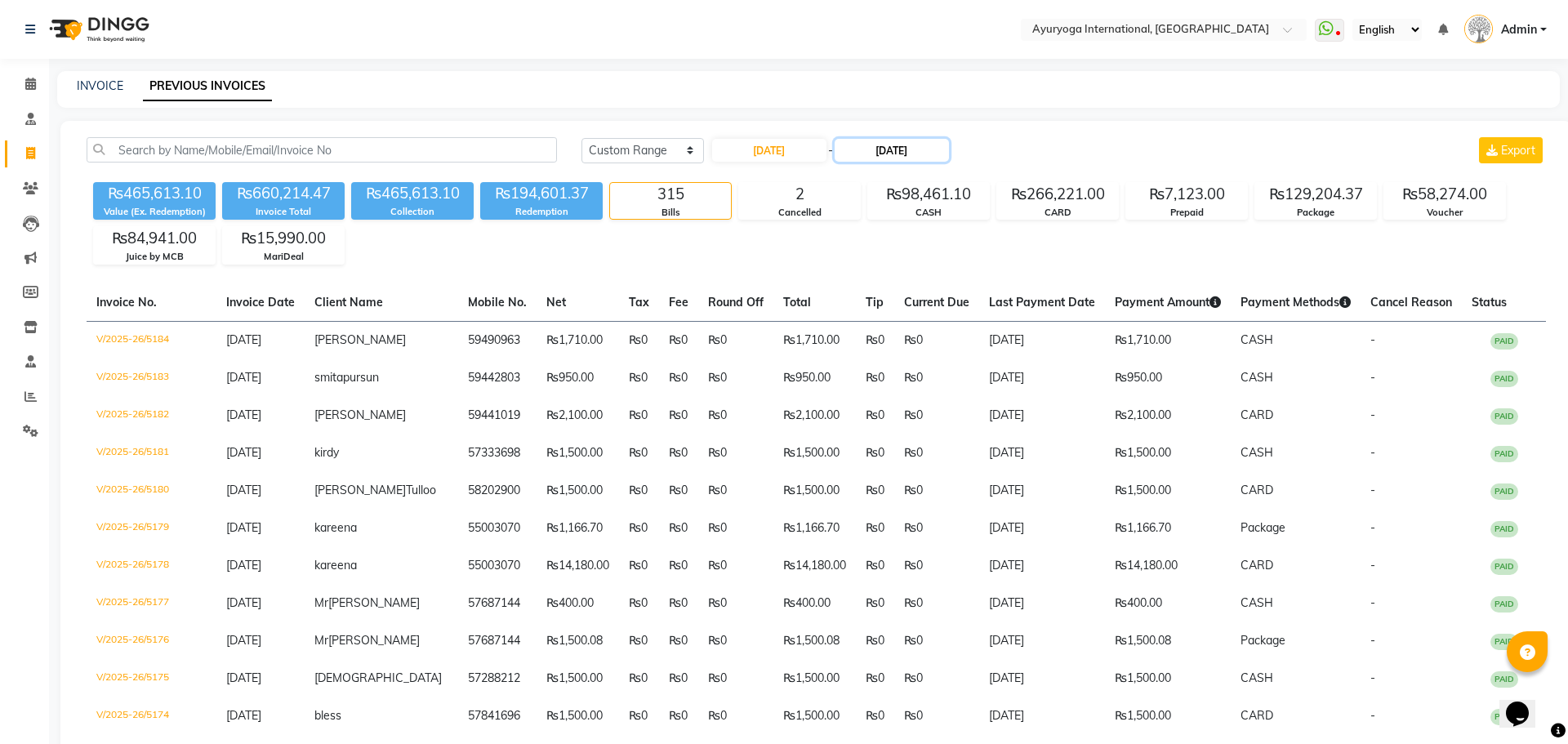
click at [890, 154] on input "[DATE]" at bounding box center [891, 150] width 114 height 23
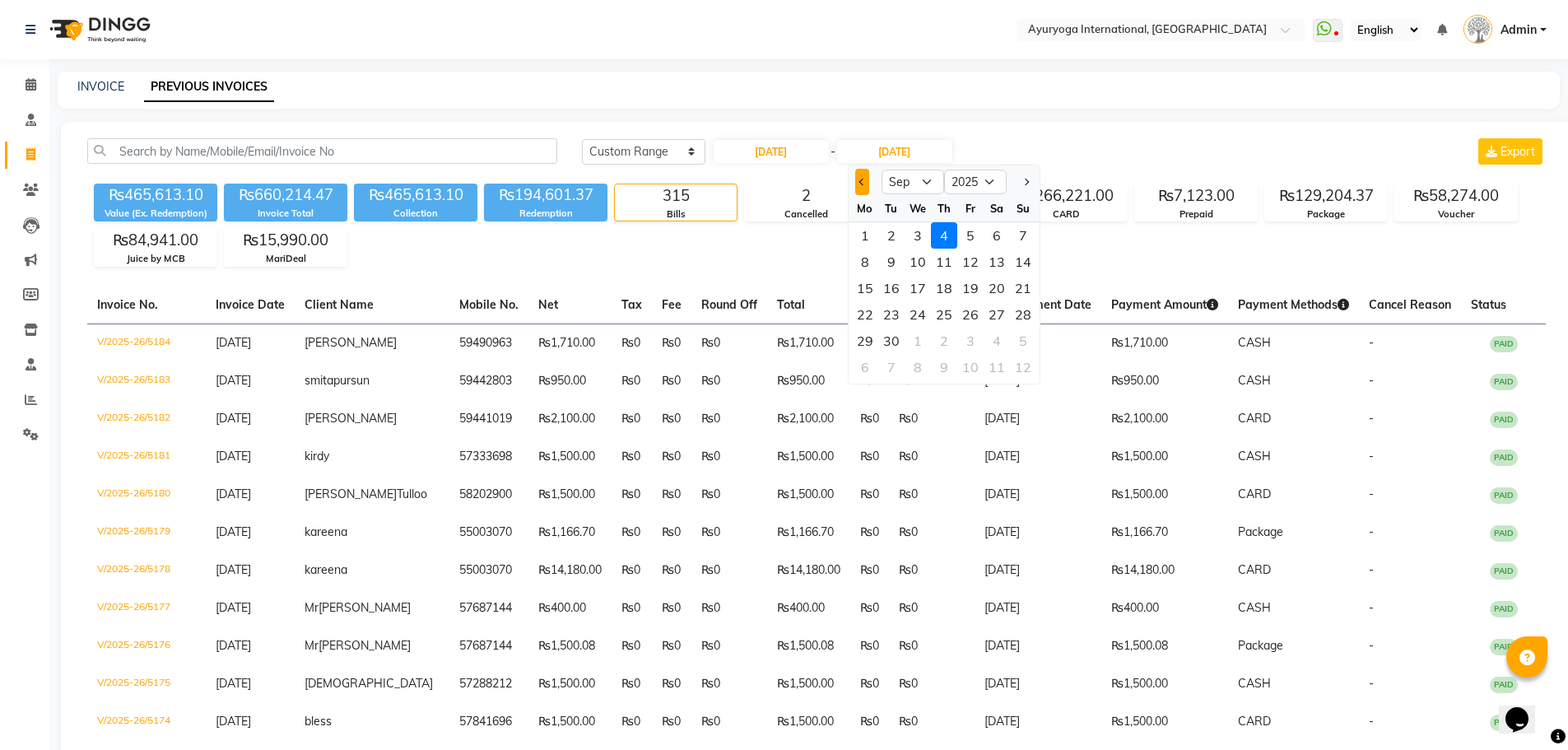
click at [862, 186] on button "Previous month" at bounding box center [862, 182] width 14 height 26
select select "8"
click at [1018, 313] on div "24" at bounding box center [1023, 314] width 26 height 26
type input "[DATE]"
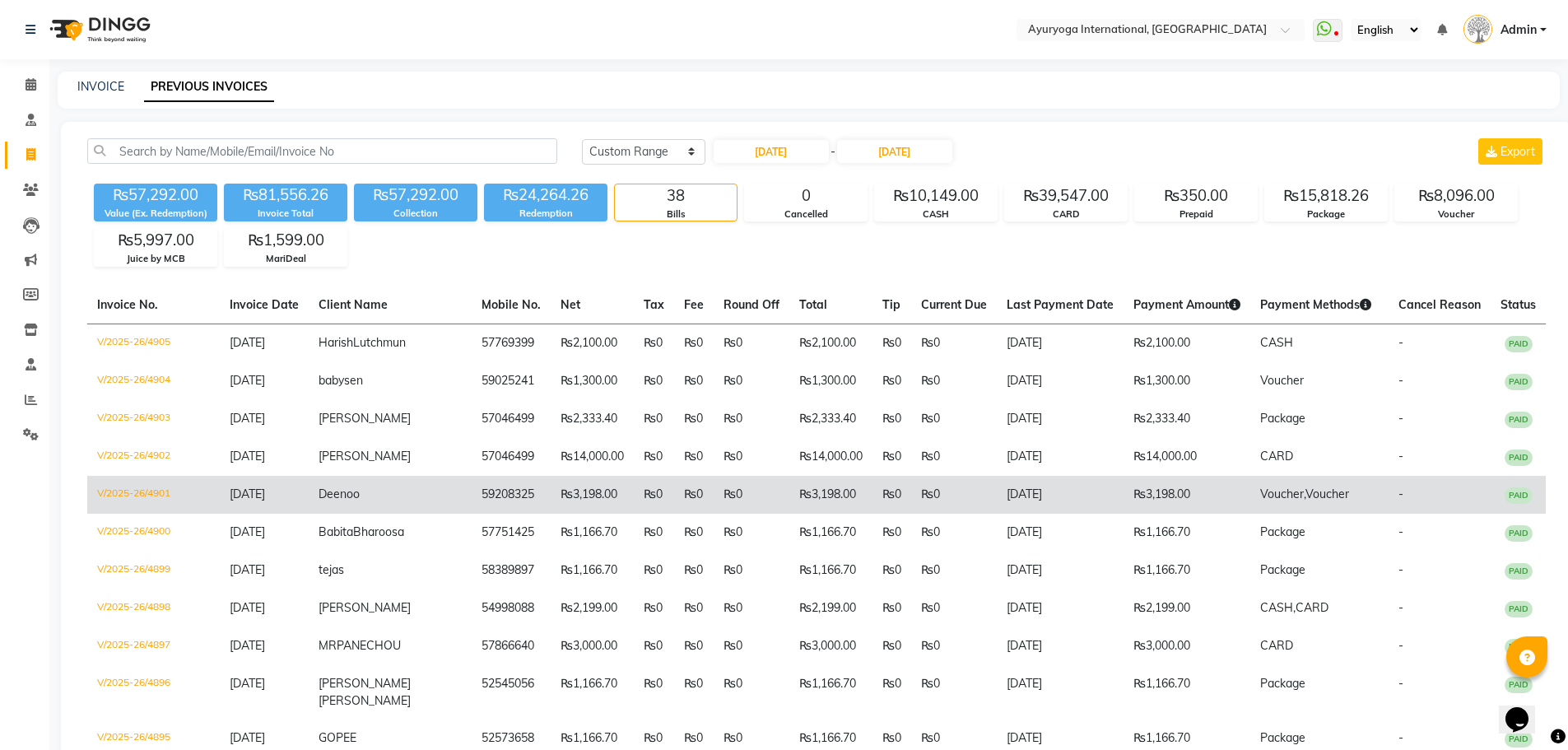
click at [257, 514] on td "[DATE]" at bounding box center [263, 494] width 89 height 38
drag, startPoint x: 507, startPoint y: 509, endPoint x: 452, endPoint y: 509, distance: 55.0
click at [471, 509] on td "59208325" at bounding box center [511, 494] width 79 height 38
copy td "59208325"
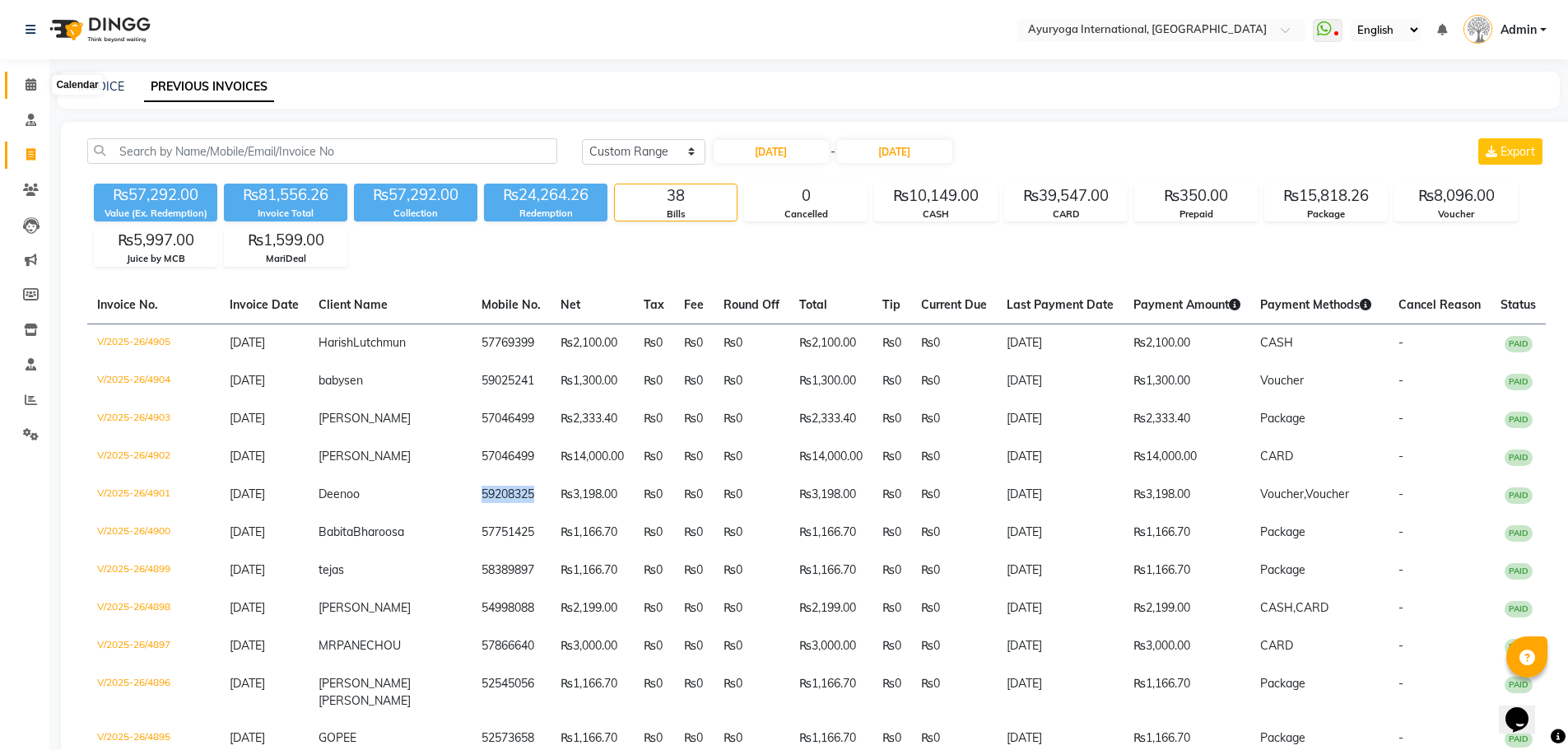
click at [25, 85] on icon at bounding box center [31, 84] width 11 height 12
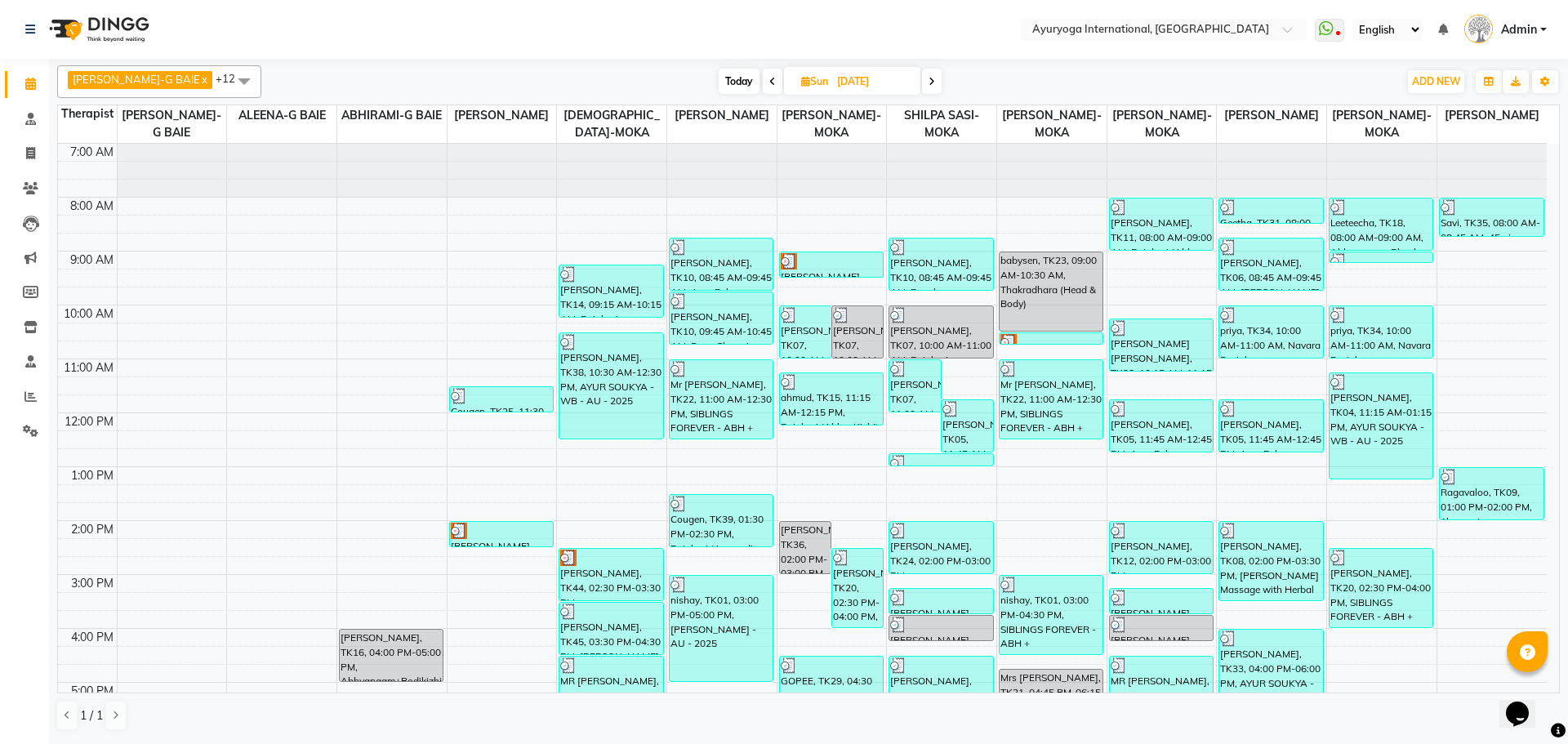
click at [813, 80] on span "Sun" at bounding box center [814, 81] width 35 height 12
select select "8"
select select "2025"
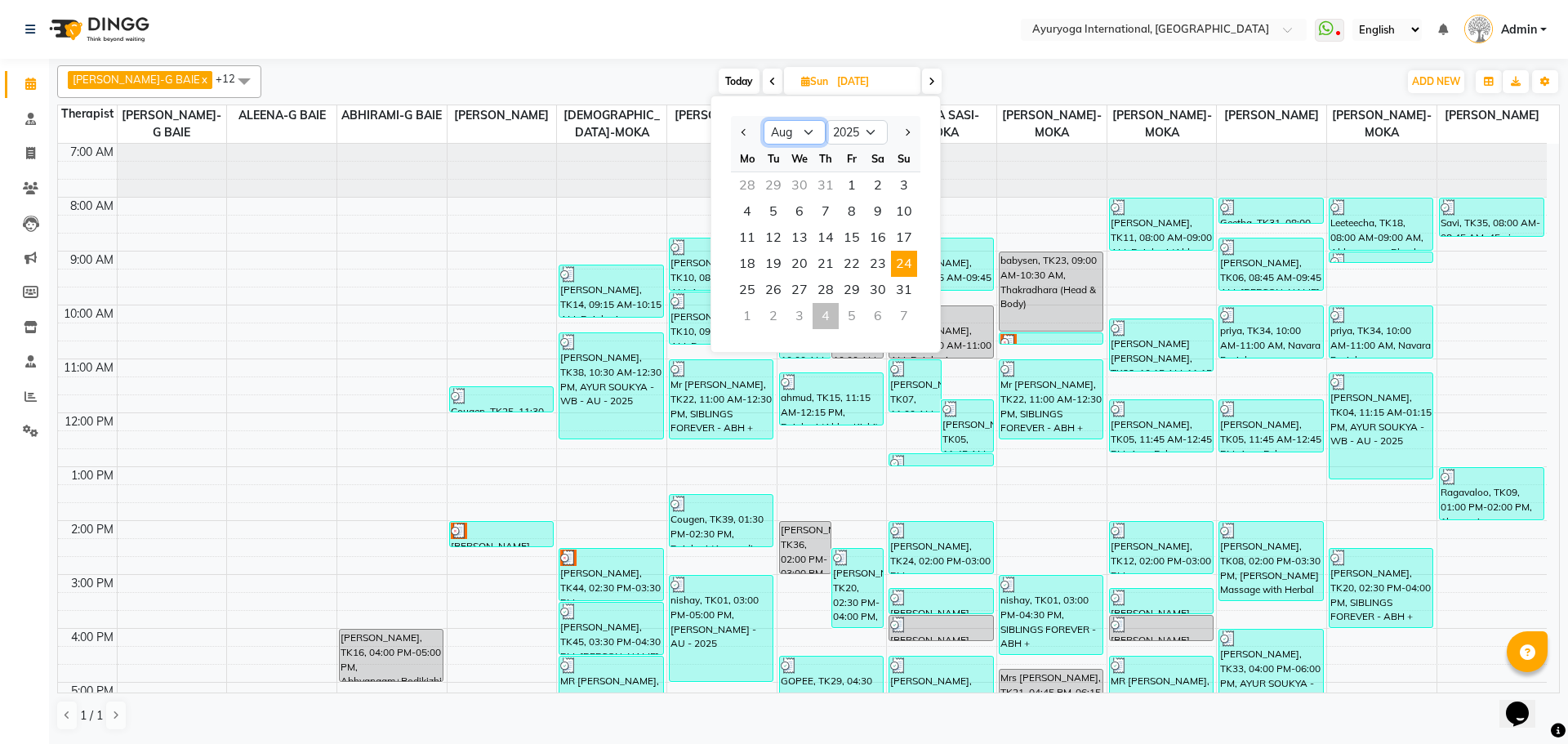
click at [809, 136] on select "Jan Feb Mar Apr May Jun Jul Aug Sep Oct Nov Dec" at bounding box center [794, 132] width 62 height 24
click at [764, 120] on select "Jan Feb Mar Apr May Jun Jul Aug Sep Oct Nov Dec" at bounding box center [794, 132] width 62 height 24
click at [909, 265] on span "24" at bounding box center [904, 264] width 26 height 26
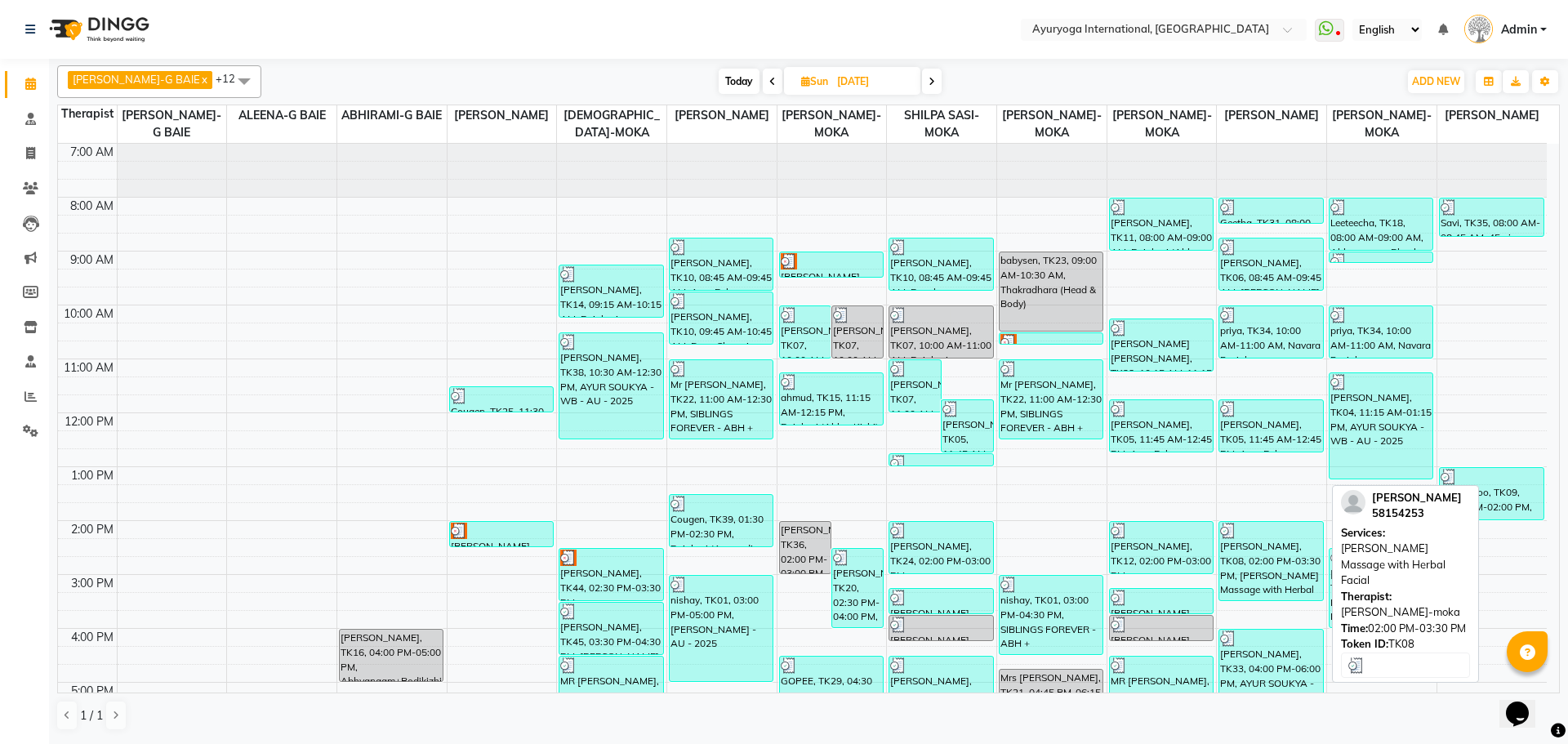
scroll to position [222, 0]
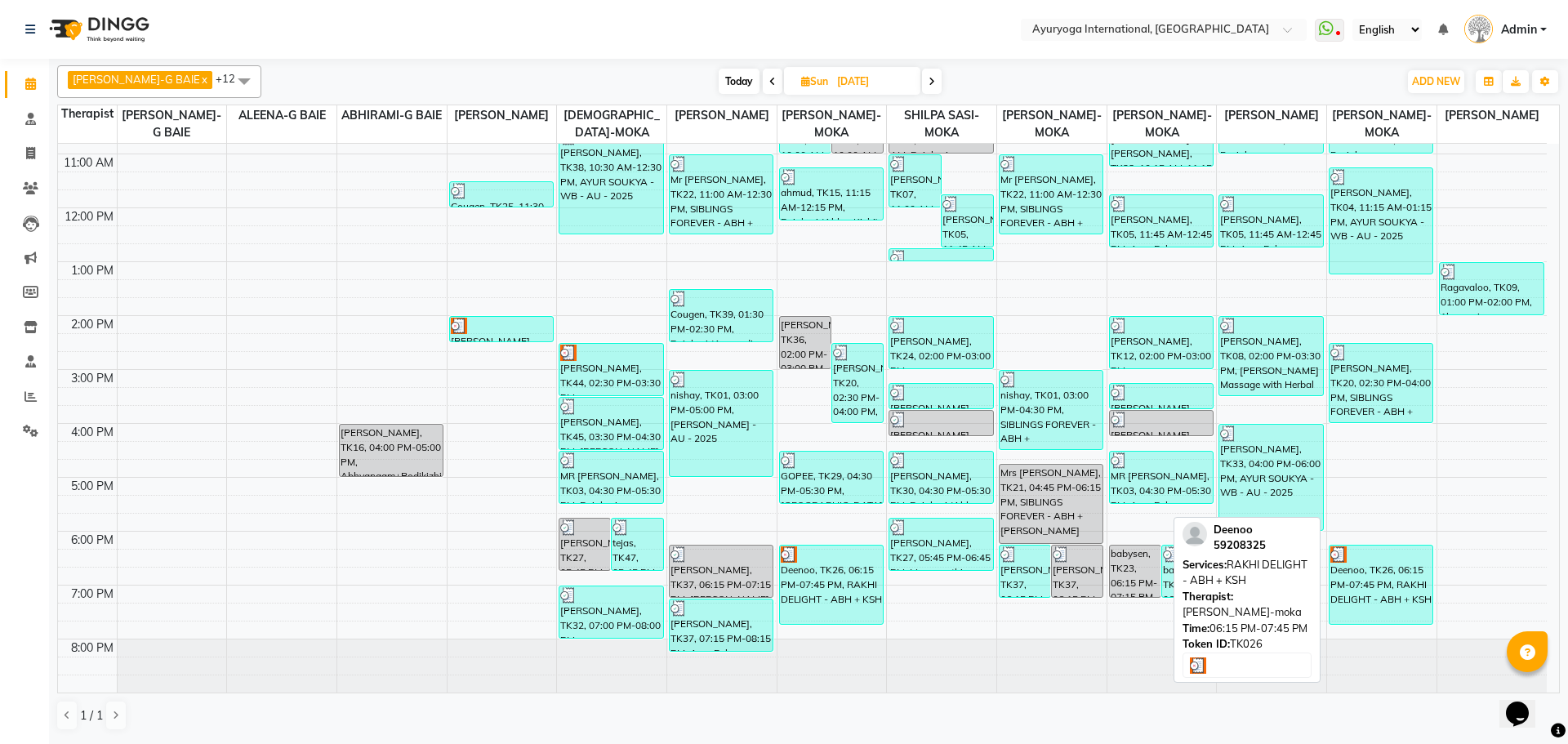
click at [1352, 585] on div "Deenoo, TK26, 06:15 PM-07:45 PM, RAKHI DELIGHT - ABH + KSH" at bounding box center [1381, 585] width 103 height 78
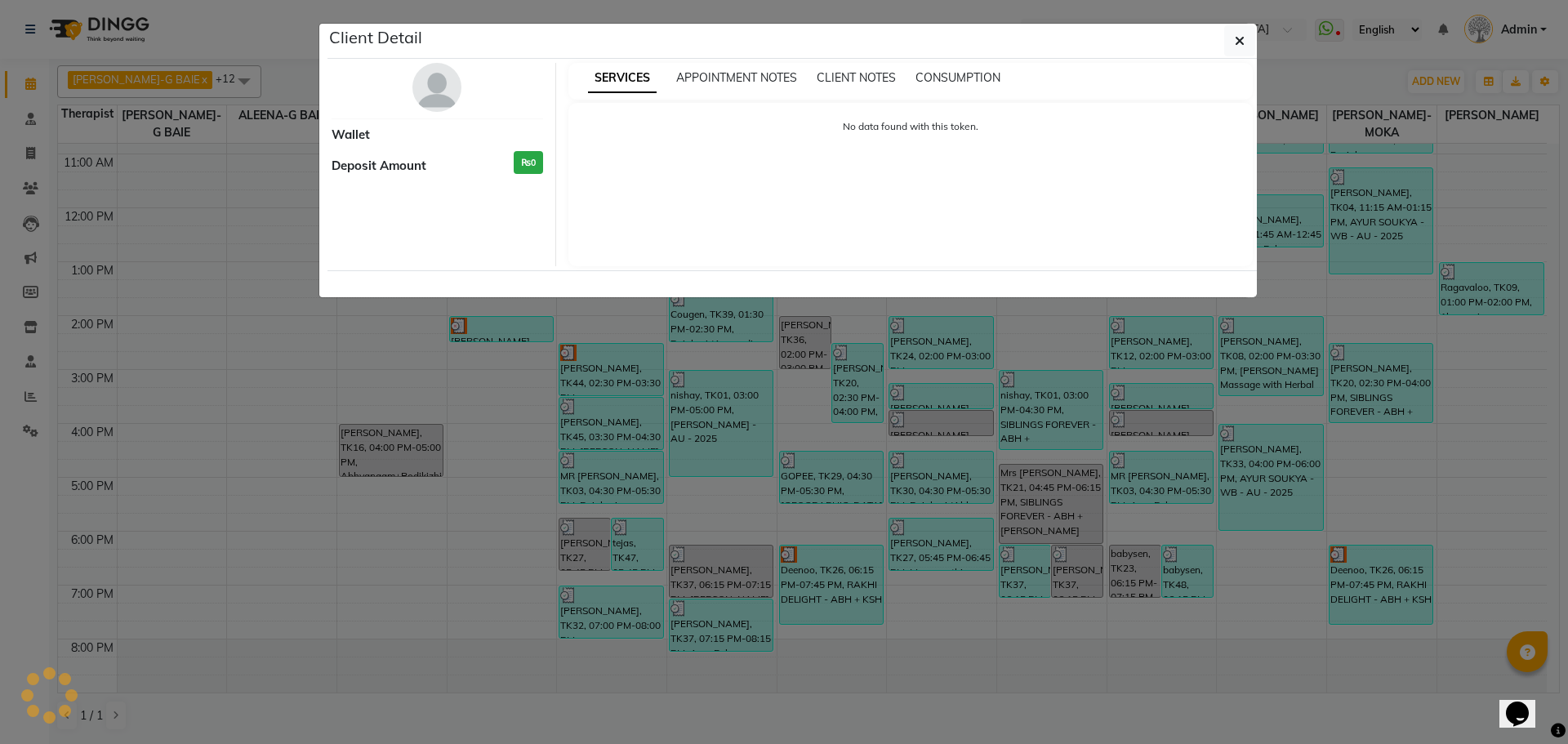
select select "3"
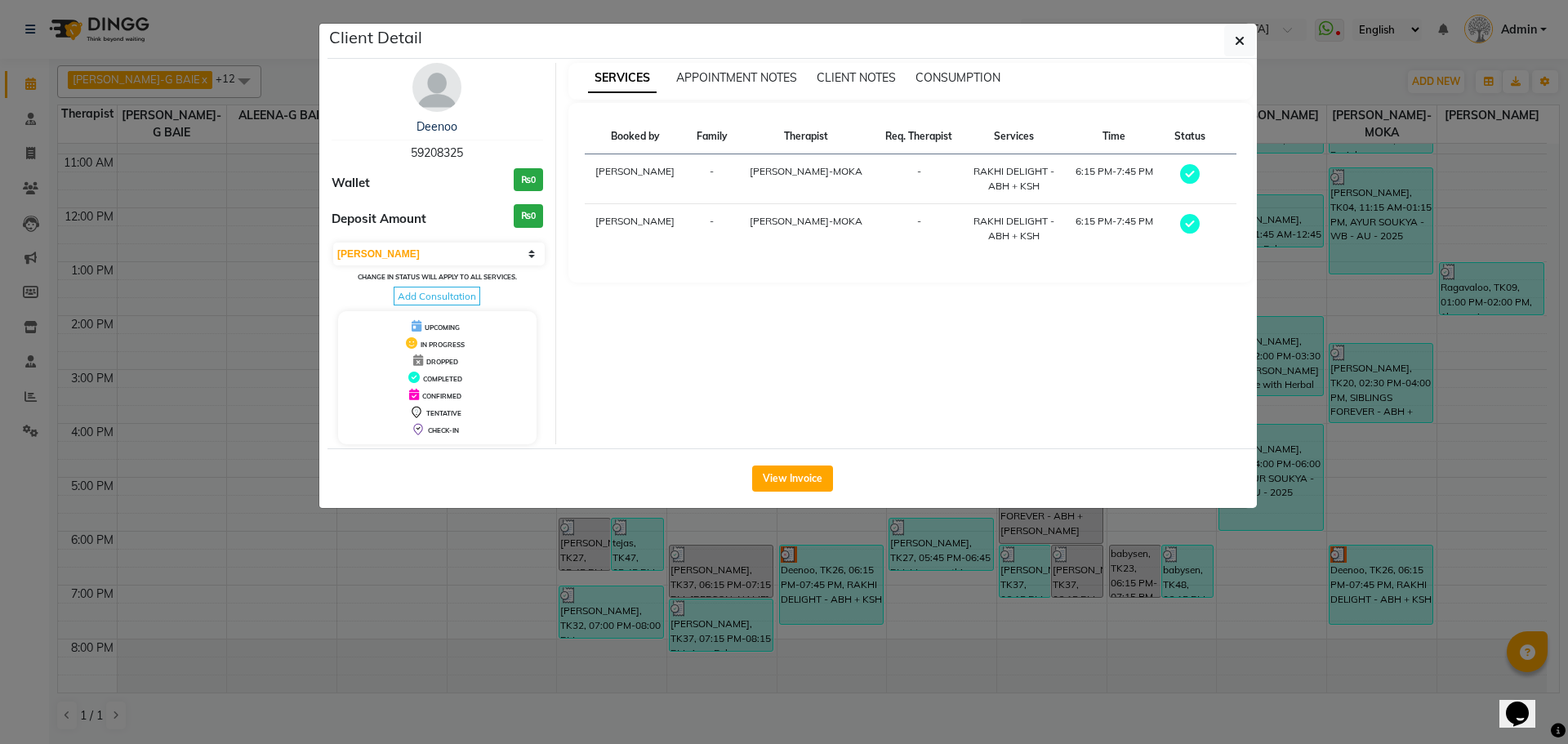
drag, startPoint x: 969, startPoint y: 167, endPoint x: 1034, endPoint y: 186, distance: 67.7
click at [1034, 186] on div "RAKHI DELIGHT - ABH + KSH" at bounding box center [1014, 179] width 81 height 30
copy div "RAKHI DELIGHT - ABH + KSH"
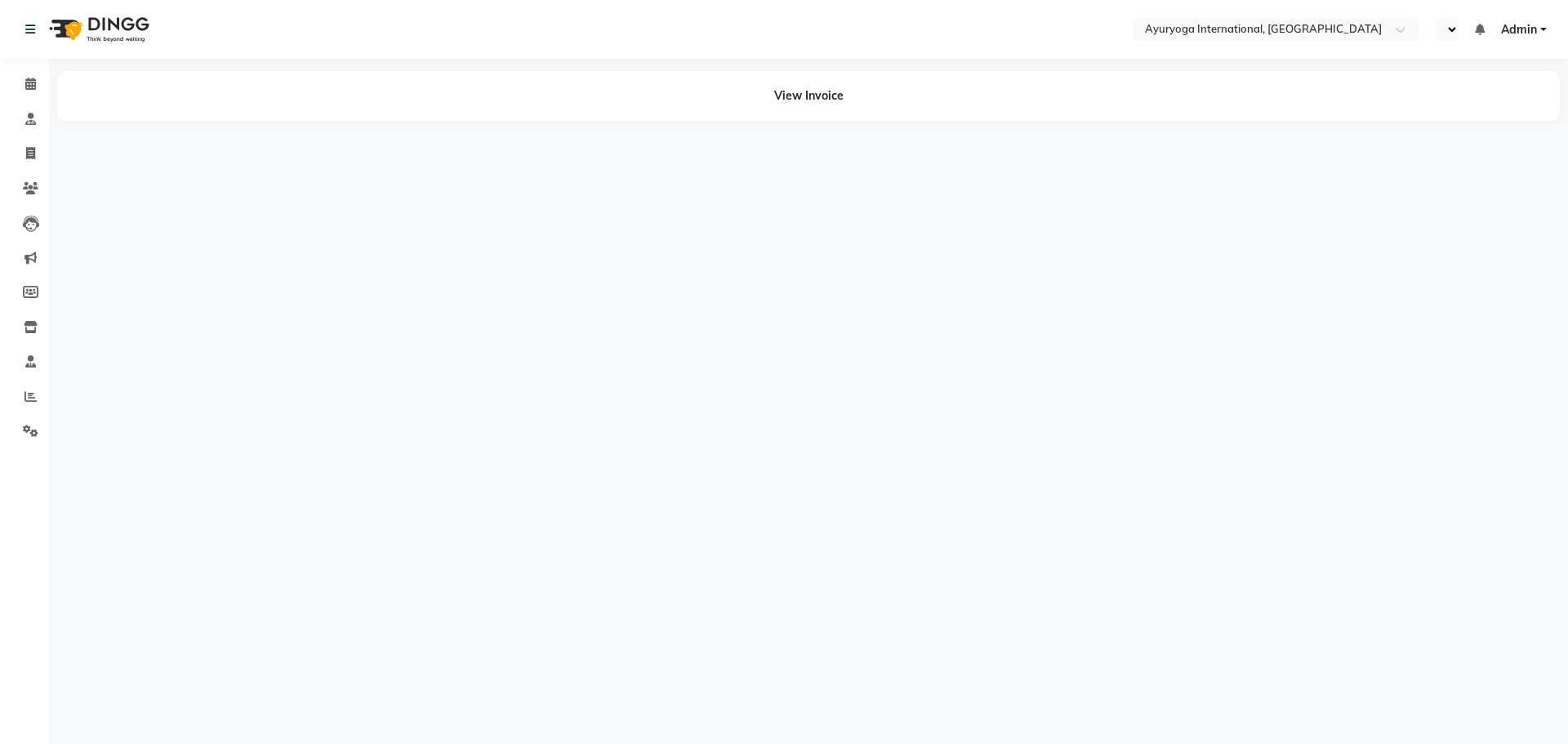
select select "en"
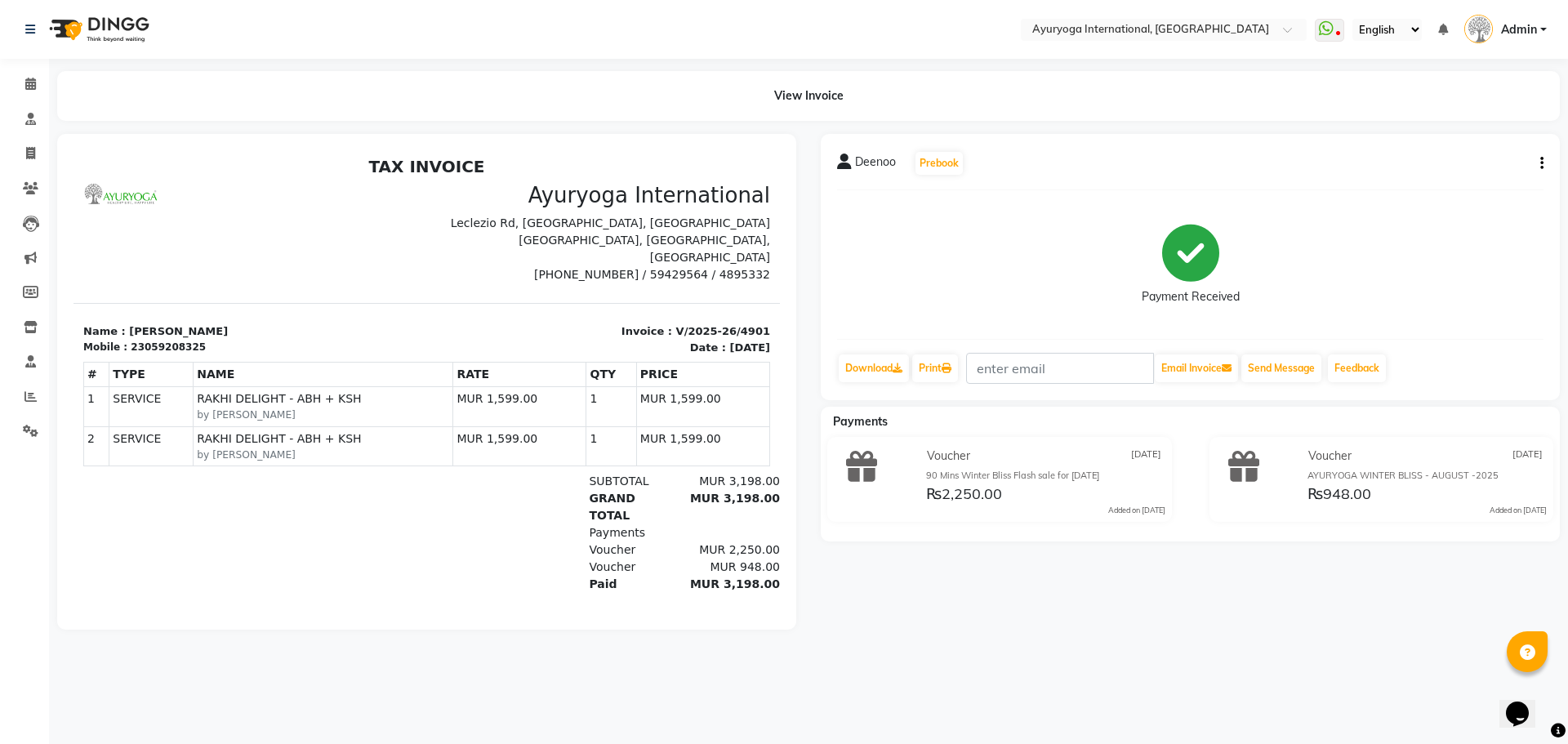
click at [1541, 164] on icon "button" at bounding box center [1542, 164] width 3 height 1
click at [1493, 124] on div "Cancel Invoice" at bounding box center [1461, 122] width 112 height 20
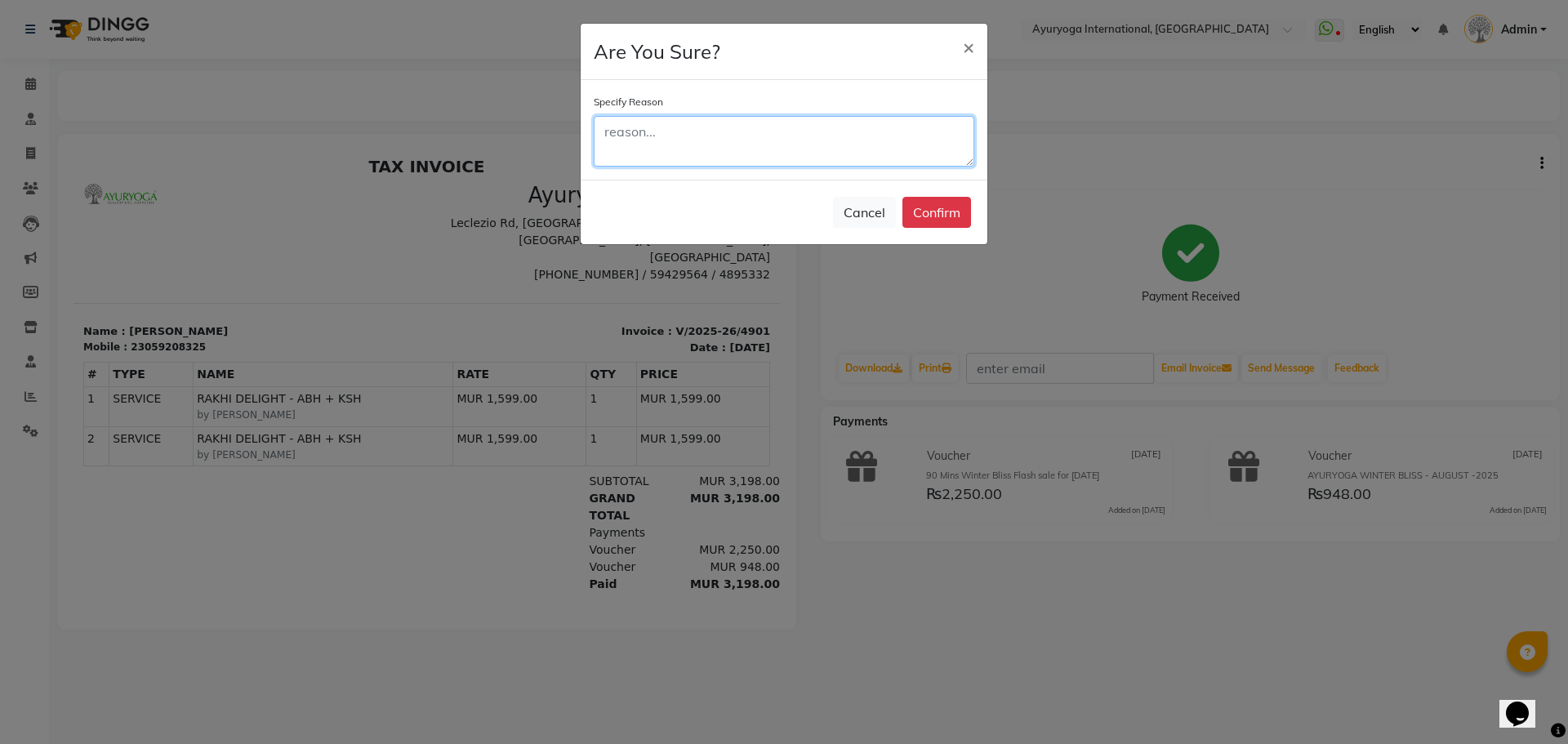
click at [766, 134] on textarea at bounding box center [784, 141] width 381 height 51
type textarea "Wrong Payment Mode"
click at [954, 213] on button "Confirm" at bounding box center [936, 213] width 69 height 31
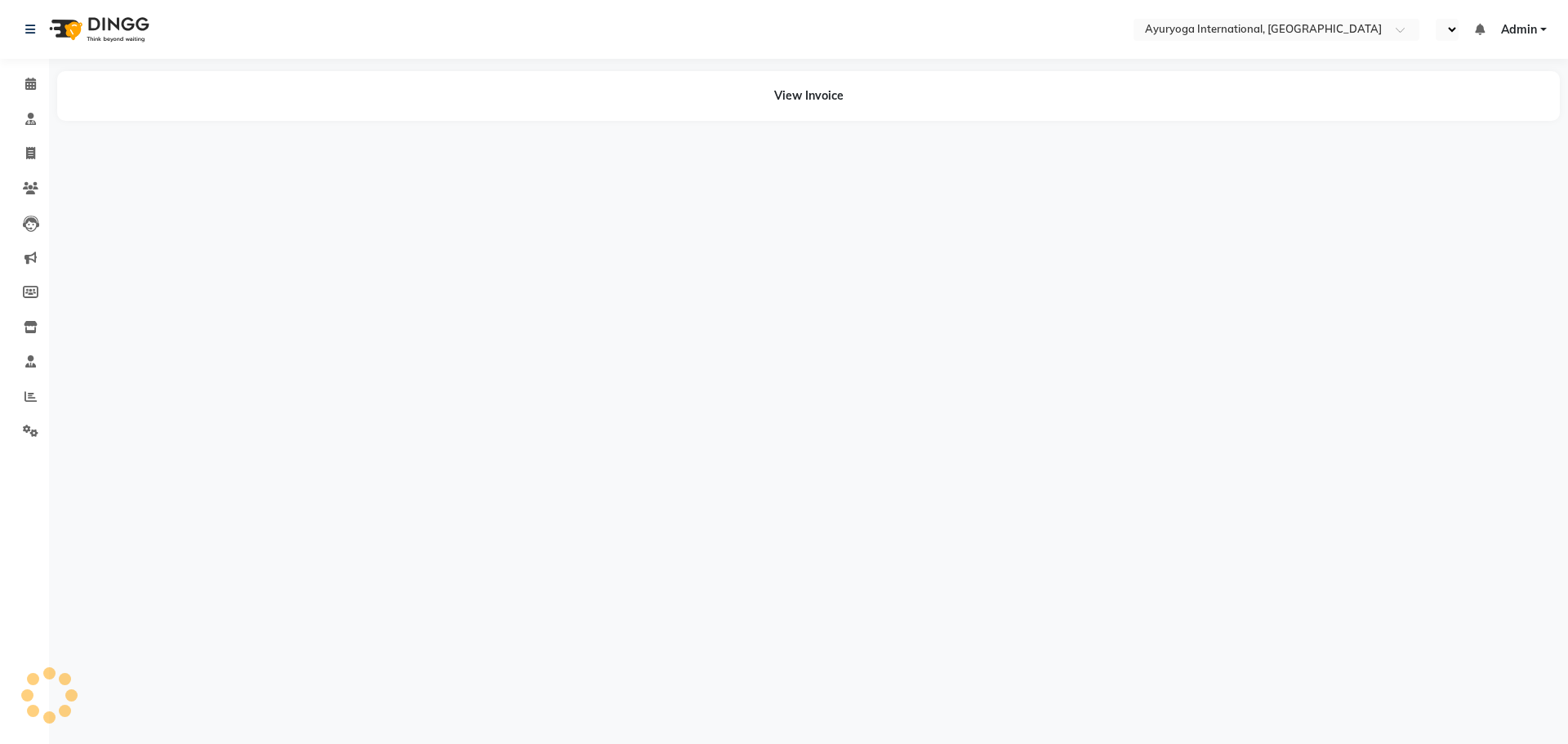
select select "en"
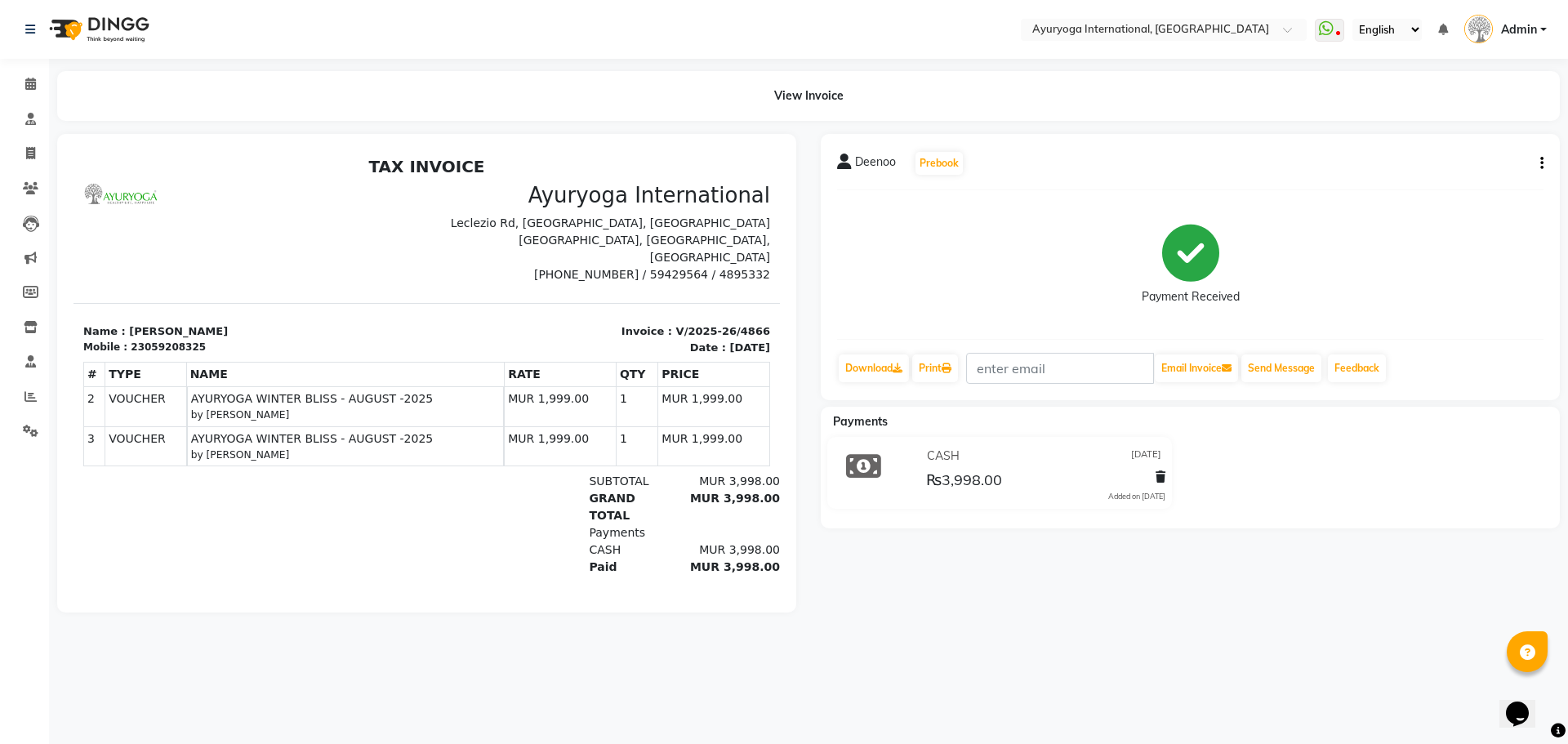
click at [1544, 162] on div "Deenoo Prebook Payment Received Download Print Email Invoice Send Message Feedb…" at bounding box center [1190, 267] width 740 height 267
click at [1539, 161] on button "button" at bounding box center [1538, 164] width 10 height 17
click at [1490, 170] on div "Edit Invoice" at bounding box center [1476, 173] width 82 height 20
select select "service"
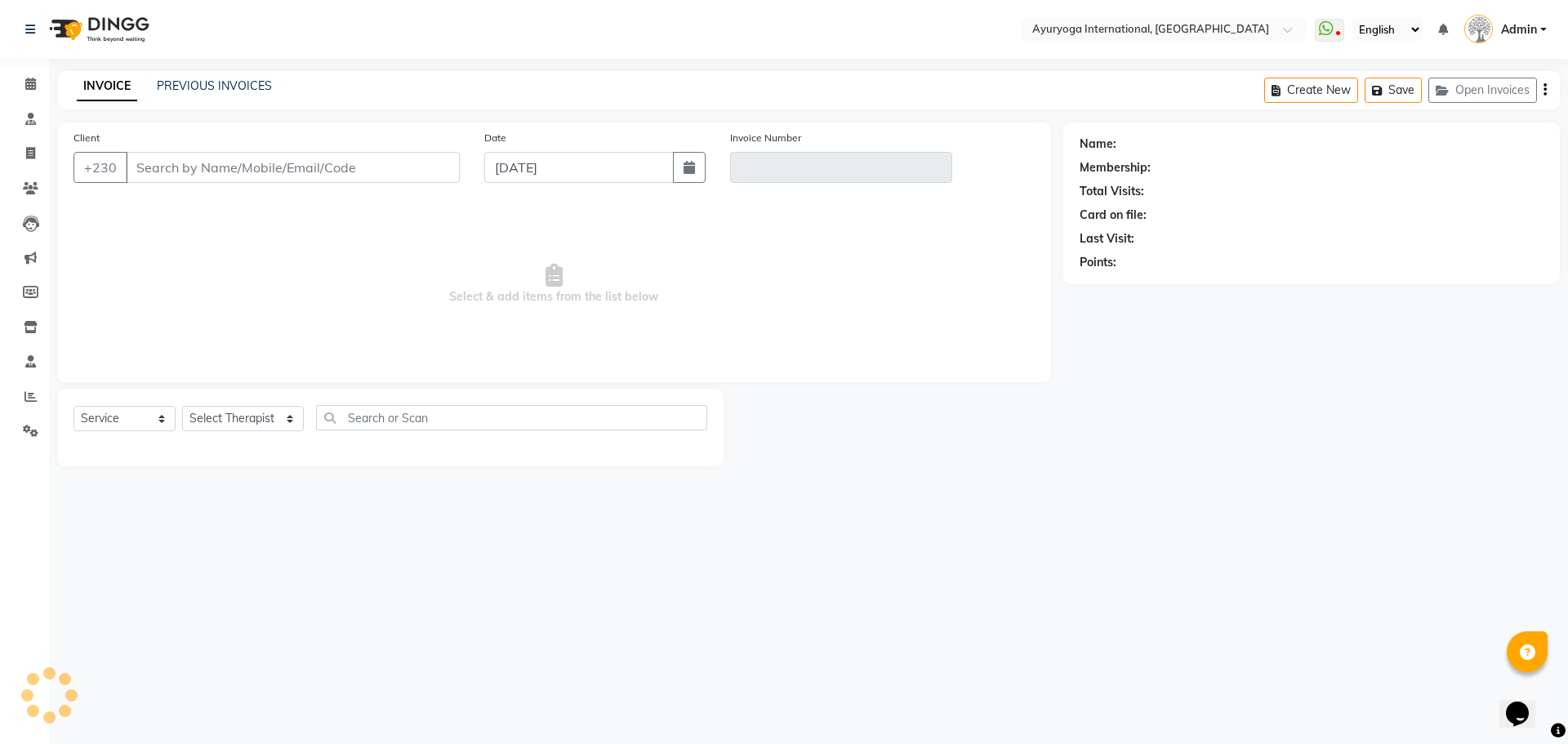
type input "59208325"
type input "V/2025-26/4866"
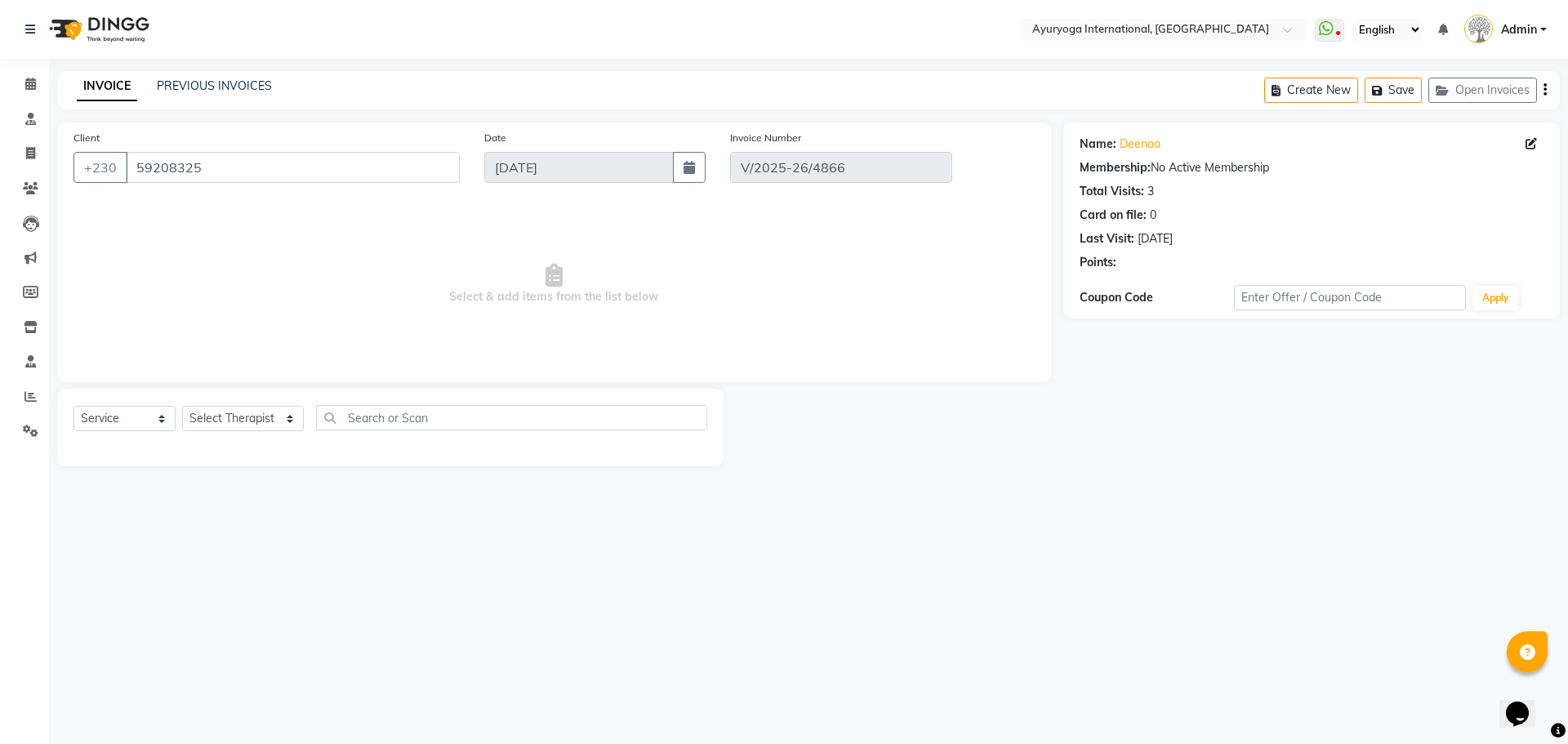
type input "23-08-2025"
select select "select"
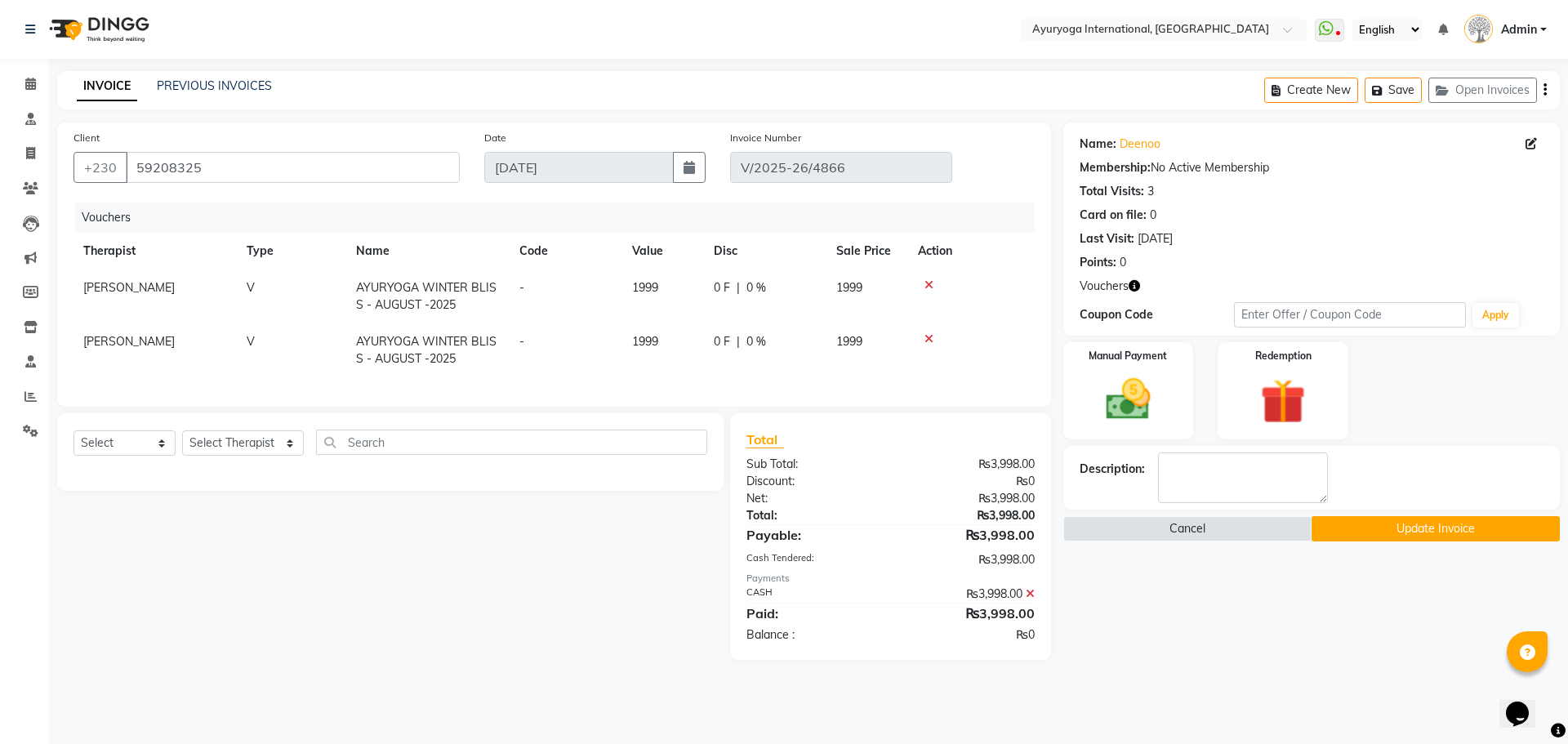
click at [1029, 599] on icon at bounding box center [1031, 593] width 9 height 11
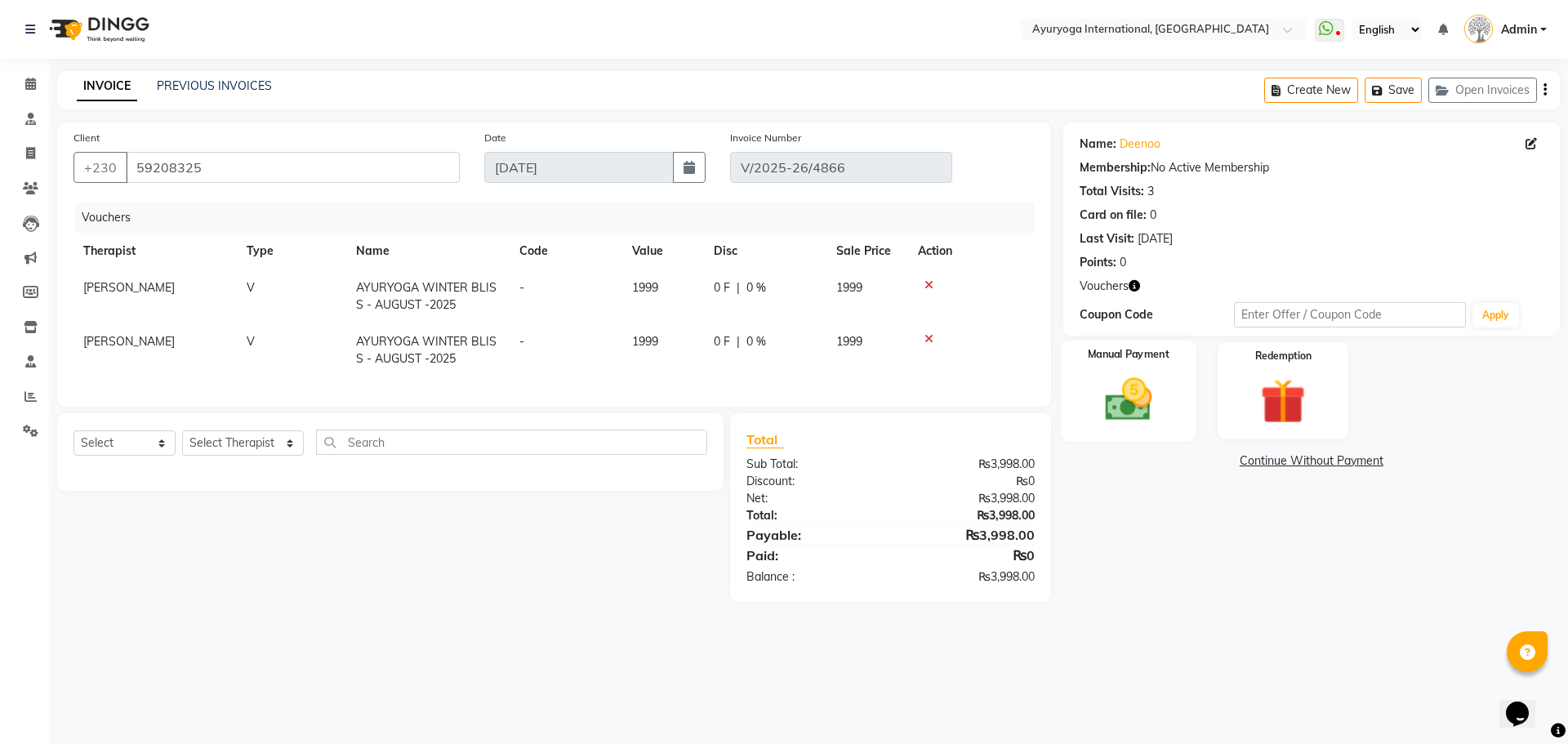
click at [1118, 401] on img at bounding box center [1128, 400] width 76 height 54
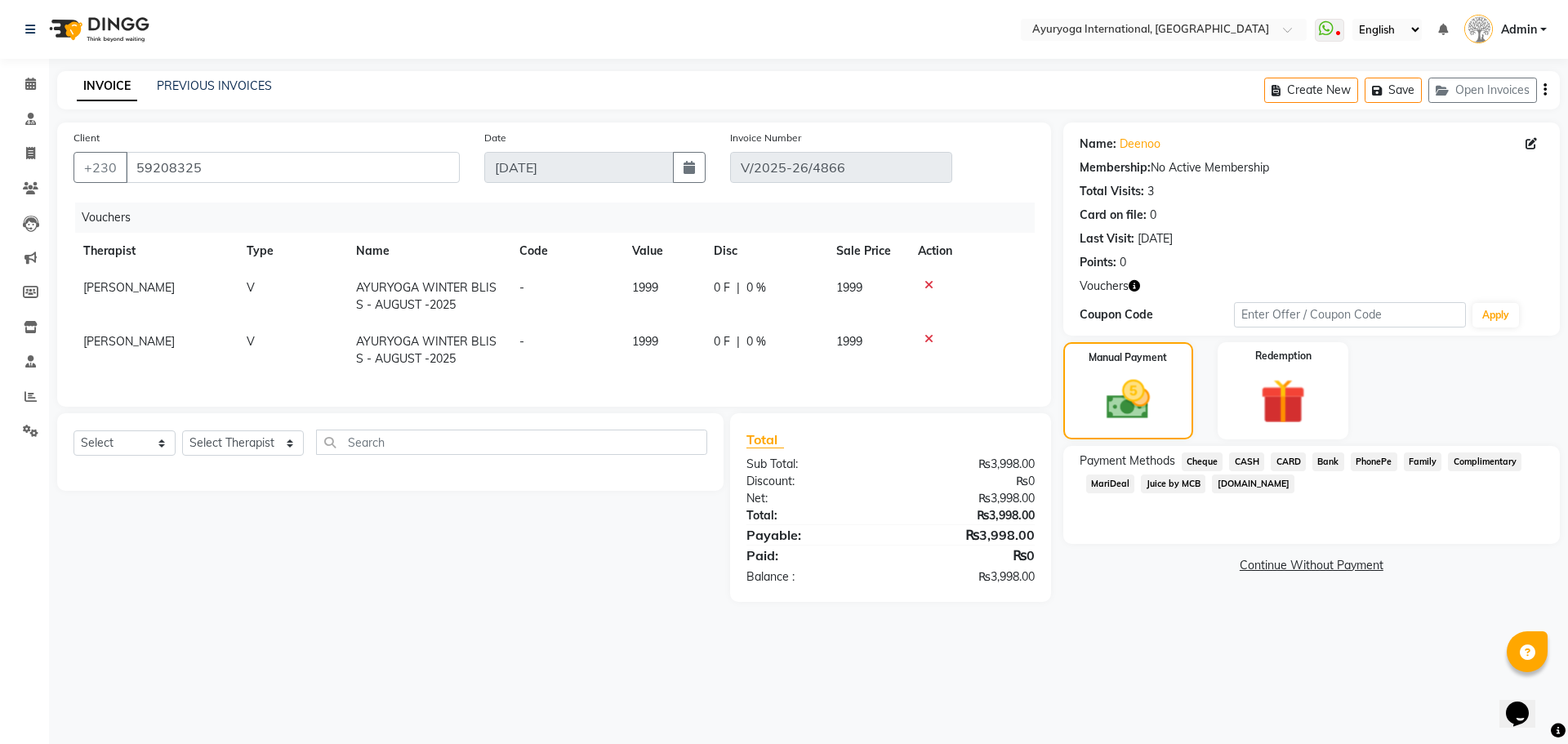
click at [1245, 460] on span "CASH" at bounding box center [1247, 462] width 35 height 19
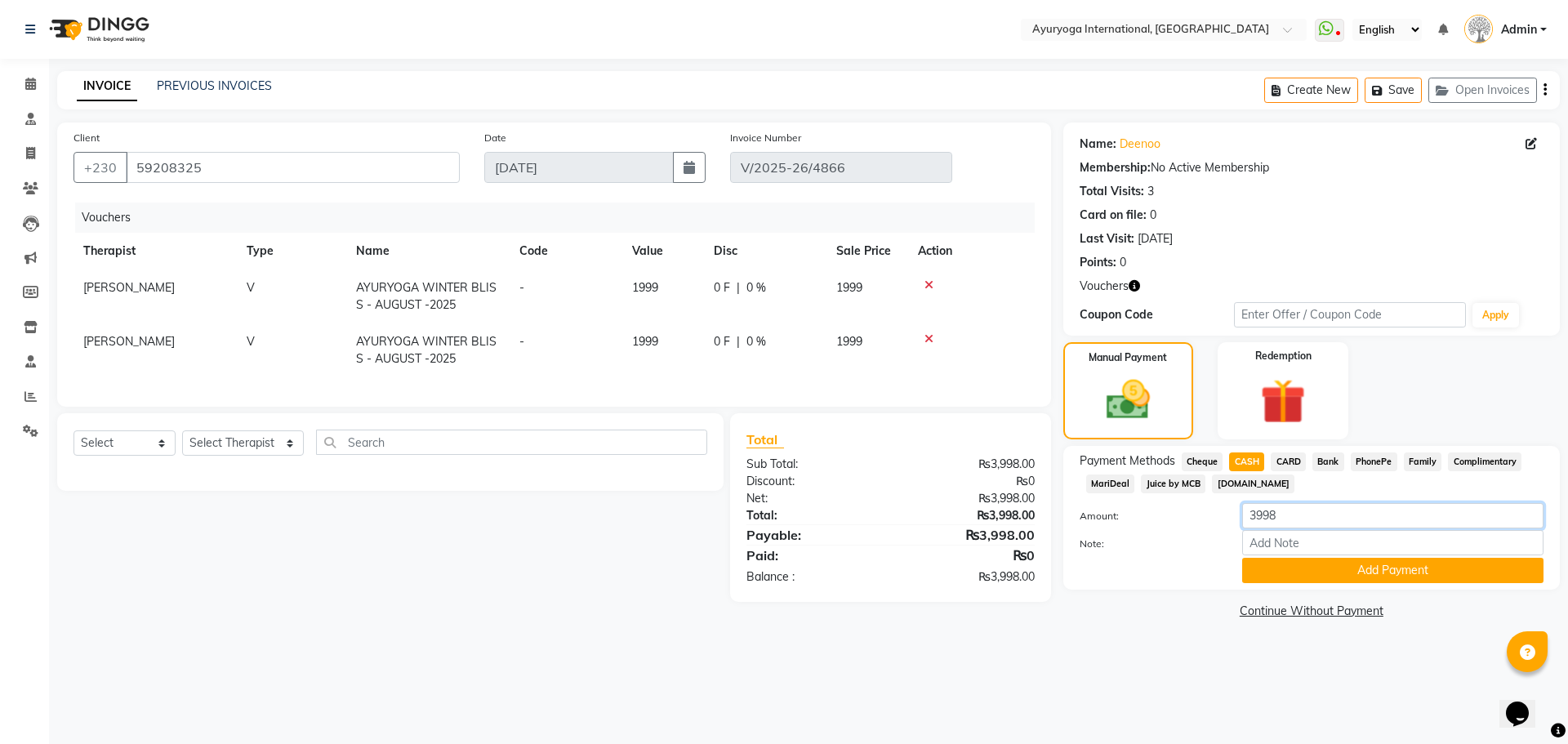
drag, startPoint x: 1291, startPoint y: 517, endPoint x: 1238, endPoint y: 517, distance: 53.0
click at [1238, 517] on div "3998" at bounding box center [1393, 516] width 326 height 25
type input "2000"
click at [1324, 567] on button "Add Payment" at bounding box center [1393, 570] width 301 height 25
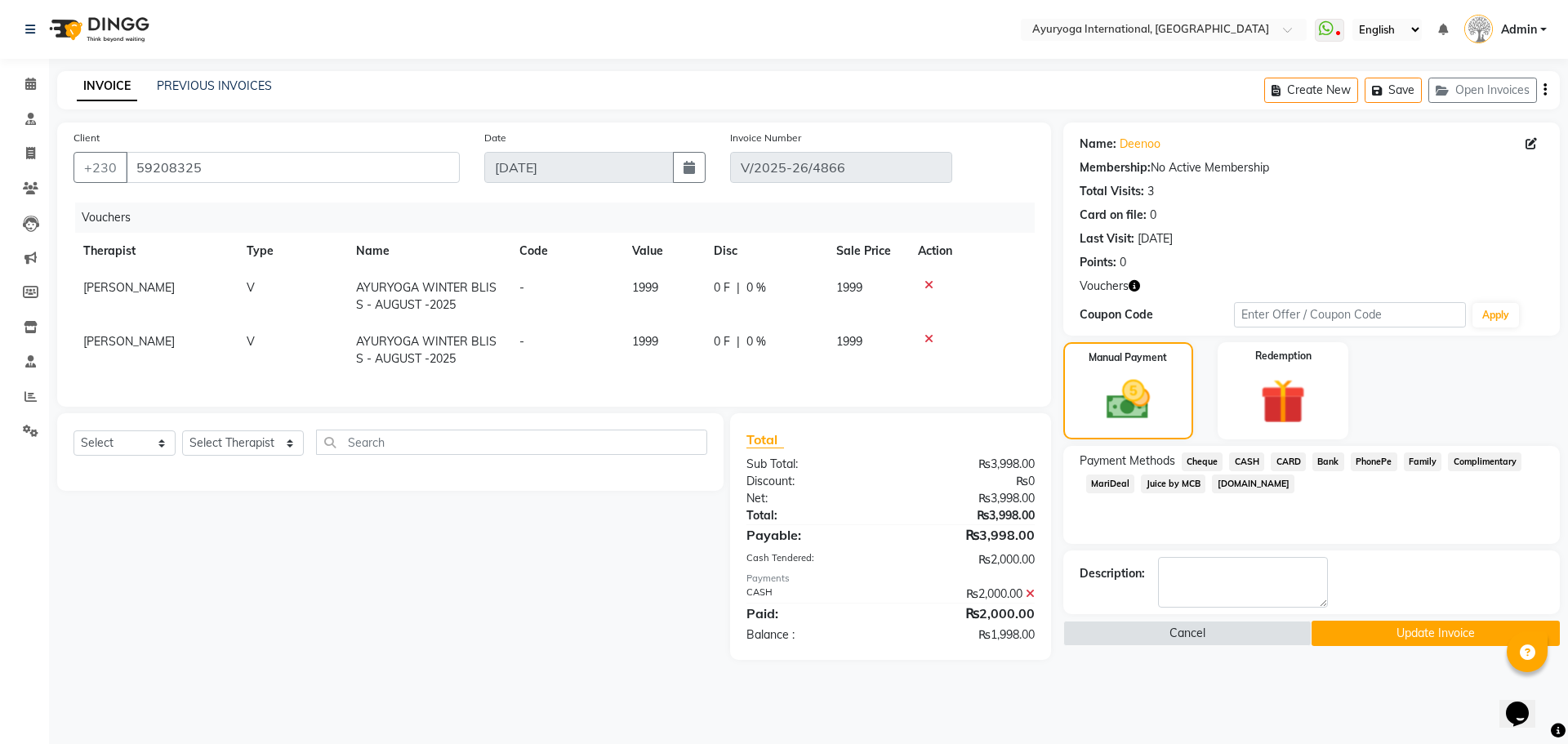
click at [1282, 462] on span "CARD" at bounding box center [1288, 462] width 35 height 19
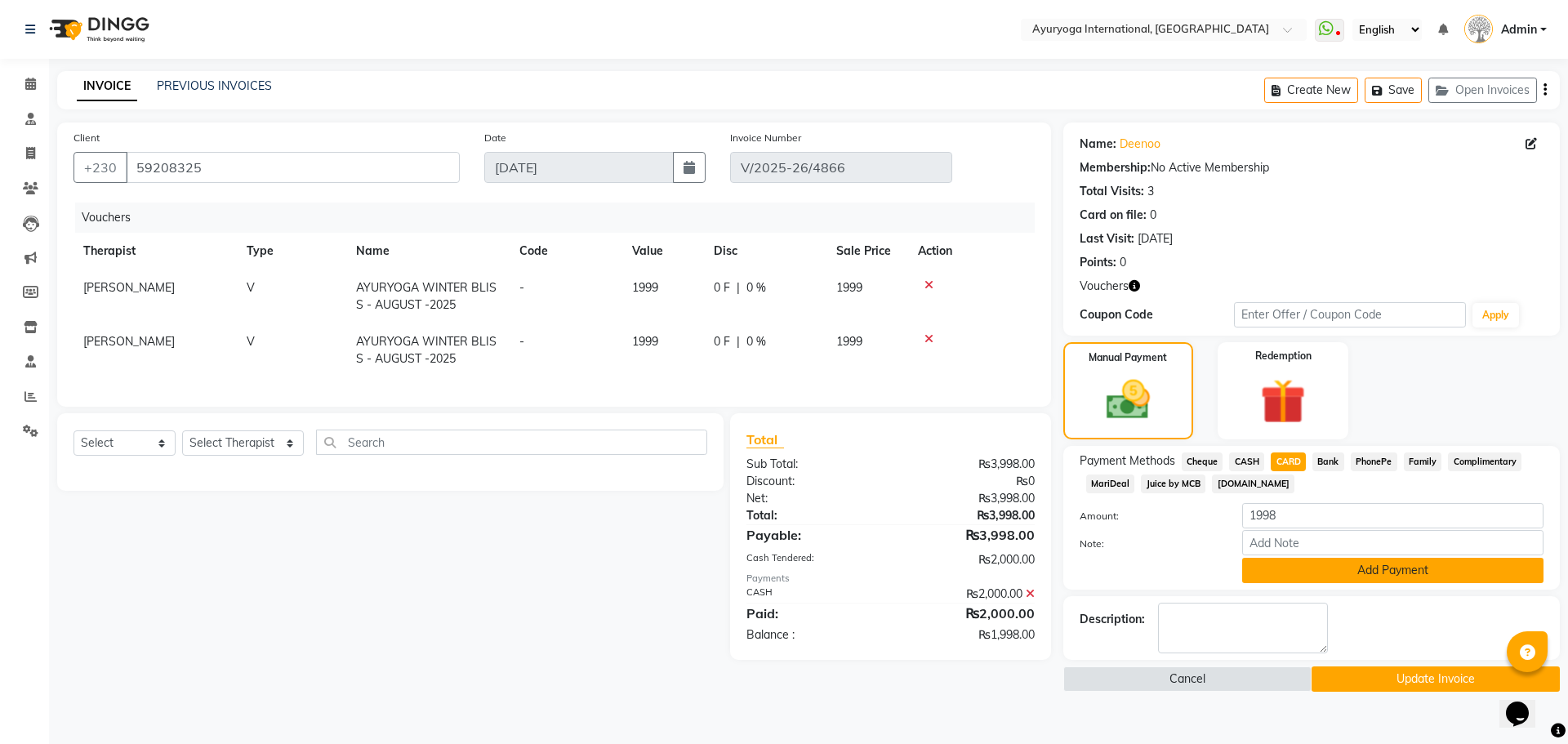
click at [1399, 576] on button "Add Payment" at bounding box center [1393, 570] width 301 height 25
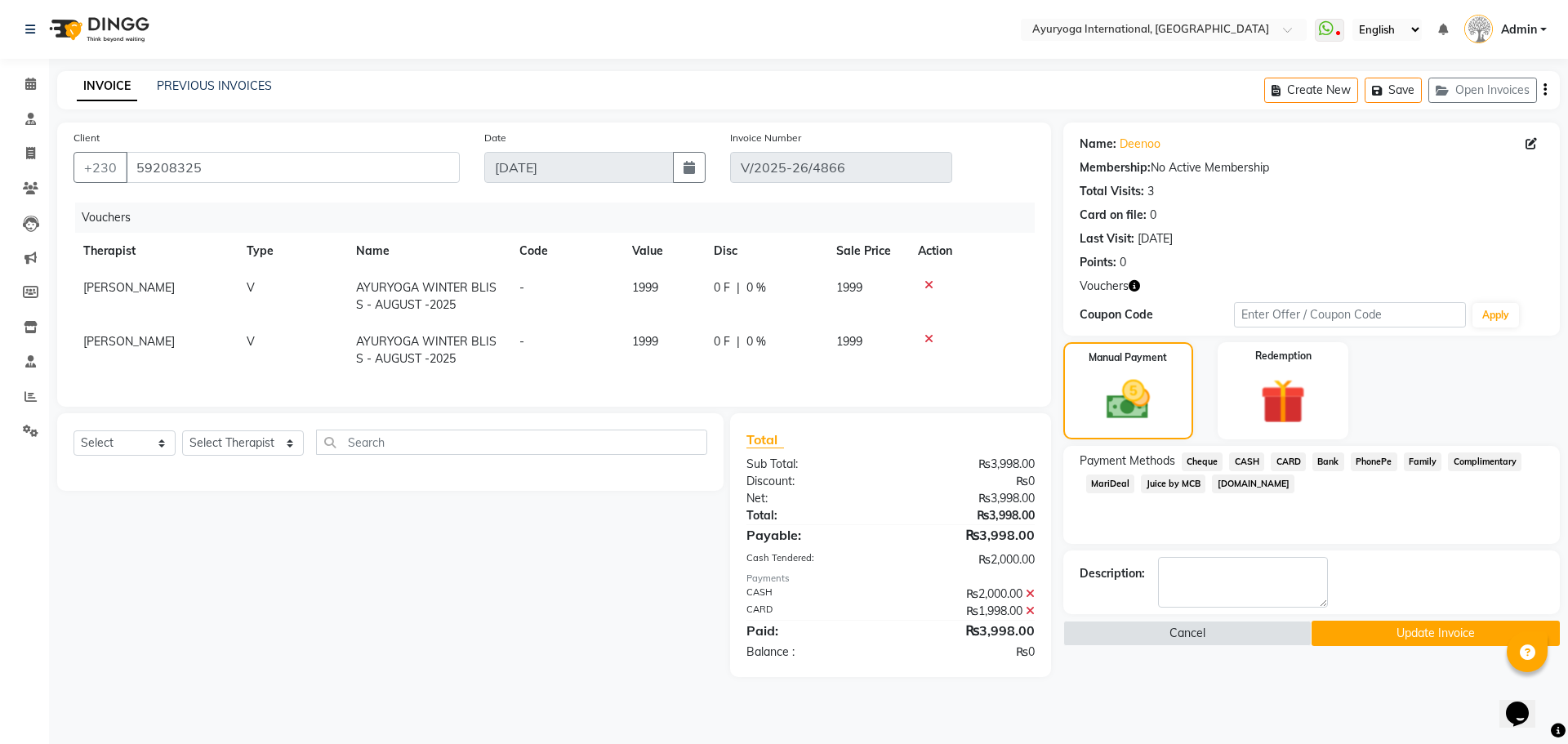
click at [1406, 635] on button "Update Invoice" at bounding box center [1436, 633] width 248 height 25
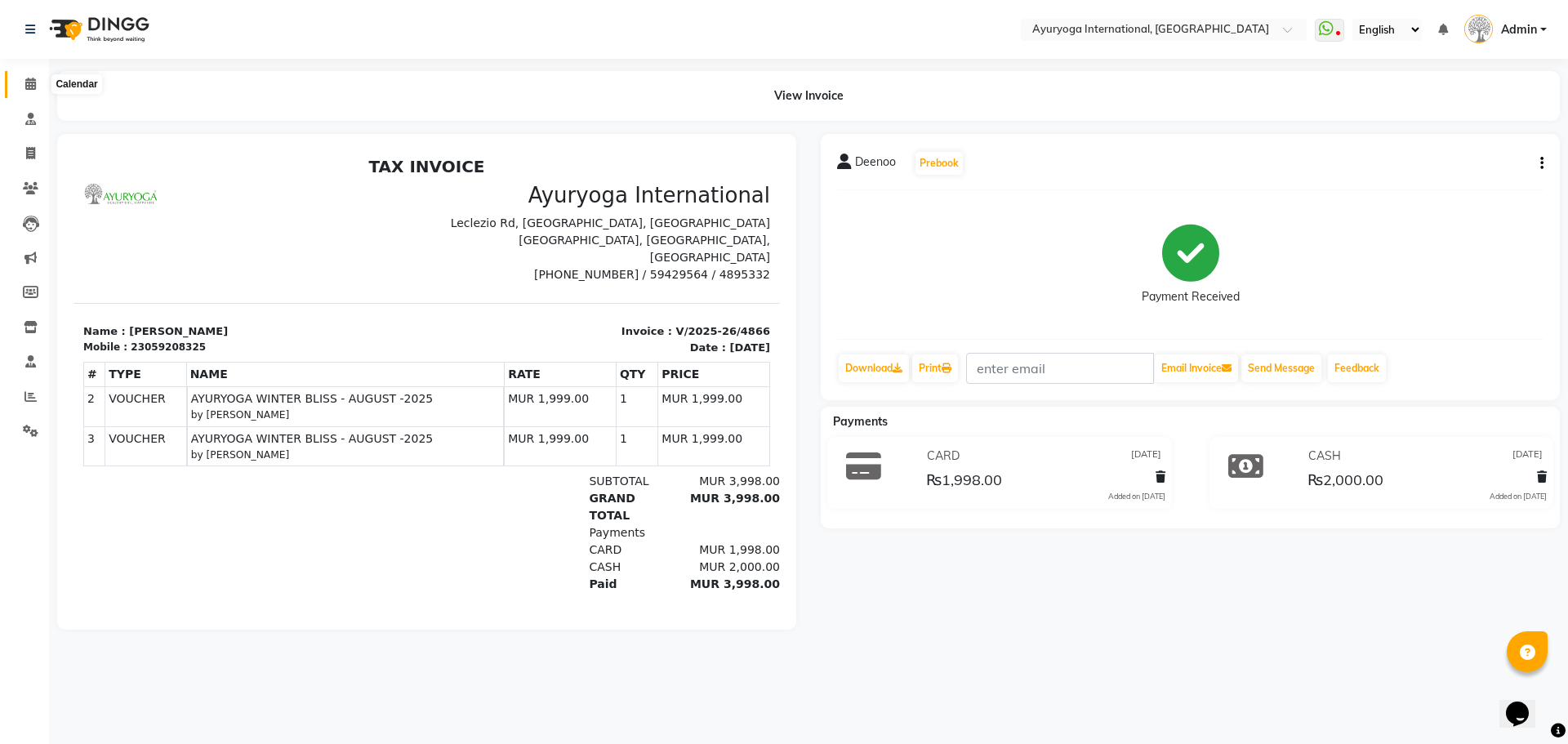
click at [31, 85] on icon at bounding box center [30, 84] width 10 height 12
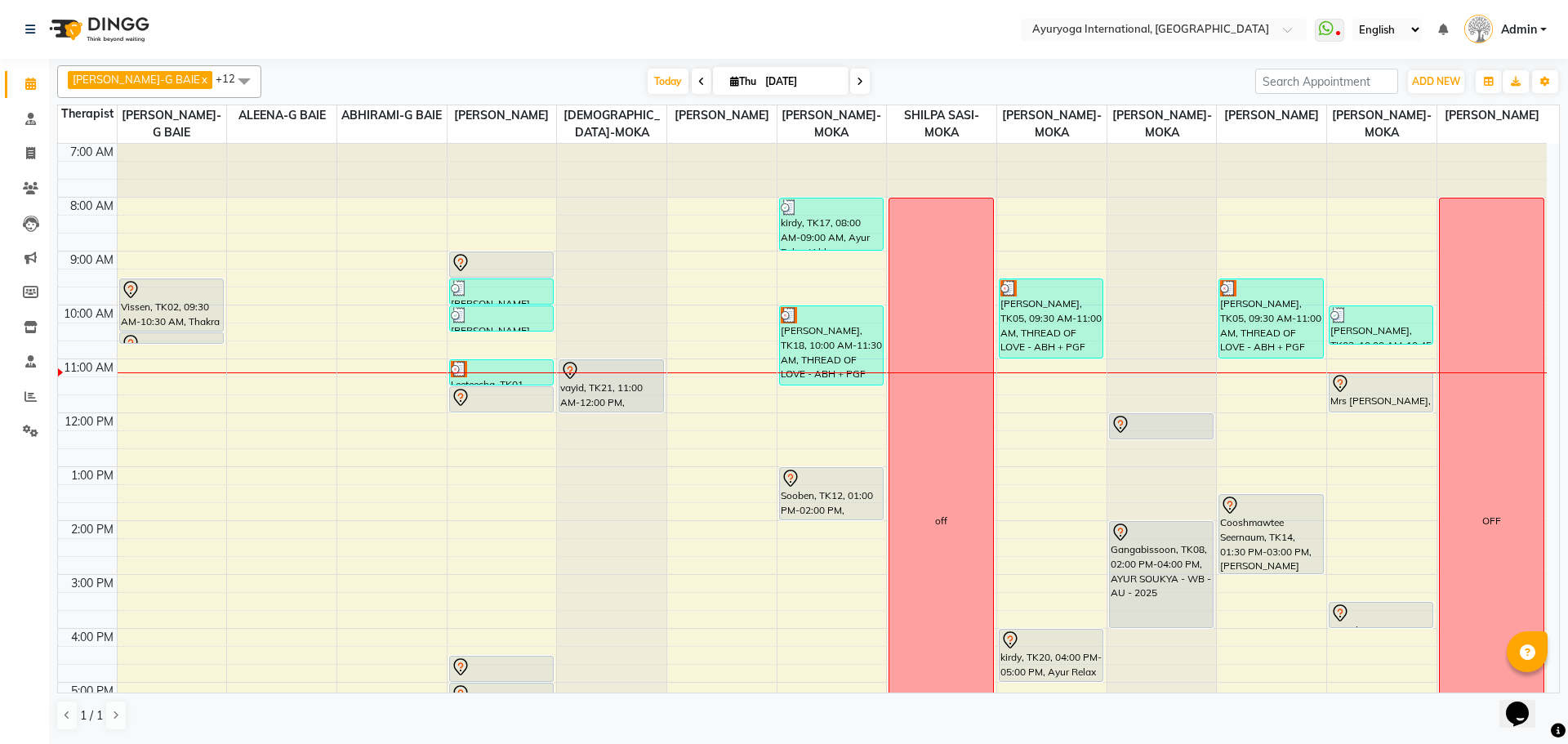
click at [761, 85] on input "04-09-2025" at bounding box center [801, 82] width 82 height 24
select select "9"
select select "2025"
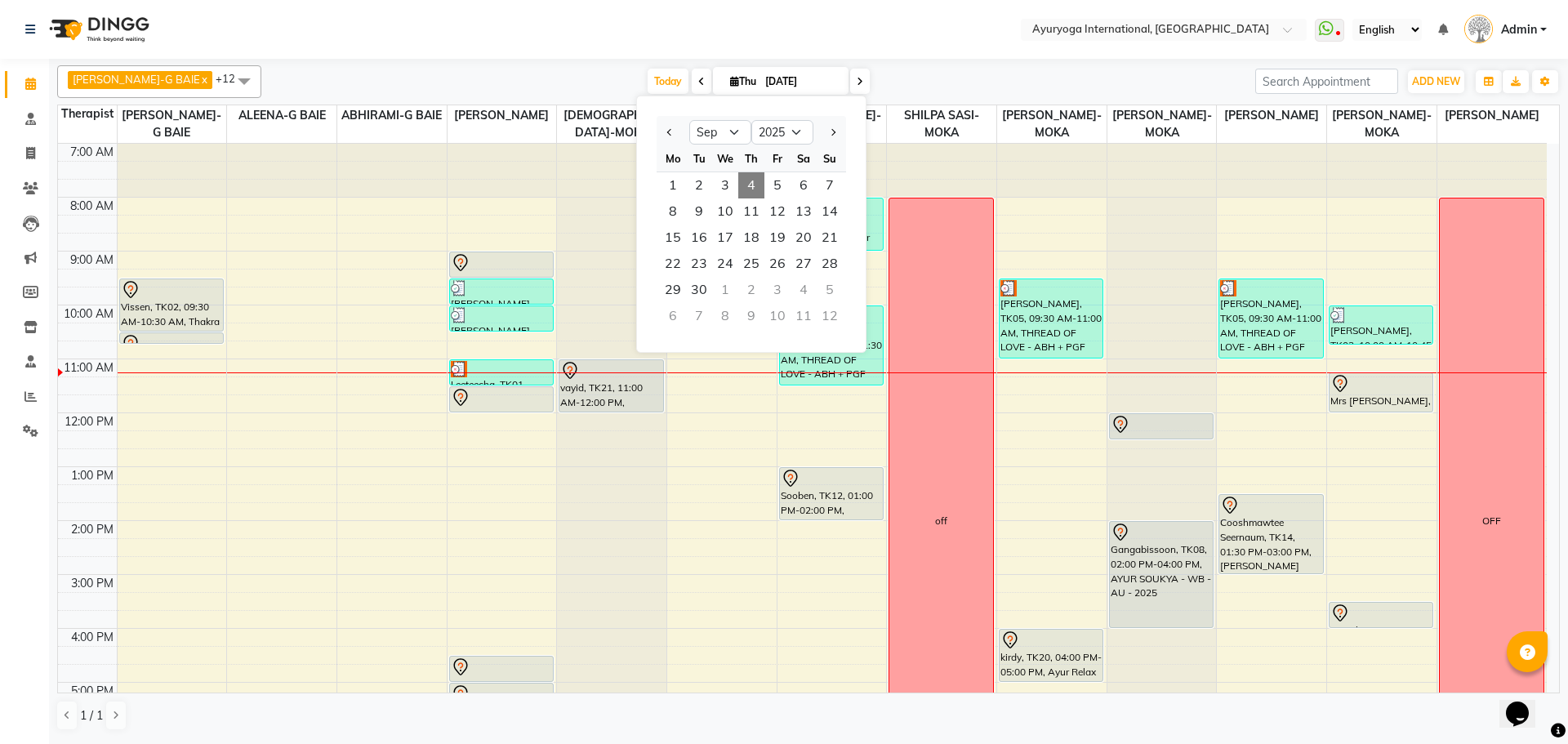
click at [730, 82] on icon at bounding box center [734, 81] width 9 height 10
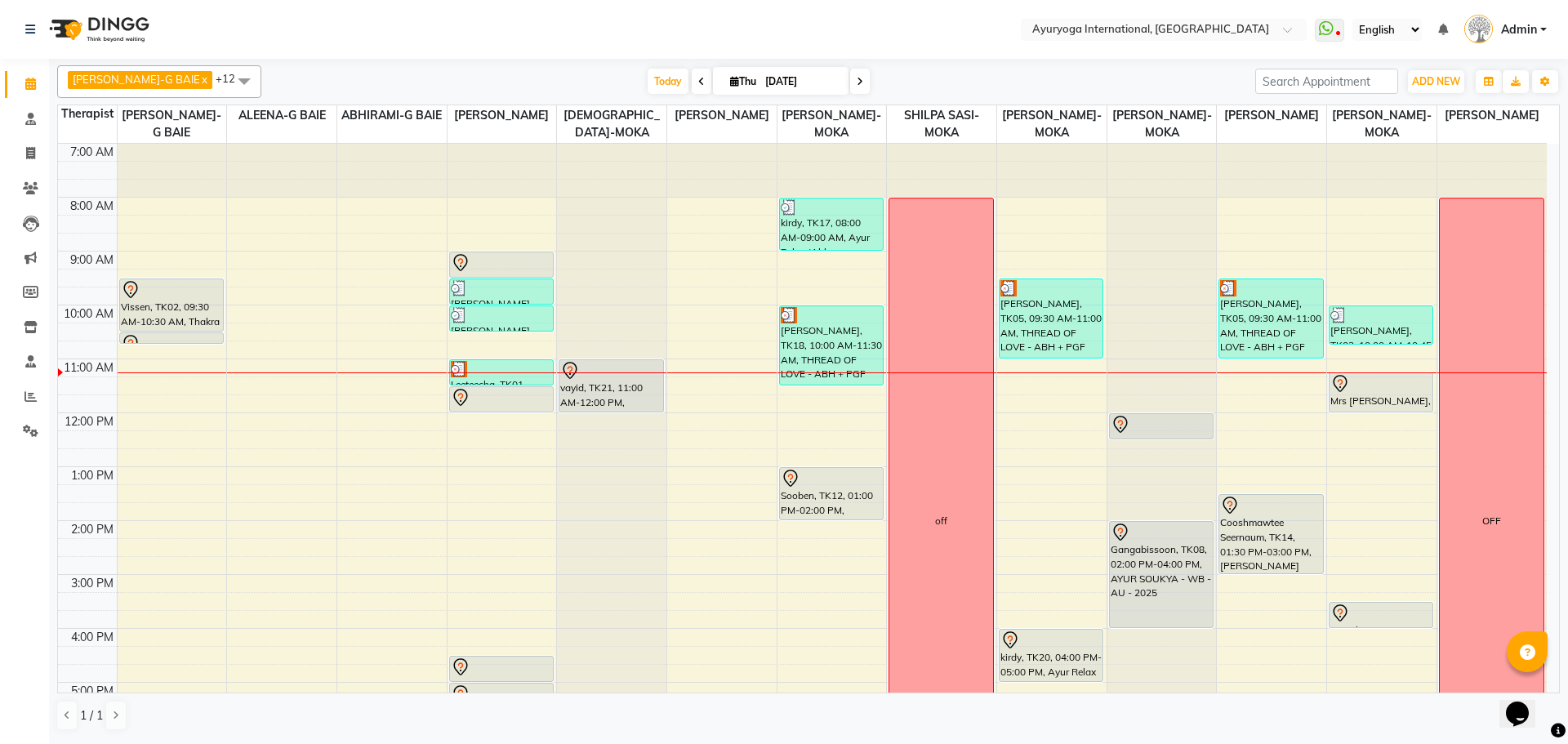
click at [730, 82] on icon at bounding box center [734, 81] width 9 height 10
select select "9"
select select "2025"
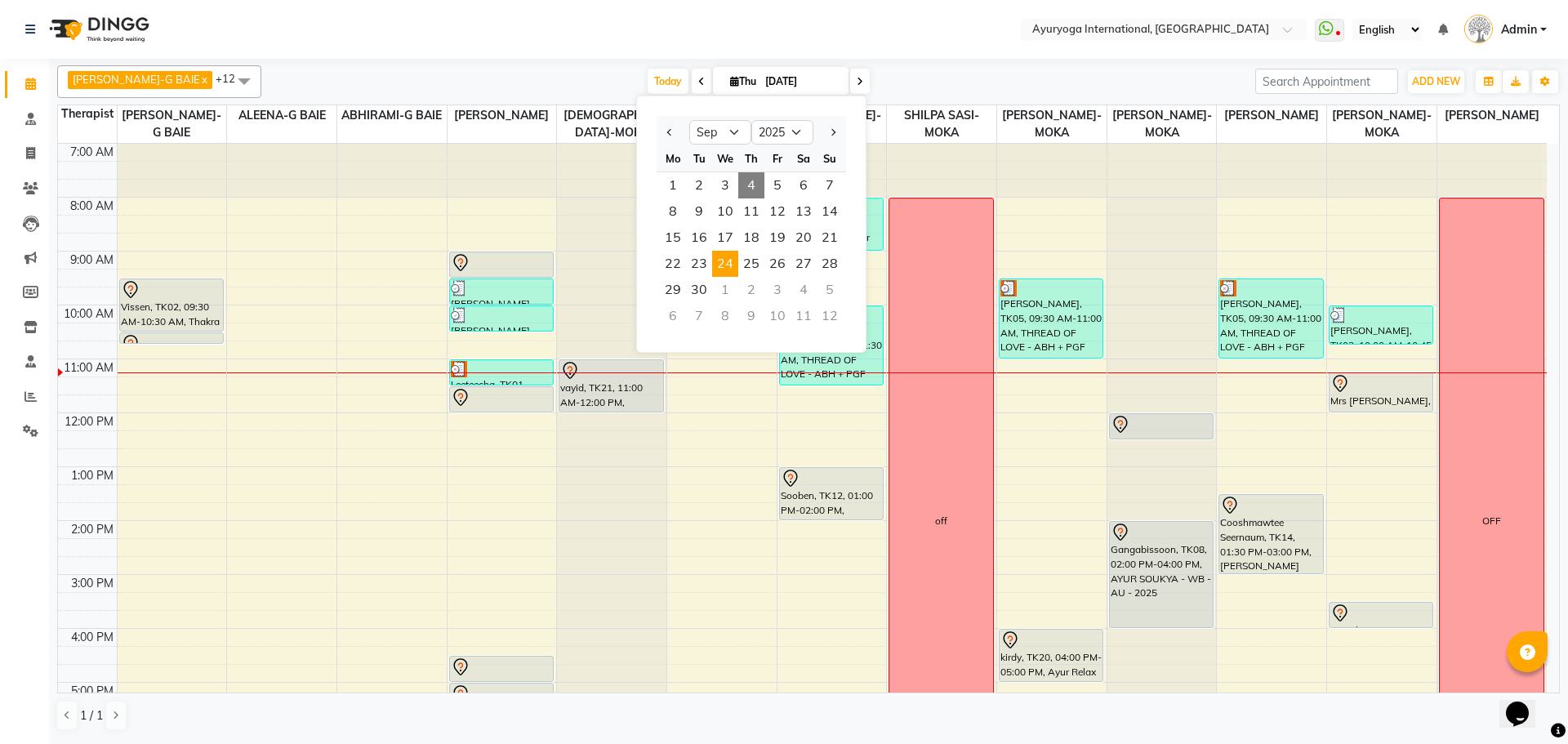
click at [733, 263] on span "24" at bounding box center [726, 264] width 26 height 26
type input "24-09-2025"
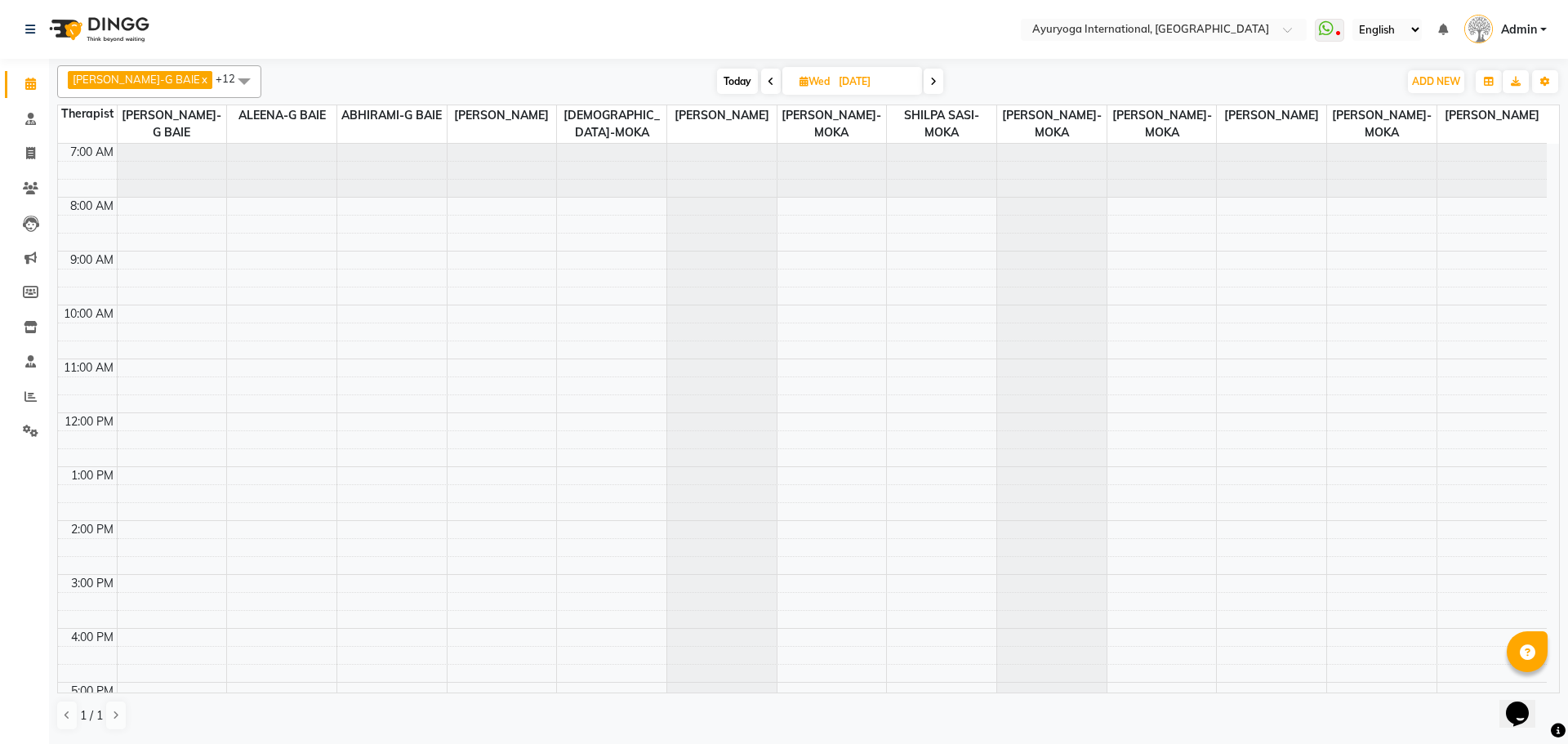
click at [884, 83] on input "24-09-2025" at bounding box center [875, 82] width 82 height 24
select select "9"
select select "2025"
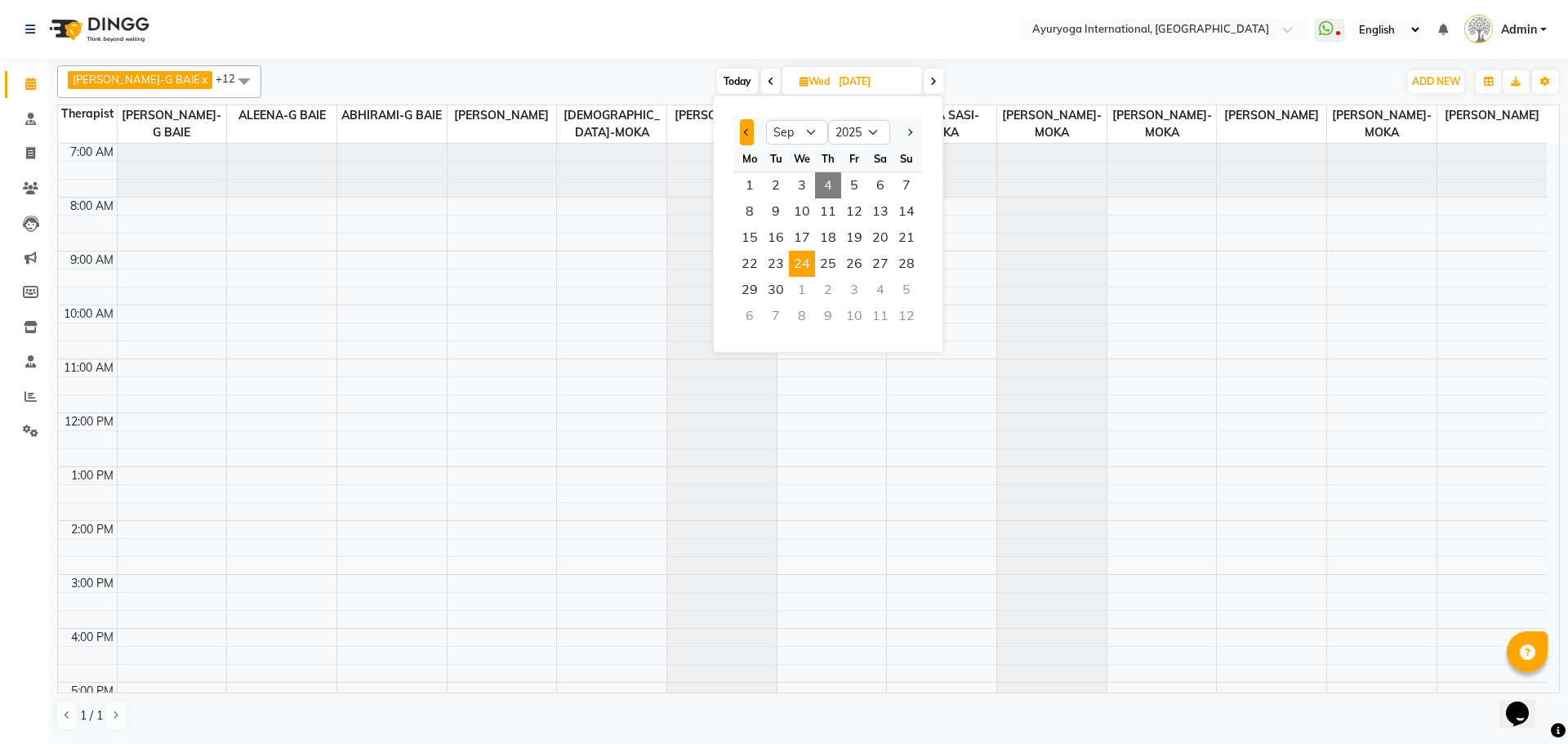
click at [747, 134] on span "Previous month" at bounding box center [747, 132] width 7 height 7
select select "8"
click at [907, 267] on span "24" at bounding box center [907, 264] width 26 height 26
type input "24-08-2025"
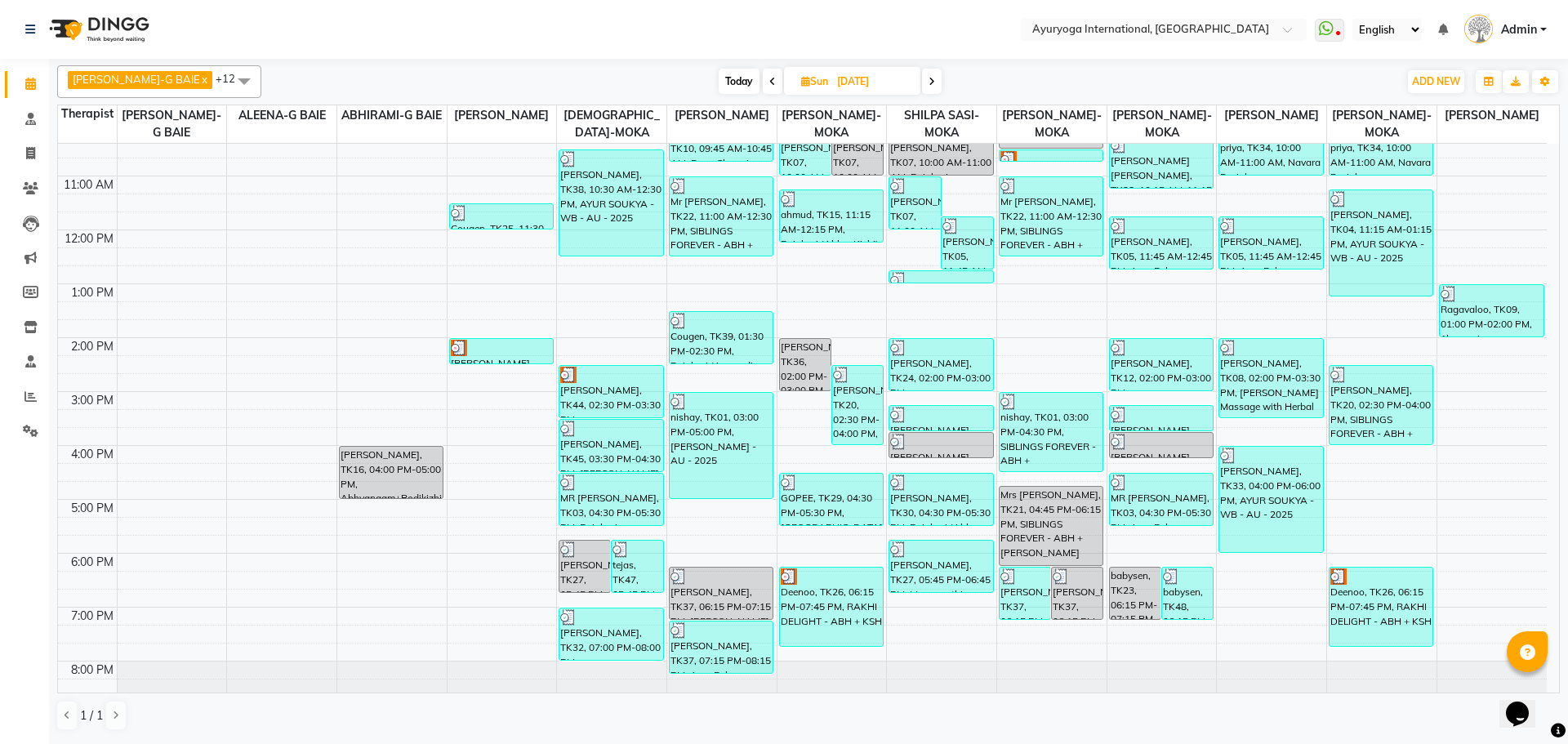
scroll to position [222, 0]
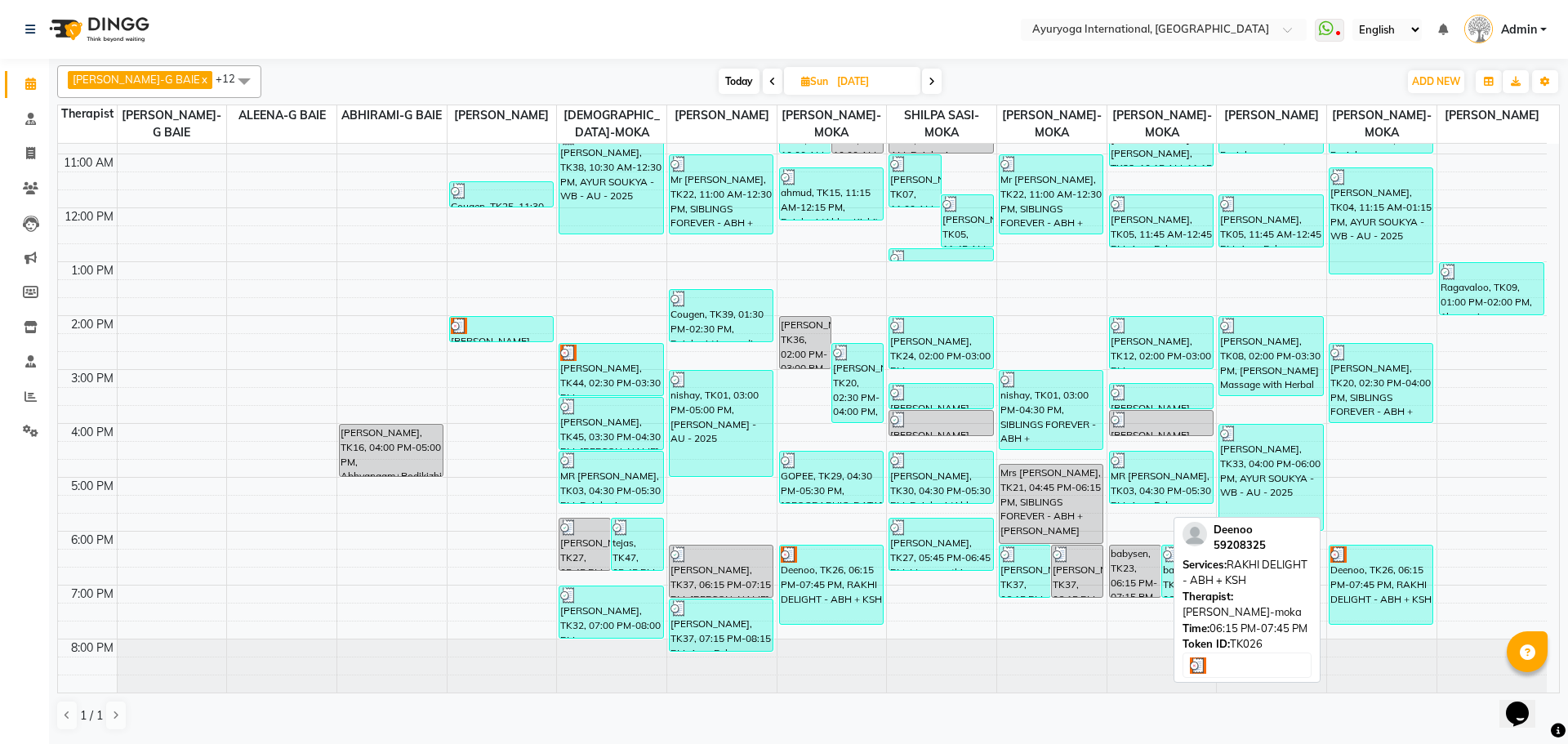
click at [1342, 557] on img at bounding box center [1338, 554] width 17 height 17
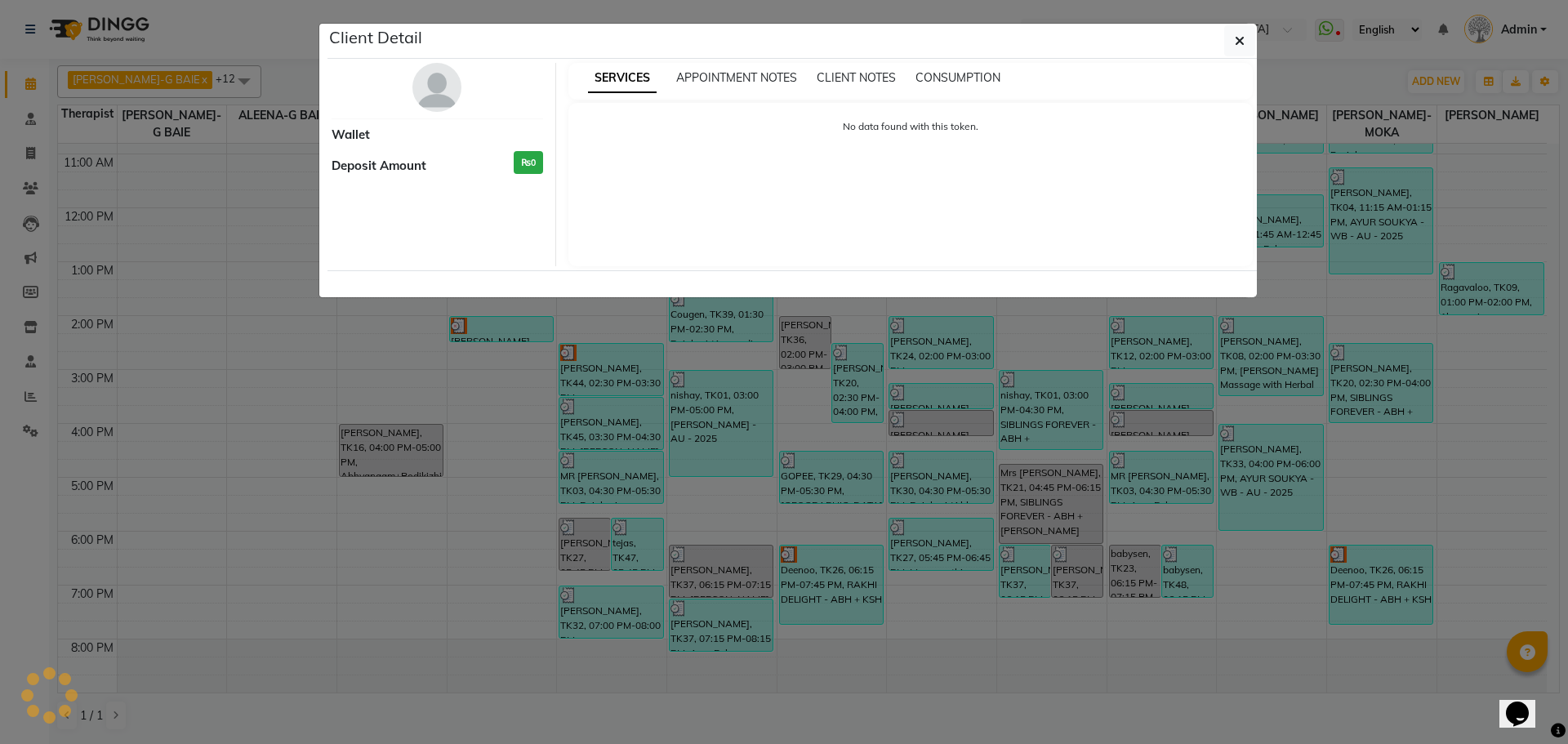
select select "3"
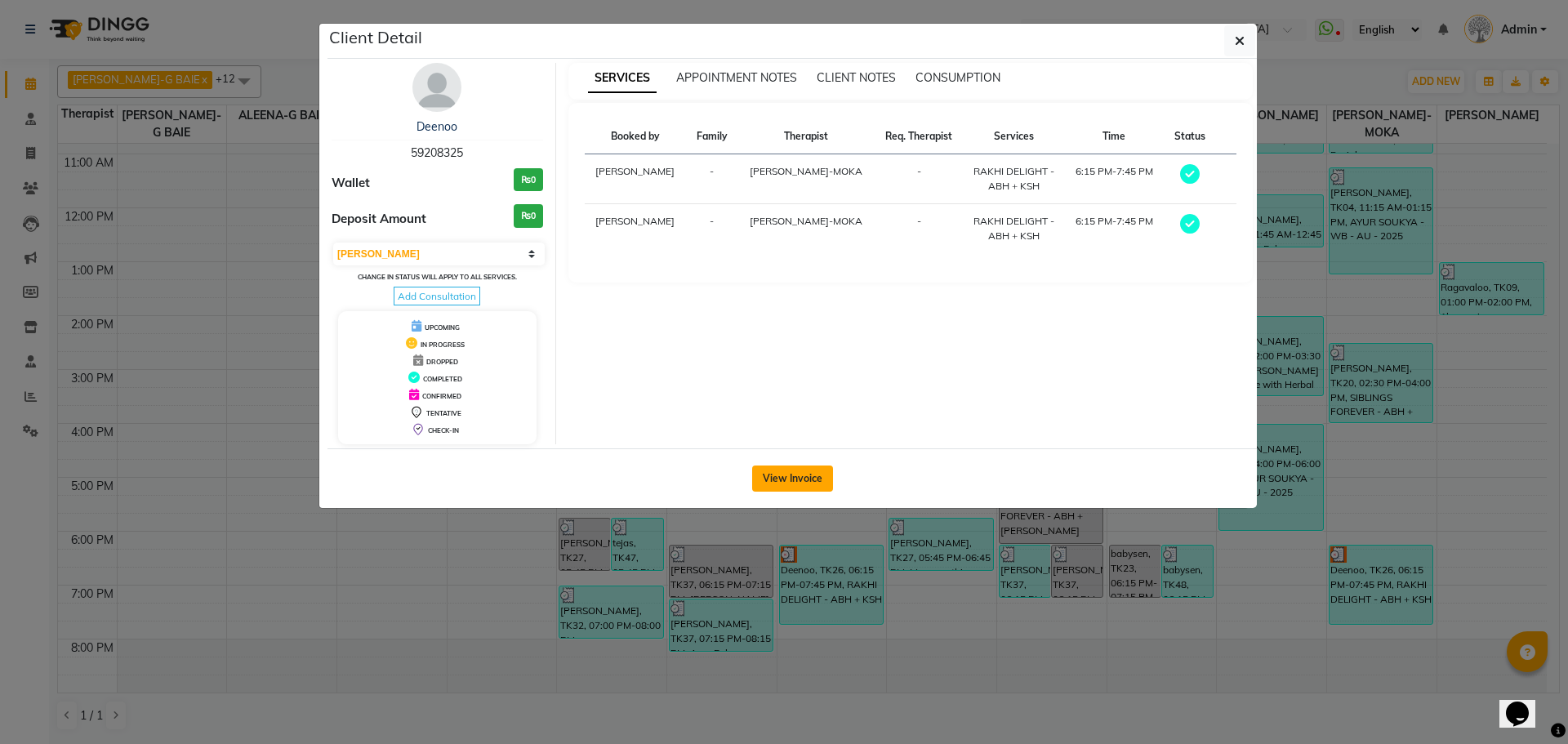
click at [801, 479] on button "View Invoice" at bounding box center [793, 478] width 81 height 26
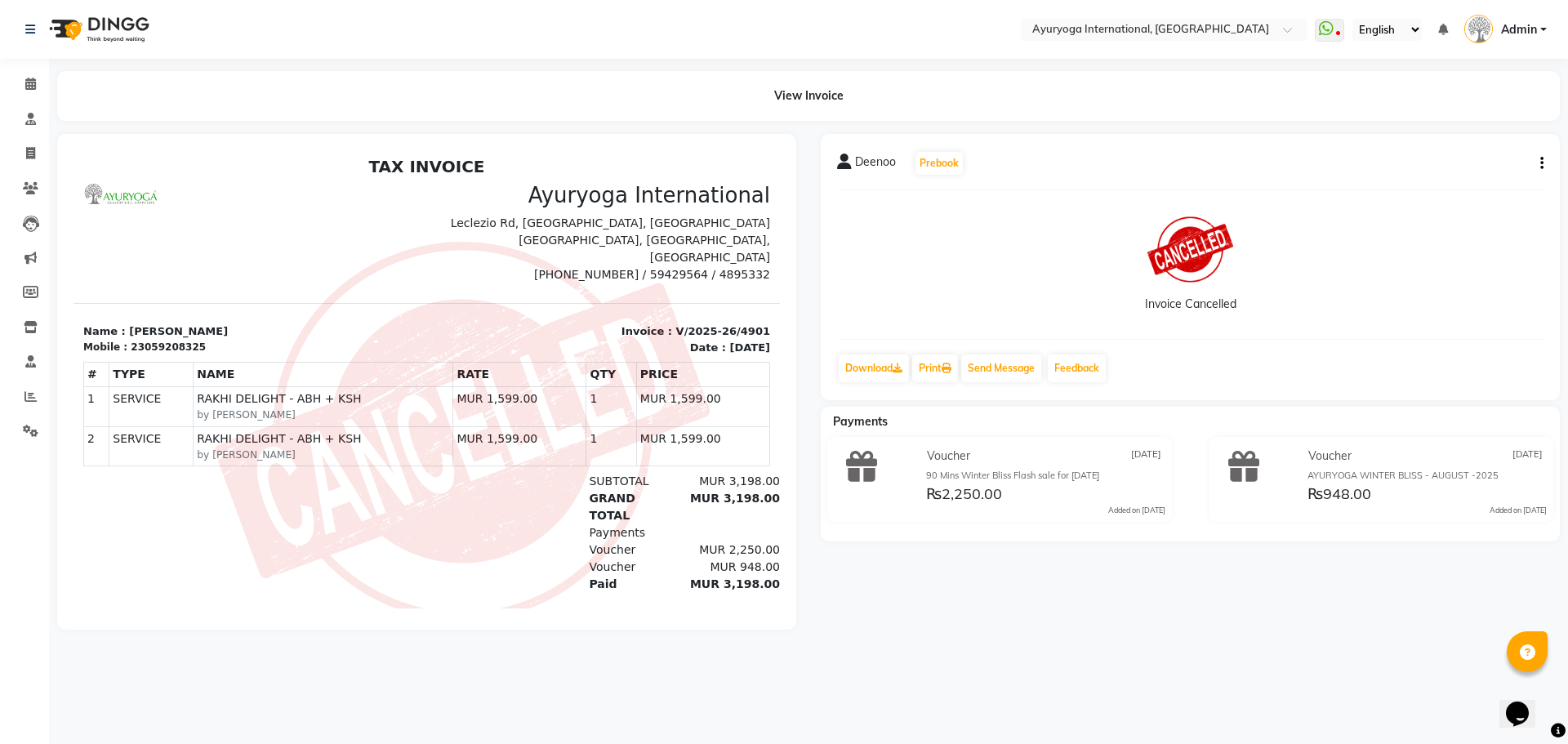
click at [1544, 162] on div "Deenoo Prebook Invoice Cancelled Download Print Send Message Feedback" at bounding box center [1190, 267] width 740 height 267
click at [1542, 164] on icon "button" at bounding box center [1542, 164] width 3 height 1
click at [1472, 222] on div "Invoice Cancelled" at bounding box center [1190, 264] width 706 height 123
click at [28, 186] on icon at bounding box center [30, 188] width 16 height 12
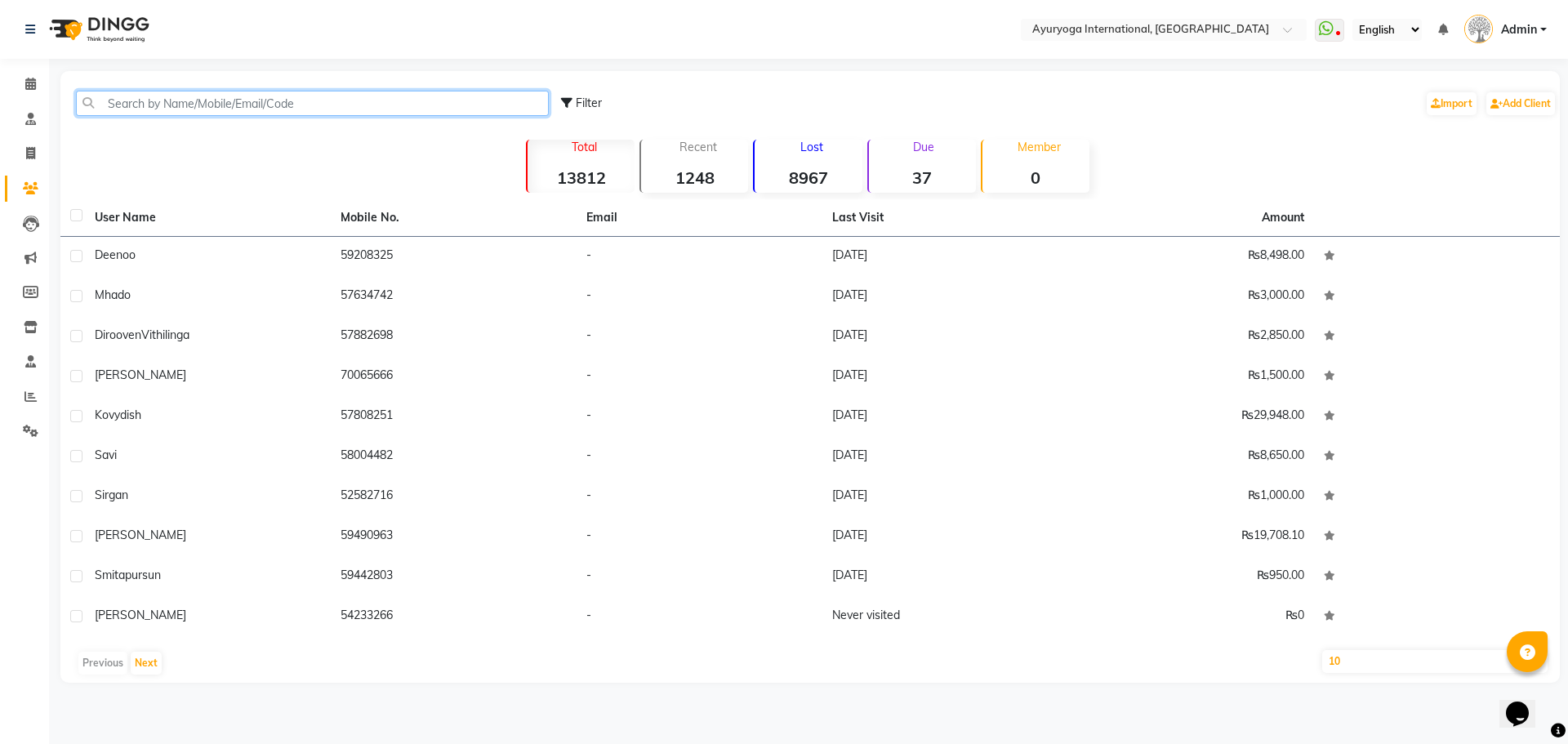
click at [225, 102] on input "text" at bounding box center [312, 103] width 473 height 25
paste input "59208325"
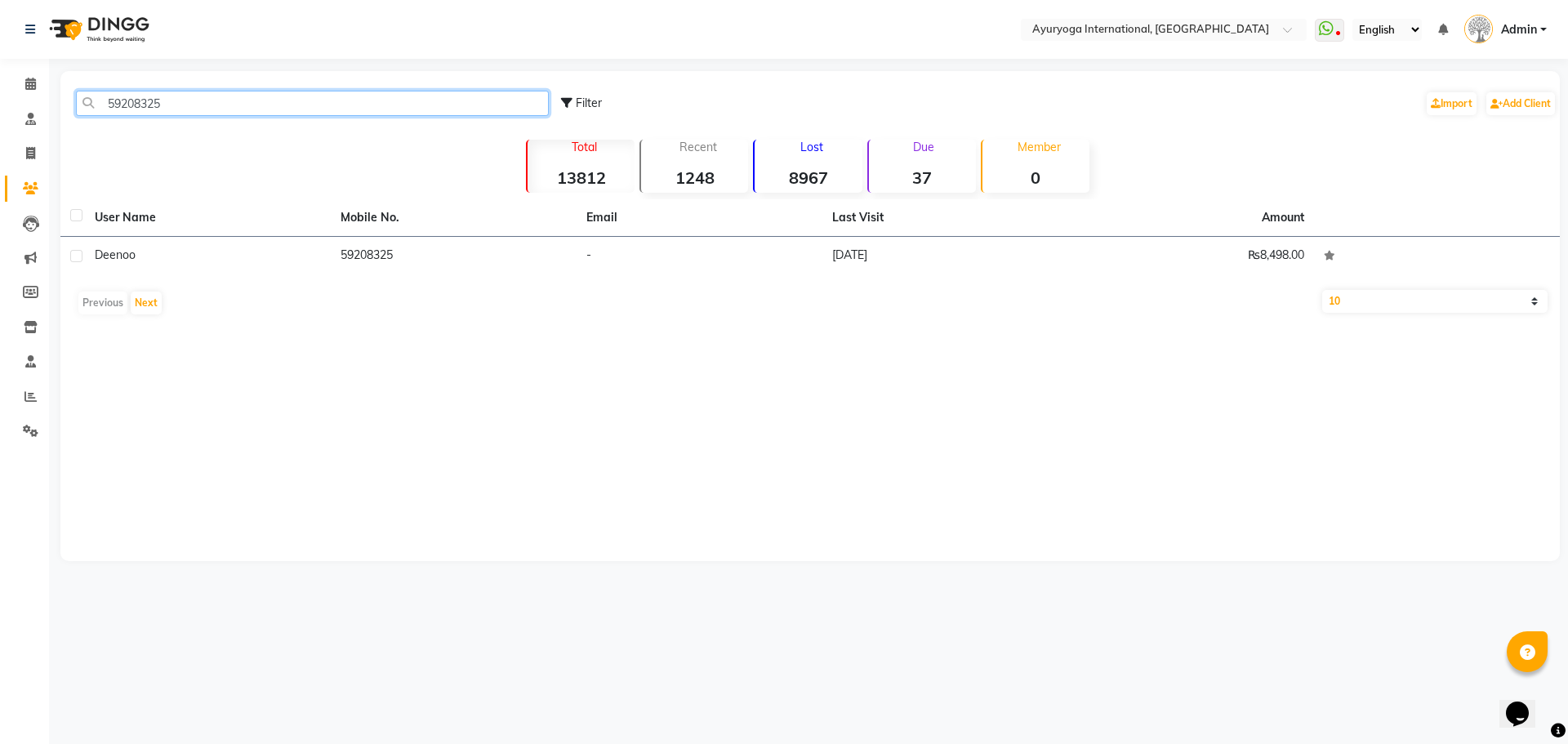
type input "59208325"
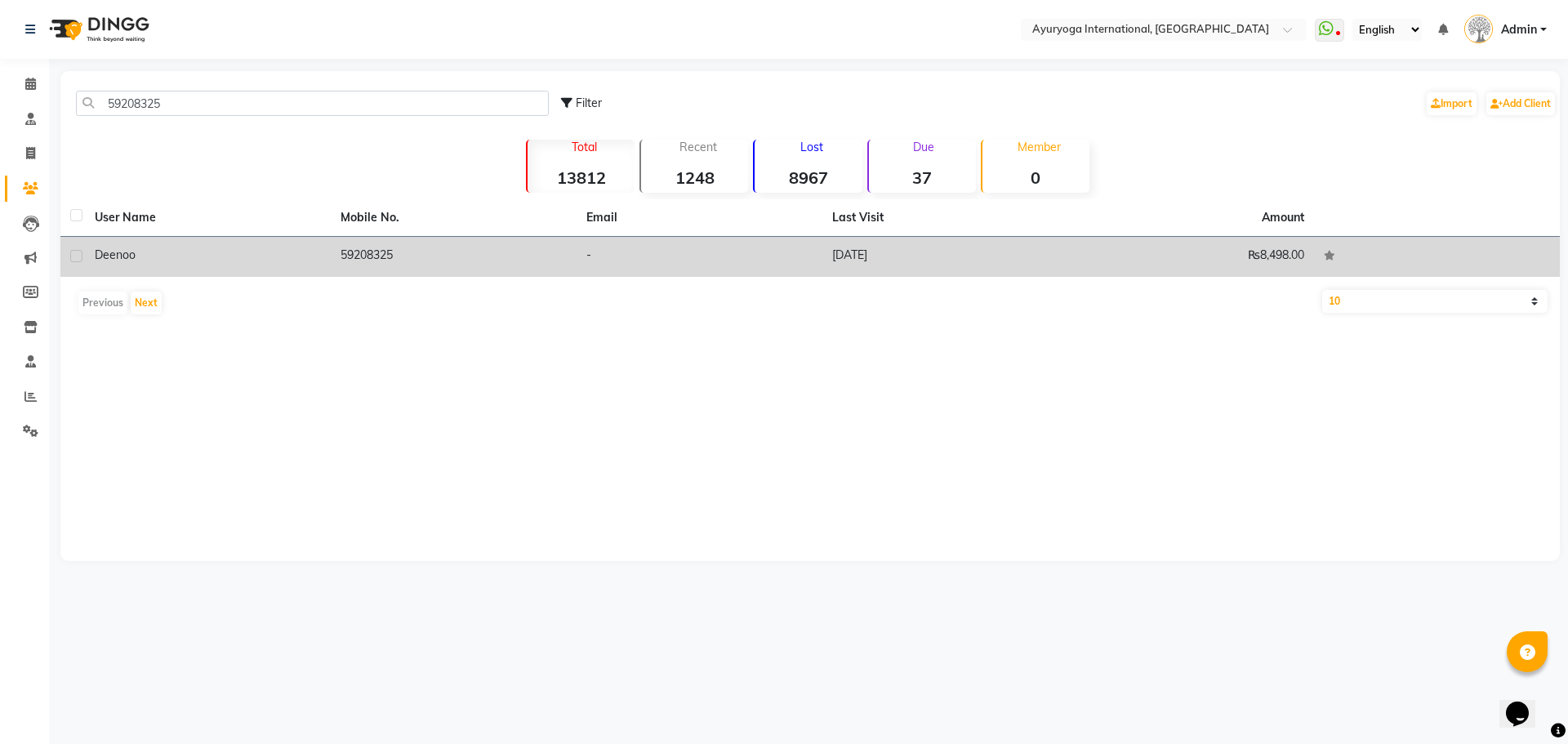
click at [364, 255] on td "59208325" at bounding box center [454, 257] width 246 height 40
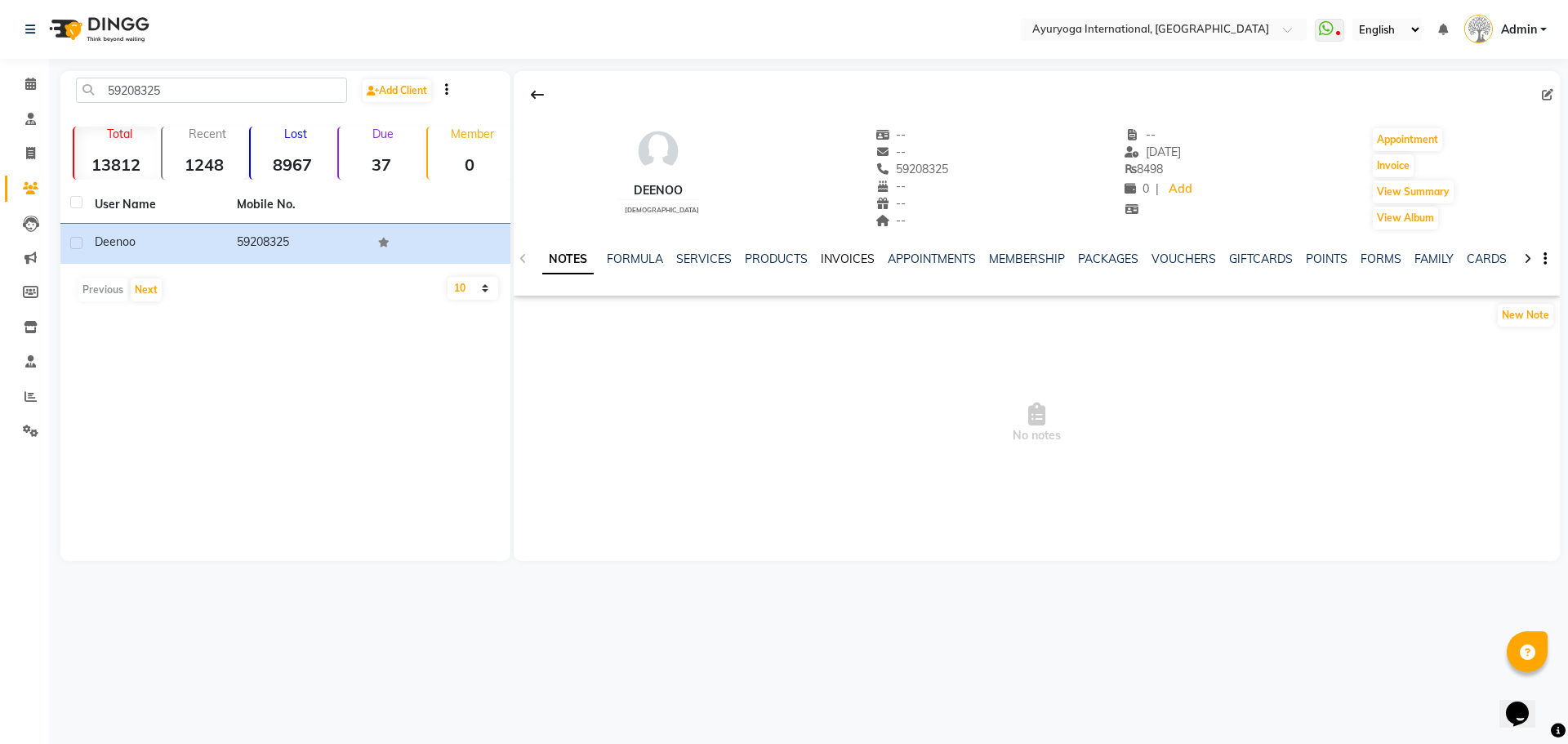
click at [851, 258] on link "INVOICES" at bounding box center [848, 259] width 54 height 15
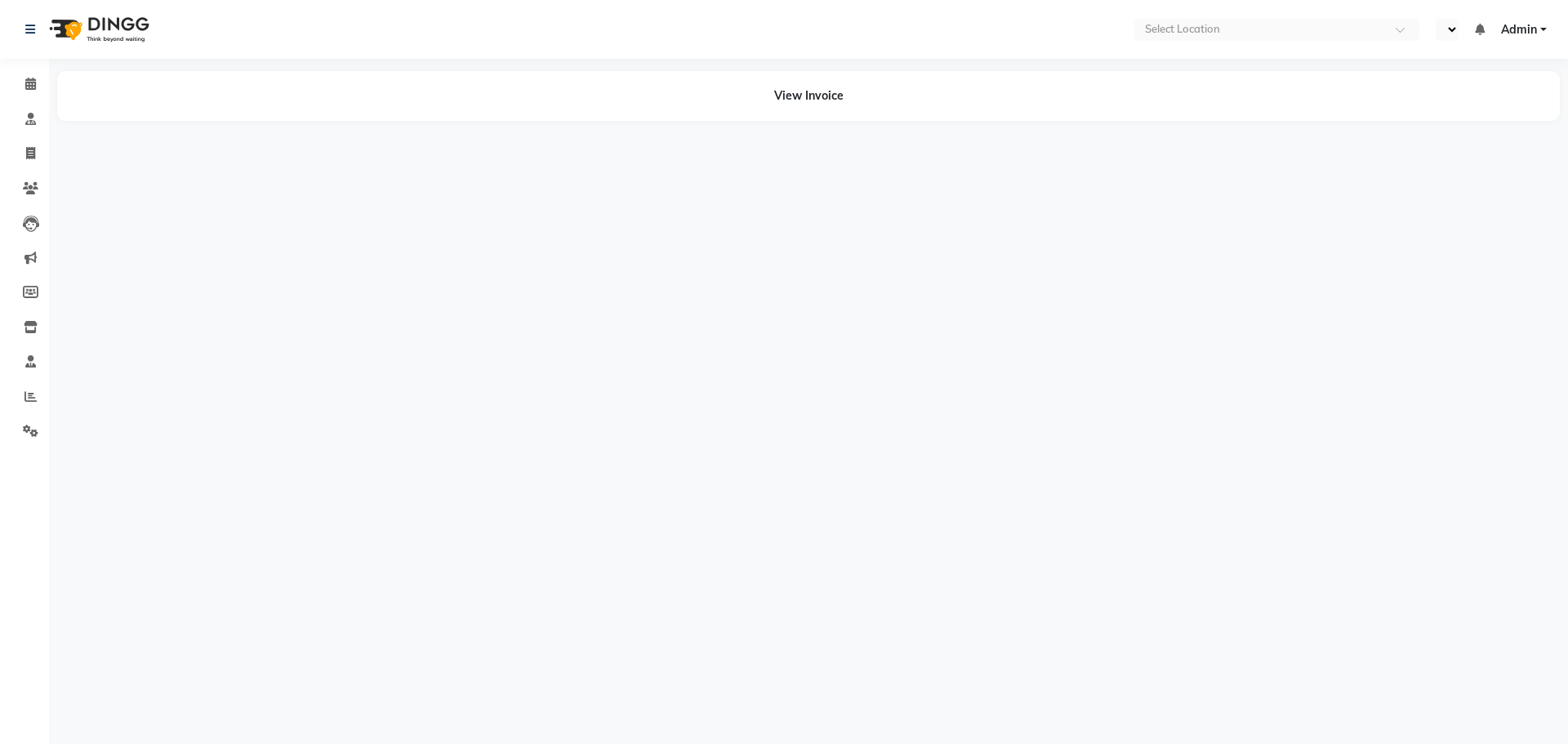
select select "en"
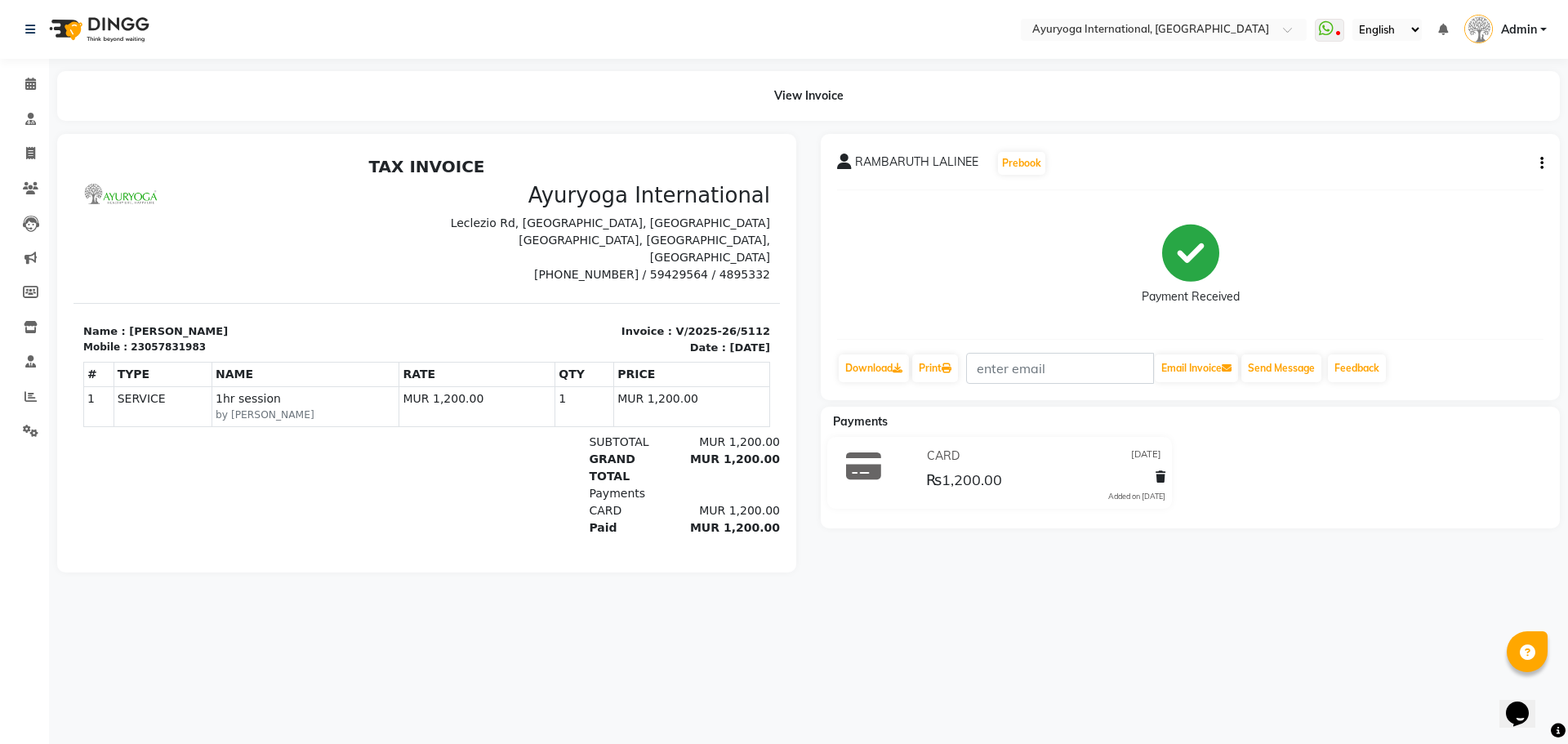
click at [1540, 164] on icon "button" at bounding box center [1542, 164] width 3 height 1
click at [1449, 183] on div "Edit Invoice" at bounding box center [1461, 184] width 112 height 20
select select "service"
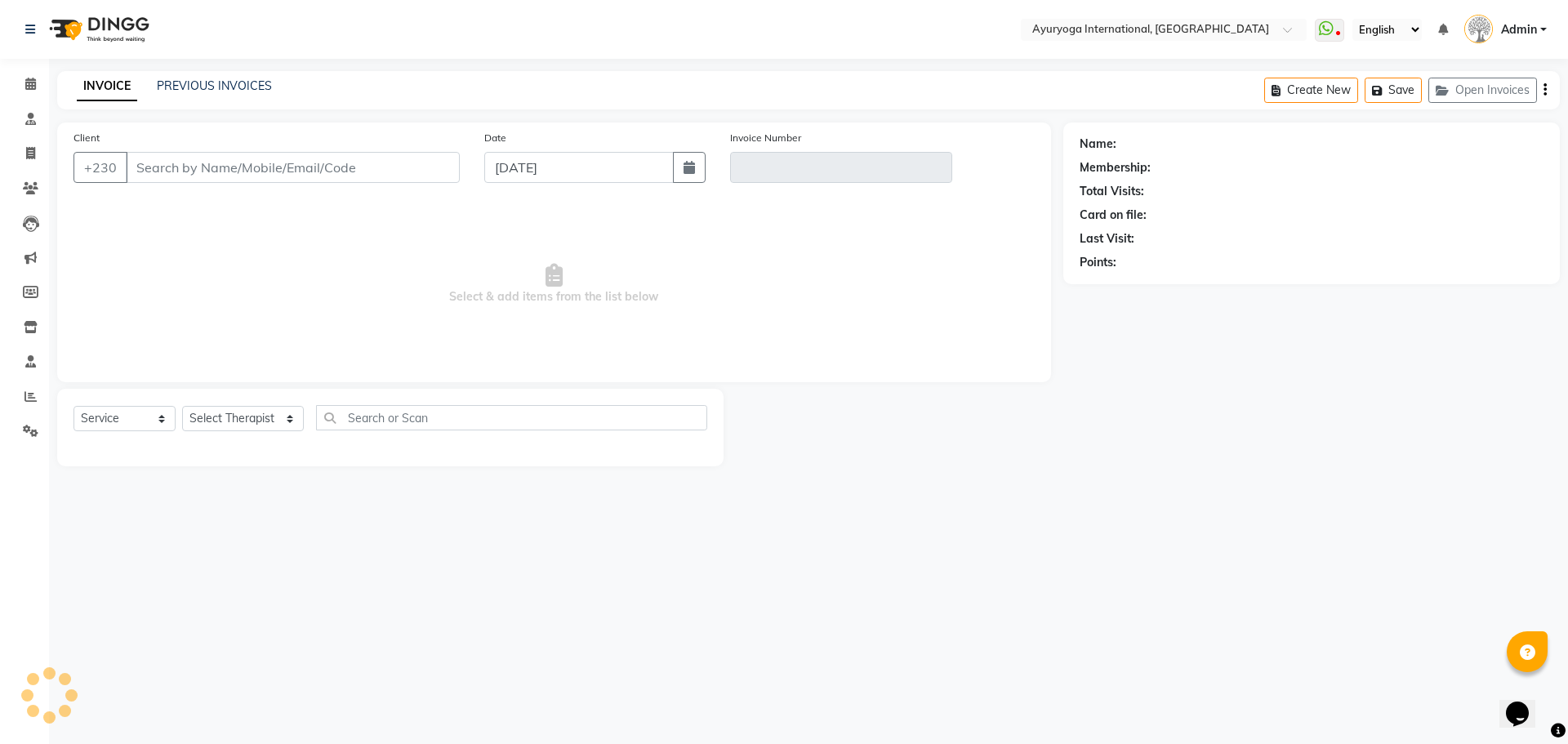
type input "57831983"
type input "V/2025-26/5112"
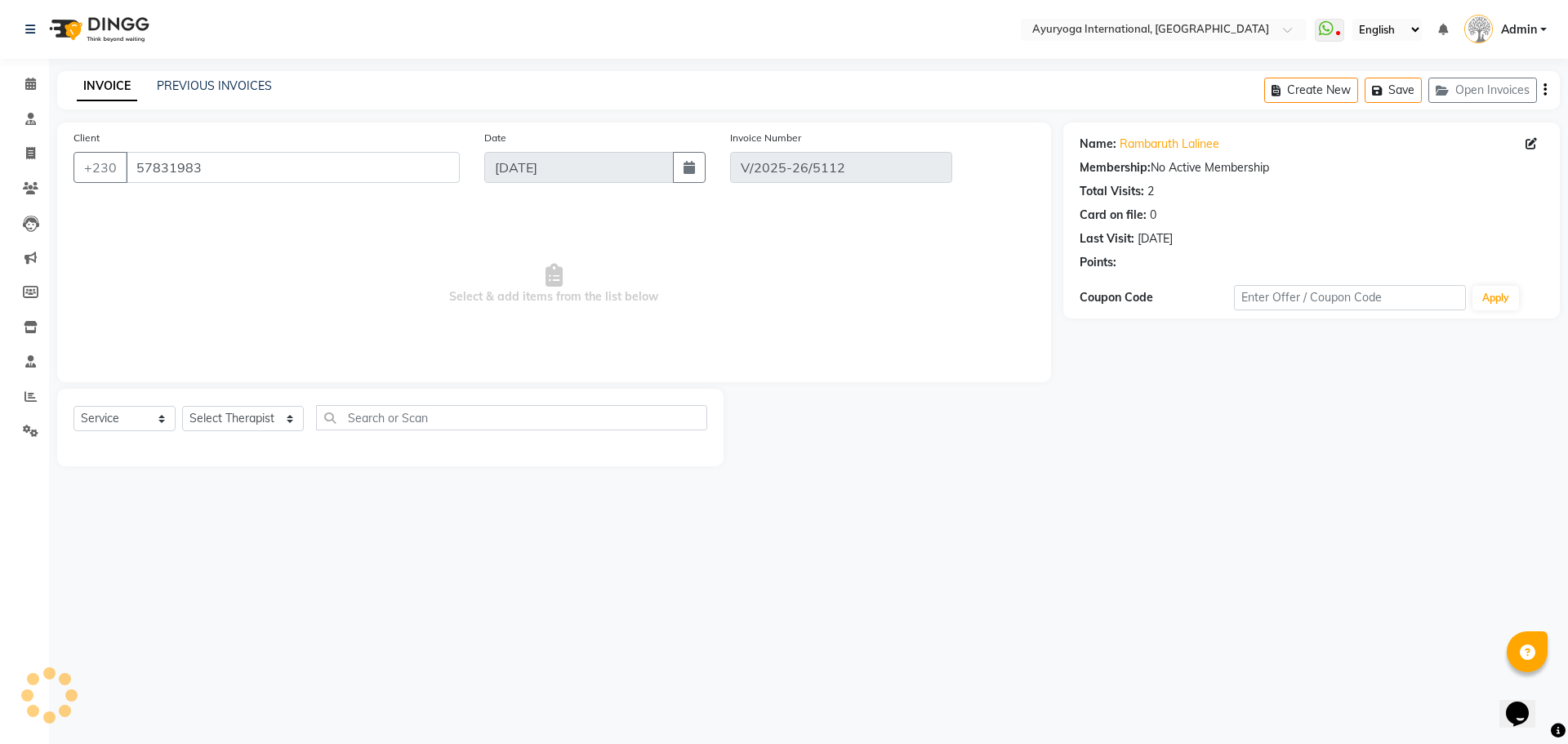
type input "[DATE]"
select select "select"
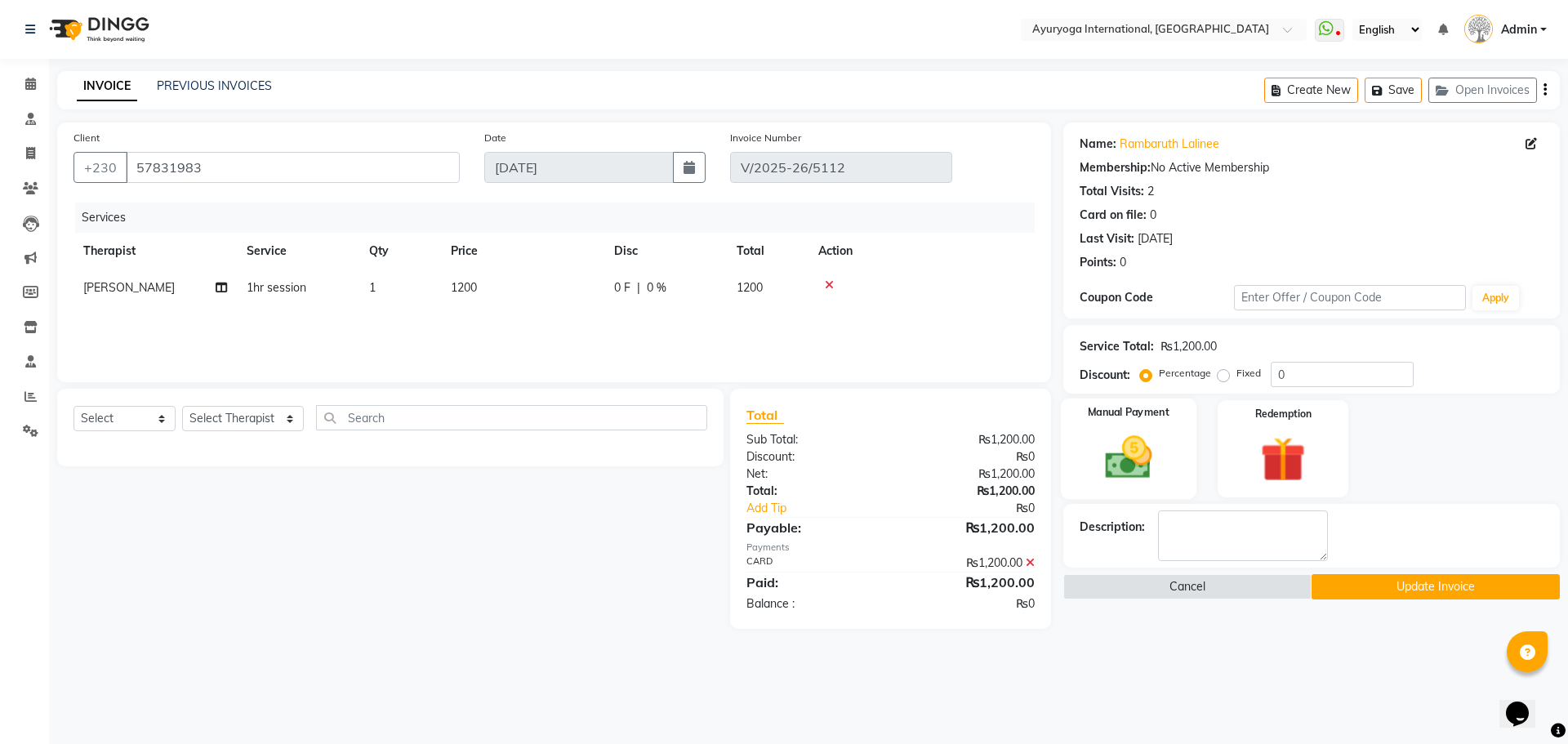
click at [1136, 468] on img at bounding box center [1128, 457] width 76 height 54
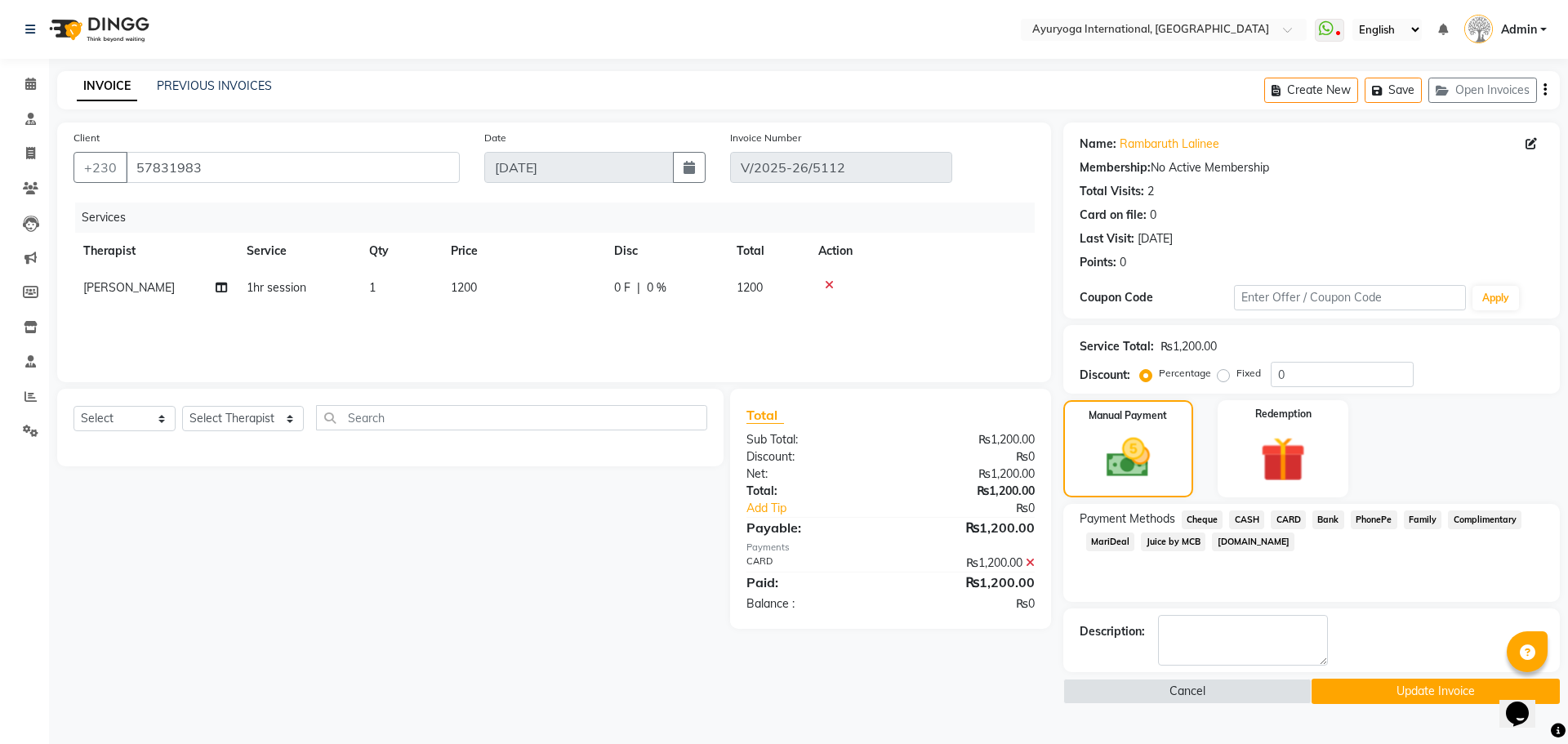
click at [1031, 564] on icon at bounding box center [1031, 562] width 9 height 11
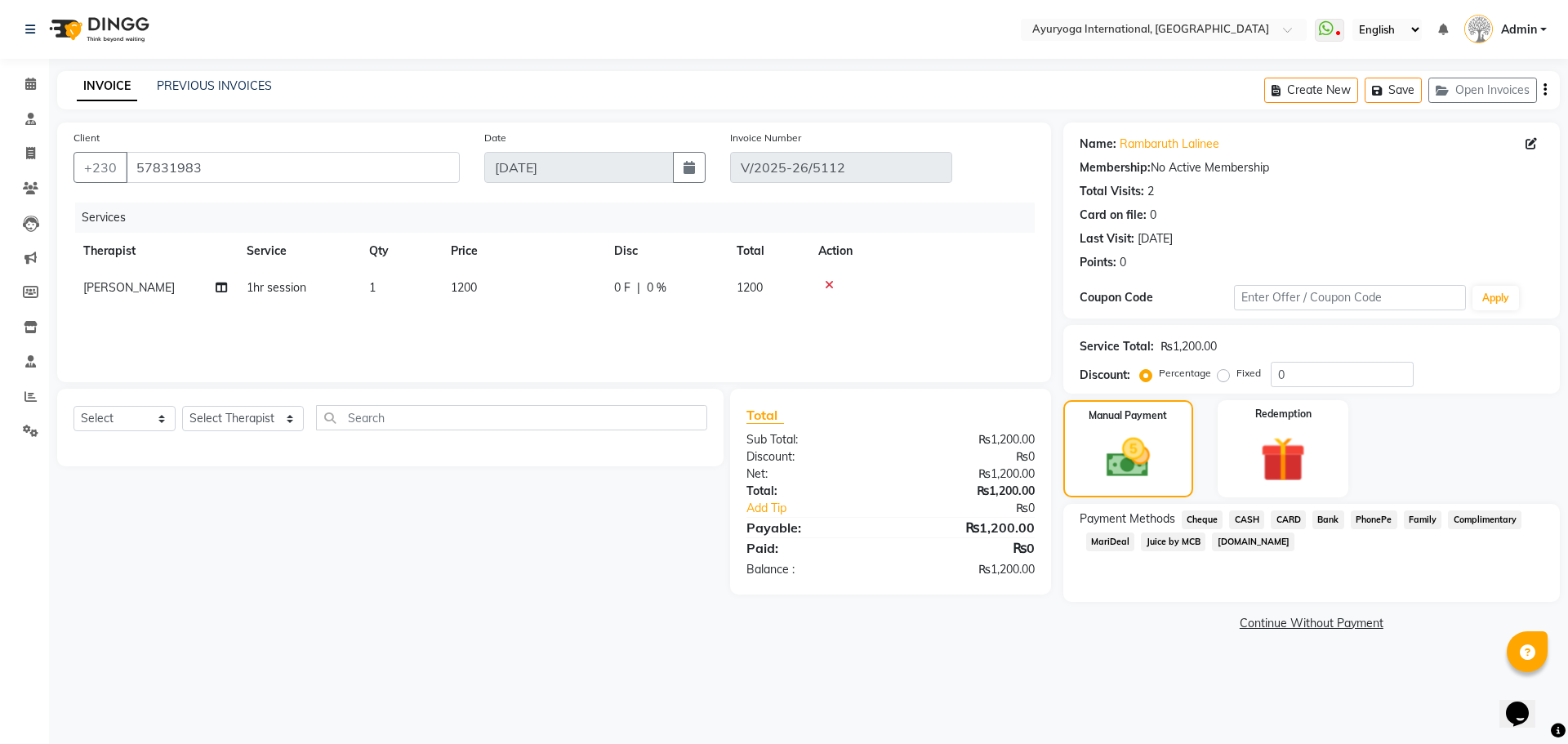
click at [1162, 543] on span "Juice by MCB" at bounding box center [1173, 542] width 64 height 19
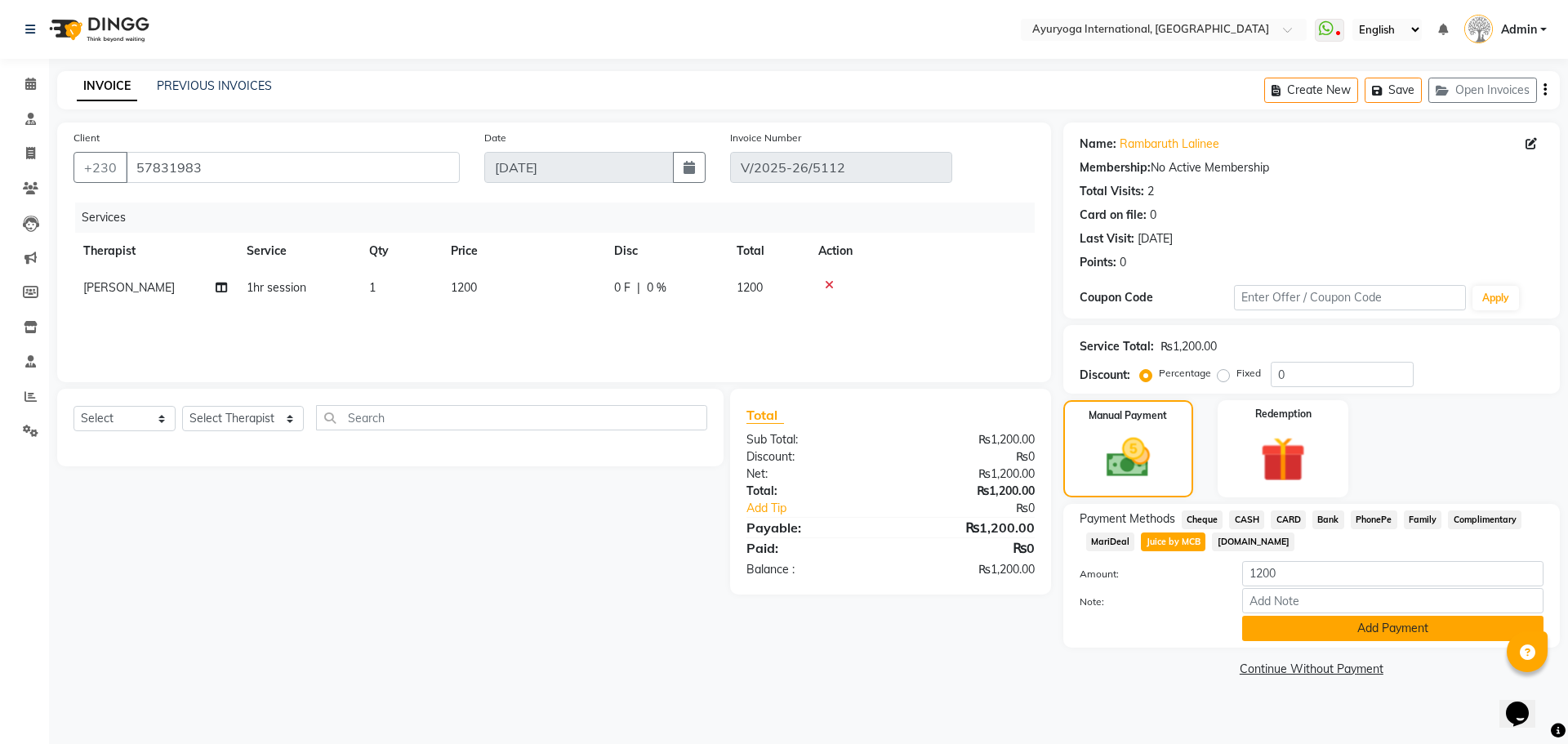
click at [1315, 629] on button "Add Payment" at bounding box center [1393, 628] width 301 height 25
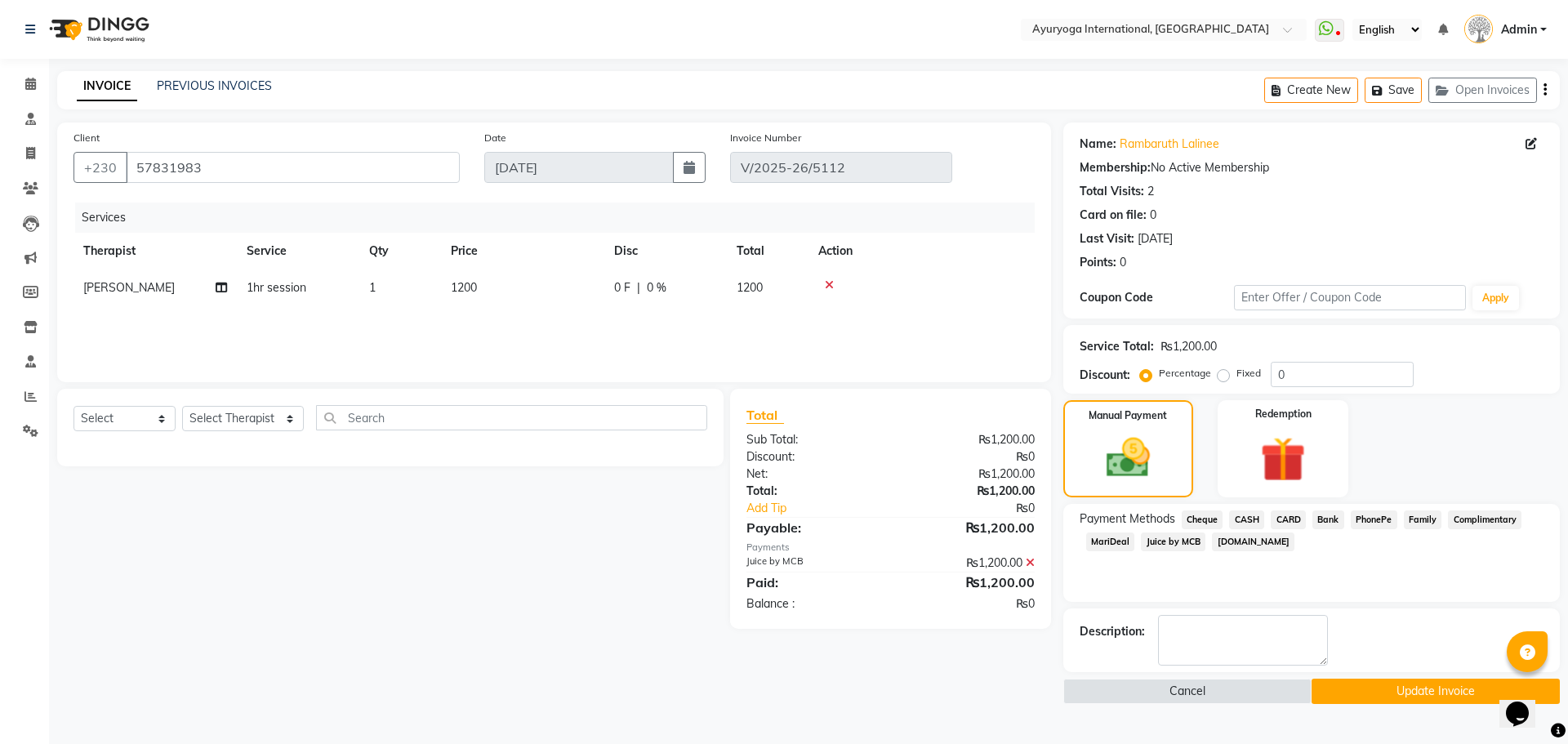
click at [1369, 684] on button "Update Invoice" at bounding box center [1436, 691] width 248 height 25
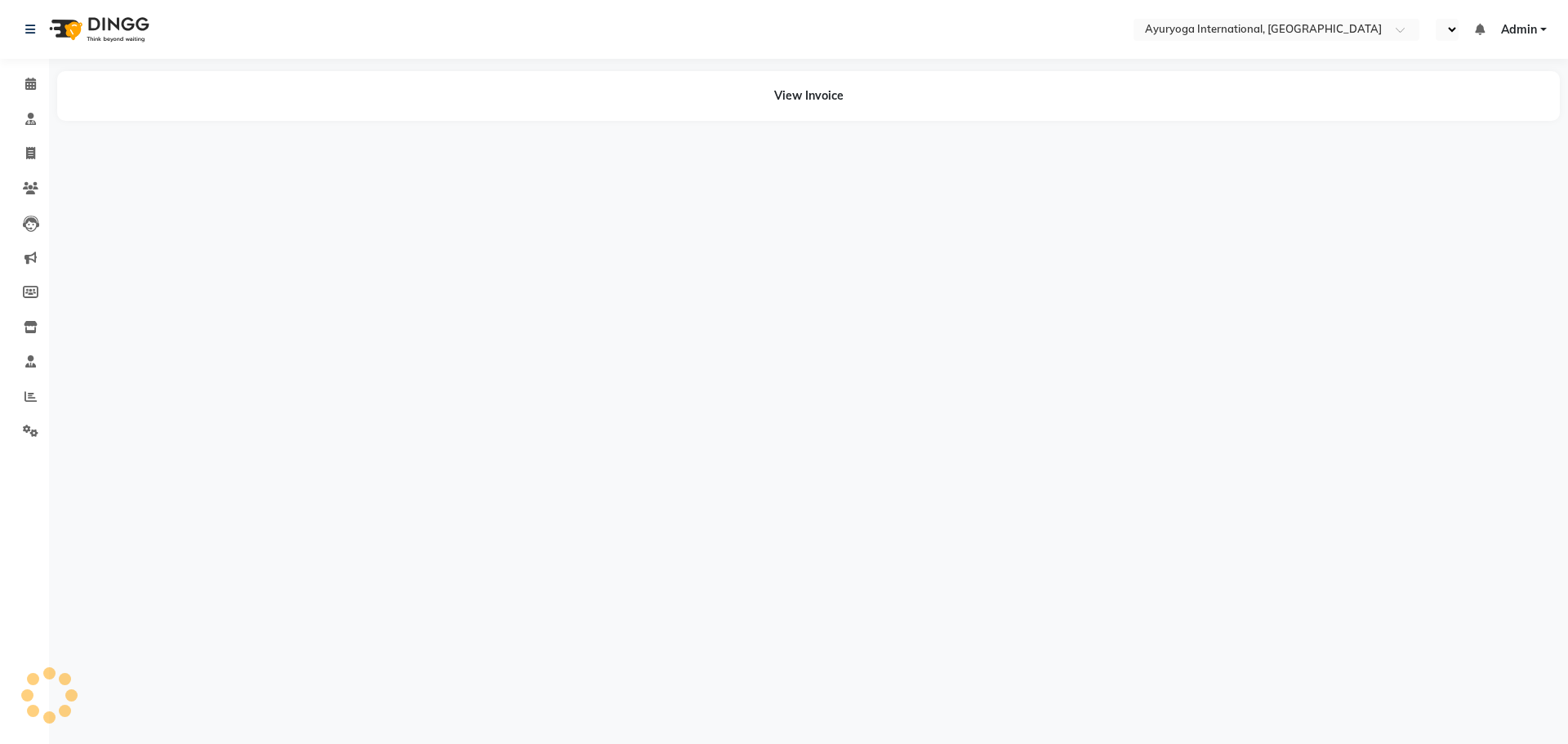
select select "en"
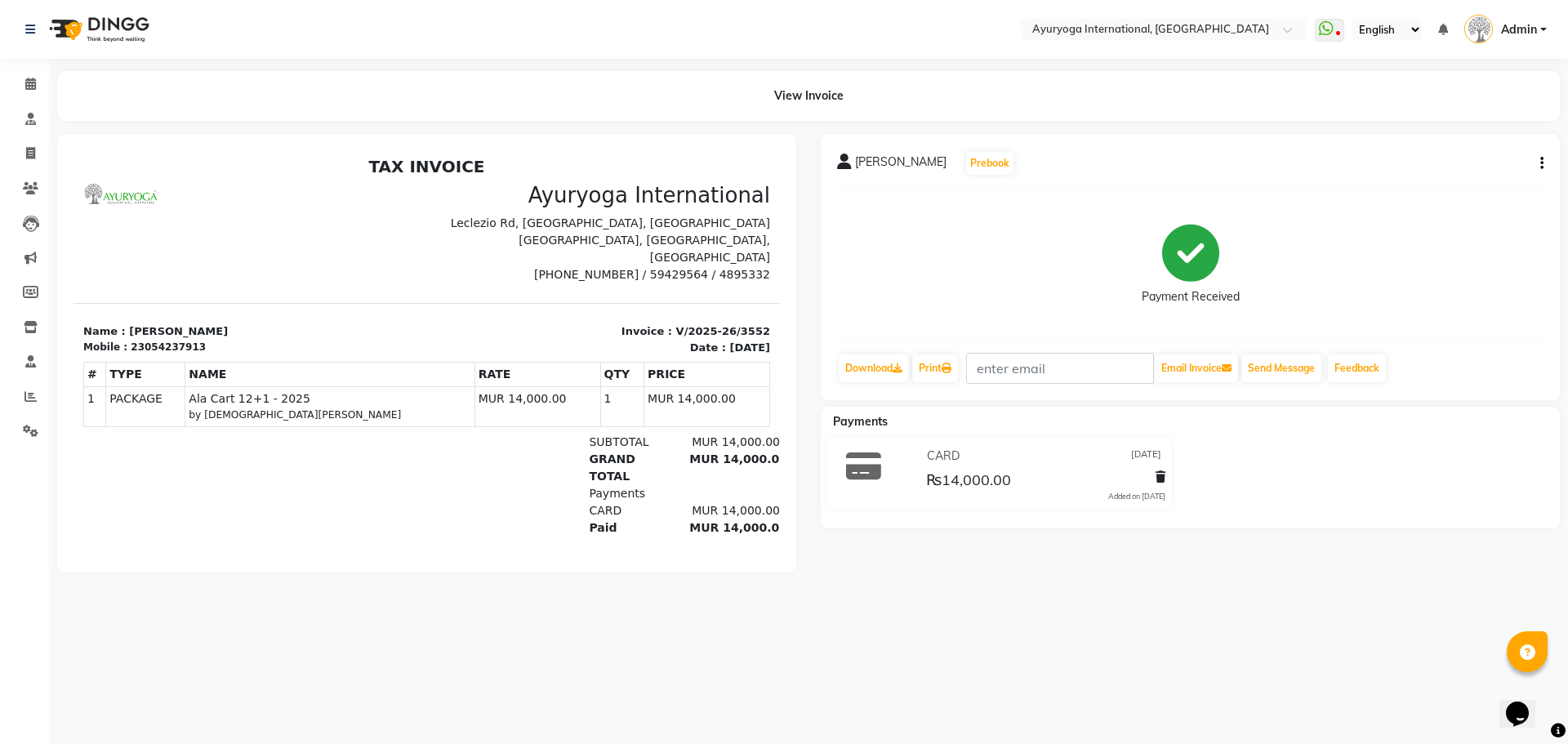
click at [1540, 164] on icon "button" at bounding box center [1542, 164] width 3 height 1
click at [1460, 174] on div "Edit Invoice" at bounding box center [1476, 173] width 82 height 20
select select "service"
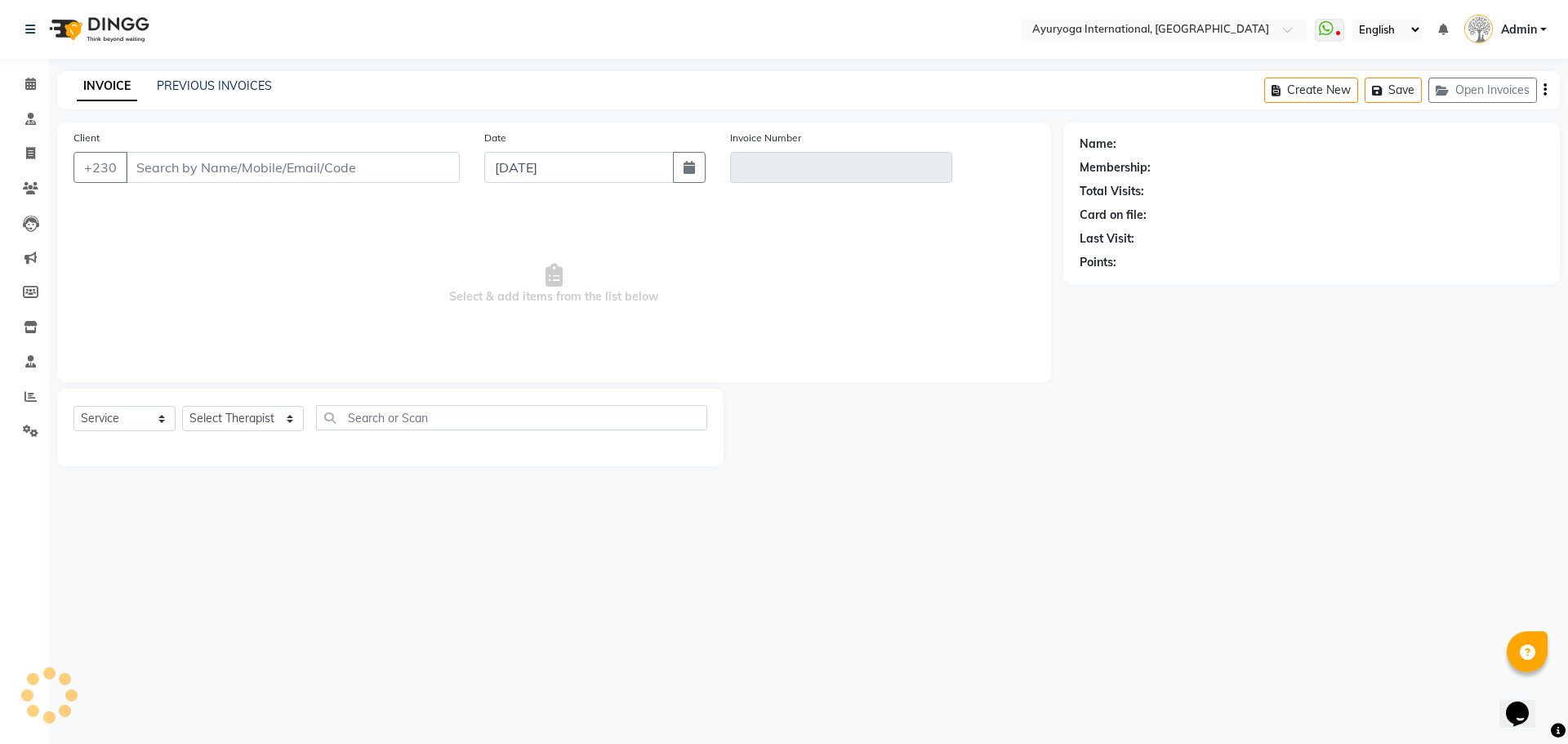
type input "54237913"
type input "V/2025-26/3552"
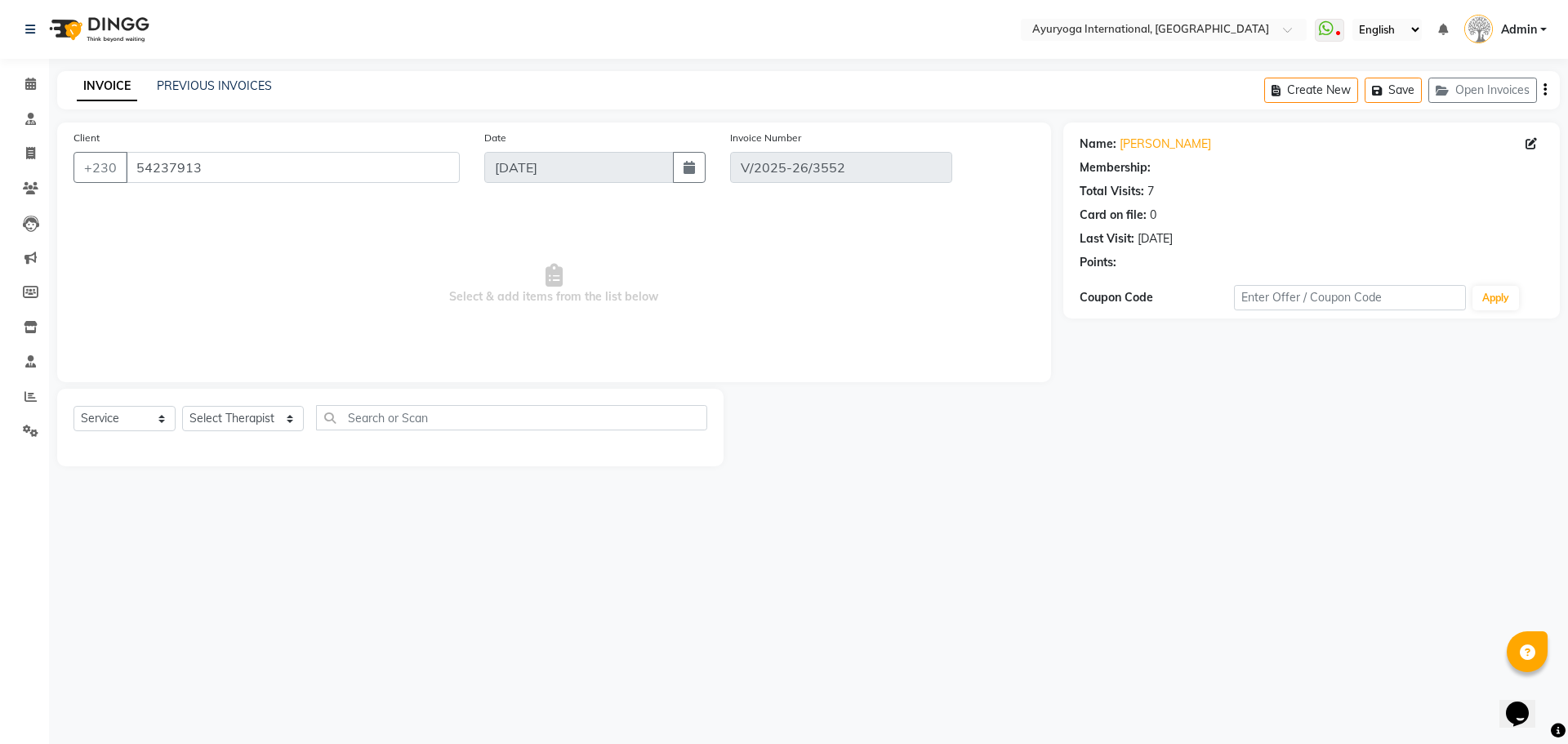
select select "1: Object"
type input "[DATE]"
select select "select"
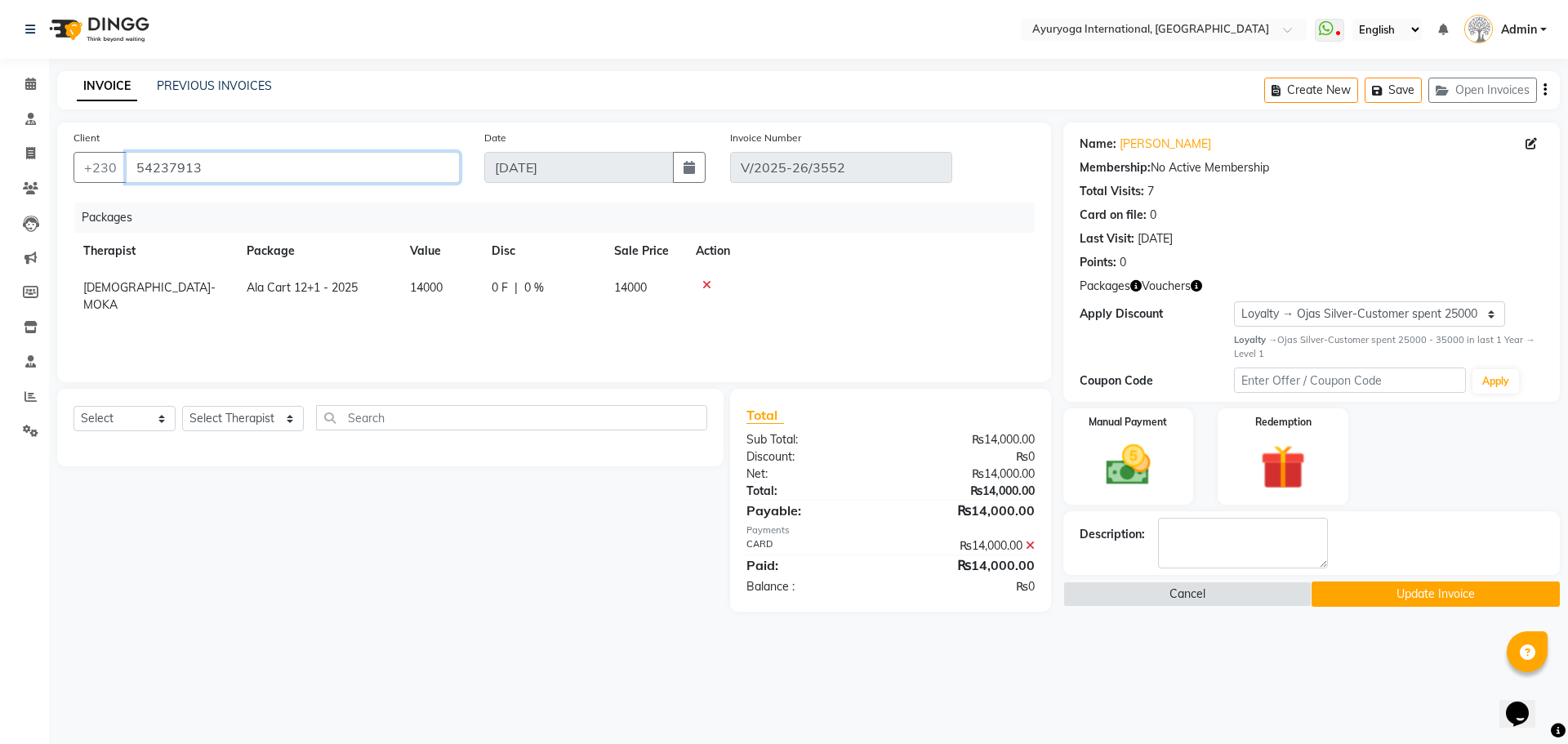
drag, startPoint x: 224, startPoint y: 171, endPoint x: 135, endPoint y: 169, distance: 89.0
click at [135, 169] on input "54237913" at bounding box center [292, 167] width 334 height 31
click at [27, 150] on icon at bounding box center [30, 153] width 9 height 12
select select "service"
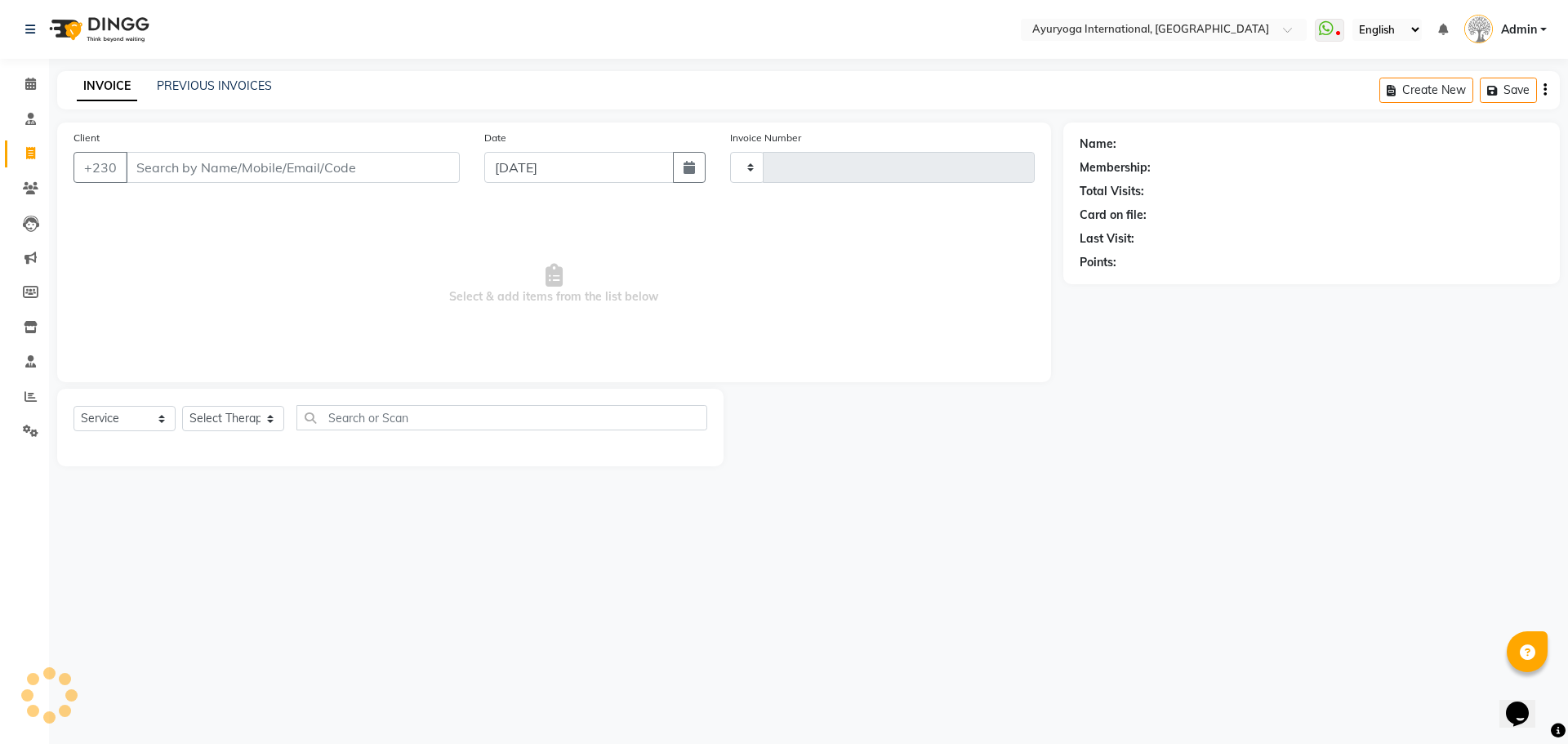
type input "5187"
select select "730"
click at [204, 172] on input "Client" at bounding box center [292, 167] width 334 height 31
type input "54237913"
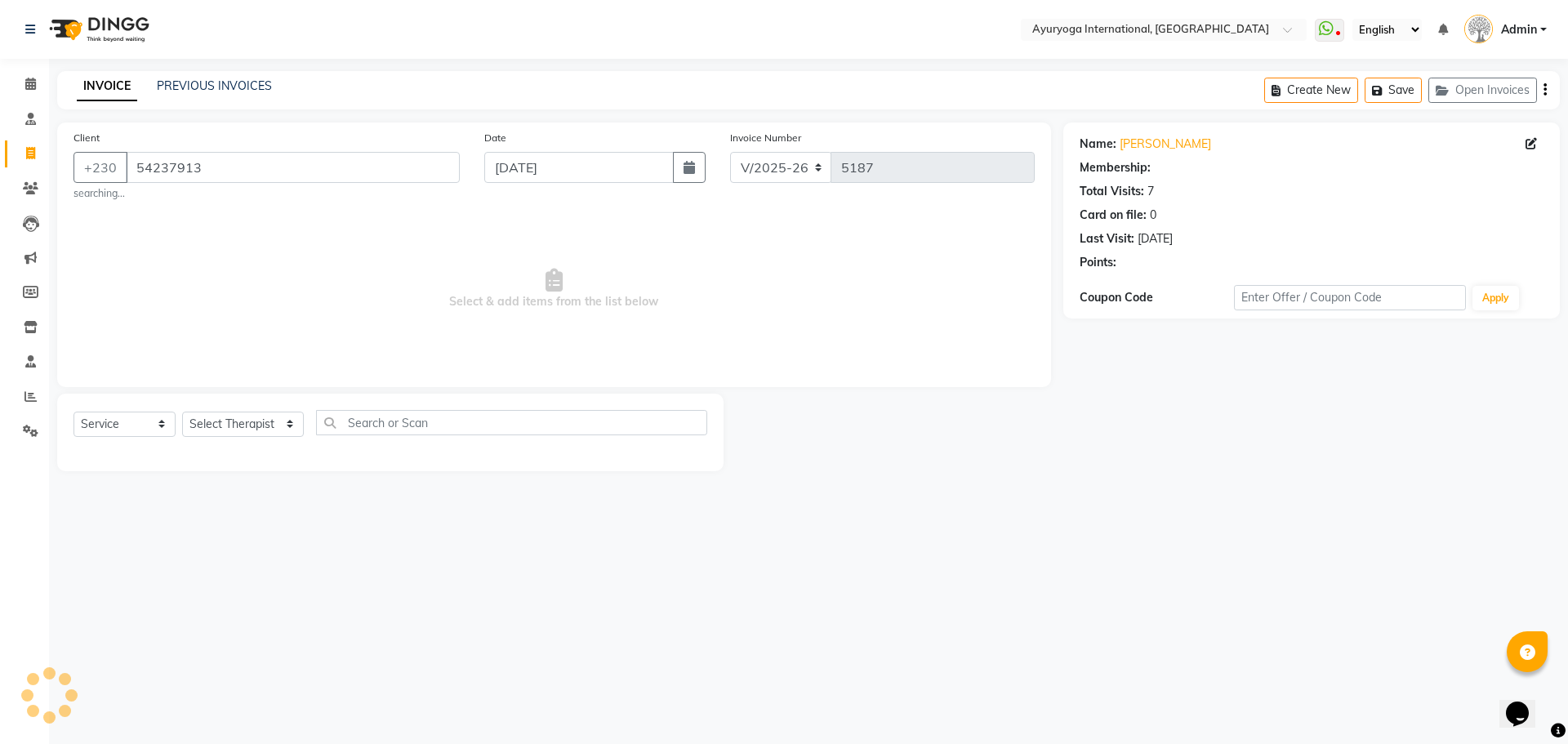
select select "1: Object"
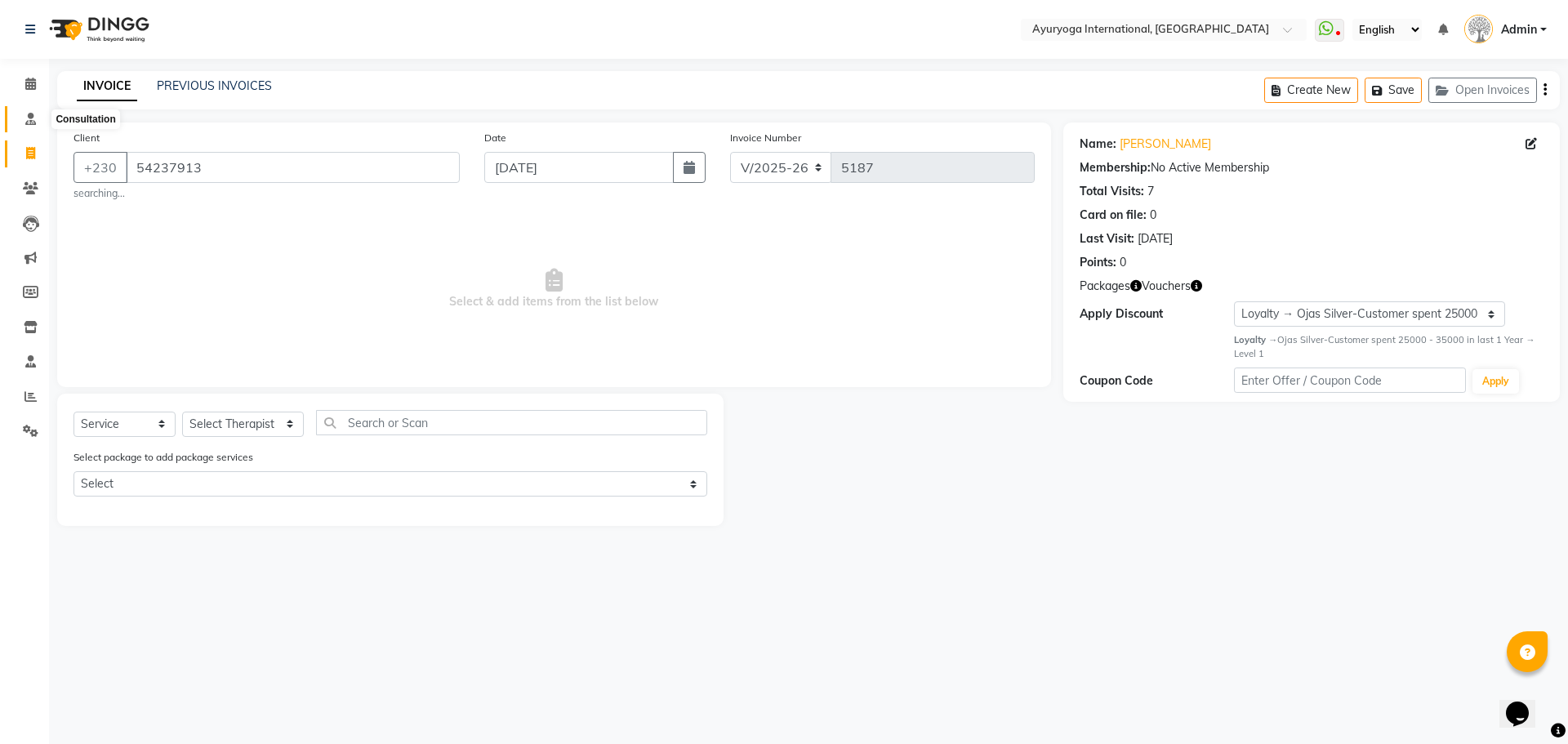
click at [30, 118] on icon at bounding box center [30, 118] width 10 height 12
click at [32, 184] on icon at bounding box center [30, 188] width 16 height 12
click at [30, 116] on icon at bounding box center [30, 118] width 10 height 12
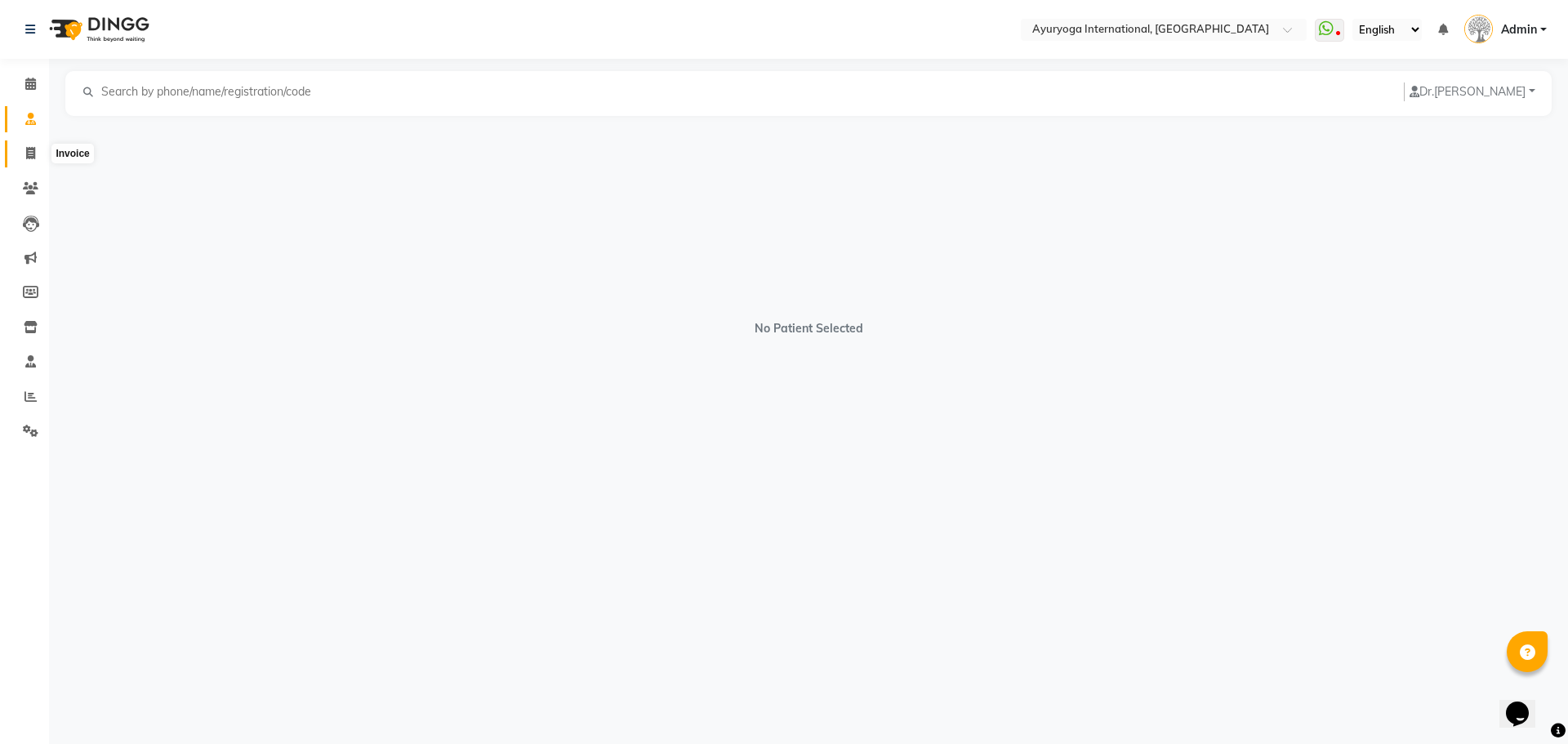
click at [34, 146] on span at bounding box center [30, 154] width 29 height 19
select select "service"
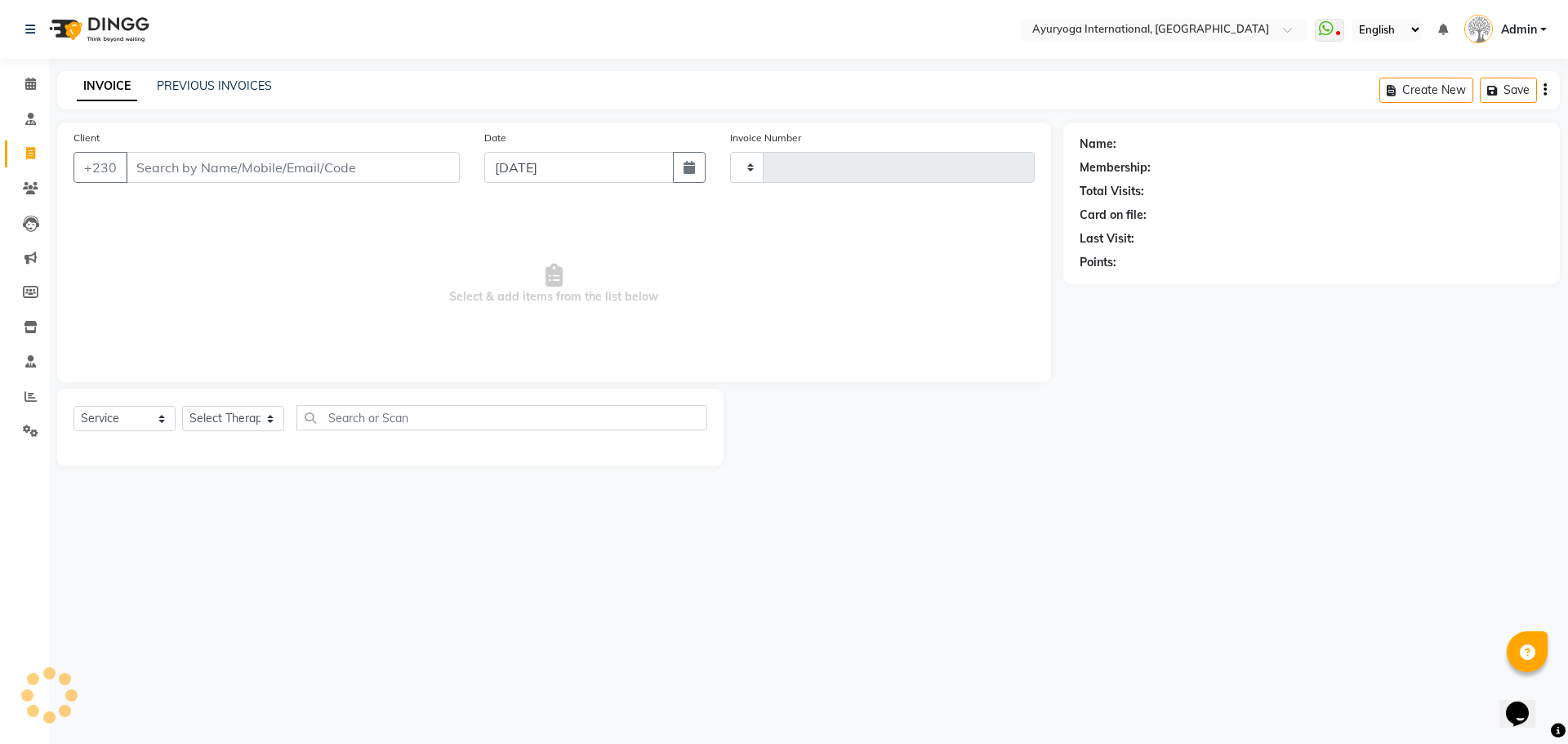
type input "5187"
select select "730"
click at [227, 81] on link "PREVIOUS INVOICES" at bounding box center [214, 85] width 115 height 15
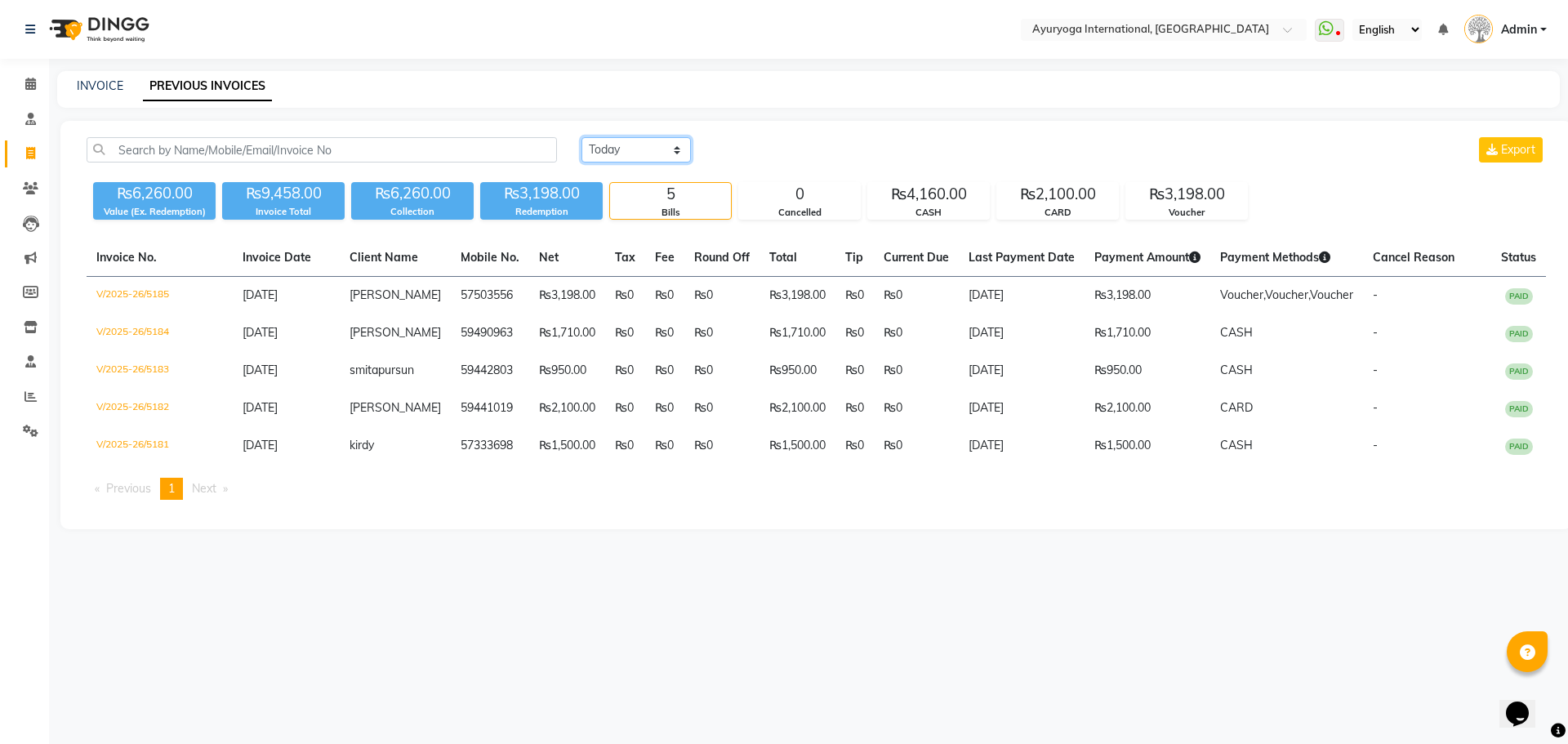
click at [674, 150] on select "[DATE] [DATE] Custom Range" at bounding box center [637, 150] width 110 height 25
select select "range"
click at [582, 138] on select "[DATE] [DATE] Custom Range" at bounding box center [637, 150] width 110 height 25
click at [805, 144] on input "[DATE]" at bounding box center [769, 150] width 114 height 23
select select "9"
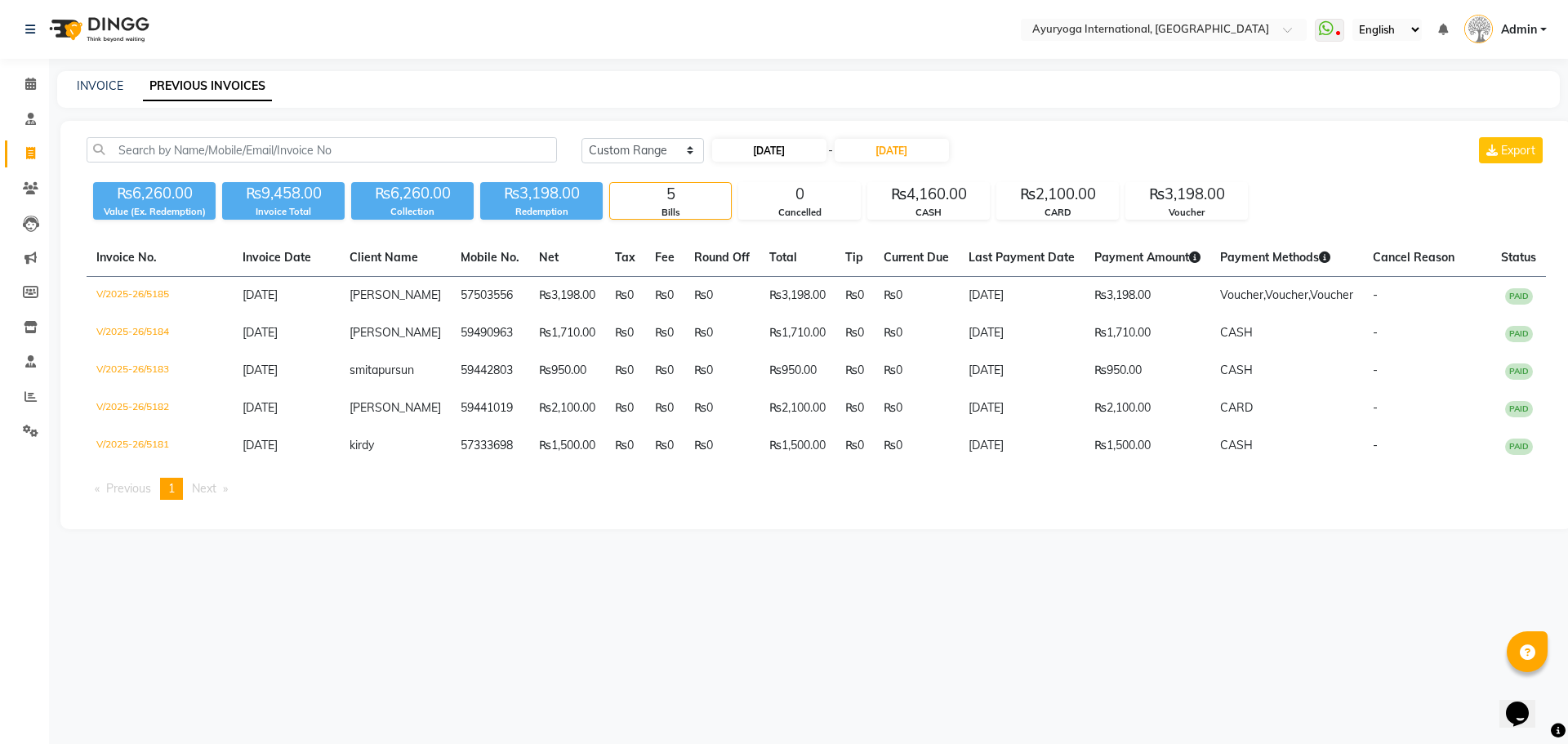
select select "2025"
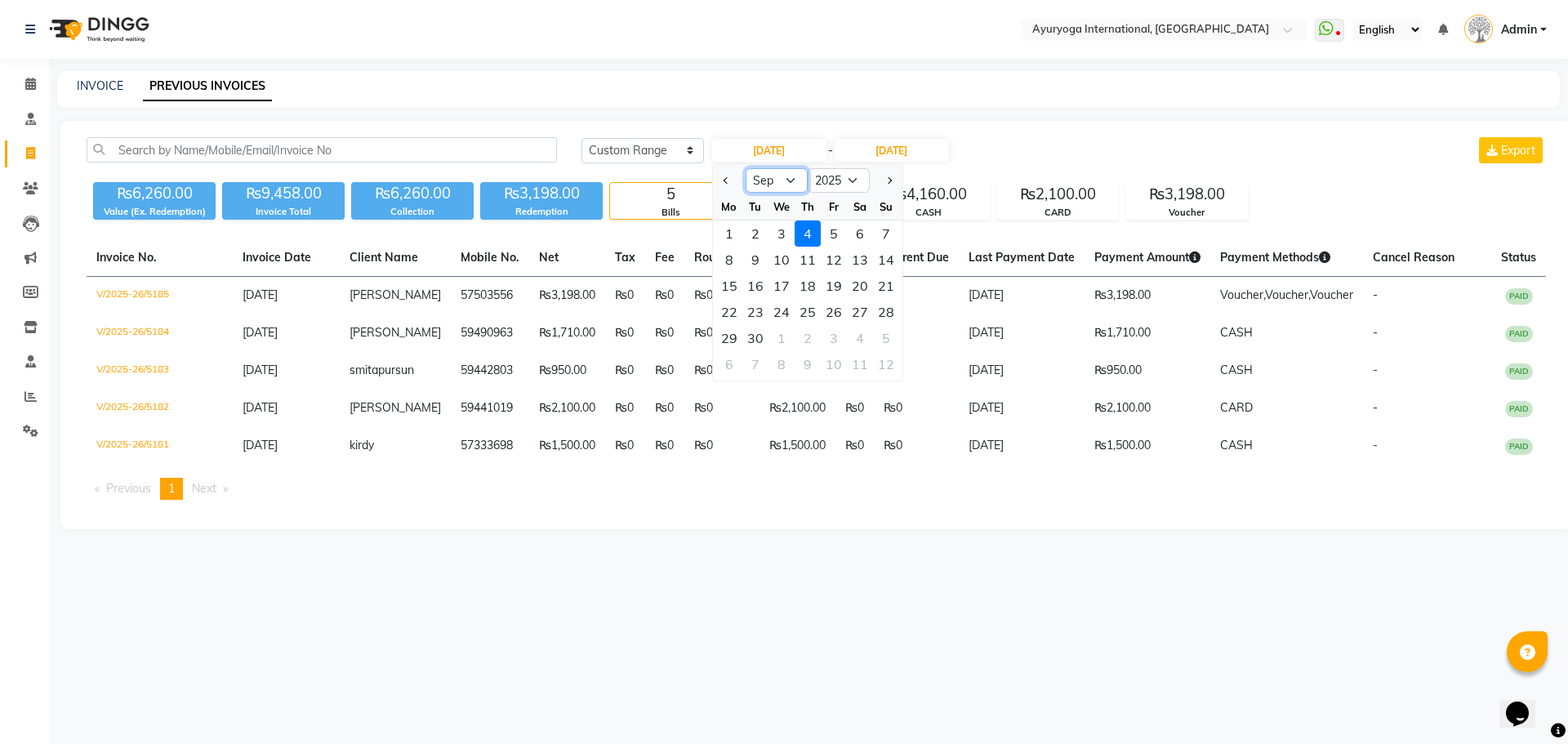
click at [787, 176] on select "Jan Feb Mar Apr May Jun [DATE] Aug Sep Oct Nov Dec" at bounding box center [776, 180] width 62 height 24
select select "7"
click at [746, 168] on select "Jan Feb Mar Apr May Jun [DATE] Aug Sep Oct Nov Dec" at bounding box center [776, 180] width 62 height 24
click at [781, 286] on div "16" at bounding box center [781, 286] width 26 height 26
type input "[DATE]"
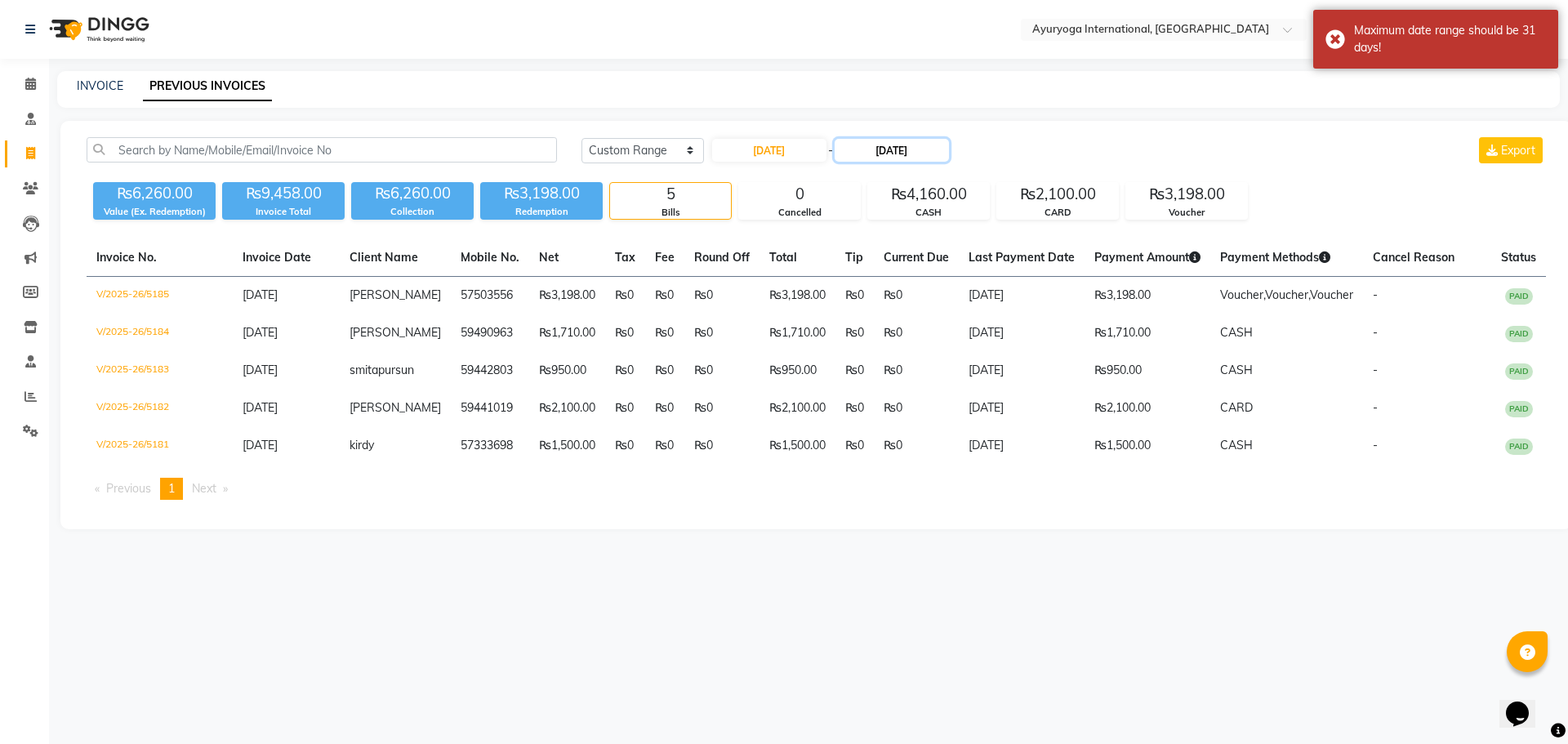
click at [888, 152] on input "[DATE]" at bounding box center [891, 150] width 114 height 23
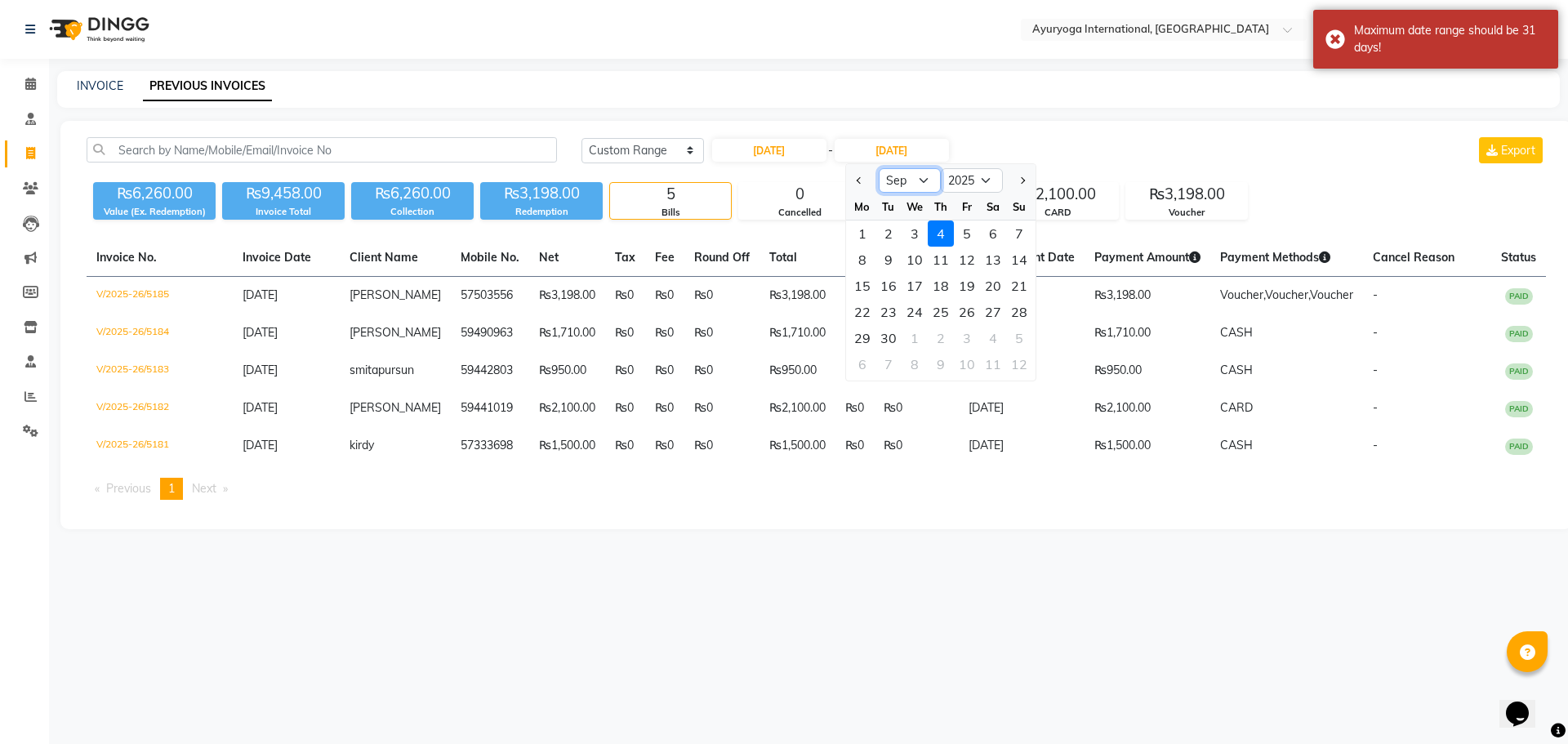
click at [916, 177] on select "[DATE] Aug Sep Oct Nov Dec" at bounding box center [909, 180] width 62 height 24
select select "7"
click at [879, 168] on select "[DATE] Aug Sep Oct Nov Dec" at bounding box center [909, 180] width 62 height 24
click at [916, 287] on div "16" at bounding box center [915, 286] width 26 height 26
type input "[DATE]"
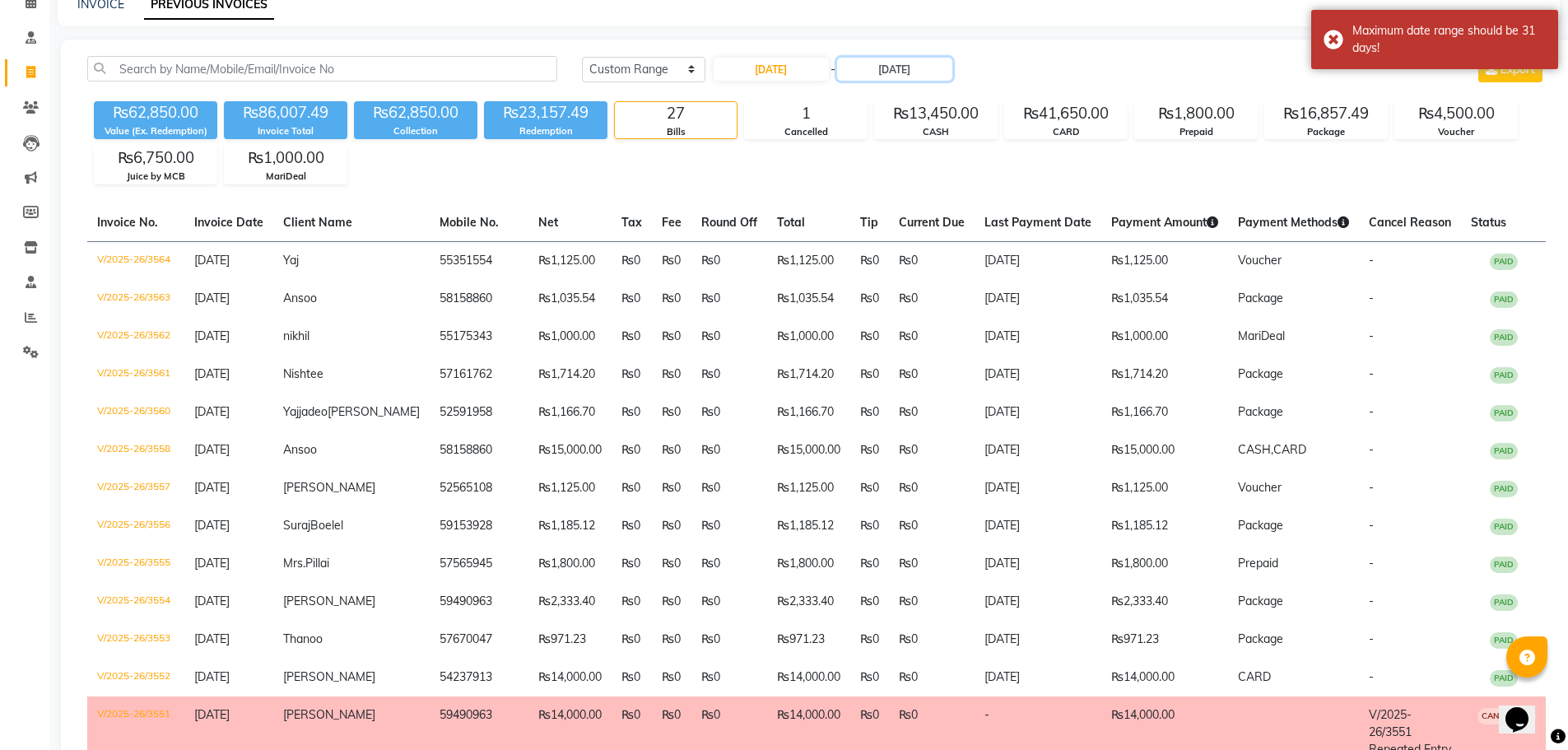
scroll to position [329, 0]
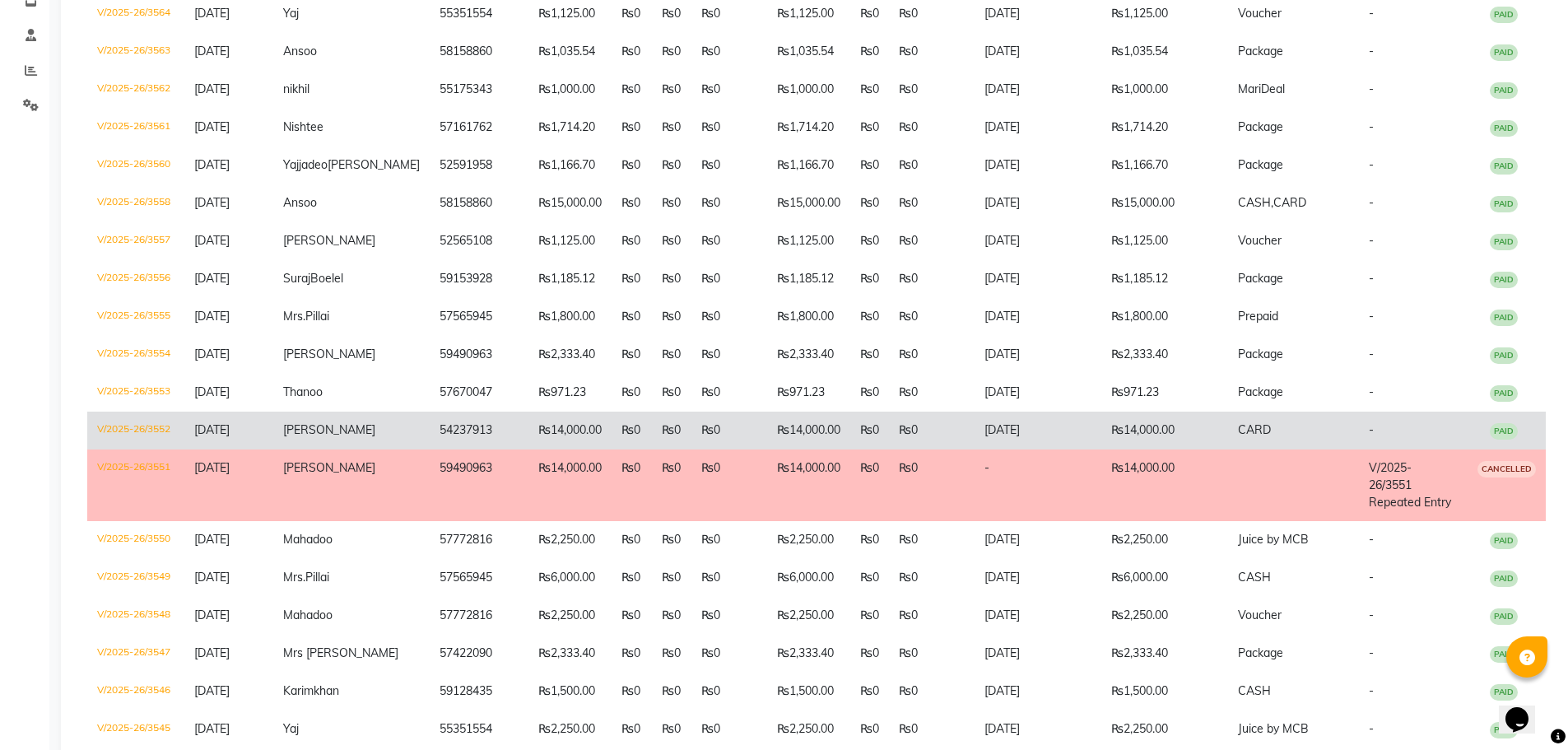
click at [358, 437] on span "[PERSON_NAME]" at bounding box center [329, 429] width 92 height 15
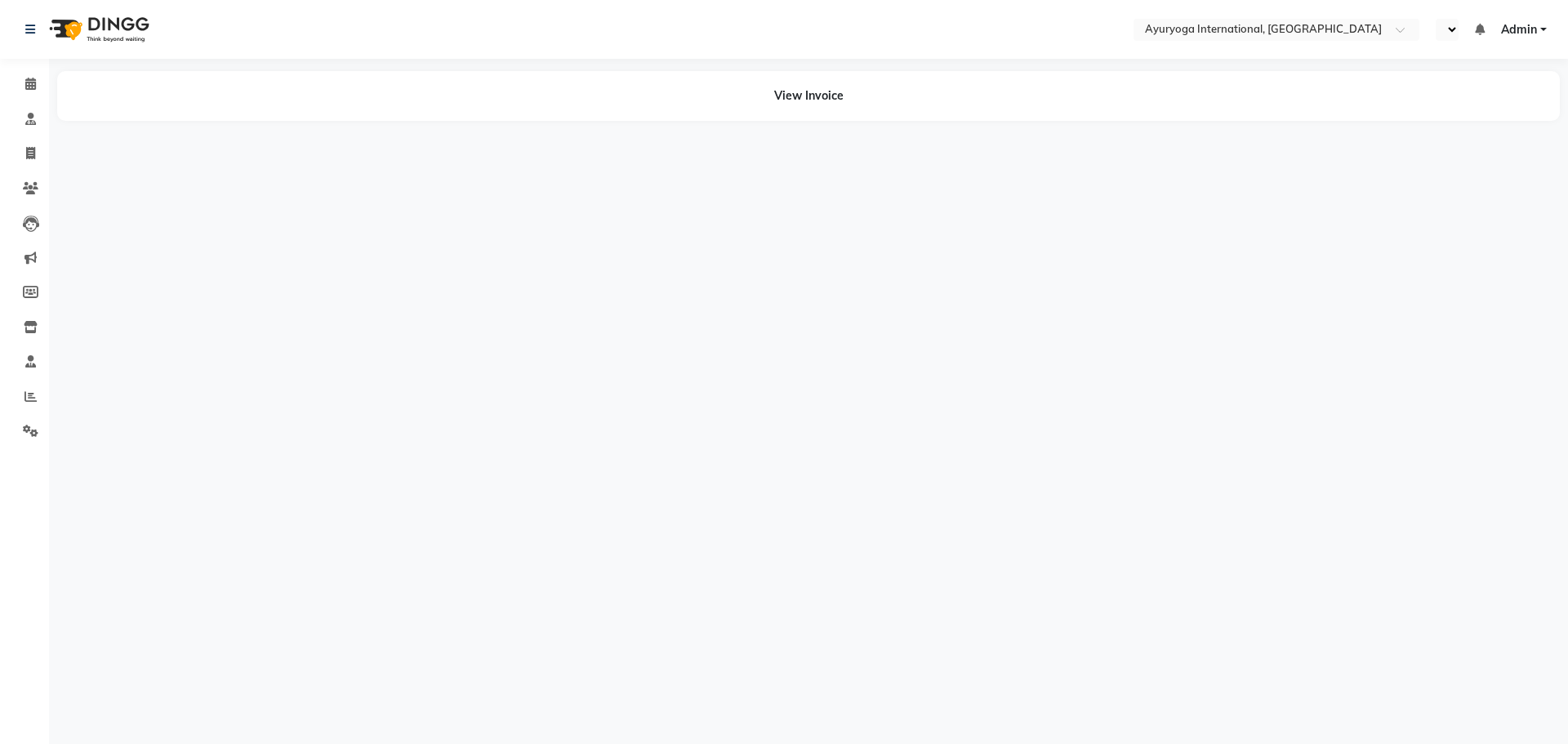
select select "en"
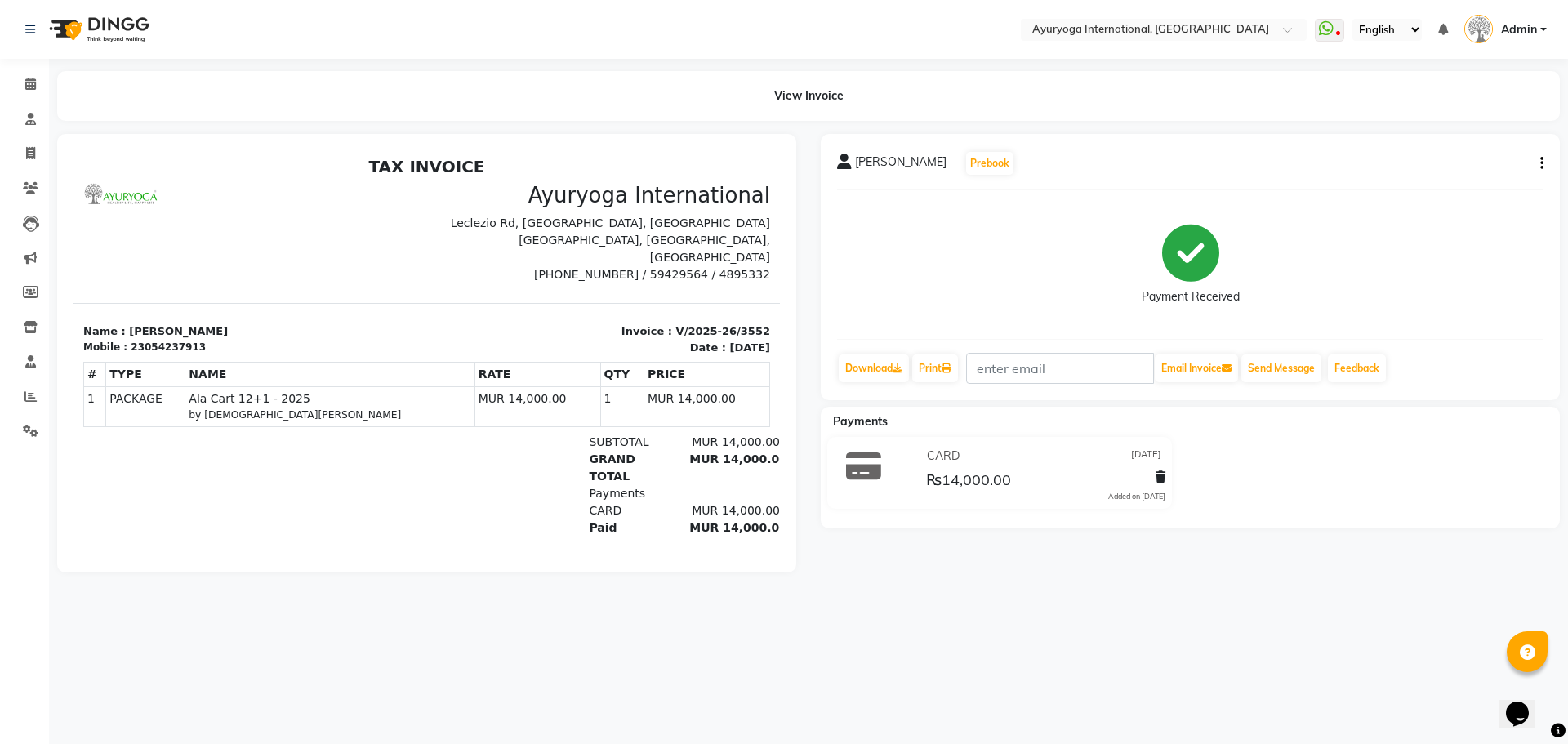
click at [1542, 164] on icon "button" at bounding box center [1542, 164] width 3 height 1
click at [1482, 131] on div "Cancel Invoice" at bounding box center [1476, 132] width 82 height 20
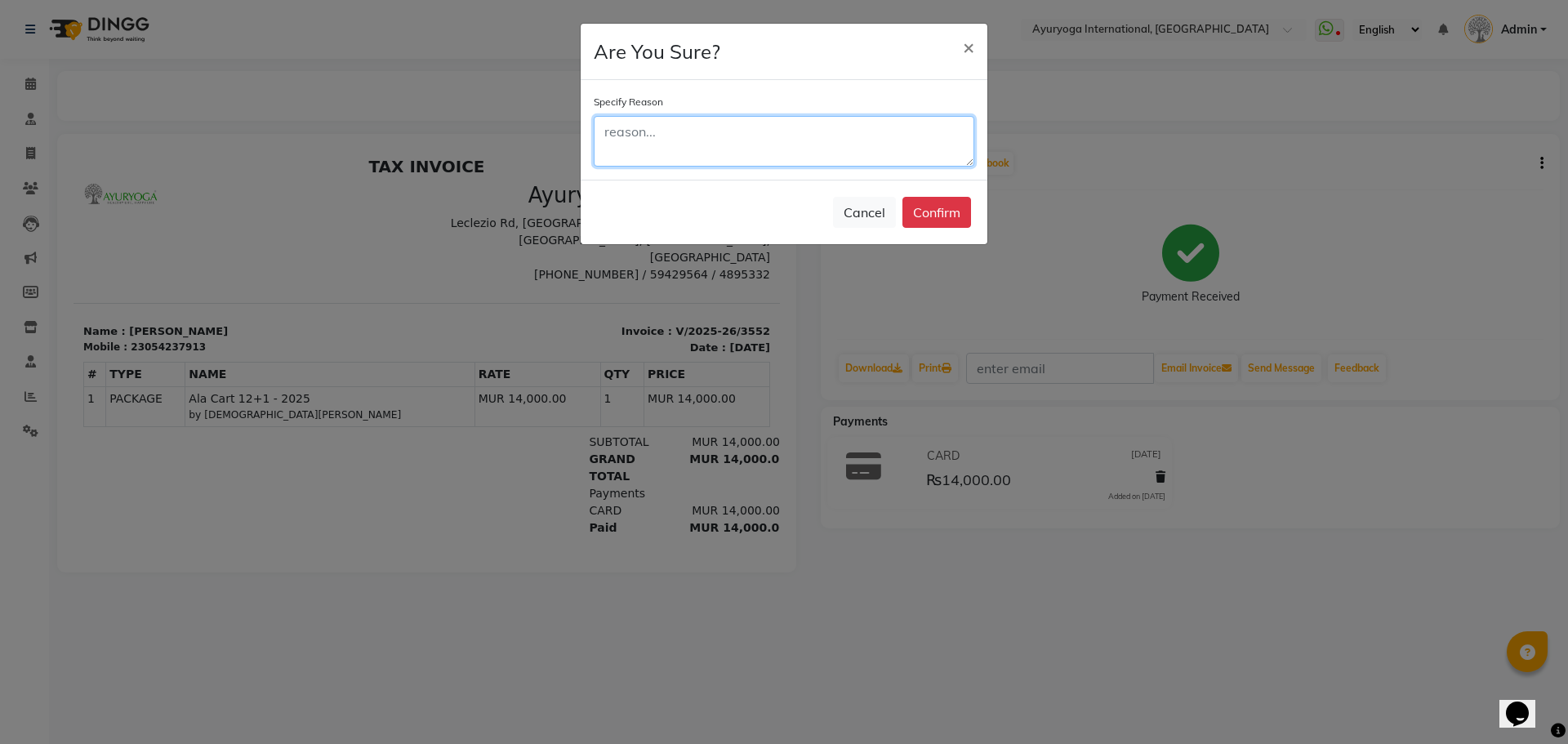
click at [713, 138] on textarea at bounding box center [784, 141] width 381 height 51
type textarea "Duplicate Entry"
click at [921, 202] on button "Confirm" at bounding box center [936, 213] width 69 height 31
